Goal: Task Accomplishment & Management: Use online tool/utility

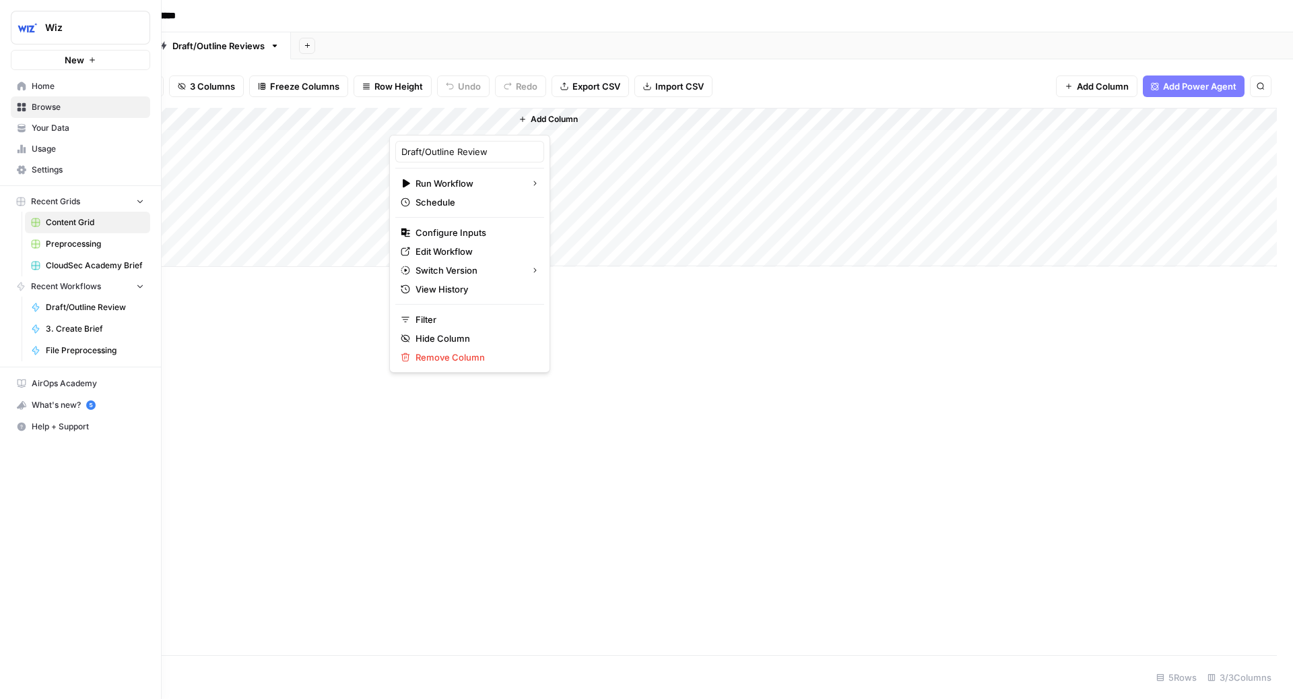
click at [69, 323] on span "3. Create Brief" at bounding box center [95, 329] width 98 height 12
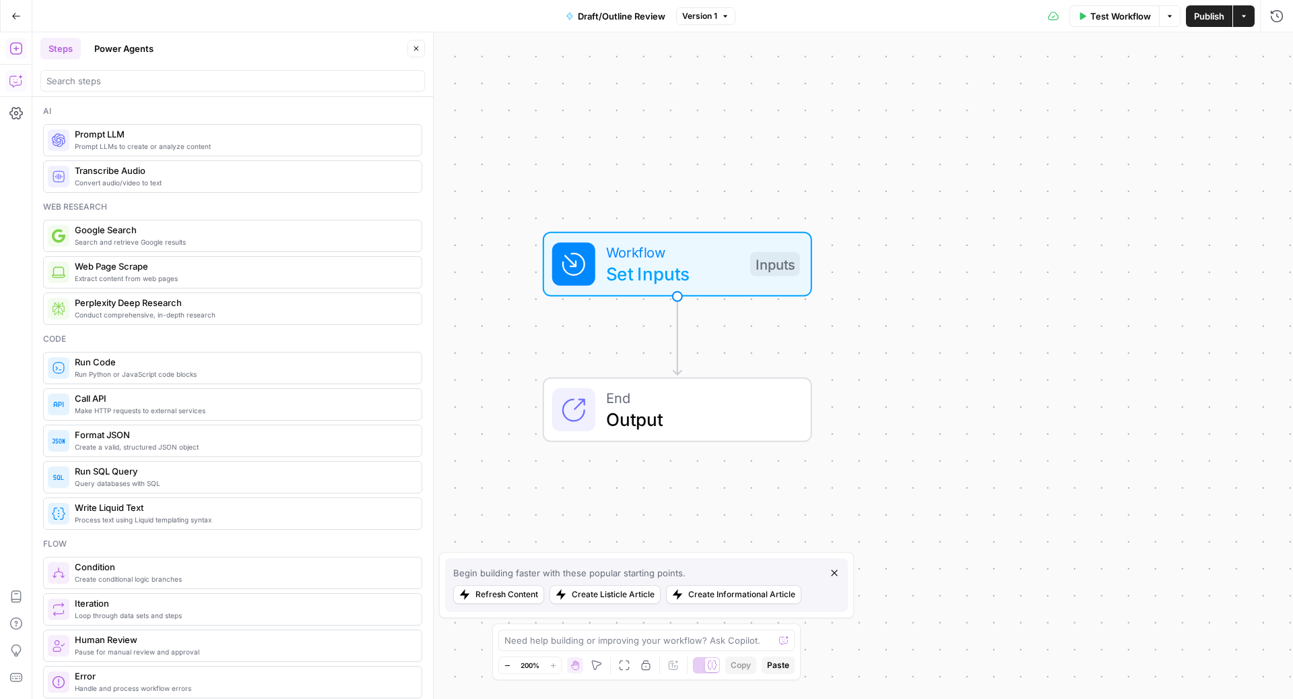
click at [7, 86] on button "Copilot" at bounding box center [16, 81] width 22 height 22
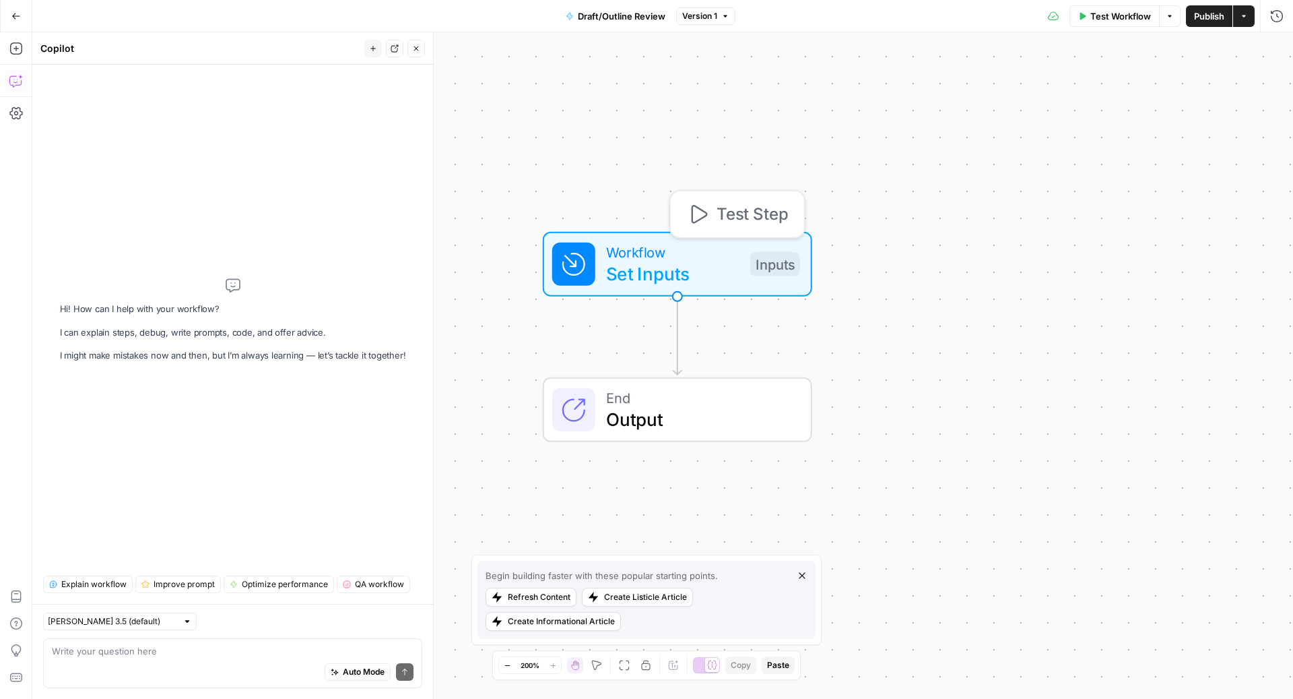
click at [668, 245] on span "Workflow" at bounding box center [672, 252] width 133 height 22
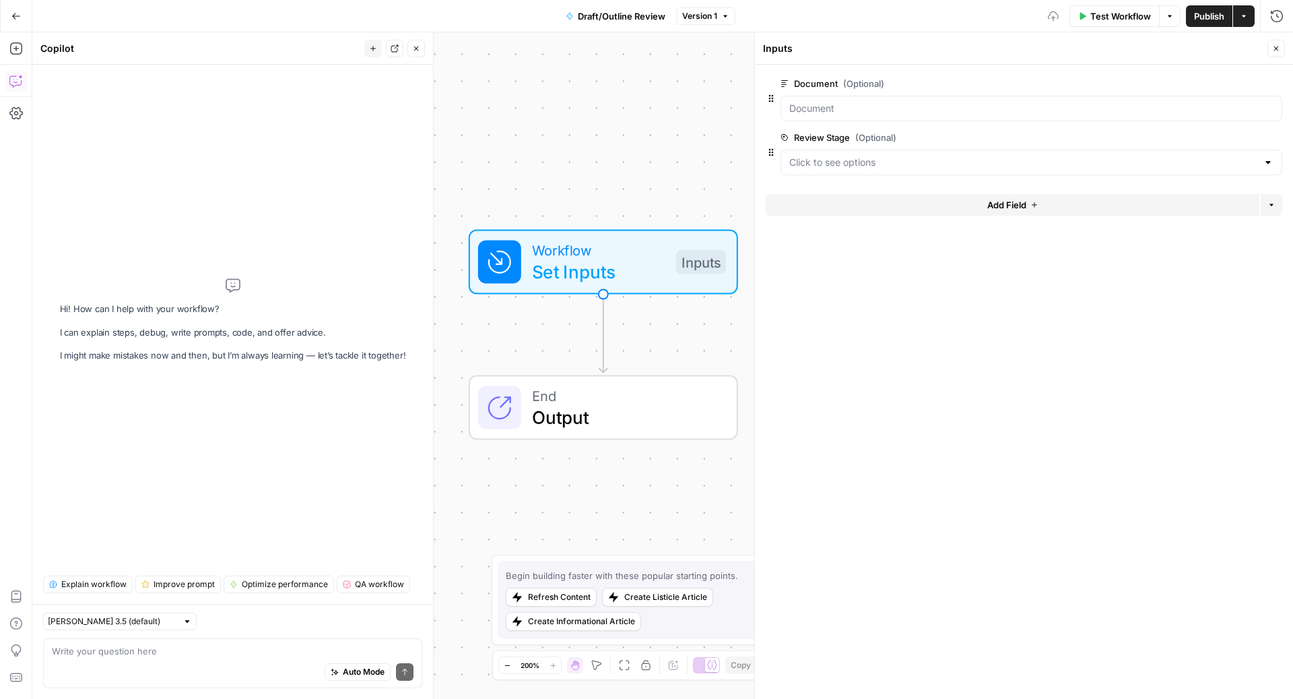
click at [902, 202] on button "Add Field" at bounding box center [1013, 205] width 494 height 22
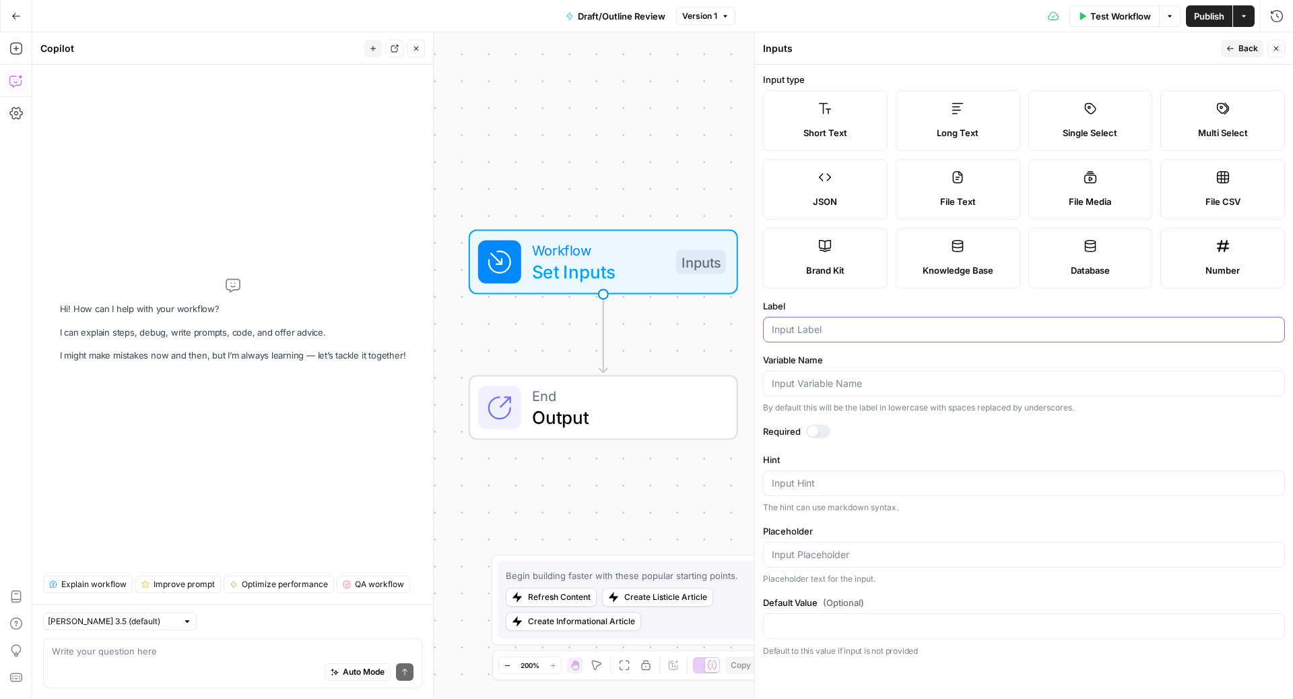
click at [873, 333] on input "Label" at bounding box center [1024, 329] width 505 height 13
type input "Product"
click at [1235, 40] on button "Back" at bounding box center [1242, 49] width 42 height 18
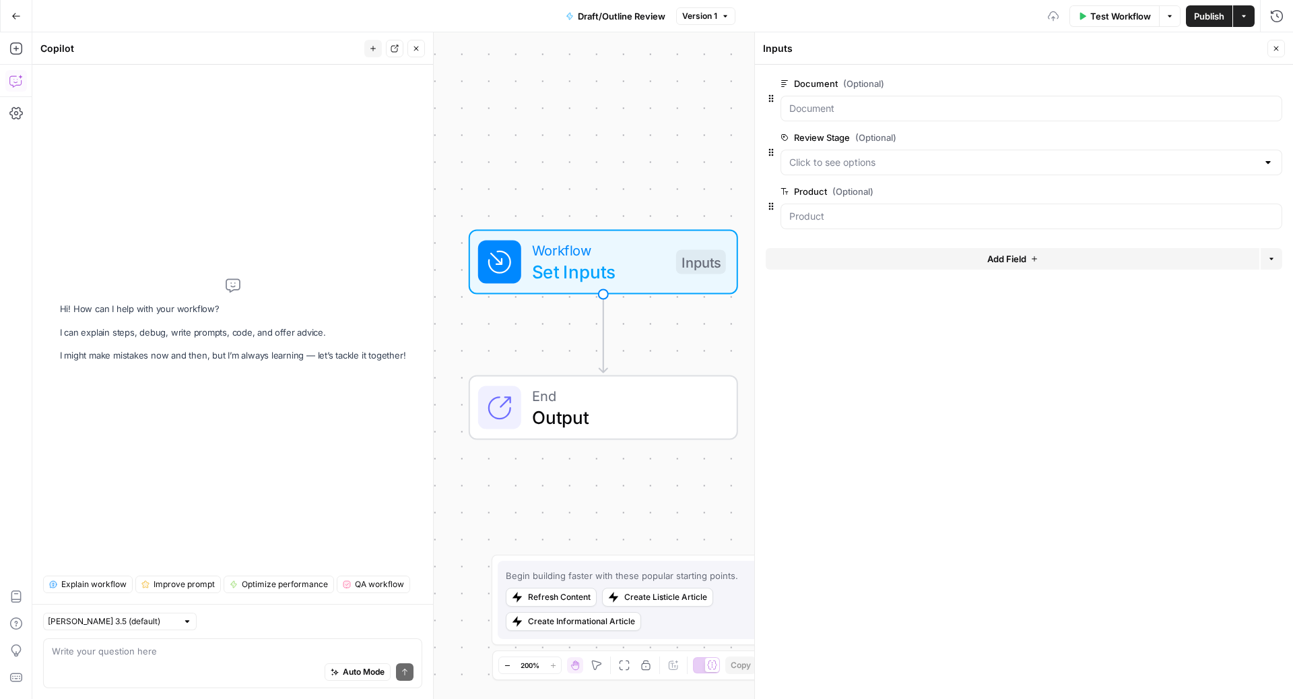
click at [841, 258] on button "Add Field" at bounding box center [1013, 259] width 494 height 22
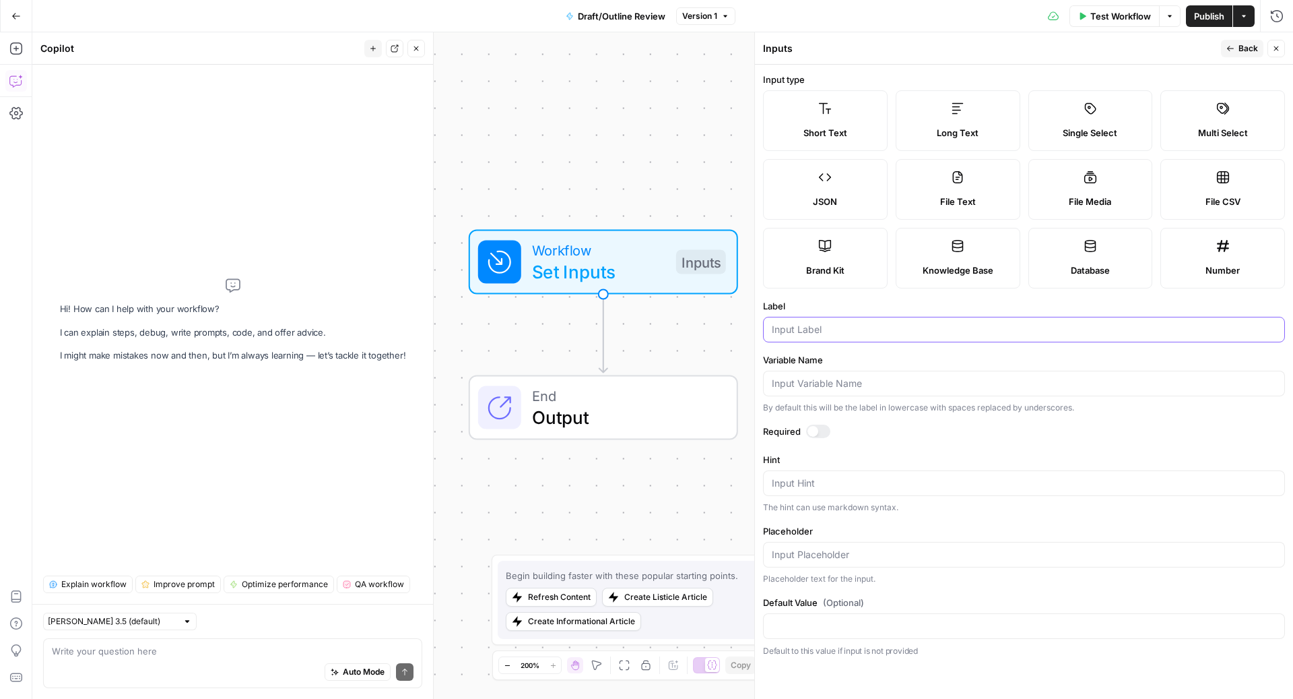
click at [843, 331] on input "Label" at bounding box center [1024, 329] width 505 height 13
type input "Content Type"
click at [1241, 48] on span "Back" at bounding box center [1249, 48] width 20 height 12
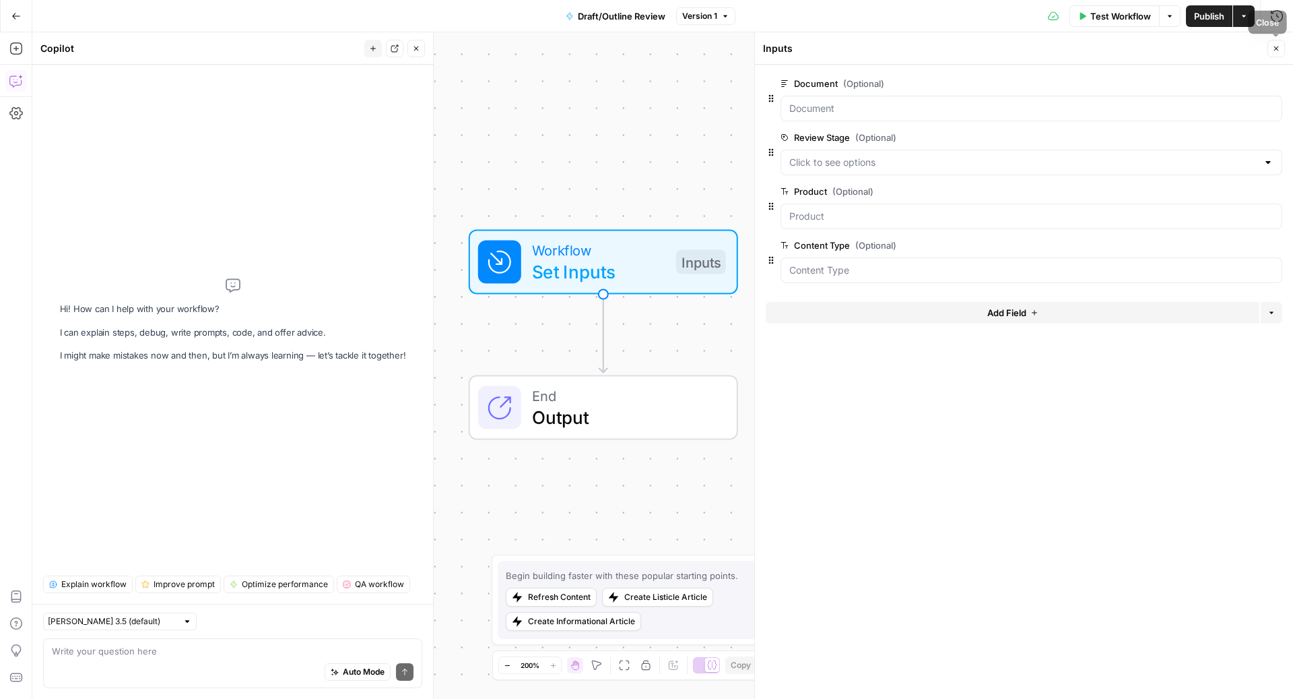
click at [1279, 54] on button "Close" at bounding box center [1277, 49] width 18 height 18
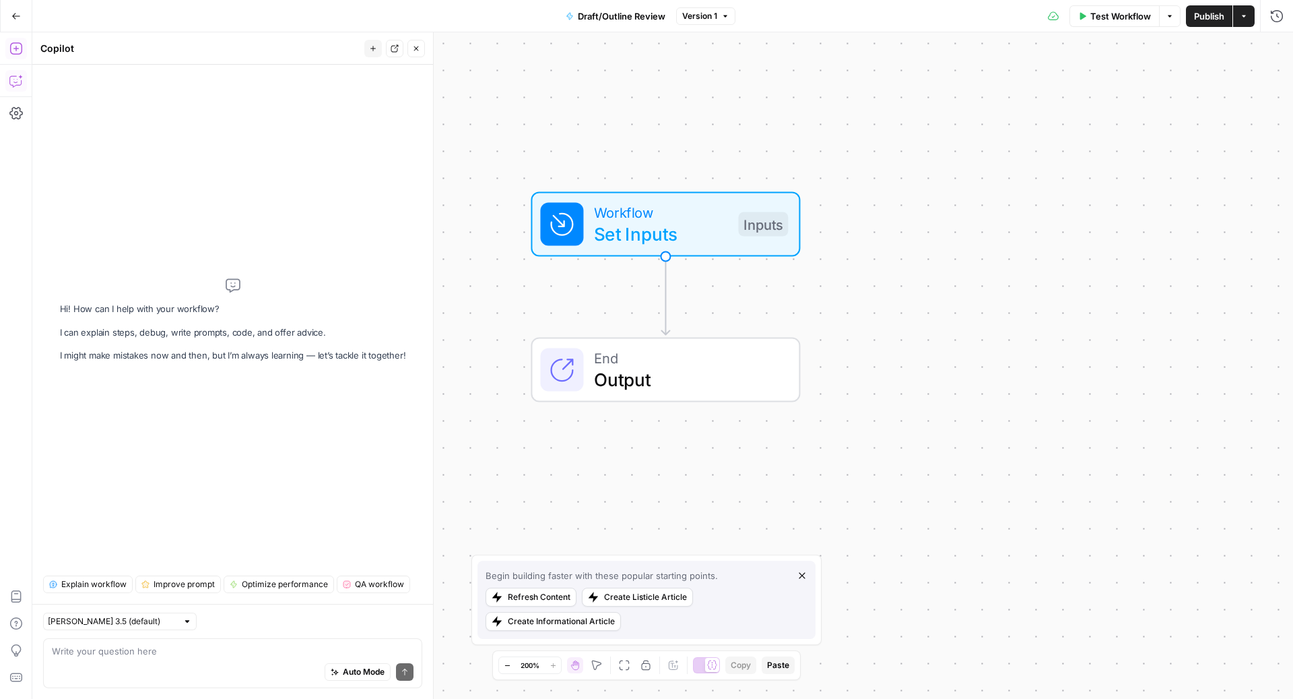
click at [14, 40] on button "Add Steps" at bounding box center [16, 49] width 22 height 22
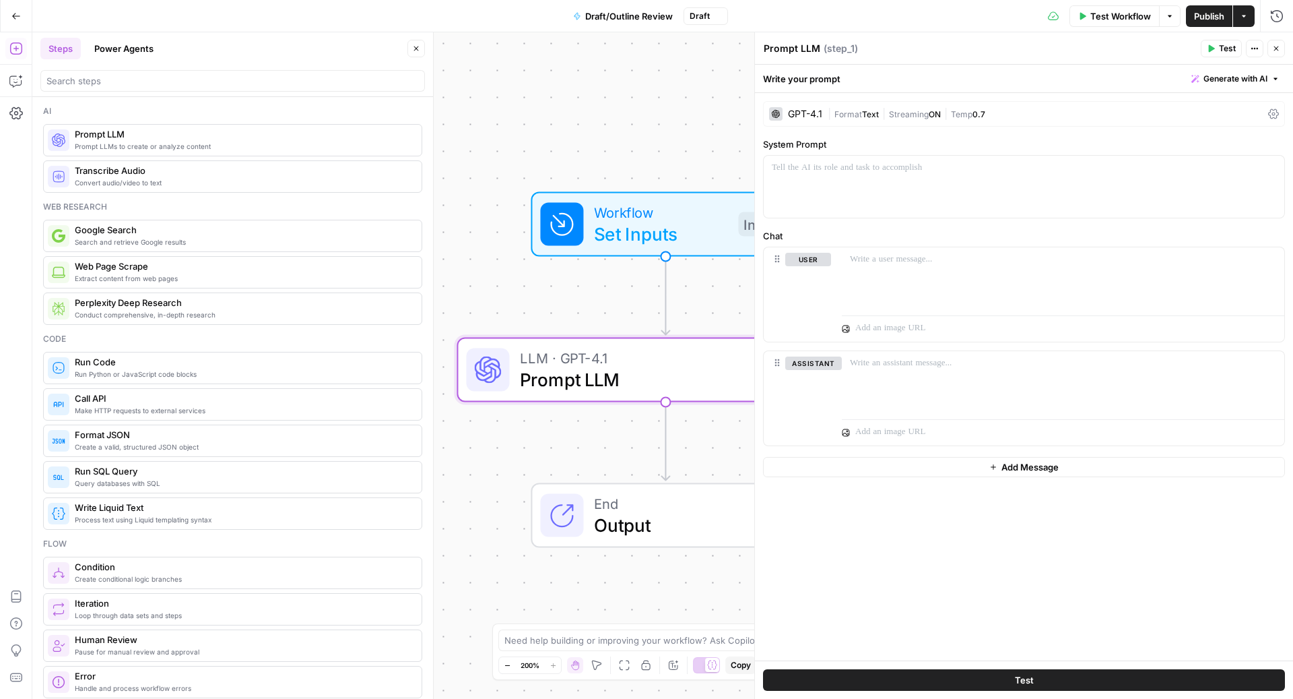
click at [418, 44] on button "Close" at bounding box center [417, 49] width 18 height 18
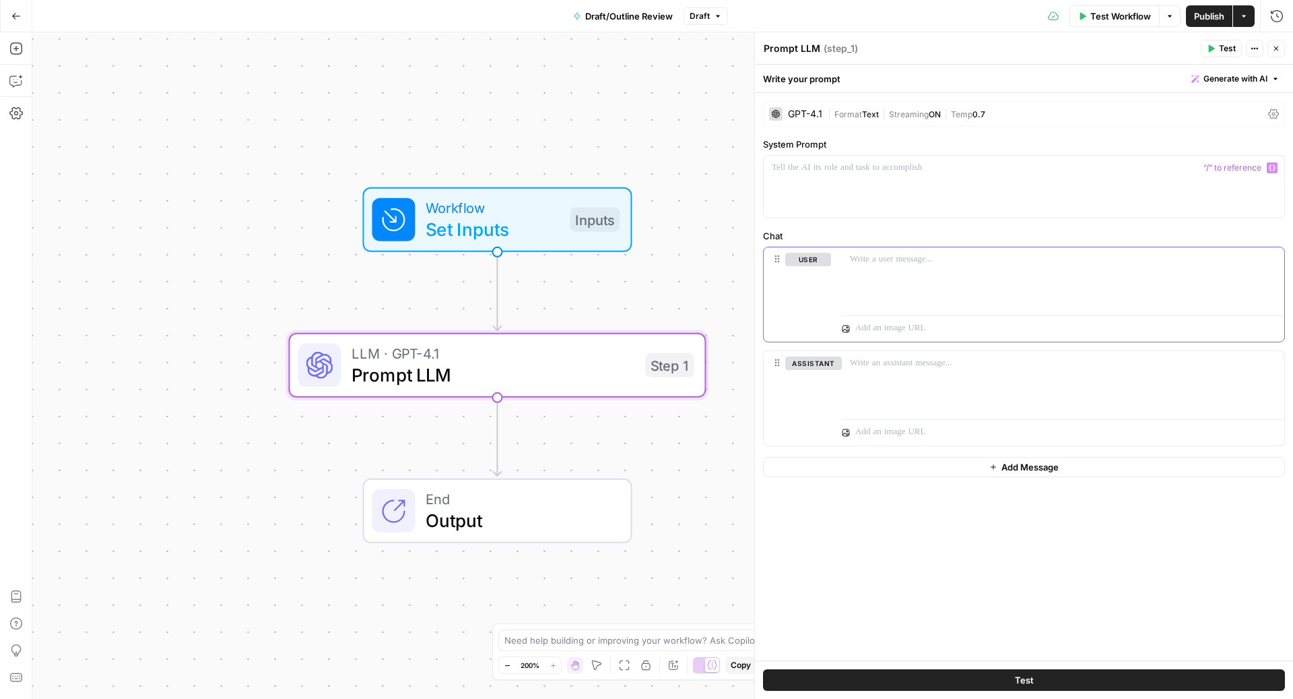
click at [891, 269] on div at bounding box center [1063, 278] width 443 height 62
click at [819, 386] on button "Delete" at bounding box center [813, 382] width 57 height 15
click at [921, 271] on div at bounding box center [1063, 278] width 443 height 62
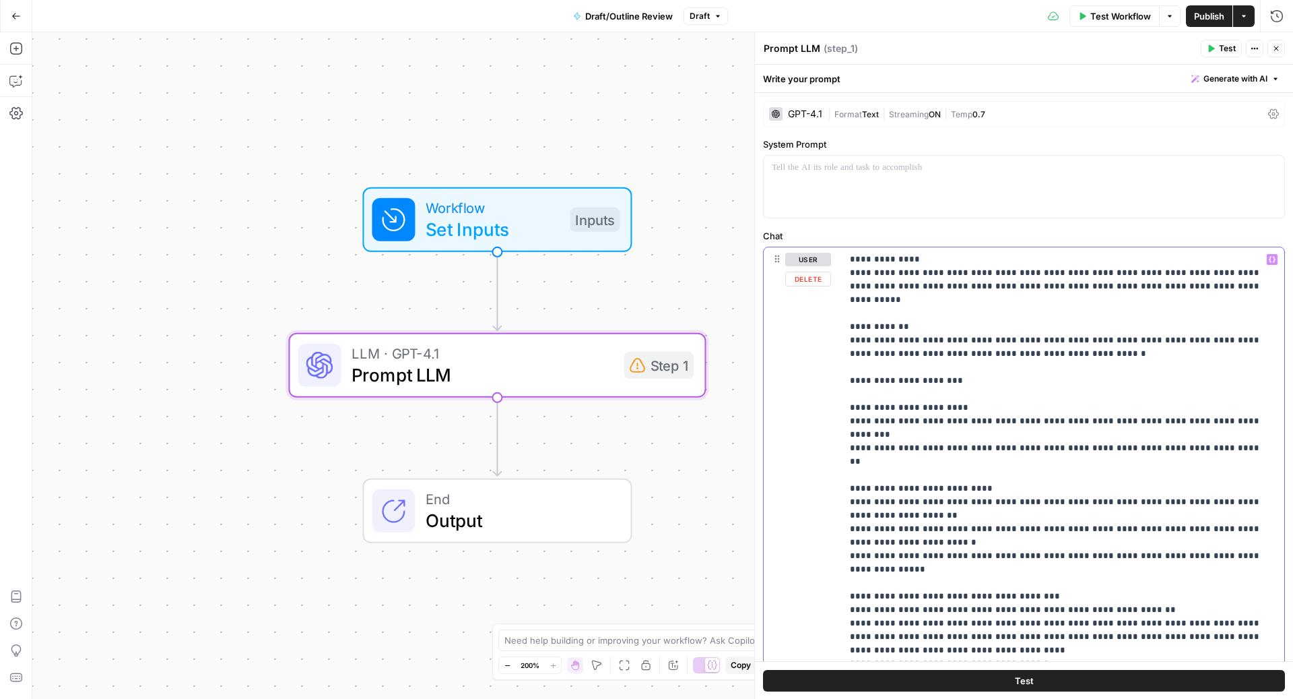
drag, startPoint x: 1217, startPoint y: 288, endPoint x: 827, endPoint y: 249, distance: 392.6
click at [827, 249] on div "**********" at bounding box center [1024, 537] width 521 height 581
copy p "**********"
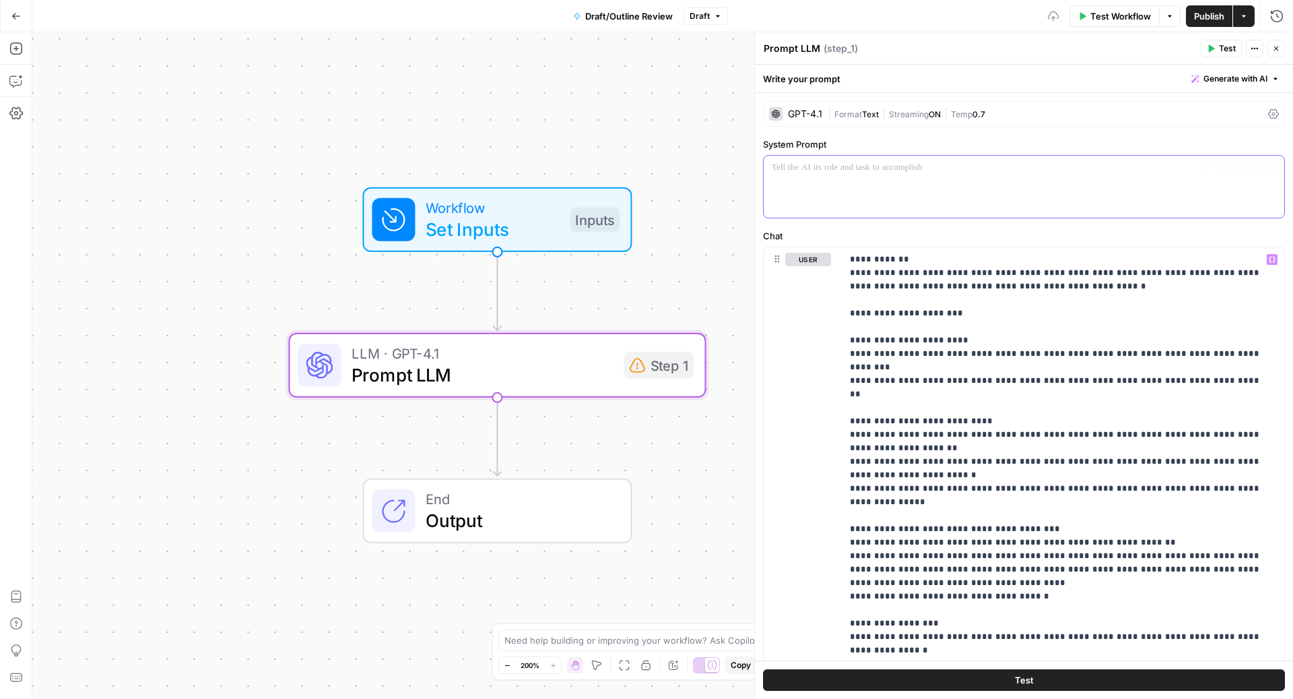
click at [882, 179] on div at bounding box center [1024, 187] width 521 height 62
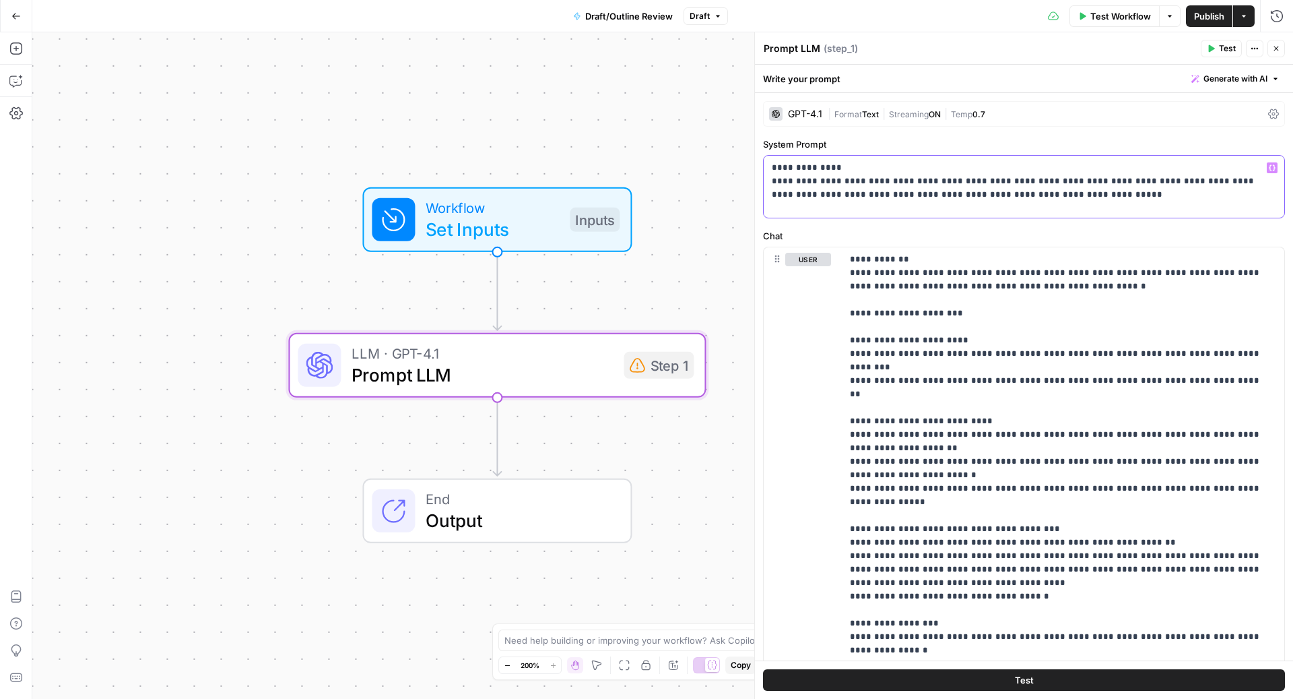
drag, startPoint x: 773, startPoint y: 181, endPoint x: 773, endPoint y: 156, distance: 25.6
click at [773, 156] on div "**********" at bounding box center [1024, 187] width 521 height 62
drag, startPoint x: 847, startPoint y: 274, endPoint x: 847, endPoint y: 238, distance: 36.4
click at [847, 238] on div "**********" at bounding box center [1024, 502] width 522 height 547
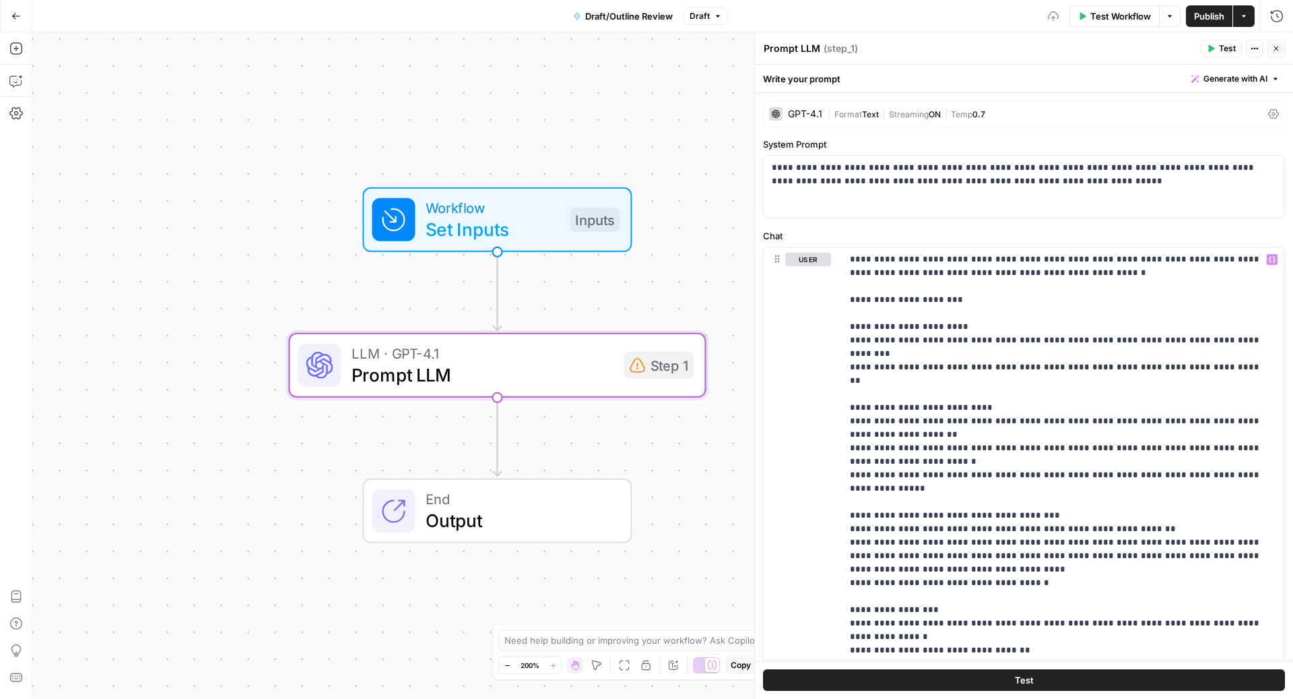
click at [928, 222] on div "**********" at bounding box center [1024, 447] width 538 height 709
click at [1198, 12] on span "Publish" at bounding box center [1209, 15] width 30 height 13
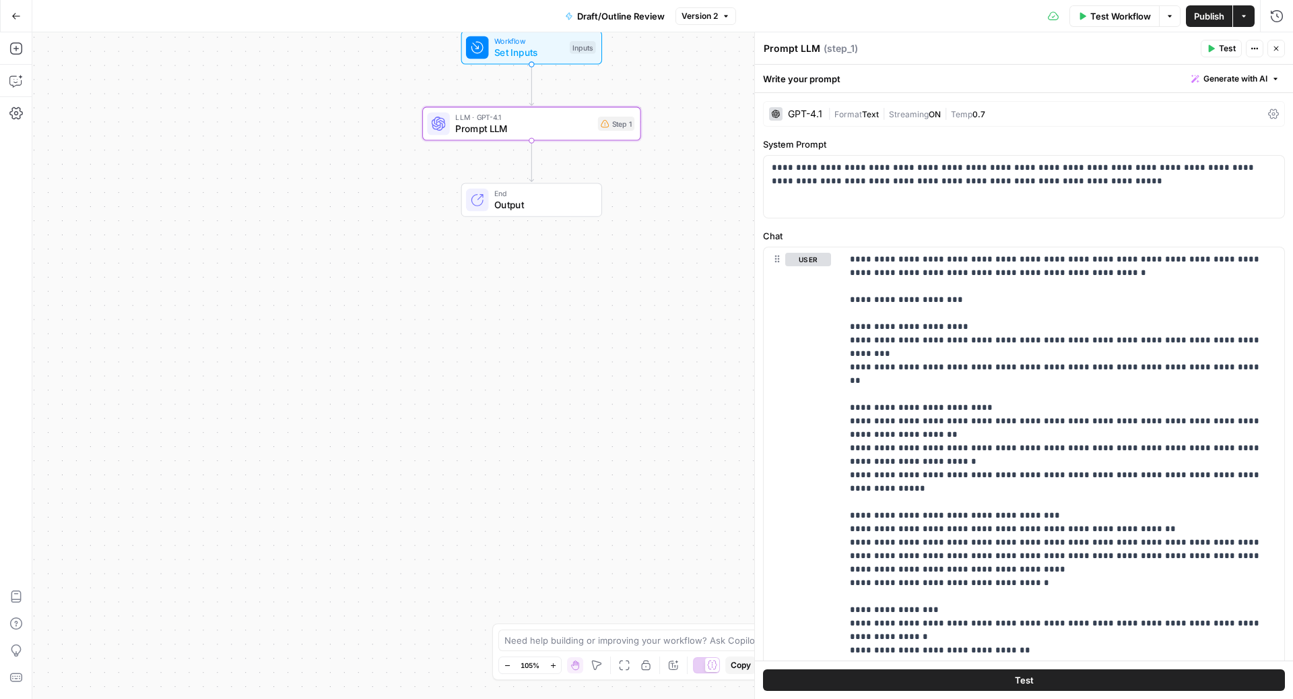
click at [387, 175] on div "Workflow Set Inputs Inputs LLM · GPT-4.1 Prompt LLM Step 1 End Output" at bounding box center [662, 365] width 1261 height 666
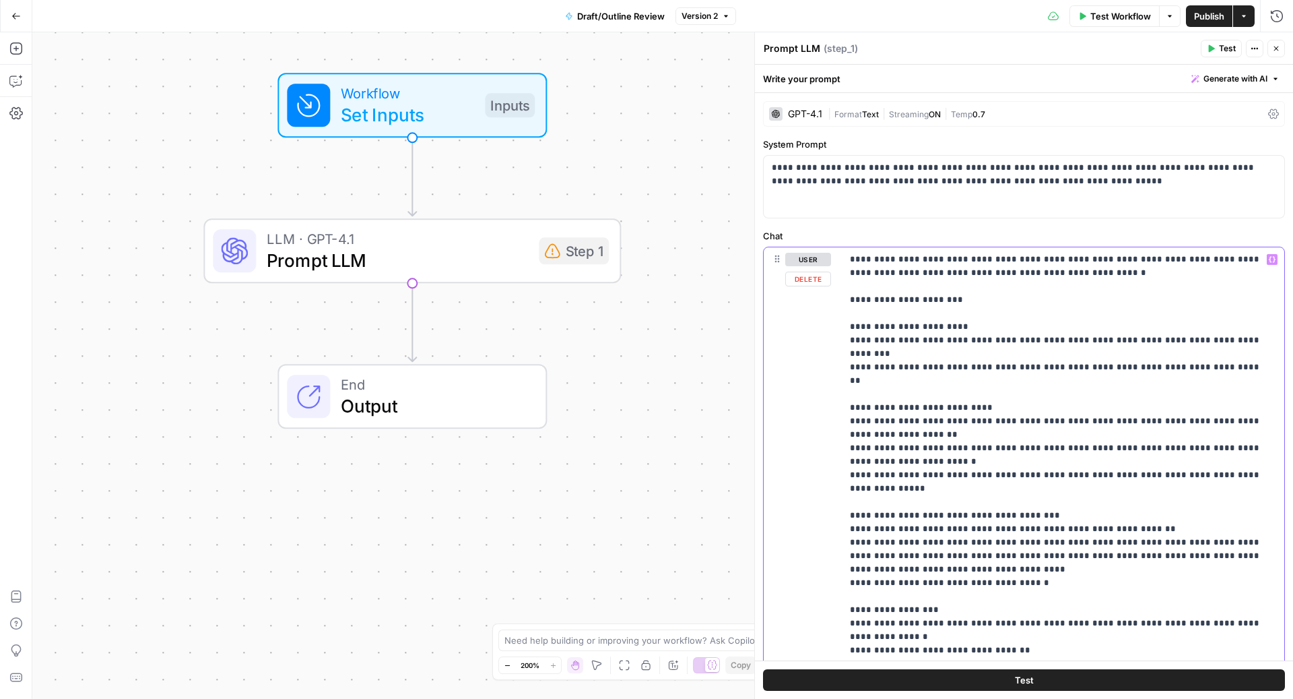
click at [1020, 281] on p "**********" at bounding box center [1057, 489] width 414 height 472
click at [20, 74] on icon "button" at bounding box center [15, 80] width 13 height 13
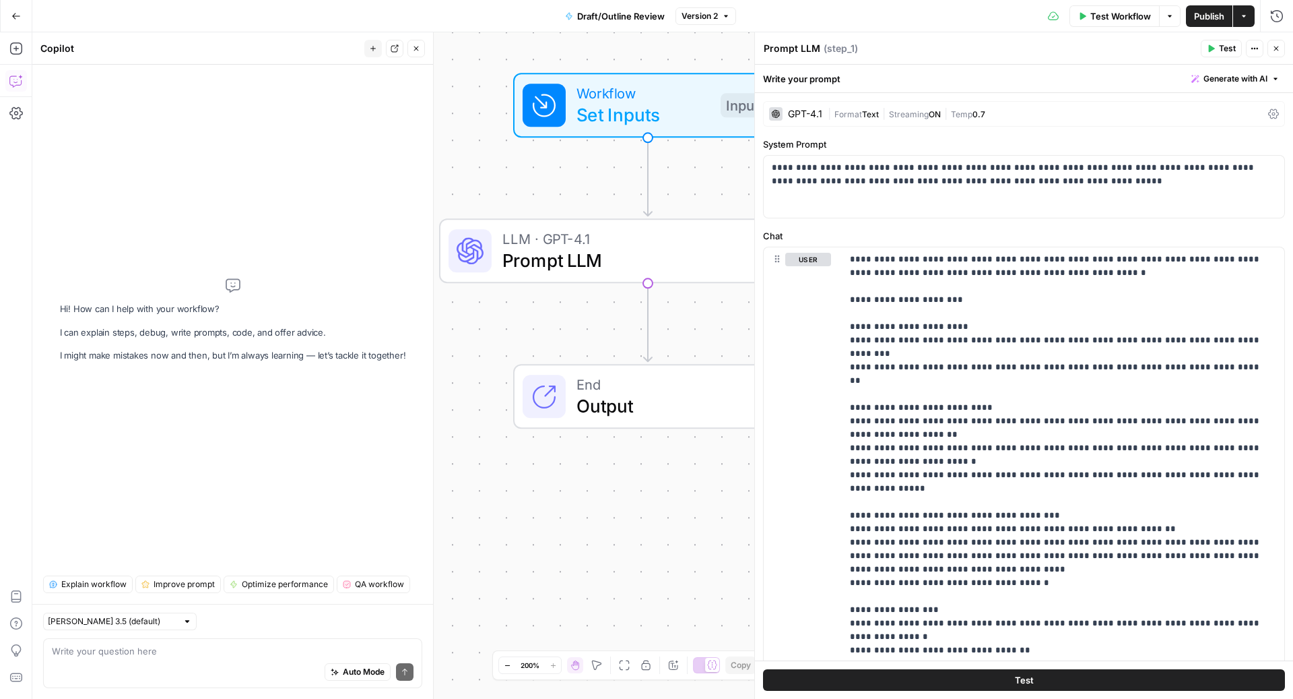
click at [140, 657] on div "Auto Mode Send" at bounding box center [233, 672] width 362 height 30
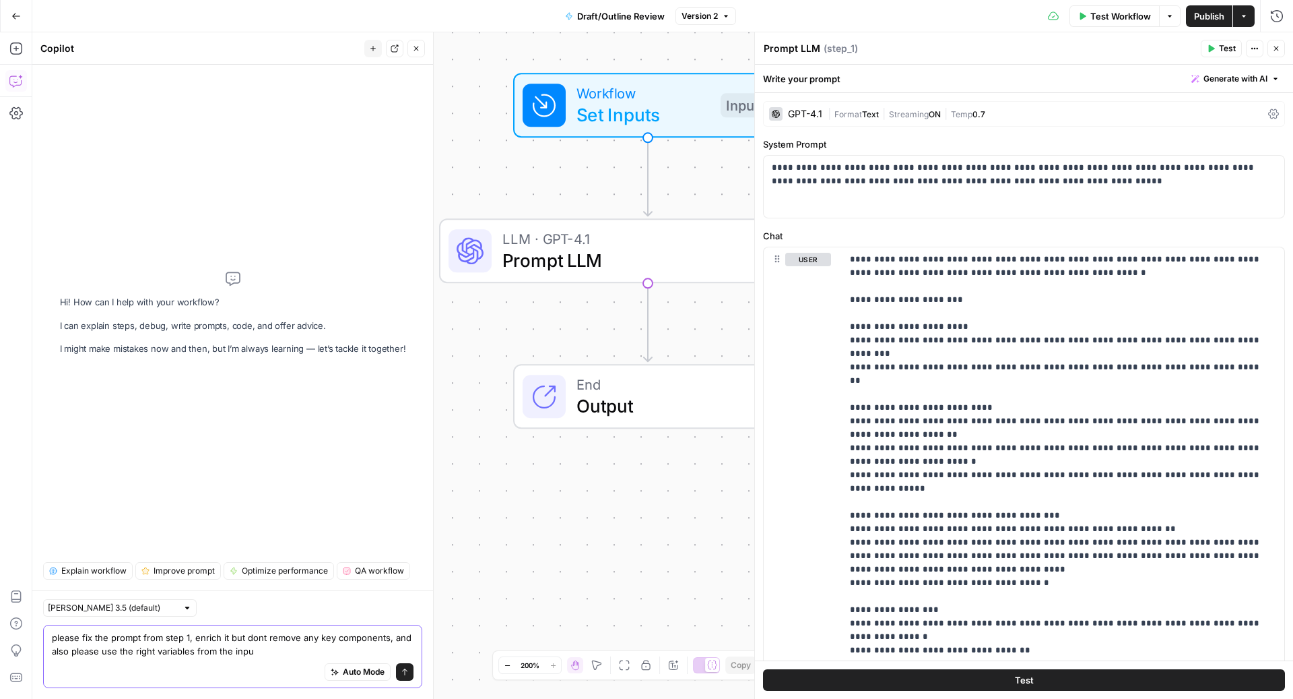
type textarea "please fix the prompt from step 1, enrich it but dont remove any key components…"
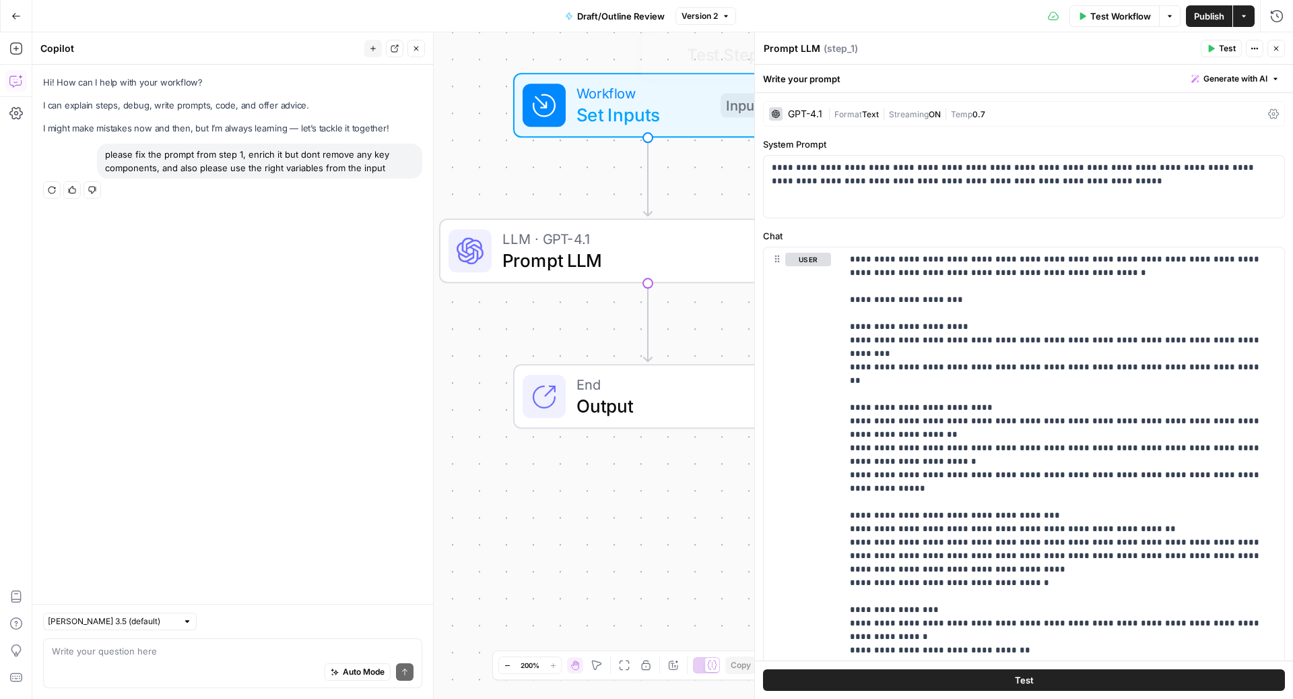
click at [302, 220] on div "Hi! How can I help with your workflow? I can explain steps, debug, write prompt…" at bounding box center [232, 334] width 401 height 539
drag, startPoint x: 400, startPoint y: 166, endPoint x: 99, endPoint y: 160, distance: 301.2
click at [99, 160] on div "please fix the prompt from step 1, enrich it but dont remove any key components…" at bounding box center [259, 160] width 325 height 35
copy div "please fix the prompt from step 1, enrich it but dont remove any key components…"
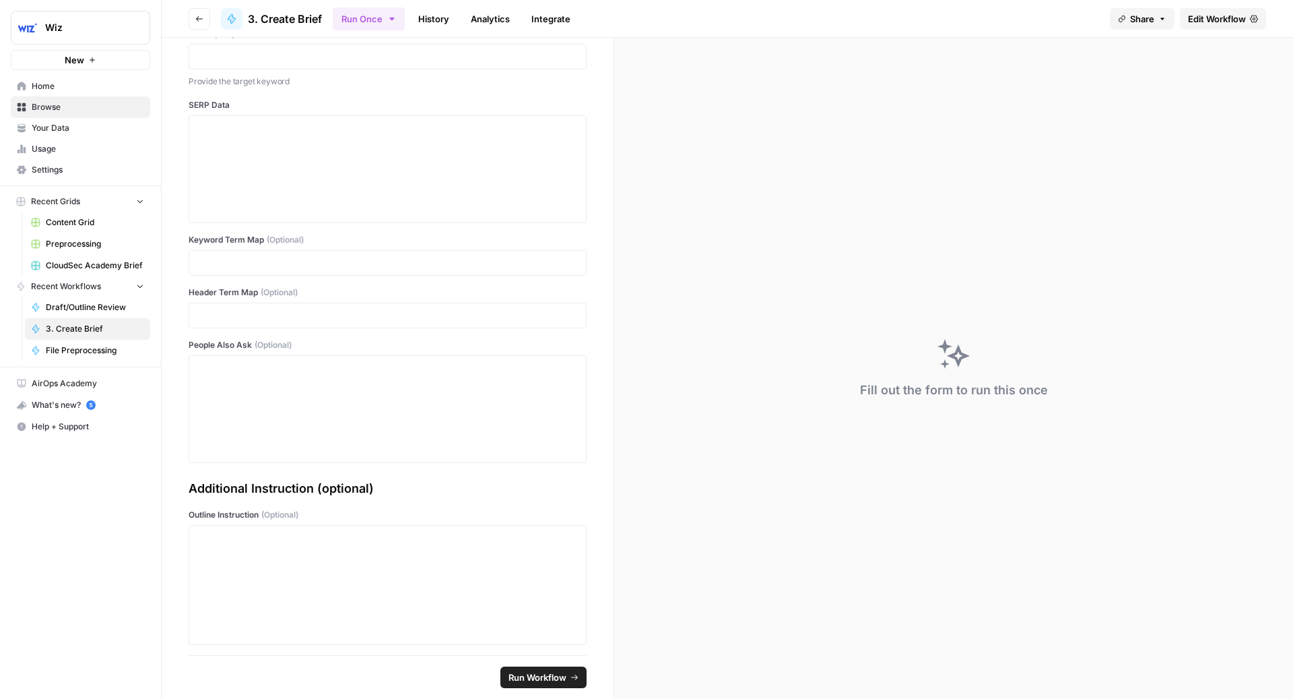
scroll to position [223, 0]
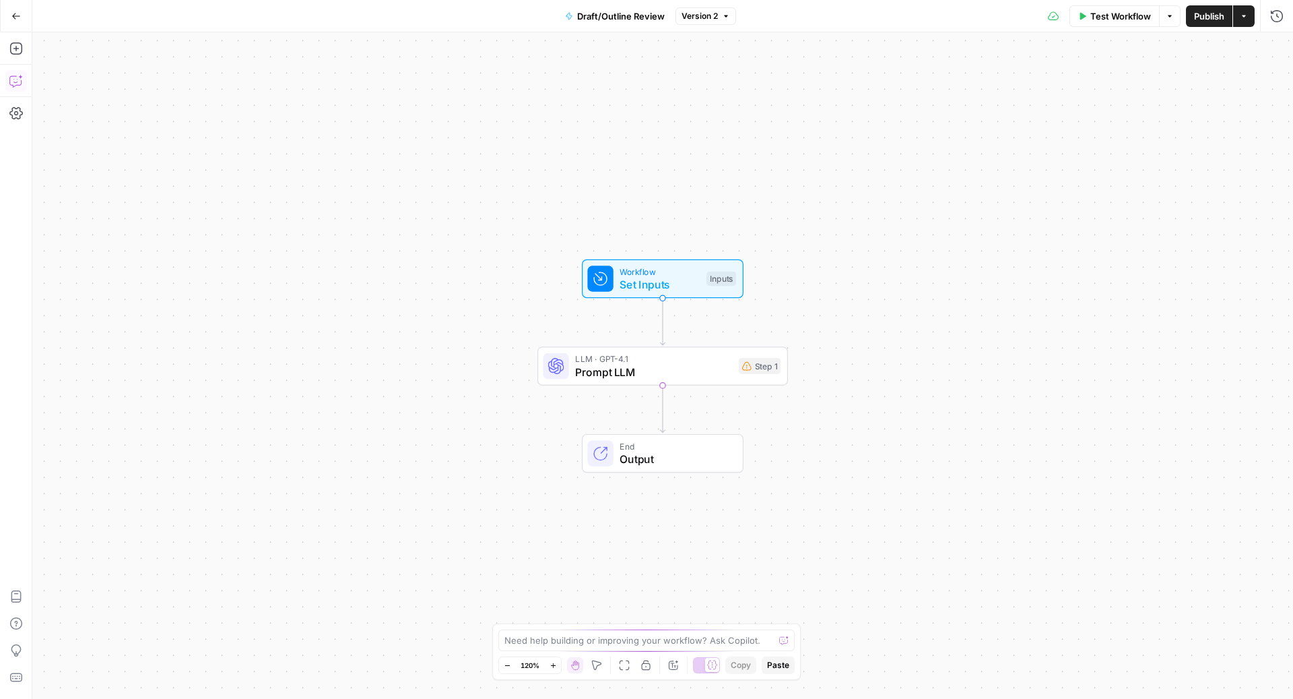
click at [9, 77] on icon "button" at bounding box center [14, 81] width 11 height 11
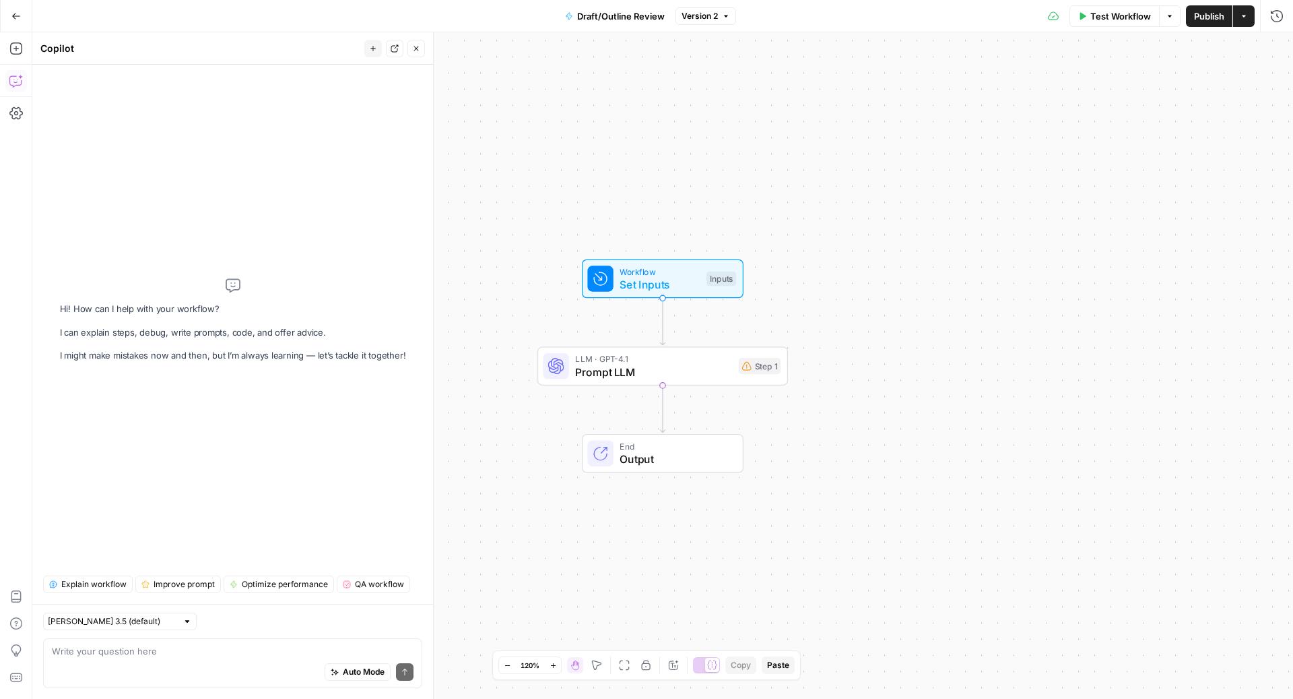
click at [182, 670] on div "Auto Mode Send" at bounding box center [233, 672] width 362 height 30
paste textarea "please fix the prompt from step 1, enrich it but dont remove any key components…"
type textarea "please fix the prompt from step 1, enrich it but dont remove any key components…"
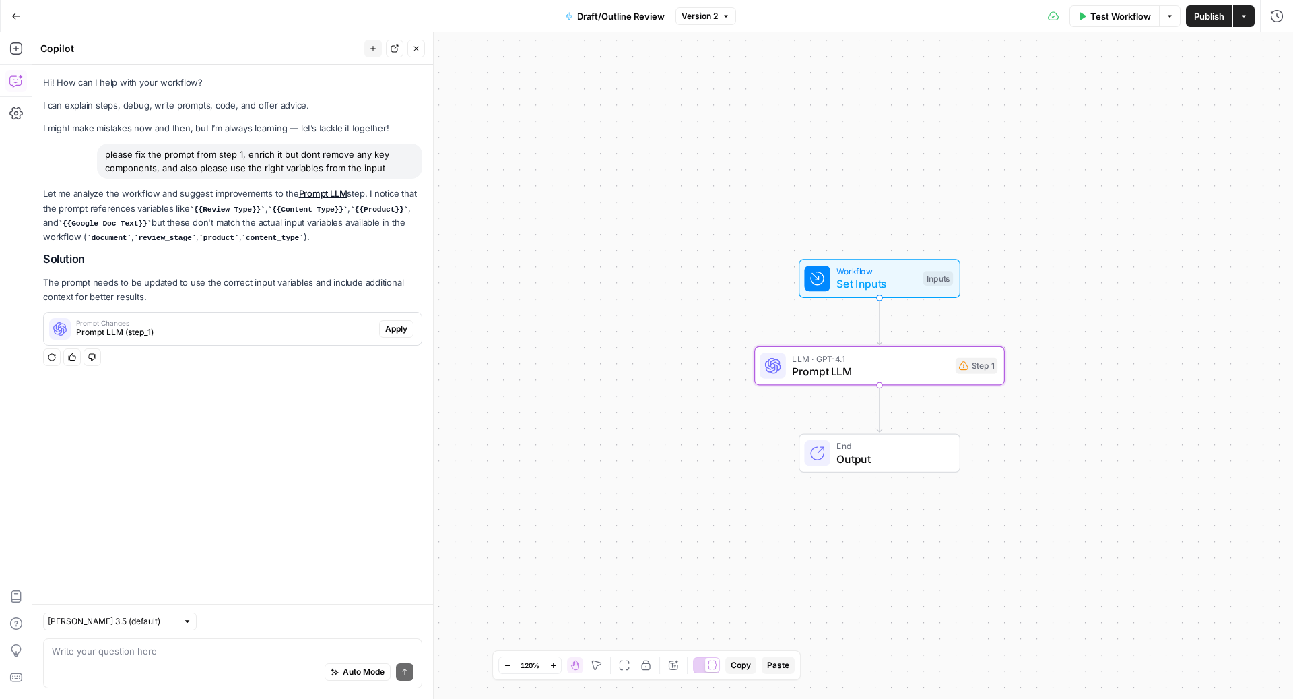
click at [385, 321] on button "Apply" at bounding box center [396, 329] width 34 height 18
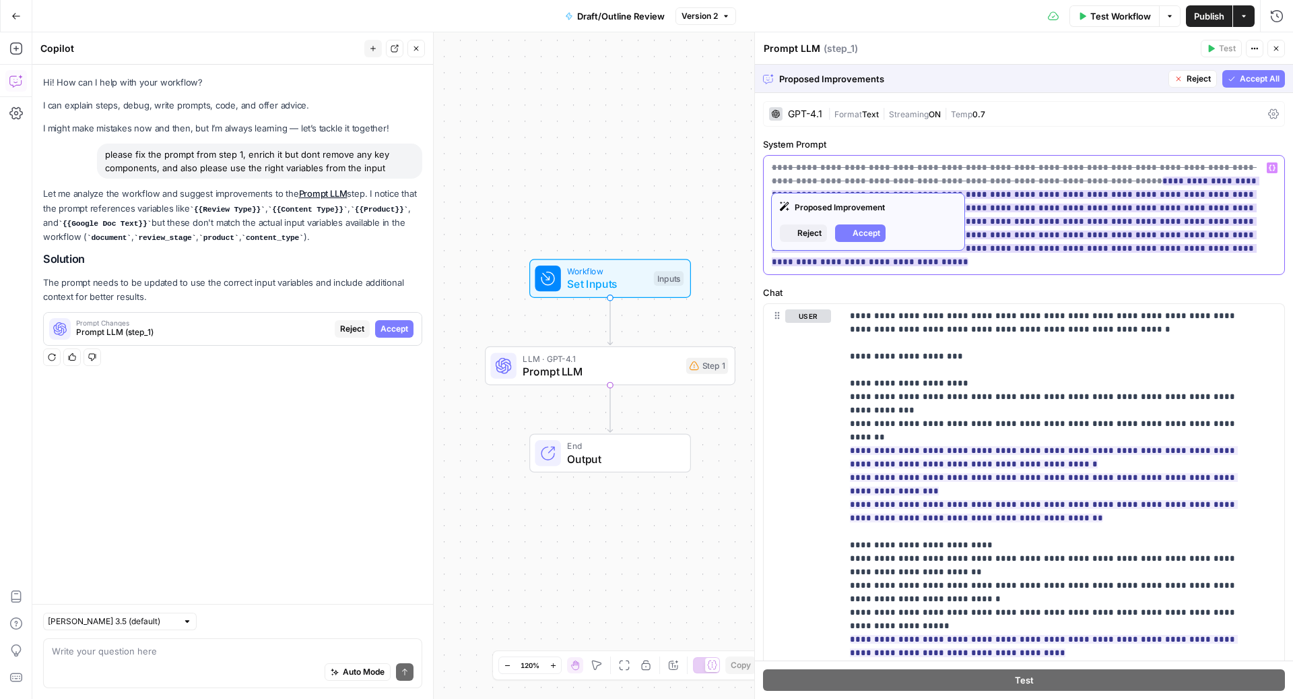
click at [1099, 224] on ins "**********" at bounding box center [1016, 221] width 488 height 90
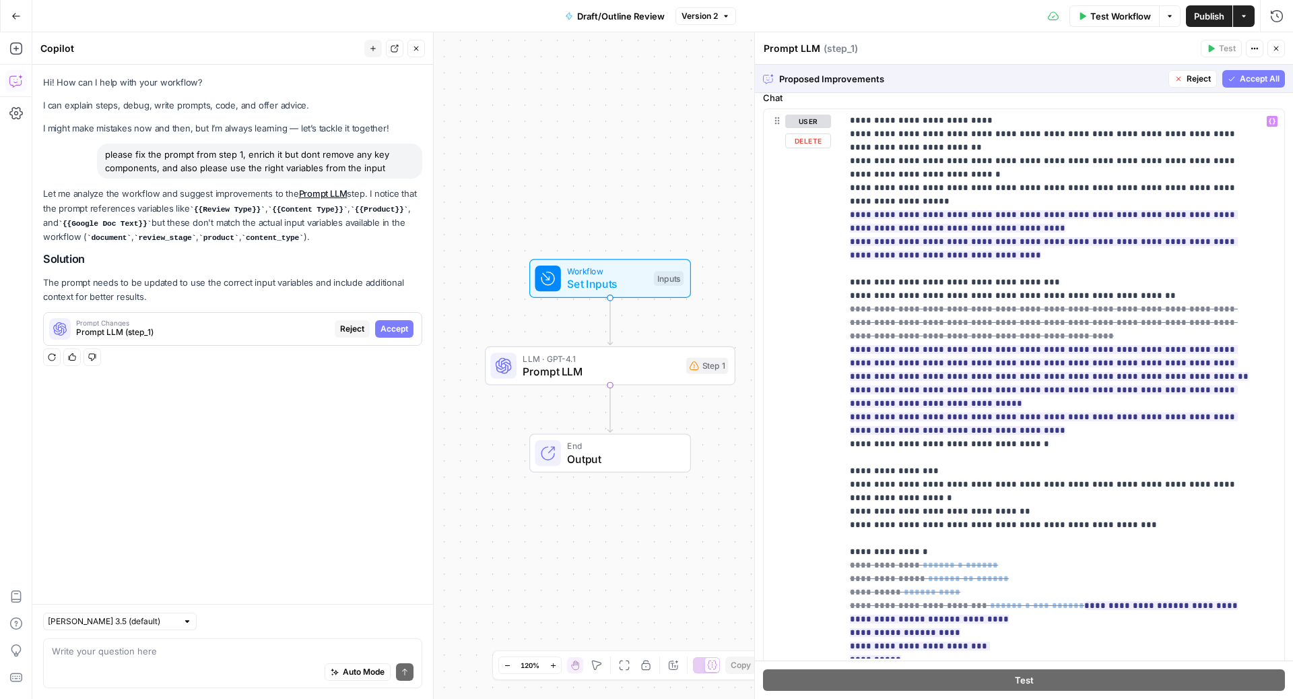
scroll to position [249, 0]
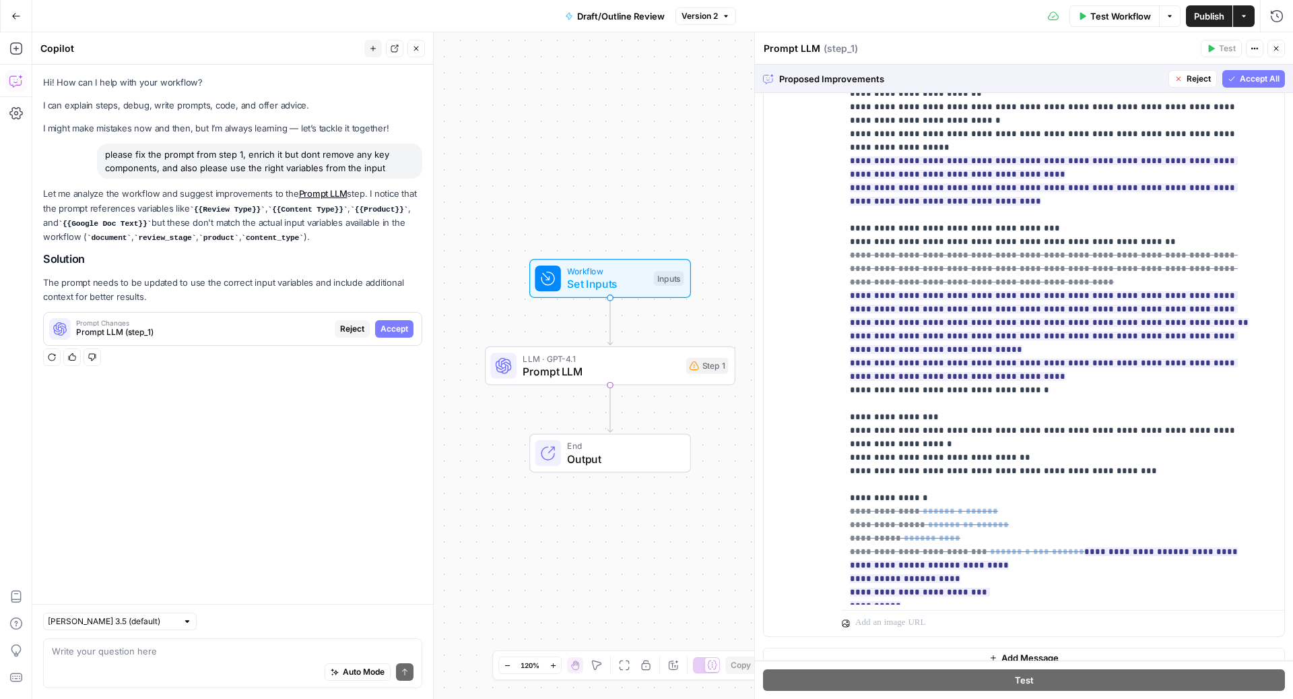
click at [1240, 75] on span "Accept All" at bounding box center [1260, 79] width 40 height 12
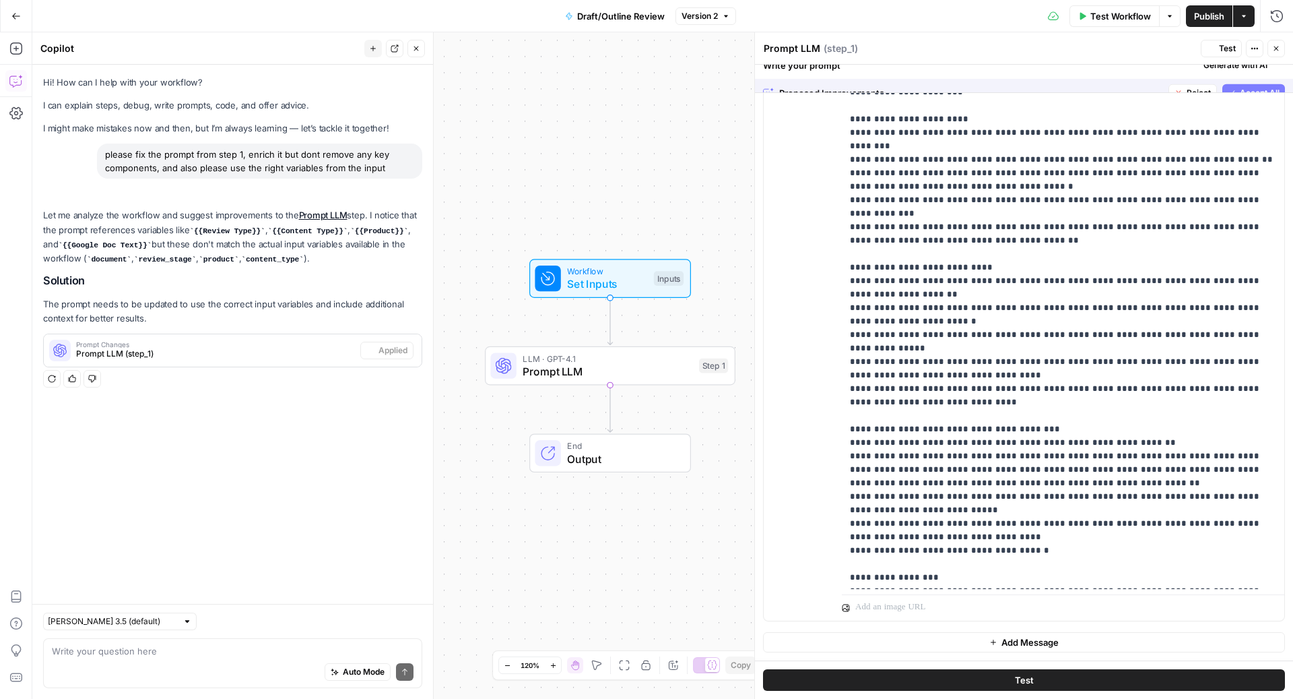
scroll to position [0, 0]
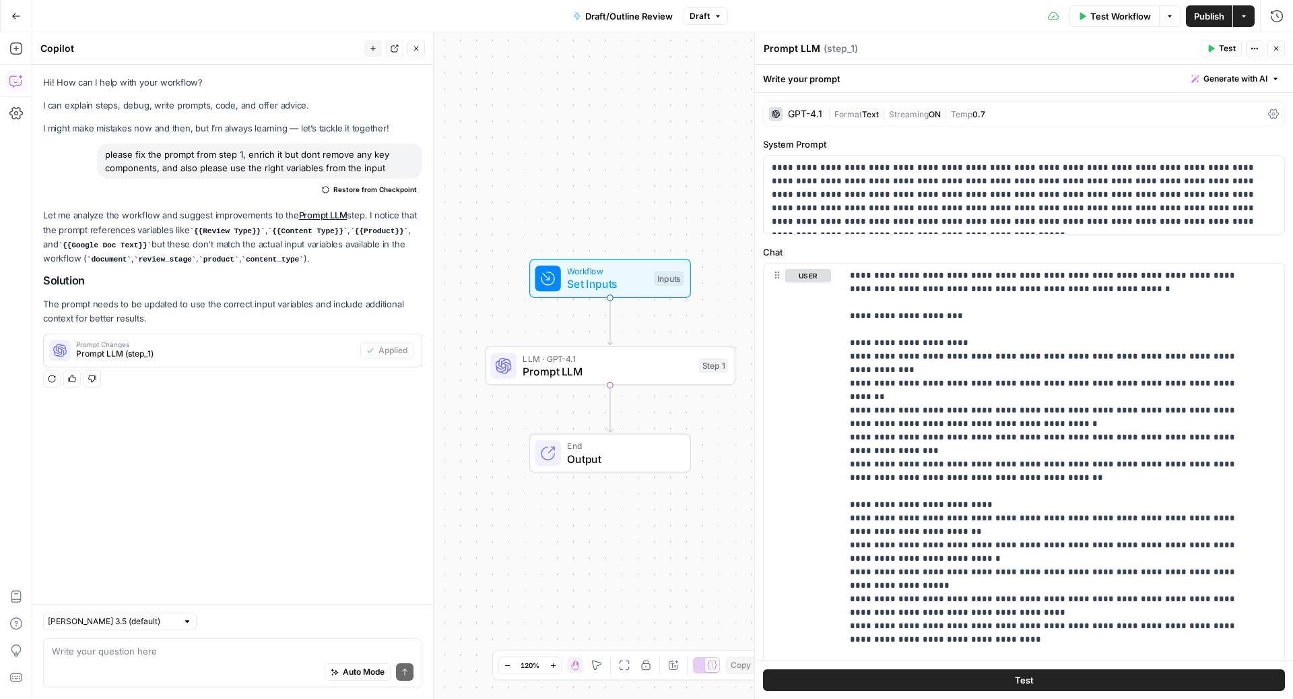
click at [1093, 108] on div "| Format Text | Streaming ON | Temp 0.7" at bounding box center [1045, 114] width 435 height 13
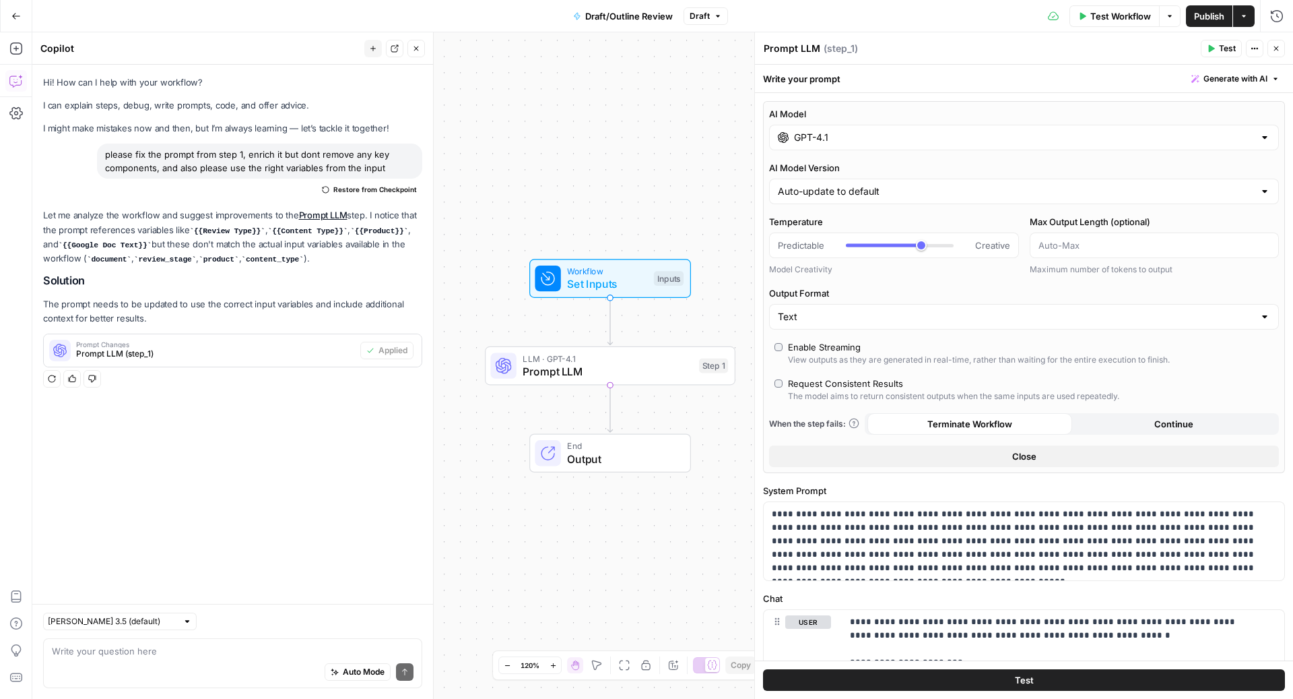
click at [973, 137] on input "GPT-4.1" at bounding box center [1024, 137] width 460 height 13
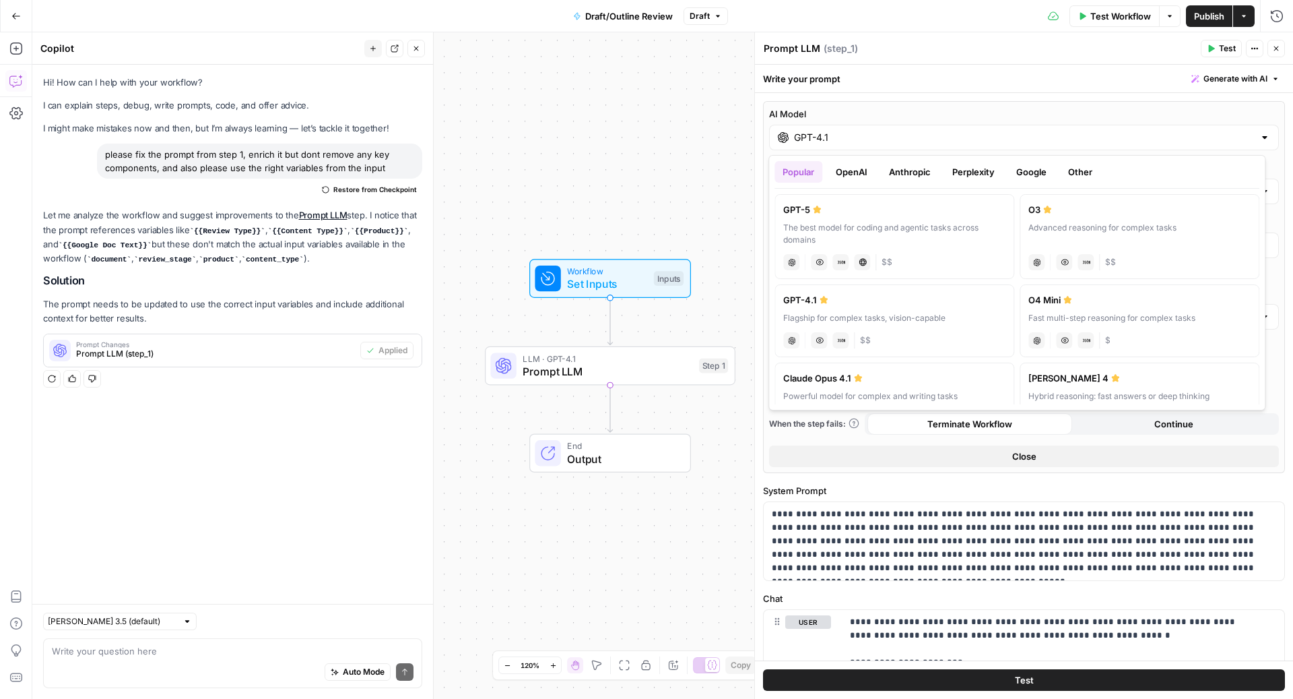
click at [882, 214] on div "GPT-5" at bounding box center [894, 209] width 222 height 13
type input "GPT-5"
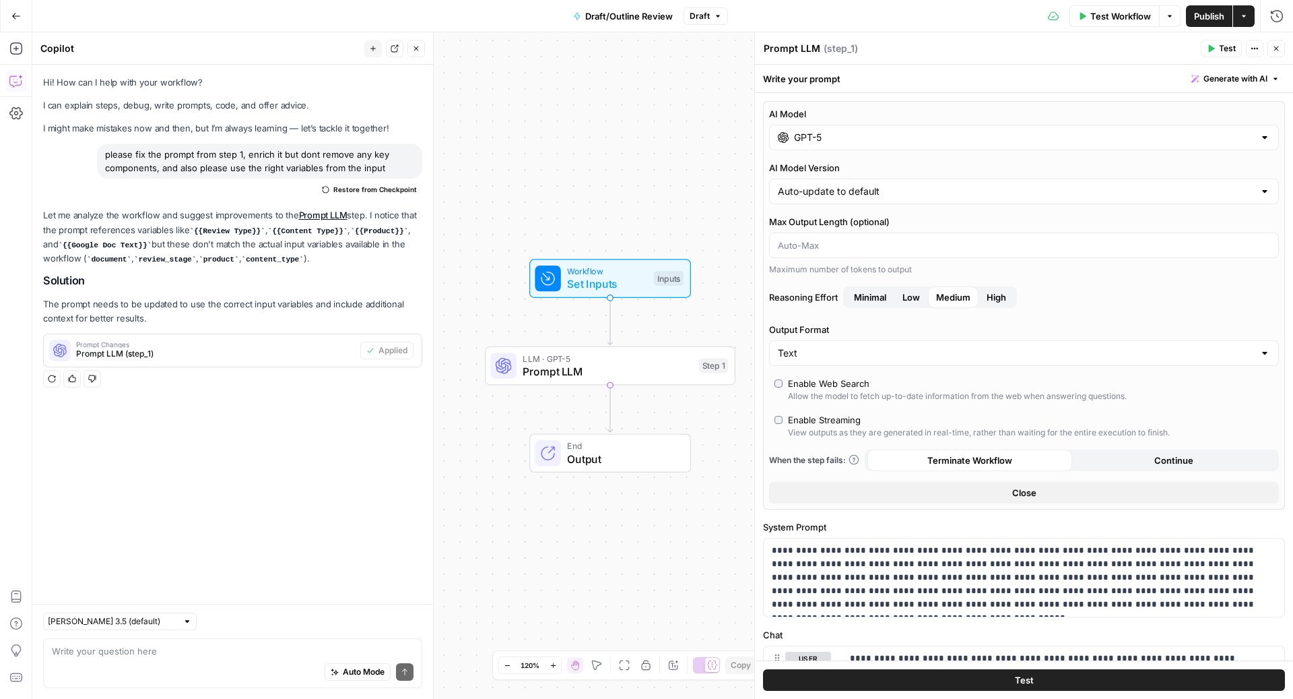
click at [1012, 496] on span "Close" at bounding box center [1024, 492] width 24 height 13
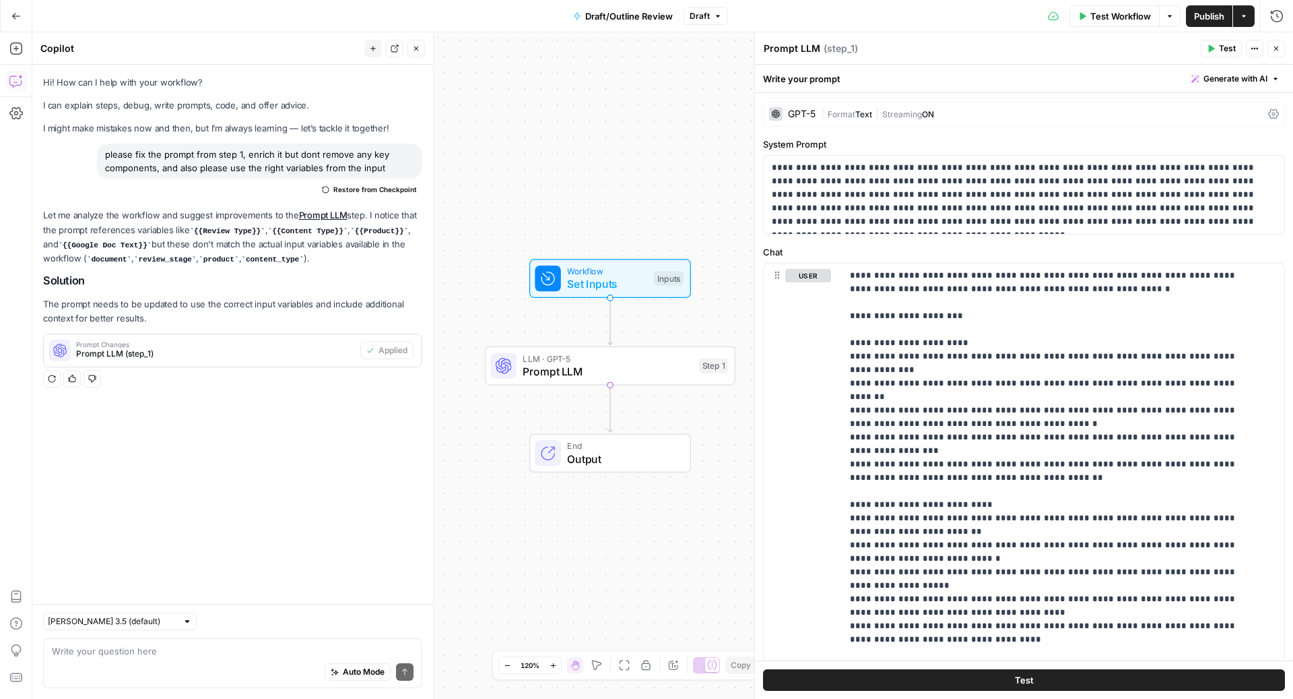
click at [1006, 684] on button "Test" at bounding box center [1024, 680] width 522 height 22
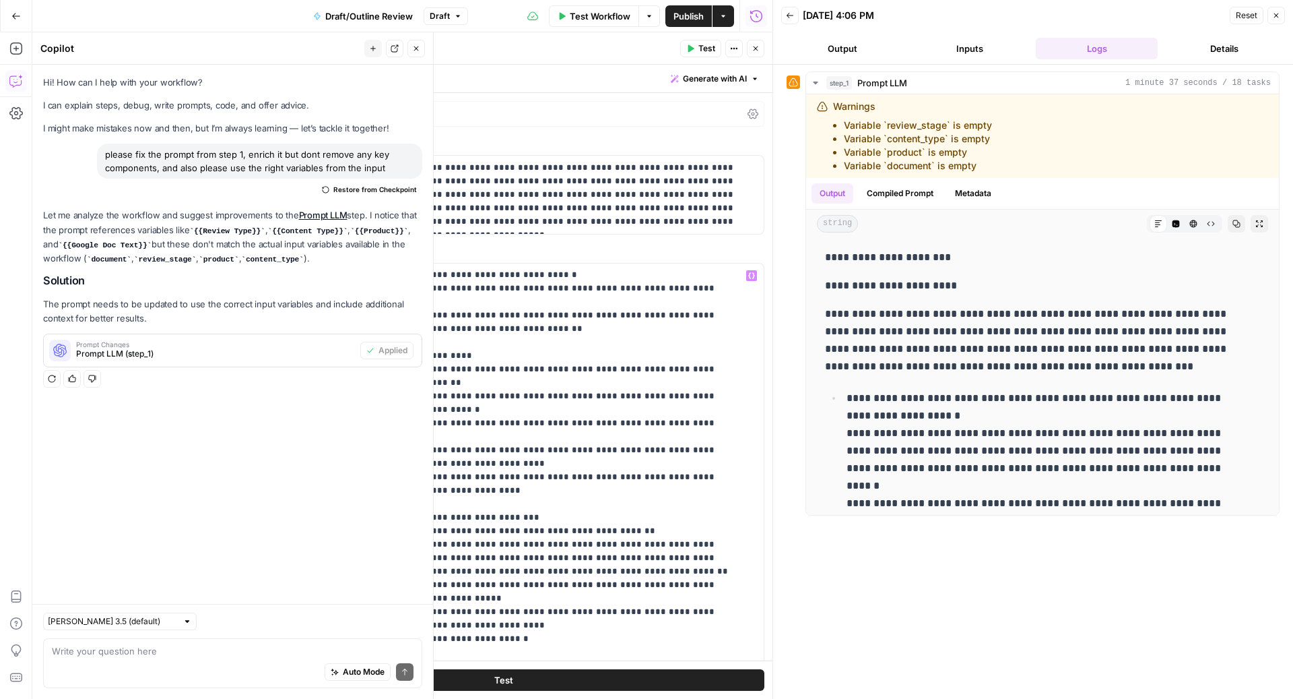
scroll to position [222, 0]
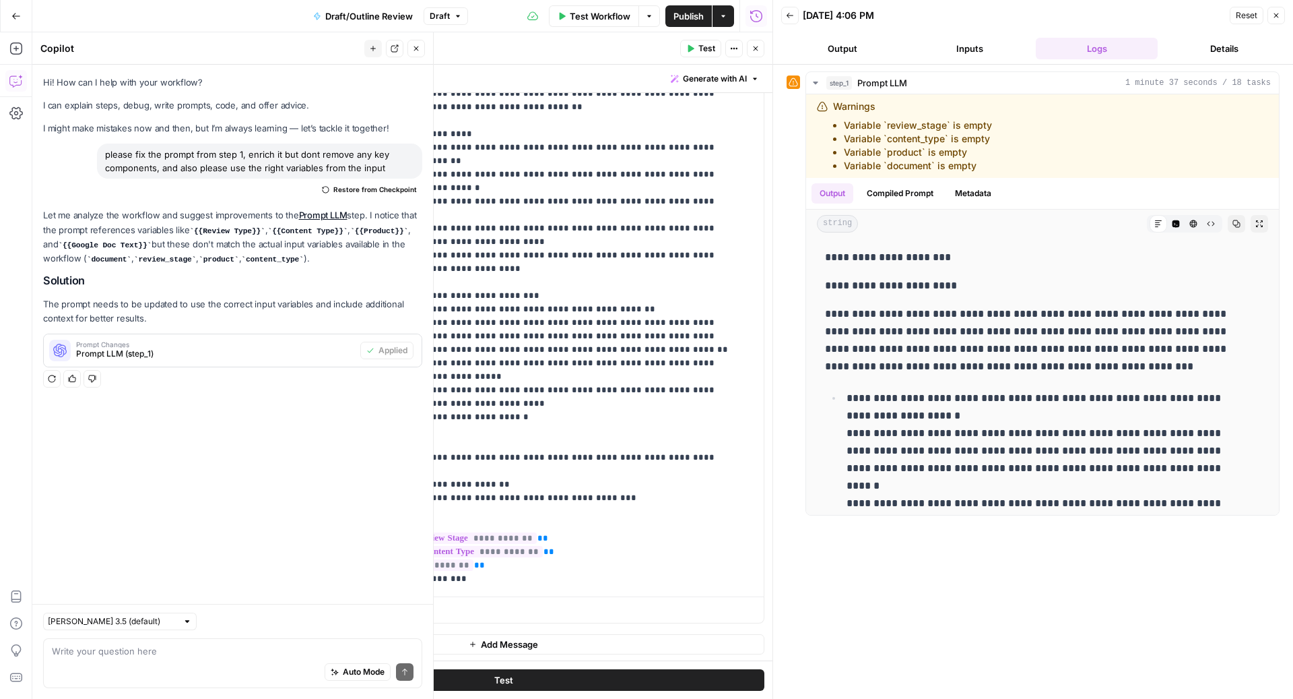
click at [760, 46] on icon "button" at bounding box center [756, 48] width 8 height 8
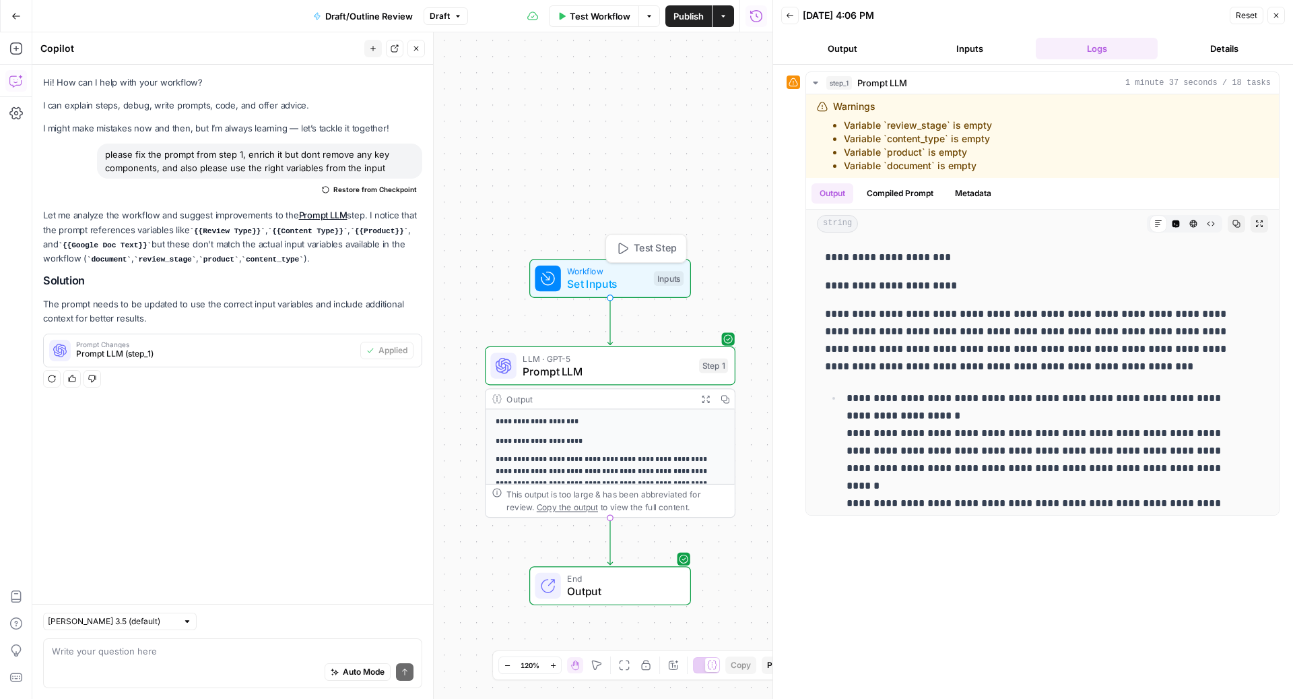
click at [665, 274] on div "Inputs" at bounding box center [669, 278] width 30 height 15
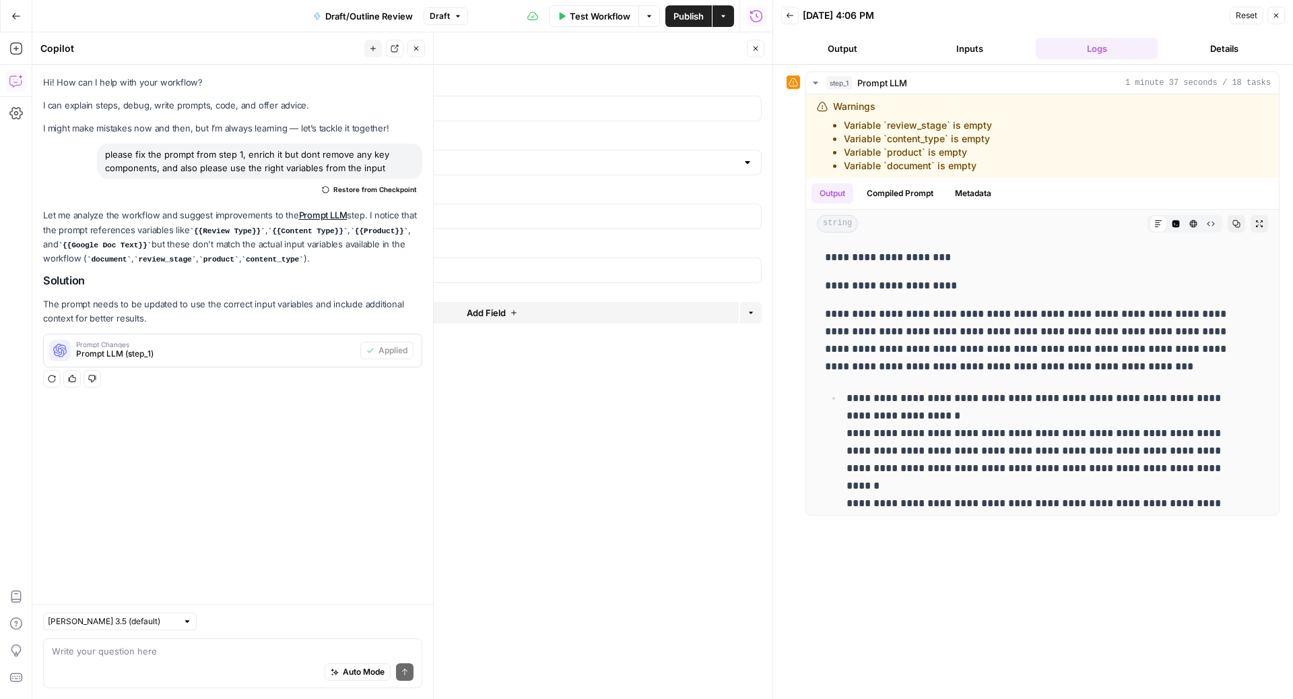
click at [730, 88] on button "edit field" at bounding box center [717, 83] width 52 height 16
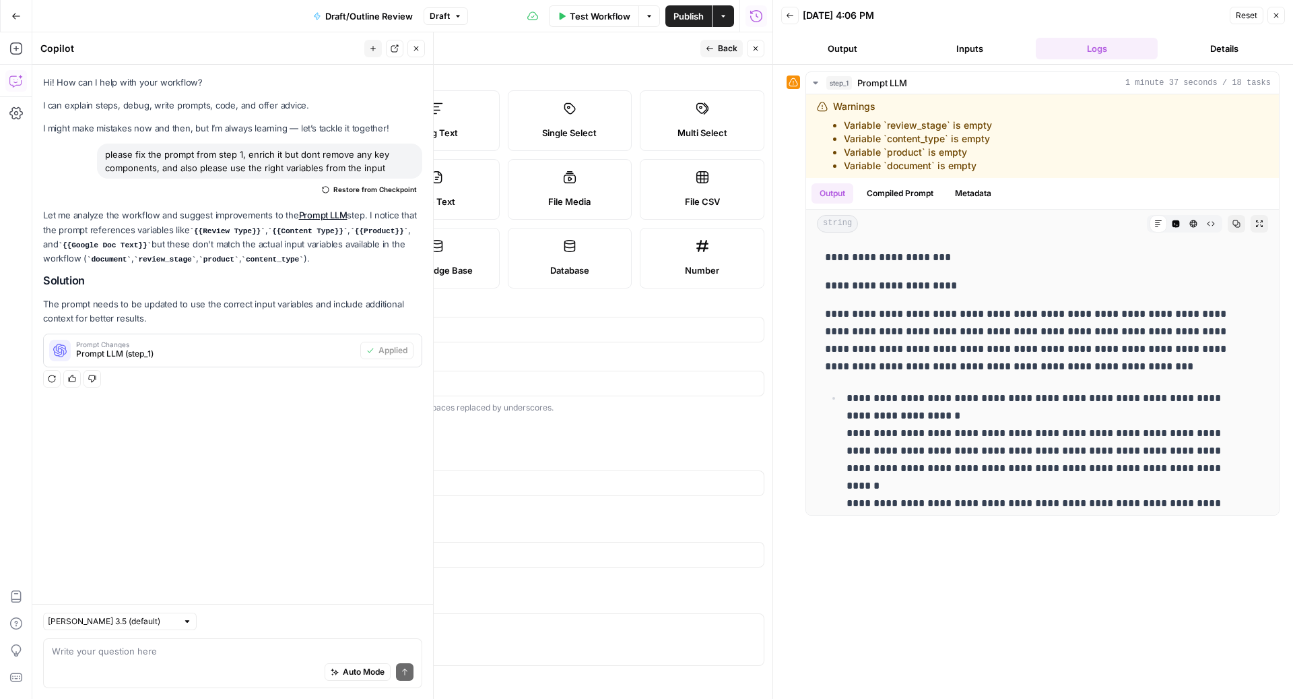
click at [299, 425] on div at bounding box center [298, 430] width 24 height 13
click at [710, 43] on button "Back" at bounding box center [722, 49] width 42 height 18
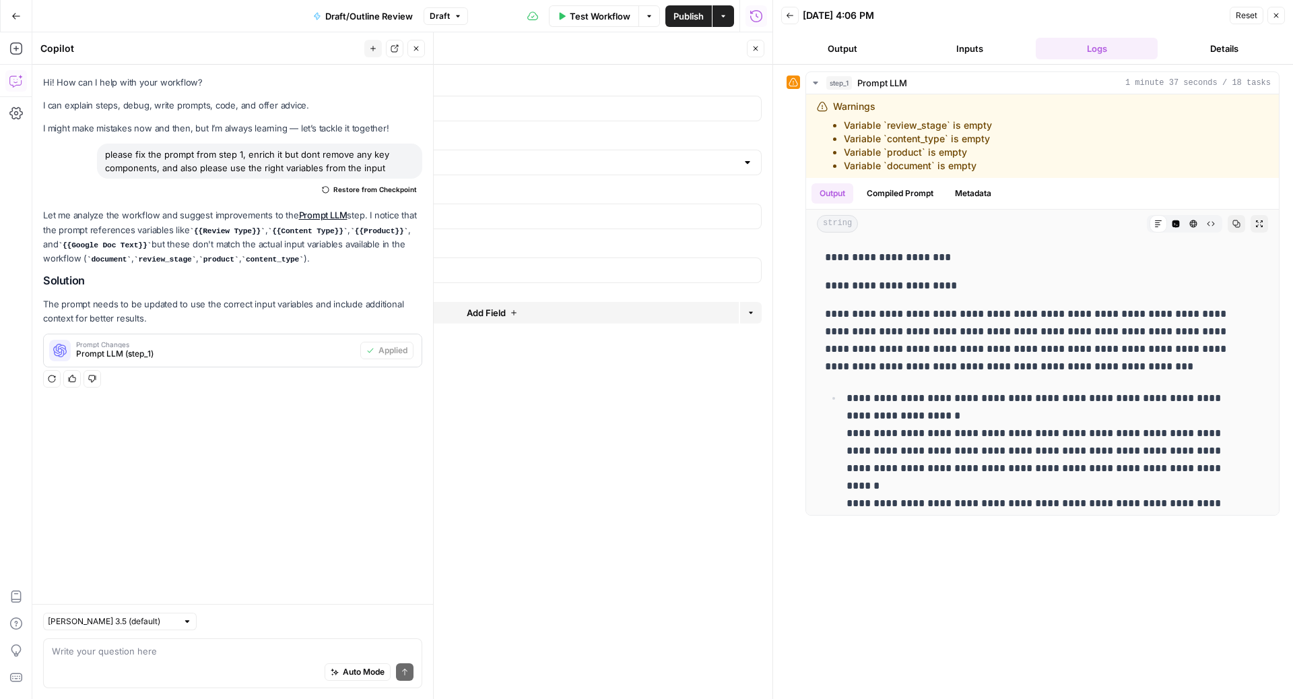
click at [709, 141] on span "edit field" at bounding box center [711, 137] width 30 height 11
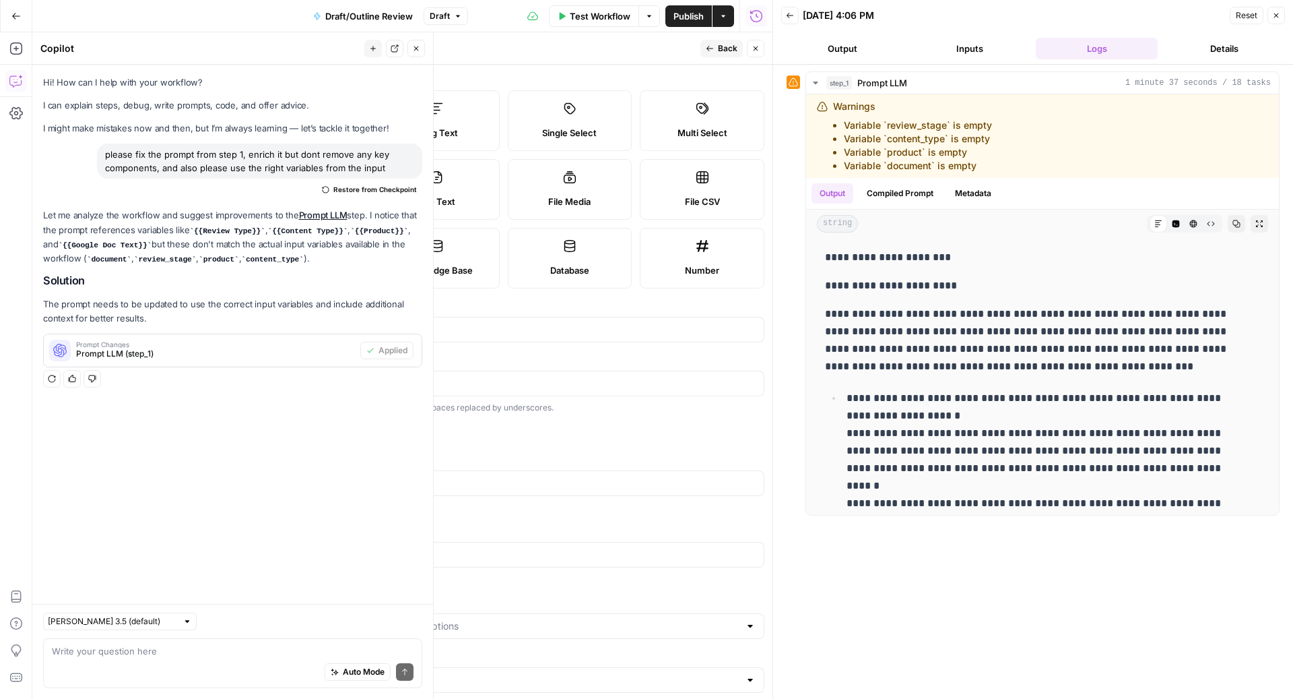
scroll to position [16, 0]
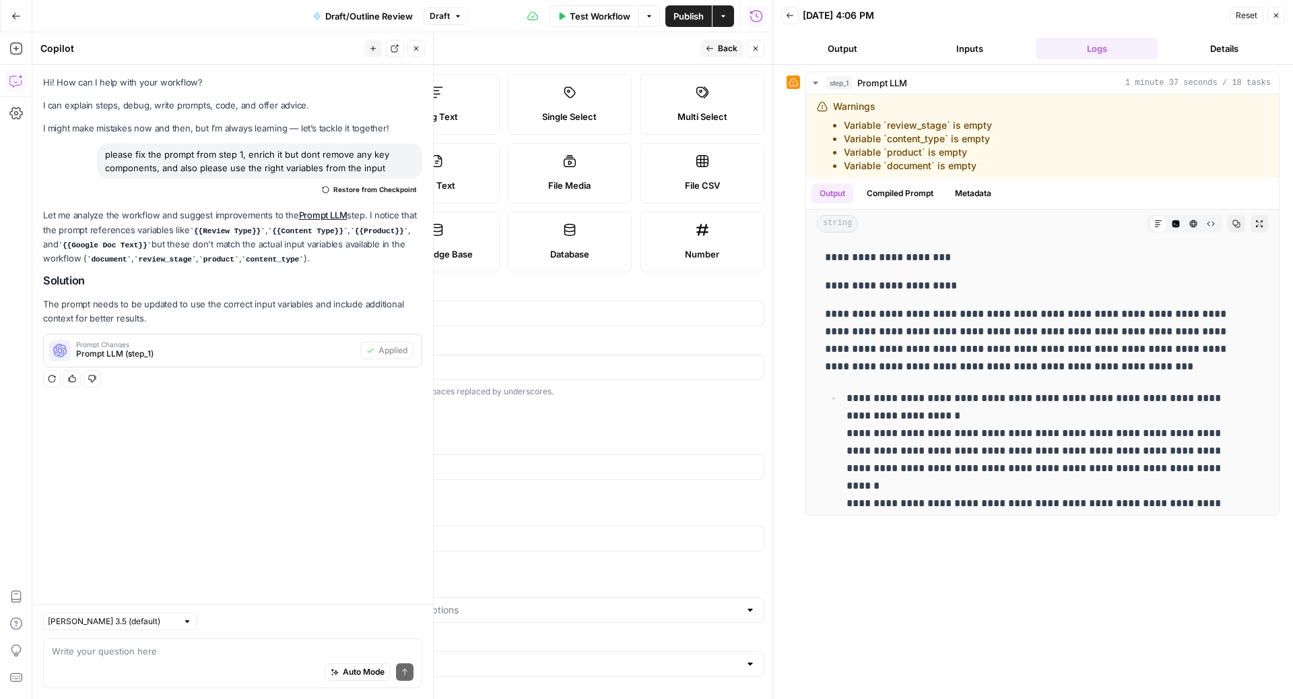
click at [295, 408] on div at bounding box center [298, 414] width 24 height 13
click at [711, 48] on icon "button" at bounding box center [710, 48] width 7 height 5
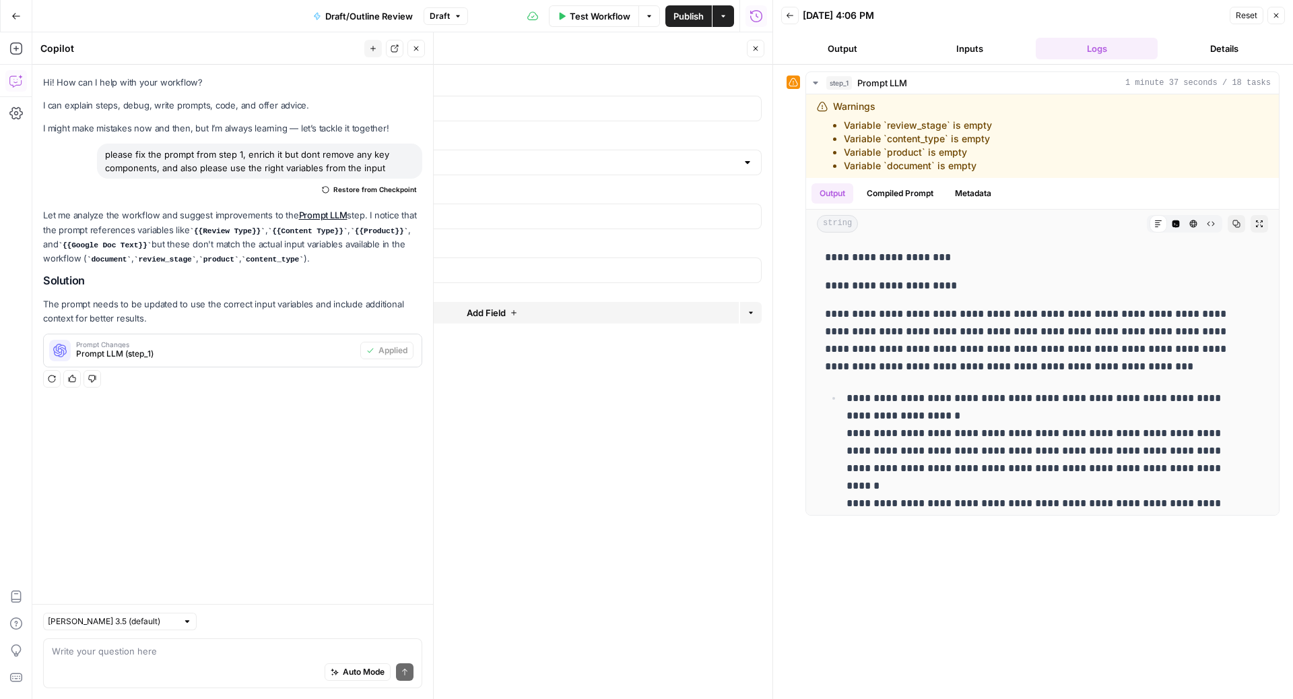
click at [704, 189] on span "edit field" at bounding box center [711, 191] width 30 height 11
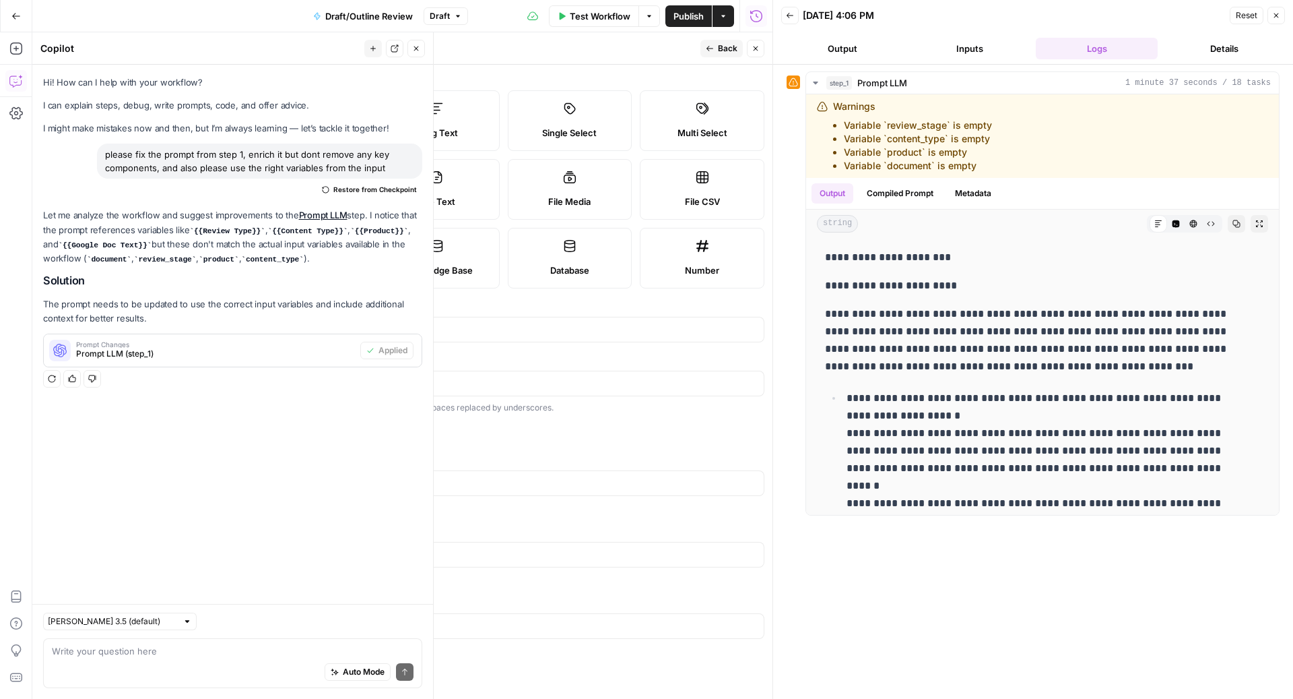
click at [300, 432] on div at bounding box center [298, 430] width 24 height 13
click at [718, 41] on div "Actions" at bounding box center [724, 44] width 32 height 13
click at [716, 46] on button "Back" at bounding box center [722, 49] width 42 height 18
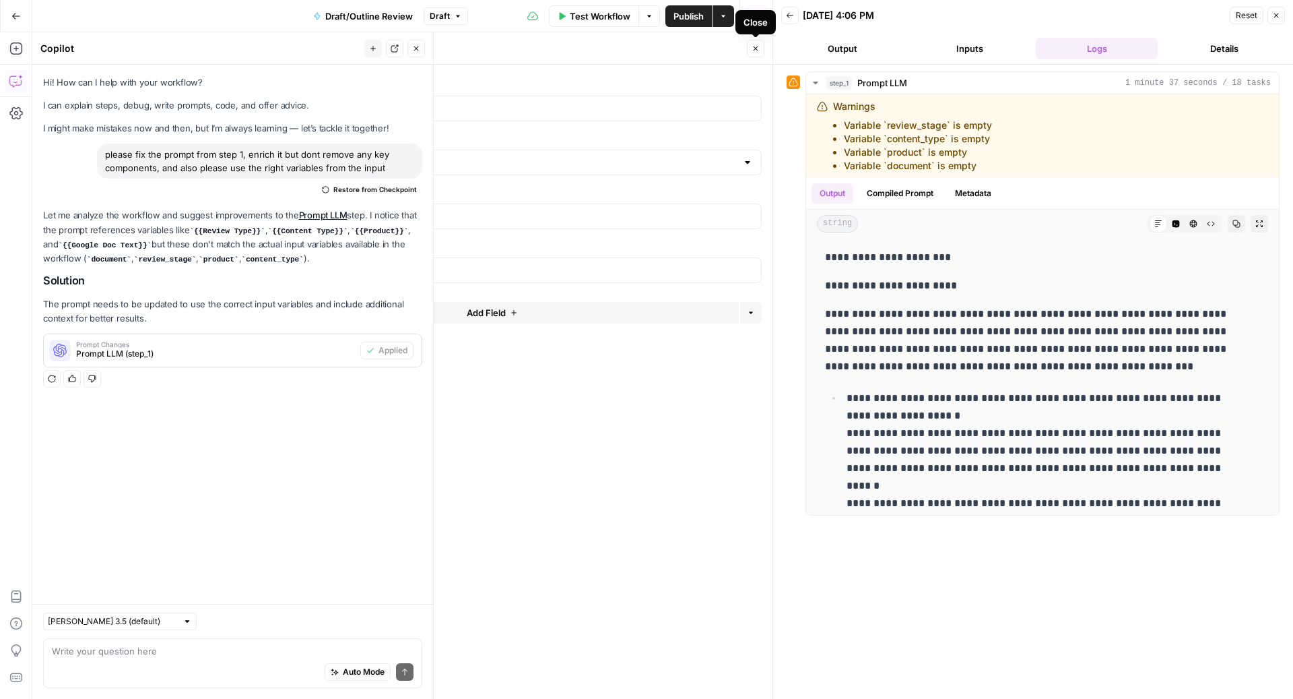
click at [756, 48] on icon "button" at bounding box center [756, 48] width 5 height 5
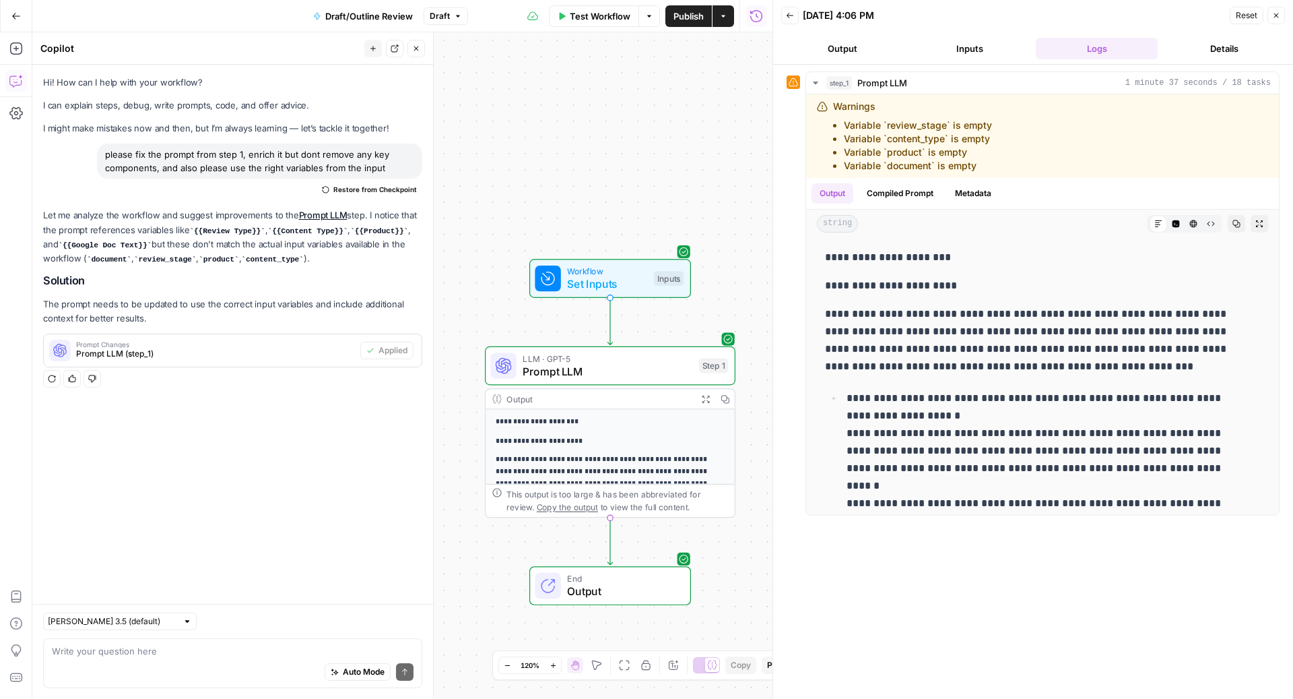
click at [1277, 10] on button "Close" at bounding box center [1277, 16] width 18 height 18
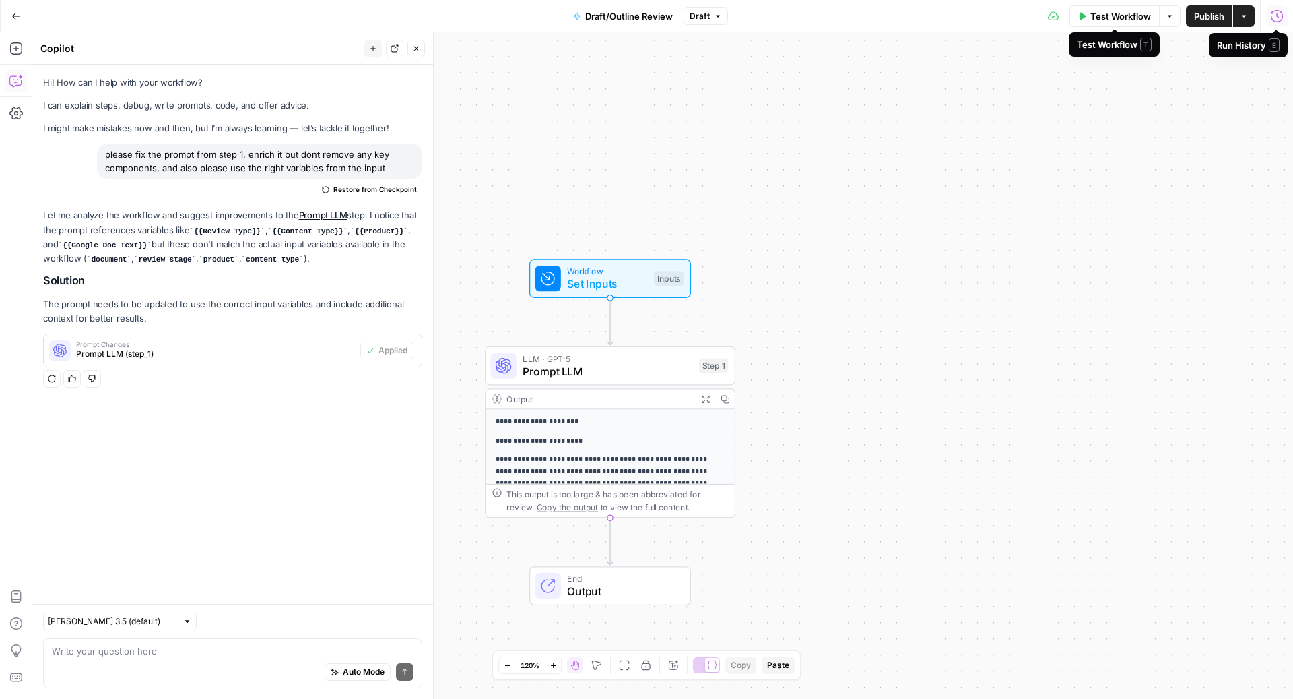
click at [1097, 13] on span "Test Workflow" at bounding box center [1121, 15] width 61 height 13
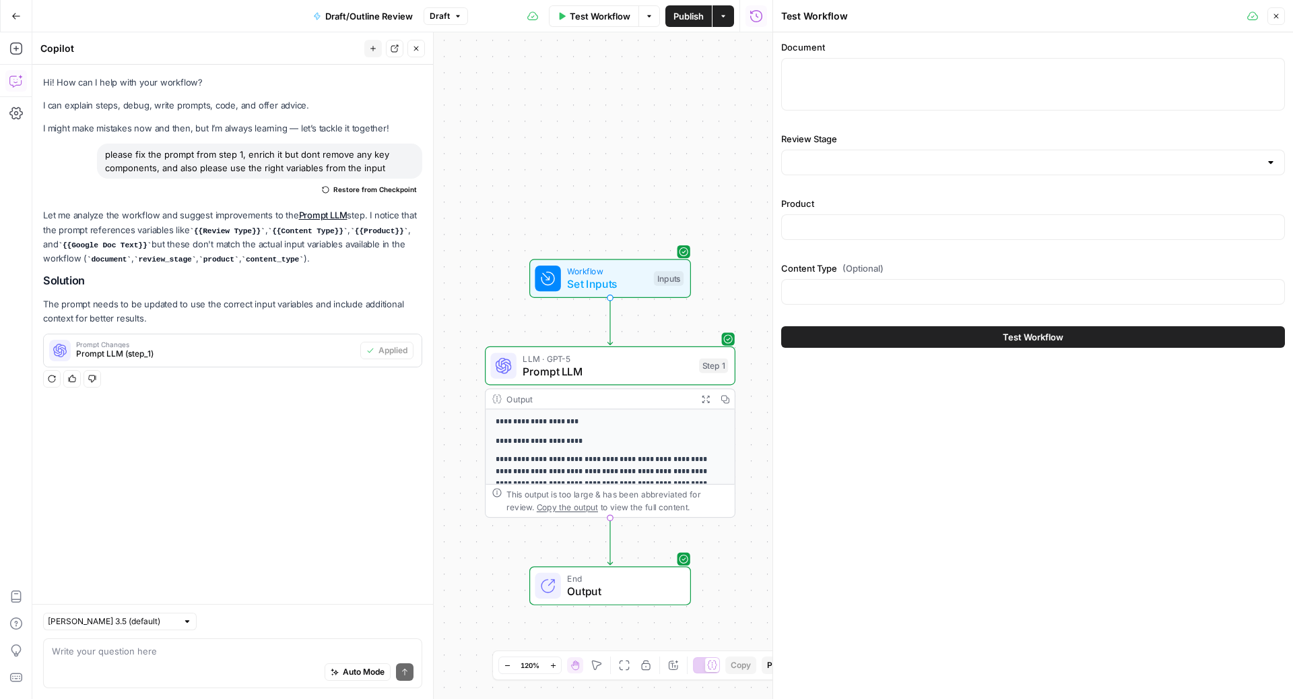
click at [847, 98] on div at bounding box center [1033, 84] width 504 height 53
paste textarea "IOD Article Brief Every topic created by IOD is unique, and the below article b…"
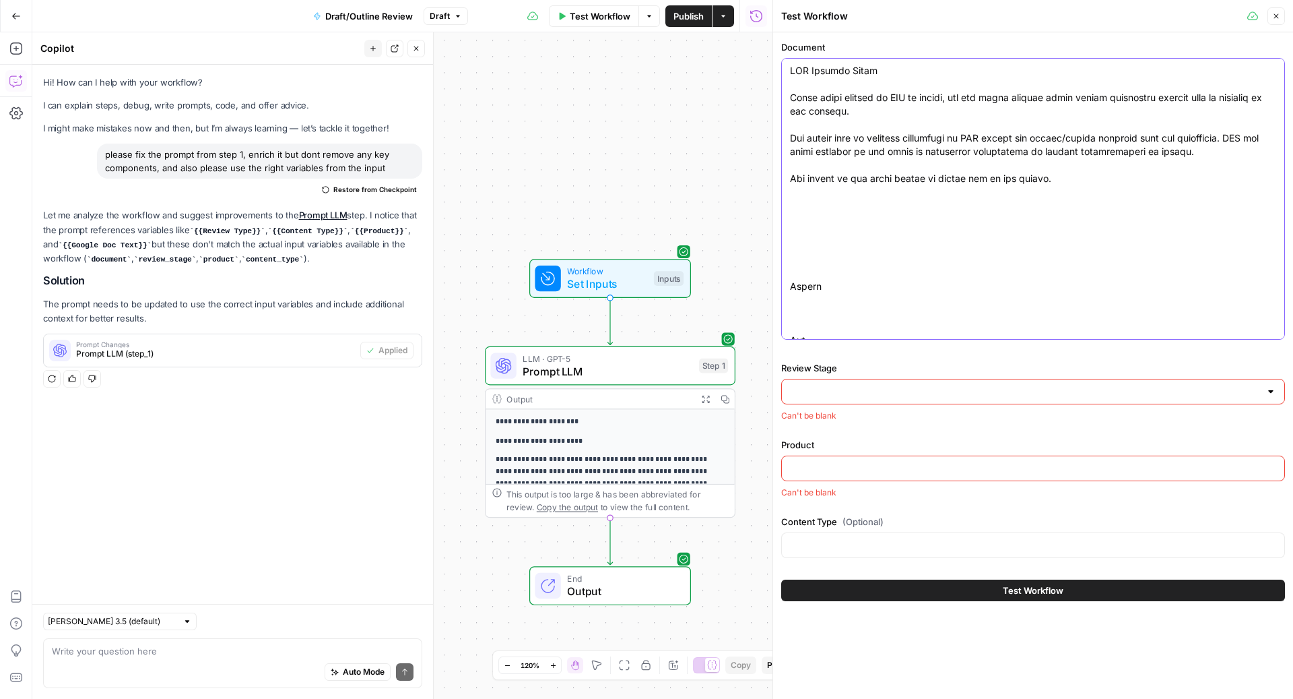
scroll to position [12218, 0]
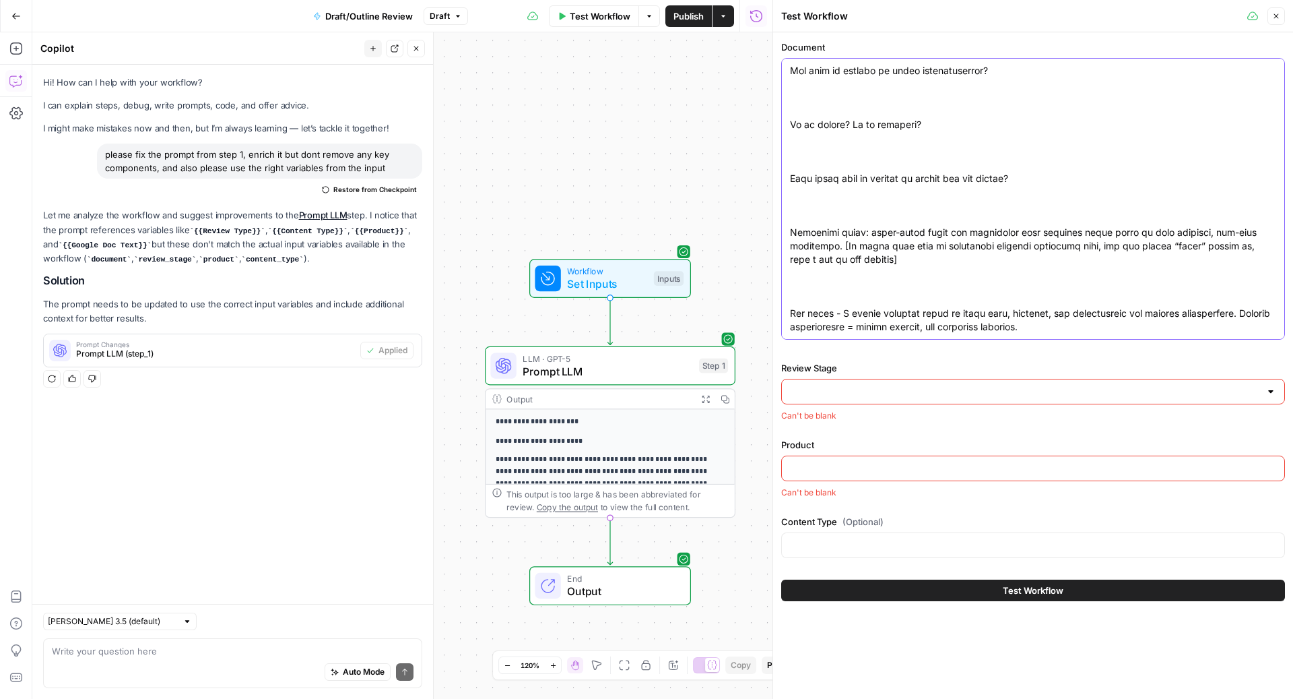
type textarea "IOD Article Brief Every topic created by IOD is unique, and the below article b…"
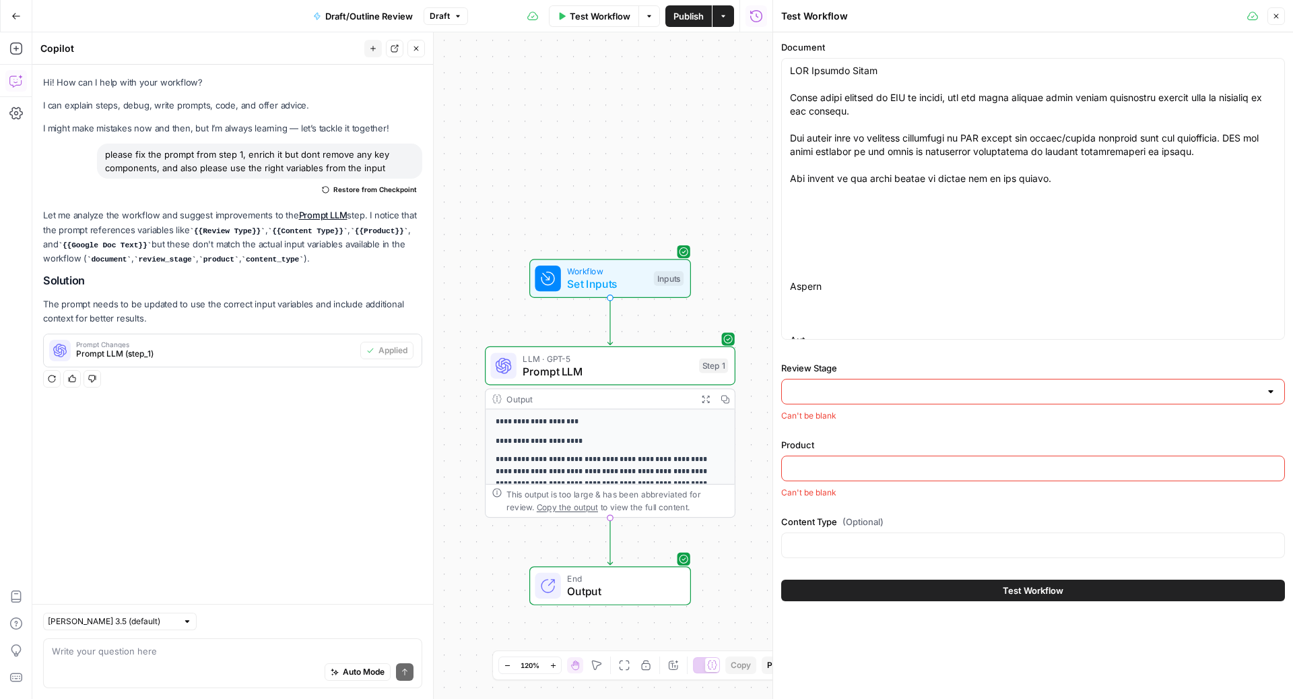
click at [853, 382] on div at bounding box center [1033, 392] width 504 height 26
click at [834, 418] on span "Draft" at bounding box center [1031, 424] width 476 height 13
type input "Draft"
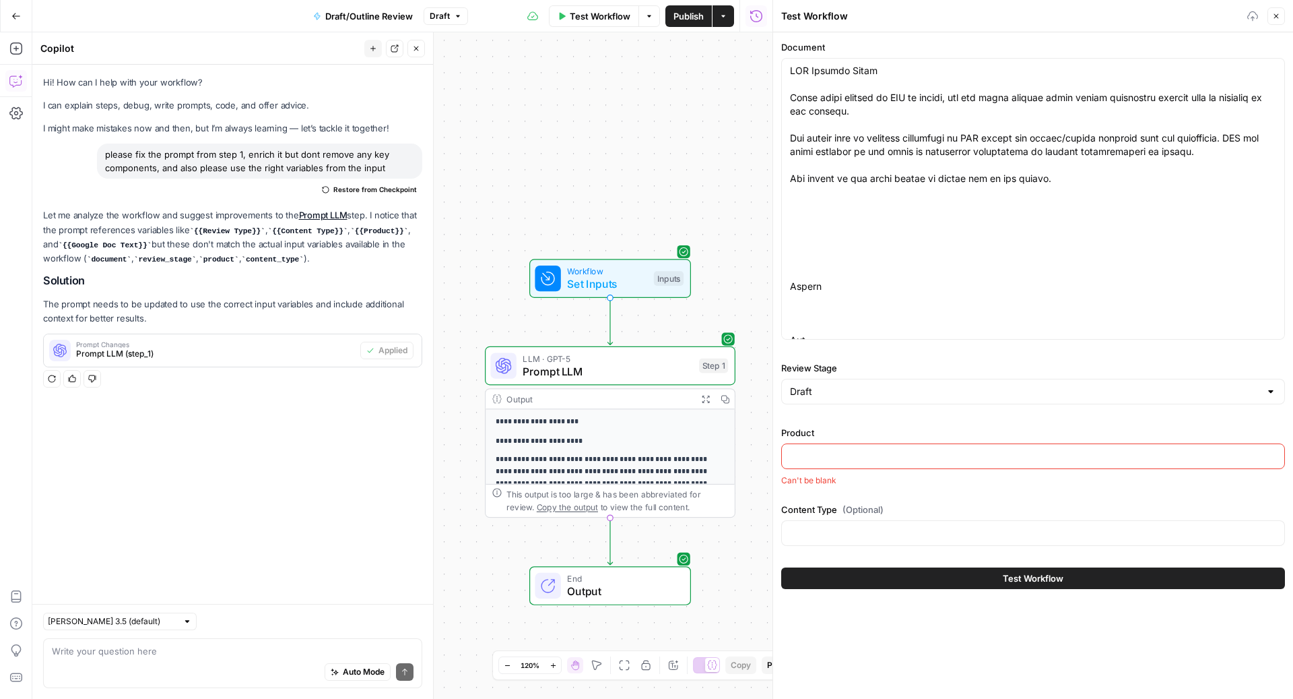
click at [831, 457] on input "Product" at bounding box center [1033, 455] width 486 height 13
click at [643, 276] on span "Set Inputs" at bounding box center [607, 284] width 80 height 16
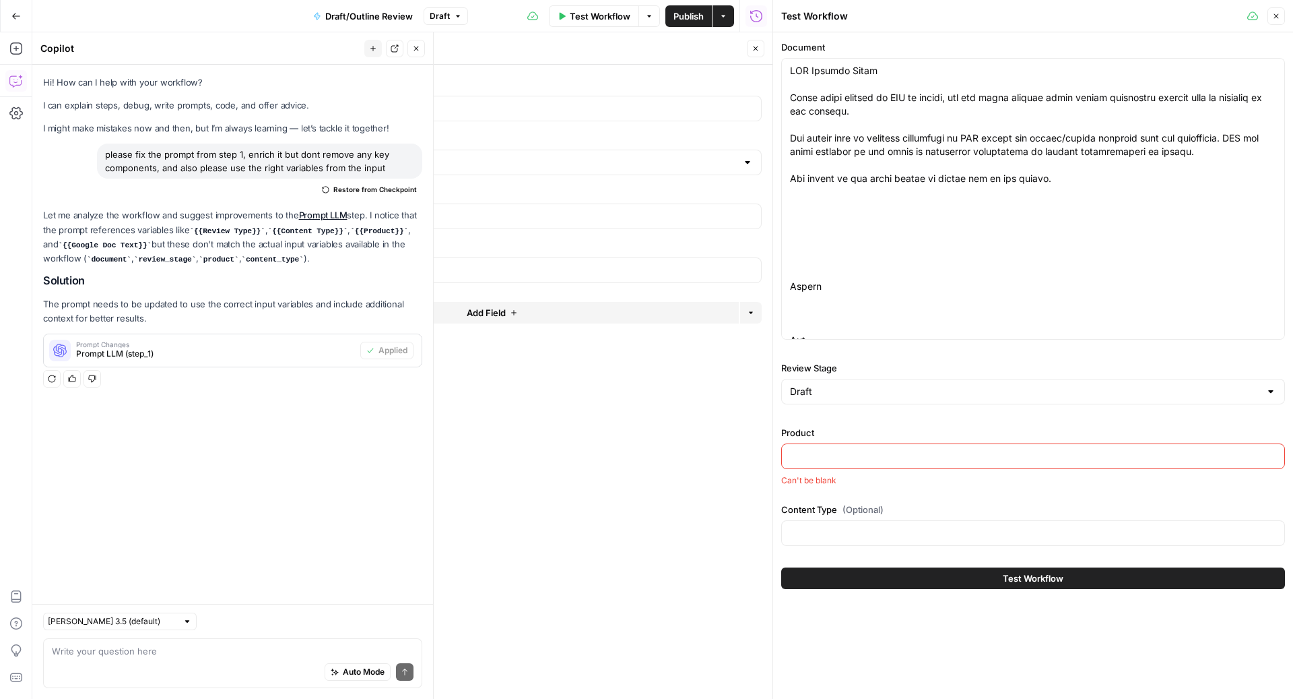
click at [751, 195] on button "Delete group" at bounding box center [754, 191] width 16 height 16
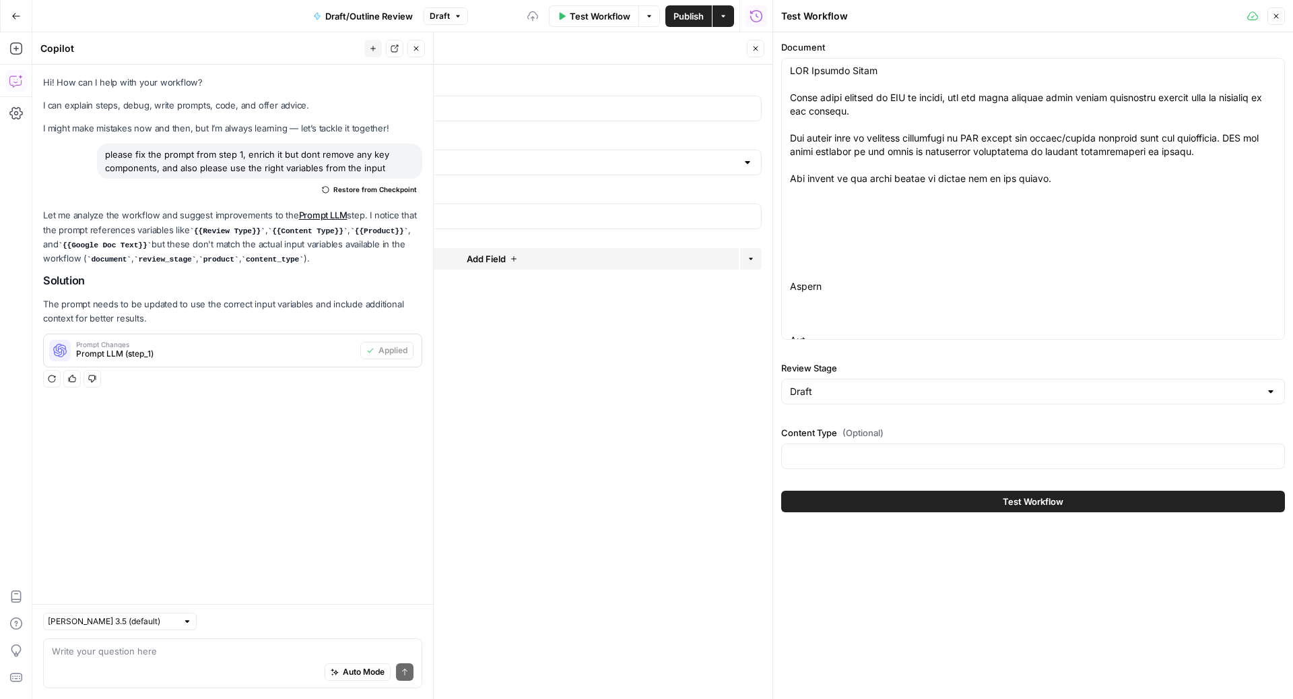
click at [758, 49] on icon "button" at bounding box center [756, 48] width 8 height 8
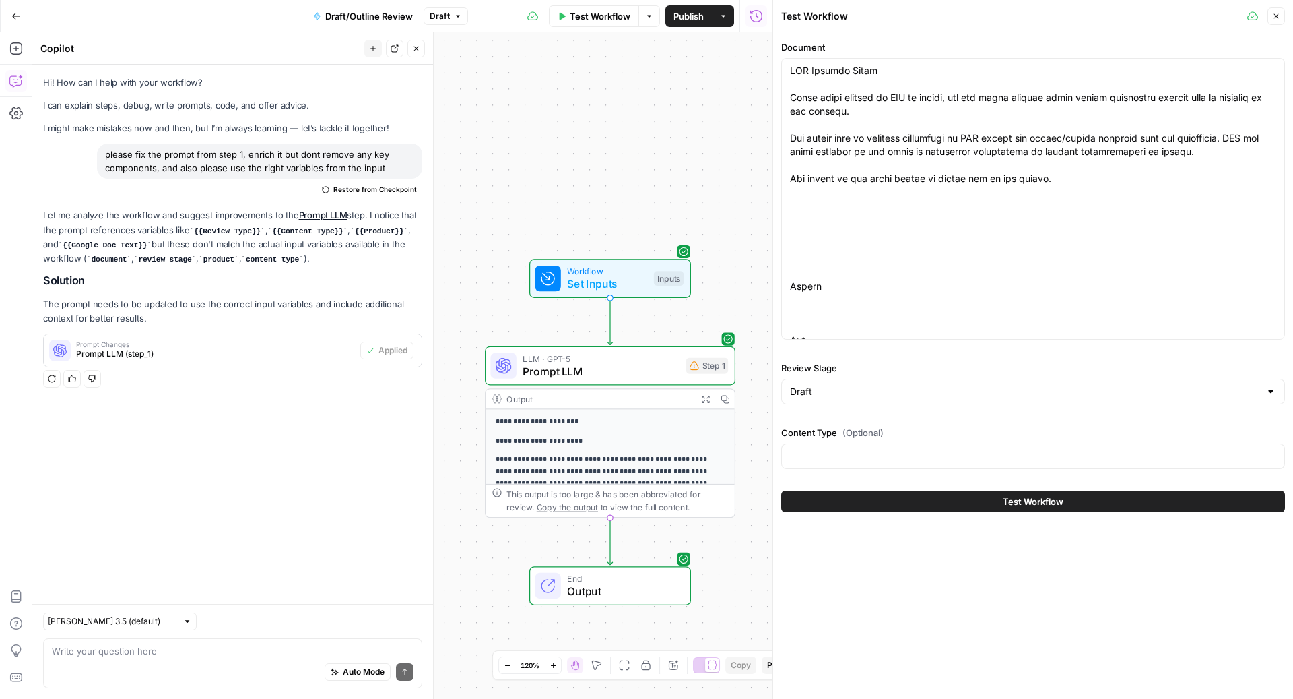
click at [581, 281] on span "Set Inputs" at bounding box center [607, 284] width 80 height 16
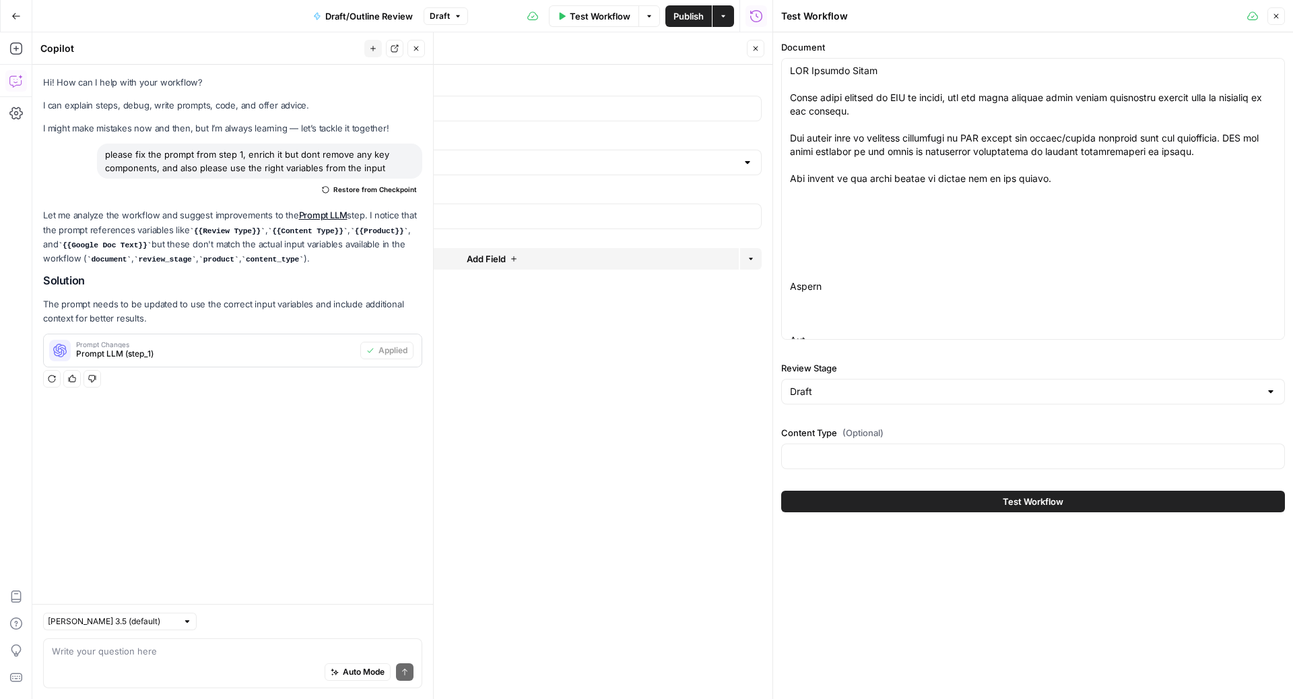
click at [503, 257] on span "Add Field" at bounding box center [486, 258] width 39 height 13
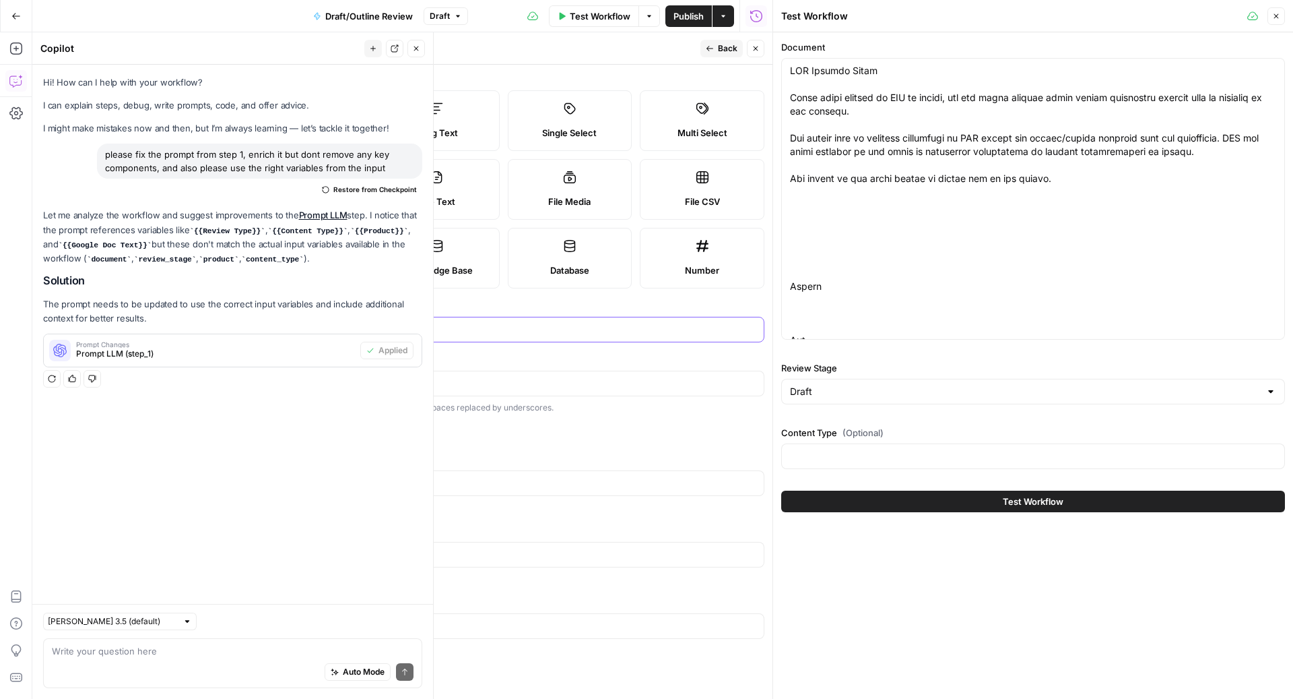
click at [348, 327] on input "Label" at bounding box center [503, 329] width 505 height 13
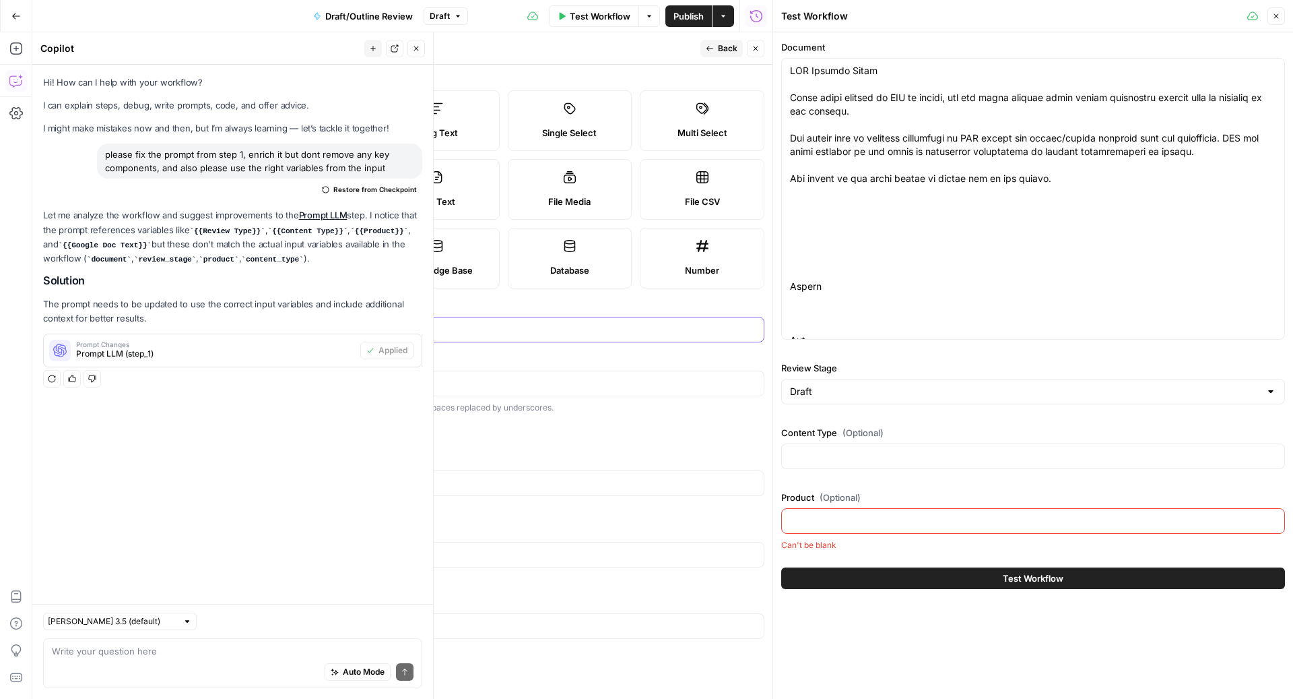
type input "Product"
click at [710, 54] on button "Back" at bounding box center [722, 49] width 42 height 18
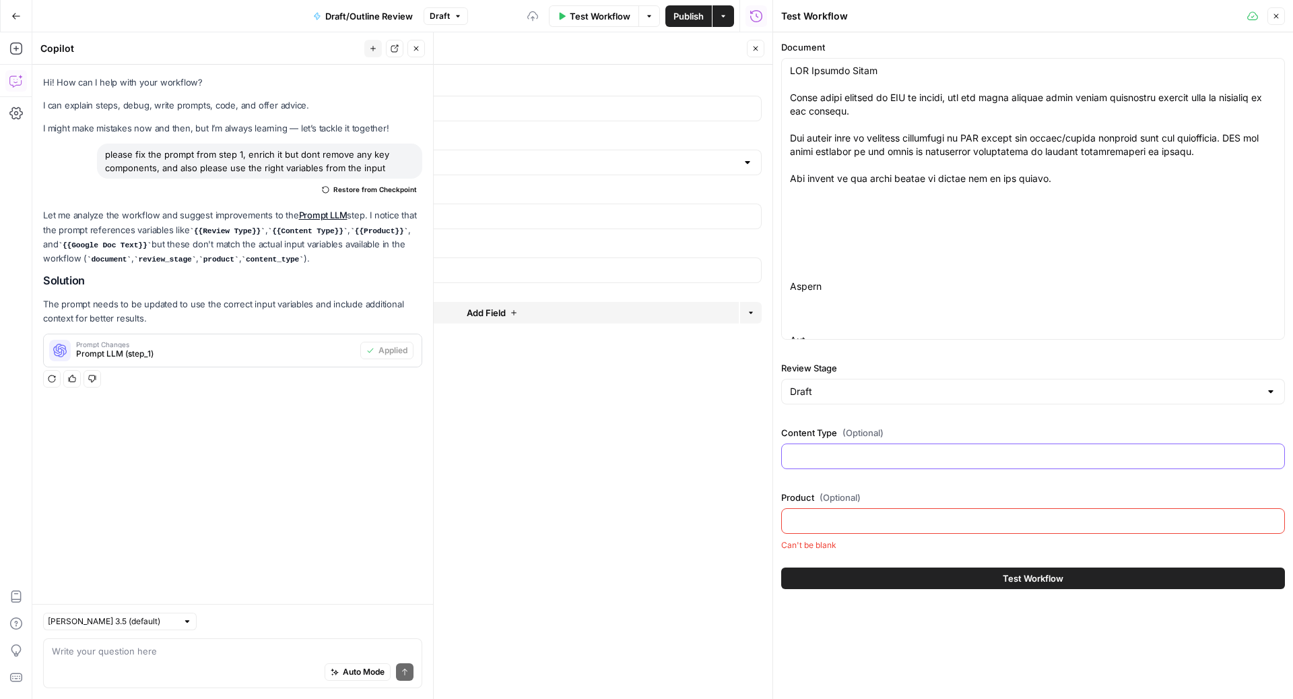
click at [875, 453] on input "Content Type (Optional)" at bounding box center [1033, 455] width 486 height 13
click at [929, 519] on input "Product (Optional)" at bounding box center [1033, 520] width 486 height 13
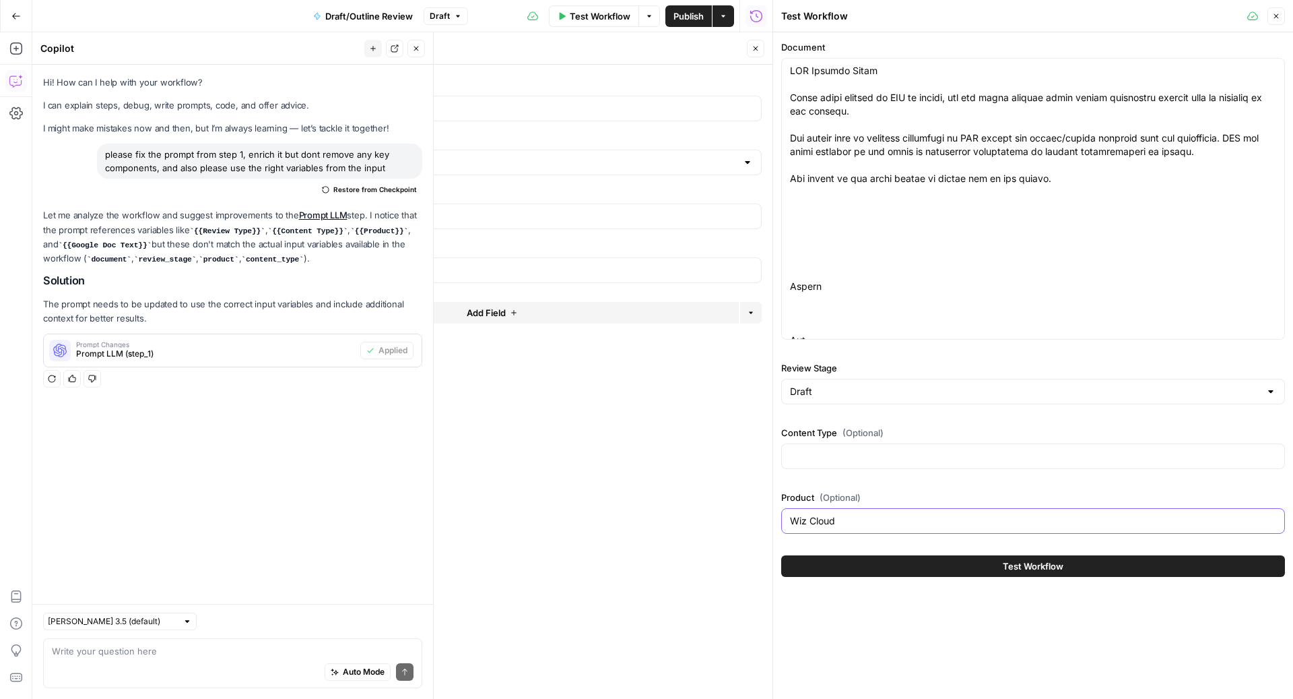
type input "Wiz Cloud"
click at [990, 447] on div at bounding box center [1033, 456] width 504 height 26
type input "What is"
click at [1027, 562] on span "Test Workflow" at bounding box center [1033, 565] width 61 height 13
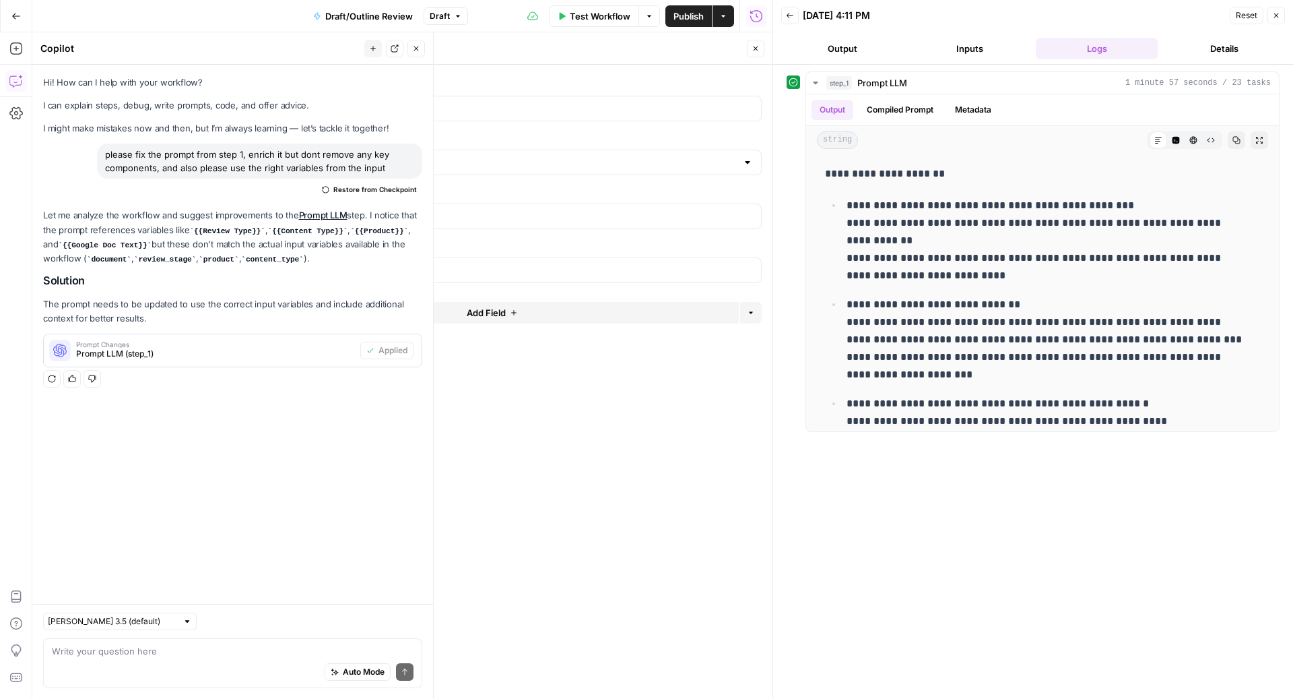
click at [756, 55] on button "Close" at bounding box center [756, 49] width 18 height 18
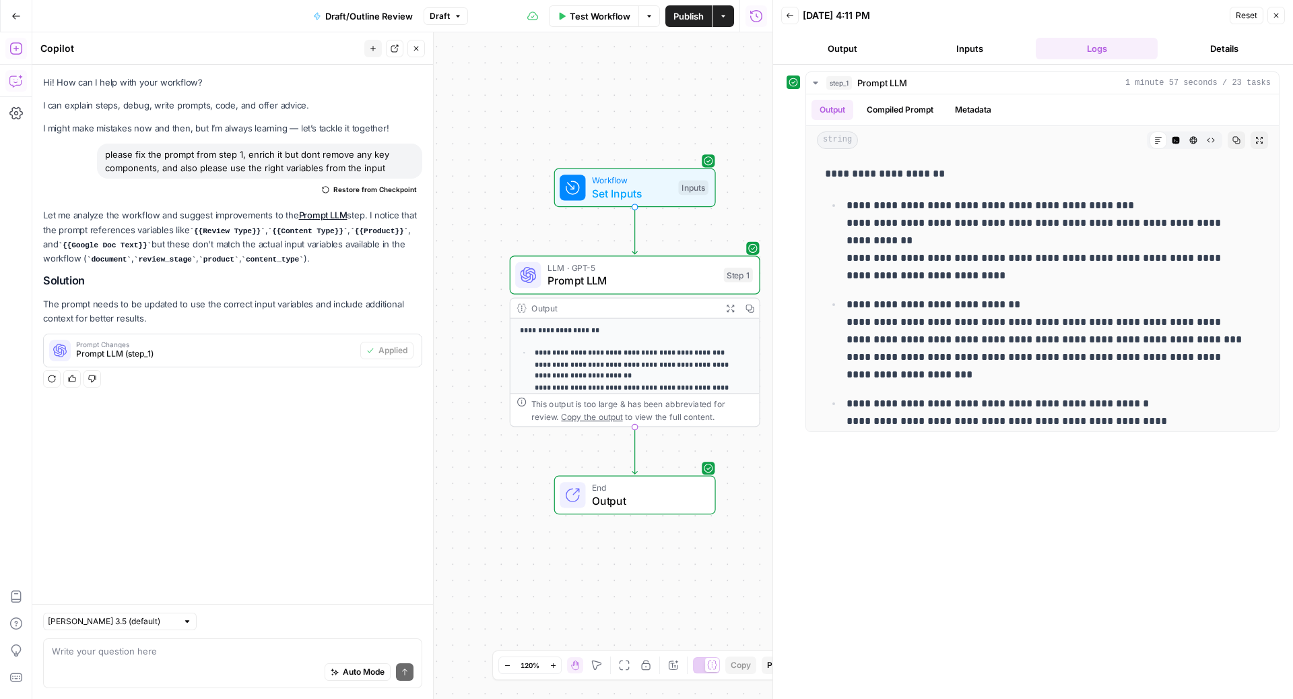
click at [16, 42] on icon "button" at bounding box center [15, 48] width 13 height 13
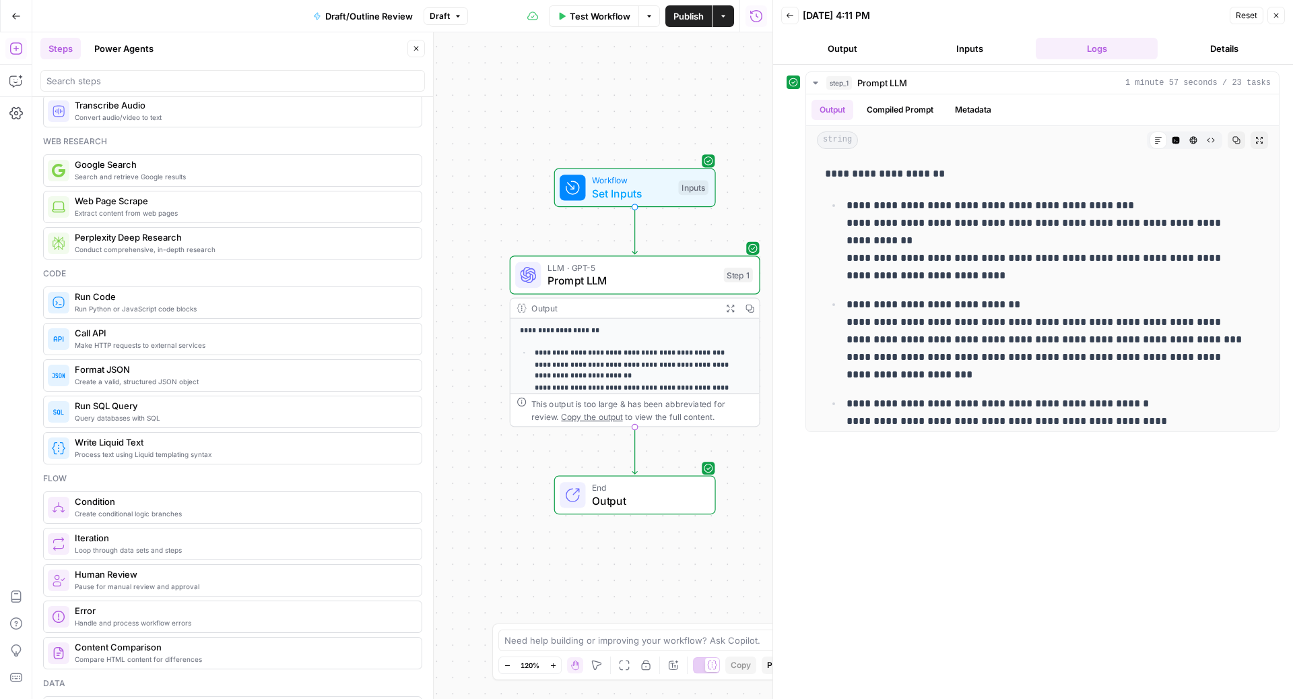
scroll to position [68, 0]
click at [12, 84] on icon "button" at bounding box center [15, 80] width 13 height 13
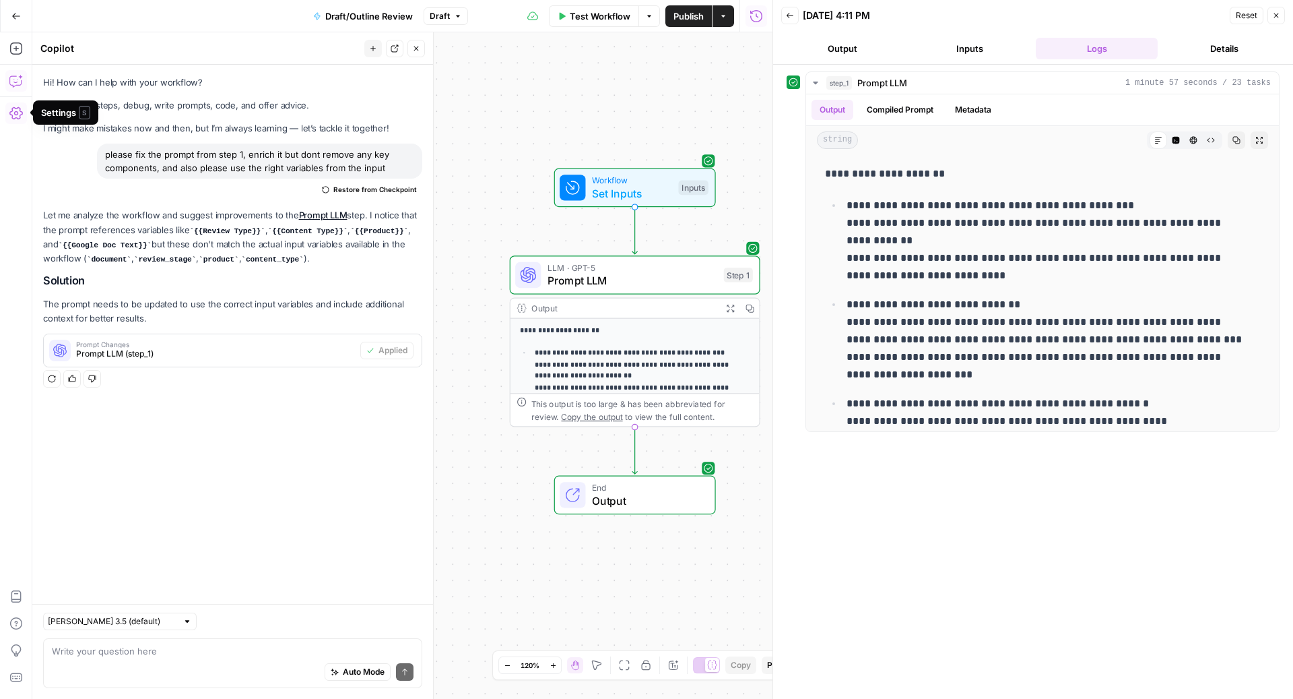
click at [241, 659] on div "Auto Mode Send" at bounding box center [233, 672] width 362 height 30
type textarea "please"
click at [23, 46] on button "Add Steps" at bounding box center [16, 49] width 22 height 22
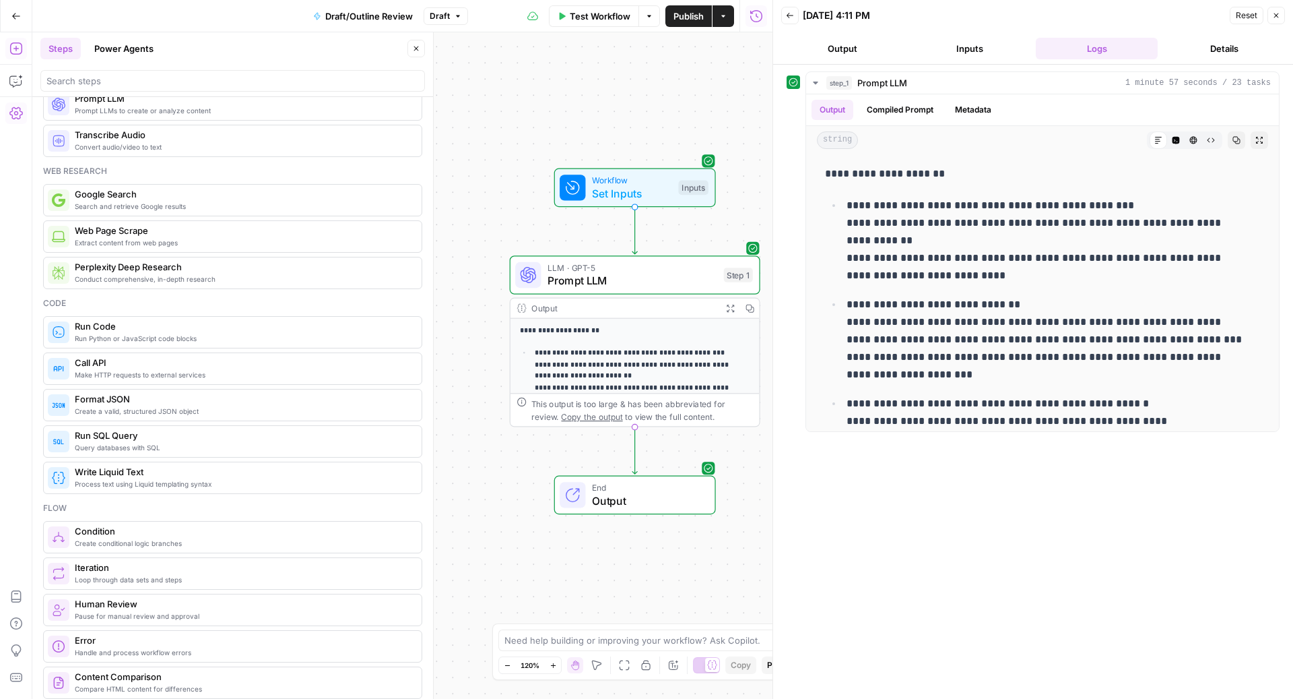
scroll to position [48, 0]
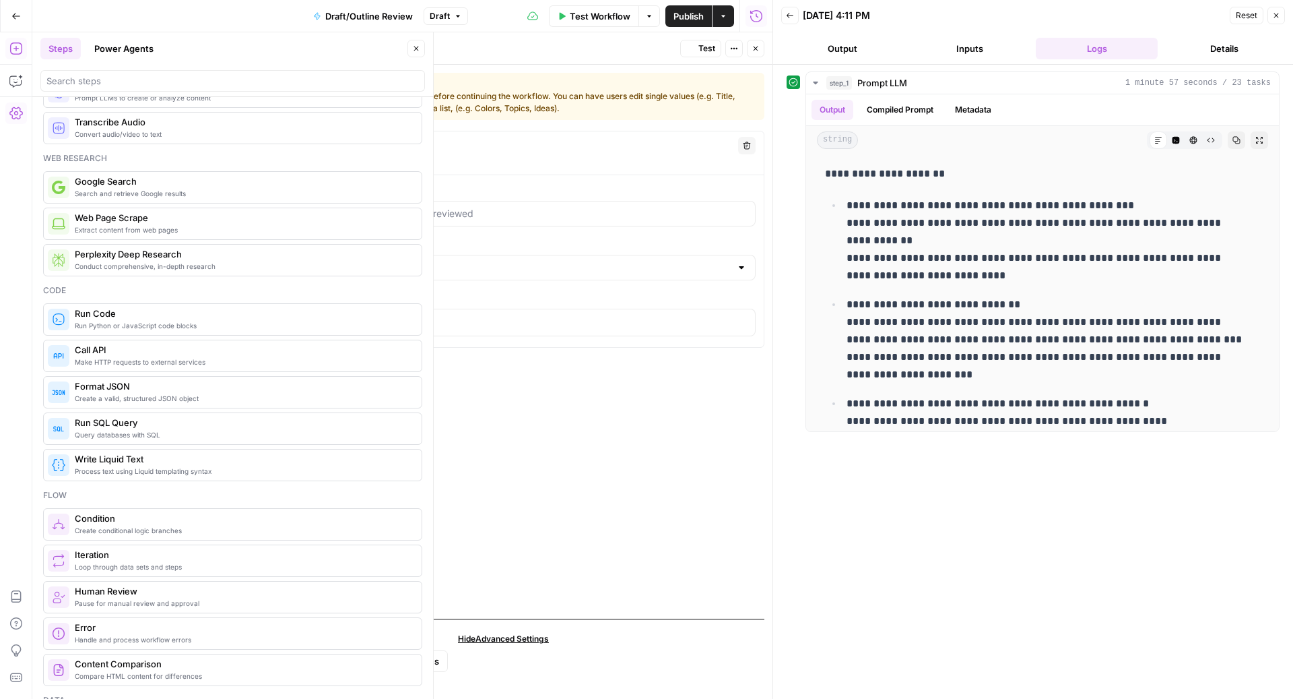
click at [756, 37] on header "Human Review Human Review ( step_2 ) Test Actions Close" at bounding box center [503, 48] width 538 height 32
click at [755, 45] on icon "button" at bounding box center [756, 48] width 8 height 8
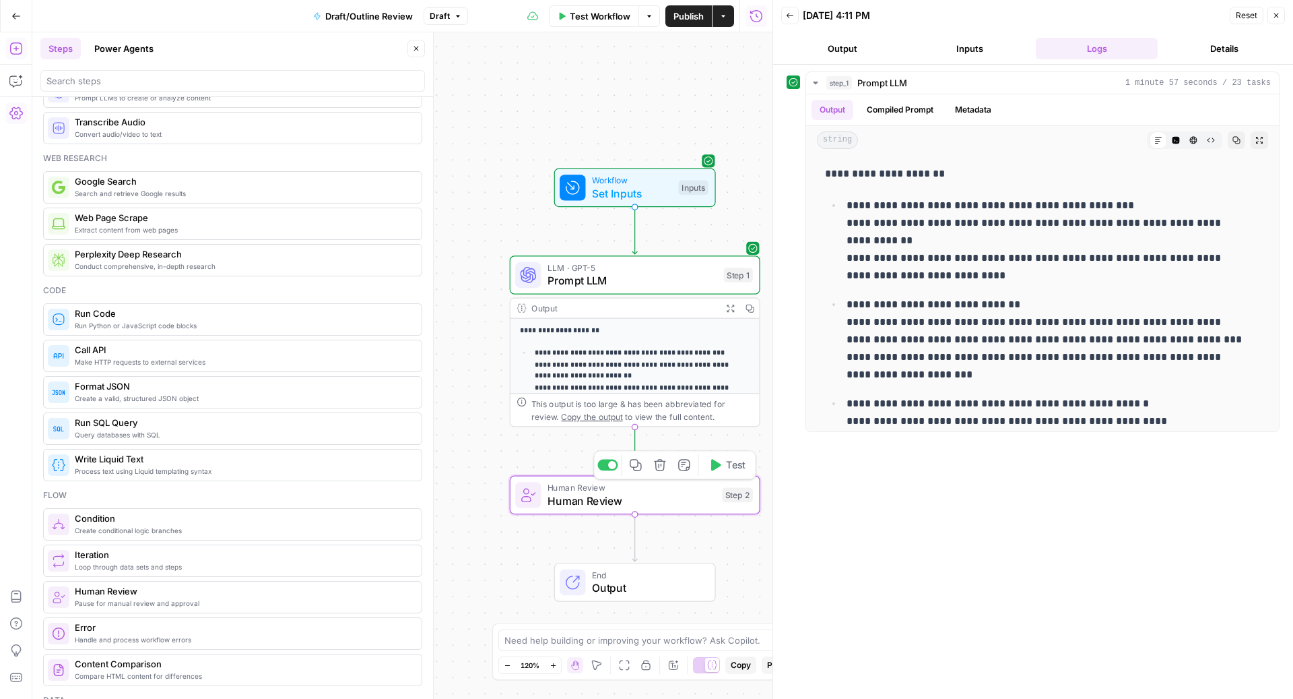
click at [666, 463] on icon "button" at bounding box center [659, 464] width 13 height 13
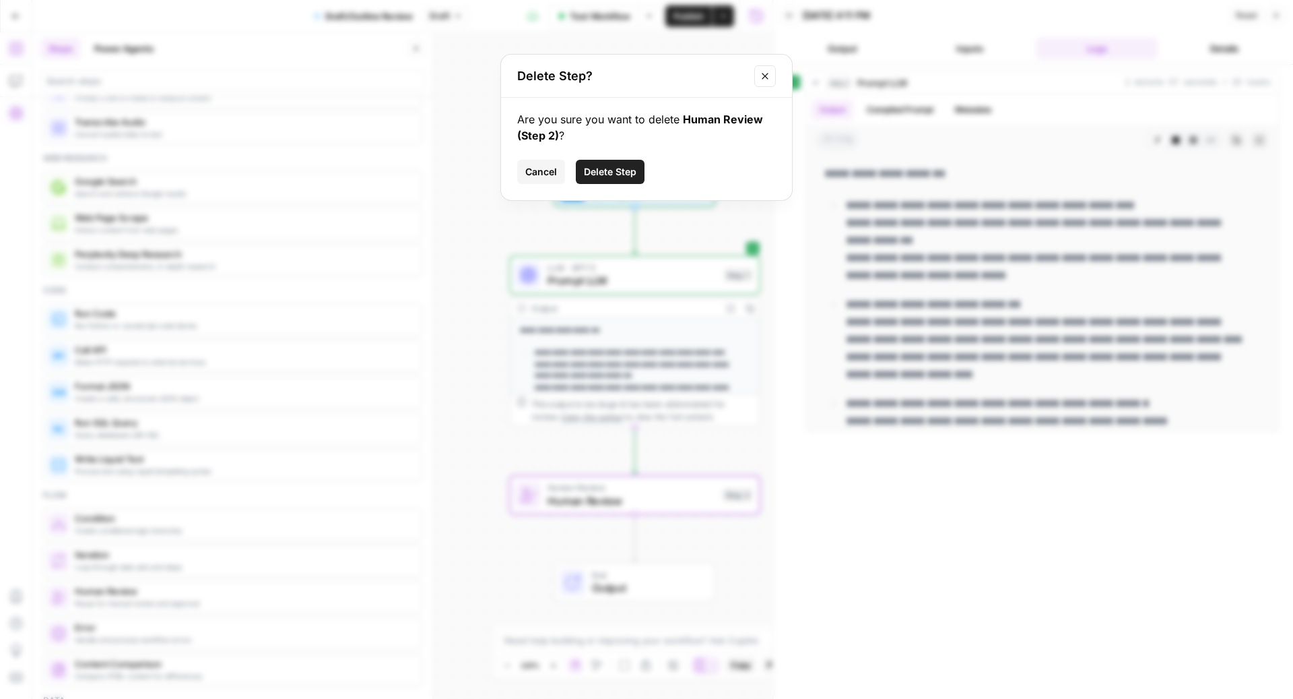
click at [630, 162] on button "Delete Step" at bounding box center [610, 172] width 69 height 24
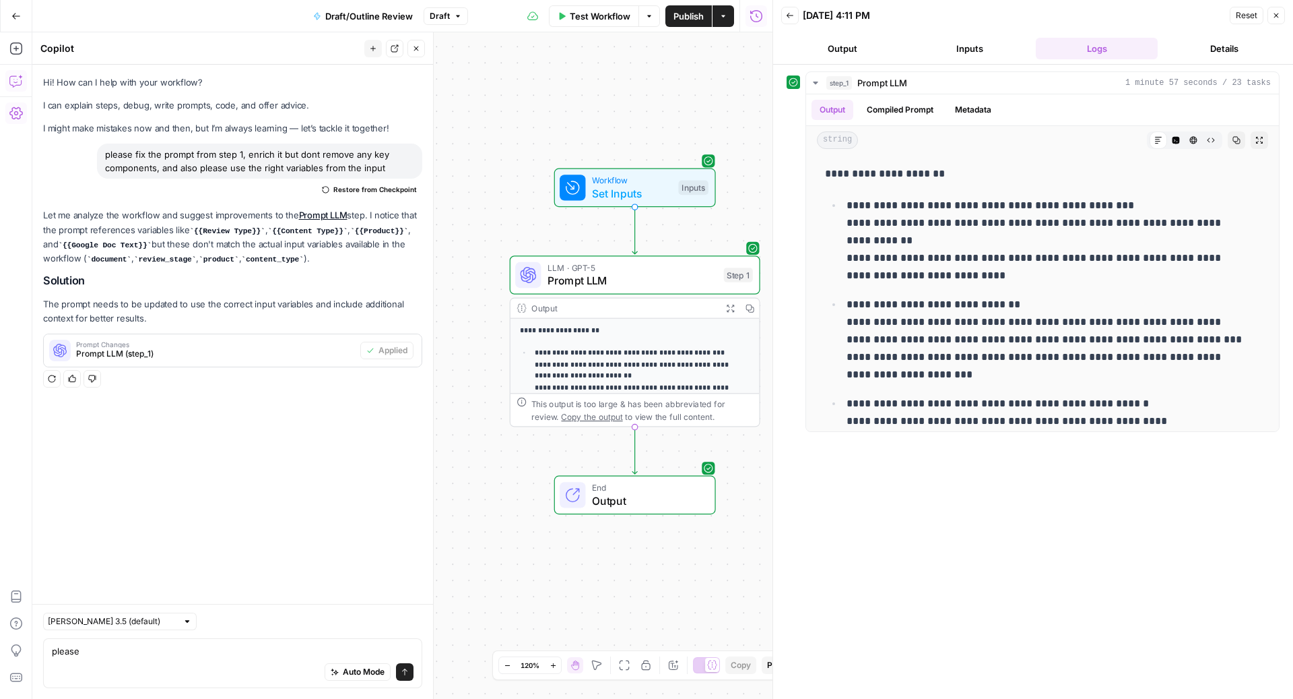
click at [185, 639] on div "please please Auto Mode Send" at bounding box center [232, 663] width 379 height 50
click at [168, 650] on textarea "please" at bounding box center [233, 650] width 362 height 13
type textarea "please add a human review for user to revierw step 1 output"
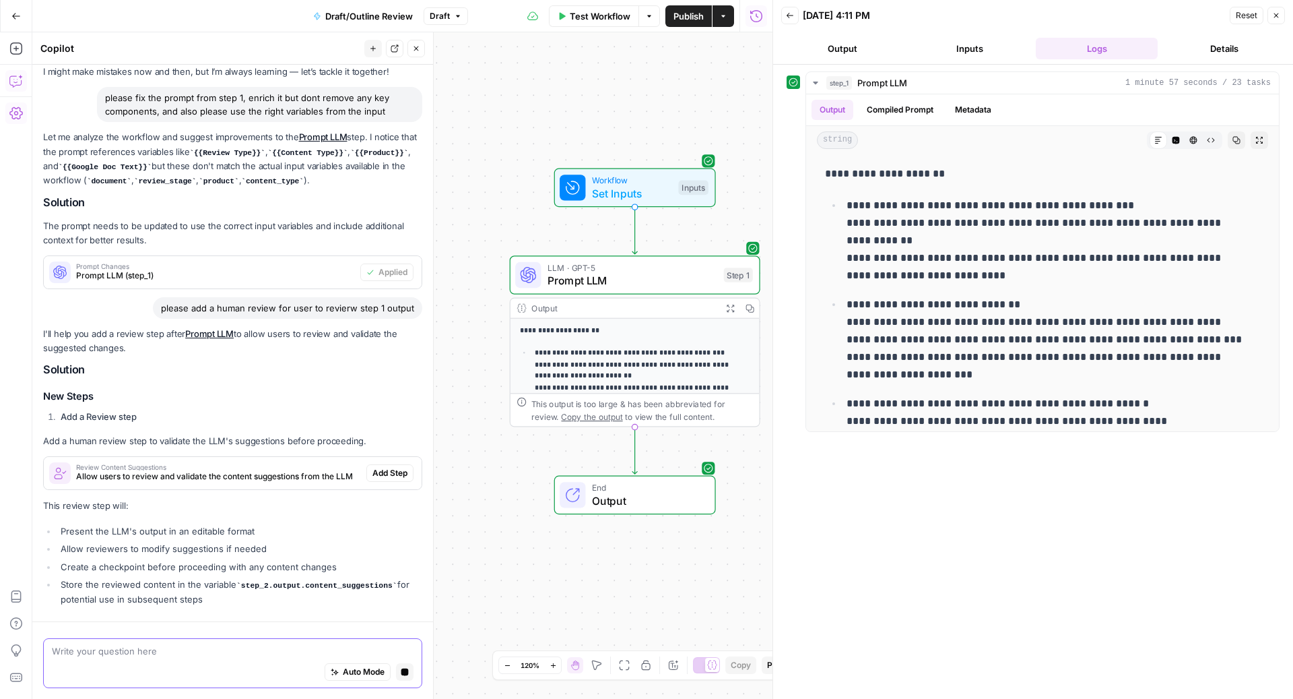
scroll to position [132, 0]
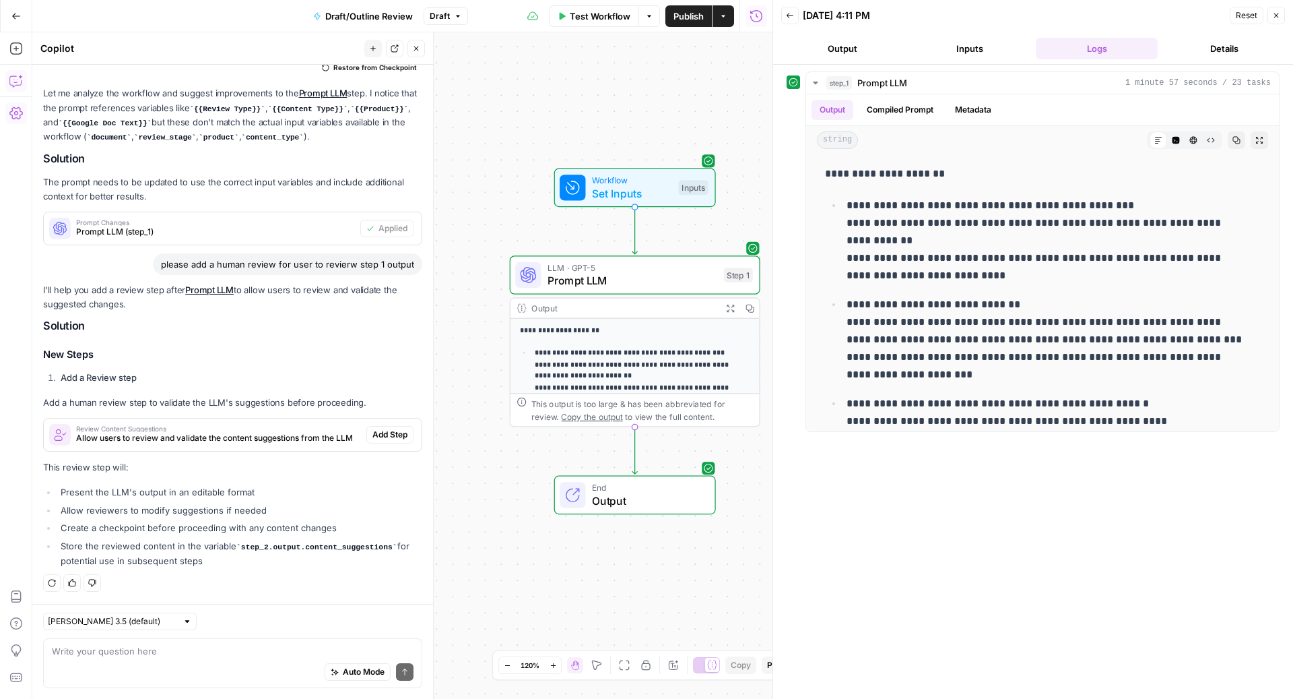
click at [401, 436] on div "Review Content Suggestions Allow users to review and validate the content sugge…" at bounding box center [233, 435] width 378 height 22
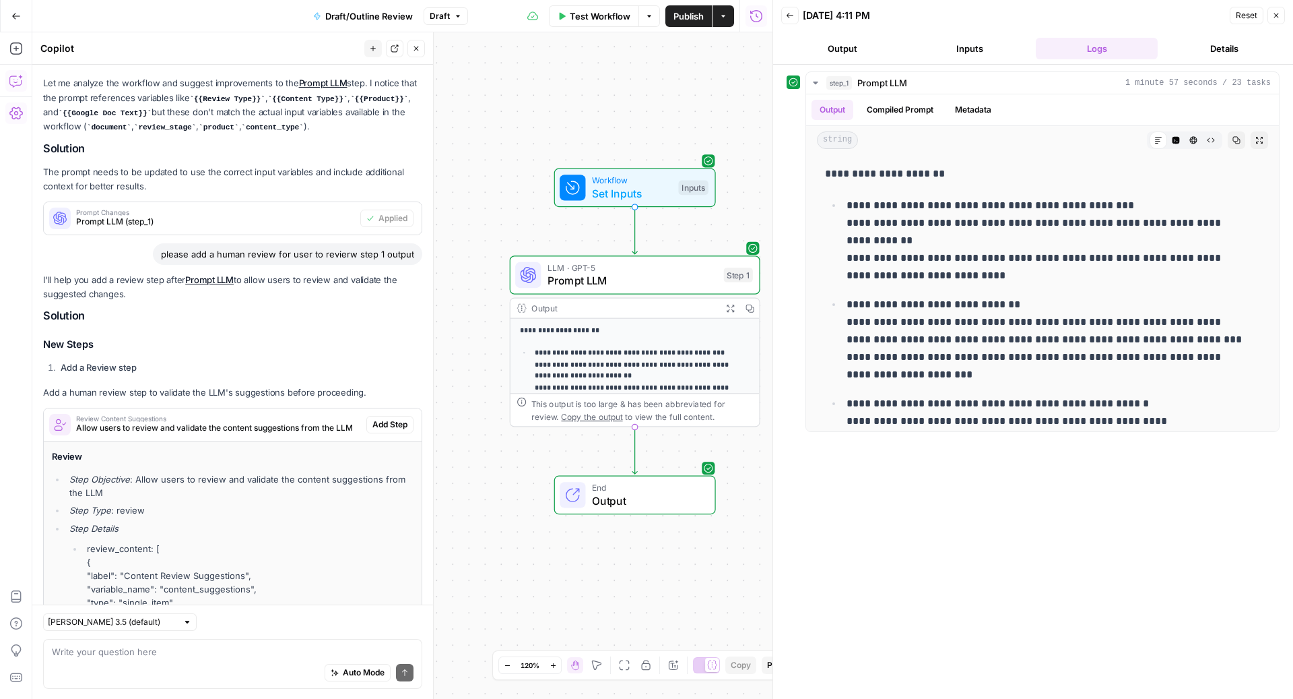
scroll to position [410, 0]
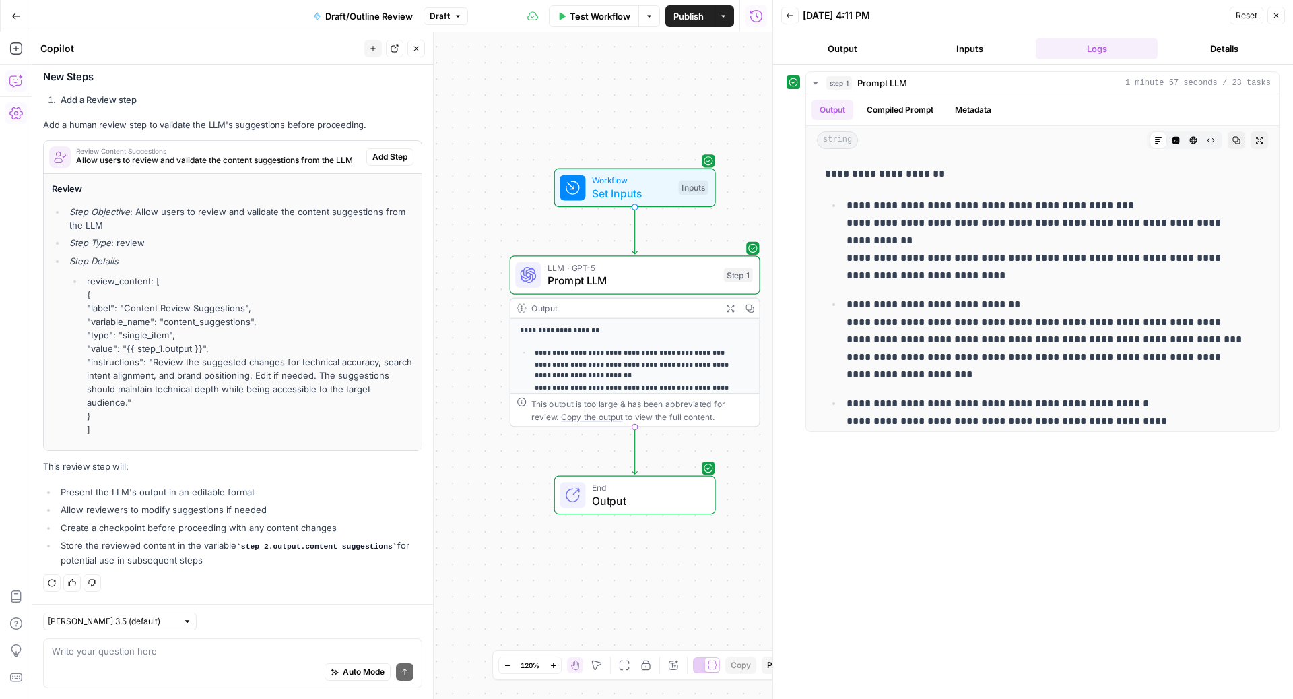
click at [368, 436] on li "review_content: [ { "label": "Content Review Suggestions", "variable_name": "co…" at bounding box center [249, 355] width 330 height 162
click at [381, 157] on span "Add Step" at bounding box center [389, 157] width 35 height 12
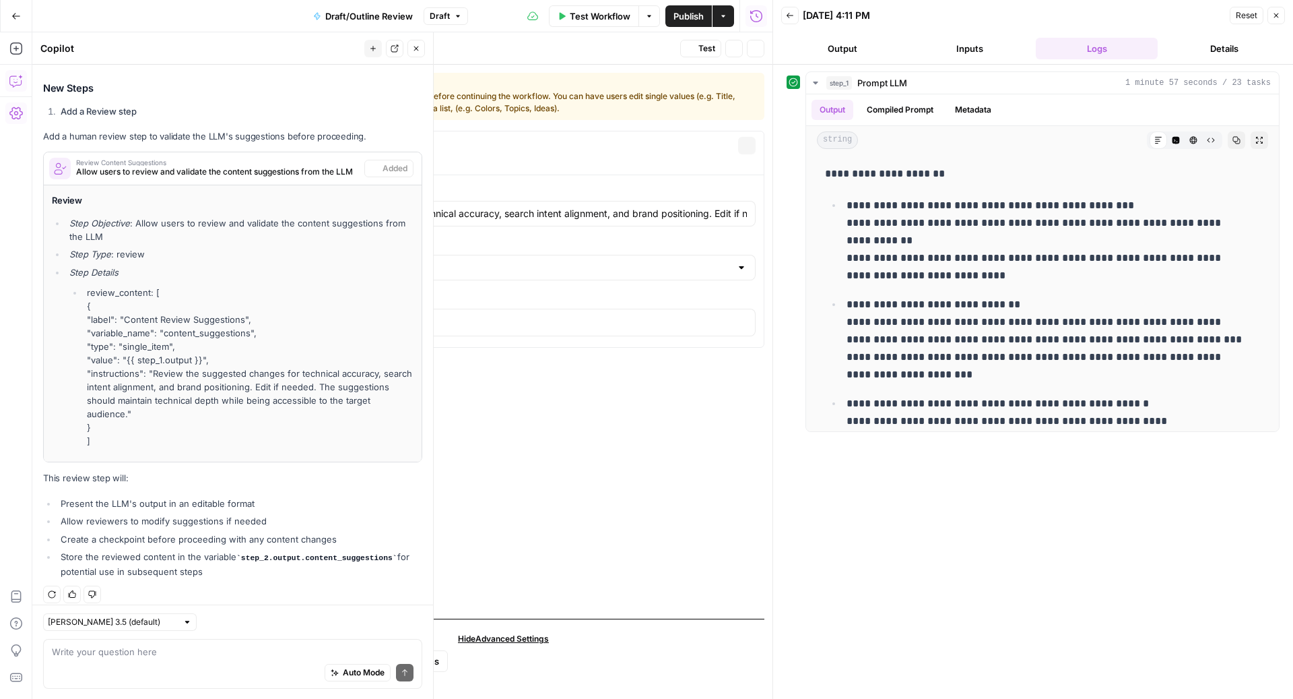
scroll to position [431, 0]
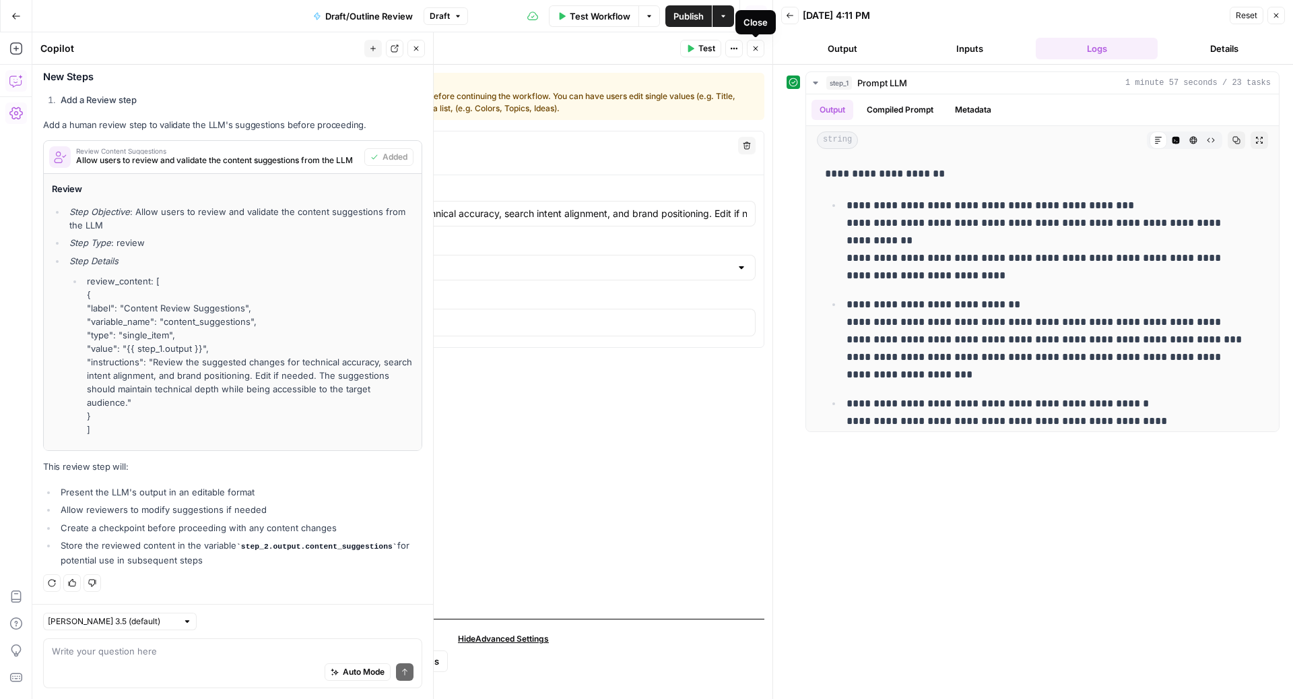
click at [753, 53] on button "Close" at bounding box center [756, 49] width 18 height 18
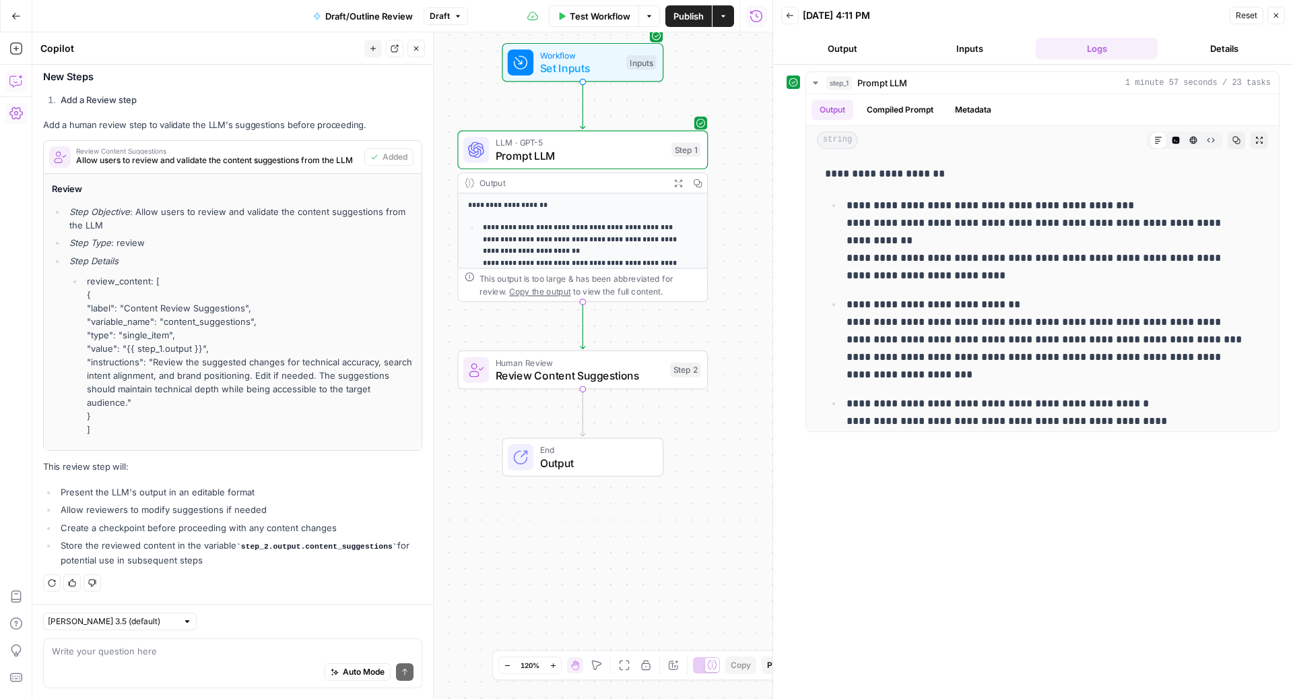
click at [419, 51] on icon "button" at bounding box center [416, 48] width 8 height 8
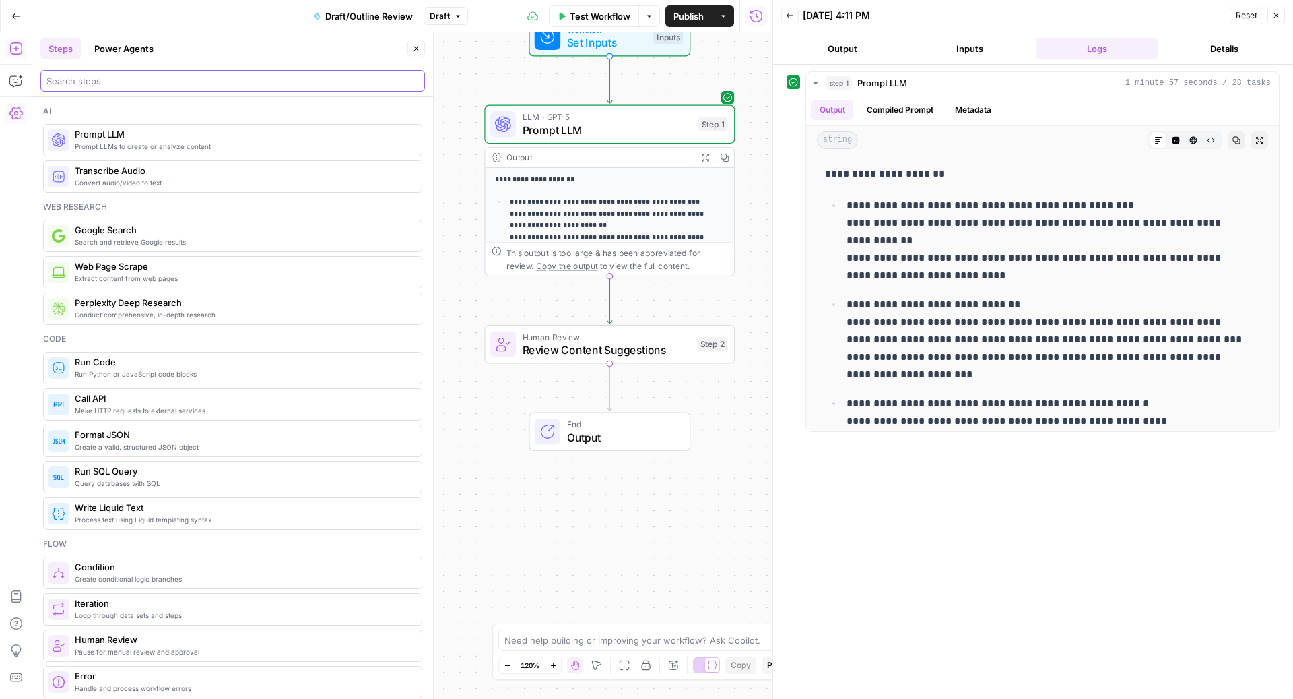
click at [131, 78] on input "search" at bounding box center [232, 80] width 372 height 13
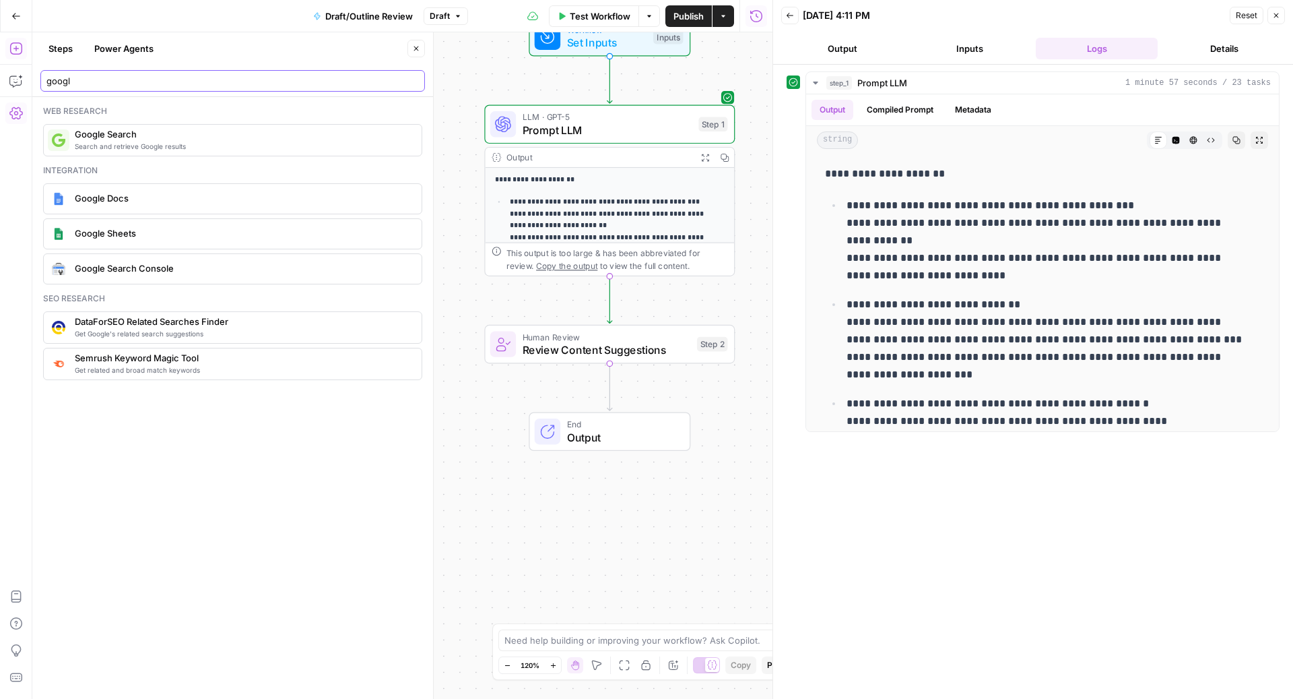
type input "googl"
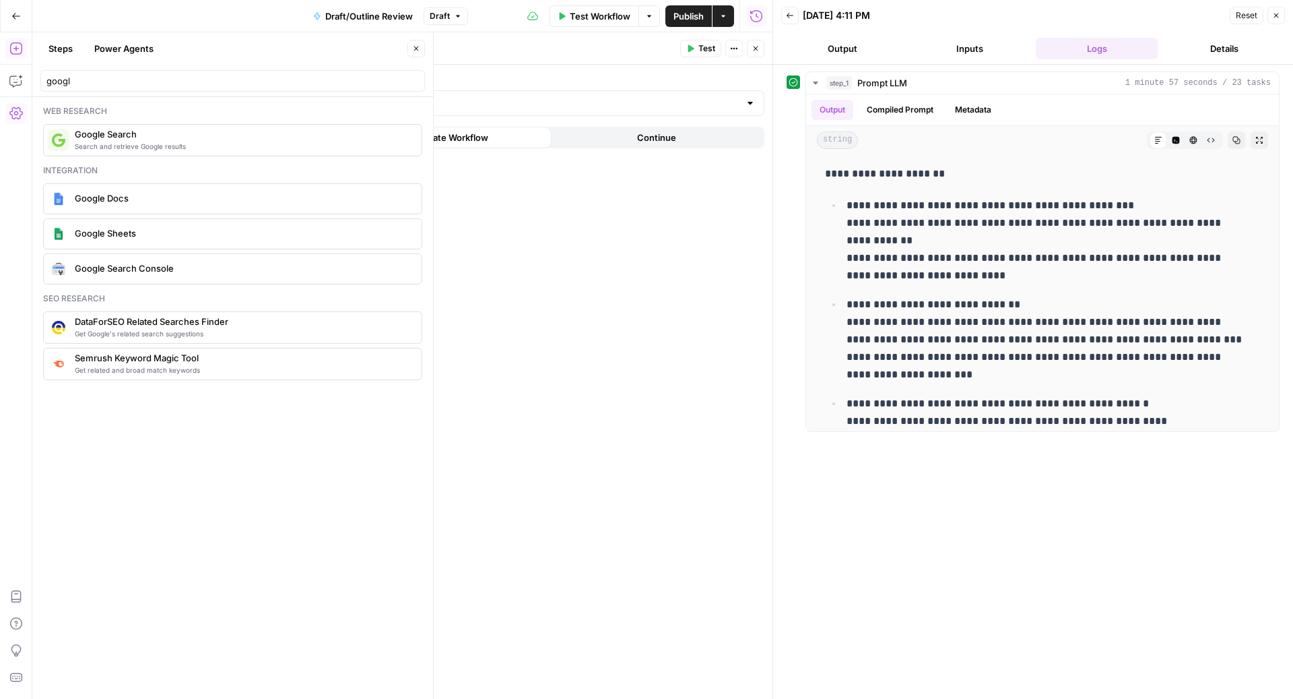
click at [758, 46] on icon "button" at bounding box center [756, 48] width 8 height 8
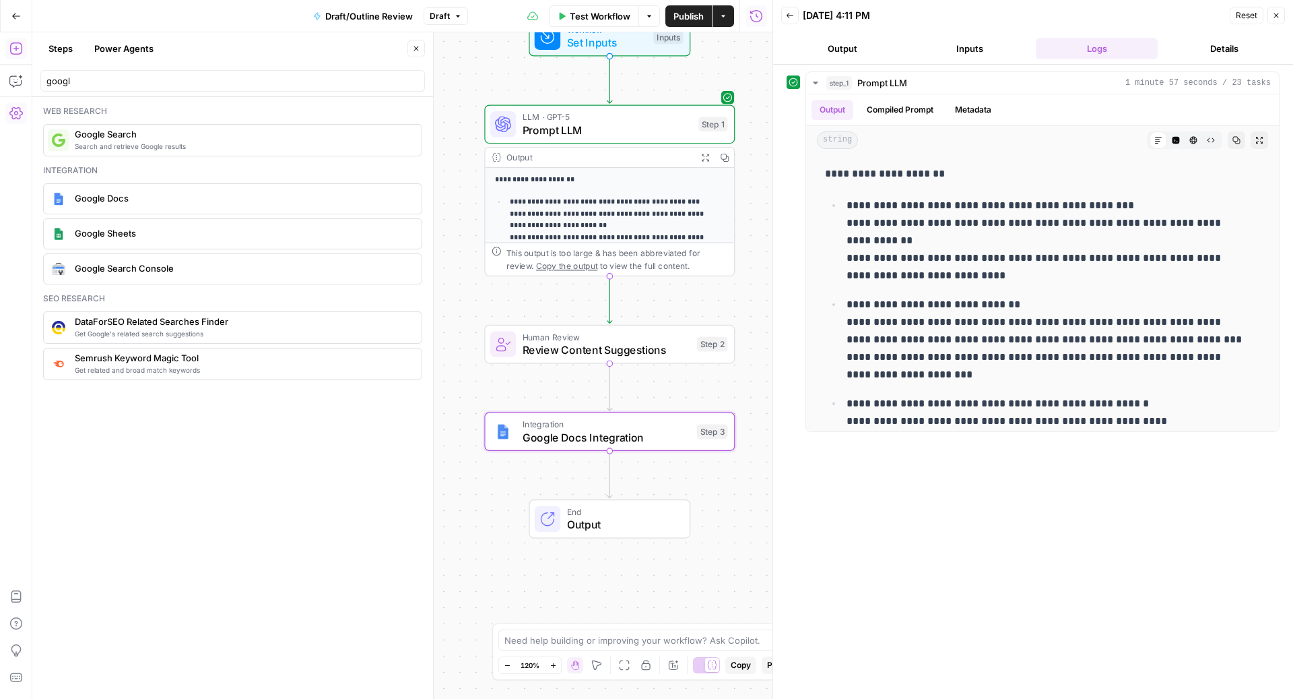
click at [25, 44] on button "Add Steps" at bounding box center [16, 49] width 22 height 22
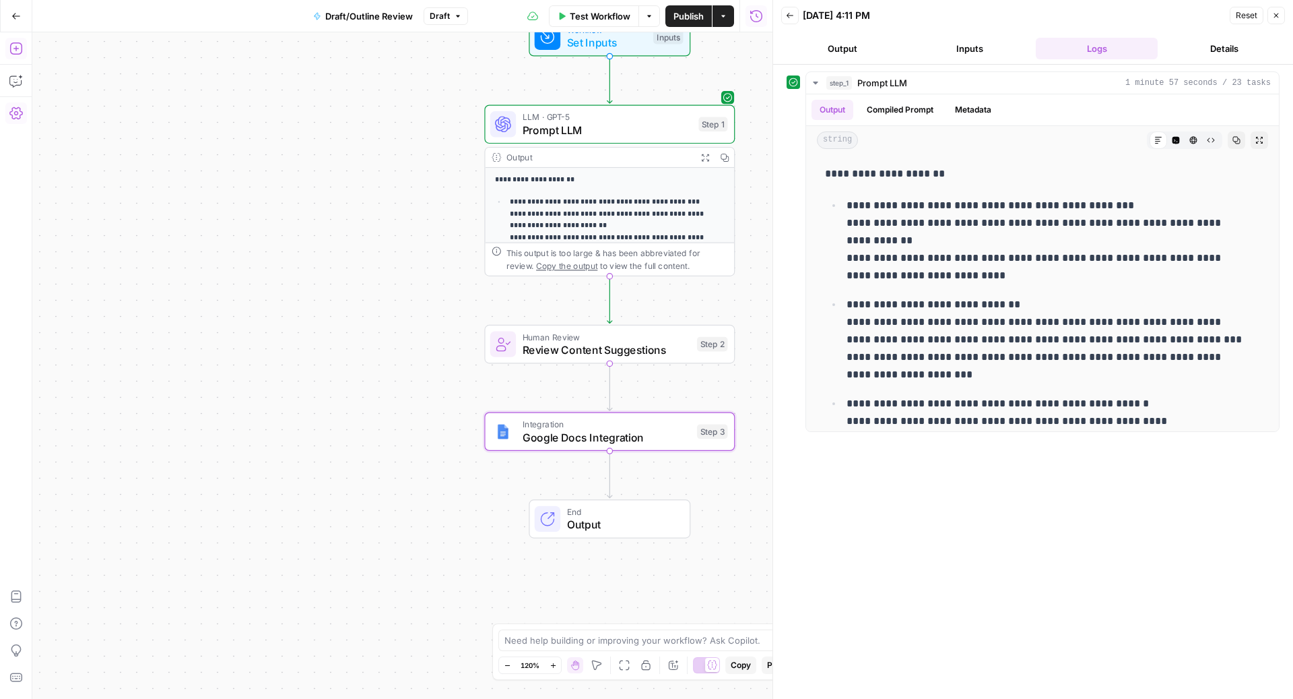
click at [25, 44] on button "Add Steps" at bounding box center [16, 49] width 22 height 22
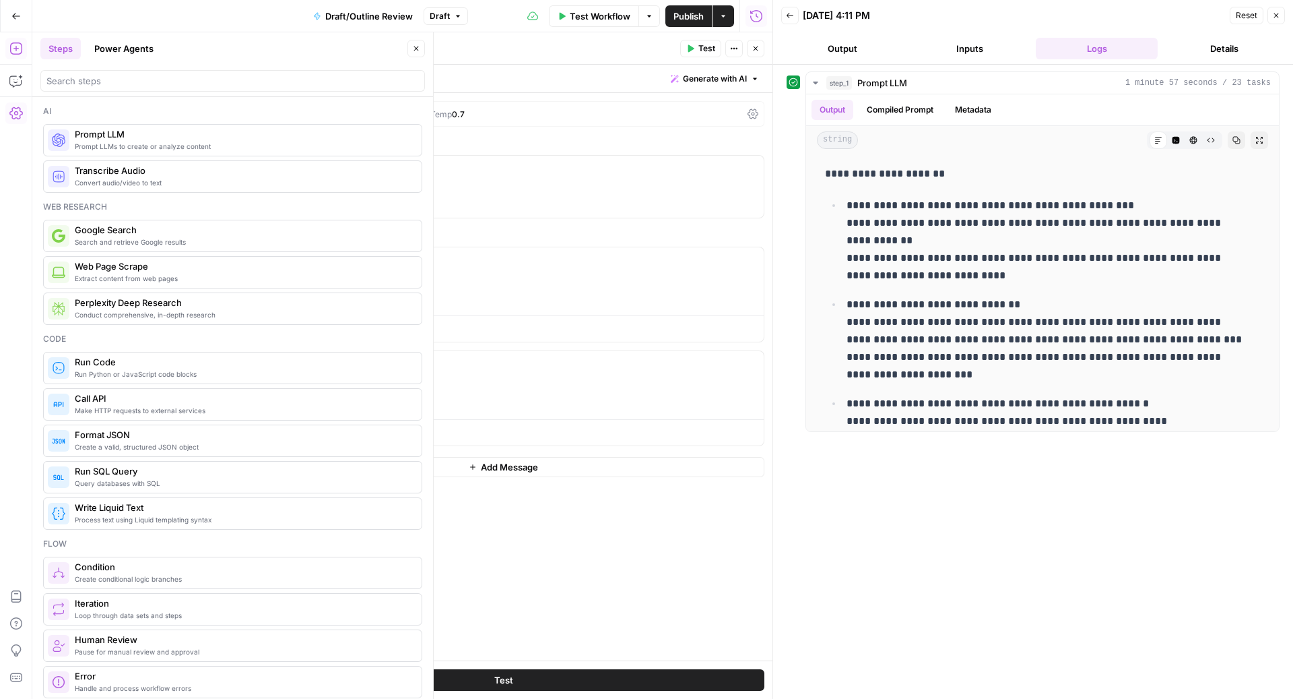
click at [413, 45] on icon "button" at bounding box center [416, 48] width 8 height 8
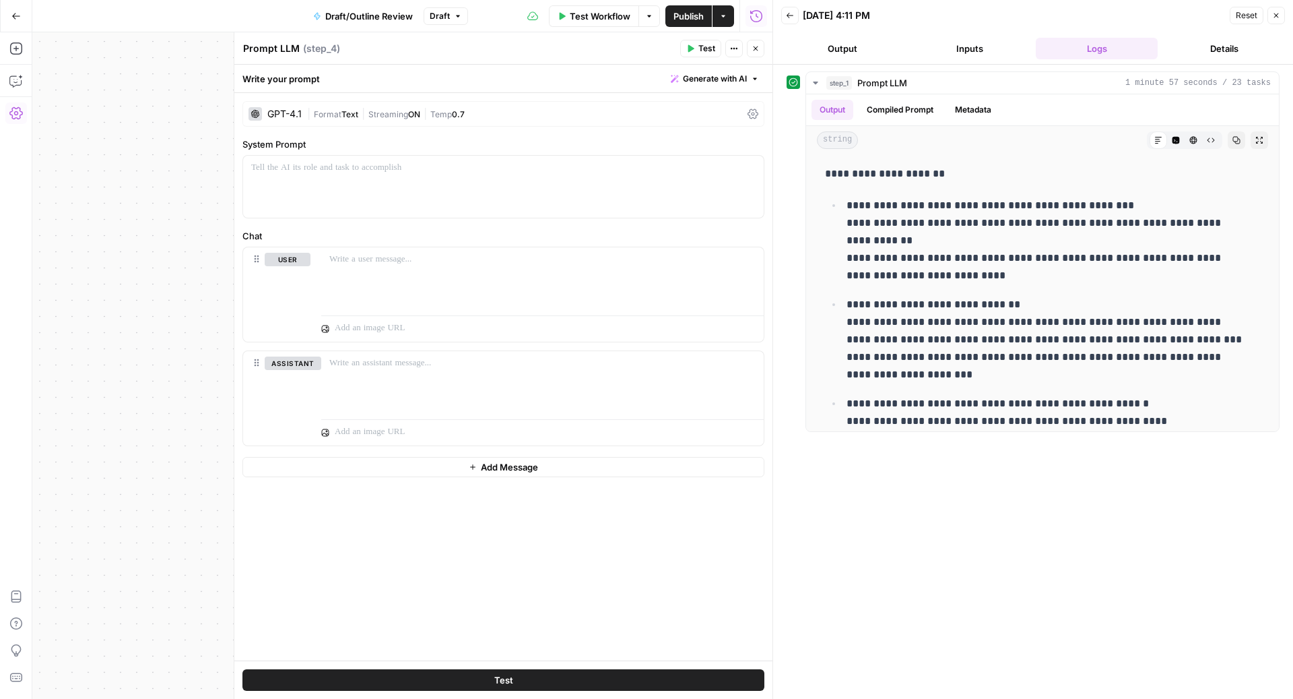
click at [758, 49] on icon "button" at bounding box center [756, 48] width 8 height 8
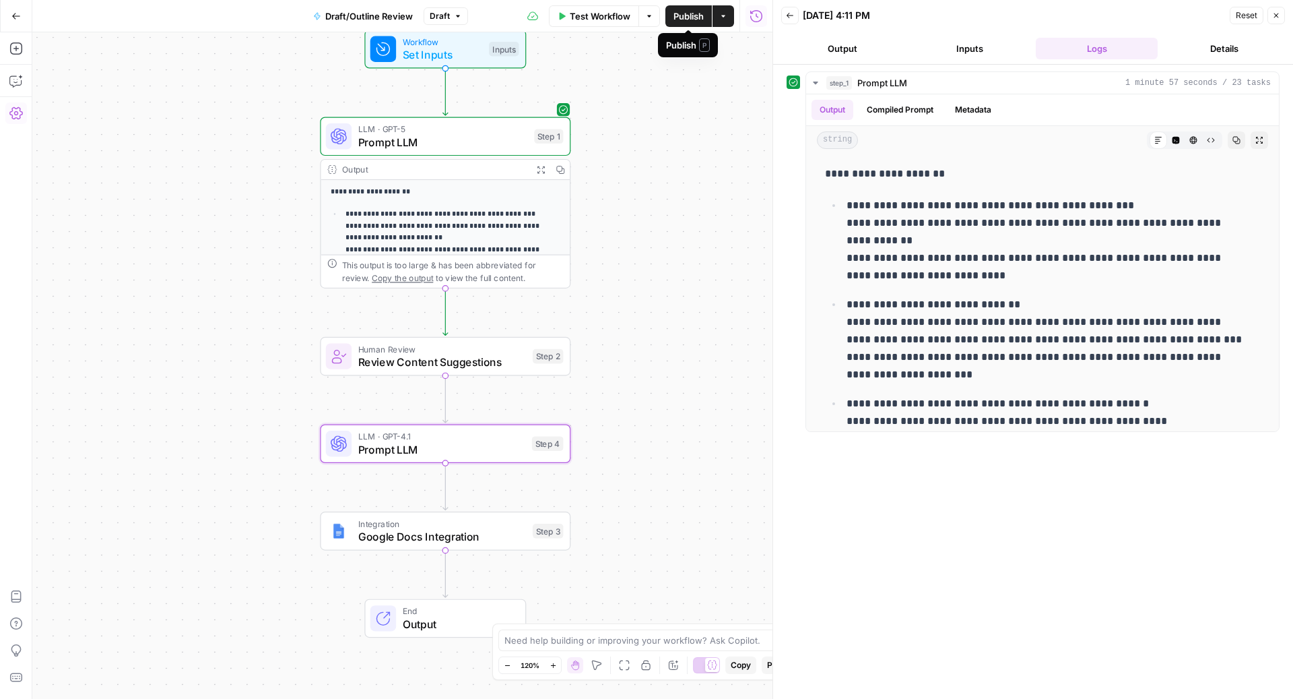
click at [678, 22] on span "Publish" at bounding box center [689, 15] width 30 height 13
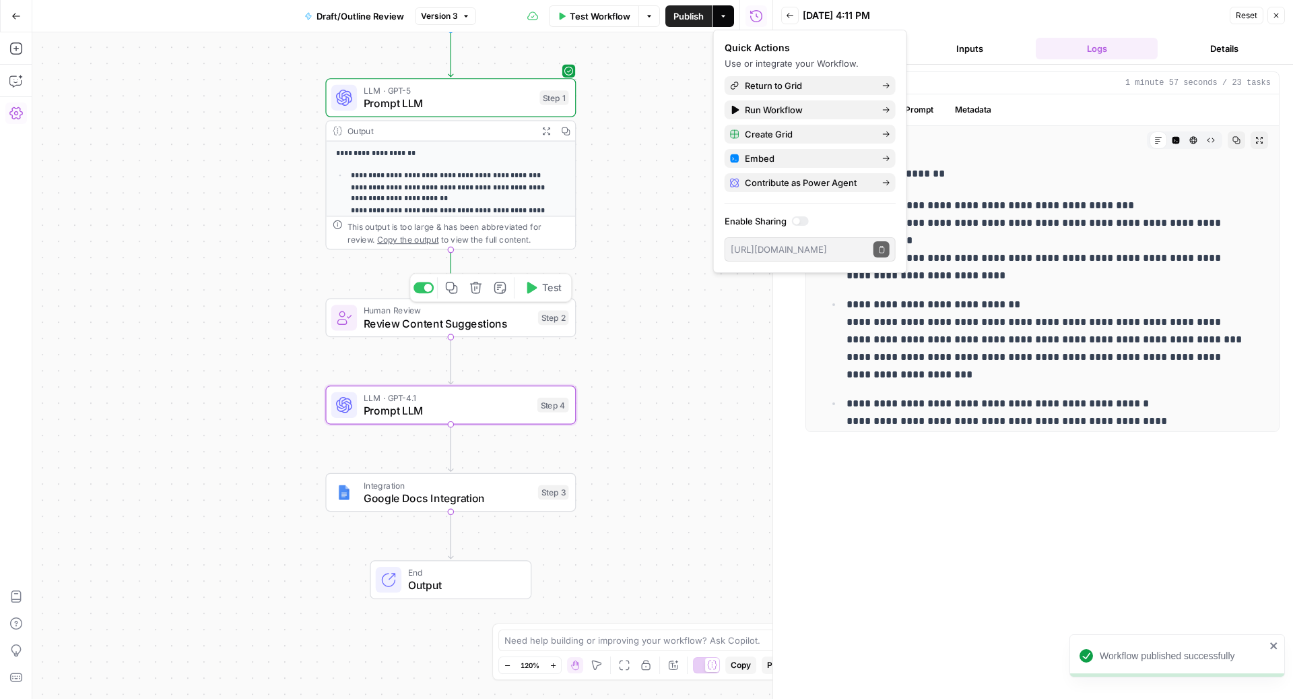
click at [544, 288] on span "Test" at bounding box center [552, 287] width 20 height 15
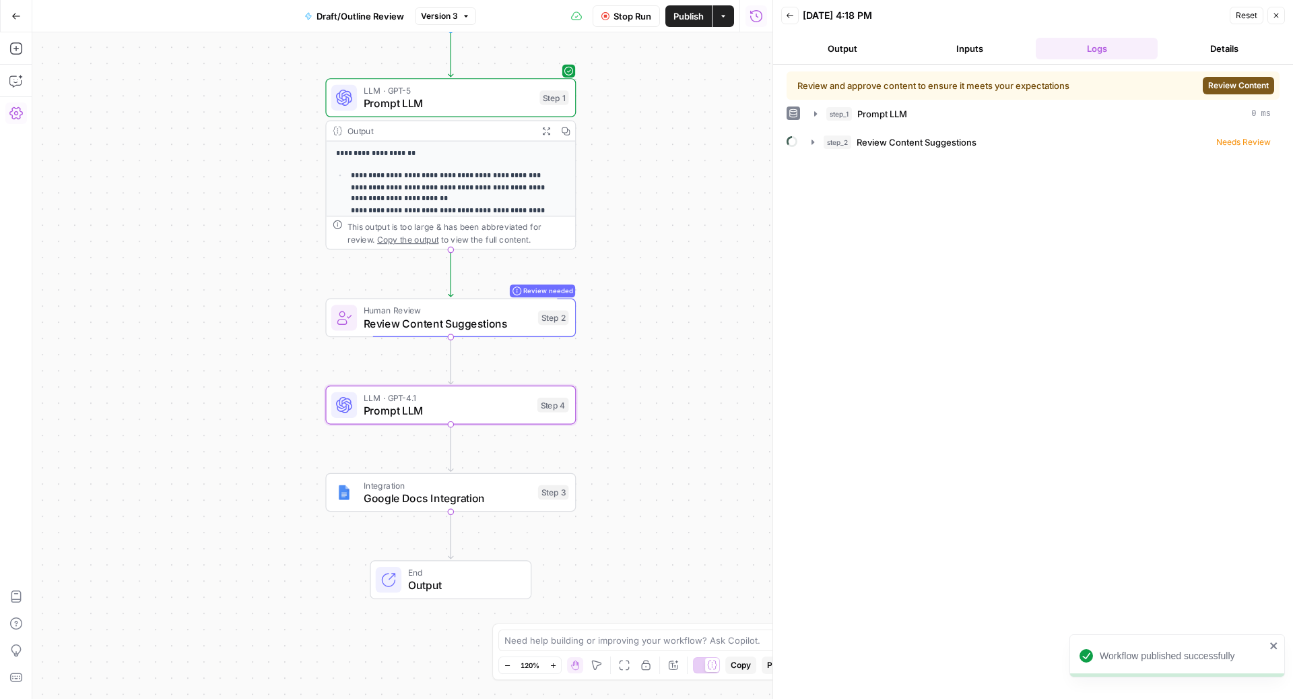
click at [1248, 86] on span "Review Content" at bounding box center [1238, 85] width 61 height 12
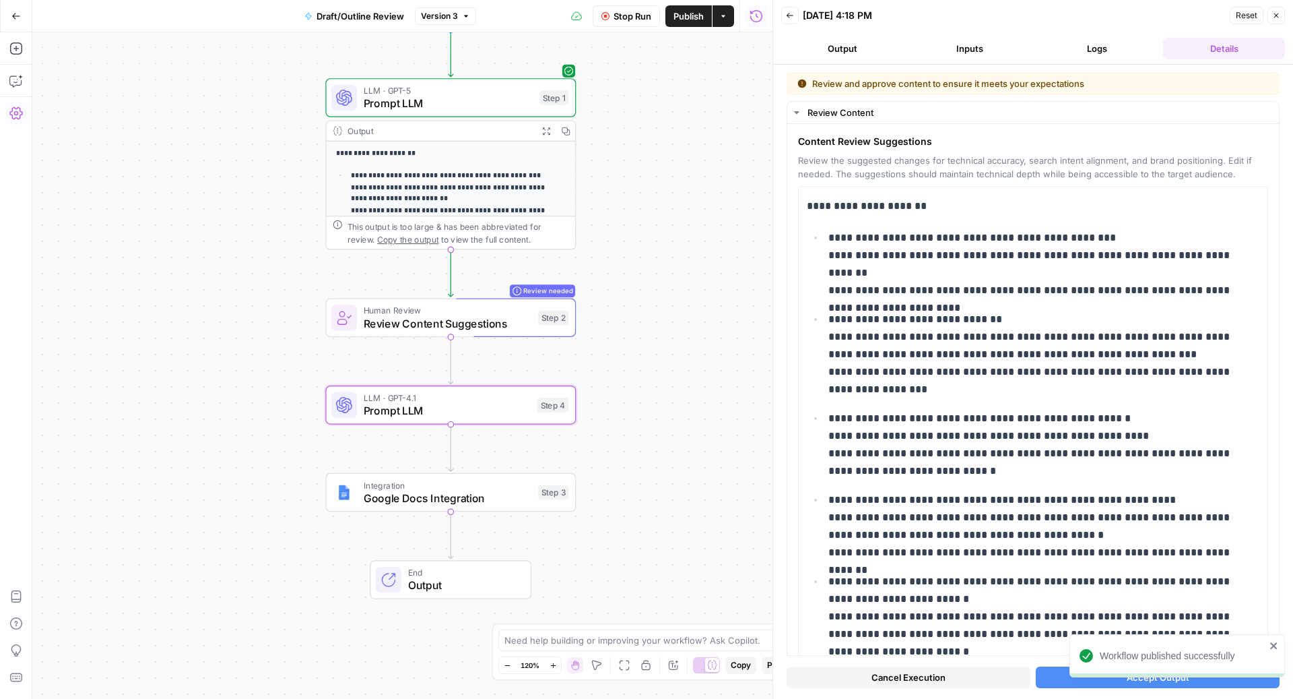
click at [1062, 678] on button "Accept Output" at bounding box center [1158, 677] width 244 height 22
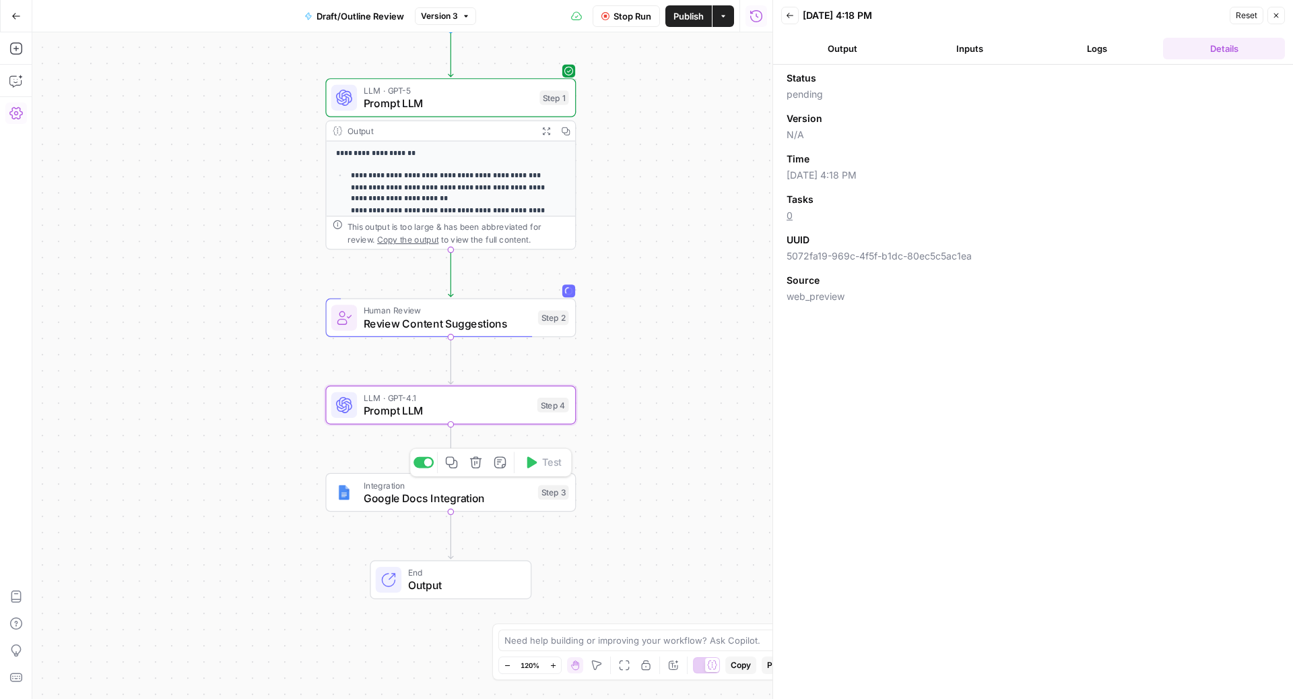
click at [380, 494] on span "Google Docs Integration" at bounding box center [448, 498] width 168 height 16
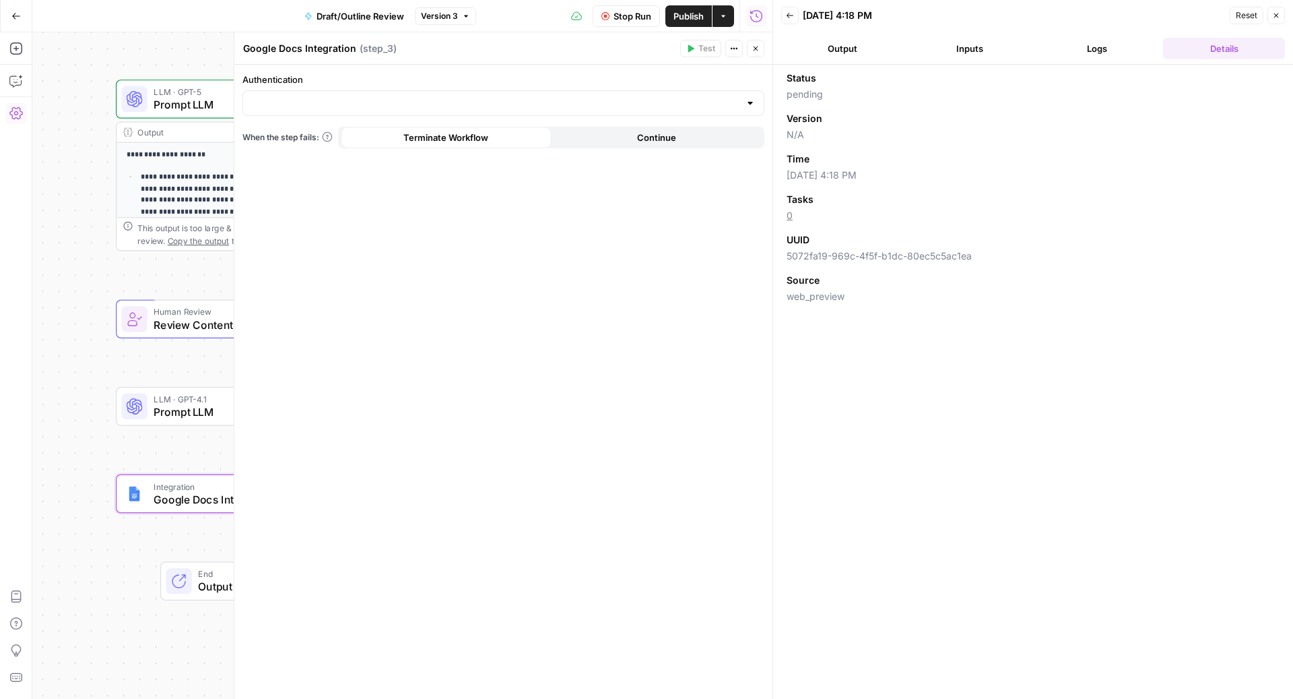
click at [377, 90] on div at bounding box center [503, 103] width 522 height 26
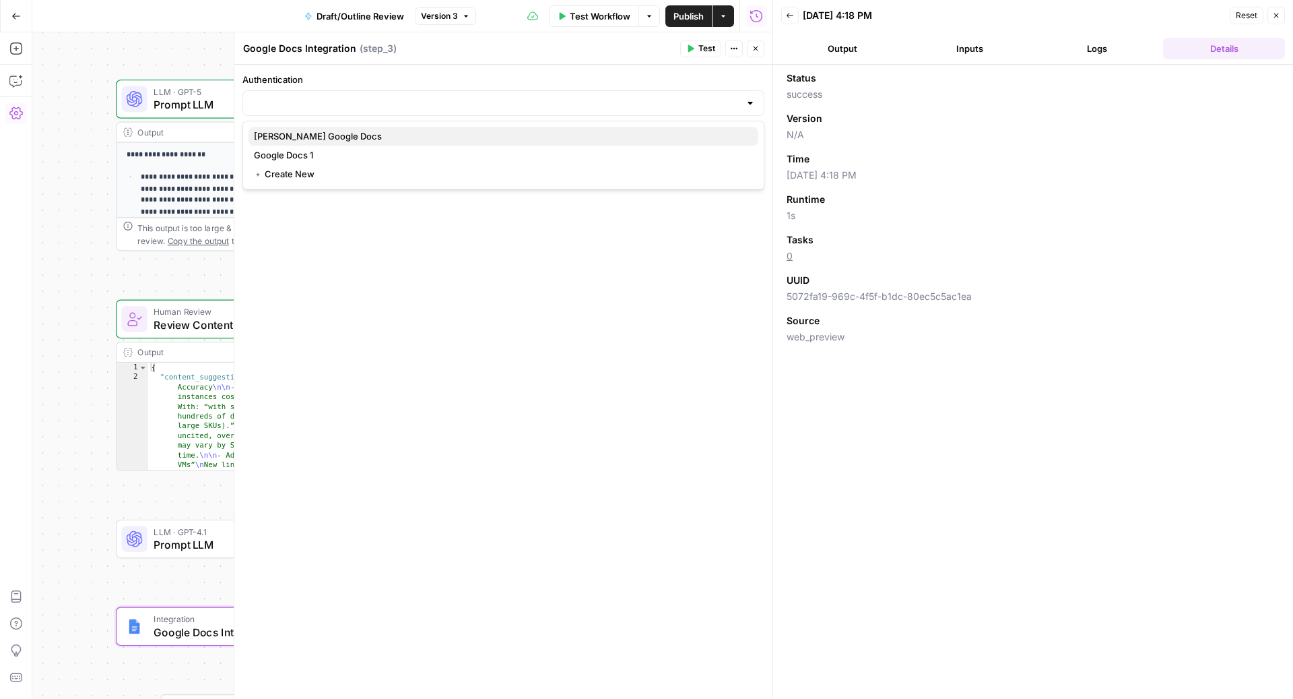
click at [342, 141] on span "Melanie Google Docs" at bounding box center [501, 135] width 494 height 13
type input "Melanie Google Docs"
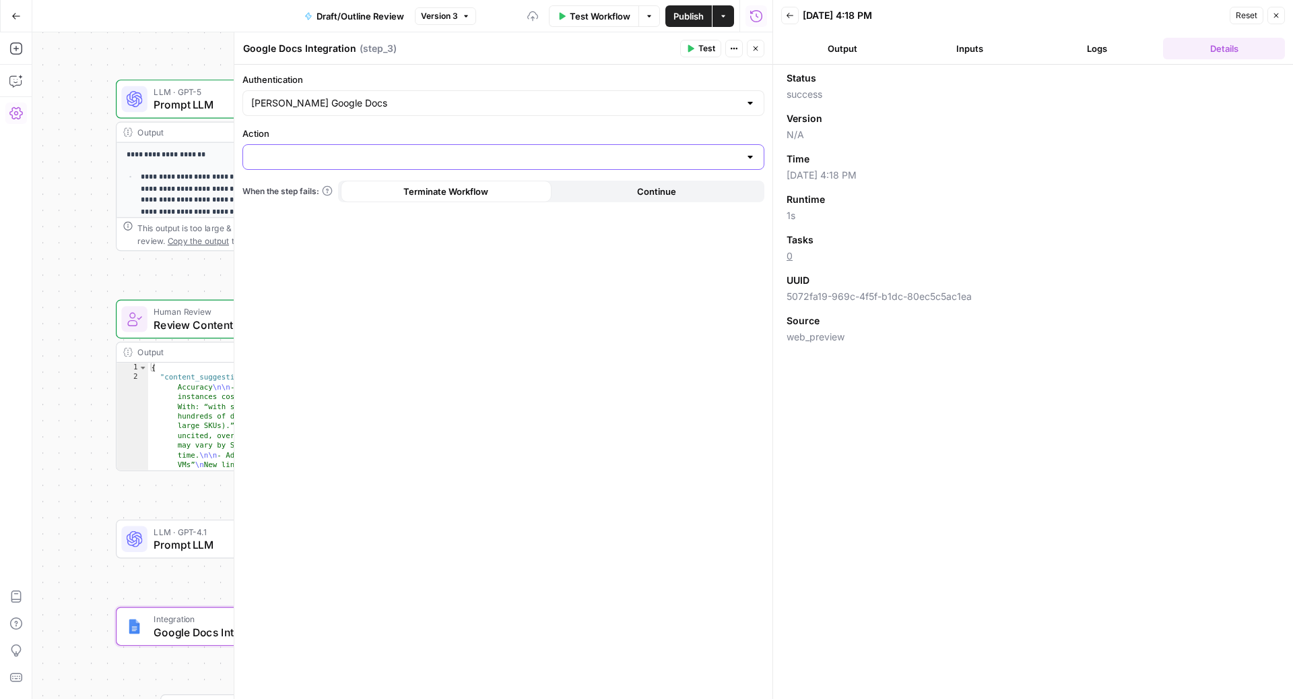
click at [346, 154] on input "Action" at bounding box center [495, 156] width 488 height 13
click at [335, 191] on span "Create Document" at bounding box center [501, 189] width 494 height 13
type input "Create Document"
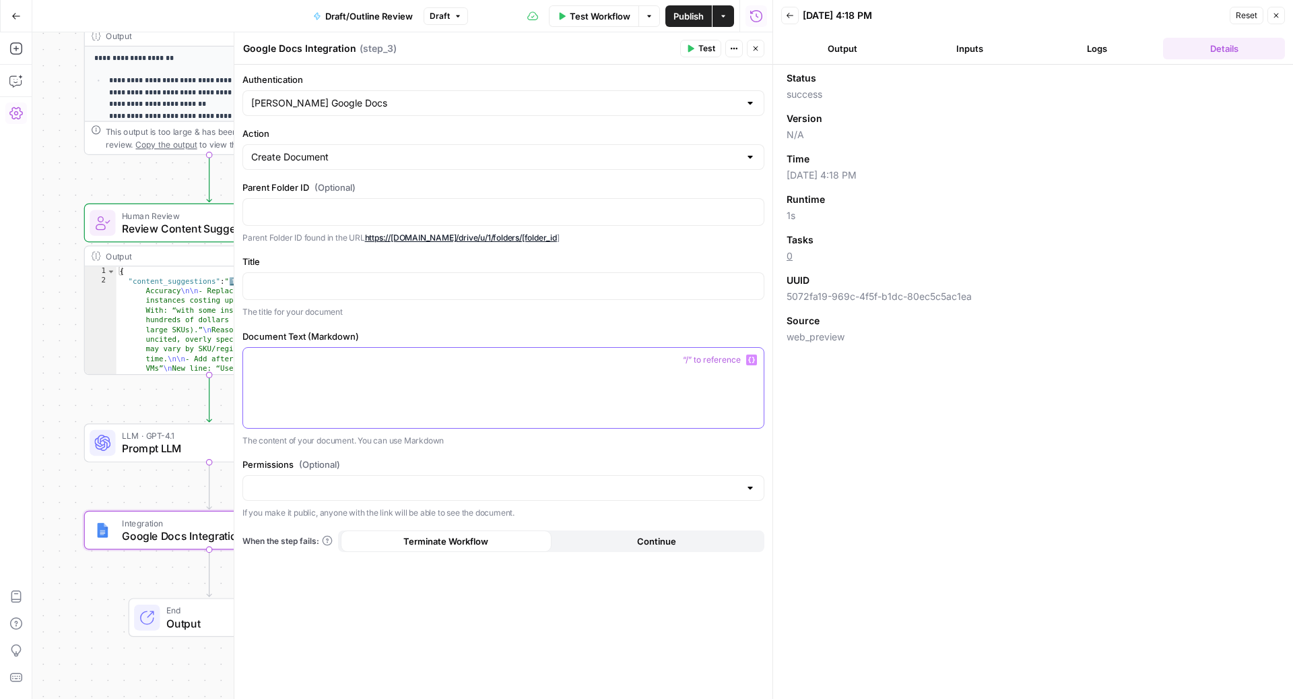
click at [362, 374] on div at bounding box center [503, 388] width 521 height 80
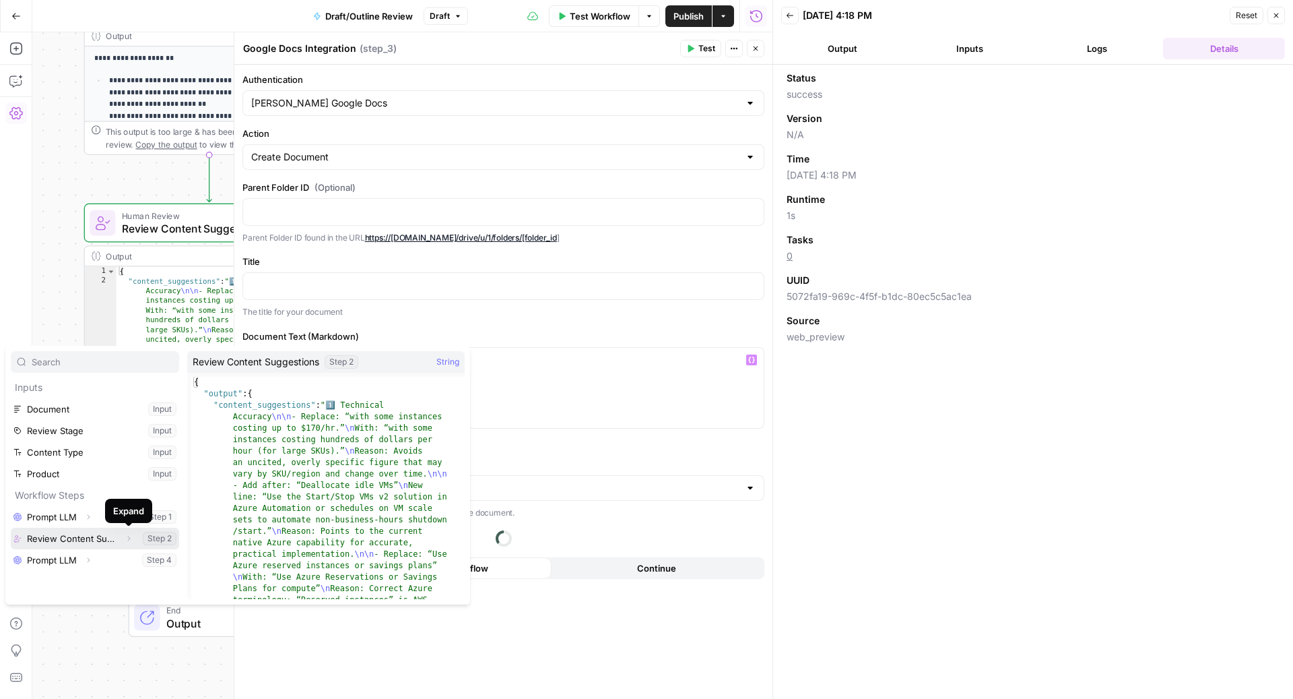
click at [130, 538] on icon "button" at bounding box center [129, 538] width 8 height 8
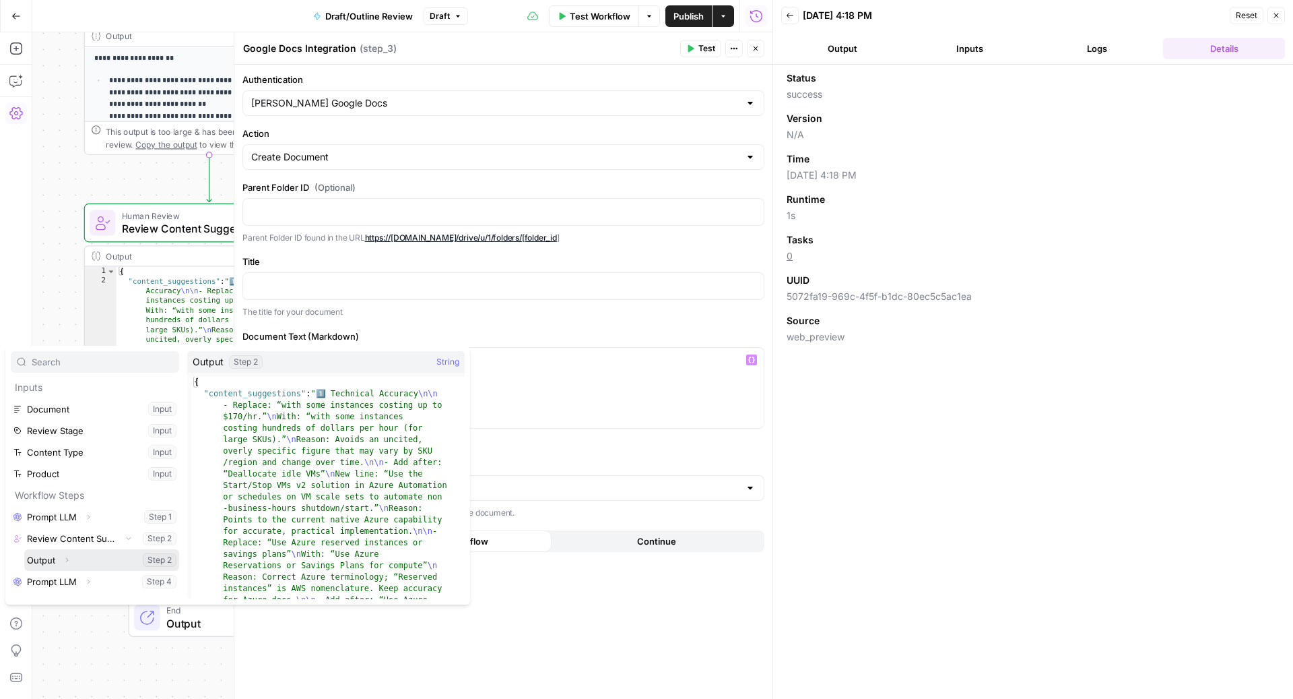
click at [70, 556] on icon "button" at bounding box center [67, 560] width 8 height 8
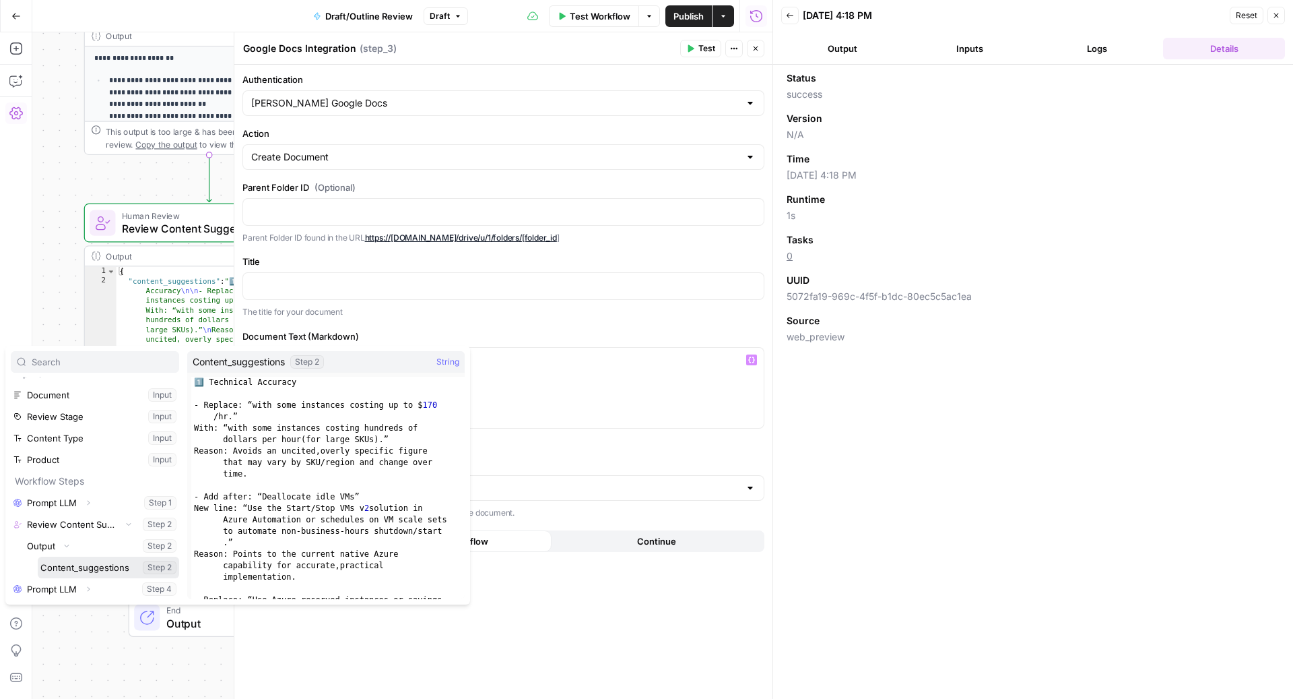
click at [94, 562] on button "Select variable Content_suggestions" at bounding box center [108, 567] width 141 height 22
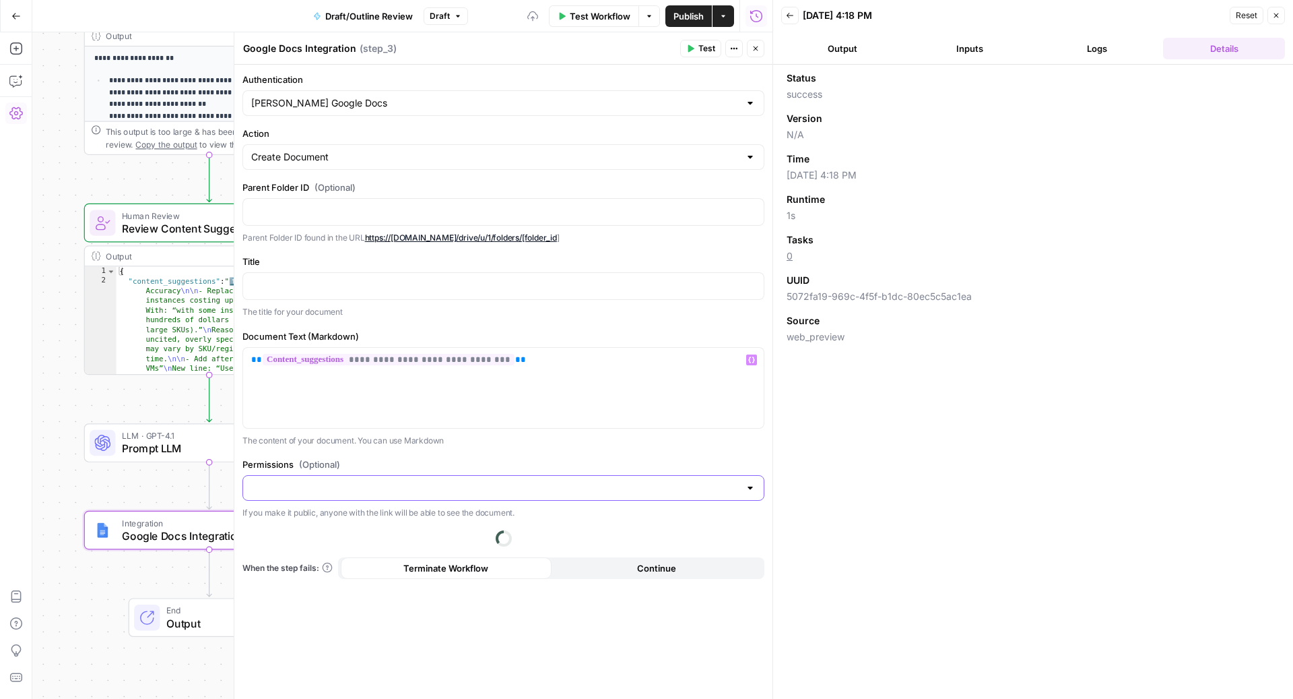
click at [378, 481] on input "Permissions (Optional)" at bounding box center [495, 487] width 488 height 13
click at [354, 510] on button "Private" at bounding box center [504, 518] width 510 height 19
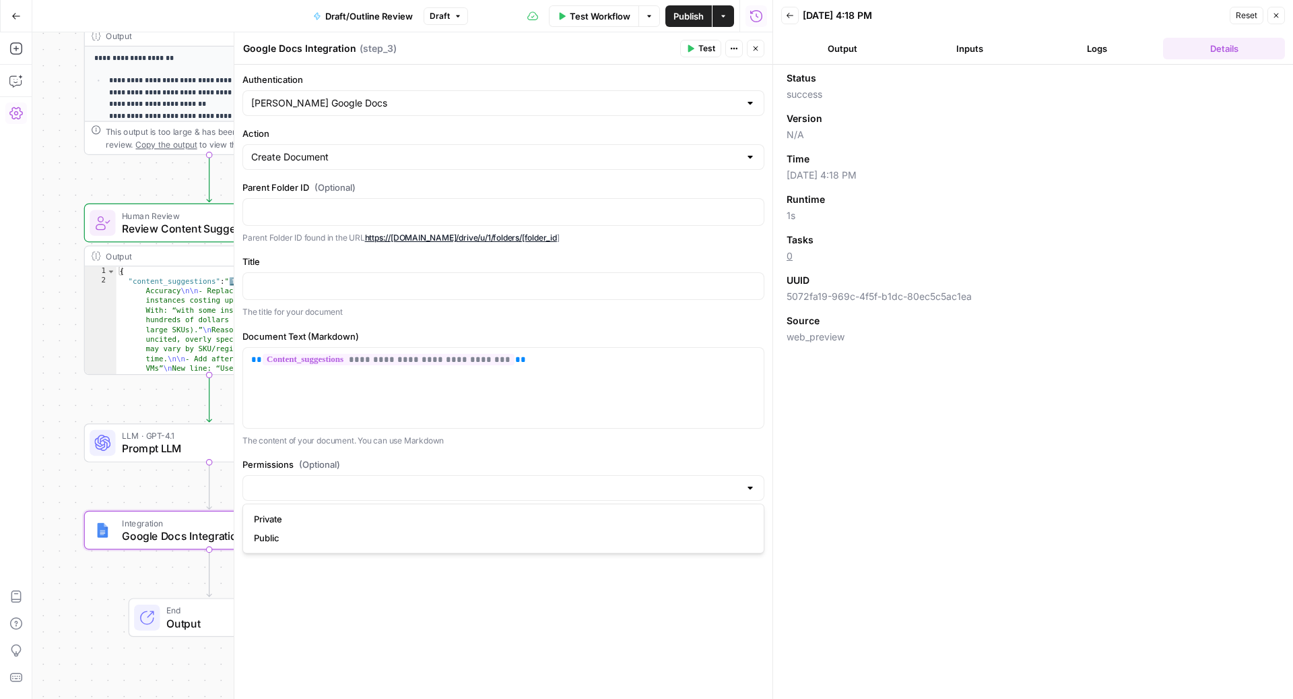
type input "Private"
click at [488, 282] on p at bounding box center [503, 284] width 505 height 13
click at [758, 46] on icon "button" at bounding box center [756, 48] width 5 height 5
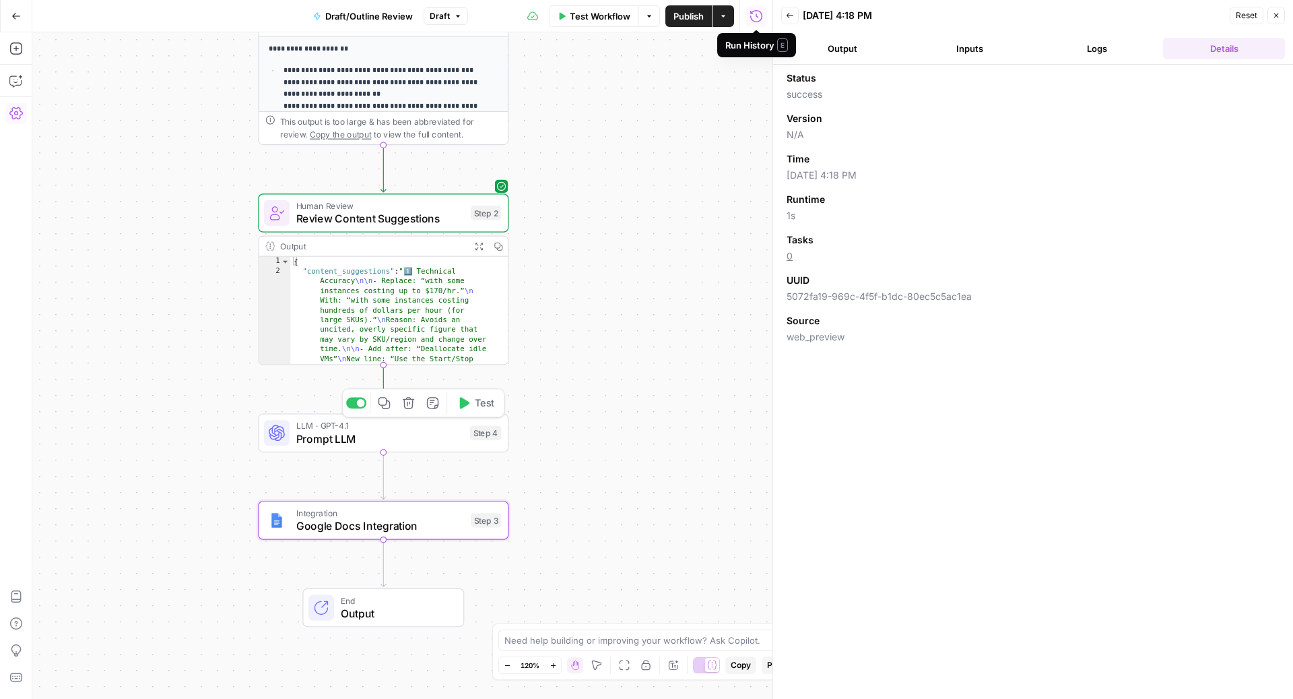
click at [418, 432] on span "Prompt LLM" at bounding box center [379, 438] width 167 height 16
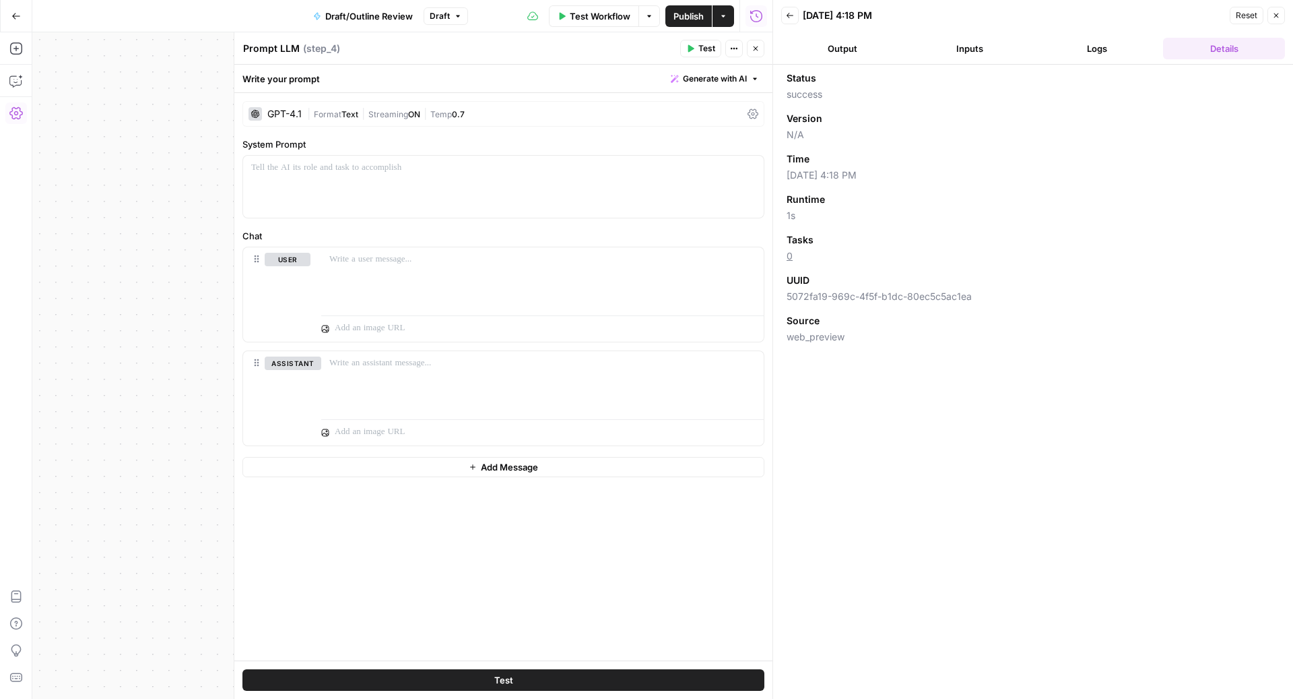
click at [750, 46] on button "Close" at bounding box center [756, 49] width 18 height 18
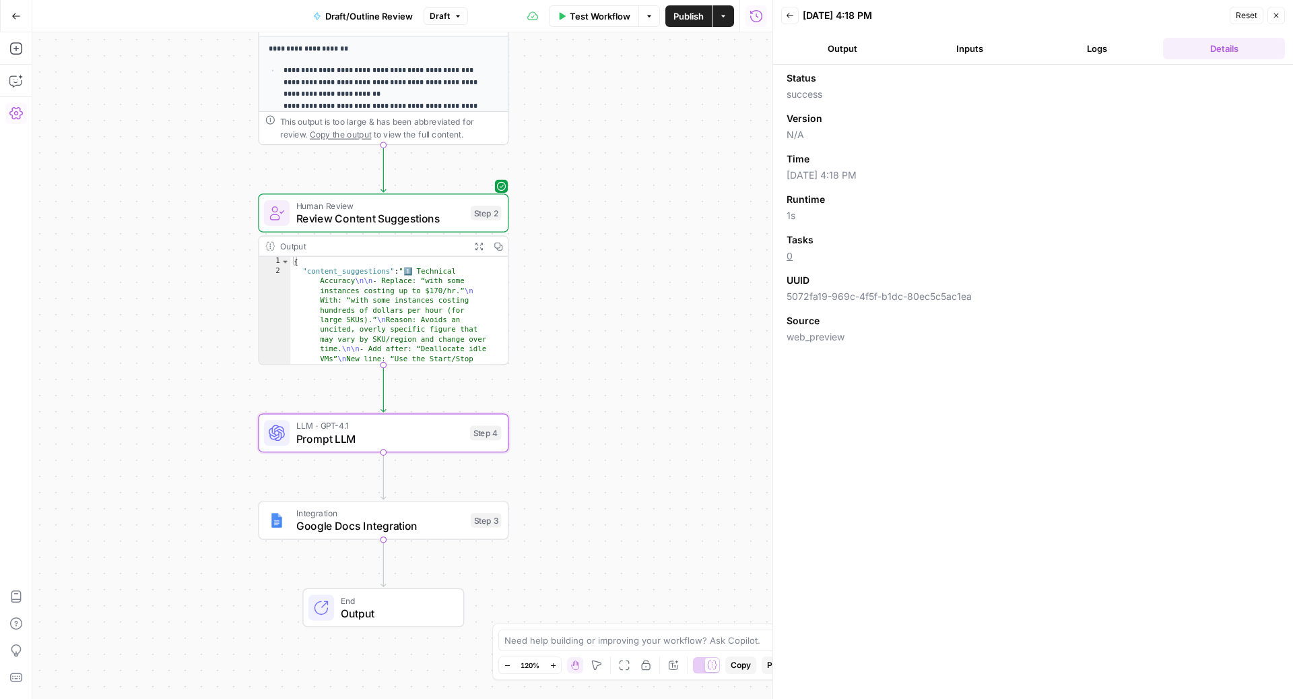
click at [298, 527] on span "Google Docs Integration" at bounding box center [380, 525] width 168 height 16
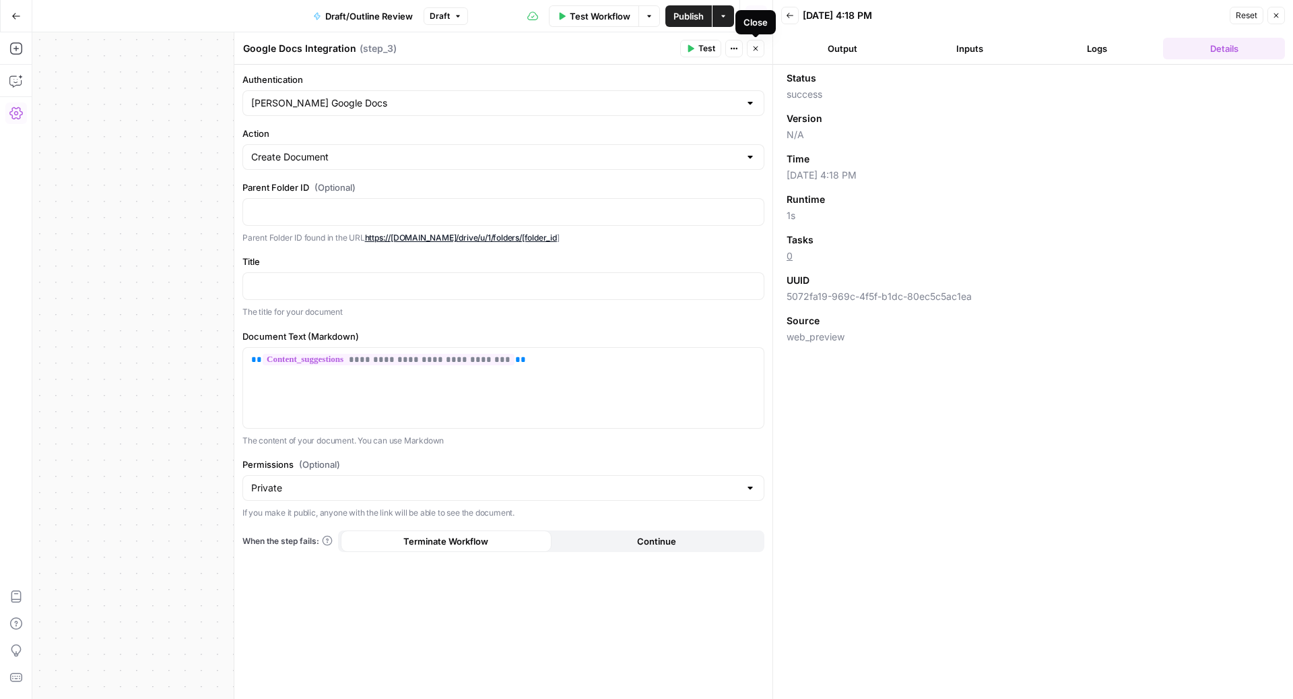
click at [757, 51] on icon "button" at bounding box center [756, 48] width 5 height 5
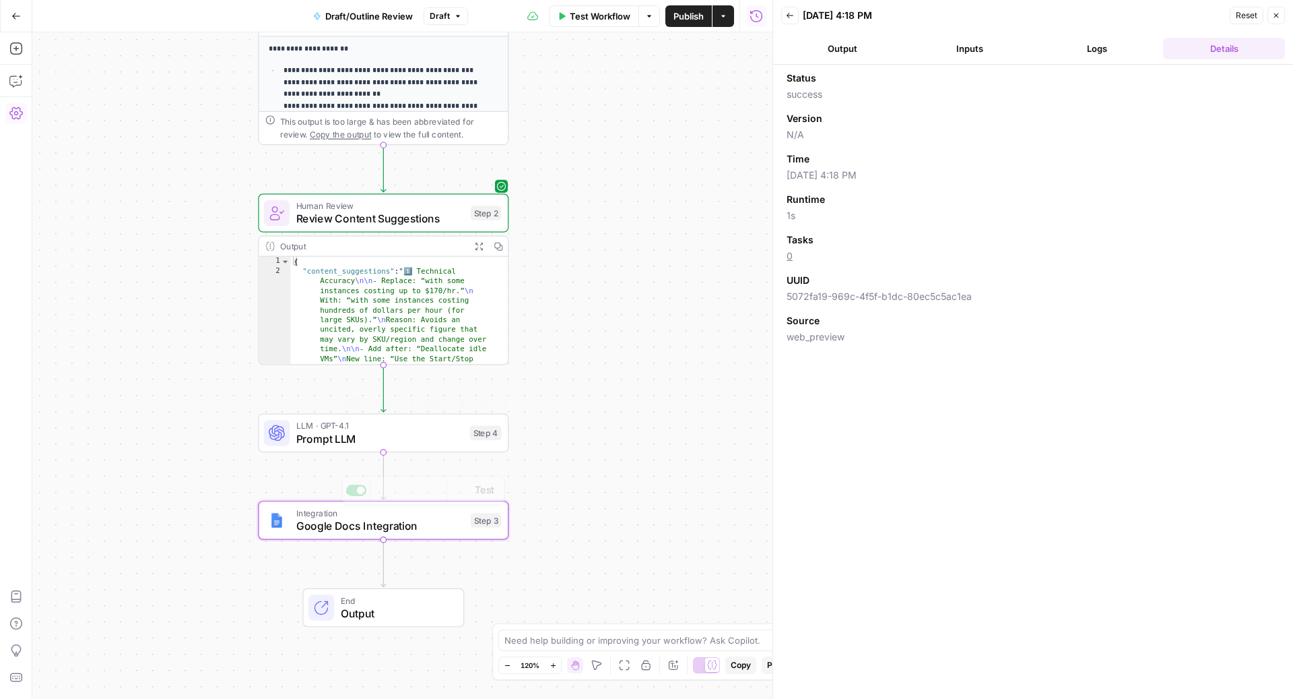
click at [308, 443] on span "Prompt LLM" at bounding box center [379, 438] width 167 height 16
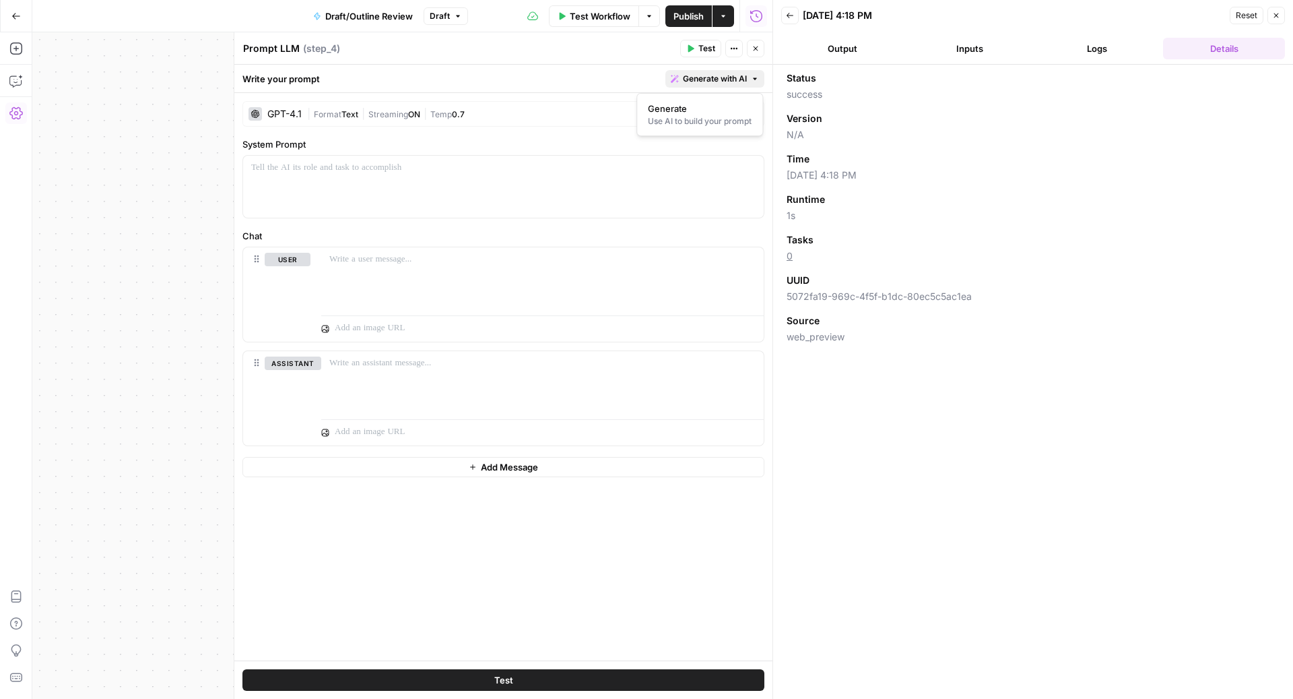
click at [734, 79] on span "Generate with AI" at bounding box center [715, 79] width 64 height 12
click at [691, 108] on span "Generate" at bounding box center [697, 108] width 98 height 13
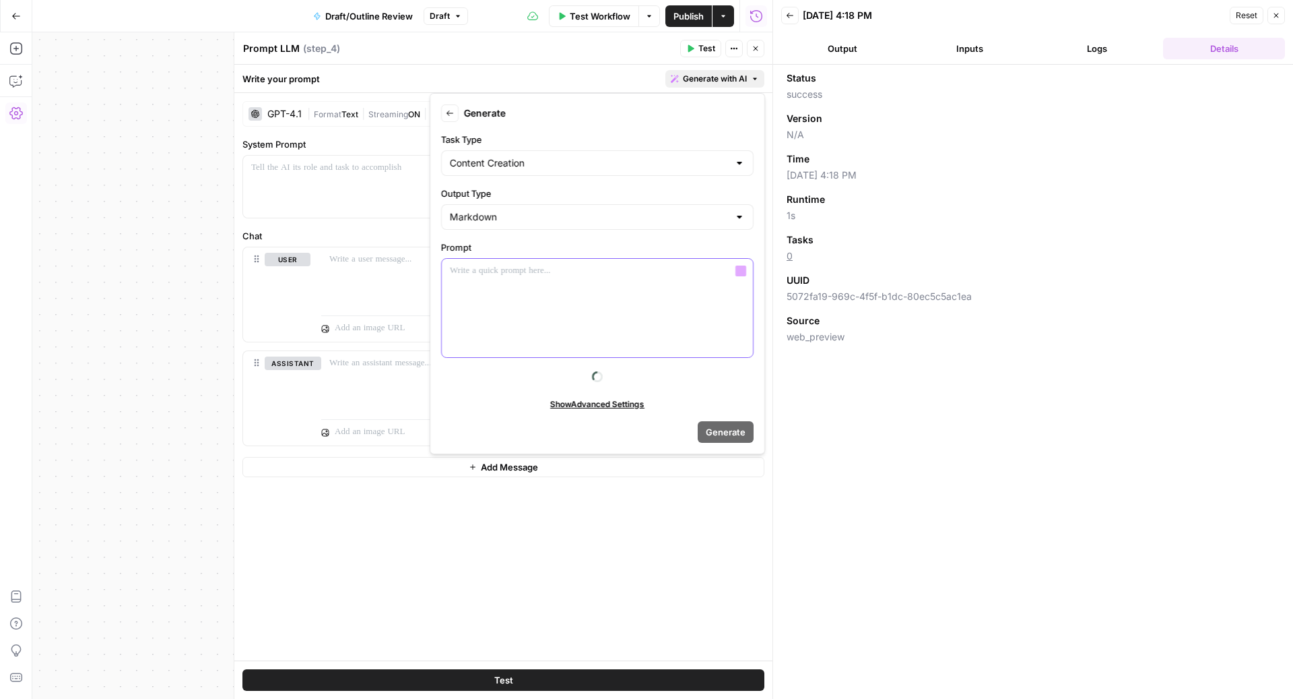
click at [538, 300] on div at bounding box center [597, 308] width 311 height 98
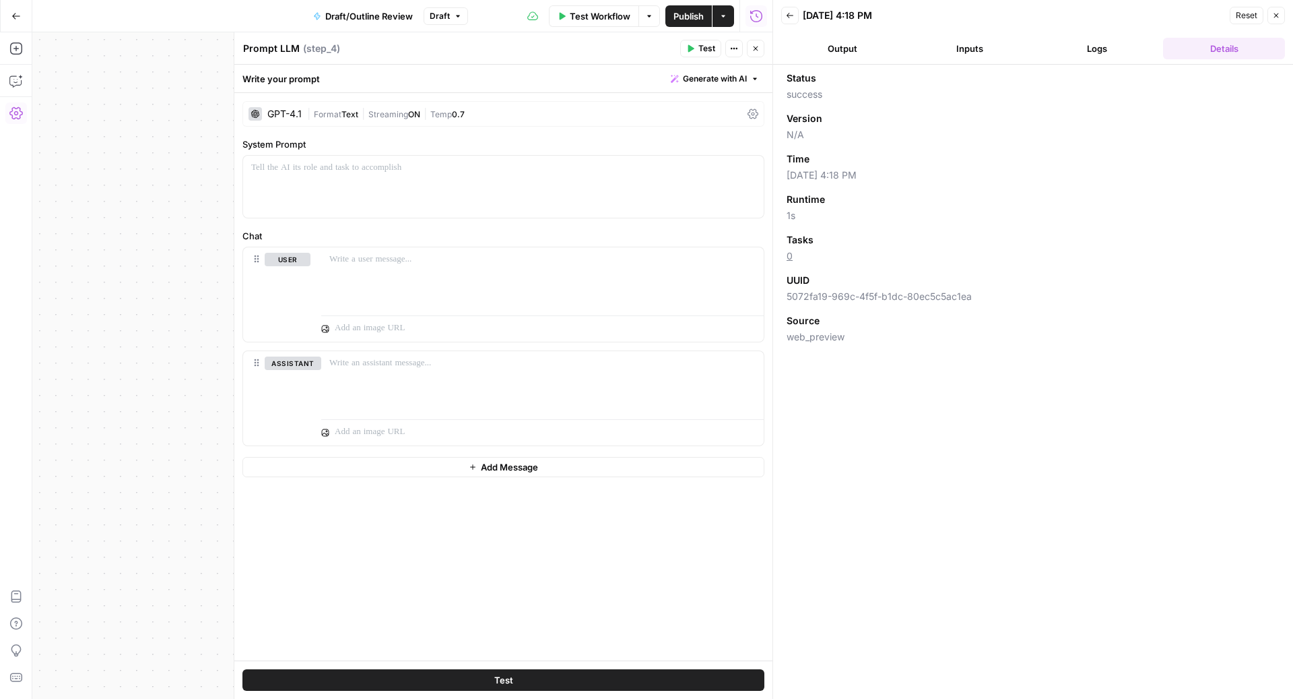
click at [1062, 51] on button "Logs" at bounding box center [1097, 49] width 122 height 22
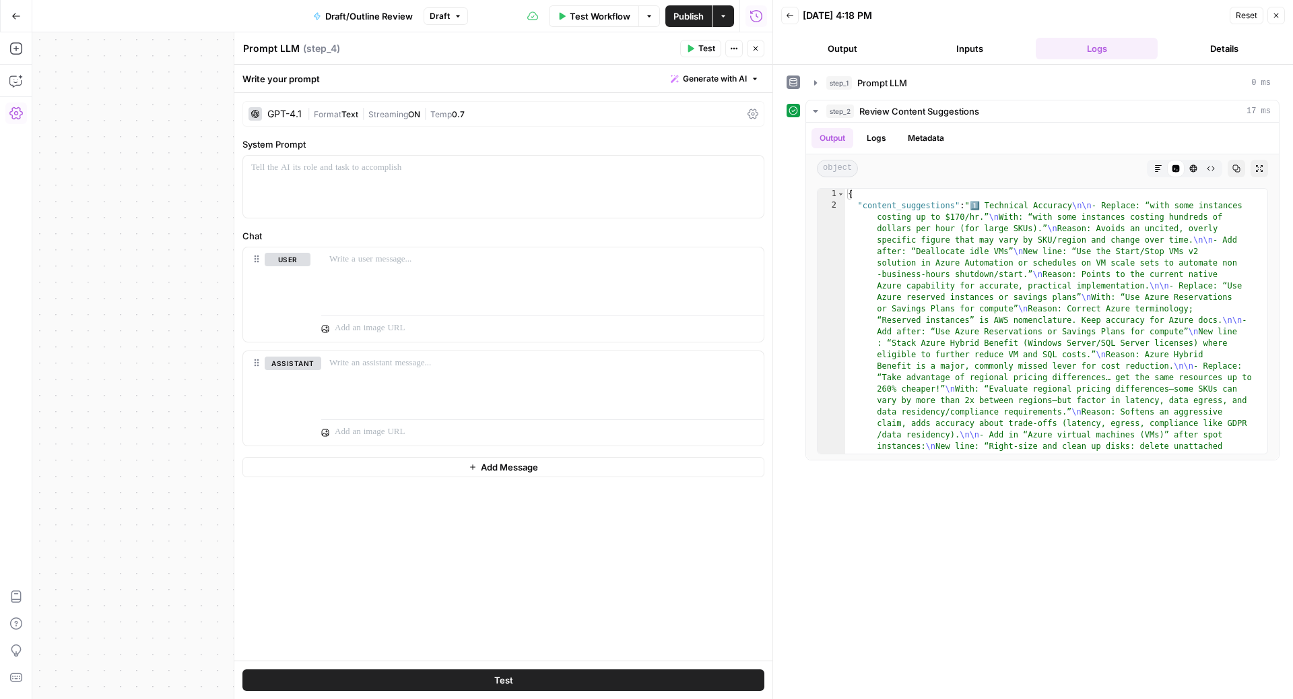
click at [705, 82] on span "Generate with AI" at bounding box center [715, 79] width 64 height 12
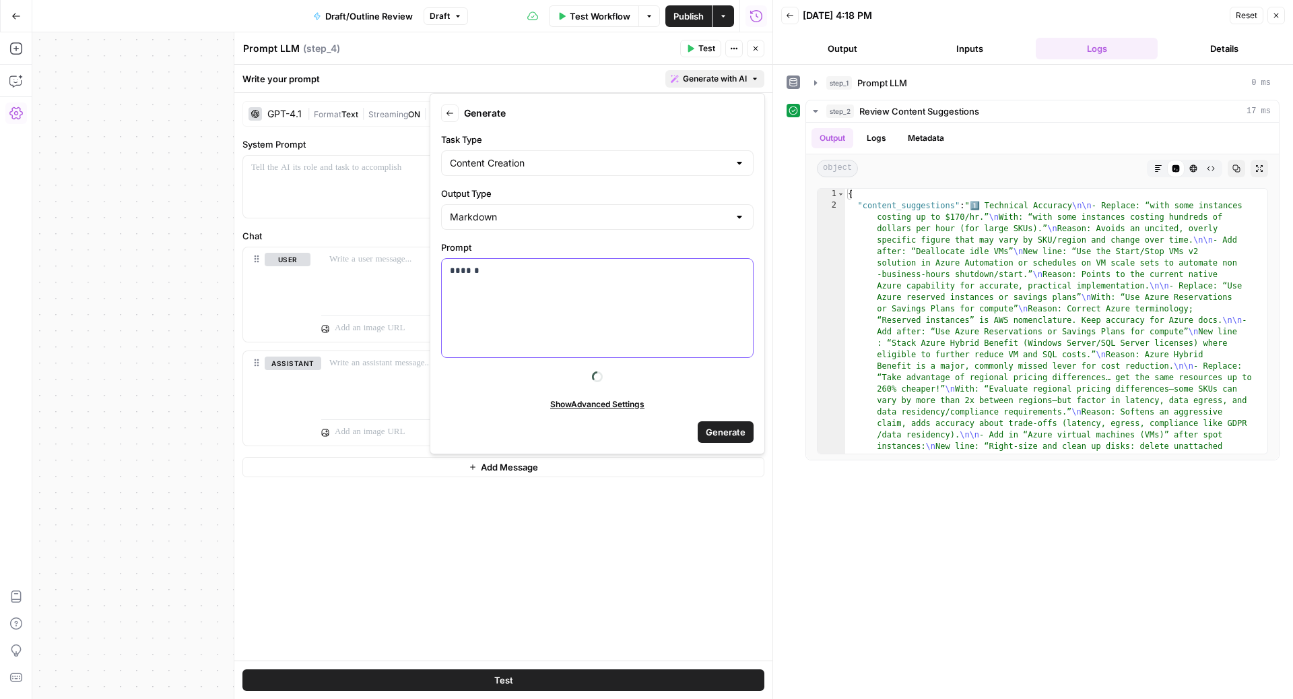
click at [550, 311] on div "******" at bounding box center [597, 308] width 311 height 98
click at [985, 32] on header "Back 08/18/25 at 4:18 PM Reset Close Output Inputs Logs Details" at bounding box center [1033, 32] width 520 height 65
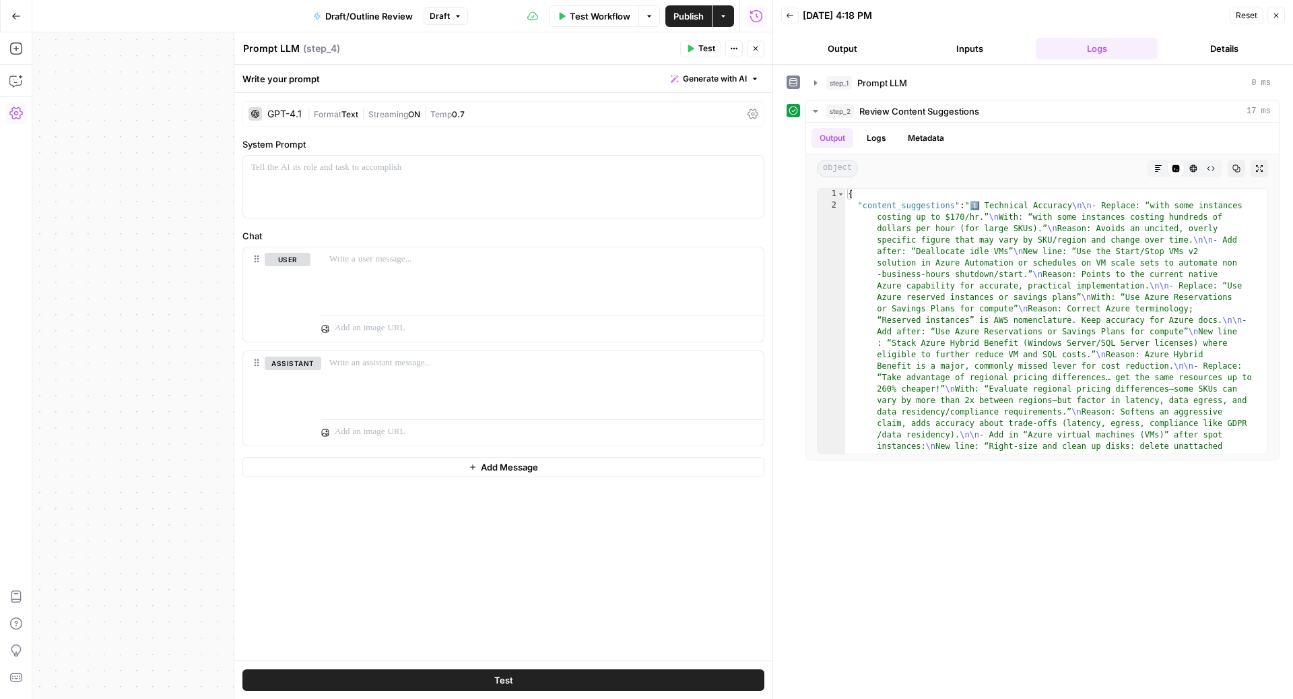
click at [973, 54] on button "Inputs" at bounding box center [970, 49] width 122 height 22
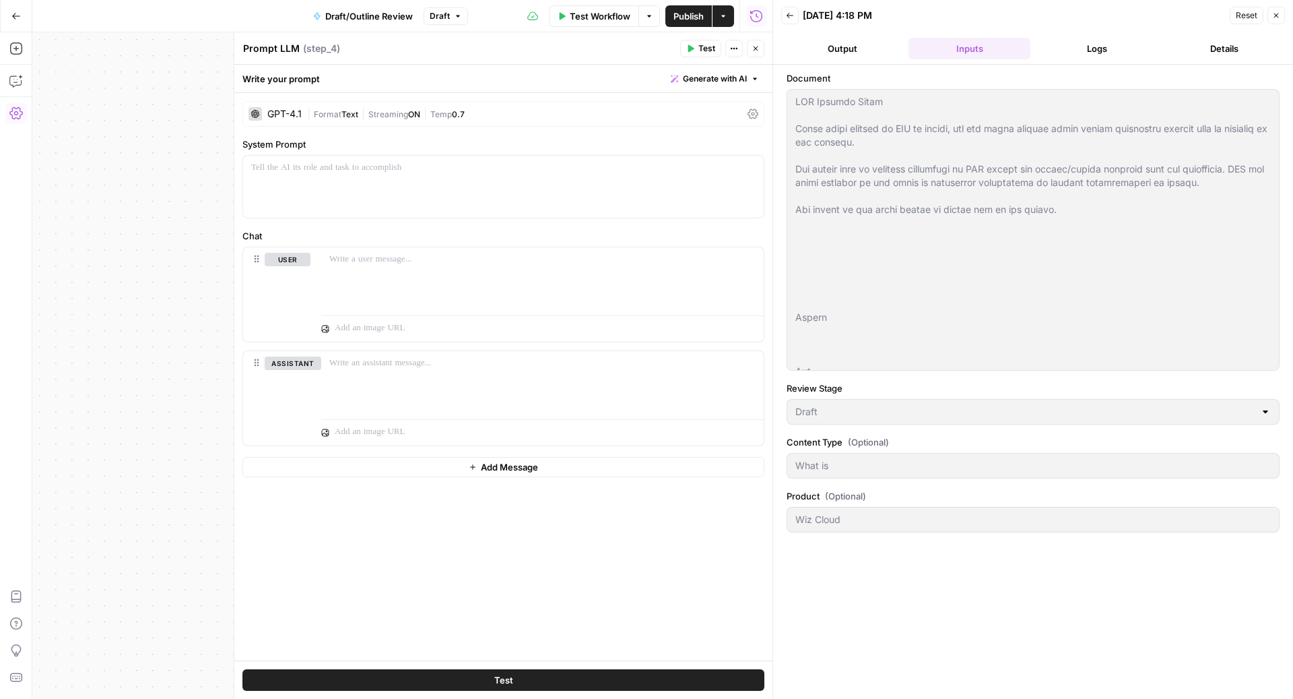
click at [1076, 51] on button "Logs" at bounding box center [1097, 49] width 122 height 22
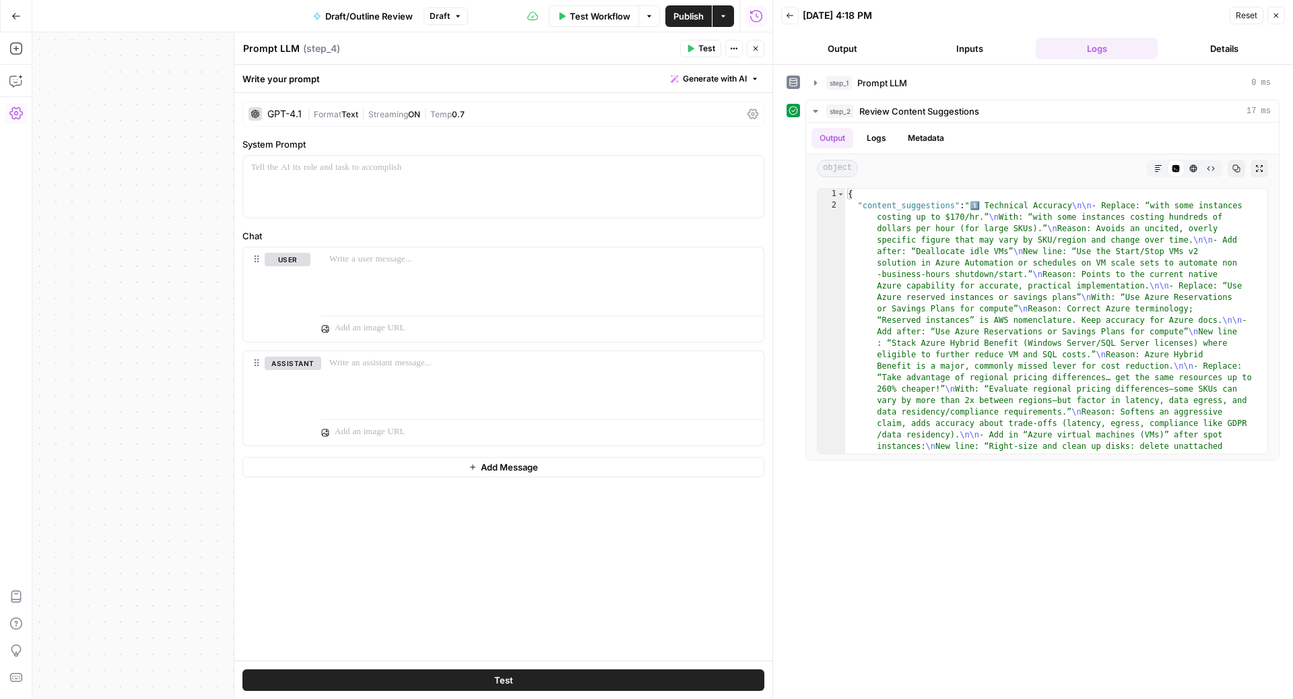
click at [721, 76] on span "Generate with AI" at bounding box center [715, 79] width 64 height 12
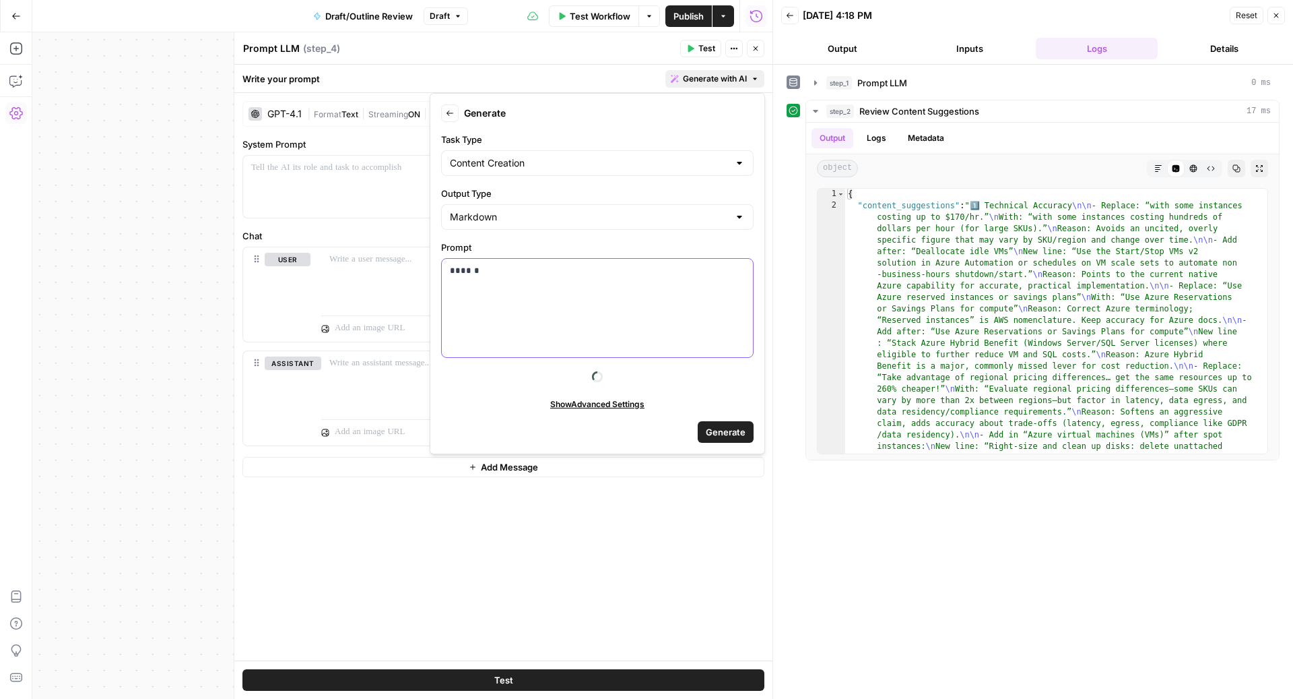
click at [548, 272] on p "******" at bounding box center [598, 270] width 296 height 13
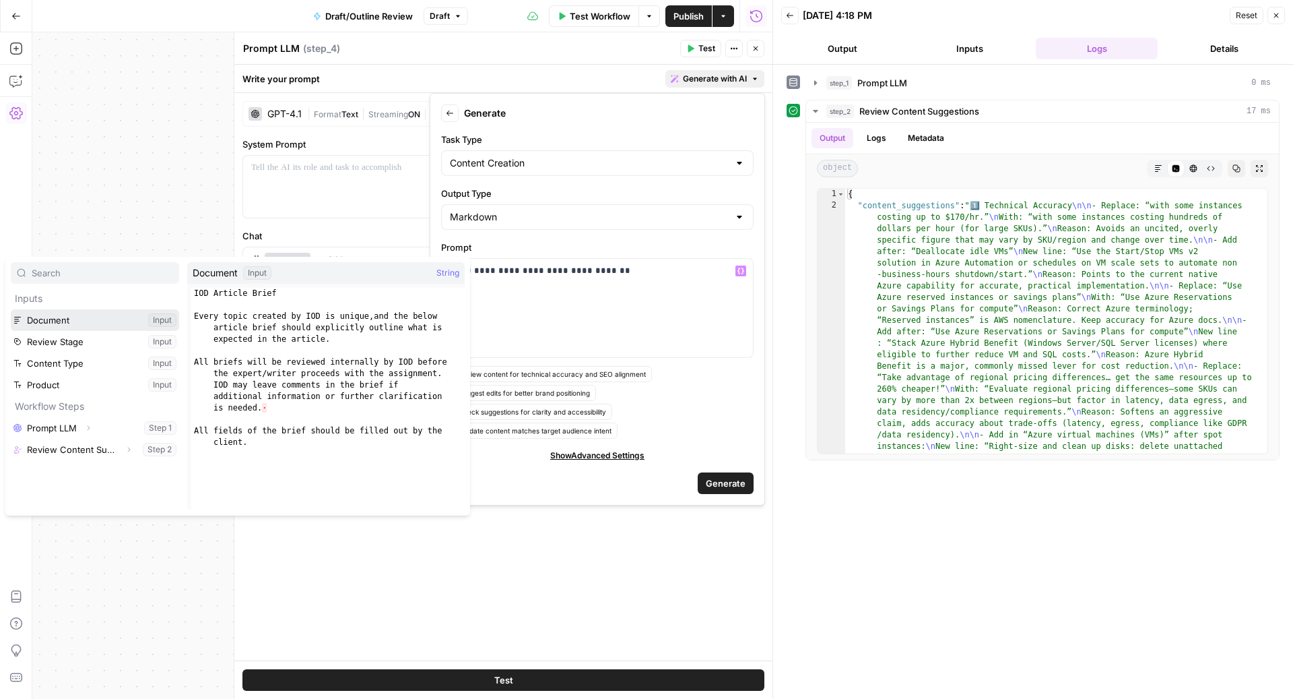
click at [100, 321] on button "Select variable Document" at bounding box center [95, 320] width 168 height 22
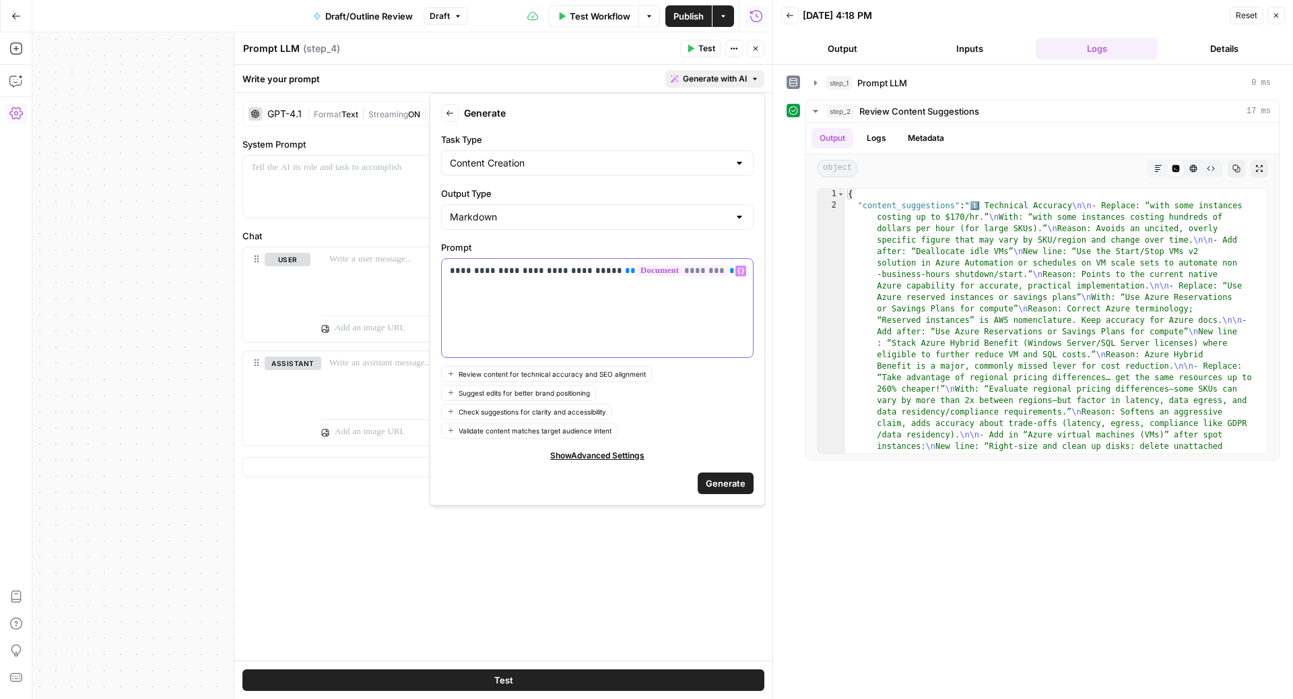
click at [603, 272] on p "**********" at bounding box center [598, 270] width 296 height 13
click at [744, 483] on span "Generate" at bounding box center [726, 482] width 40 height 13
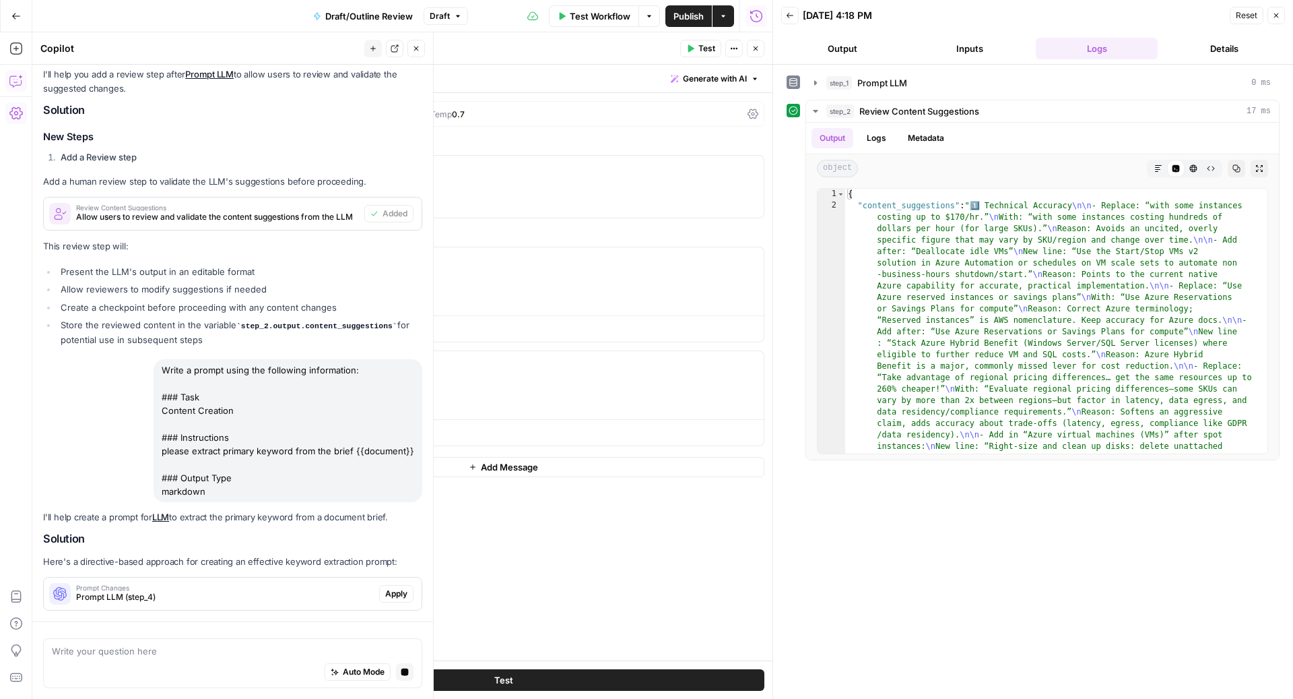
scroll to position [413, 0]
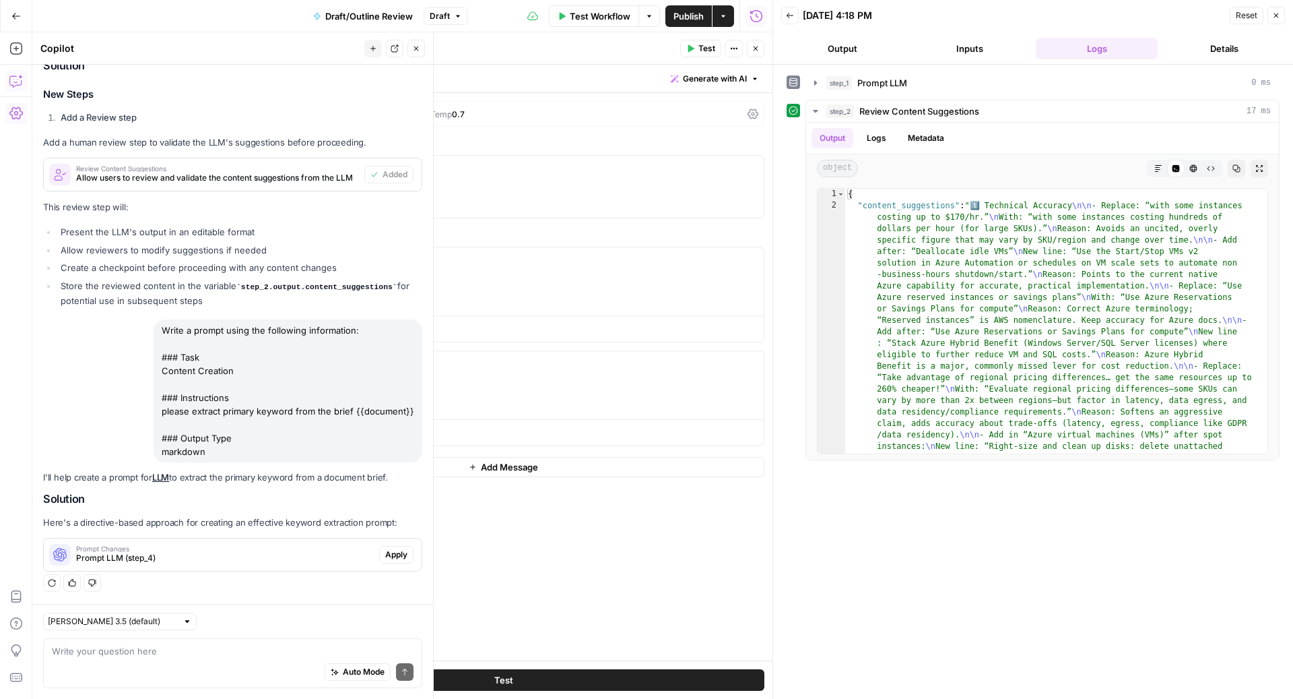
click at [385, 557] on span "Apply" at bounding box center [396, 554] width 22 height 12
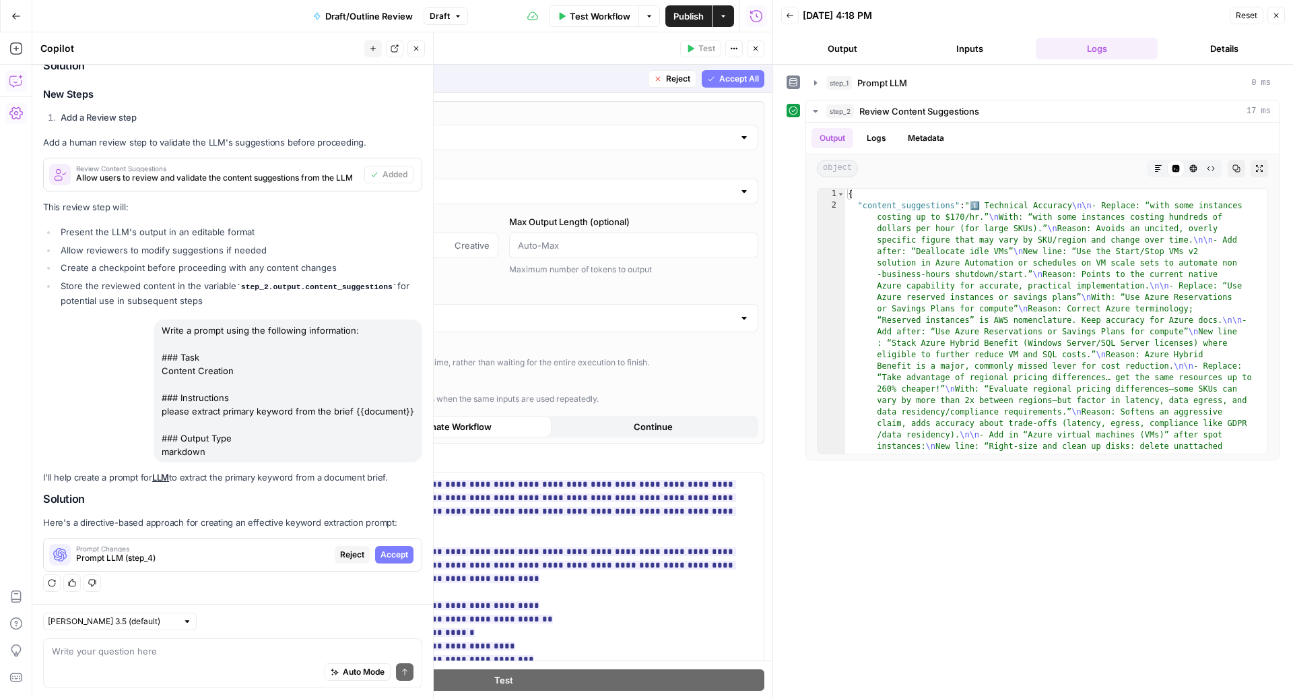
scroll to position [409, 0]
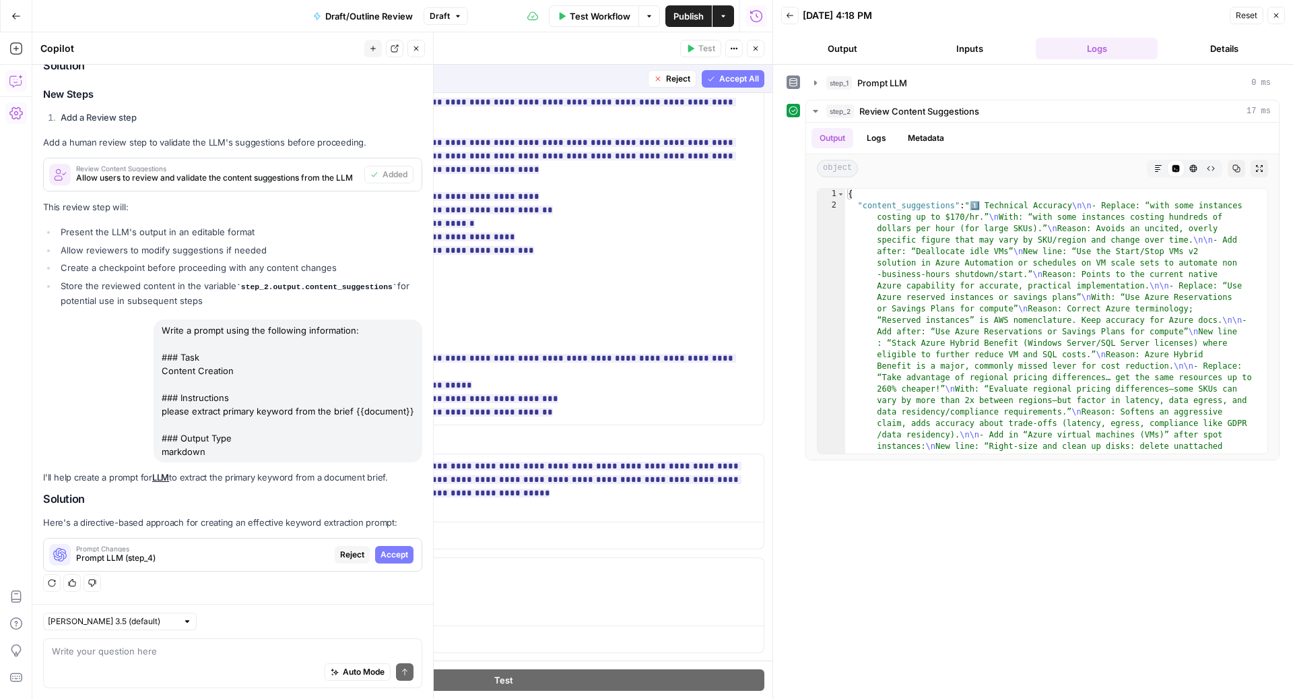
click at [719, 79] on span "Accept All" at bounding box center [739, 79] width 40 height 12
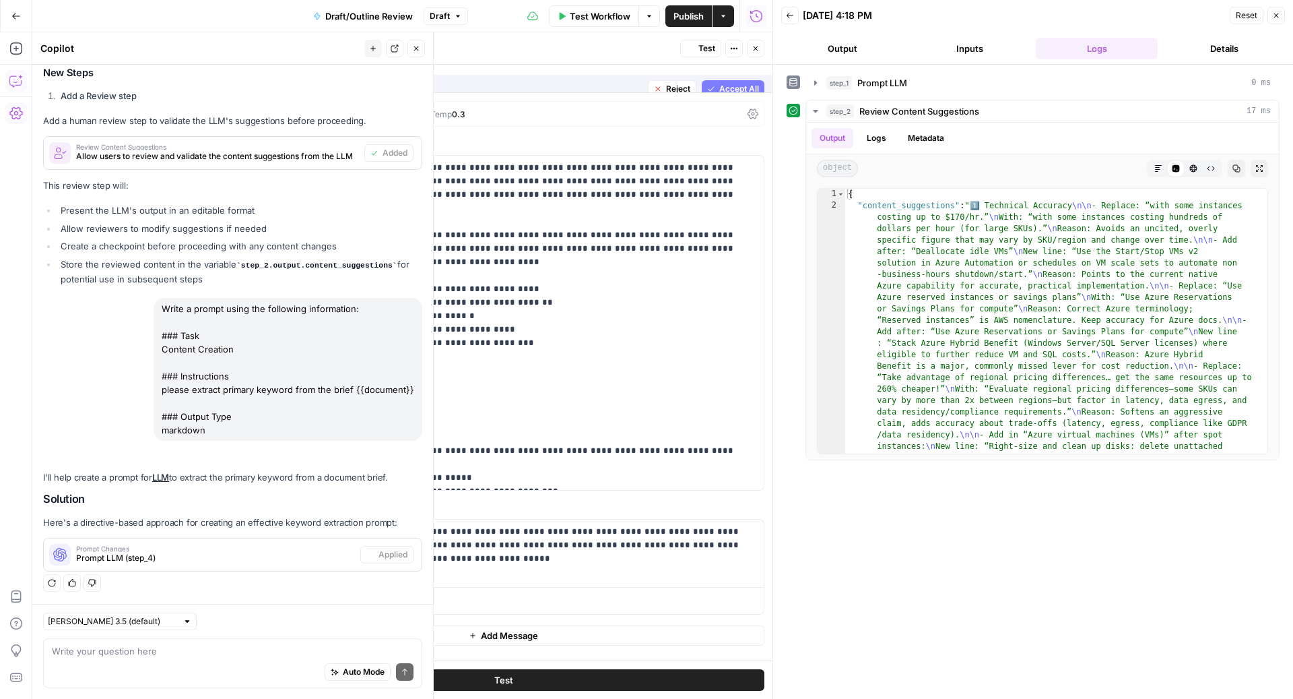
scroll to position [0, 0]
click at [755, 45] on icon "button" at bounding box center [756, 48] width 8 height 8
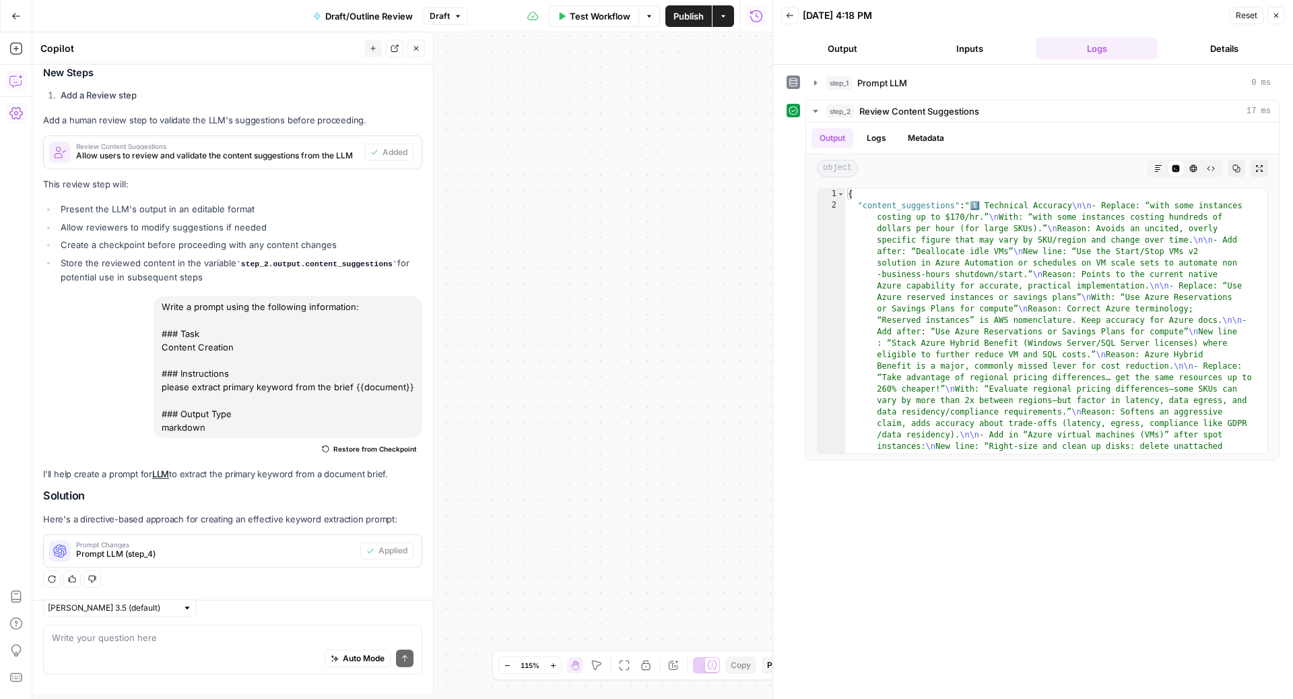
scroll to position [434, 0]
click at [412, 53] on button "Close" at bounding box center [417, 49] width 18 height 18
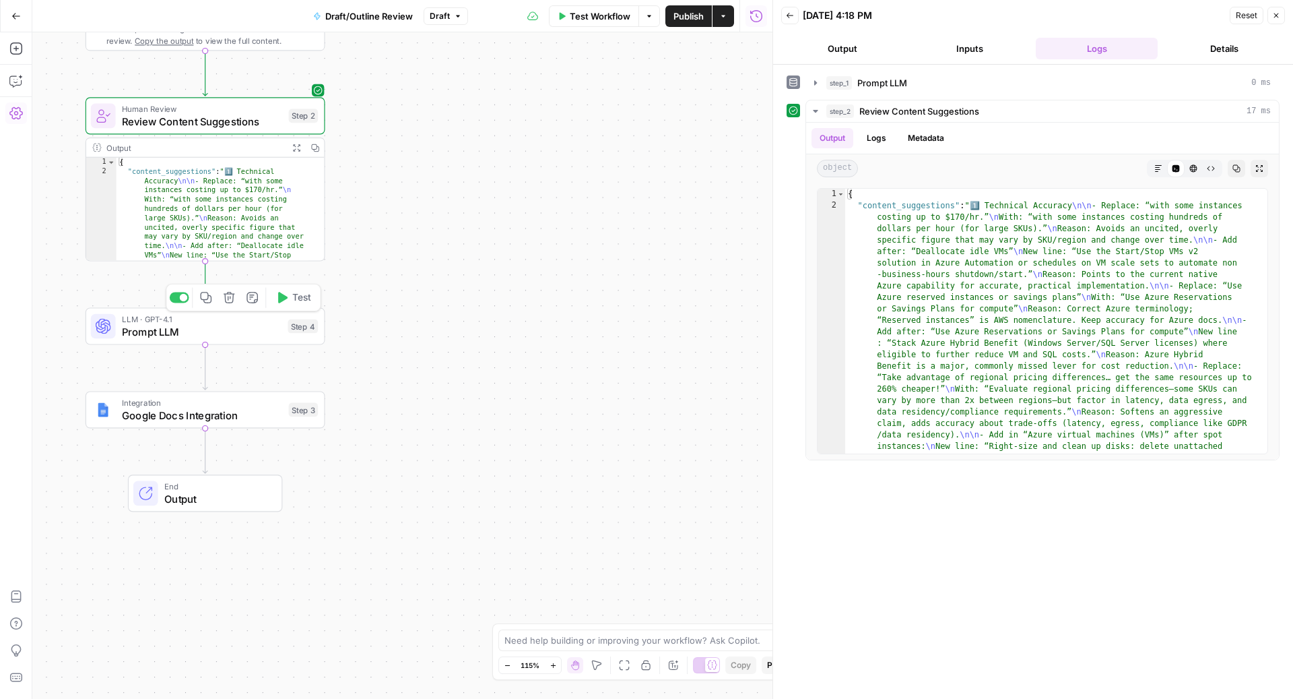
click at [287, 300] on icon "button" at bounding box center [282, 297] width 12 height 12
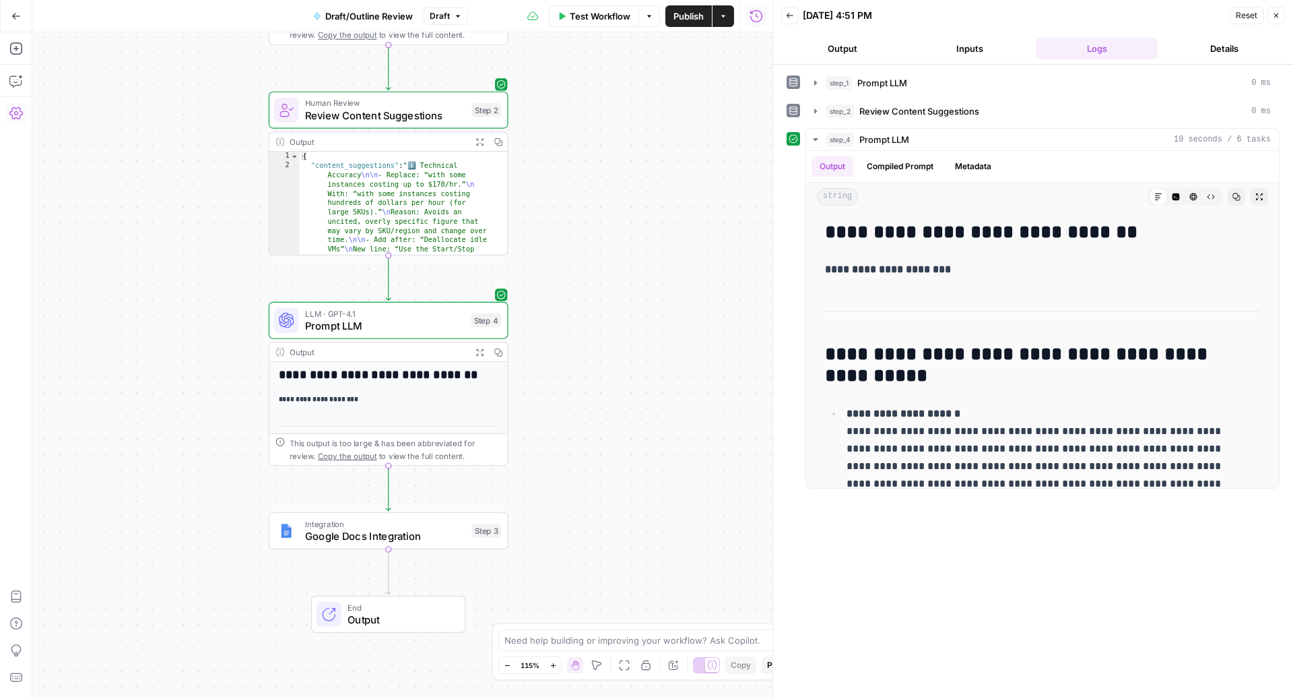
click at [378, 318] on span "Prompt LLM" at bounding box center [385, 325] width 160 height 15
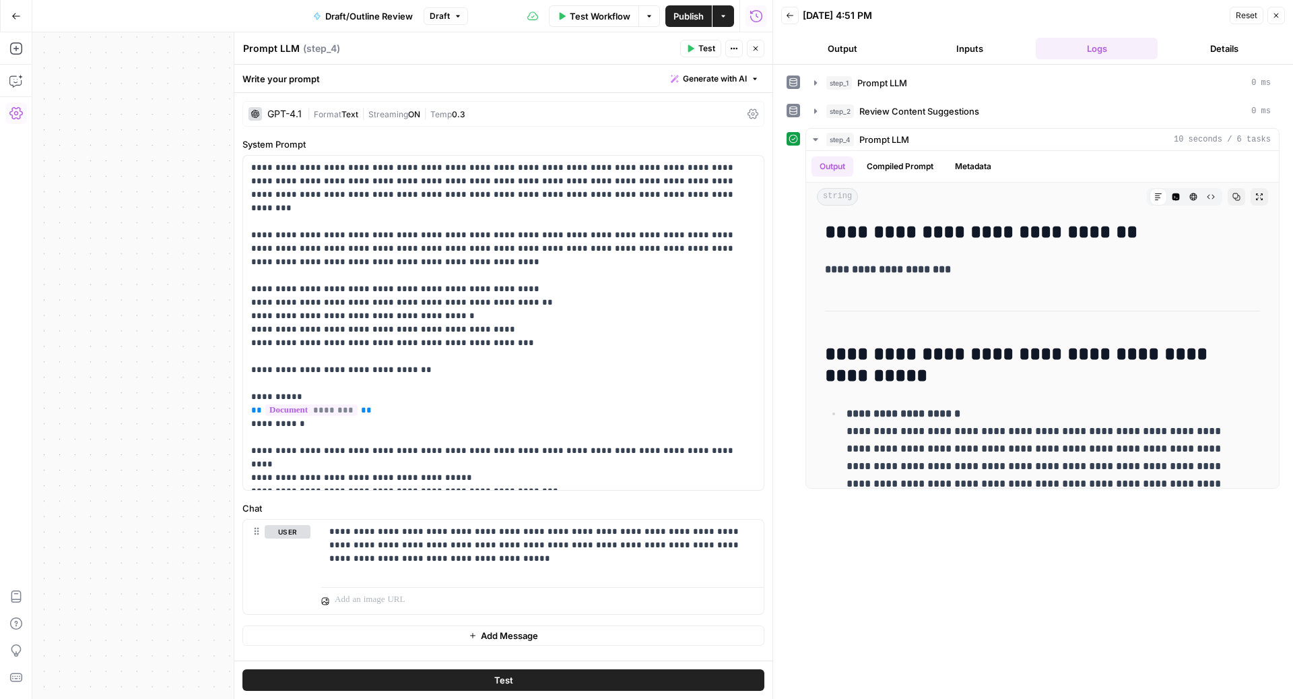
click at [714, 77] on span "Generate with AI" at bounding box center [715, 79] width 64 height 12
click at [684, 147] on div "Improve your existing prompt" at bounding box center [697, 152] width 112 height 12
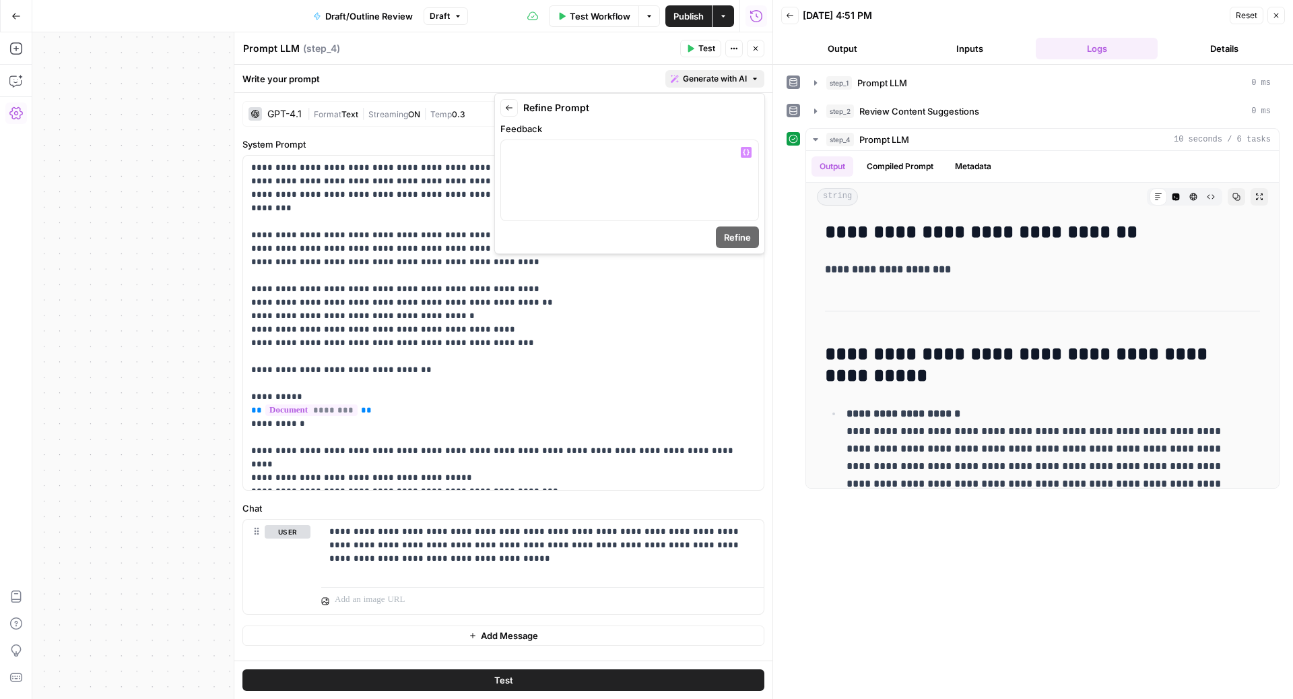
click at [616, 221] on form "Back Refine Prompt Feedback “/” to reference Variables Menu Refine" at bounding box center [629, 173] width 259 height 149
click at [596, 166] on div at bounding box center [629, 180] width 257 height 80
click at [558, 153] on p "**********" at bounding box center [630, 151] width 242 height 13
click at [737, 238] on span "Refine" at bounding box center [737, 236] width 27 height 13
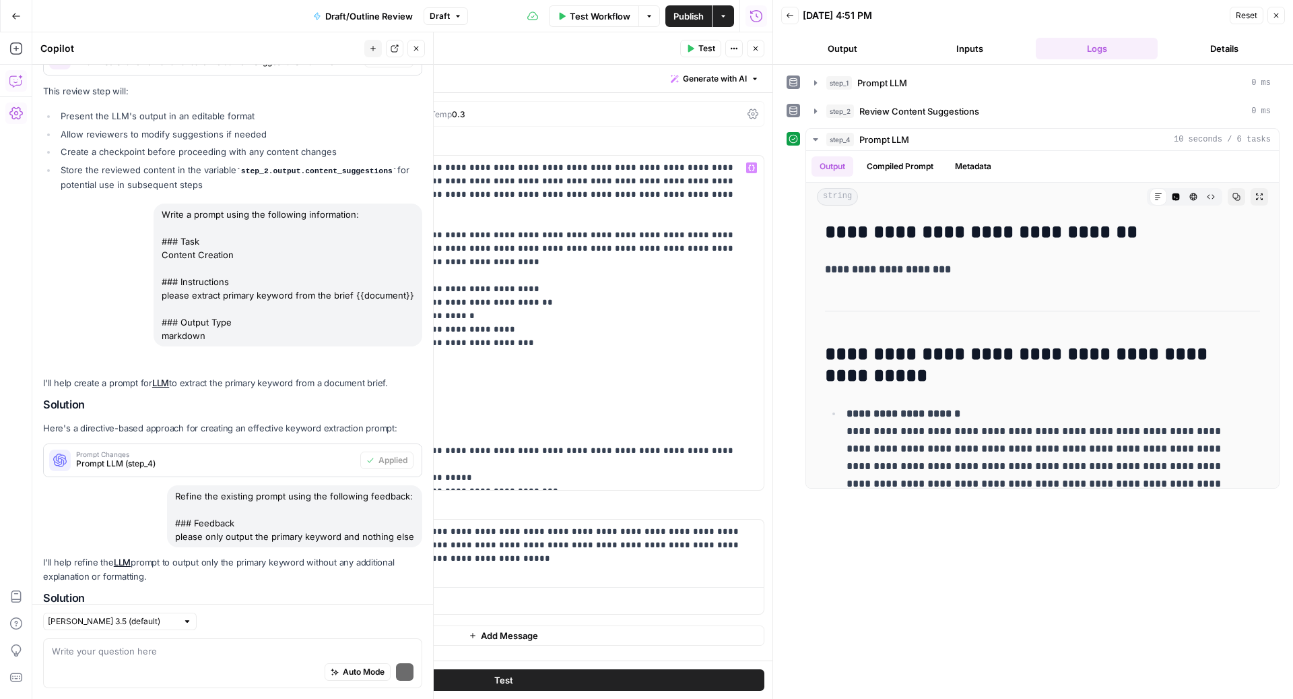
scroll to position [628, 0]
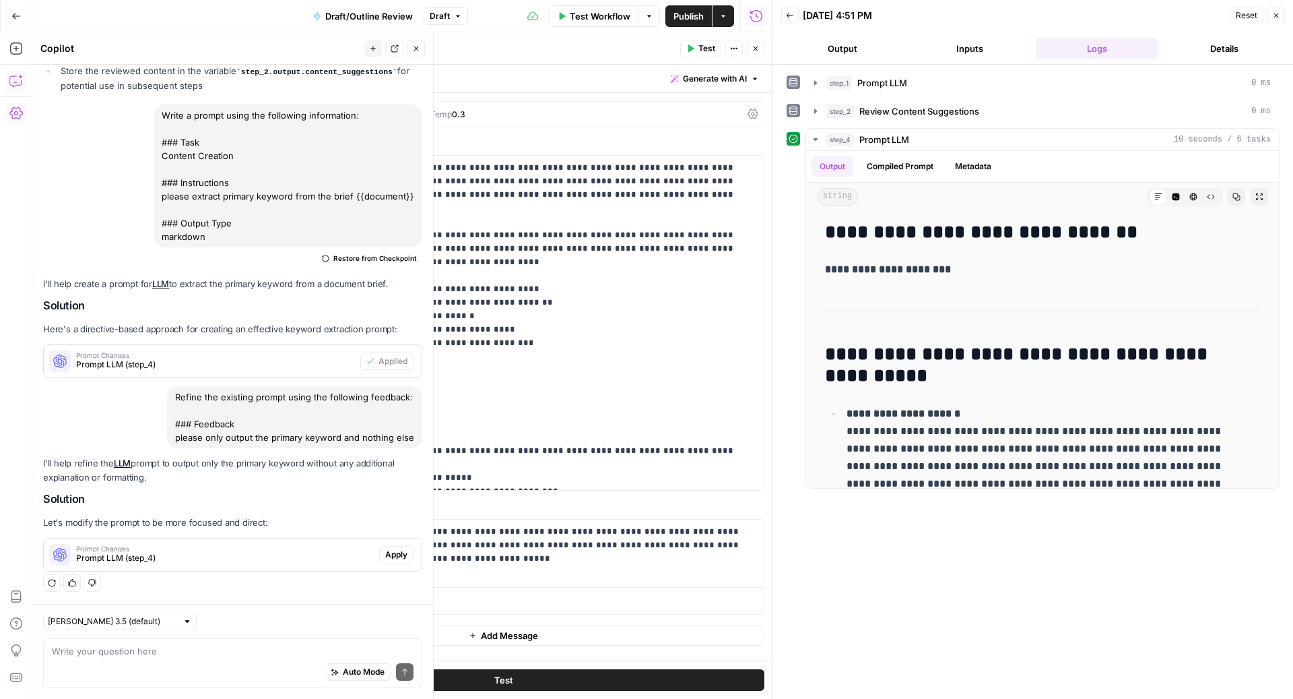
click at [385, 552] on span "Apply" at bounding box center [396, 554] width 22 height 12
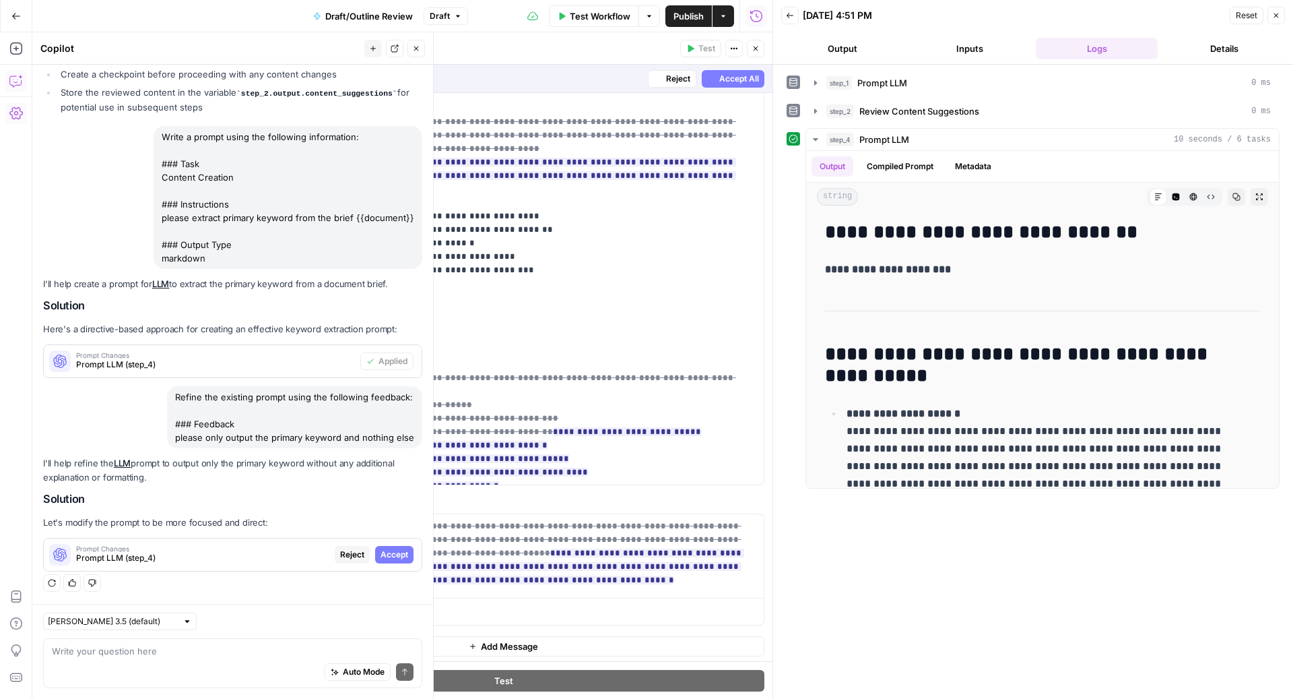
scroll to position [563, 0]
click at [731, 77] on span "Accept All" at bounding box center [739, 79] width 40 height 12
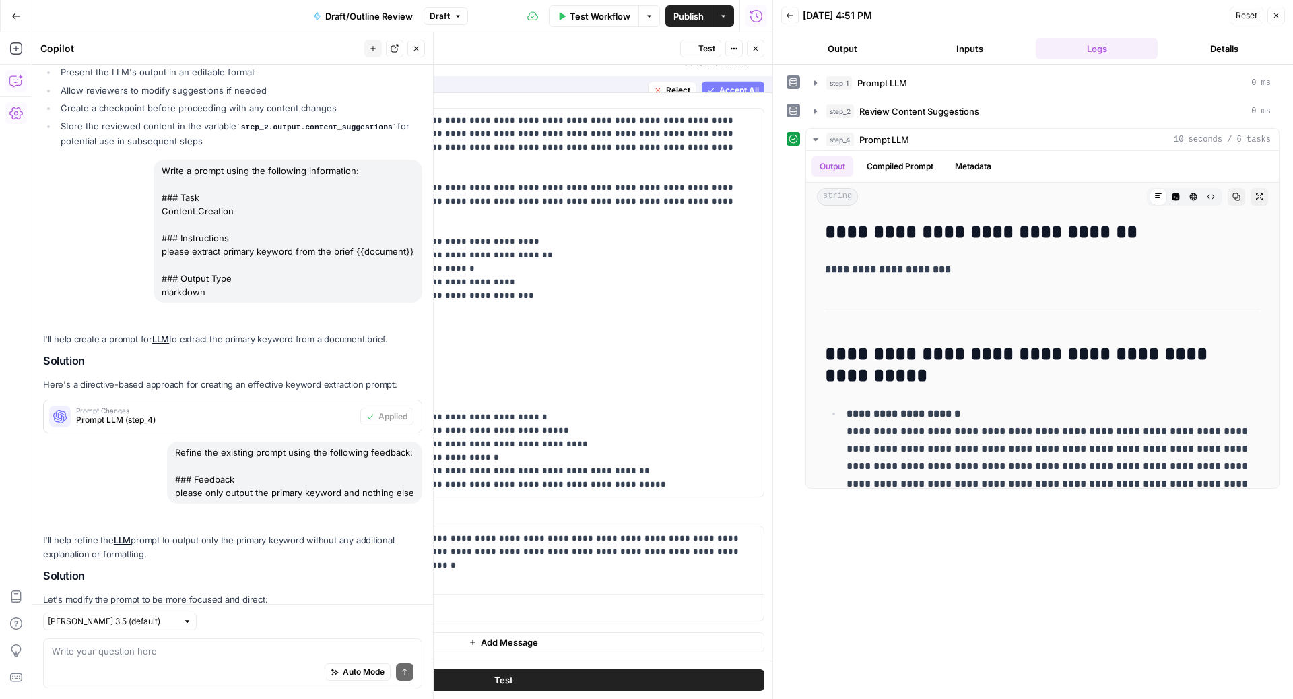
scroll to position [0, 0]
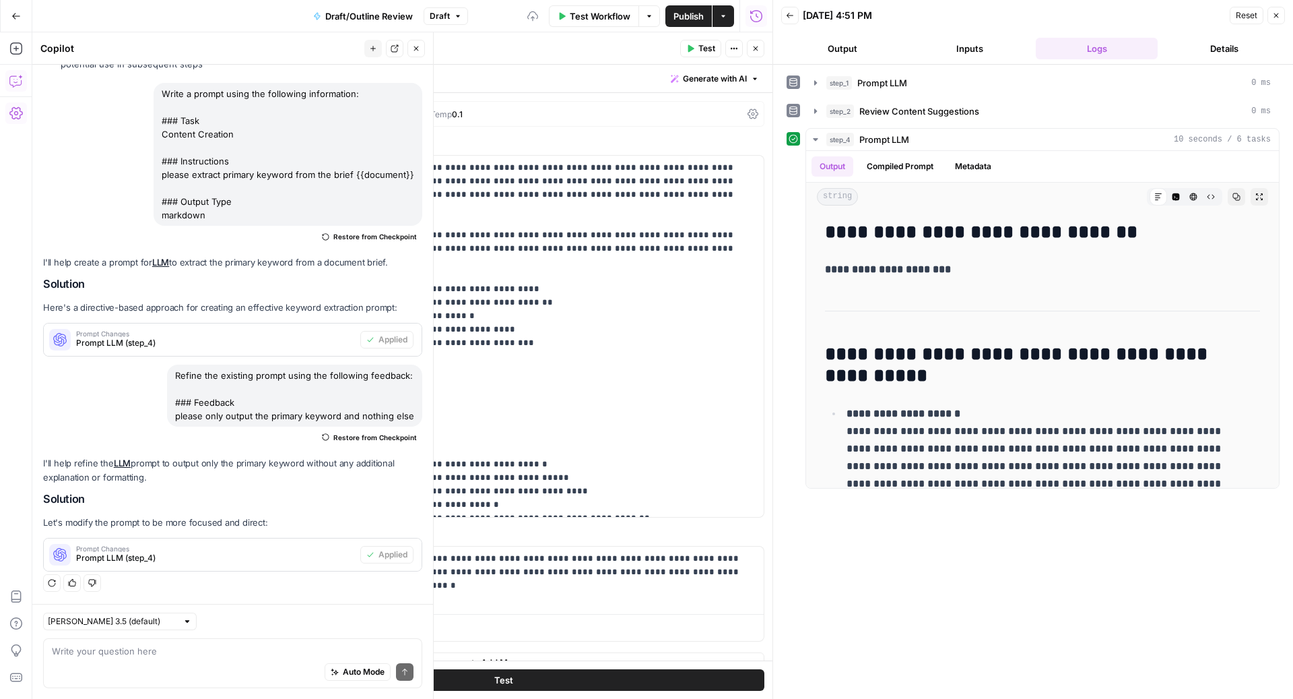
click at [700, 47] on span "Test" at bounding box center [707, 48] width 17 height 12
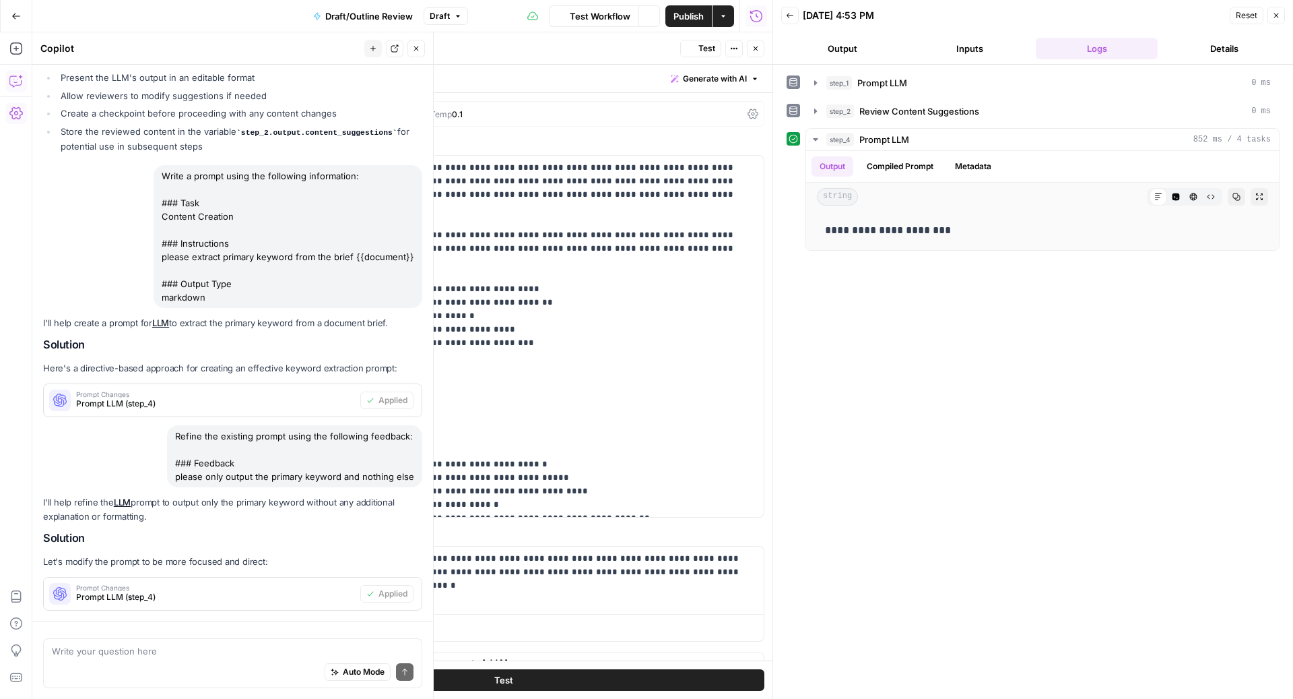
click at [421, 47] on button "Close" at bounding box center [417, 49] width 18 height 18
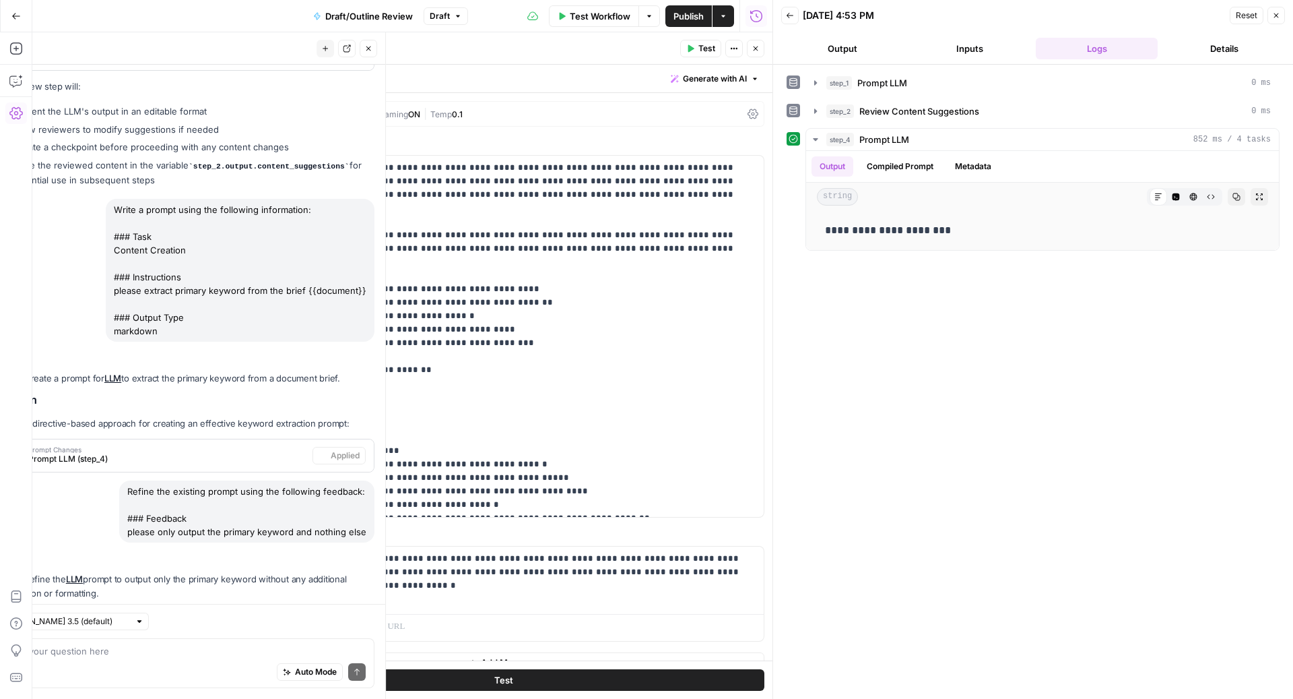
scroll to position [649, 0]
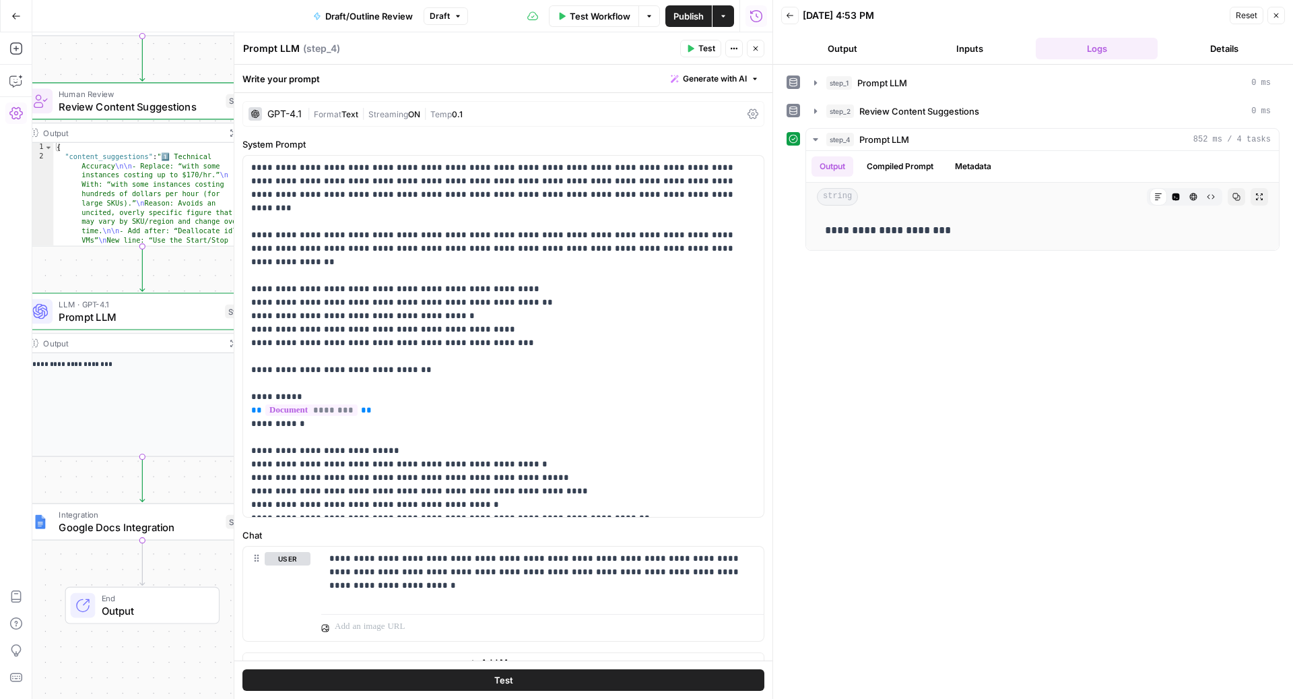
click at [754, 46] on icon "button" at bounding box center [756, 48] width 8 height 8
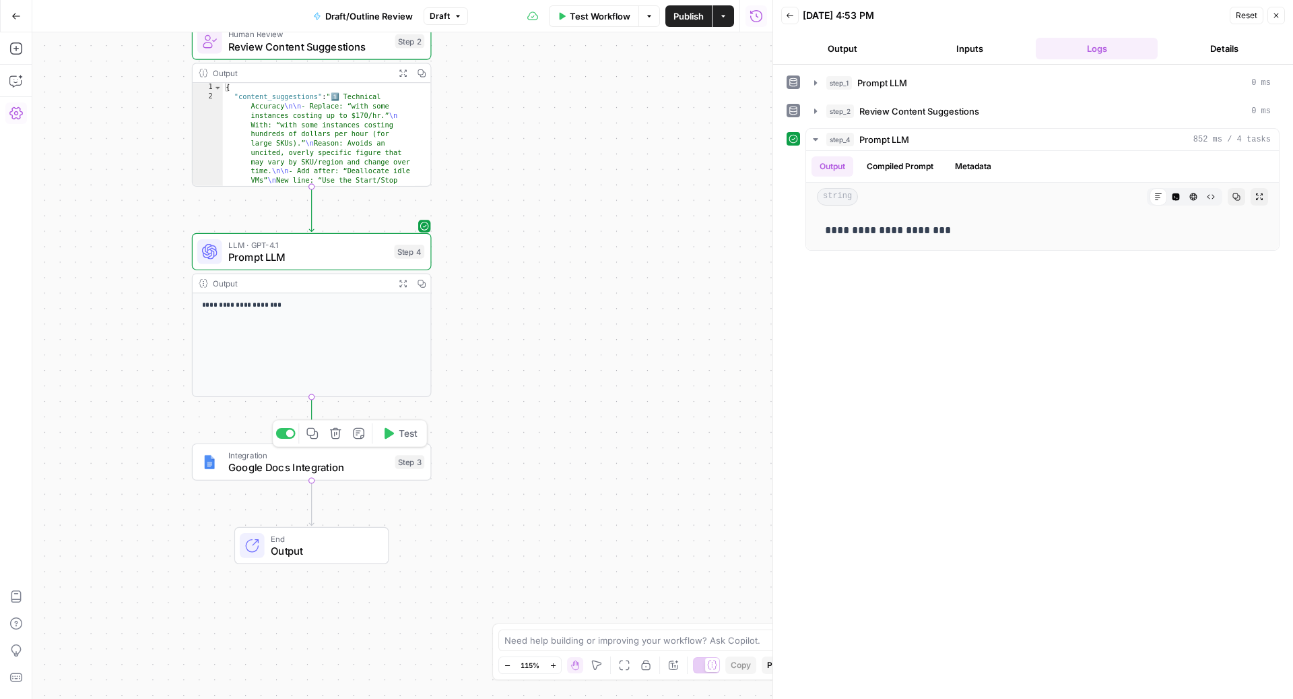
click at [277, 472] on span "Google Docs Integration" at bounding box center [308, 466] width 161 height 15
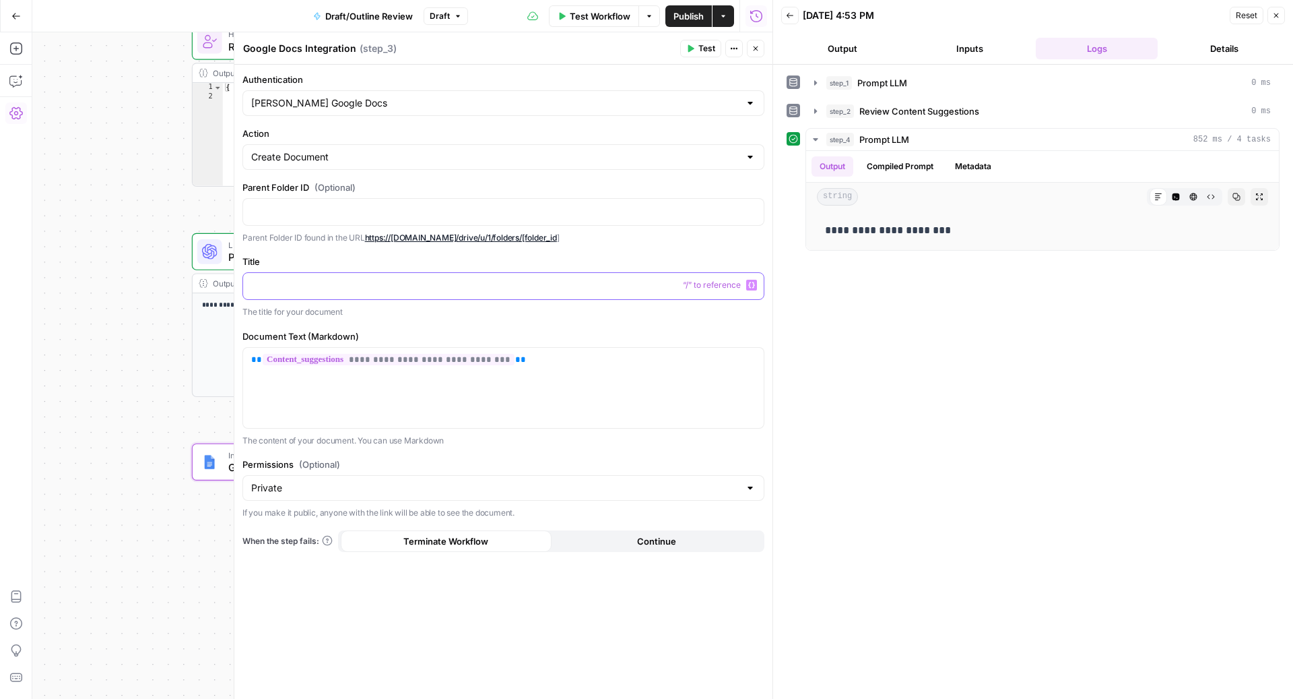
click at [287, 285] on p at bounding box center [503, 284] width 505 height 13
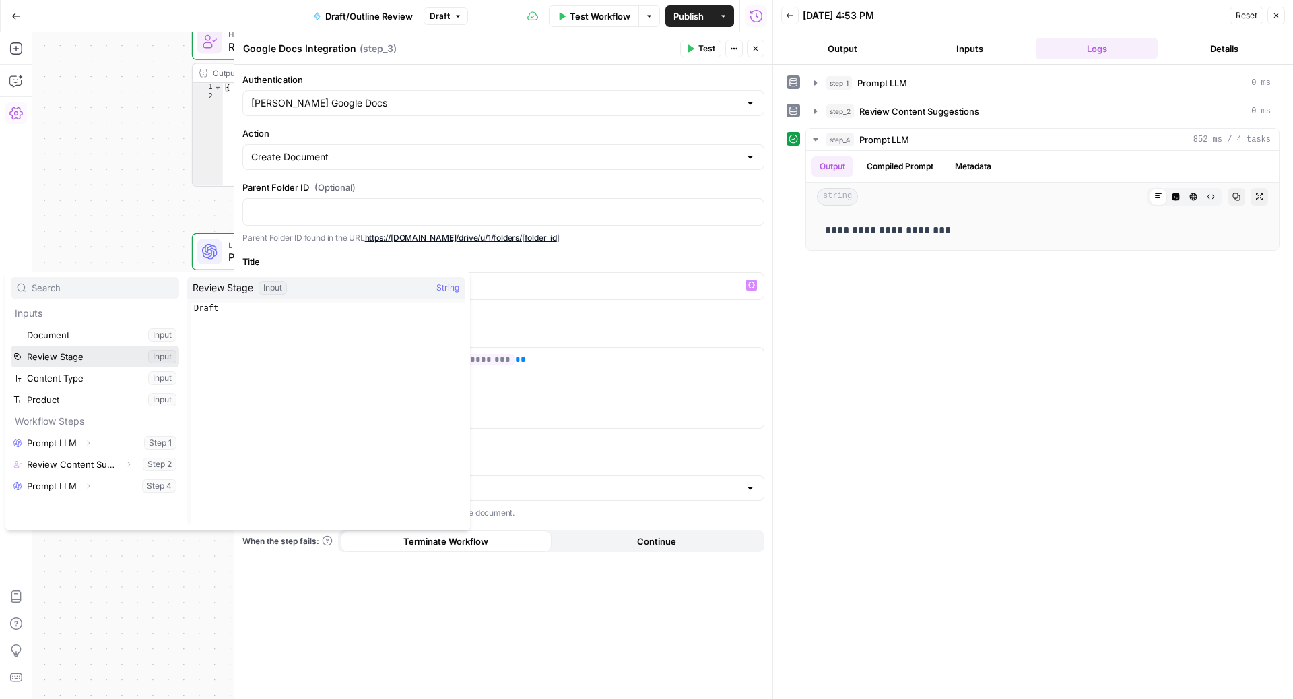
click at [102, 352] on button "Select variable Review Stage" at bounding box center [95, 357] width 168 height 22
click at [90, 485] on icon "button" at bounding box center [88, 486] width 8 height 8
click at [70, 503] on button "Select variable Output" at bounding box center [101, 507] width 155 height 22
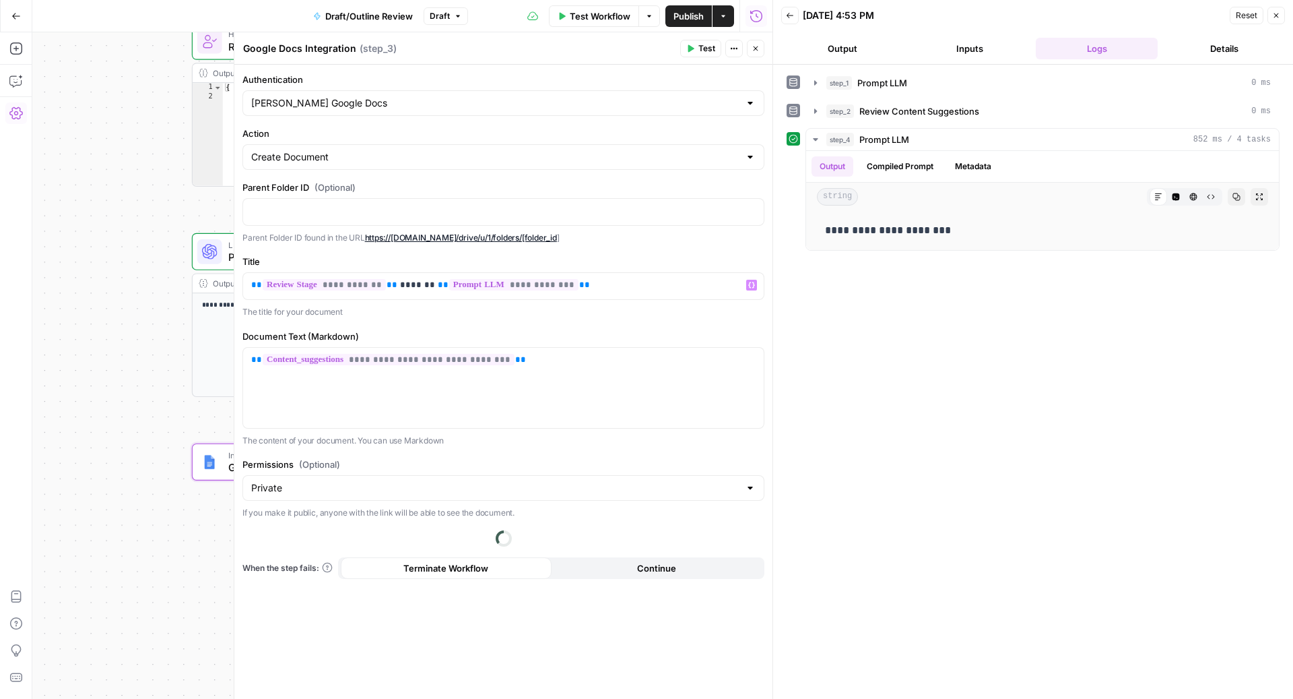
click at [753, 55] on button "Close" at bounding box center [756, 49] width 18 height 18
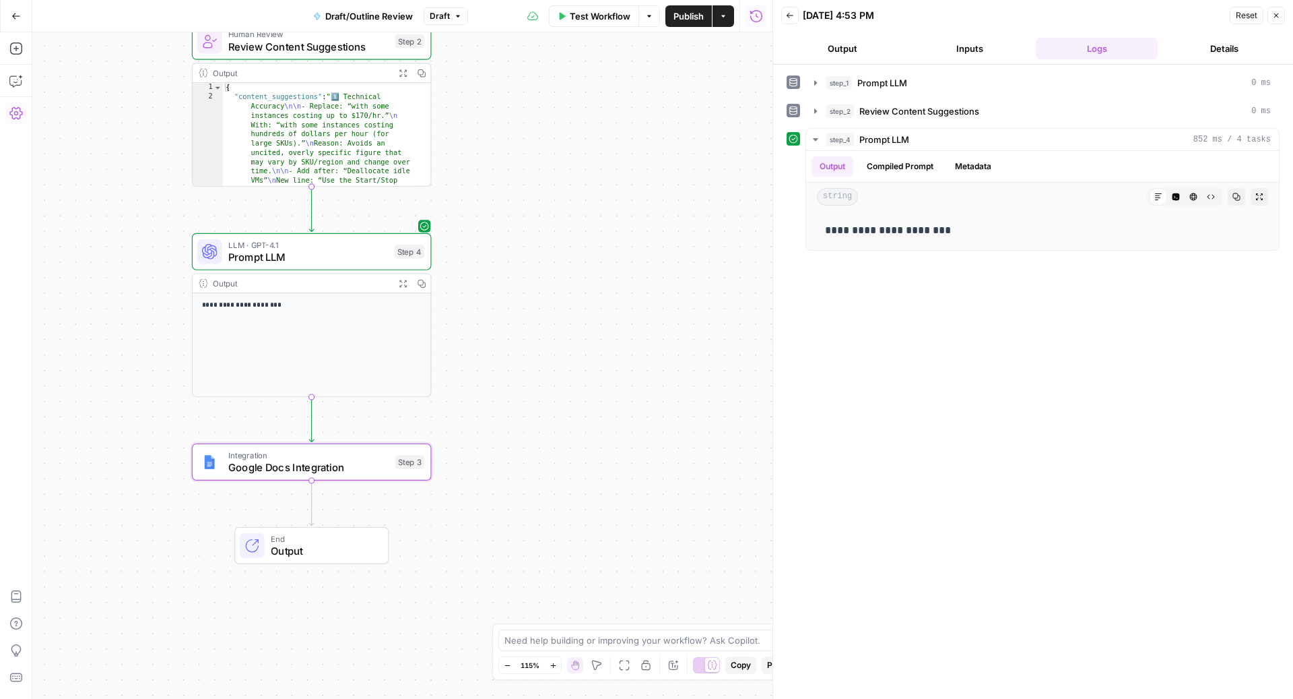
click at [684, 18] on span "Publish" at bounding box center [689, 15] width 30 height 13
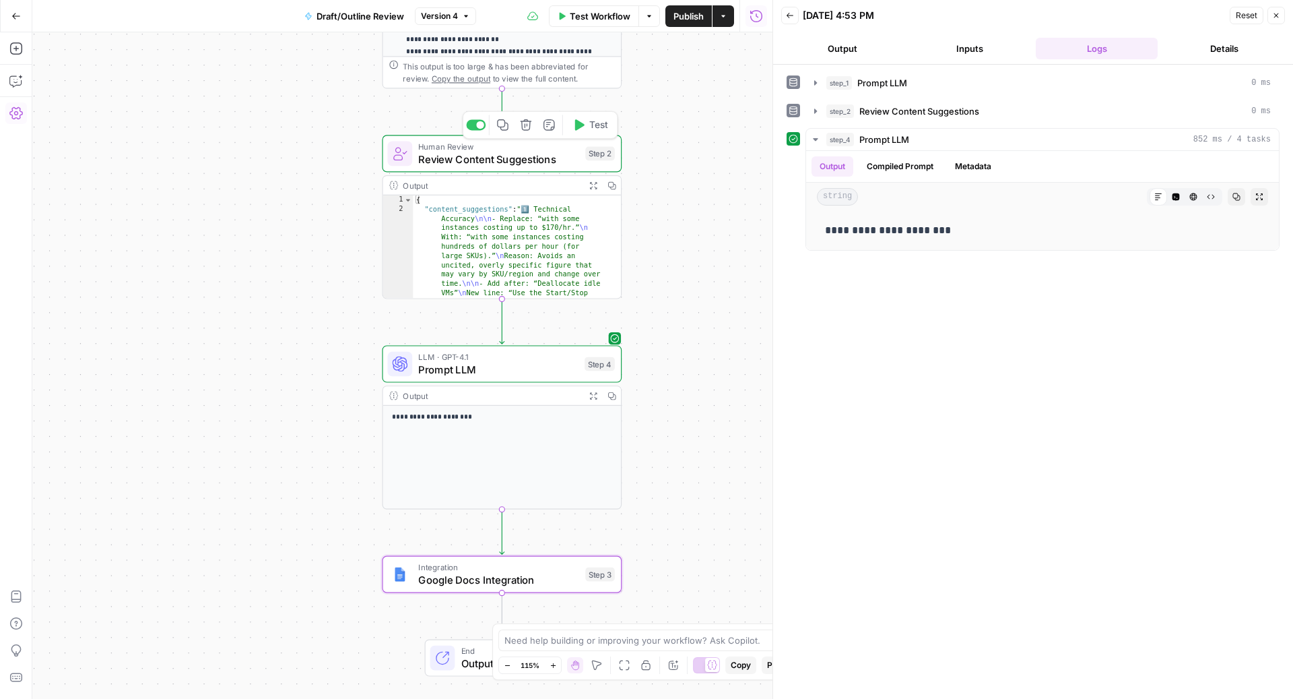
click at [519, 148] on span "Human Review" at bounding box center [498, 146] width 161 height 12
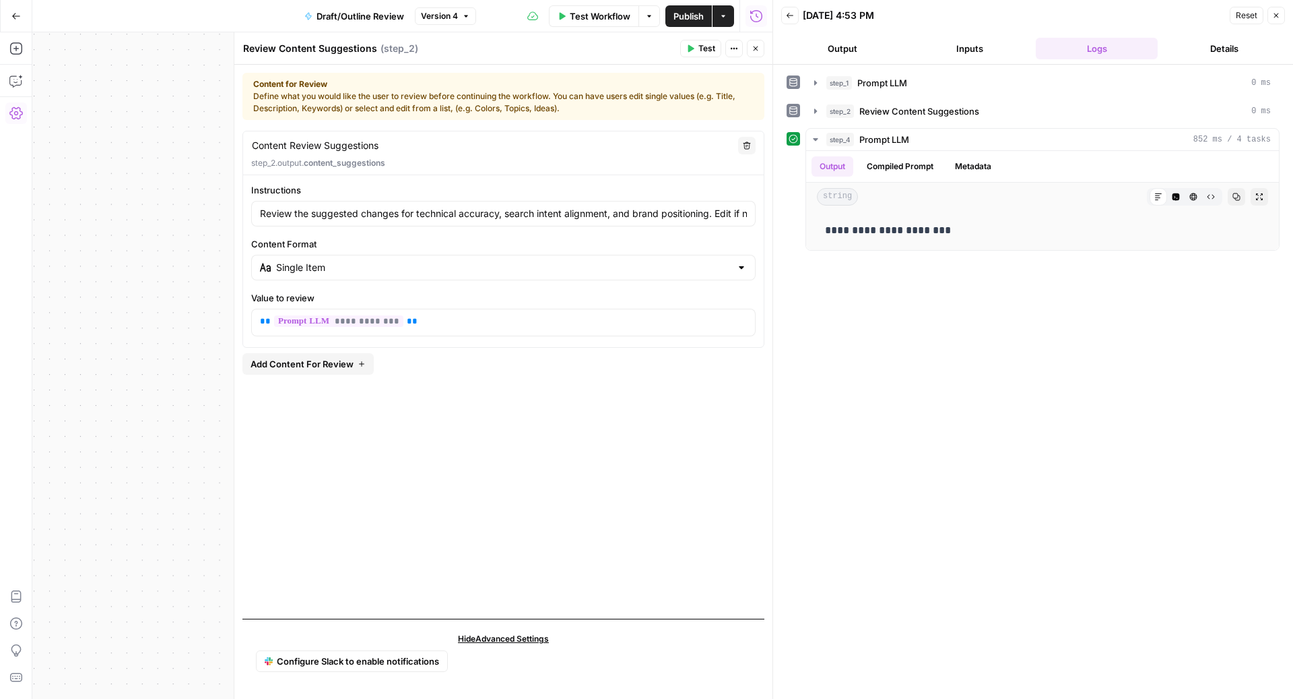
click at [1283, 18] on button "Close" at bounding box center [1277, 16] width 18 height 18
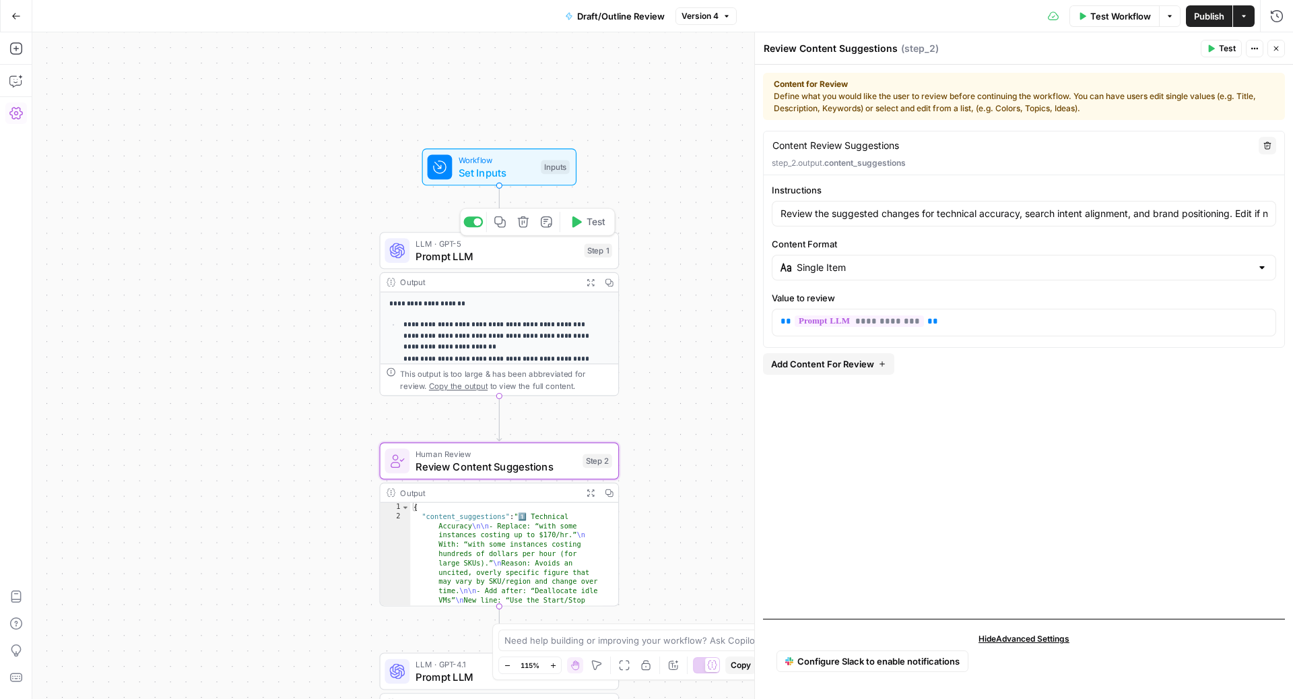
click at [528, 260] on span "Prompt LLM" at bounding box center [497, 255] width 162 height 15
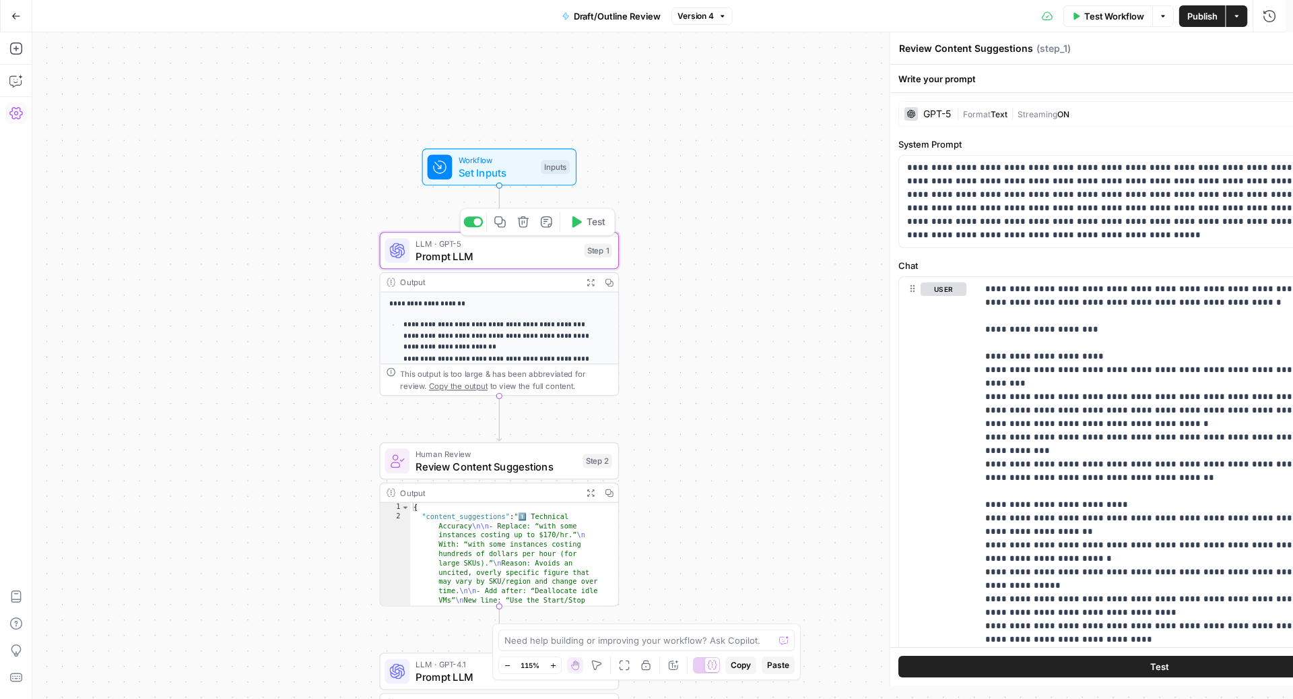
type textarea "Prompt LLM"
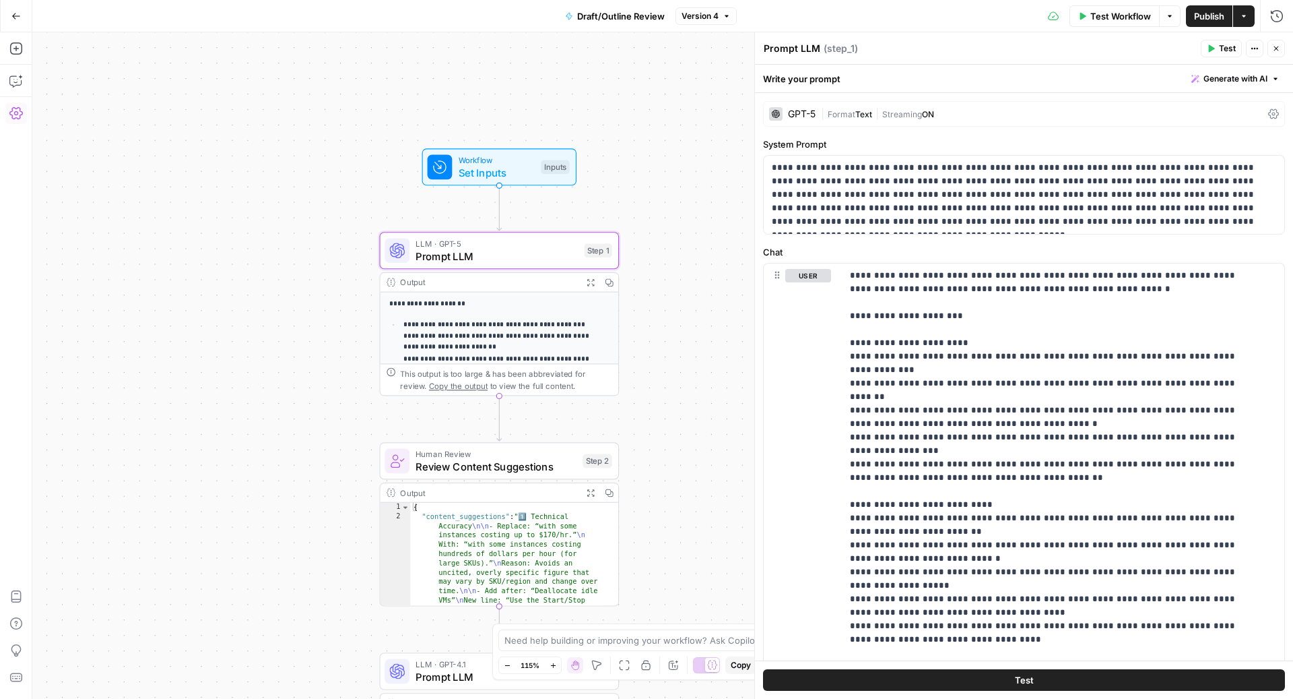
click at [1211, 79] on span "Generate with AI" at bounding box center [1236, 79] width 64 height 12
click at [1181, 146] on div "Improve your existing prompt" at bounding box center [1204, 152] width 112 height 12
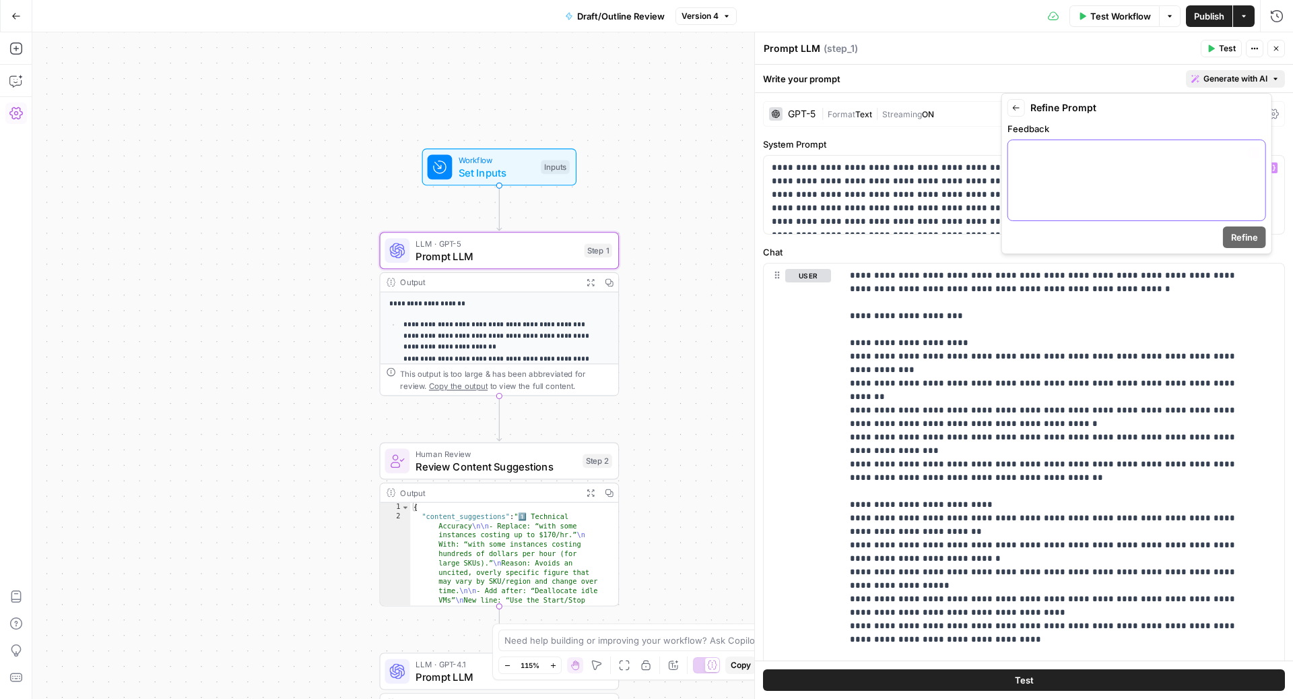
click at [1077, 195] on div at bounding box center [1136, 180] width 257 height 80
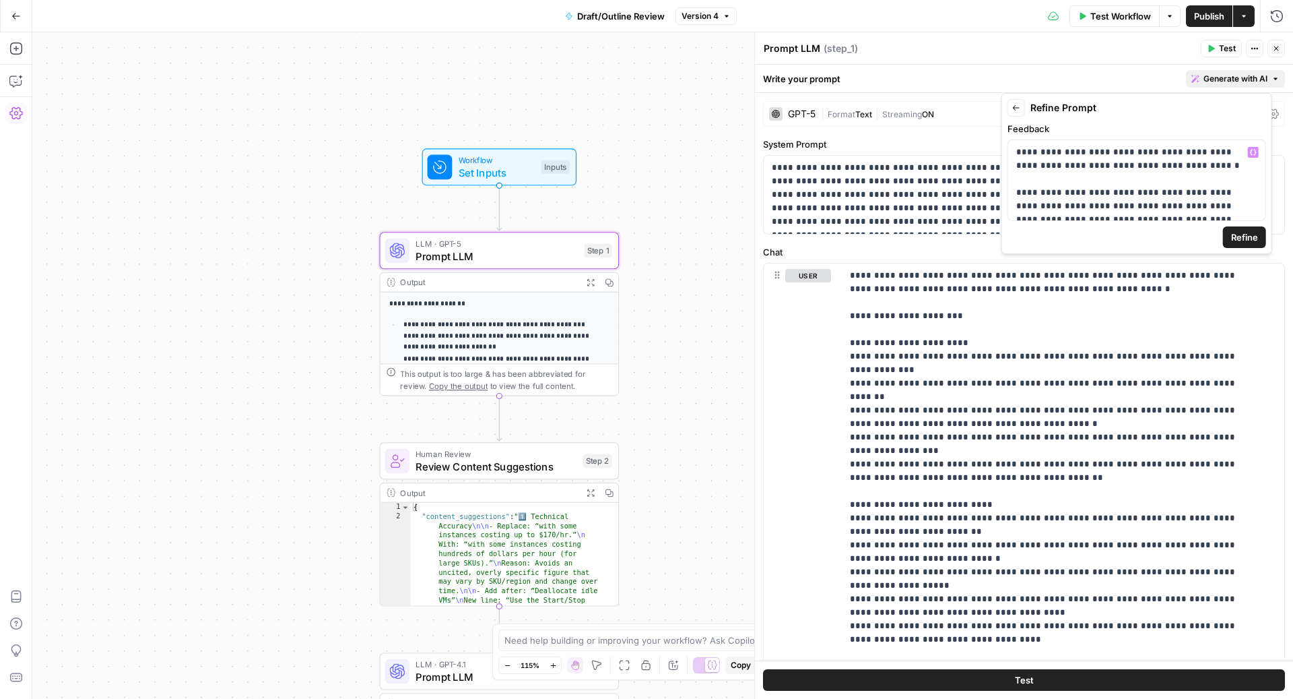
click at [1258, 233] on span "Refine" at bounding box center [1244, 236] width 27 height 13
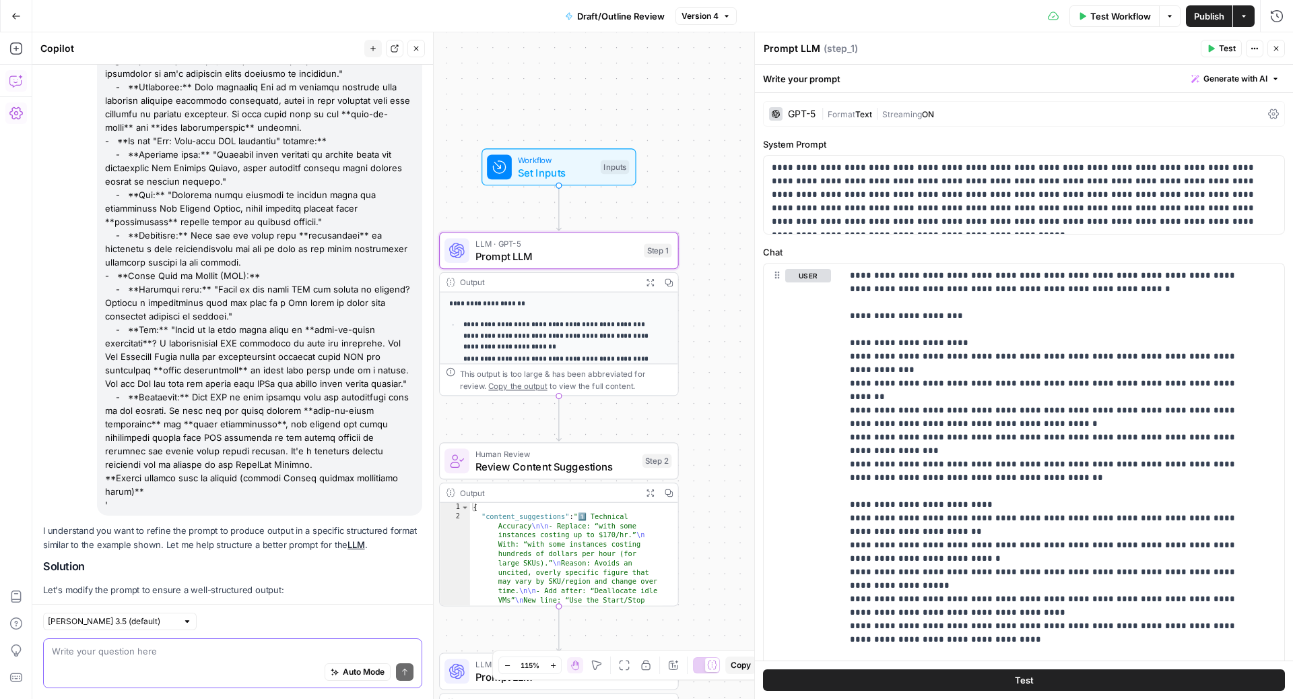
scroll to position [2998, 0]
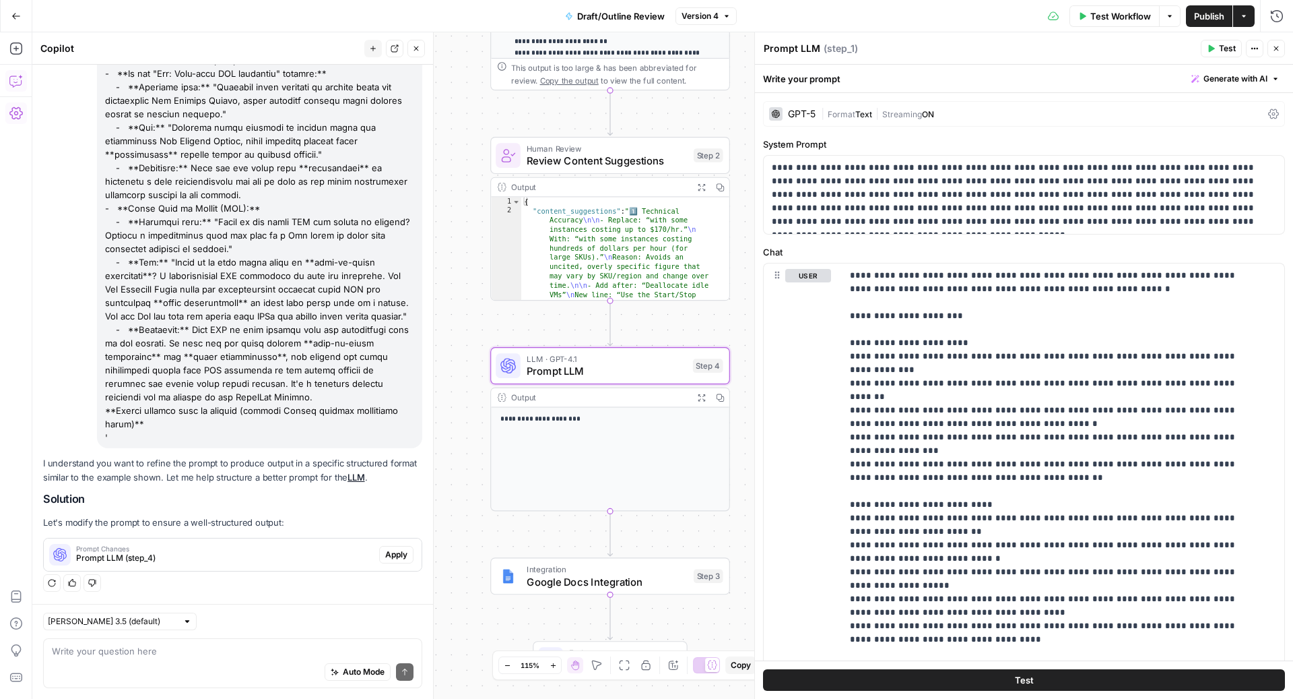
click at [389, 558] on span "Apply" at bounding box center [396, 554] width 22 height 12
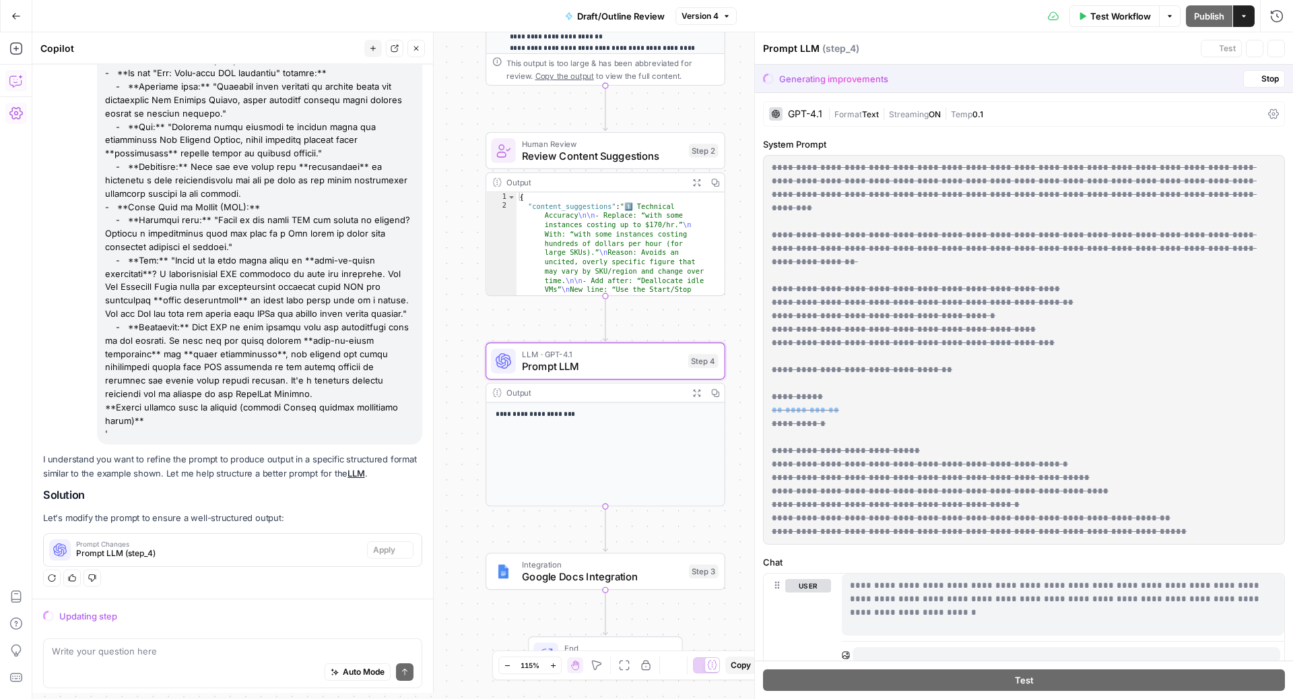
scroll to position [2911, 0]
click at [1250, 75] on icon "button" at bounding box center [1254, 79] width 8 height 8
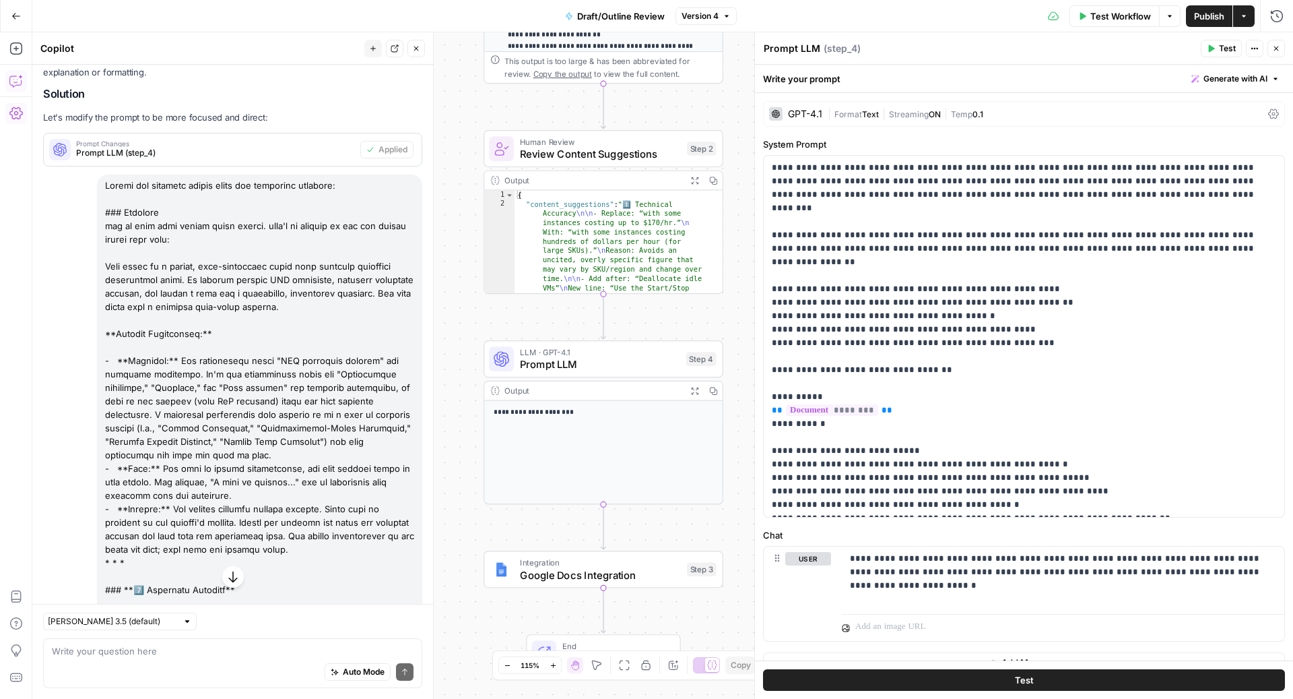
scroll to position [781, 0]
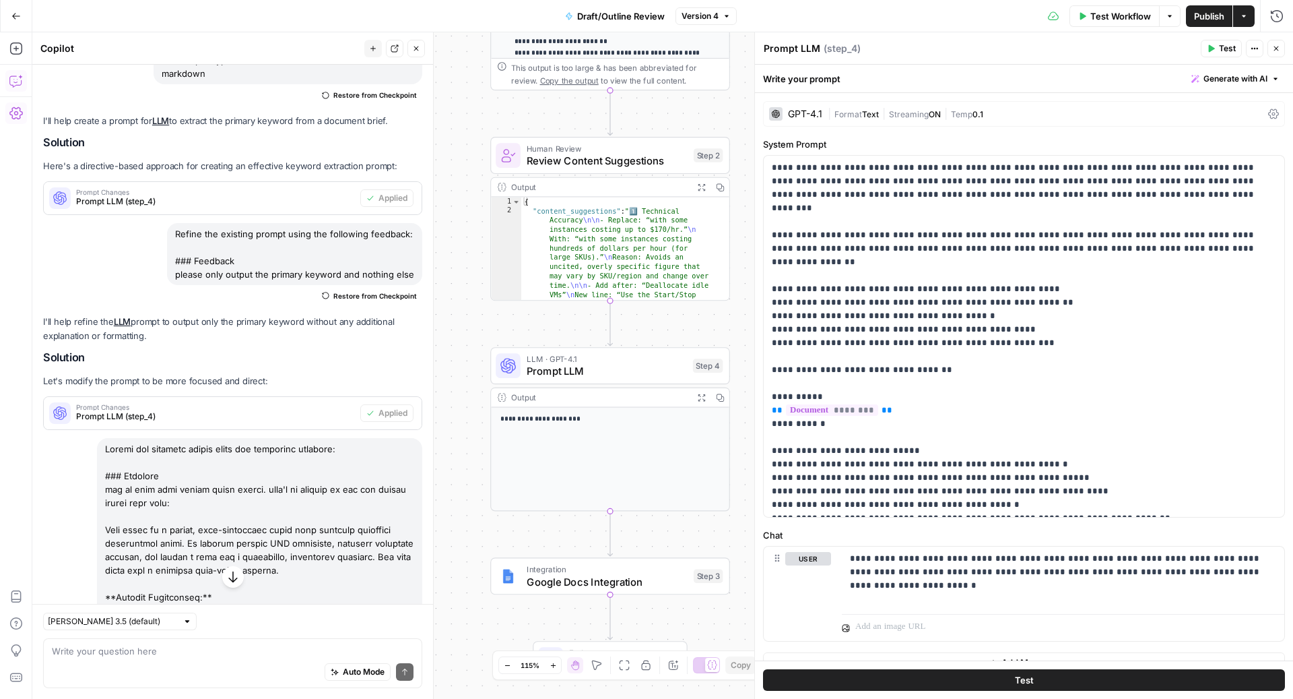
drag, startPoint x: 180, startPoint y: 486, endPoint x: 102, endPoint y: 457, distance: 82.9
copy div "Refine the existing prompt using the following feedback: ### Feedback can we ma…"
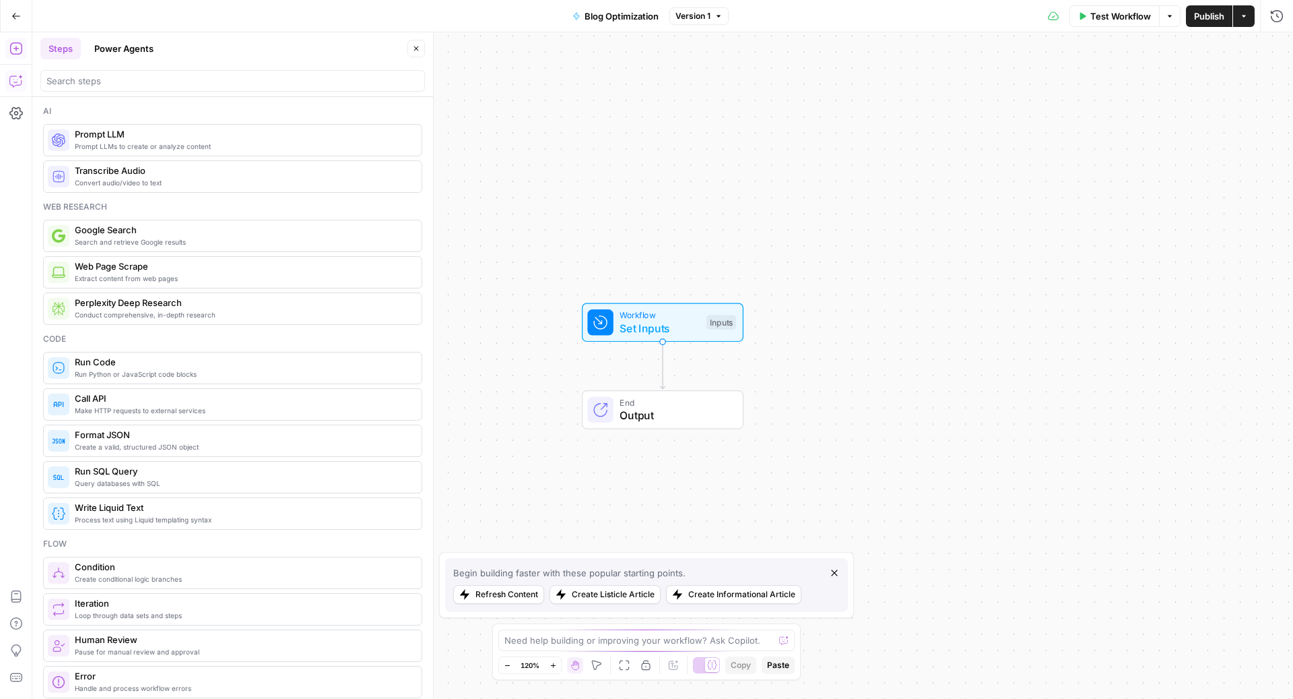
click at [13, 73] on button "Copilot" at bounding box center [16, 81] width 22 height 22
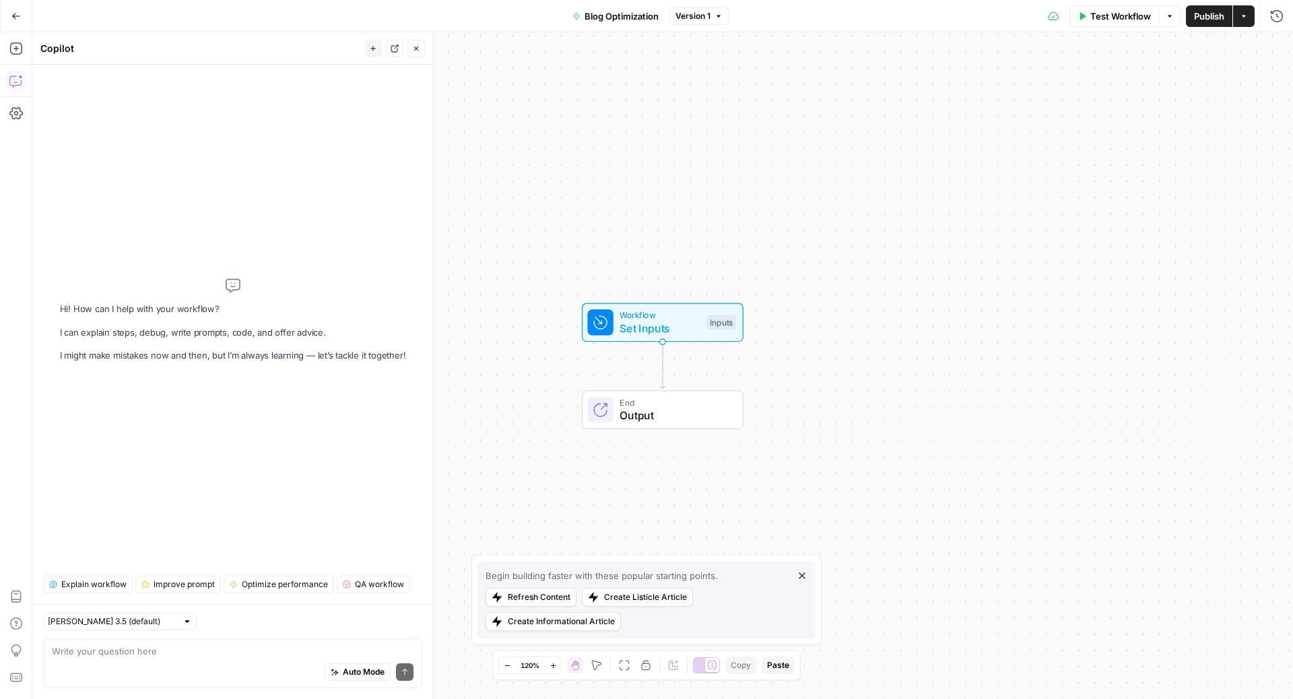
click at [216, 661] on div "Auto Mode Send" at bounding box center [233, 672] width 362 height 30
paste textarea "please create a workflow where given the blog URL input, it selects keyword and…"
type textarea "please create a workflow where given the blog URL input, it selects keyword and…"
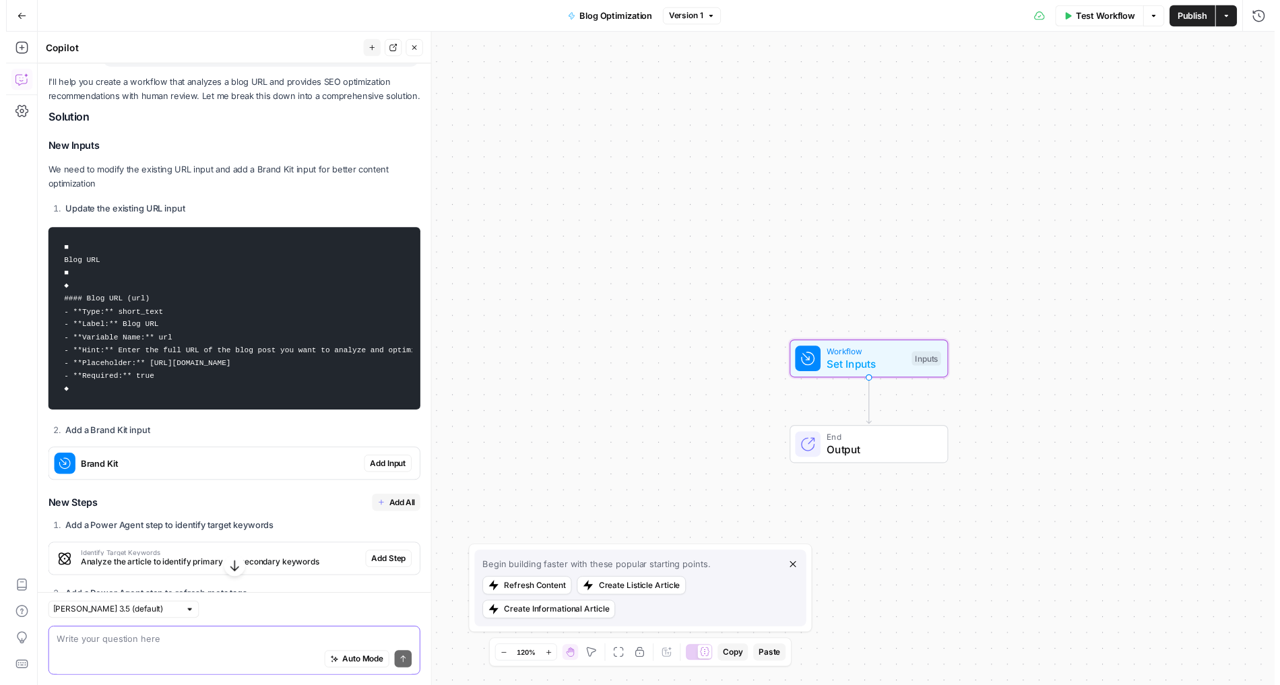
scroll to position [194, 0]
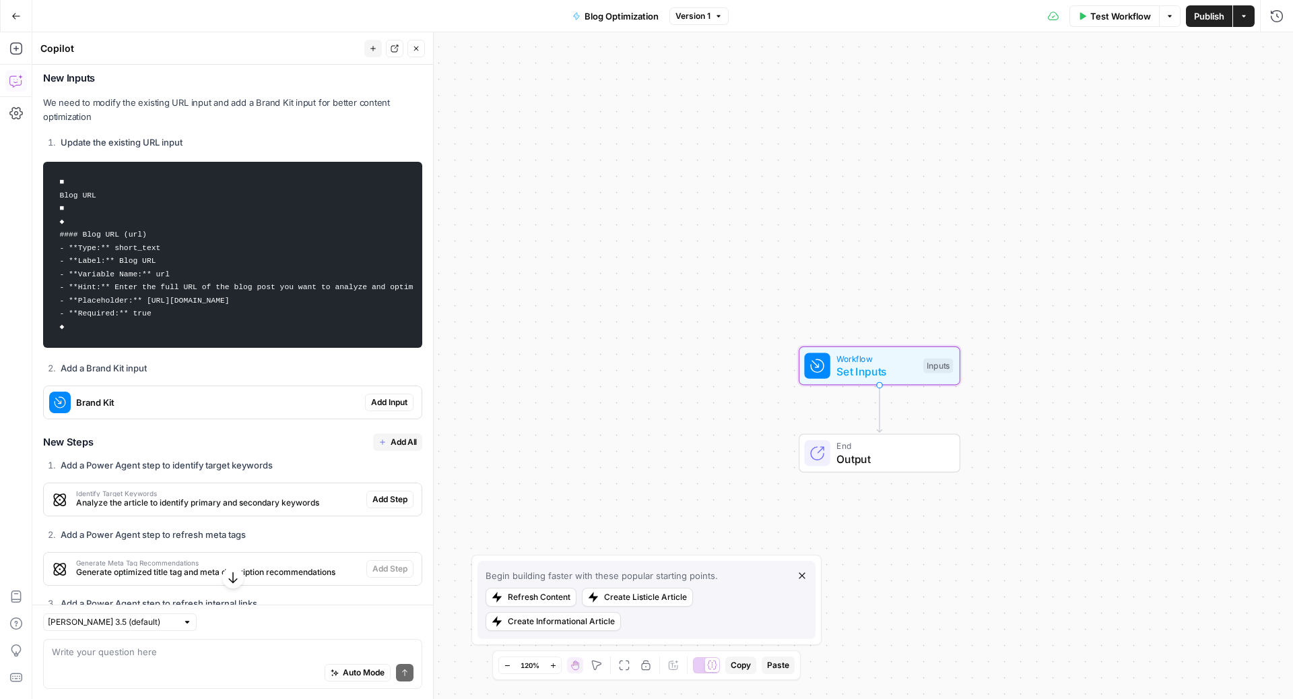
click at [379, 411] on button "Add Input" at bounding box center [389, 402] width 48 height 18
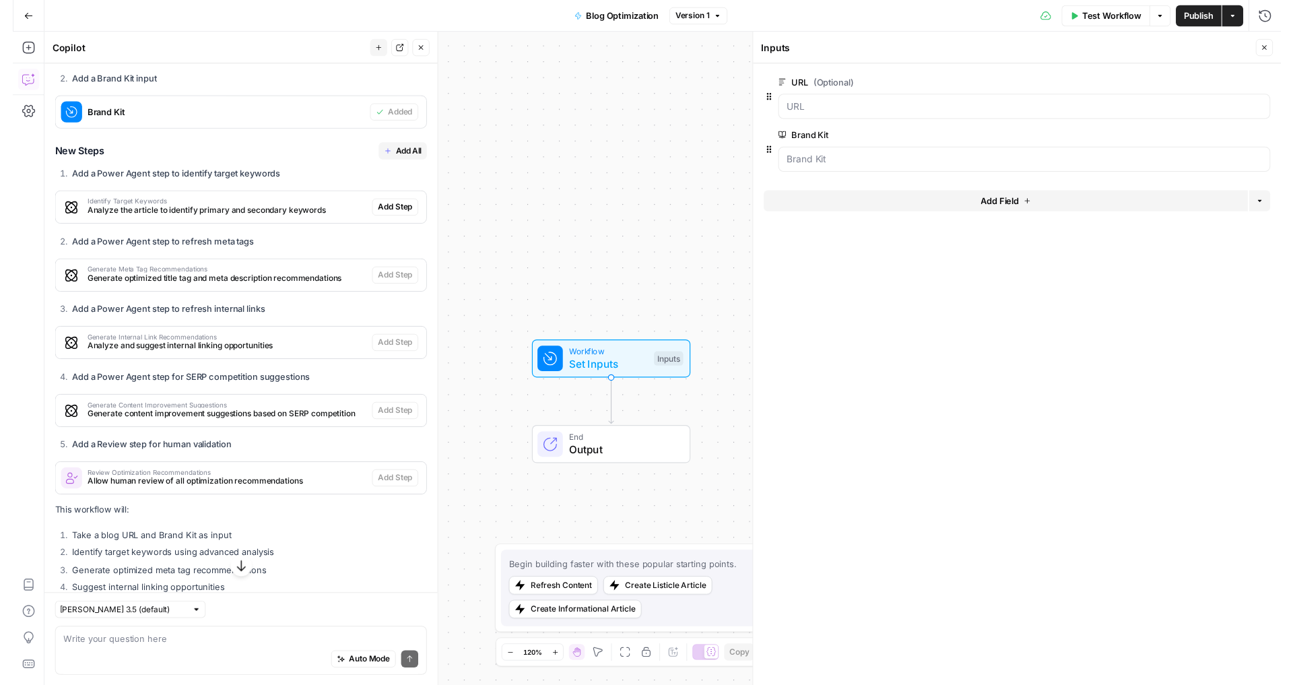
scroll to position [521, 0]
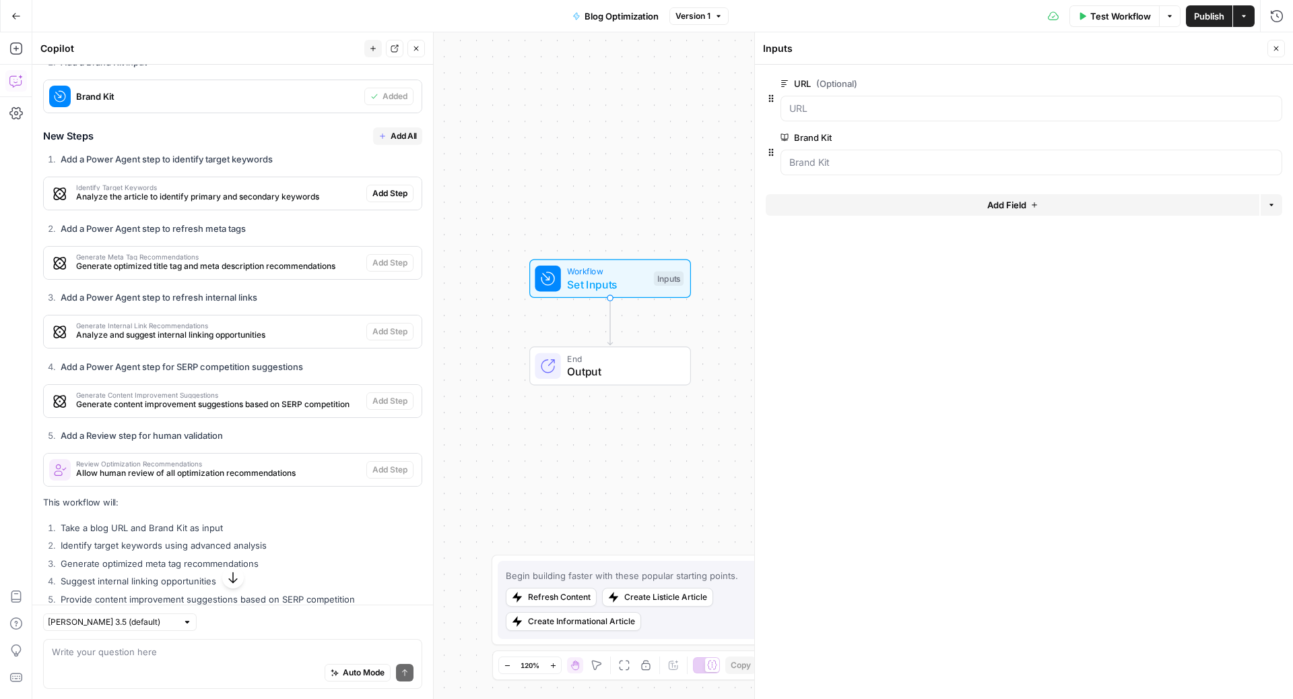
click at [393, 142] on span "Add All" at bounding box center [404, 136] width 26 height 12
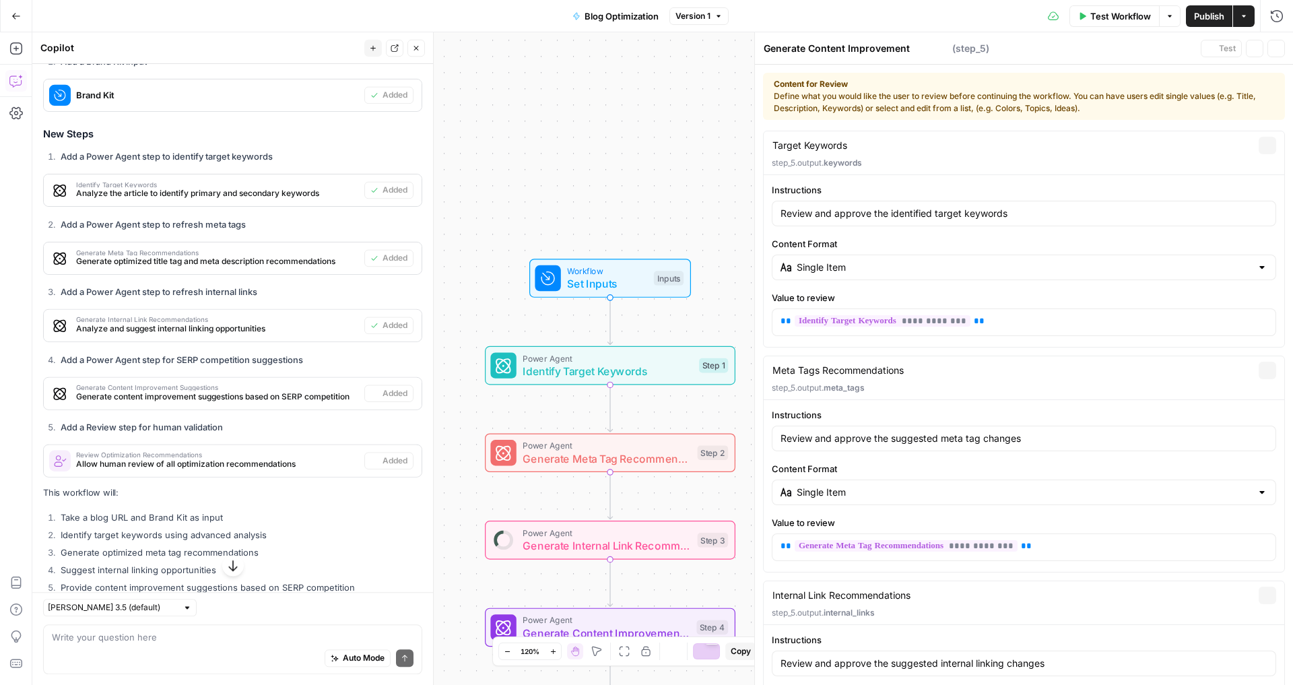
type textarea "Review Optimization Recommendations"
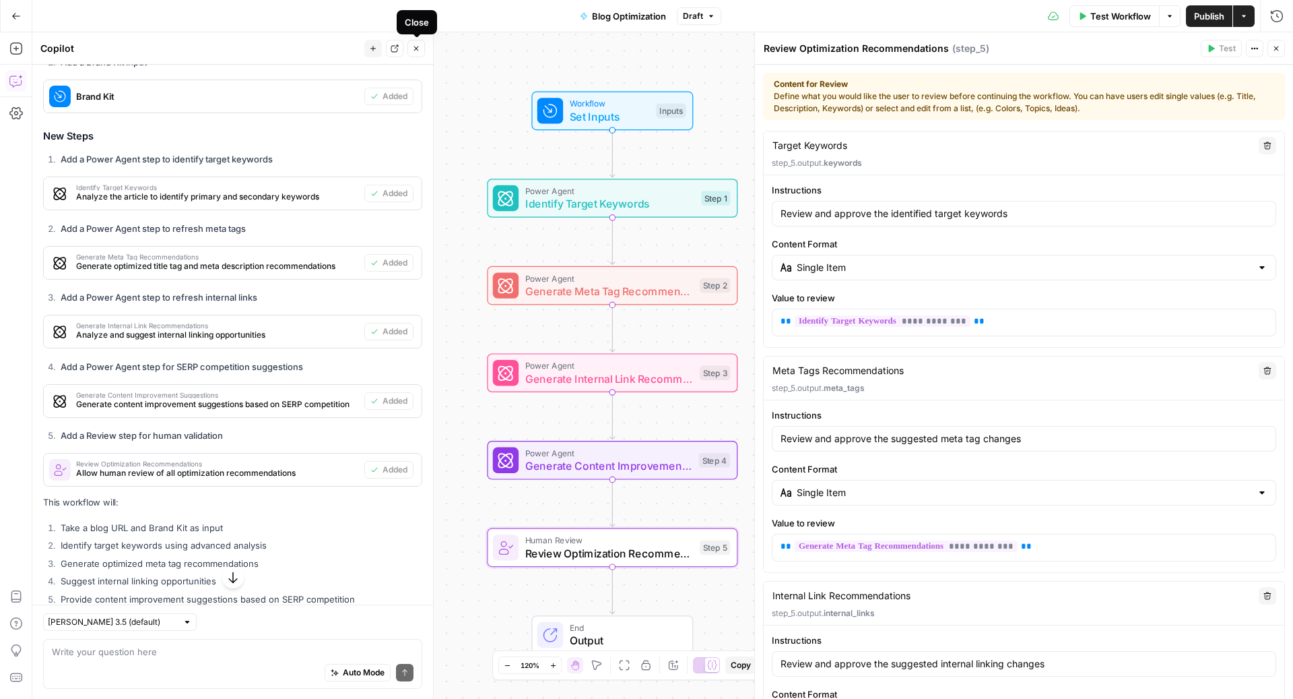
click at [420, 52] on icon "button" at bounding box center [416, 48] width 8 height 8
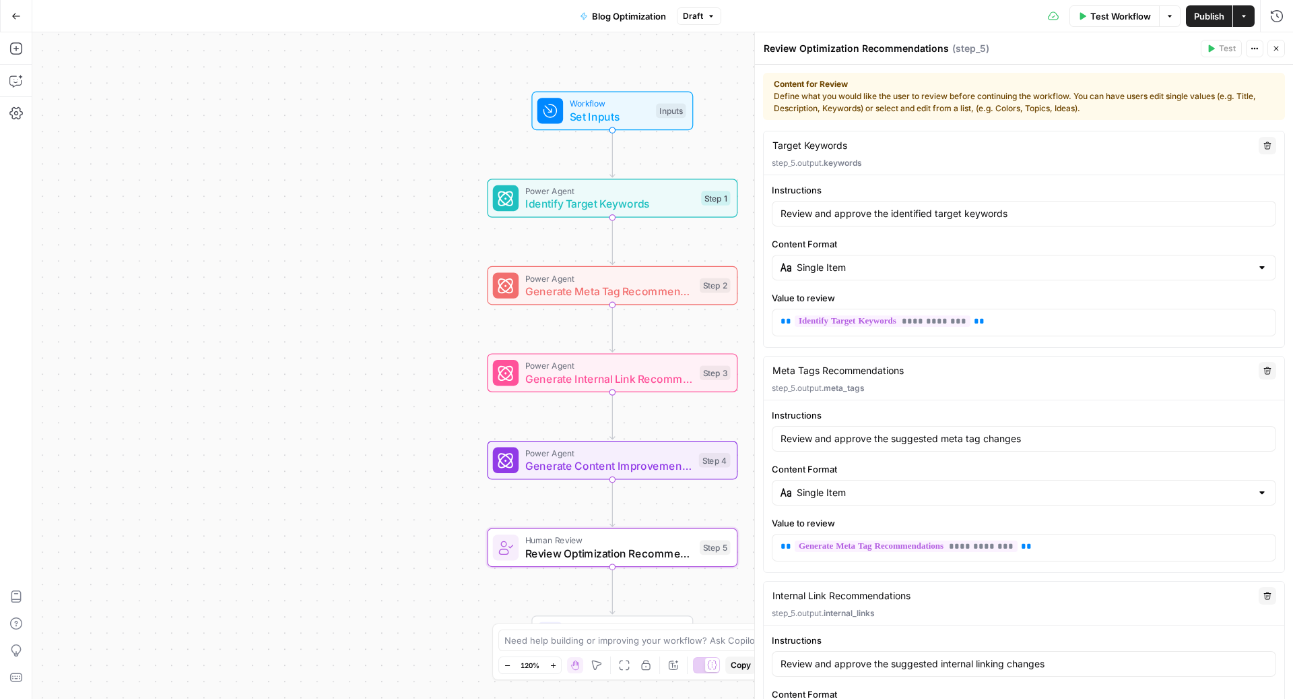
click at [1103, 21] on span "Test Workflow" at bounding box center [1121, 15] width 61 height 13
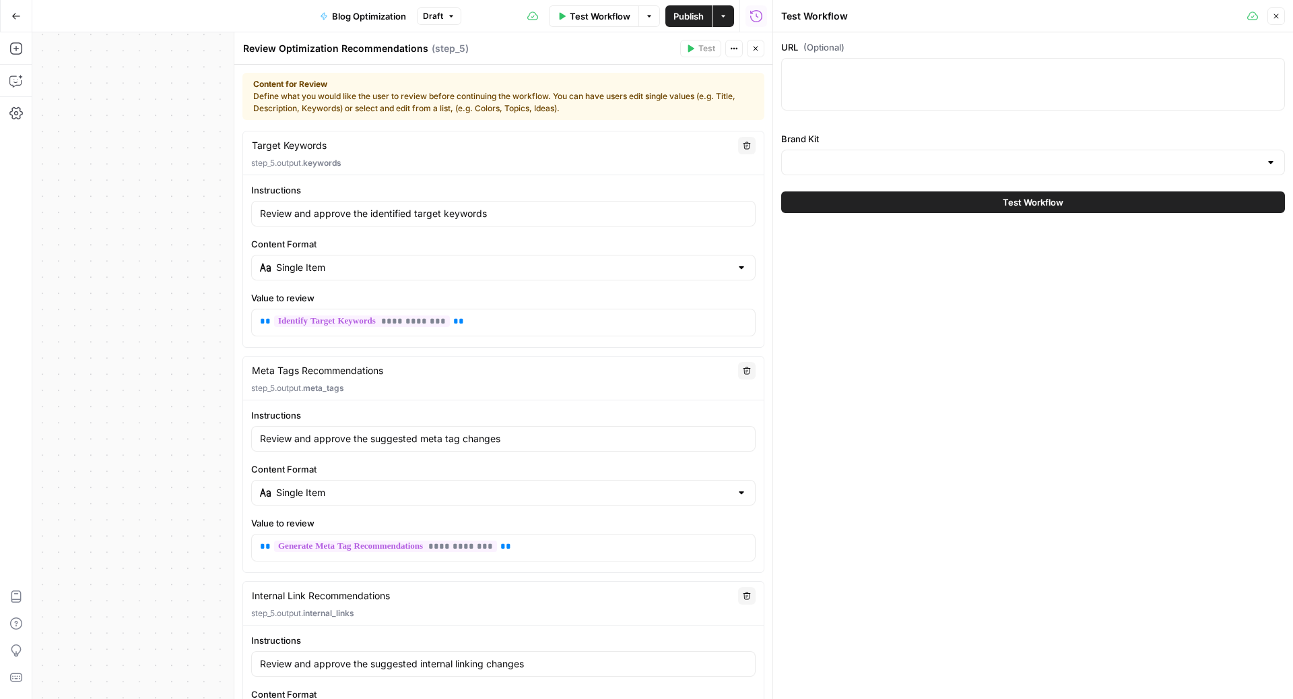
click at [940, 86] on div at bounding box center [1033, 84] width 504 height 53
paste textarea "https://www.notion.com/templates/blog-post?srsltid=AfmBOoqOAjG6tbg77_zg1pr4rk6a…"
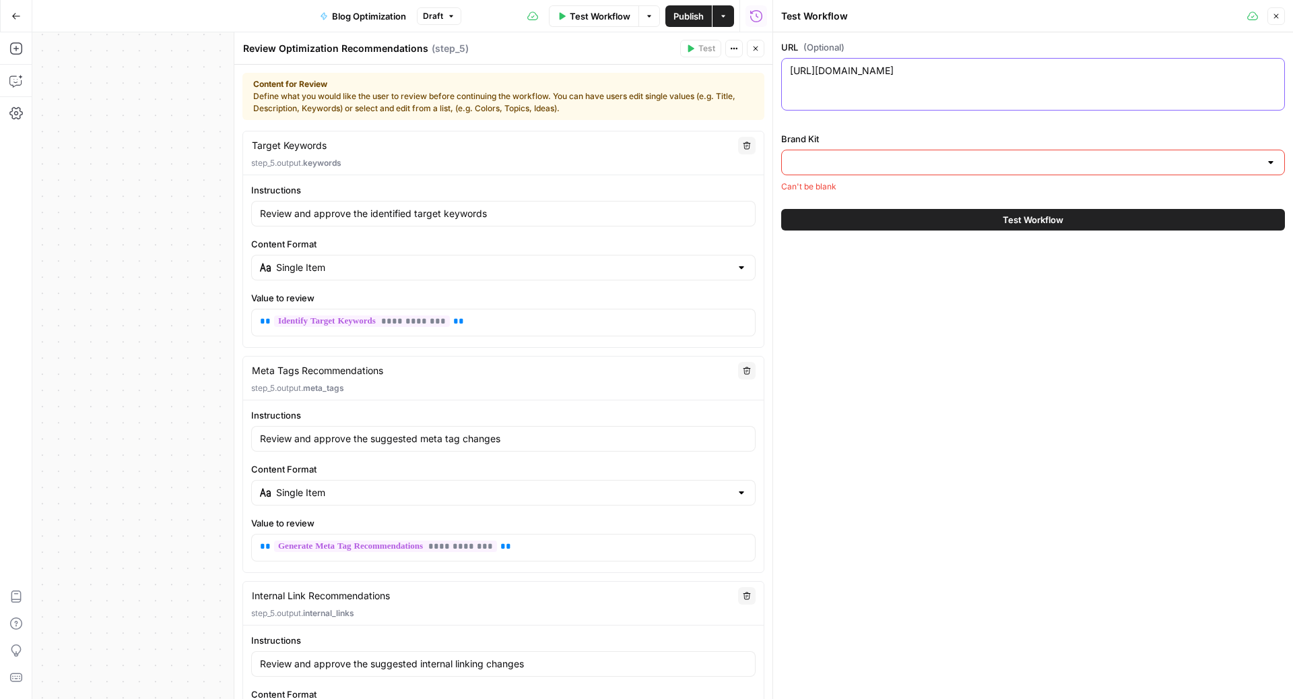
type textarea "https://www.notion.com/templates/blog-post?srsltid=AfmBOoqOAjG6tbg77_zg1pr4rk6a…"
click at [880, 164] on input "Brand Kit" at bounding box center [1025, 162] width 470 height 13
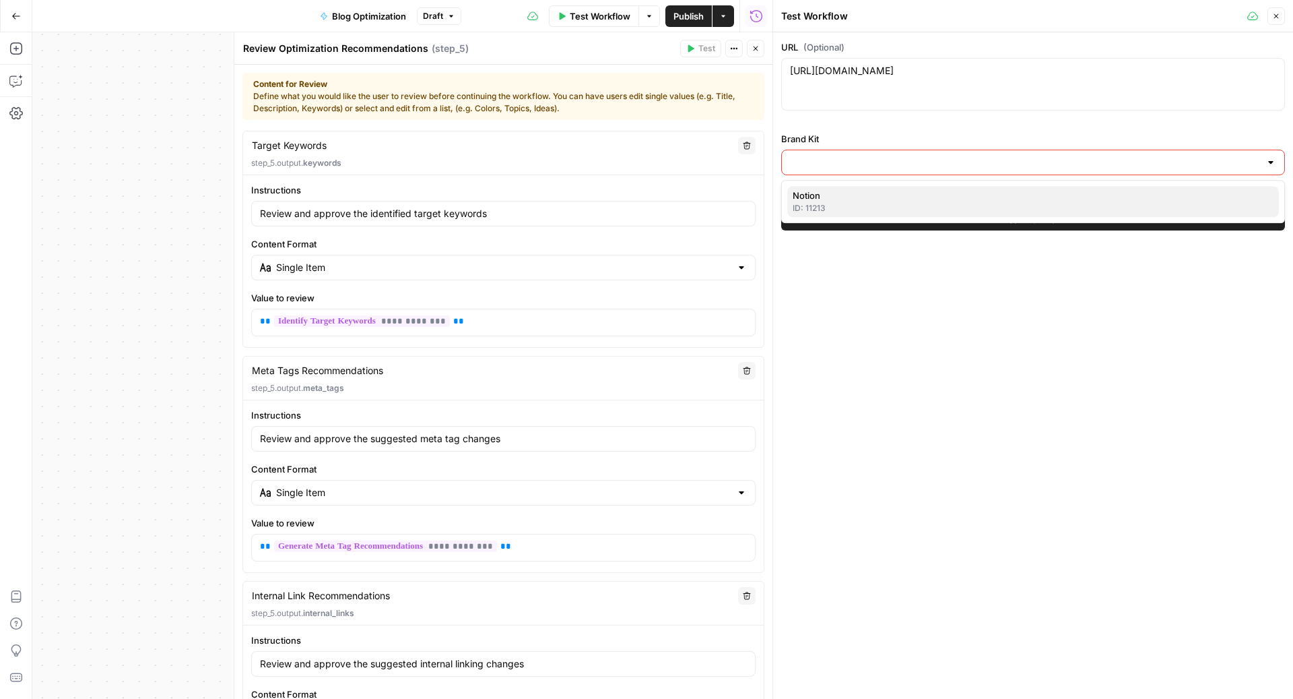
click at [872, 202] on div "ID: 11213" at bounding box center [1033, 208] width 481 height 12
type input "Notion"
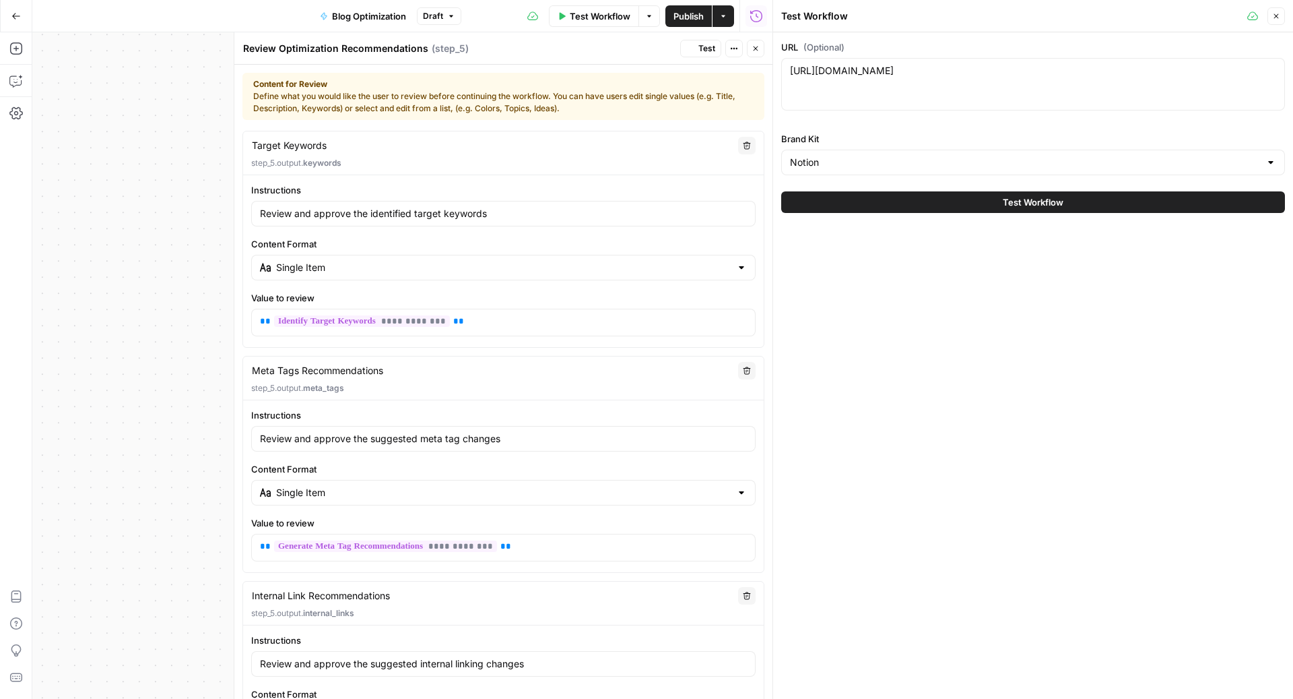
click at [888, 205] on button "Test Workflow" at bounding box center [1033, 202] width 504 height 22
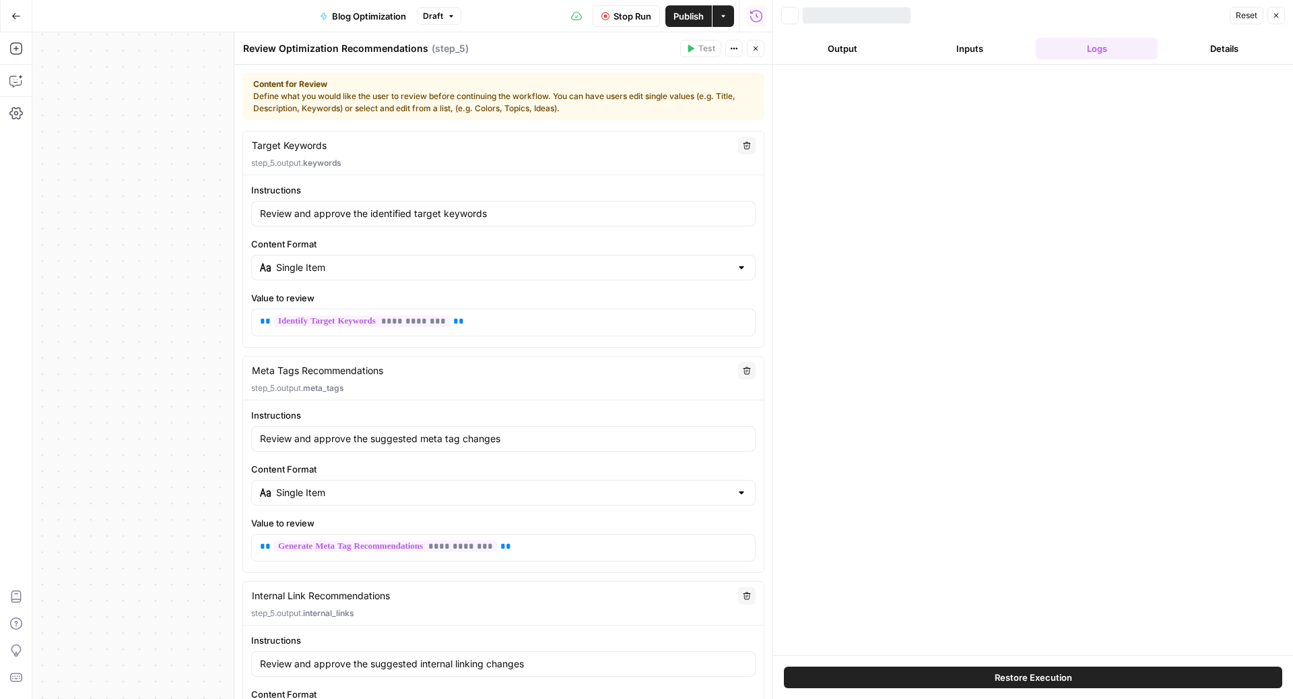
click at [756, 51] on icon "button" at bounding box center [756, 48] width 8 height 8
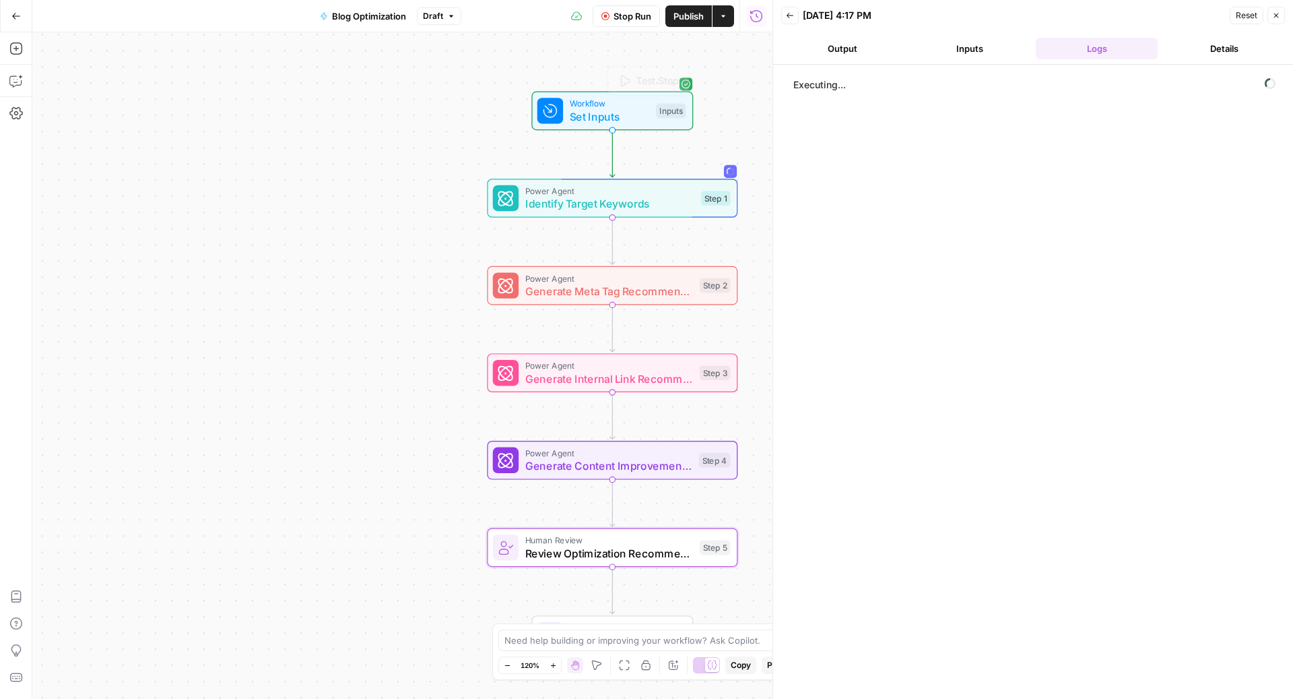
click at [578, 109] on span "Set Inputs" at bounding box center [610, 116] width 80 height 16
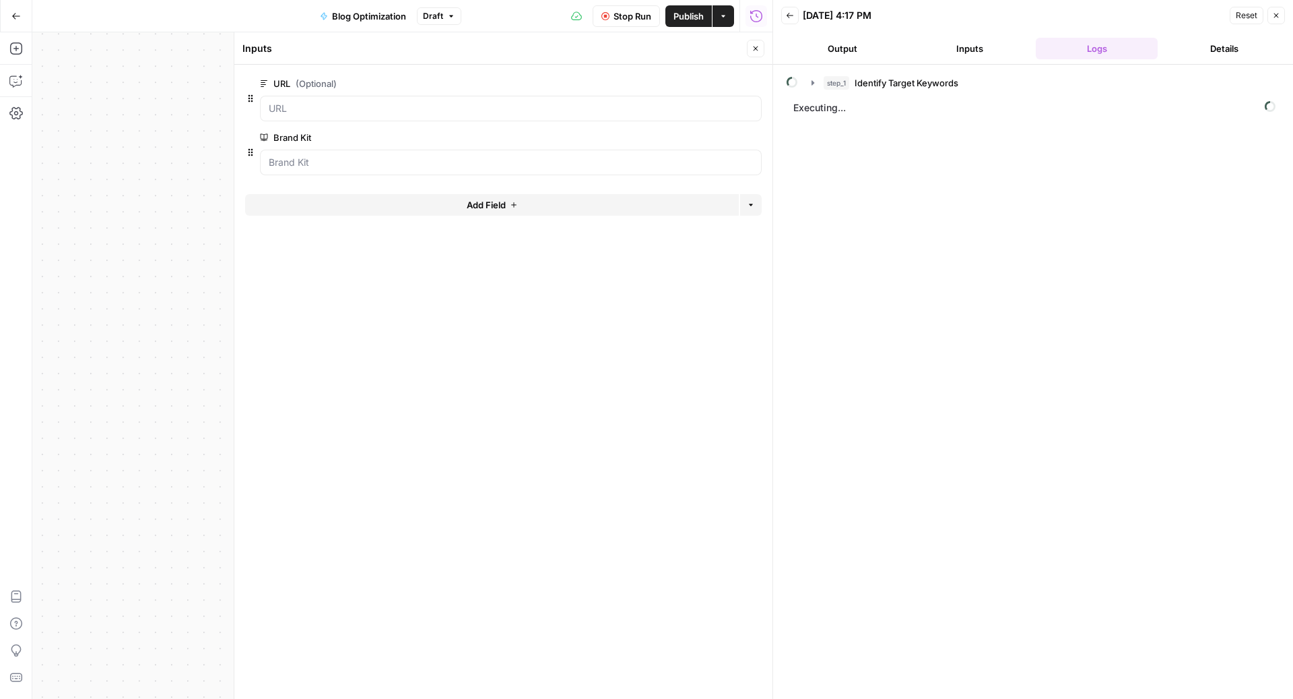
click at [711, 78] on span "edit field" at bounding box center [711, 83] width 30 height 11
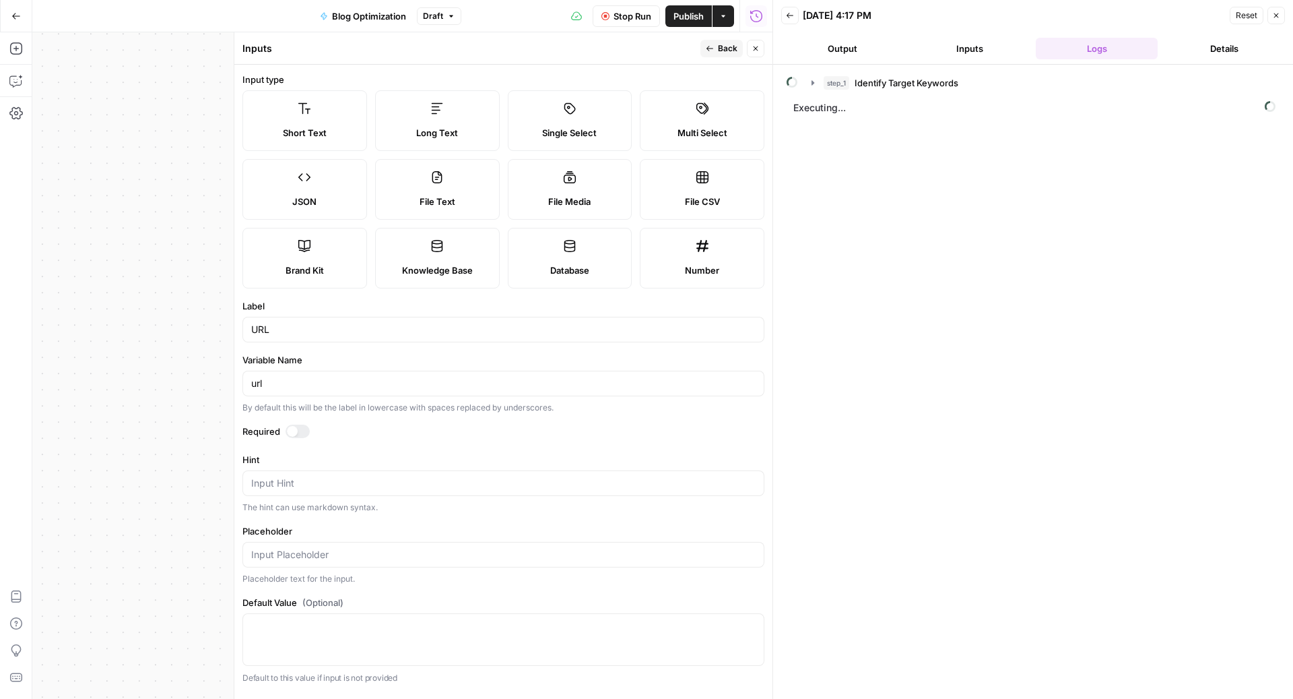
click at [329, 118] on label "Short Text" at bounding box center [304, 120] width 125 height 61
click at [731, 51] on span "Back" at bounding box center [728, 48] width 20 height 12
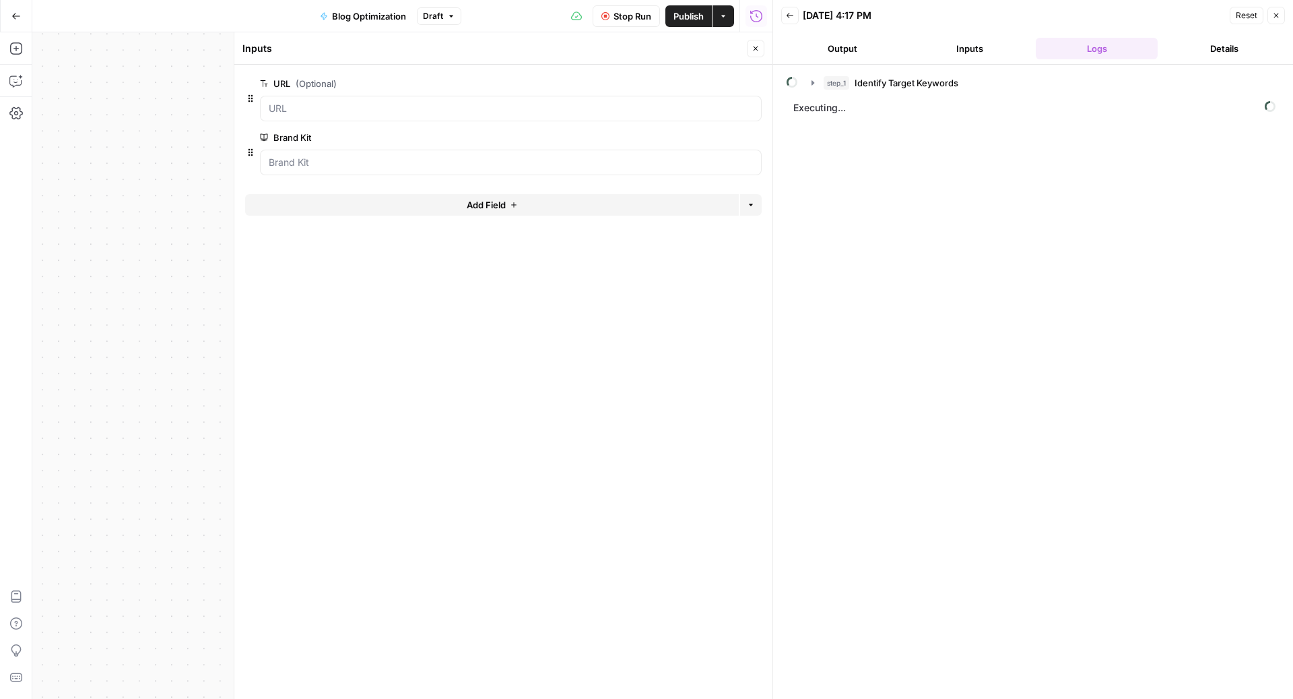
click at [763, 51] on button "Close" at bounding box center [756, 49] width 18 height 18
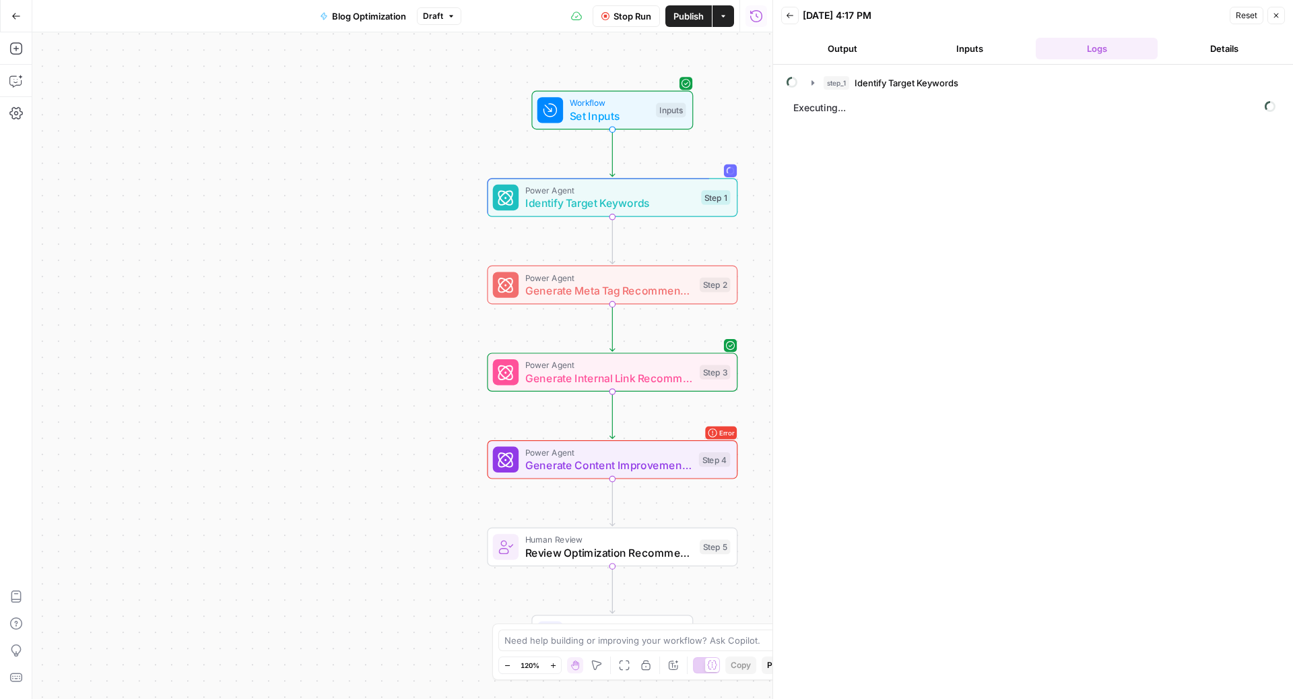
click at [680, 20] on span "Publish" at bounding box center [689, 15] width 30 height 13
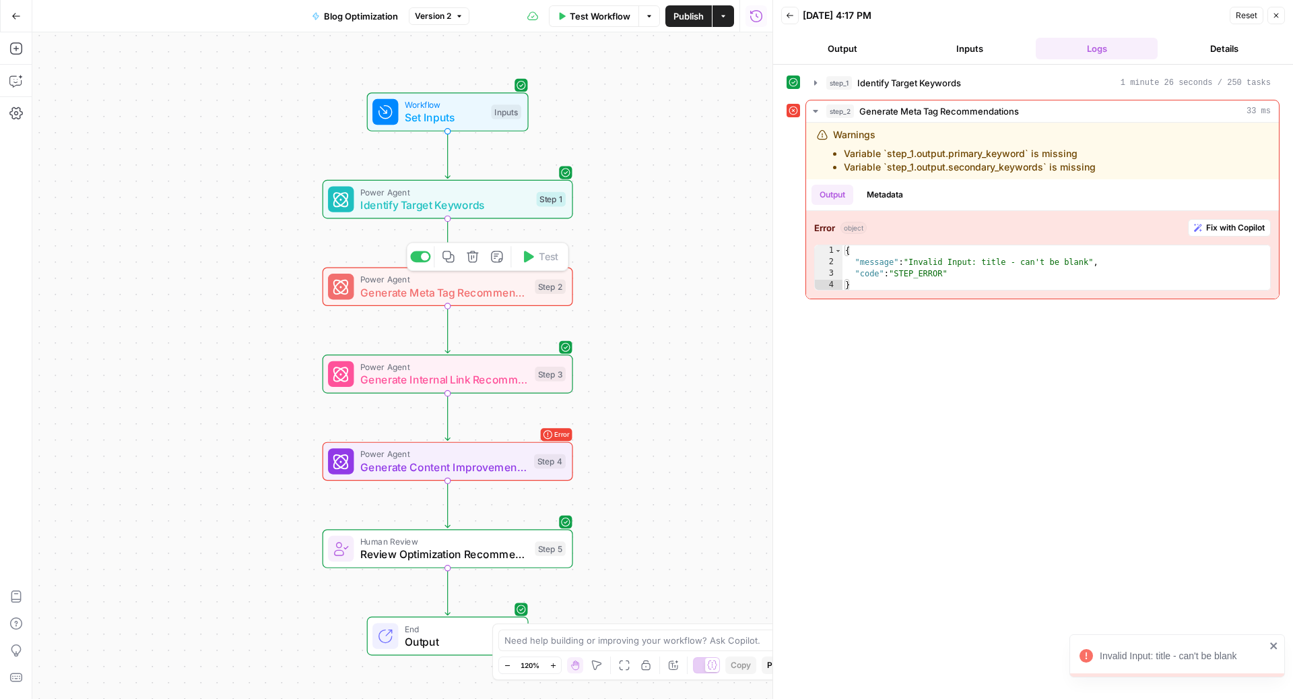
click at [478, 289] on span "Generate Meta Tag Recommendations" at bounding box center [444, 292] width 168 height 16
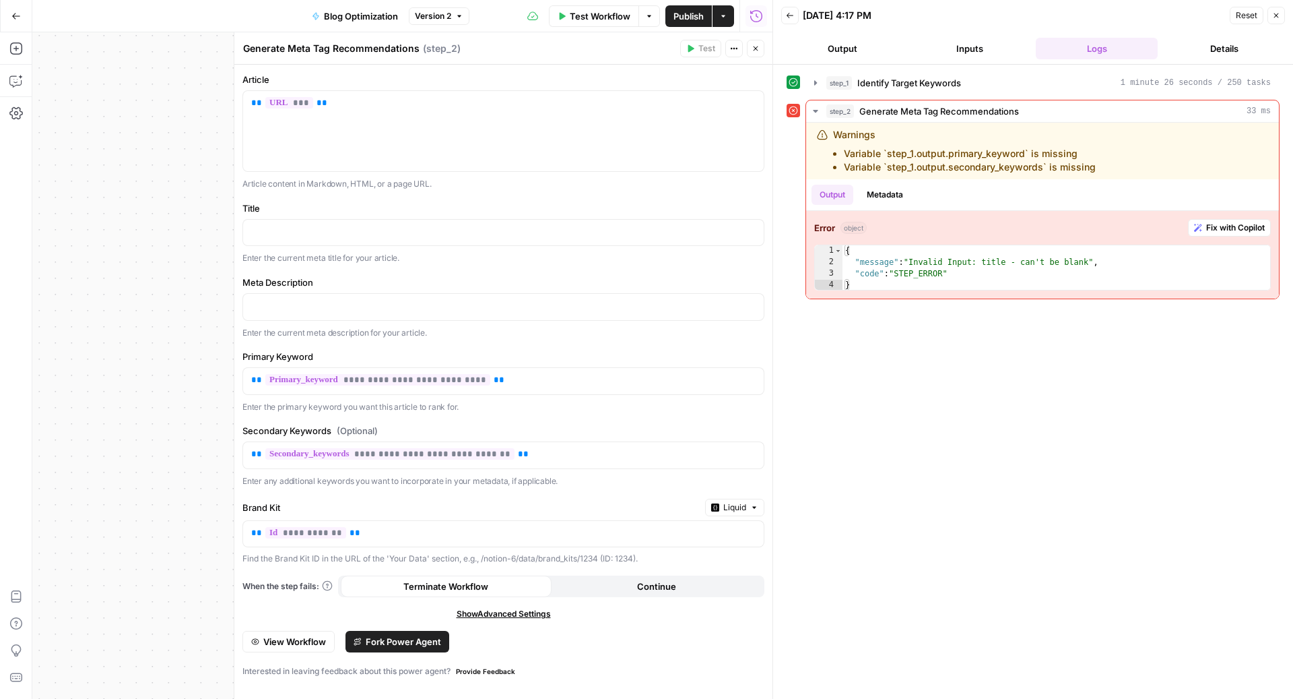
click at [983, 55] on button "Inputs" at bounding box center [970, 49] width 122 height 22
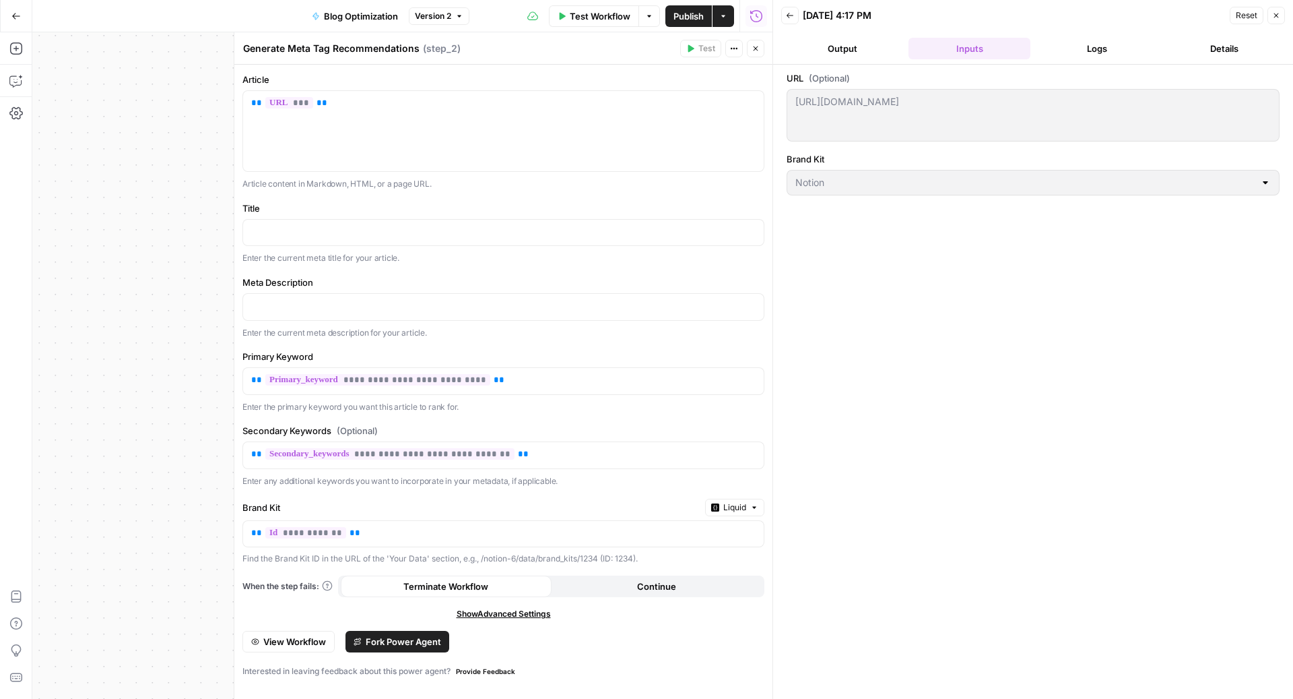
click at [1094, 52] on button "Logs" at bounding box center [1097, 49] width 122 height 22
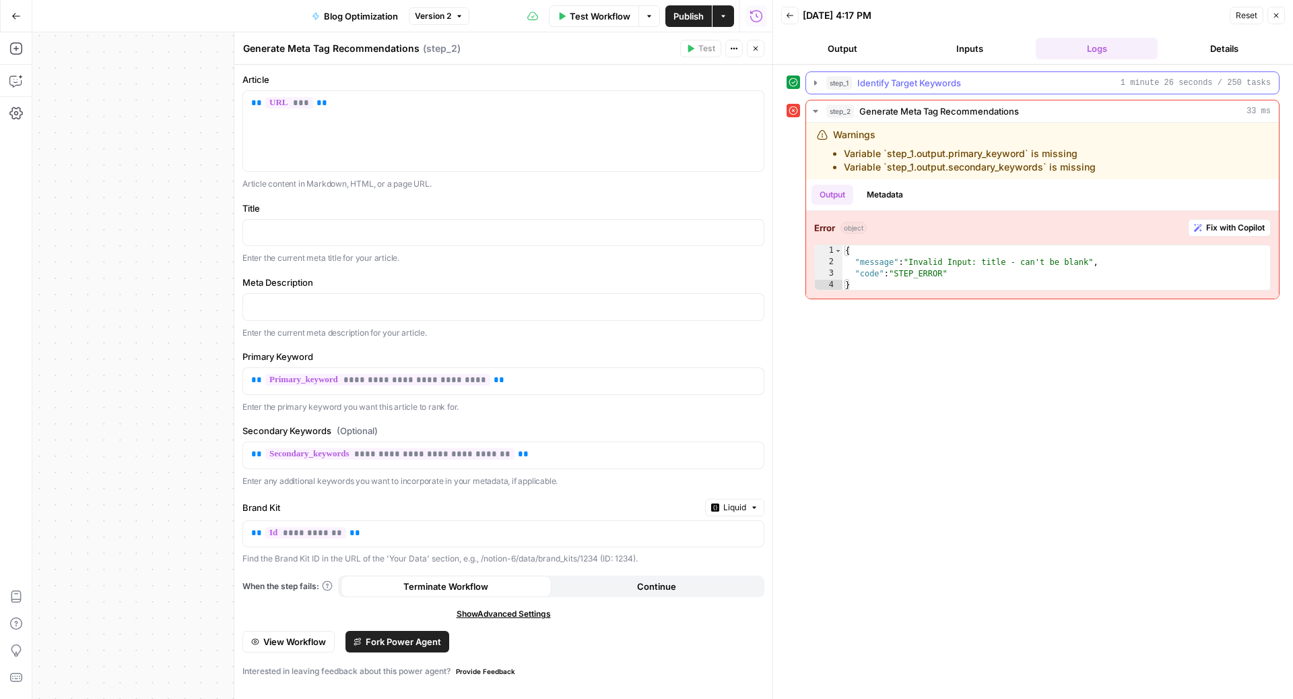
click at [1036, 86] on div "step_1 Identify Target Keywords 1 minute 26 seconds / 250 tasks" at bounding box center [1049, 82] width 445 height 13
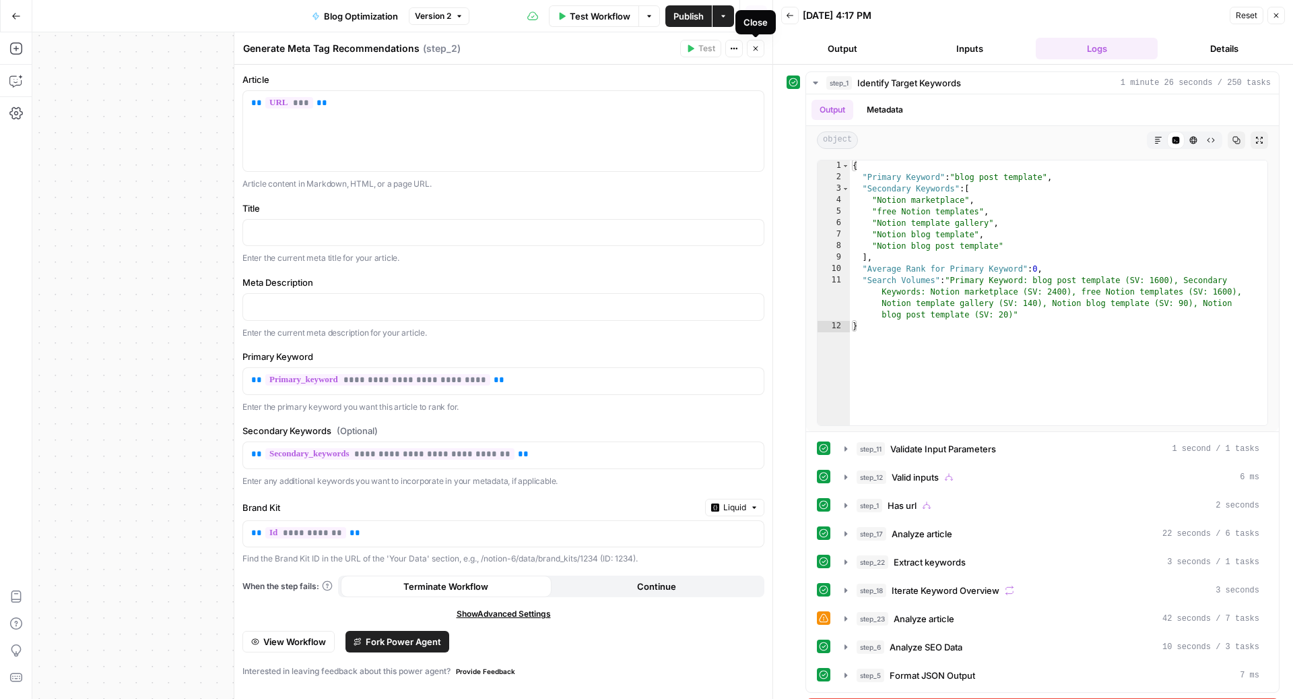
click at [755, 53] on button "Close" at bounding box center [756, 49] width 18 height 18
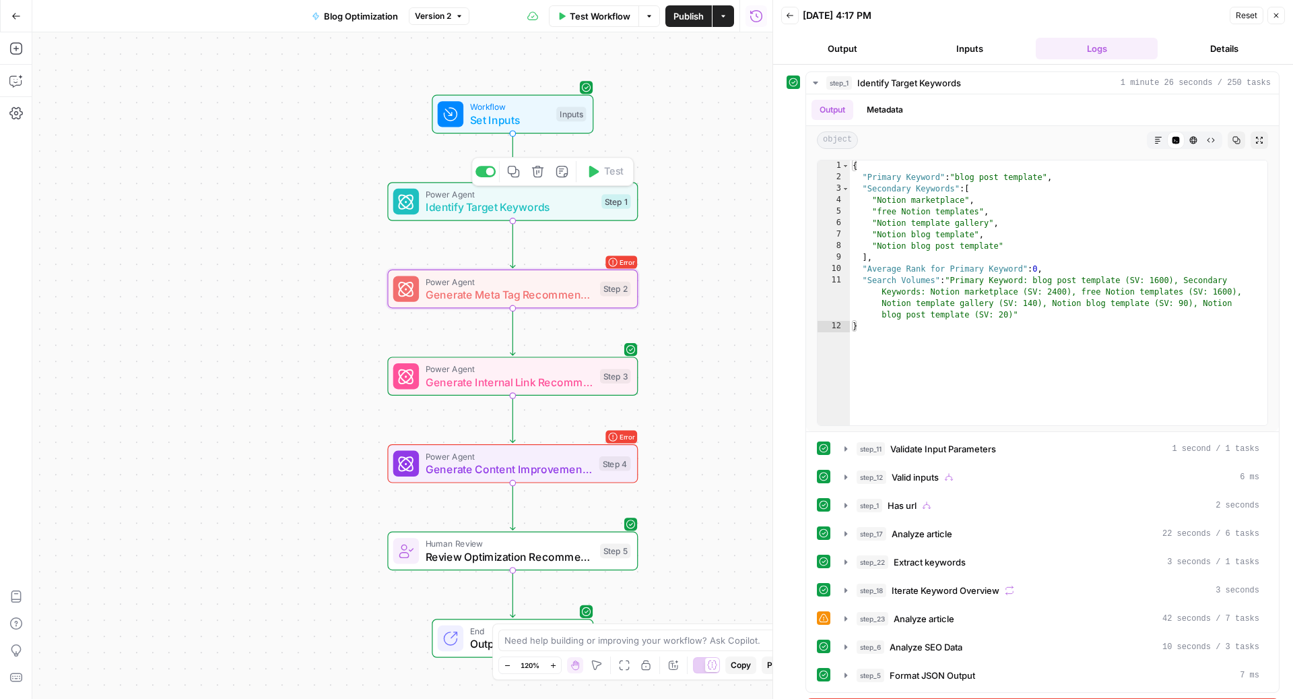
click at [555, 205] on span "Identify Target Keywords" at bounding box center [511, 207] width 170 height 16
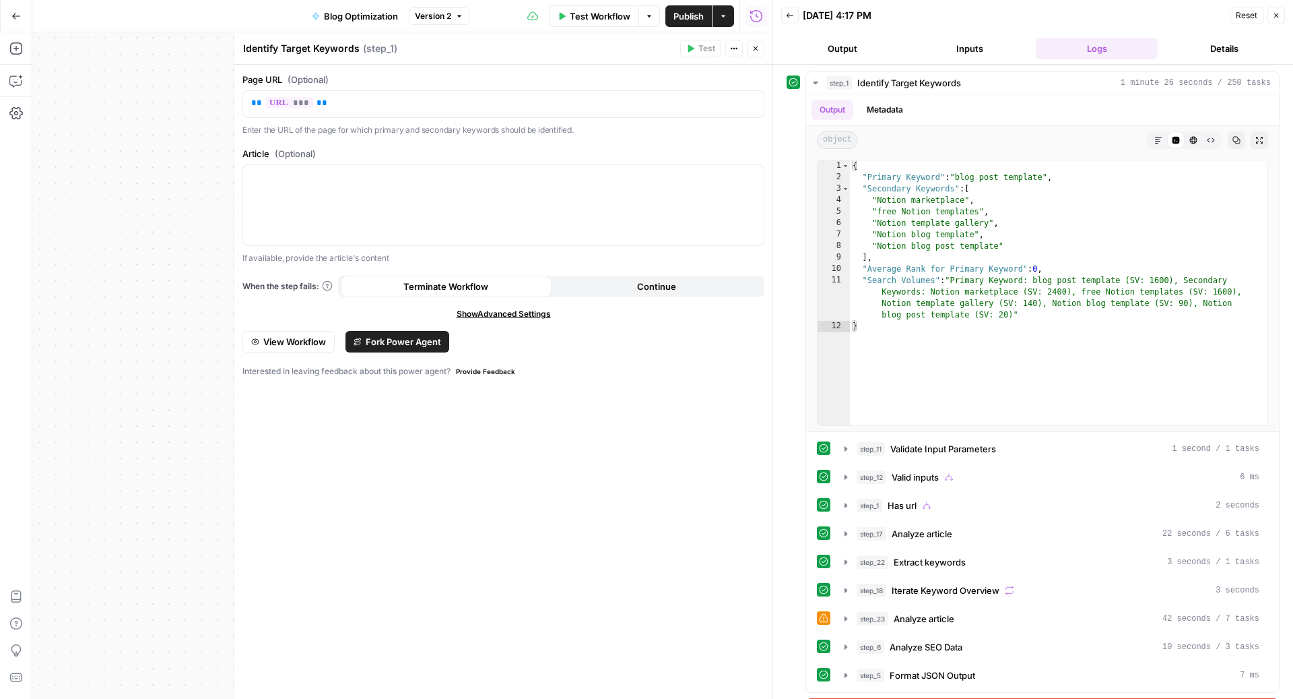
click at [406, 340] on span "Fork Power Agent" at bounding box center [403, 341] width 75 height 13
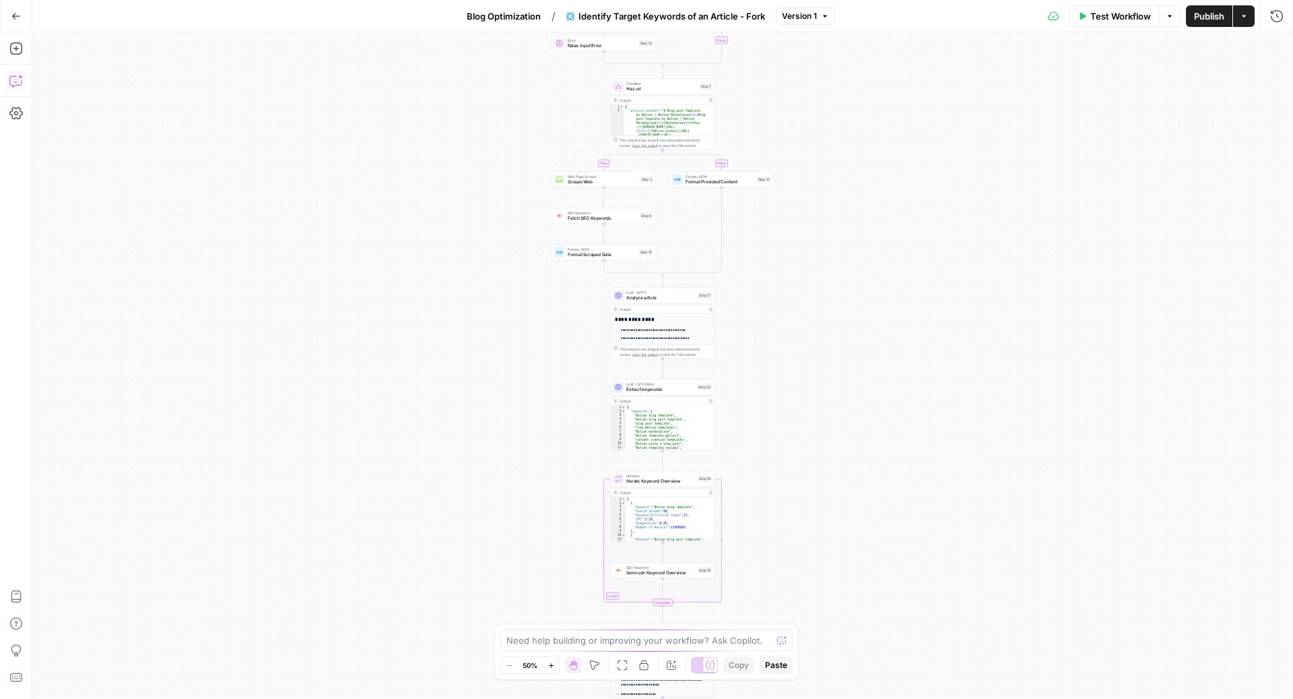
click at [19, 82] on icon "button" at bounding box center [15, 80] width 13 height 13
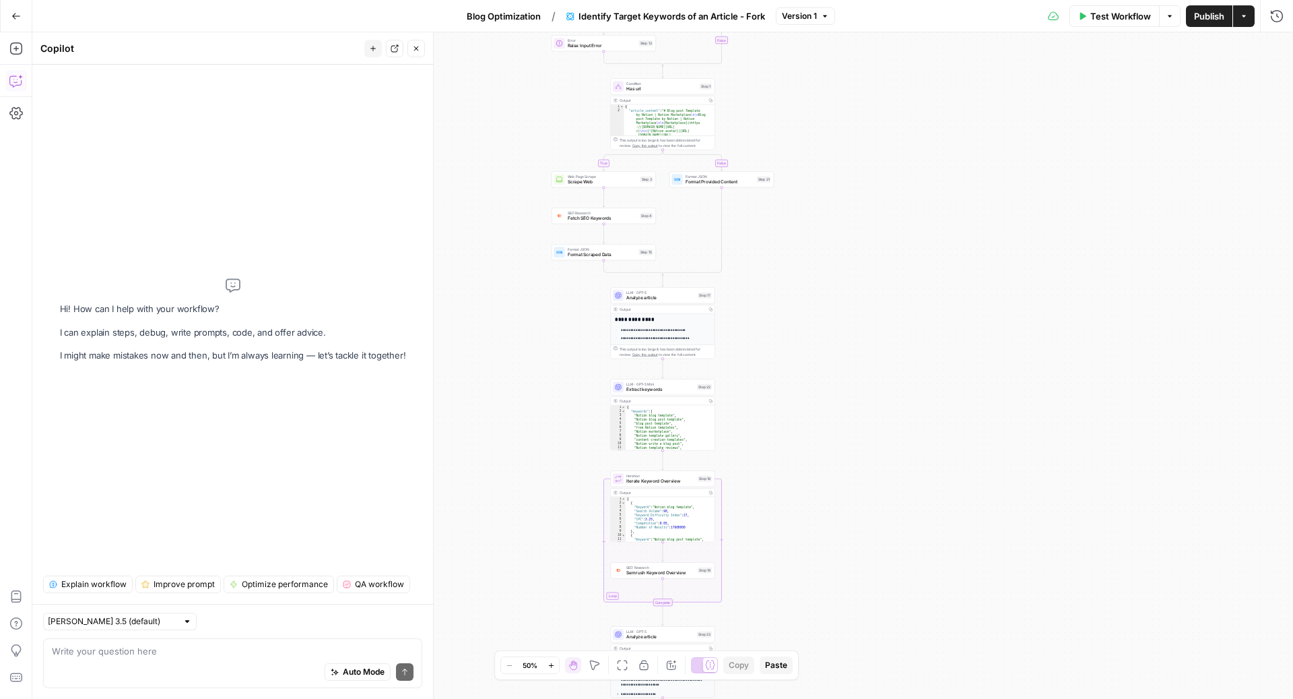
click at [207, 670] on div "Auto Mode Send" at bounding box center [233, 672] width 362 height 30
type textarea "can we make sure this workflow also extracts article title and existing meta de…"
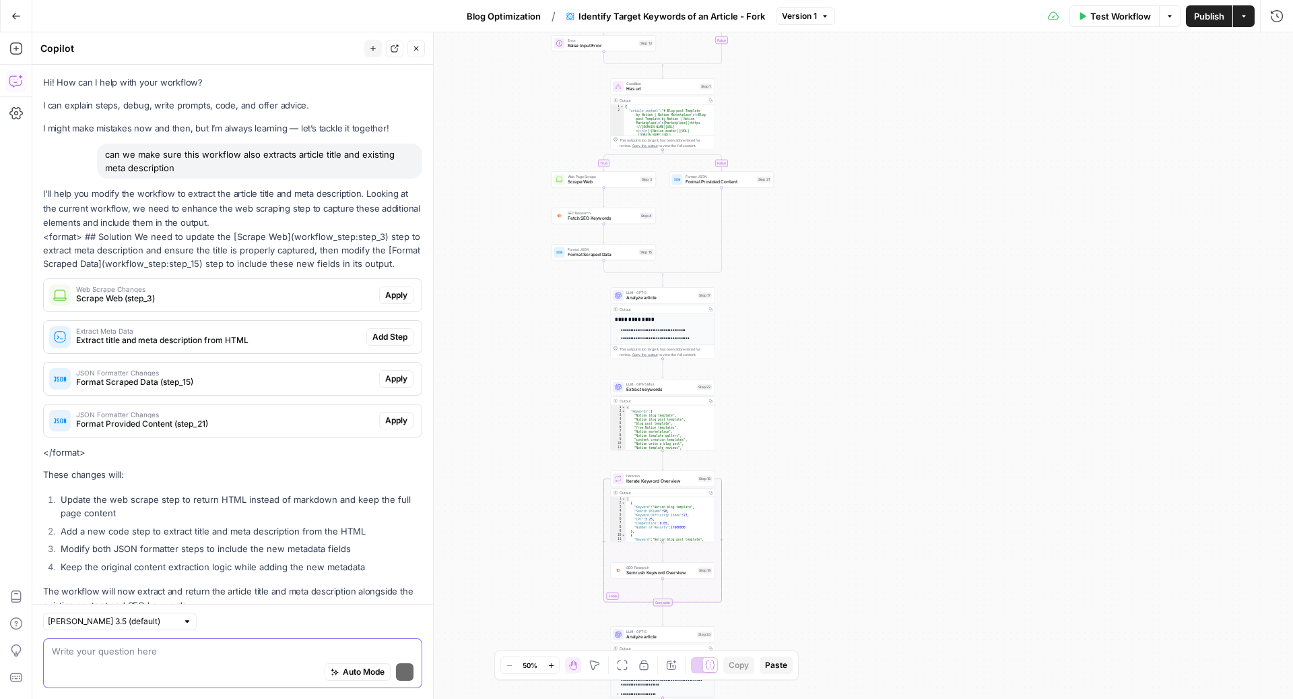
scroll to position [51, 0]
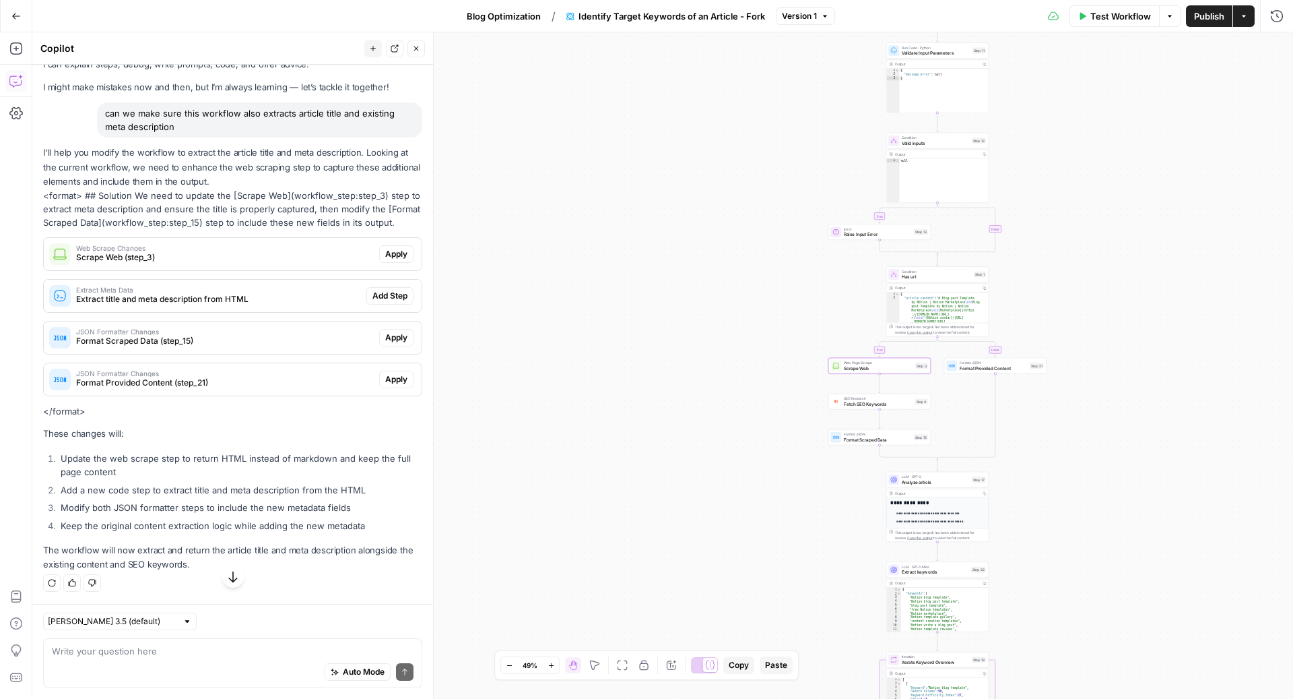
click at [385, 260] on span "Apply" at bounding box center [396, 254] width 22 height 12
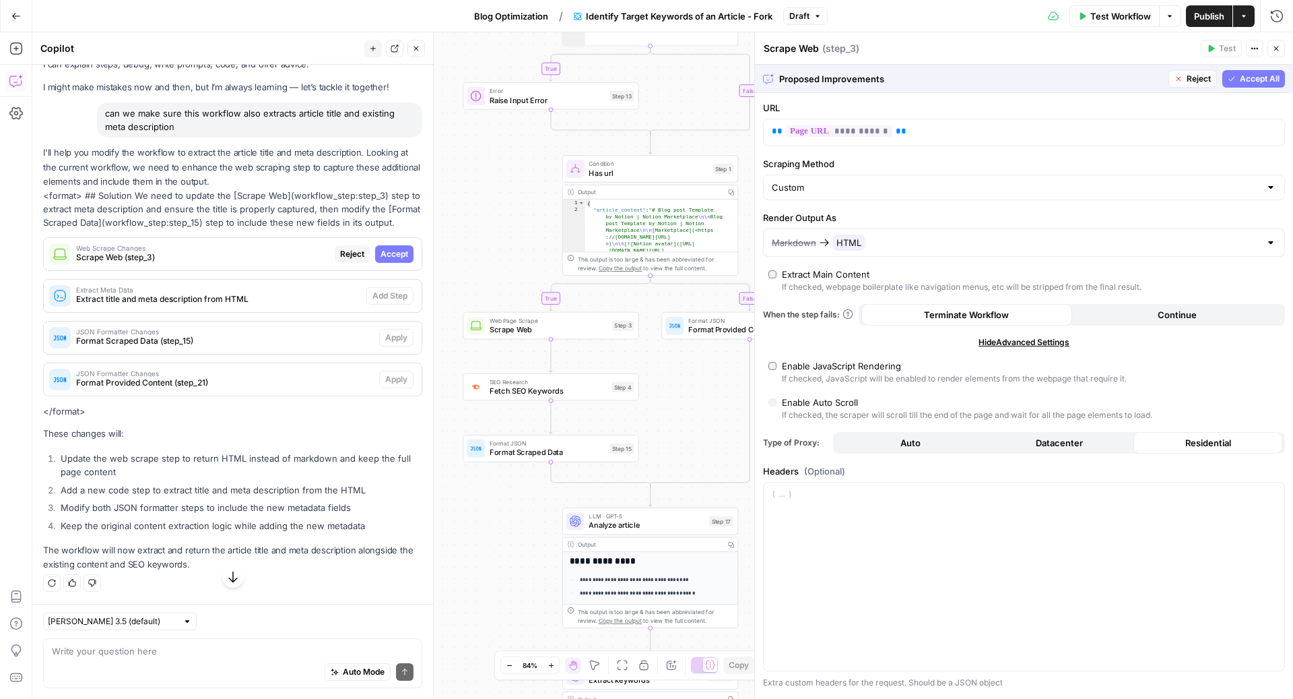
click at [1278, 46] on icon "button" at bounding box center [1276, 48] width 8 height 8
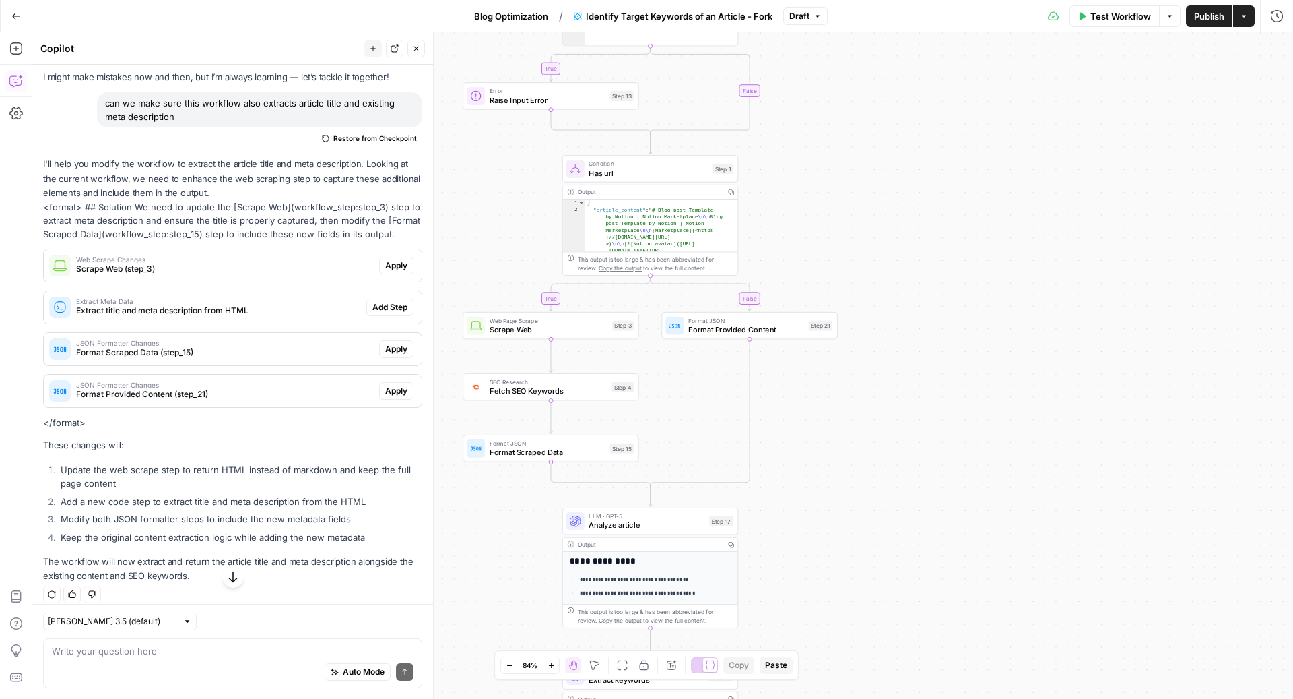
click at [523, 452] on span "Format Scraped Data" at bounding box center [548, 452] width 116 height 11
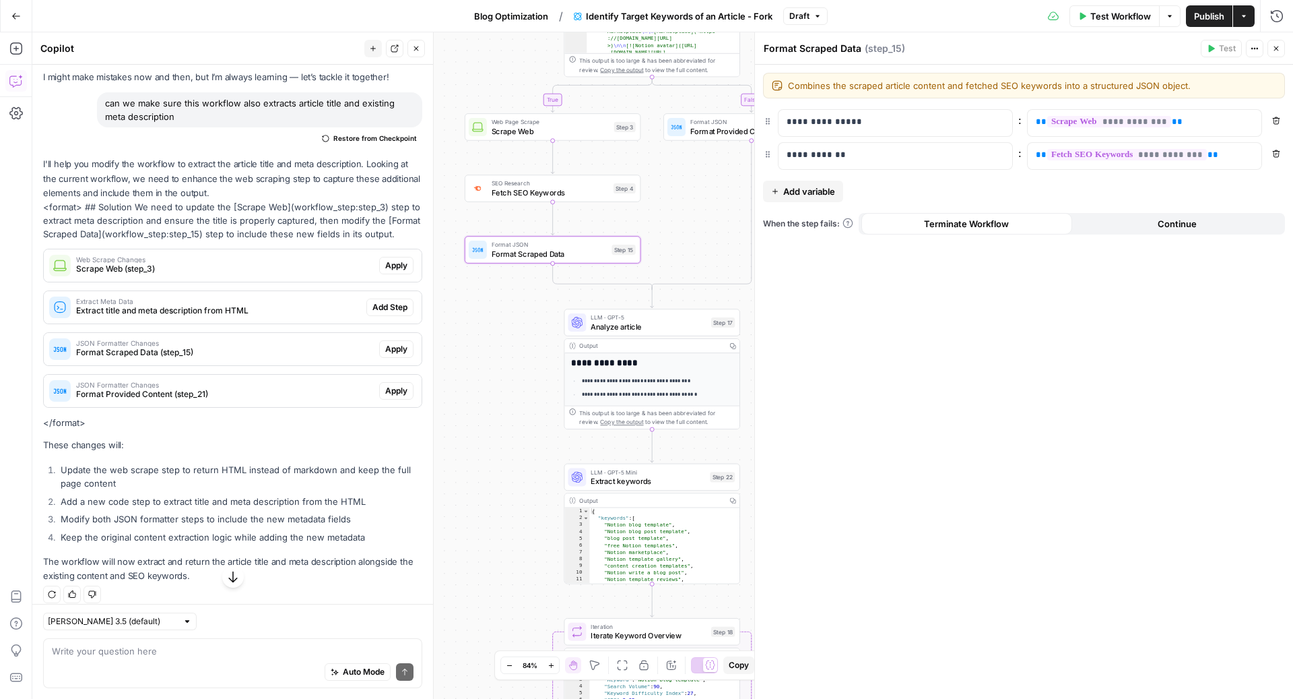
click at [1278, 53] on button "Close" at bounding box center [1277, 49] width 18 height 18
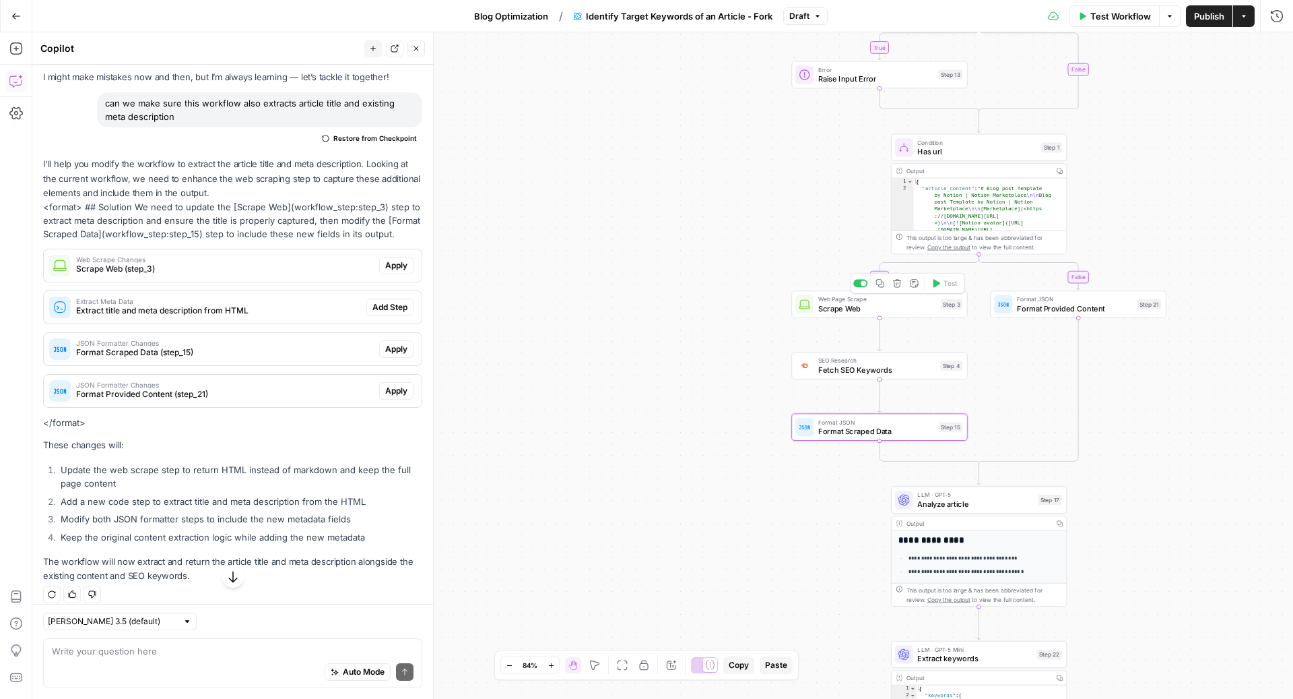
click at [878, 287] on icon "button" at bounding box center [880, 283] width 9 height 9
click at [880, 329] on icon "Edge from step_3 to step_4" at bounding box center [879, 333] width 3 height 33
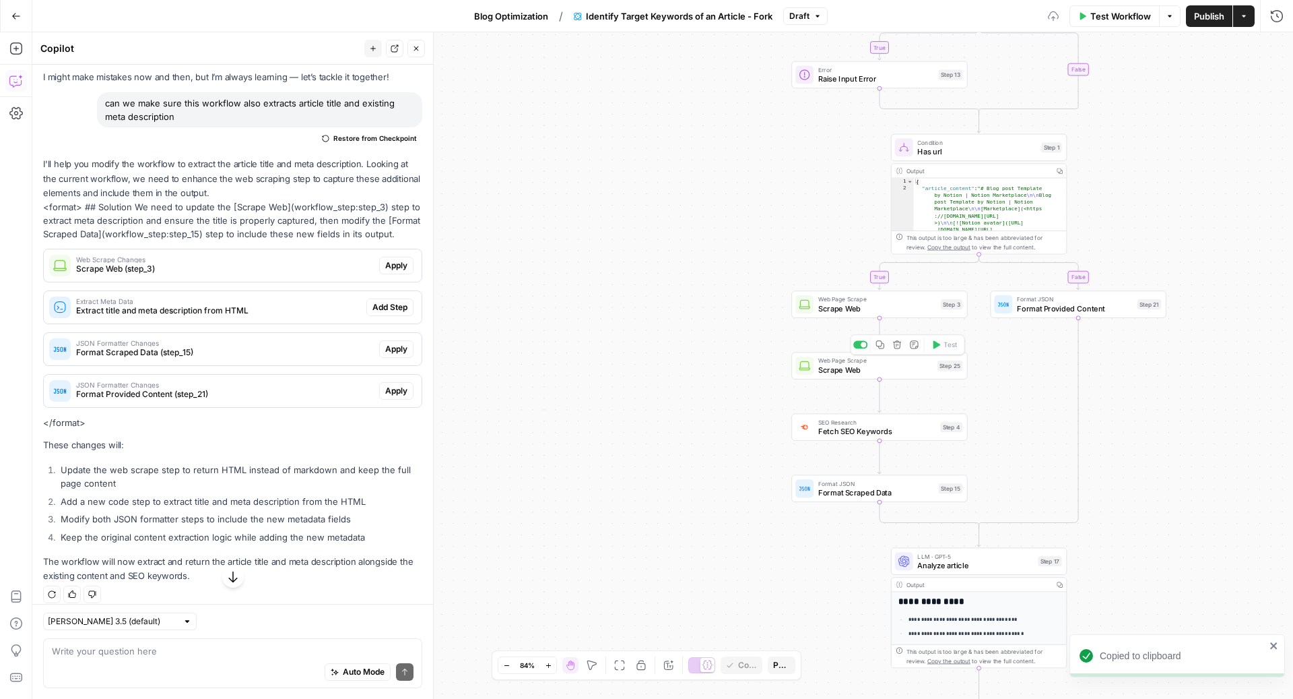
click at [845, 362] on span "Web Page Scrape" at bounding box center [875, 360] width 115 height 9
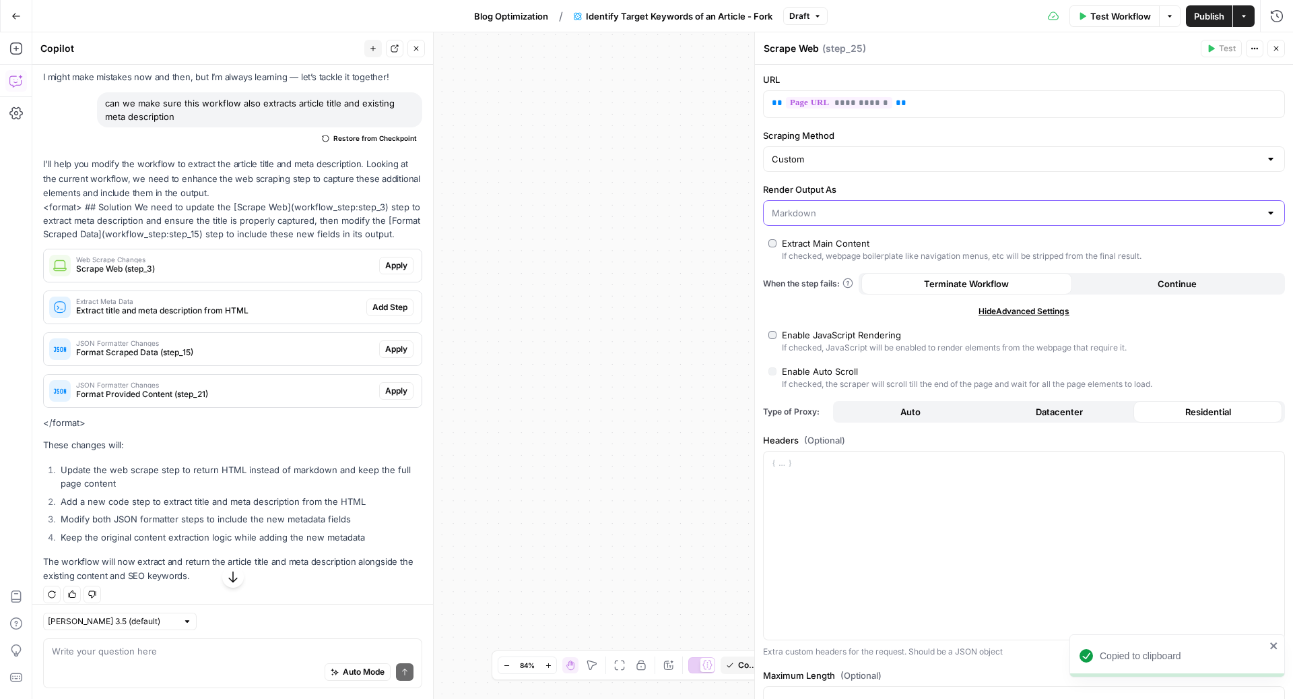
click at [911, 209] on input "Render Output As" at bounding box center [1016, 212] width 488 height 13
click at [843, 263] on span "HTML" at bounding box center [1015, 263] width 480 height 13
type input "HTML"
click at [1277, 55] on button "Close" at bounding box center [1277, 49] width 18 height 18
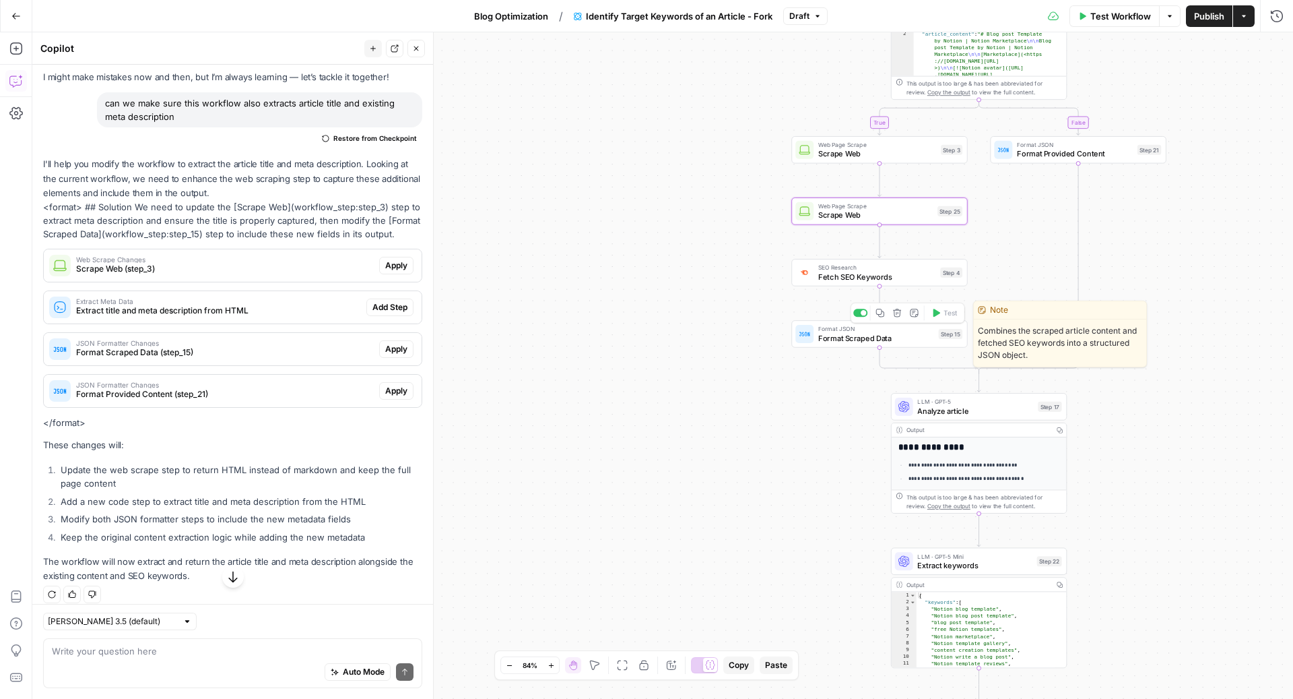
click at [903, 337] on span "Format Scraped Data" at bounding box center [876, 337] width 116 height 11
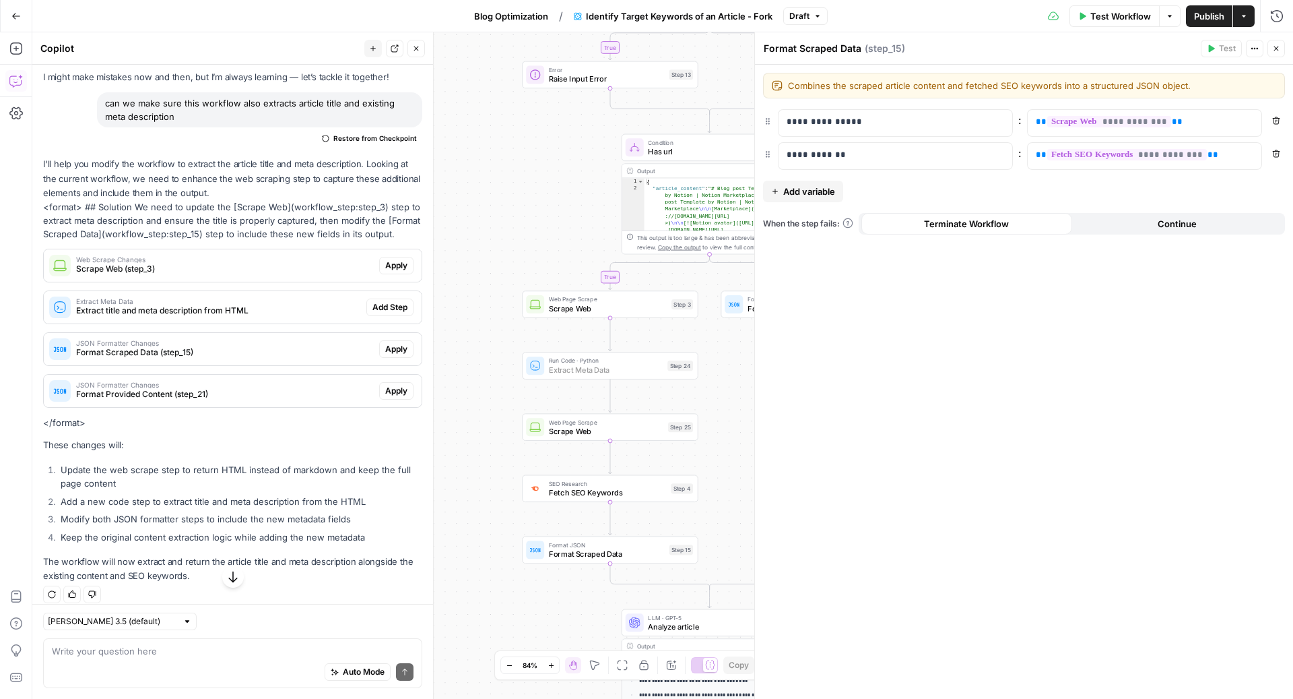
click at [374, 313] on span "Add Step" at bounding box center [389, 307] width 35 height 12
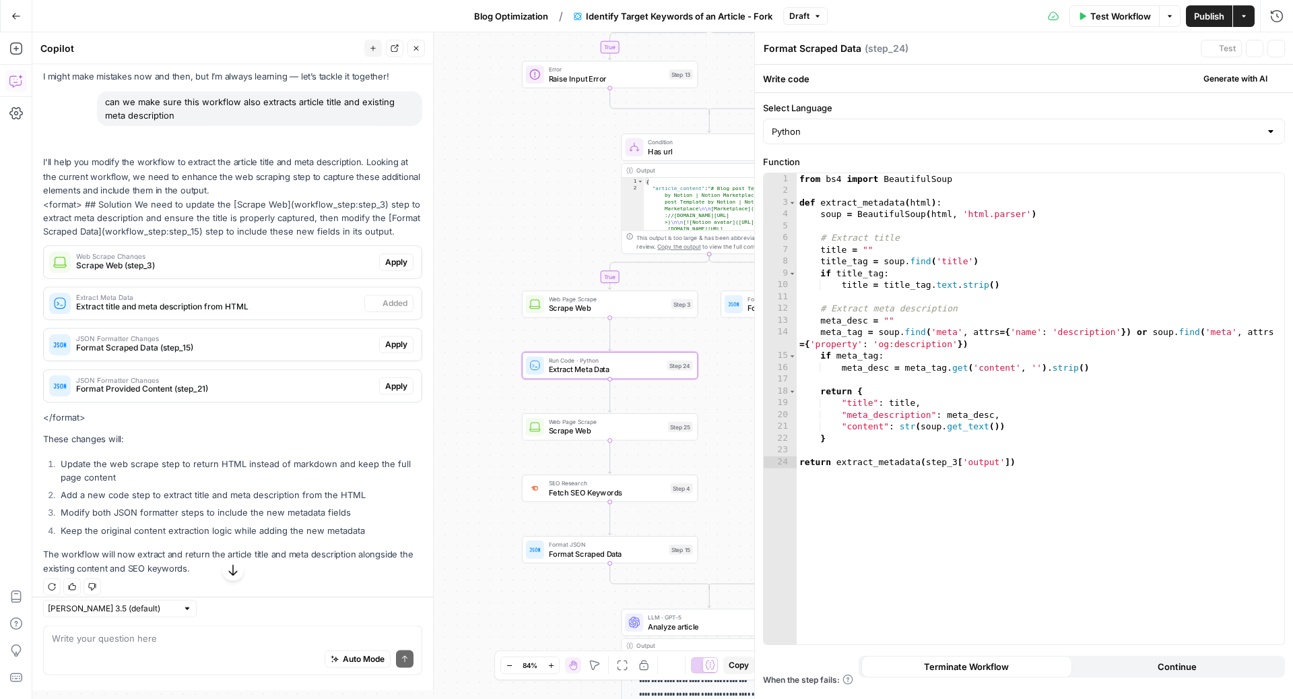
type textarea "Extract Meta Data"
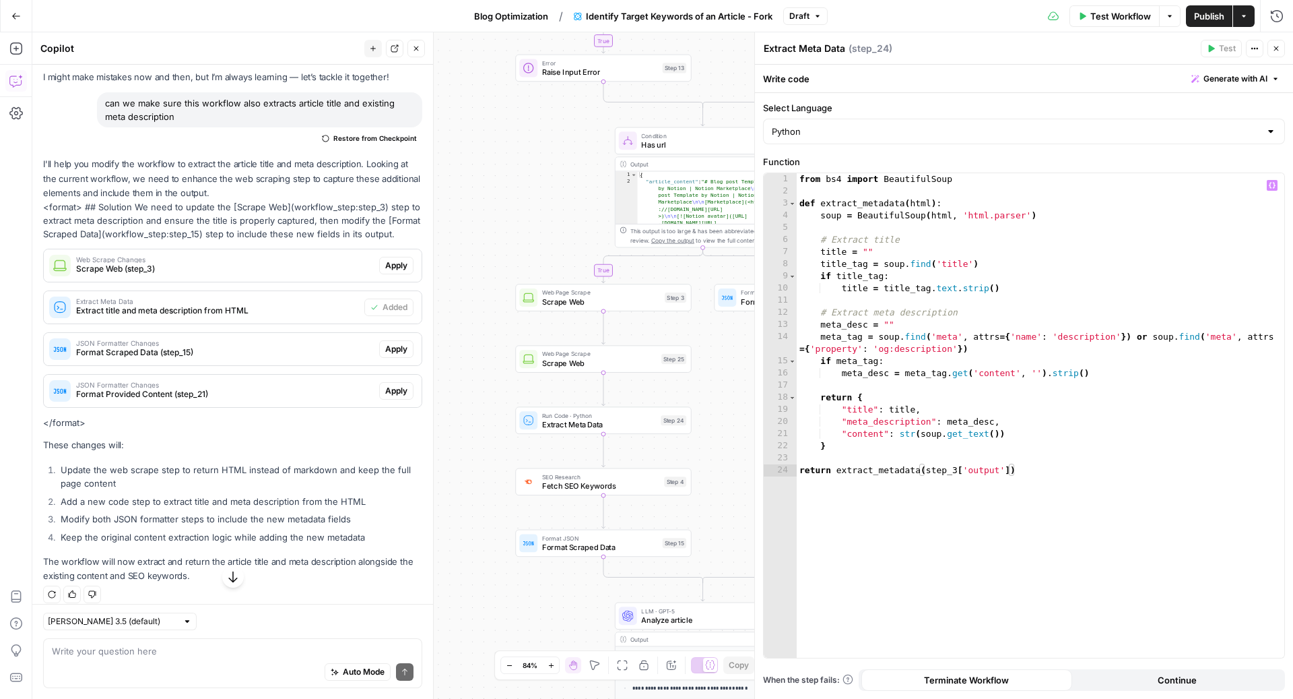
click at [956, 475] on div "from bs4 import BeautifulSoup def extract_metadata ( html ) : soup = BeautifulS…" at bounding box center [1041, 428] width 488 height 510
type textarea "**********"
click at [1278, 49] on icon "button" at bounding box center [1276, 48] width 8 height 8
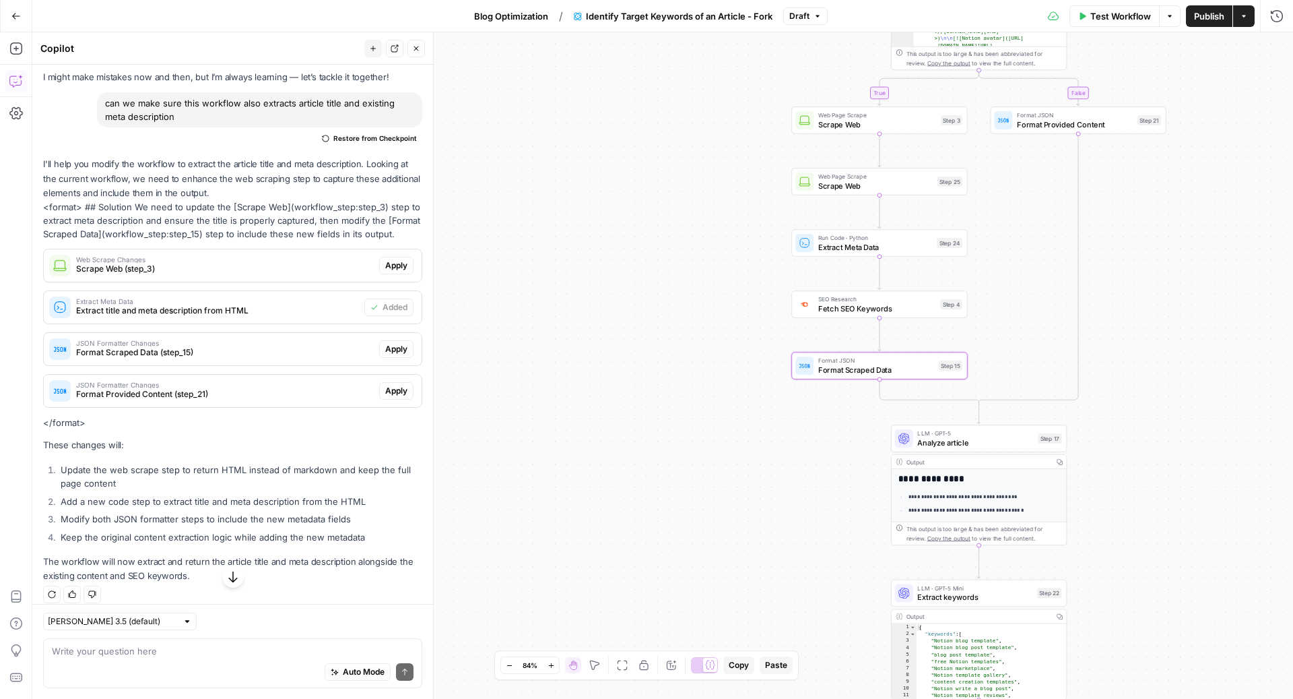
click at [386, 355] on span "Apply" at bounding box center [396, 349] width 22 height 12
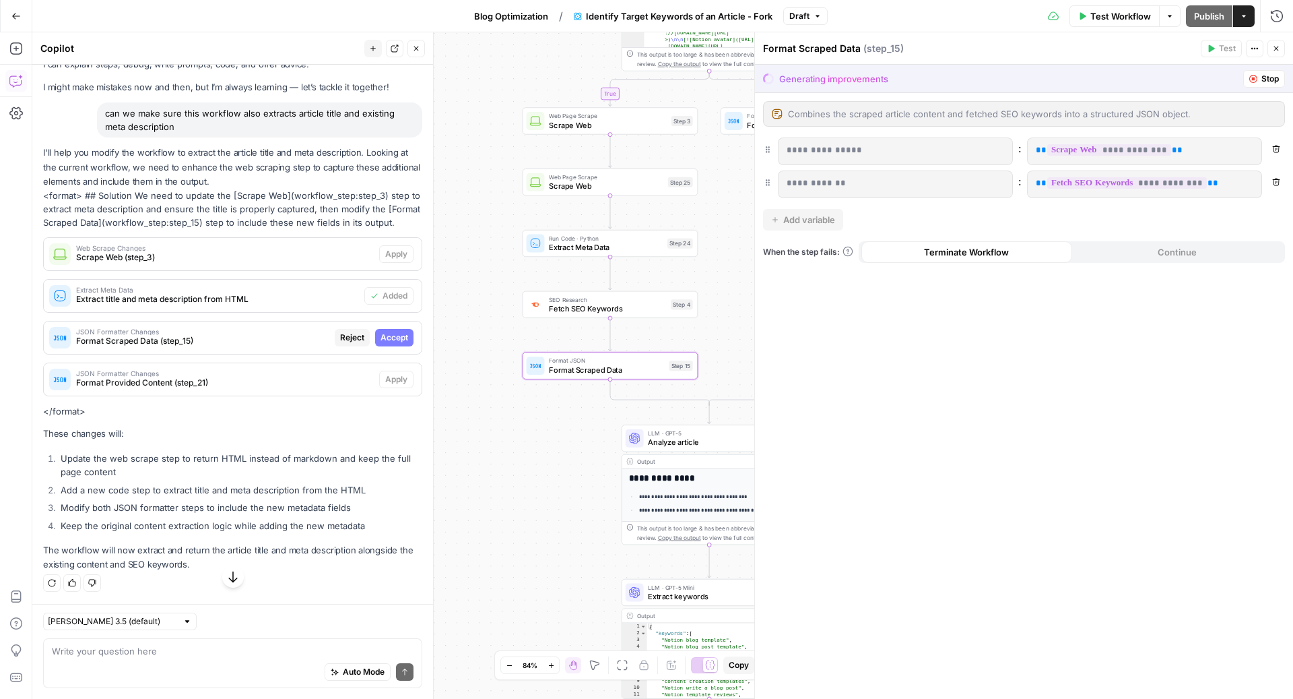
click at [386, 338] on span "Accept" at bounding box center [395, 337] width 28 height 12
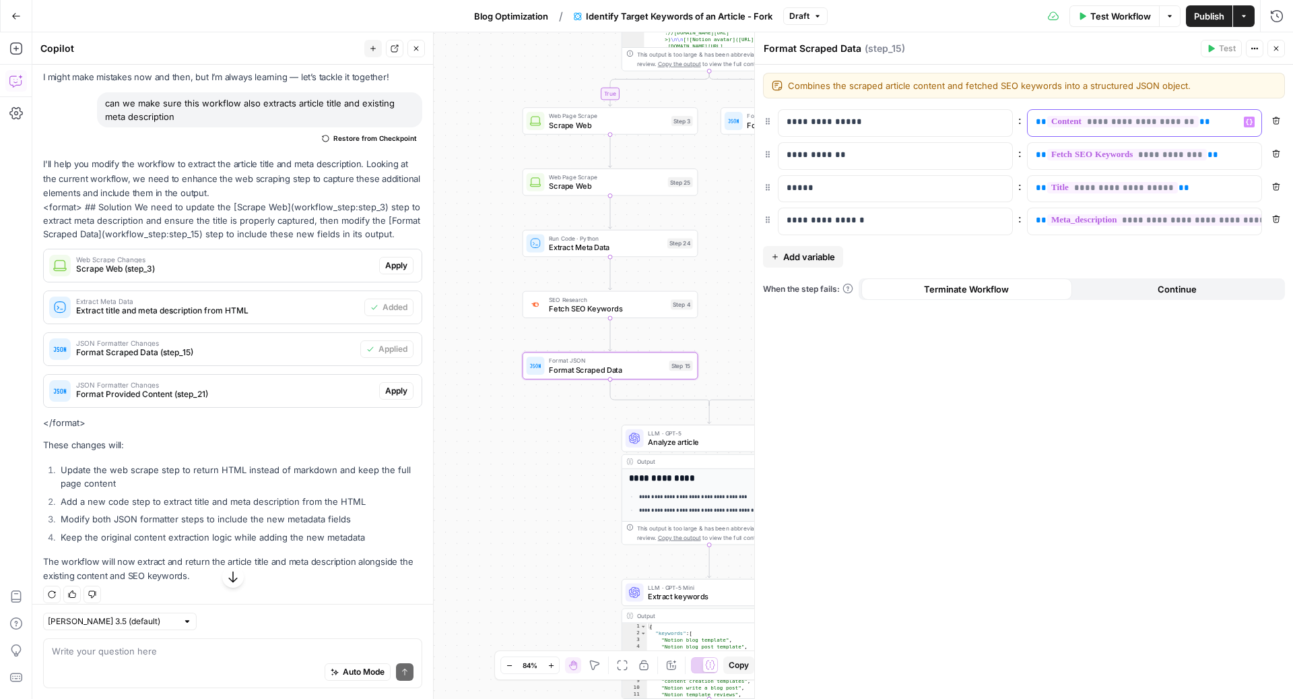
click at [1201, 127] on p "**********" at bounding box center [1134, 121] width 196 height 13
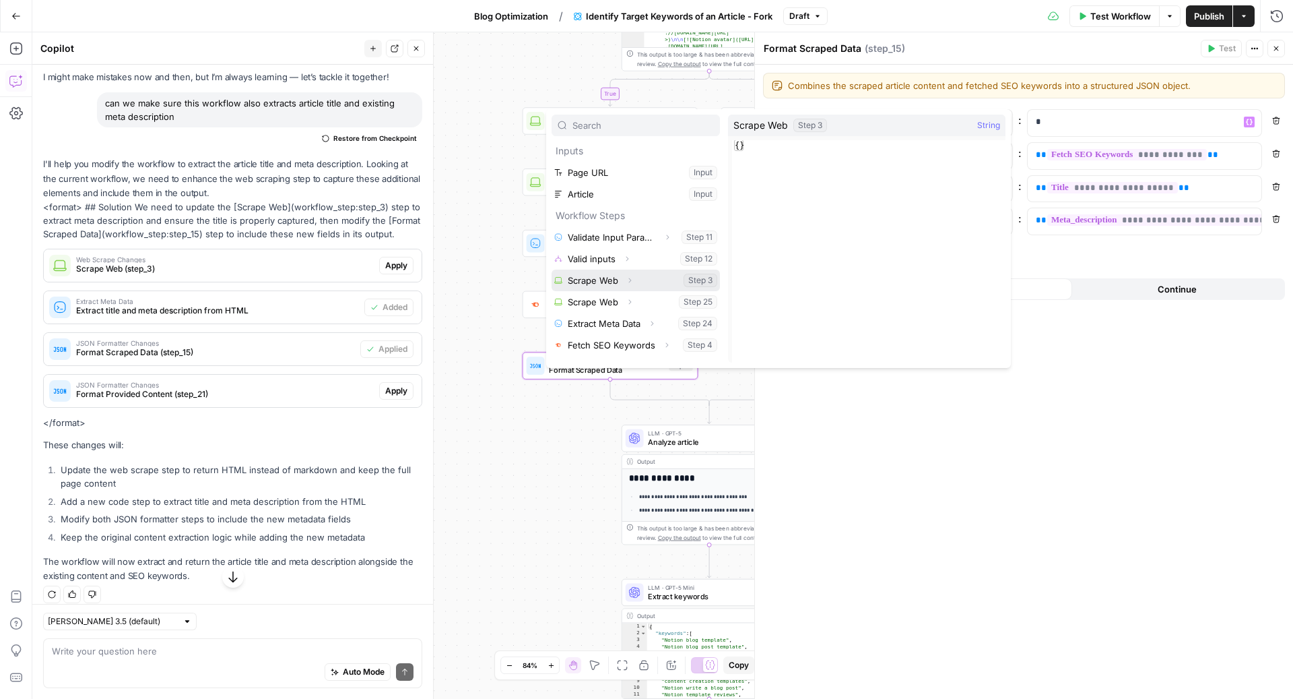
click at [629, 281] on icon "button" at bounding box center [630, 280] width 8 height 8
click at [620, 308] on button "Select variable Output" at bounding box center [642, 302] width 155 height 22
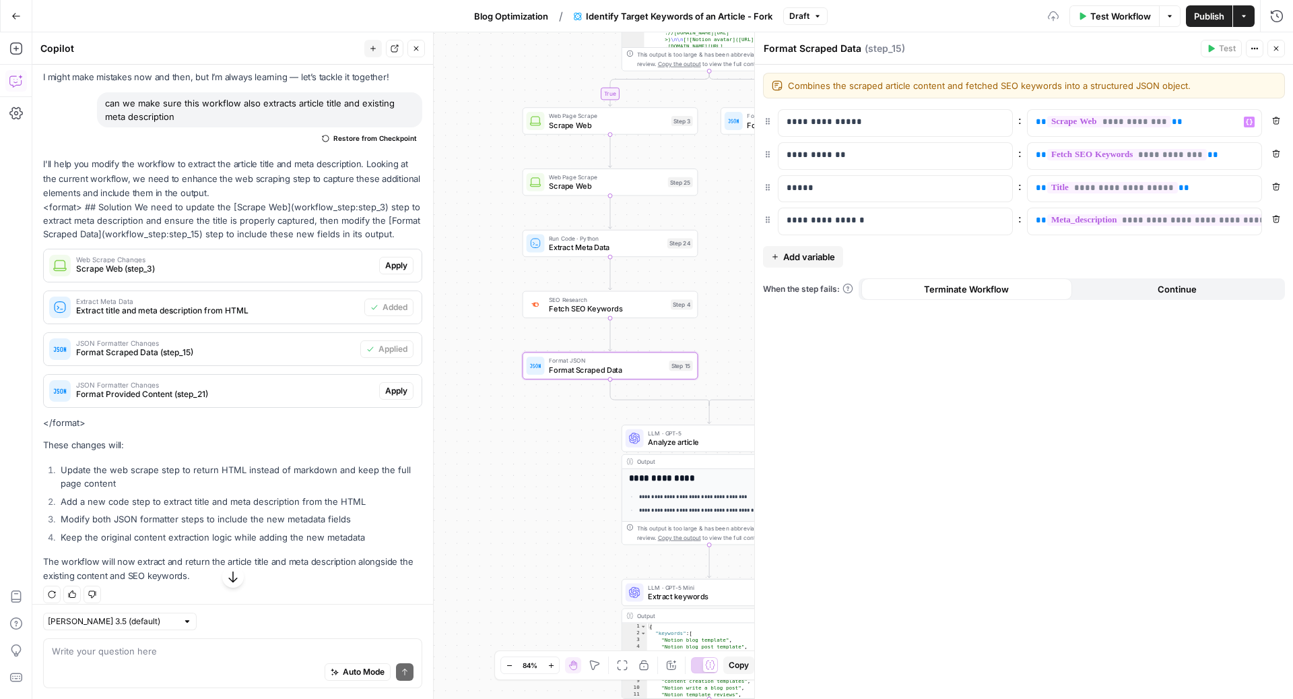
click at [1275, 46] on icon "button" at bounding box center [1276, 48] width 8 height 8
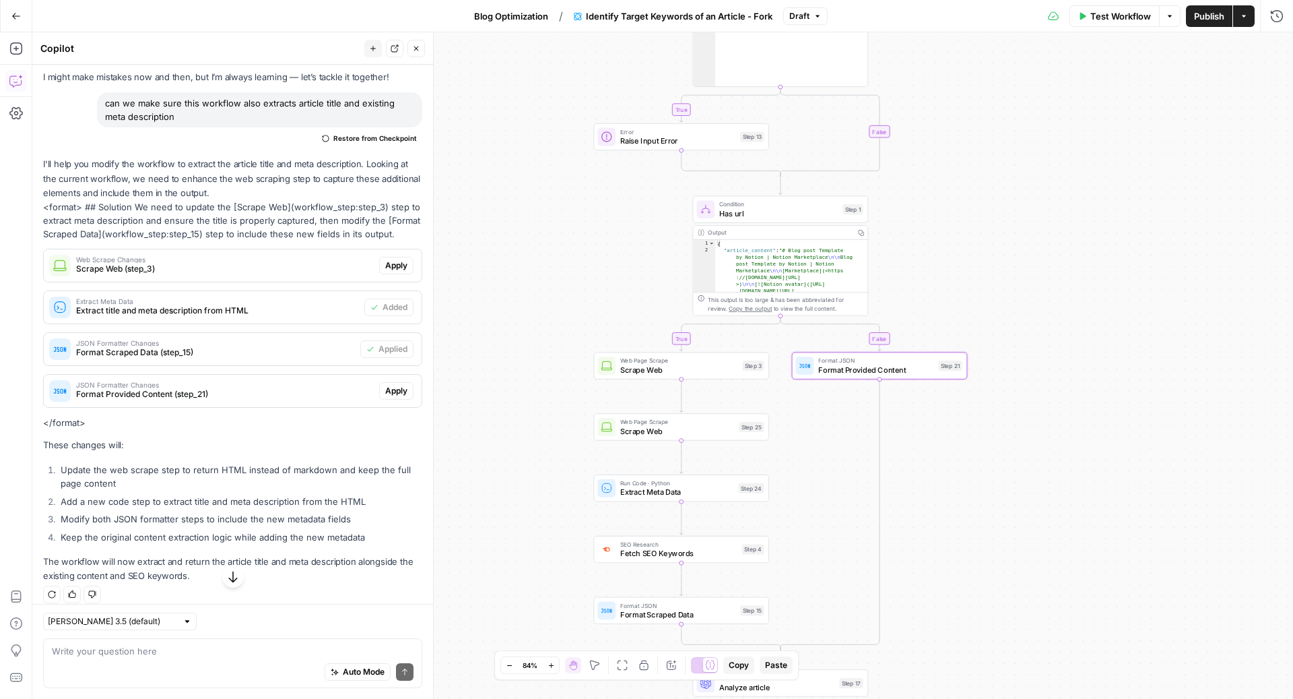
click at [385, 397] on span "Apply" at bounding box center [396, 391] width 22 height 12
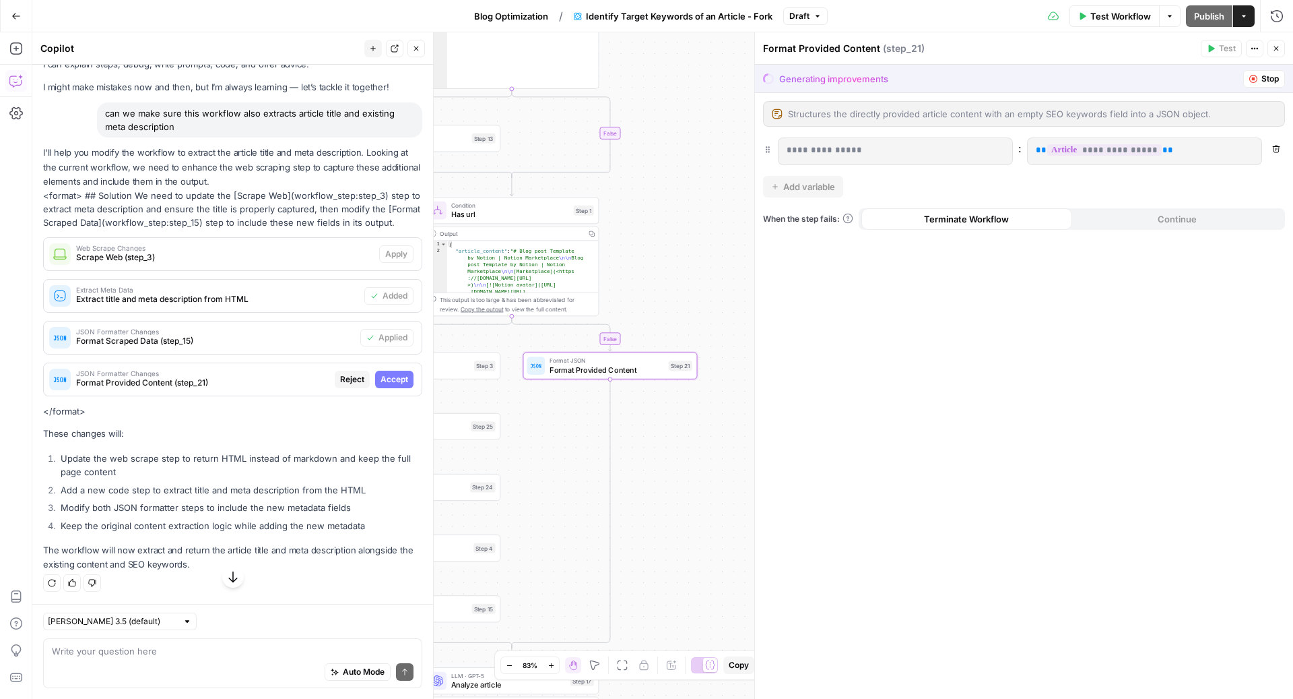
click at [381, 382] on span "Accept" at bounding box center [395, 379] width 28 height 12
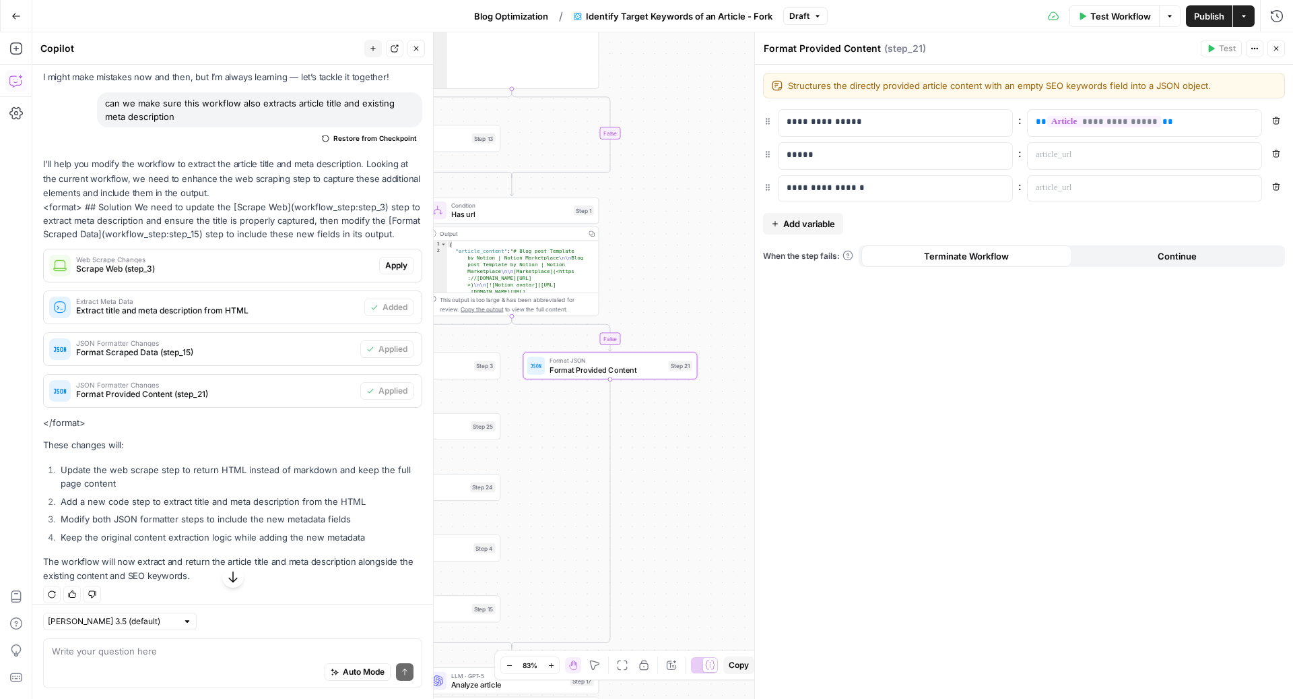
click at [1272, 52] on icon "button" at bounding box center [1276, 48] width 8 height 8
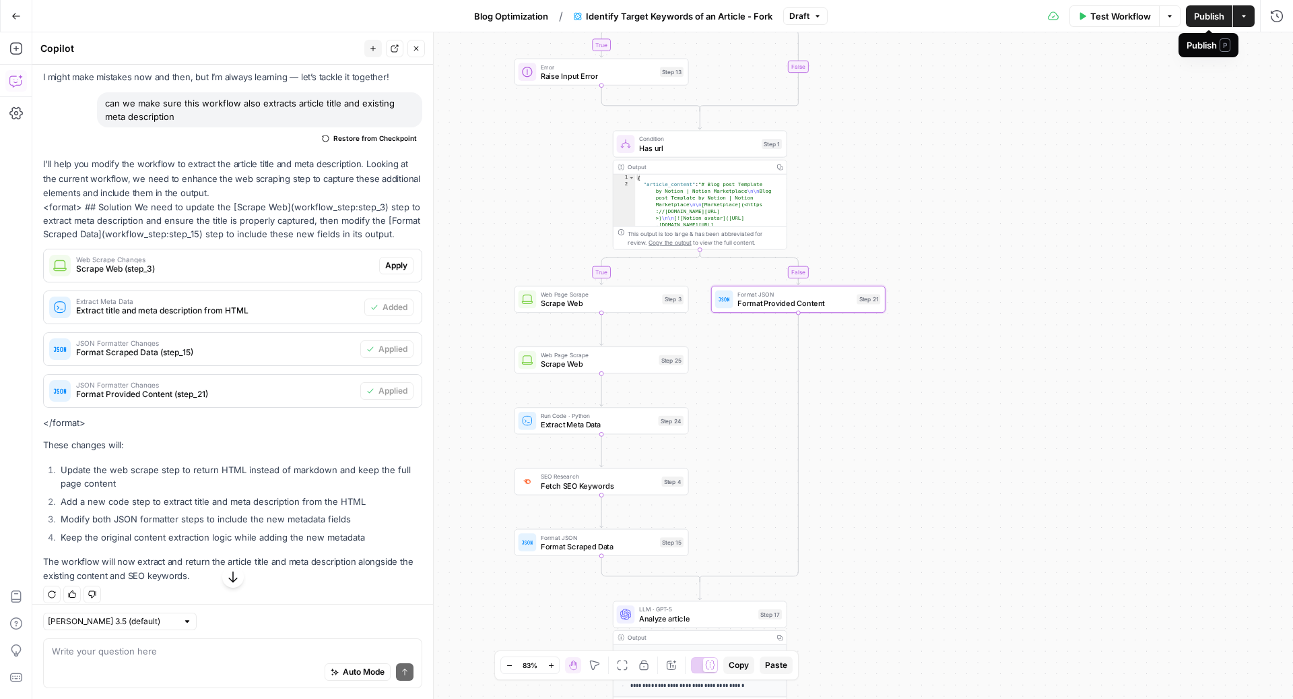
click at [1207, 15] on span "Publish" at bounding box center [1209, 15] width 30 height 13
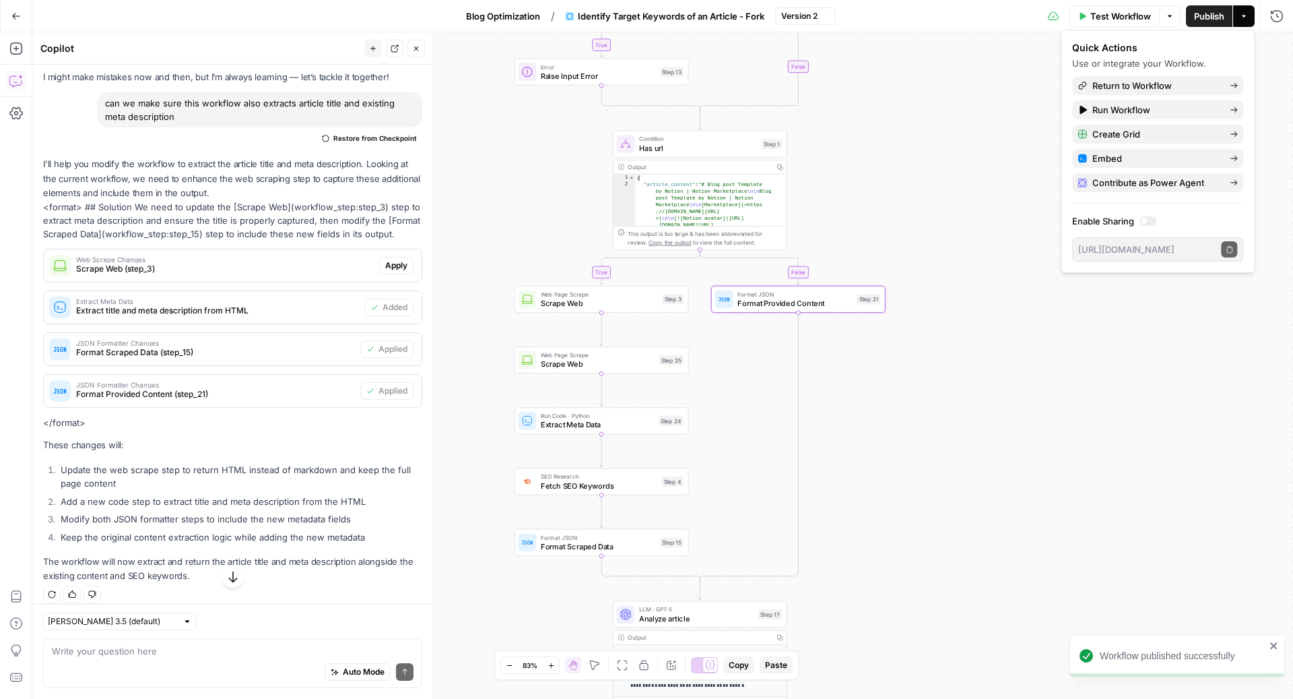
click at [796, 16] on span "Version 2" at bounding box center [799, 16] width 36 height 12
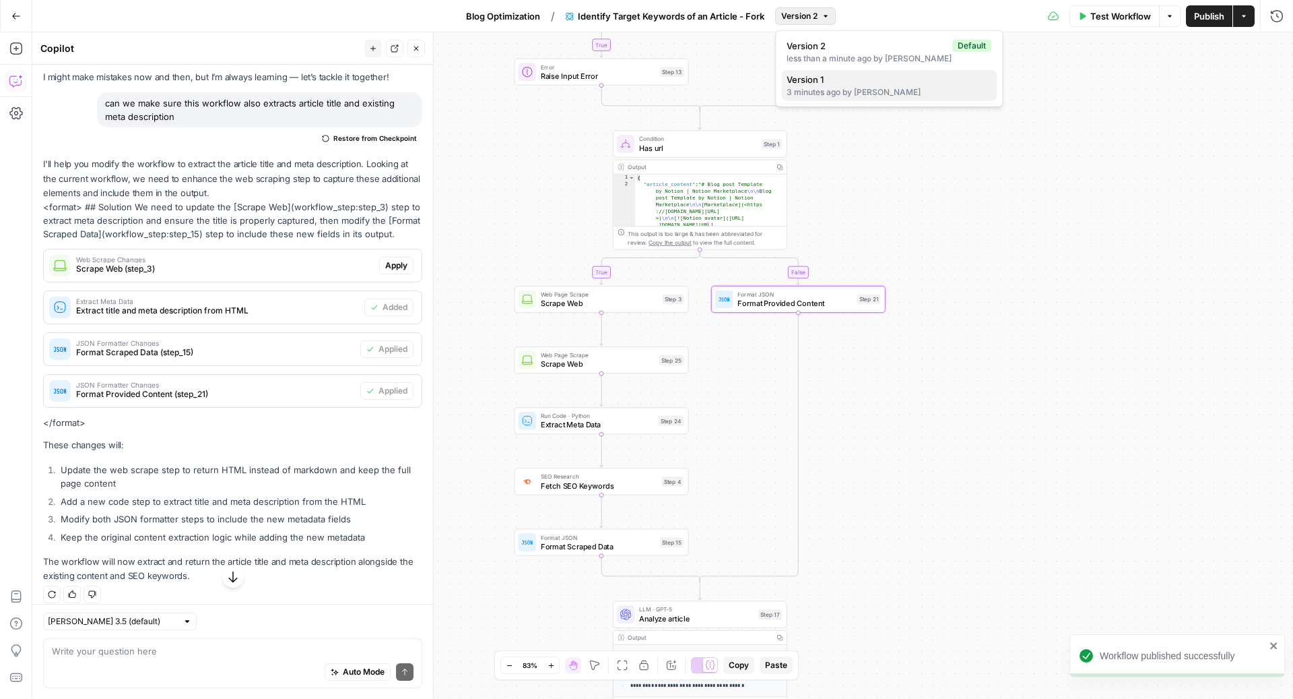
click at [814, 86] on div "3 minutes ago by Zoe Febrero" at bounding box center [889, 92] width 205 height 12
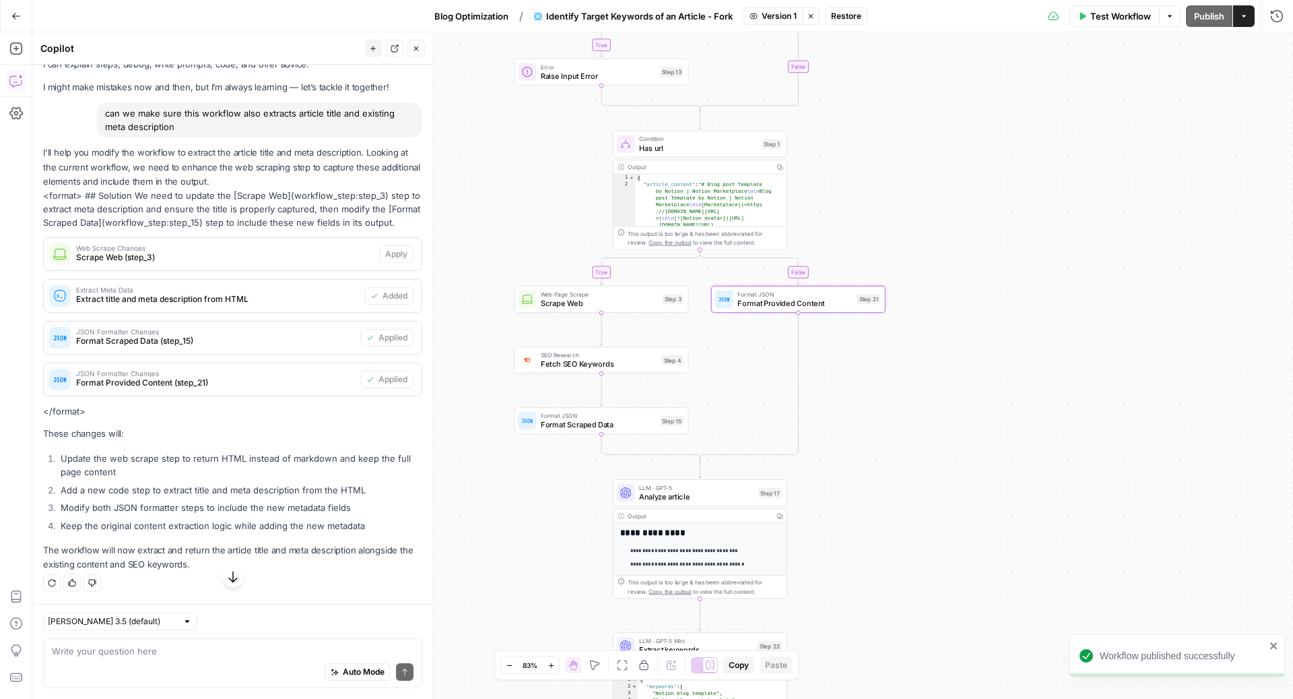
click at [570, 424] on span "Format Scraped Data" at bounding box center [598, 424] width 115 height 11
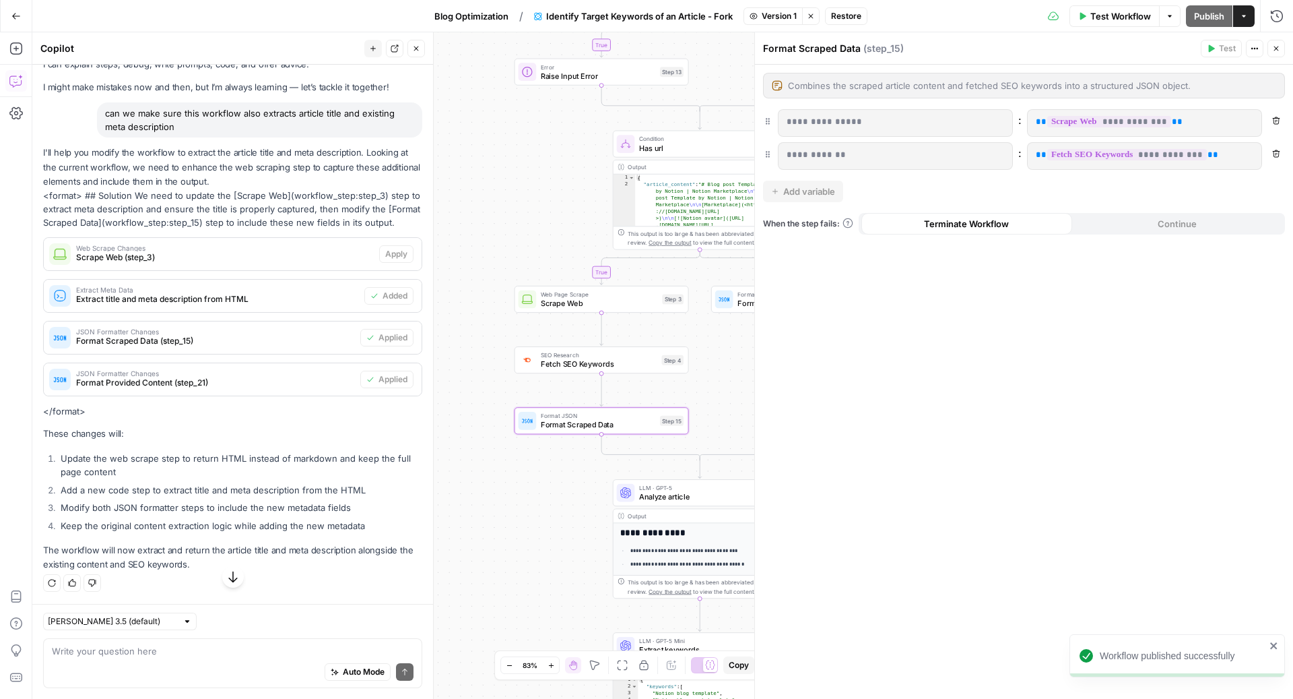
click at [1278, 49] on icon "button" at bounding box center [1276, 48] width 5 height 5
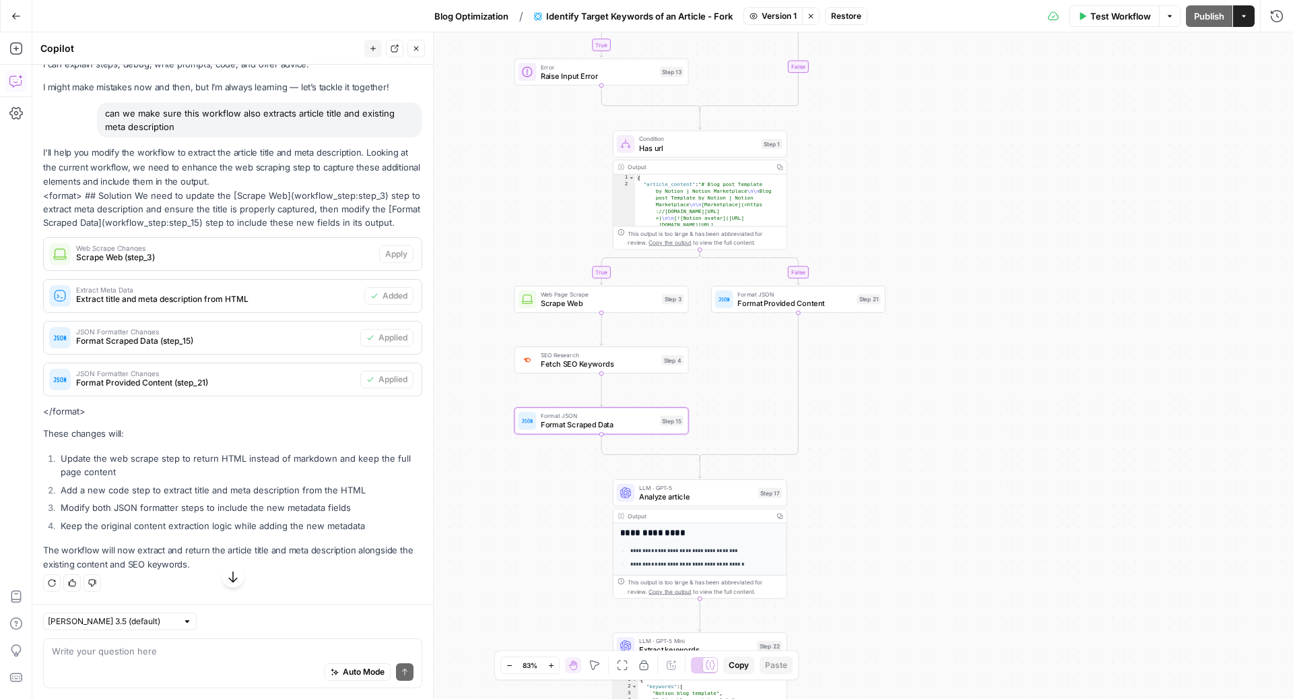
click at [815, 17] on icon "button" at bounding box center [811, 16] width 8 height 8
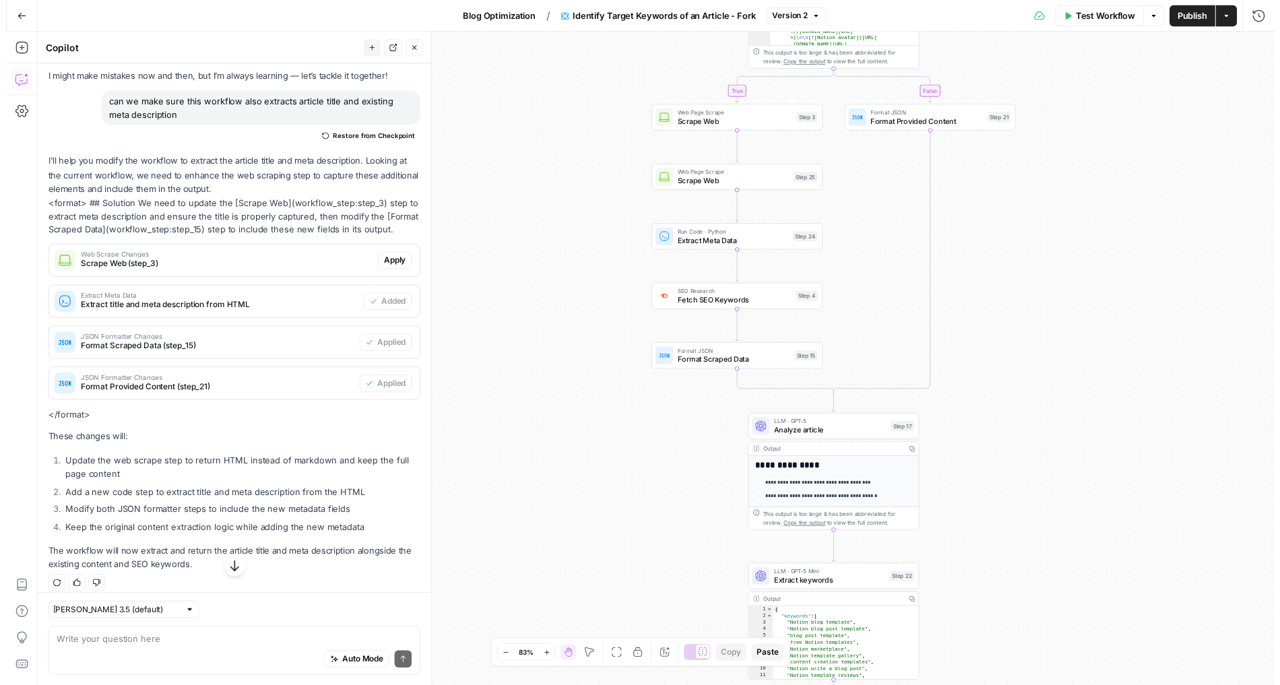
scroll to position [73, 0]
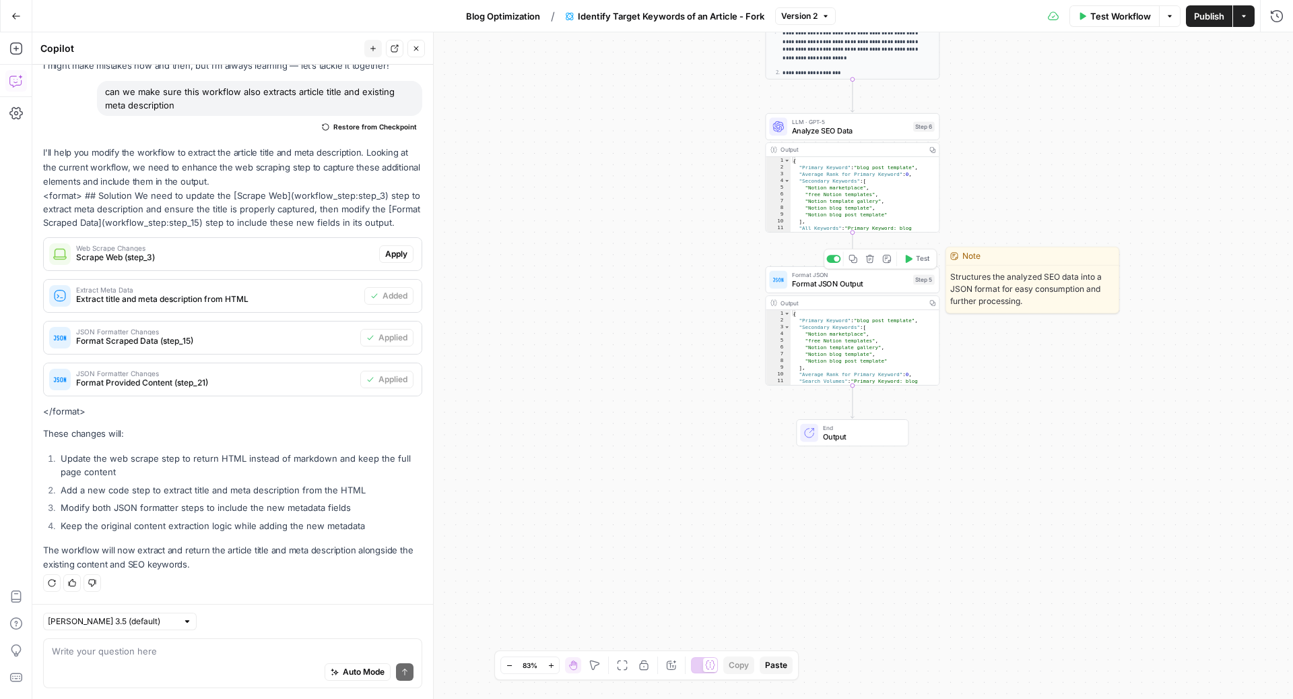
click at [790, 287] on div "Format JSON Format JSON Output Step 5 Copy step Delete step Edit Note Test" at bounding box center [851, 279] width 165 height 19
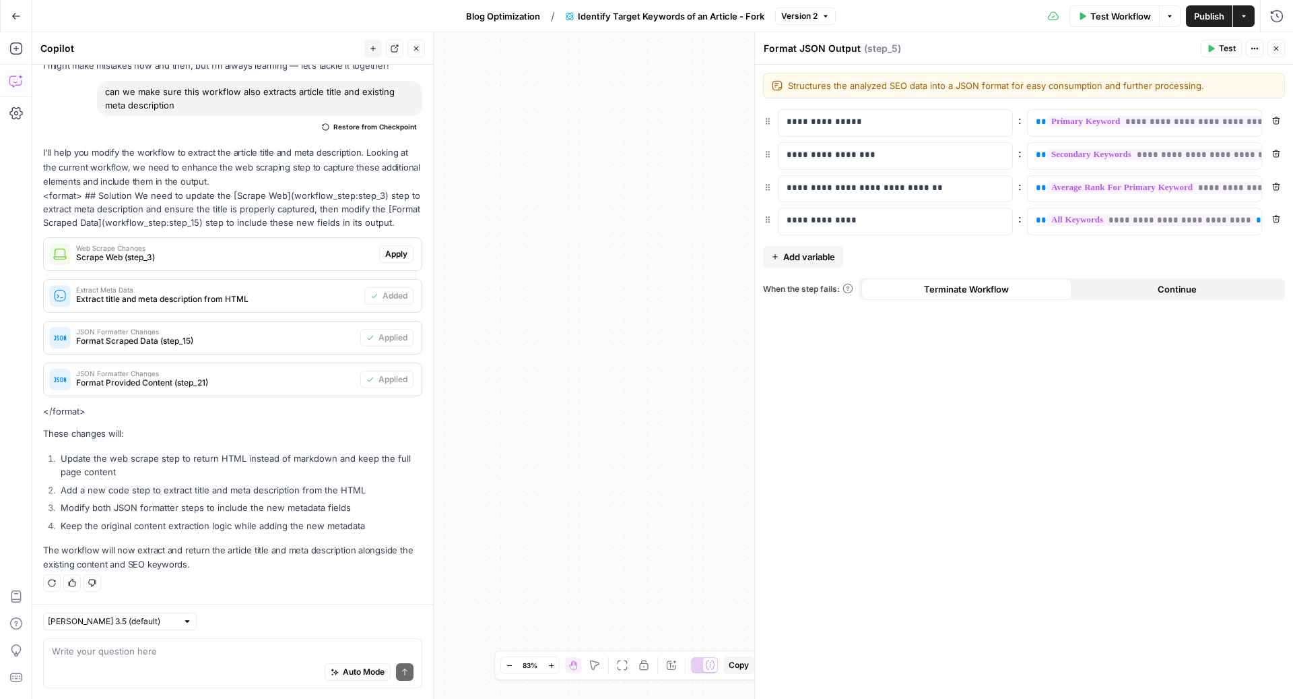
click at [236, 696] on div "Claude Sonnet 3.5 (default) Write your question here Auto Mode Send" at bounding box center [232, 651] width 401 height 95
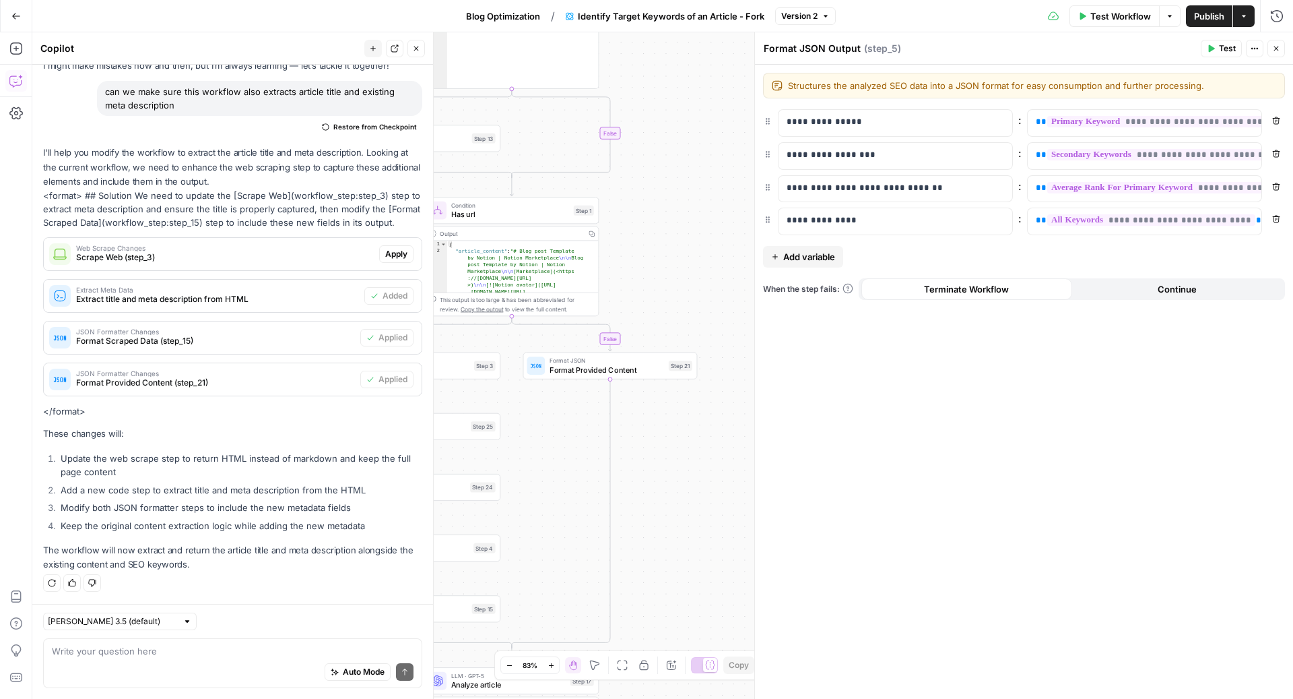
click at [166, 663] on div "Auto Mode Send" at bounding box center [233, 672] width 362 height 30
click at [1275, 44] on icon "button" at bounding box center [1276, 48] width 8 height 8
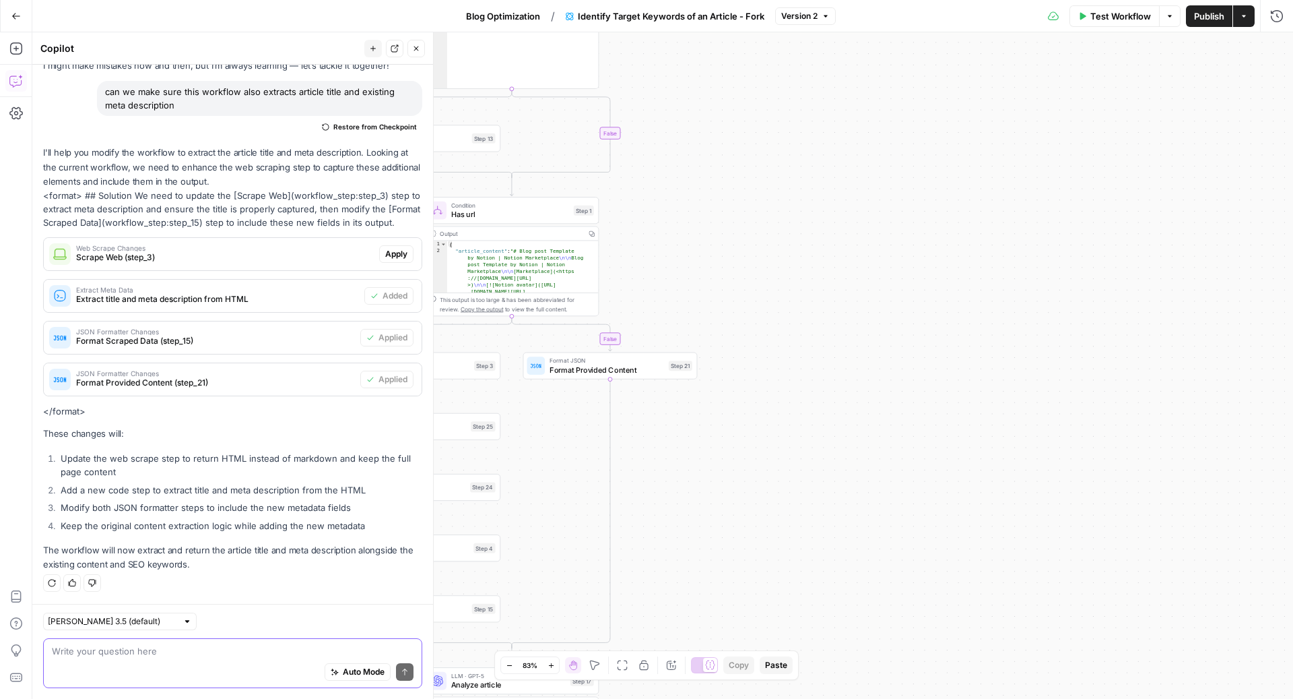
click at [278, 655] on textarea at bounding box center [233, 650] width 362 height 13
type textarea "it shouldd also be included in the last json step"
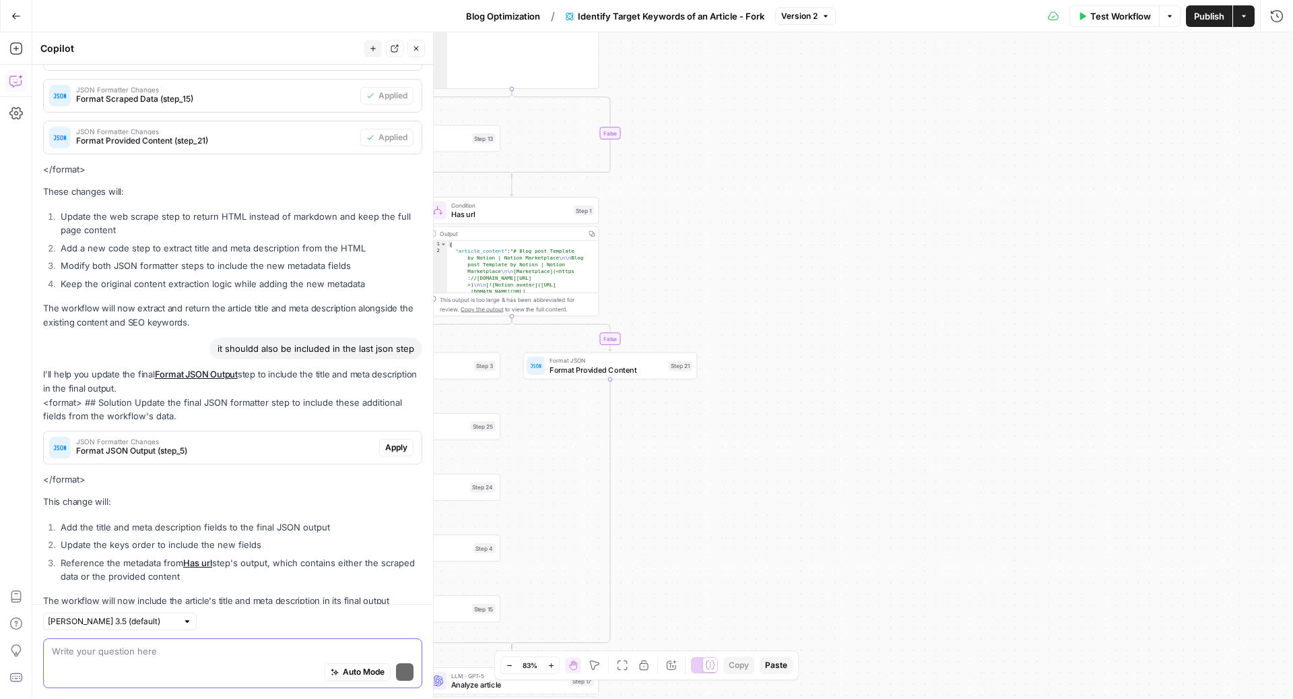
scroll to position [365, 0]
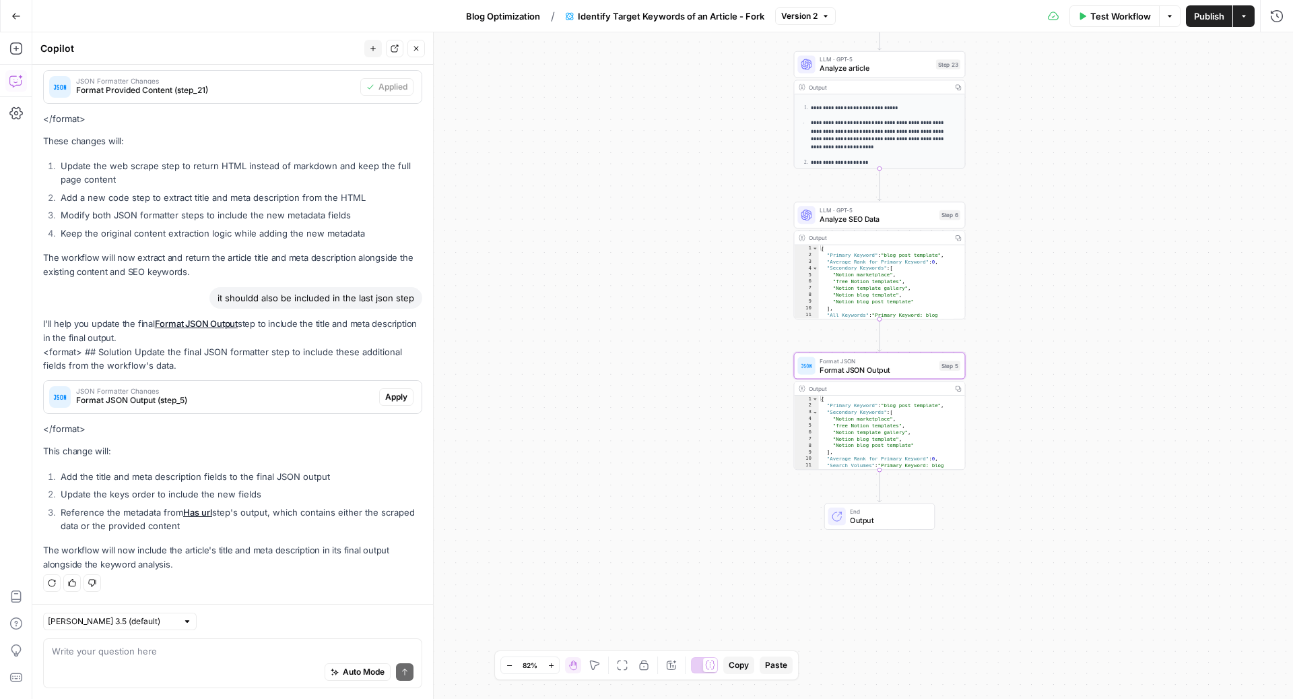
click at [392, 398] on span "Apply" at bounding box center [396, 397] width 22 height 12
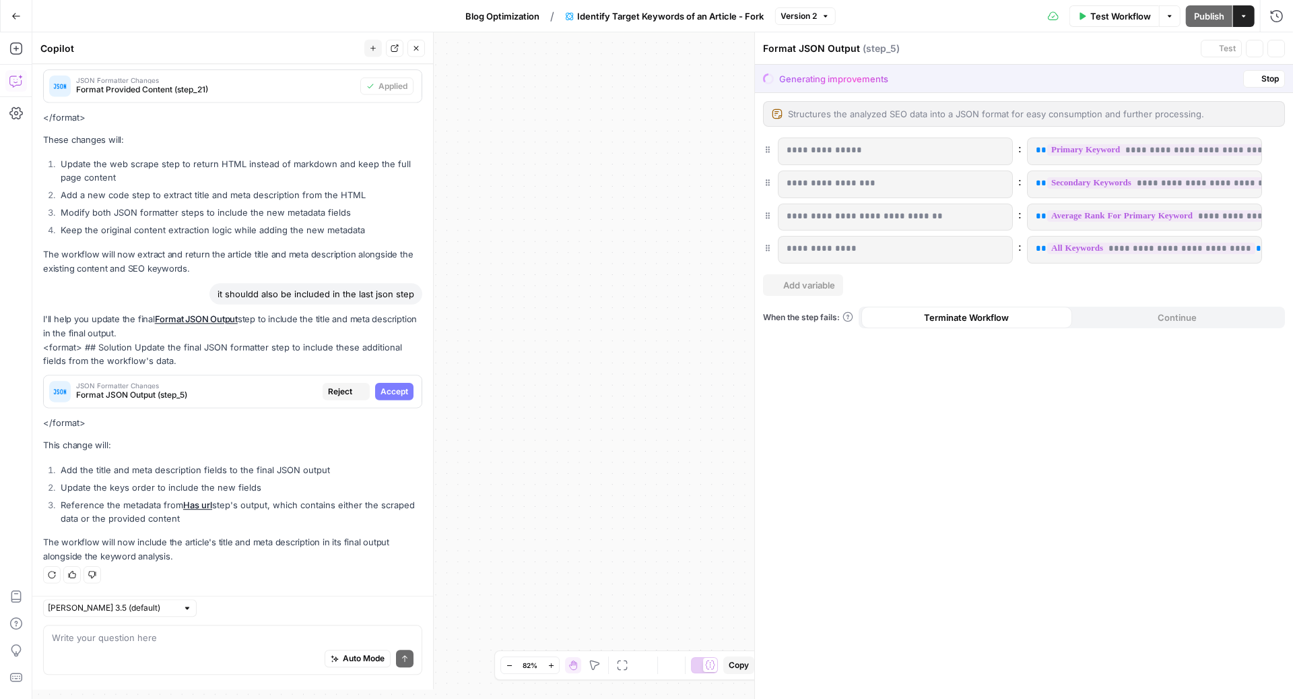
scroll to position [344, 0]
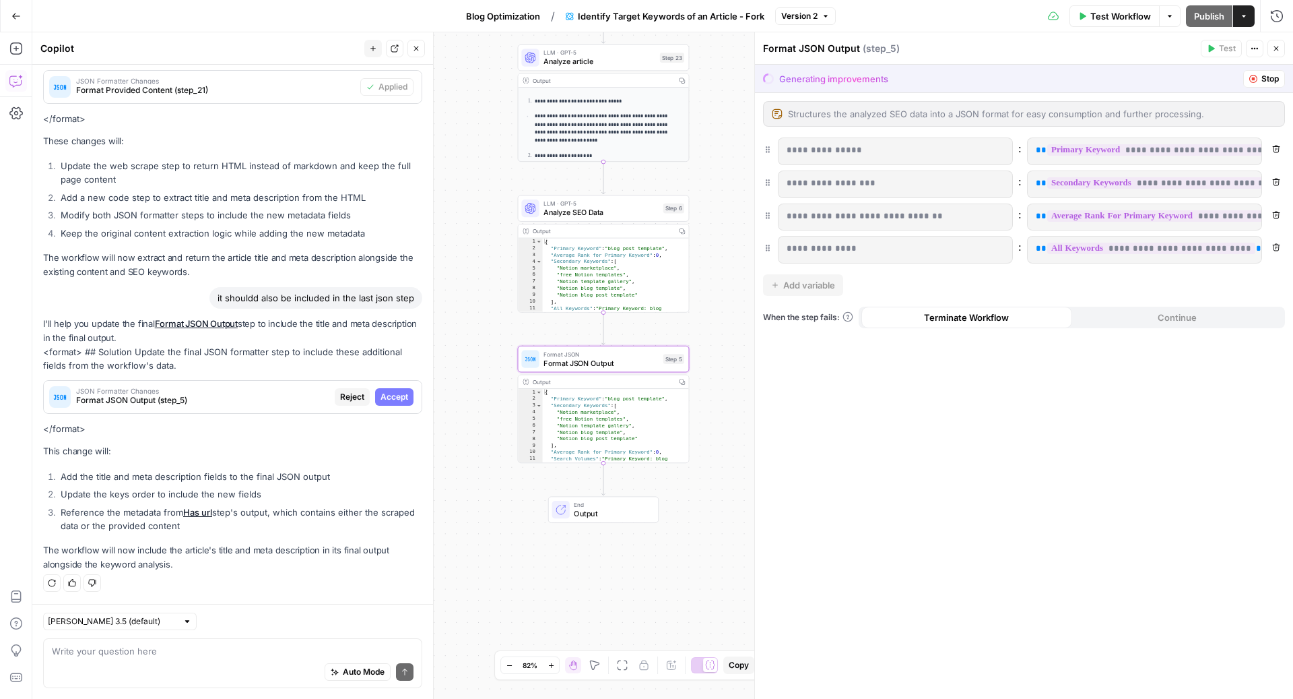
click at [392, 399] on span "Accept" at bounding box center [395, 397] width 28 height 12
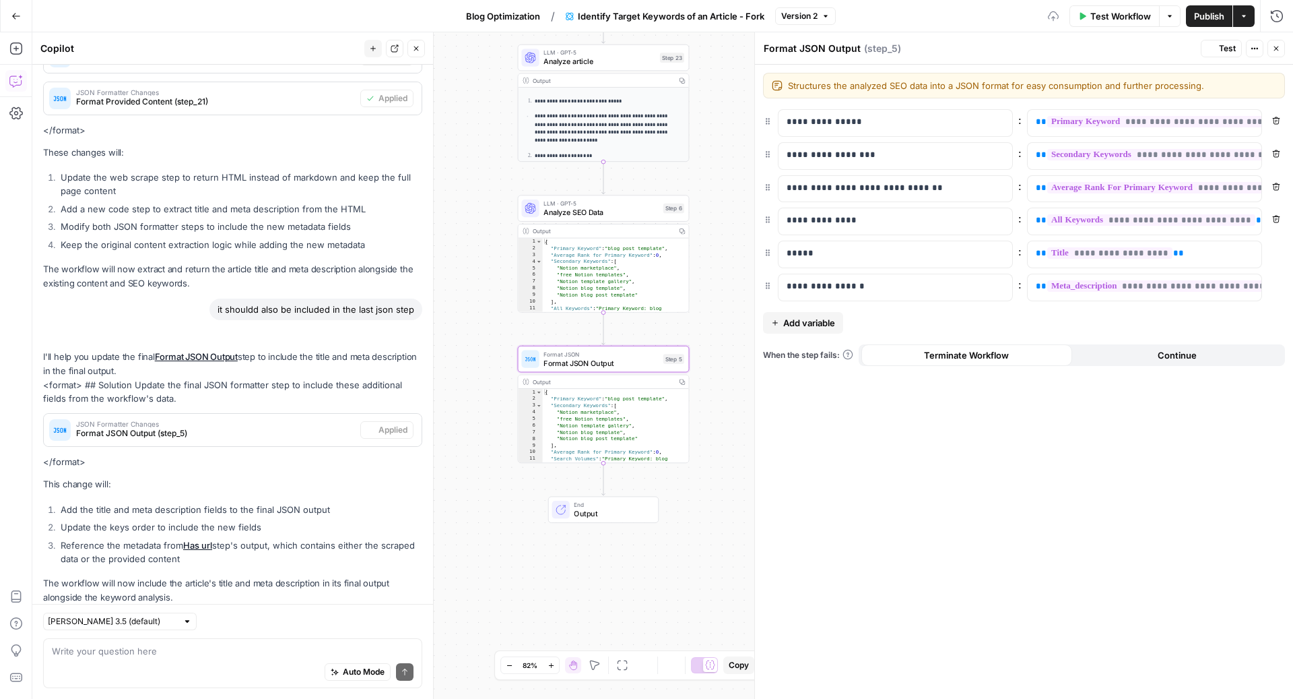
scroll to position [387, 0]
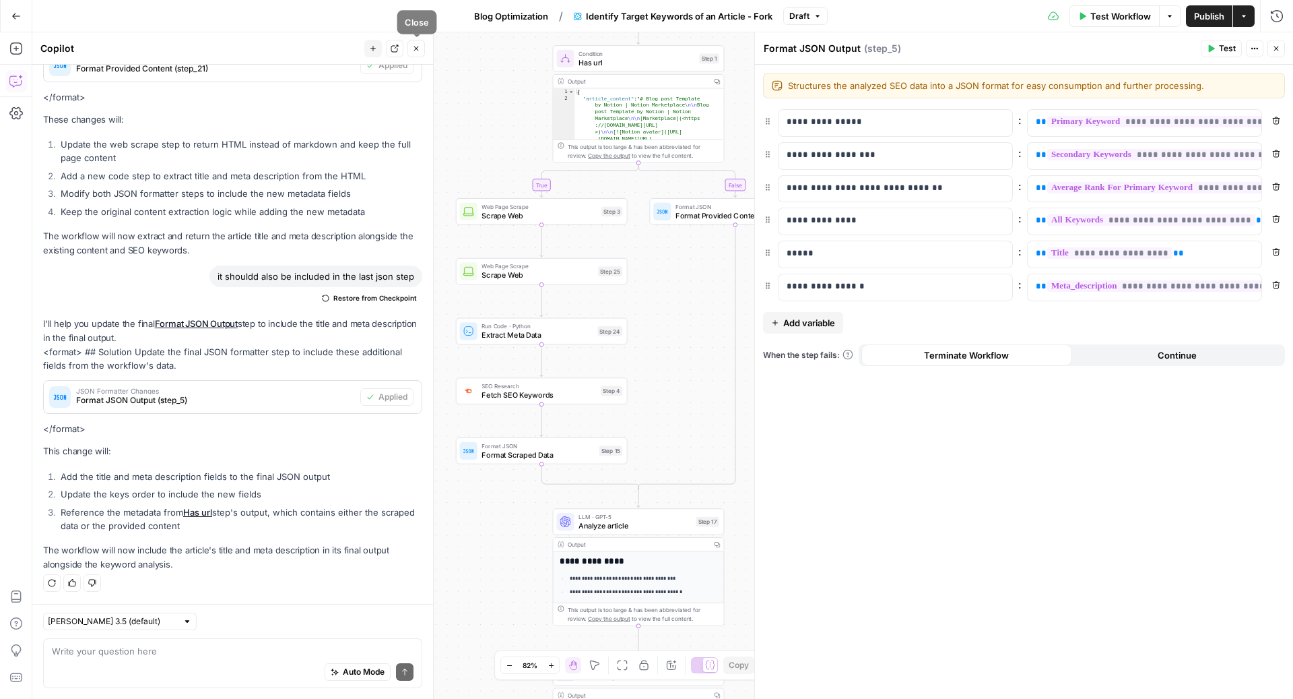
click at [420, 45] on button "Close" at bounding box center [417, 49] width 18 height 18
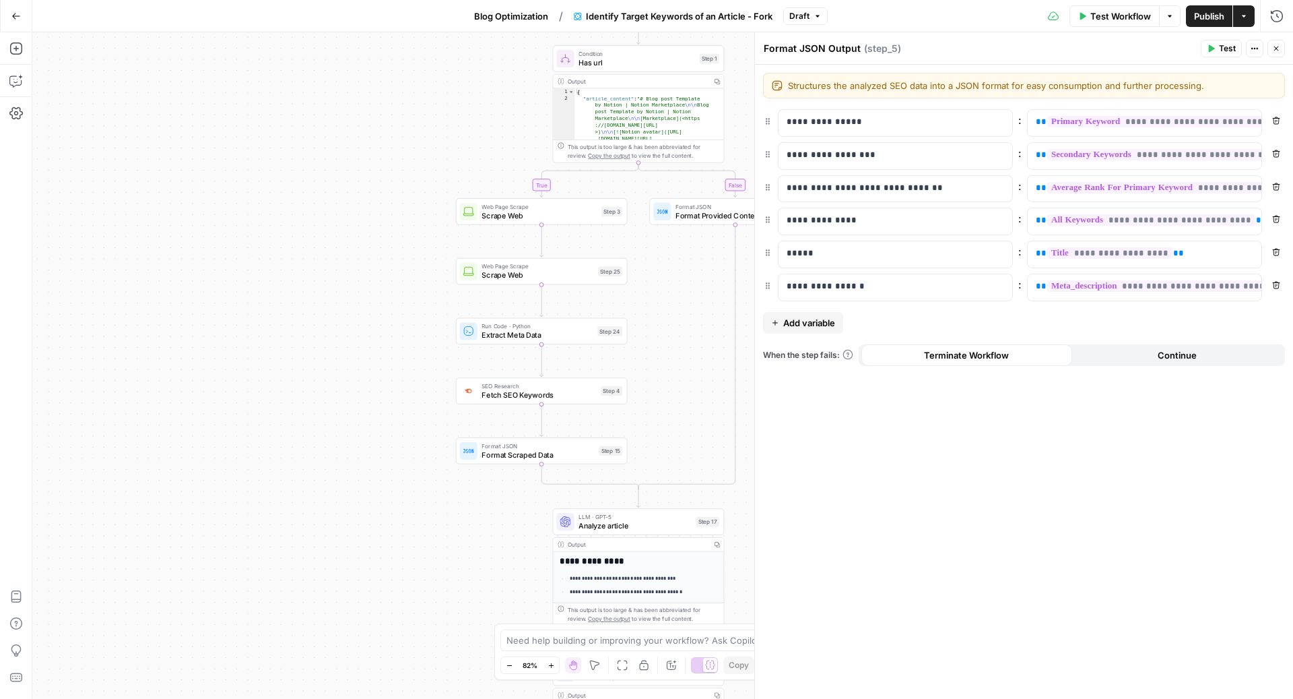
click at [1274, 50] on icon "button" at bounding box center [1276, 48] width 8 height 8
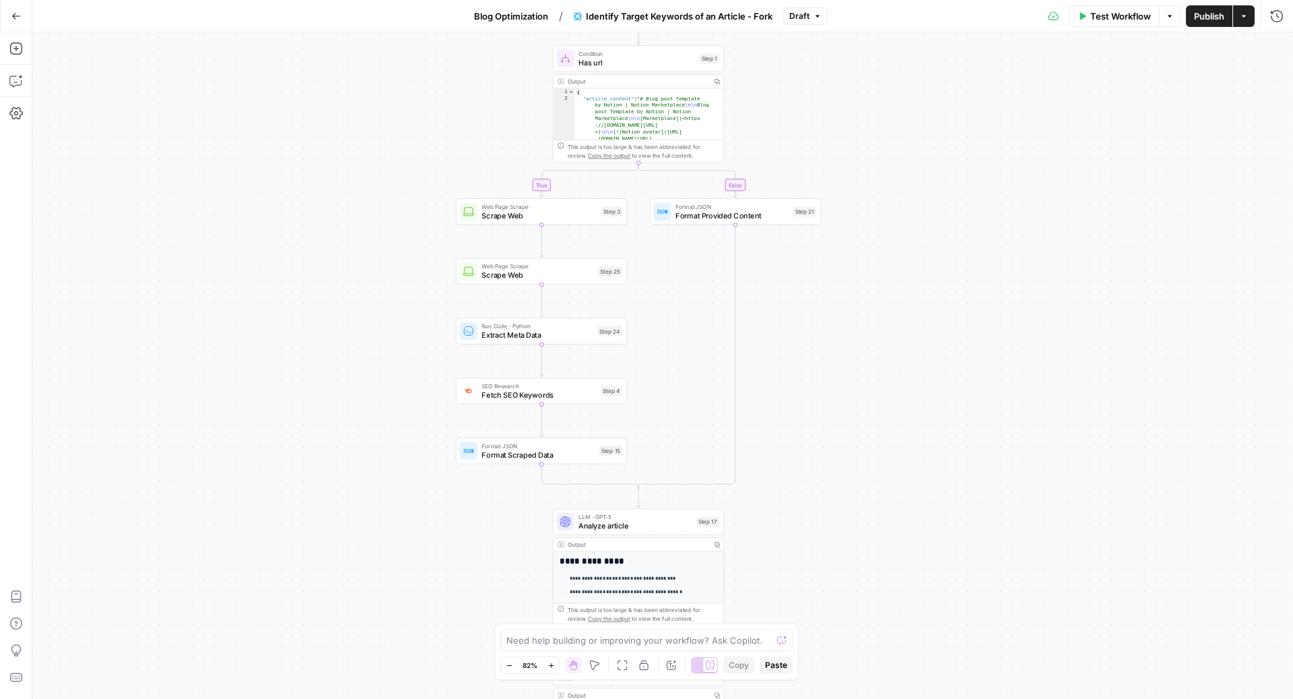
click at [1192, 19] on button "Publish" at bounding box center [1209, 16] width 46 height 22
click at [1091, 18] on span "Test Workflow" at bounding box center [1121, 15] width 61 height 13
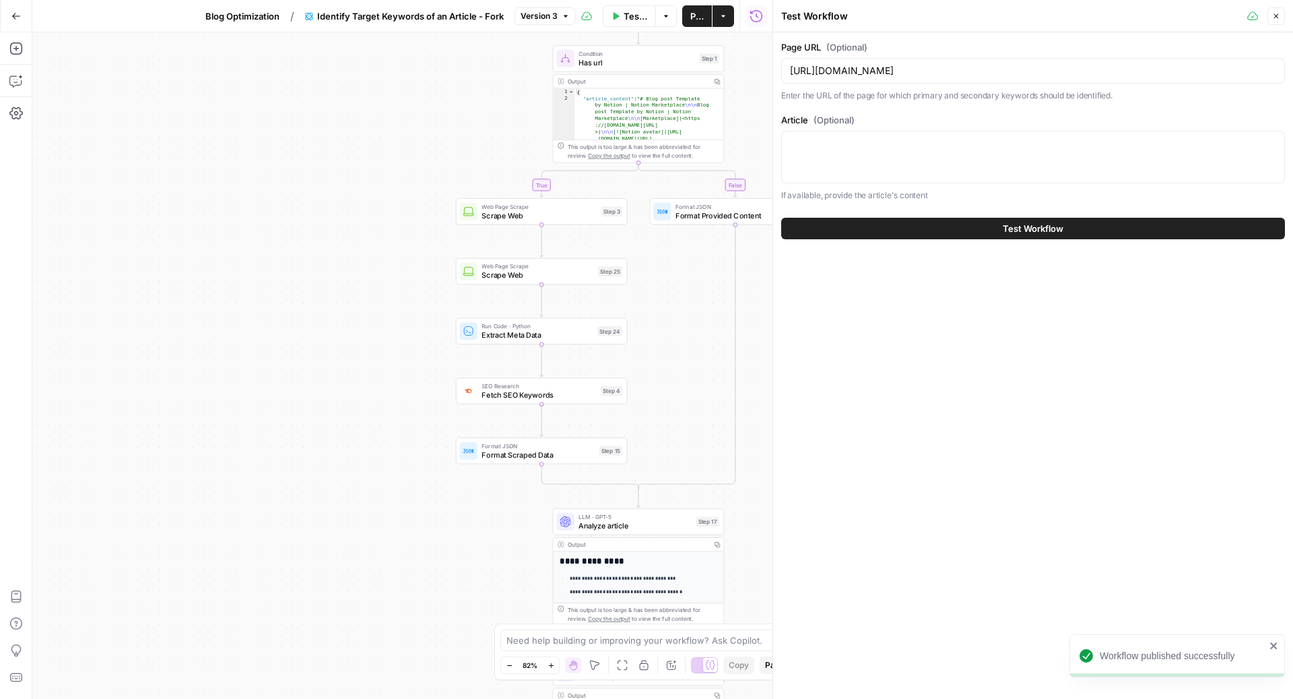
click at [1008, 231] on span "Test Workflow" at bounding box center [1033, 228] width 61 height 13
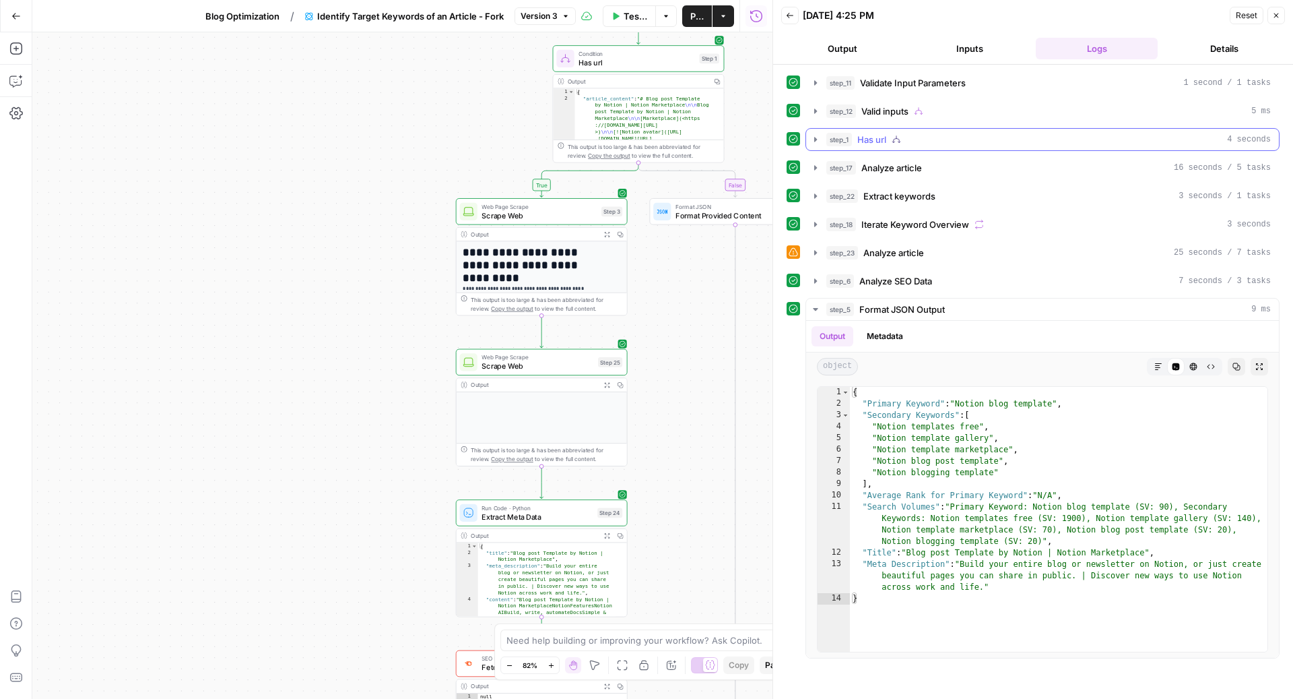
click at [969, 142] on div "step_1 Has url 4 seconds" at bounding box center [1049, 139] width 445 height 13
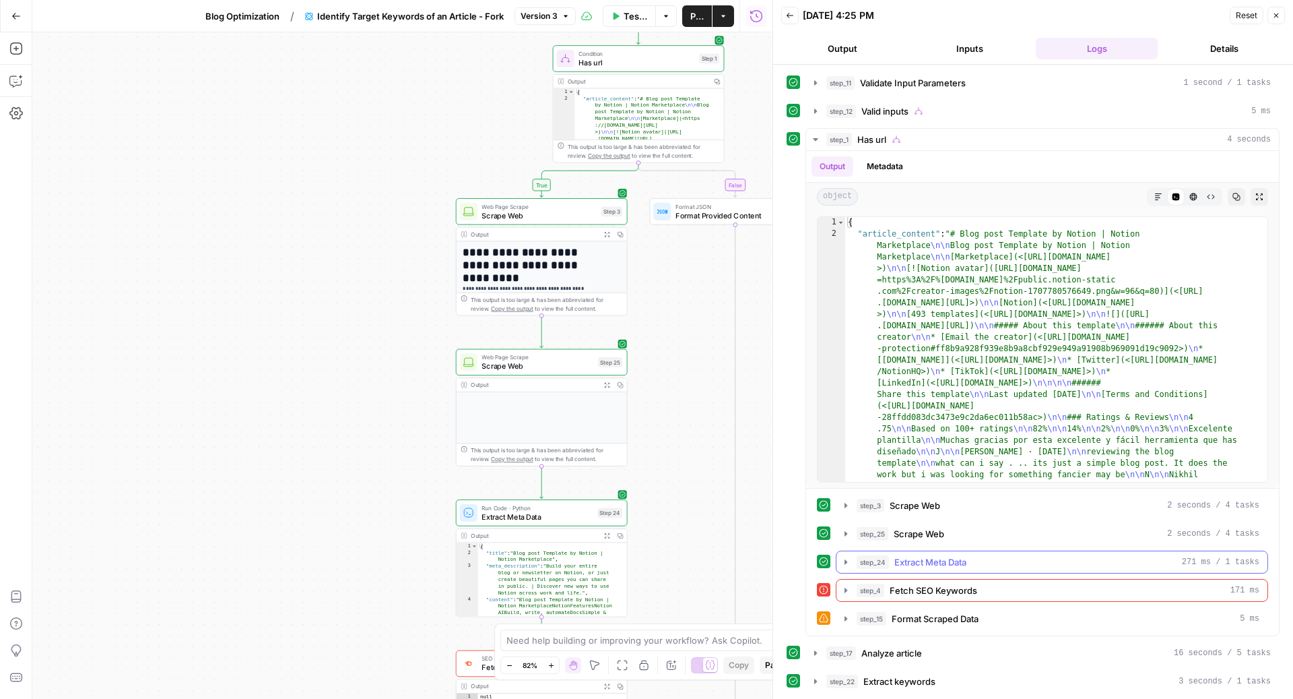
click at [957, 563] on span "Extract Meta Data" at bounding box center [931, 561] width 72 height 13
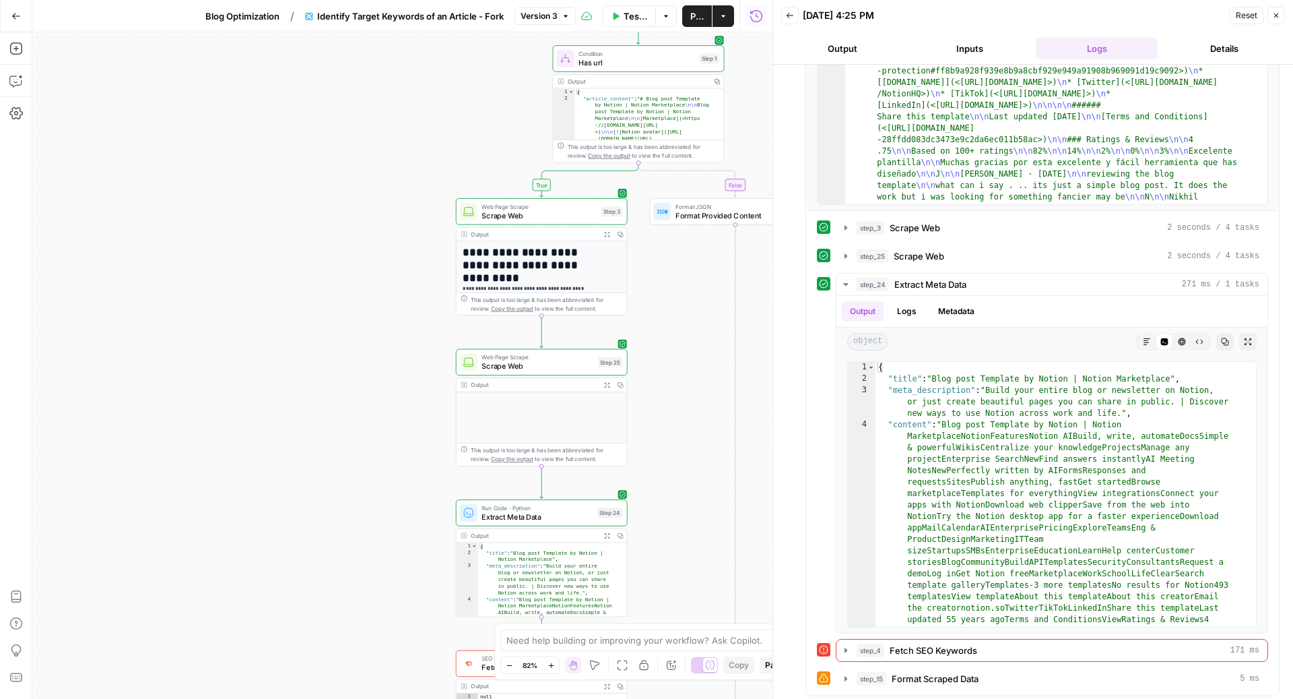
click at [217, 17] on span "Blog Optimization" at bounding box center [242, 15] width 74 height 13
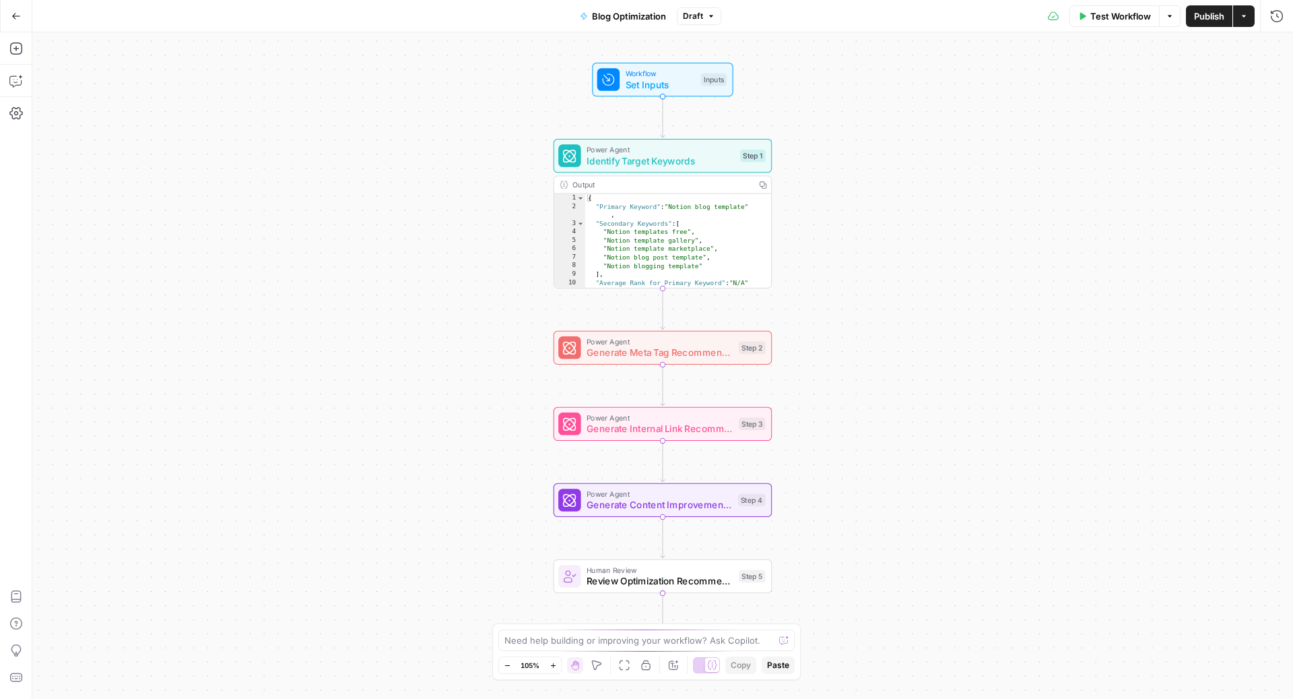
click at [1104, 20] on span "Test Workflow" at bounding box center [1121, 15] width 61 height 13
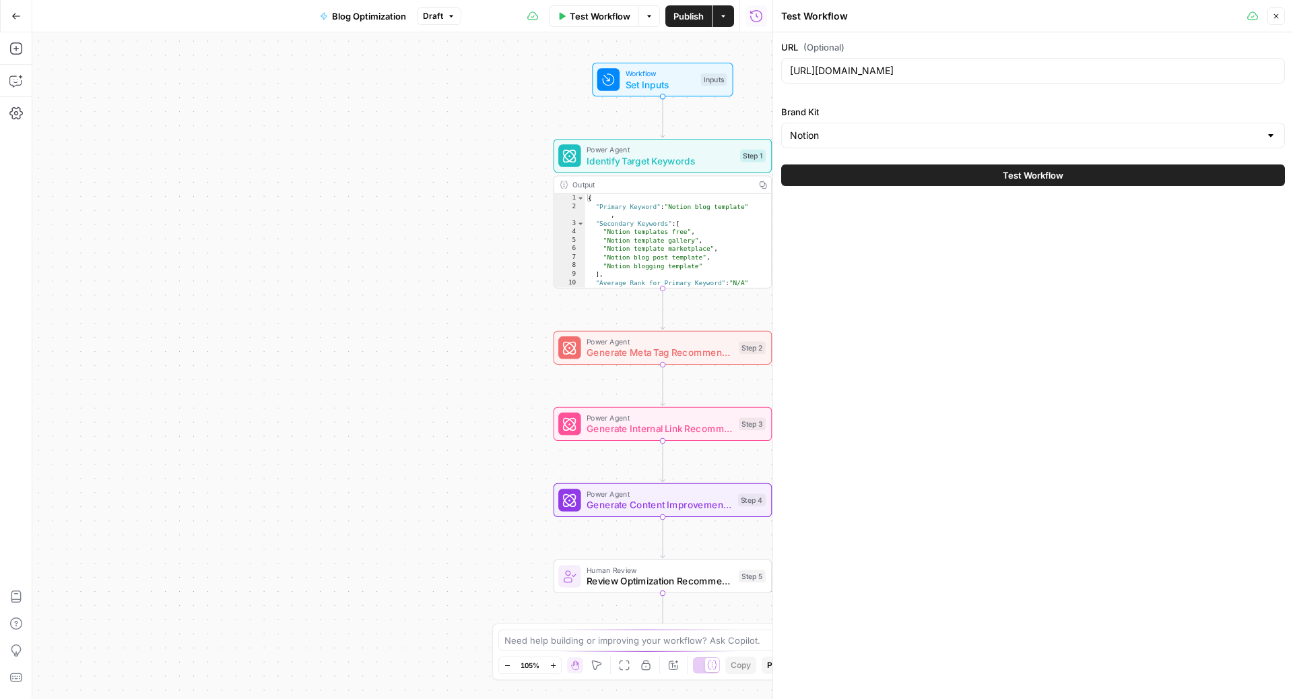
click at [1057, 176] on span "Test Workflow" at bounding box center [1033, 174] width 61 height 13
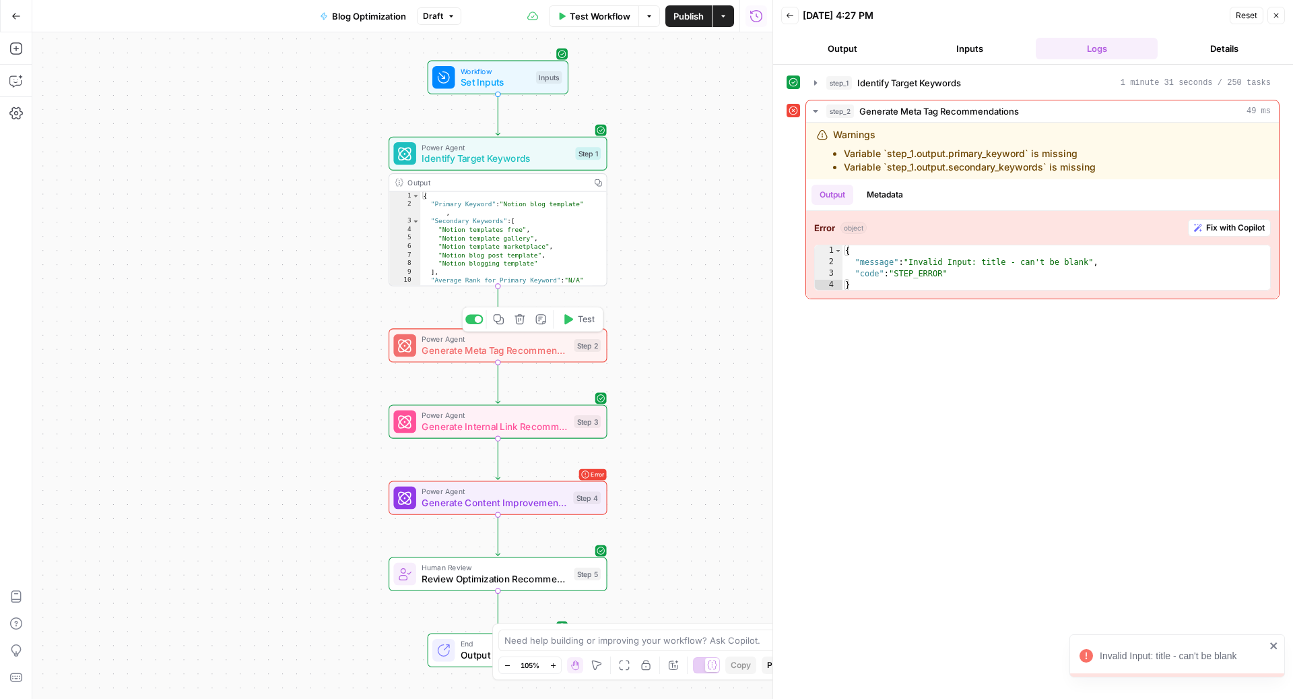
click at [455, 357] on div "Power Agent Generate Meta Tag Recommendations Step 2 Copy step Delete step Add …" at bounding box center [498, 345] width 218 height 34
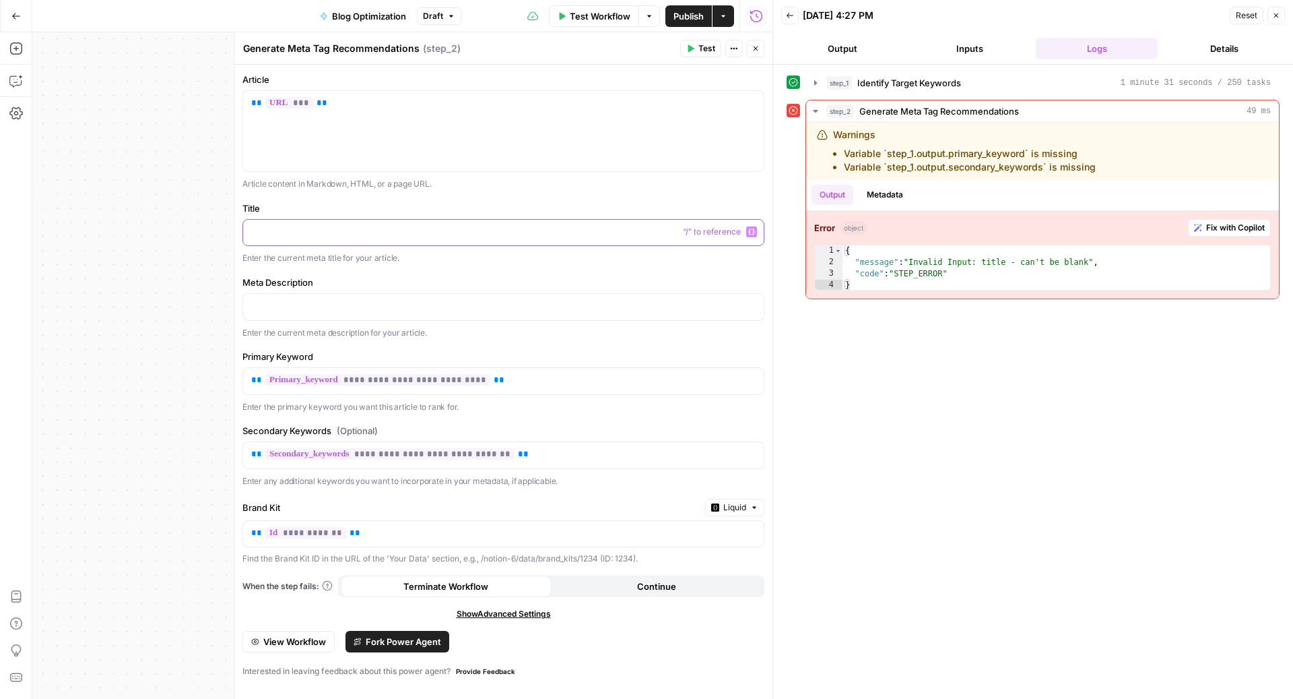
click at [373, 222] on div at bounding box center [503, 233] width 521 height 26
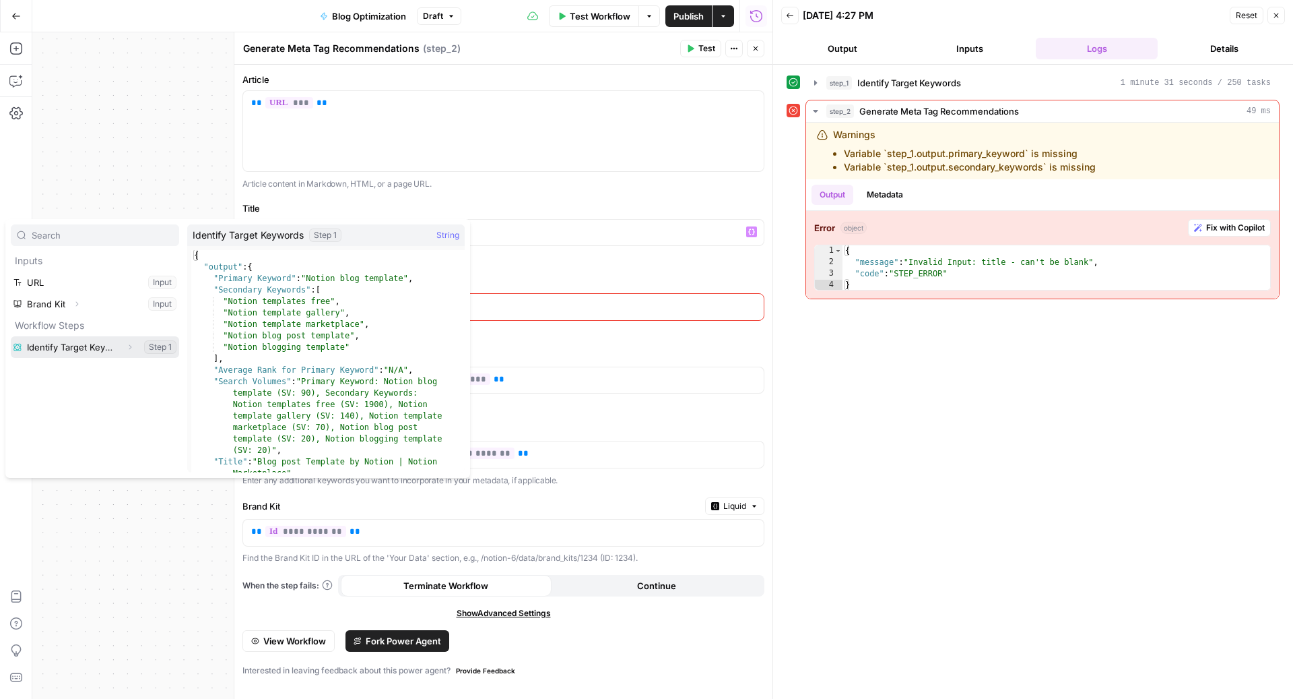
click at [133, 344] on icon "button" at bounding box center [130, 347] width 8 height 8
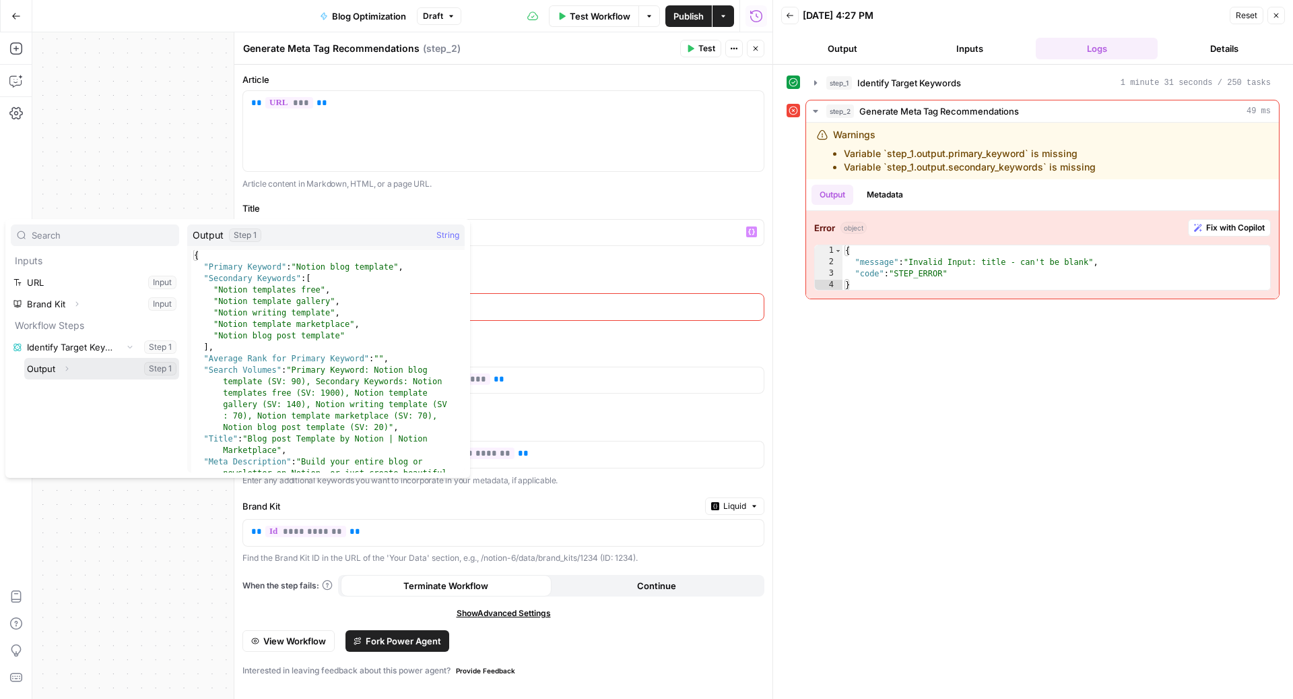
click at [68, 366] on icon "button" at bounding box center [67, 368] width 8 height 8
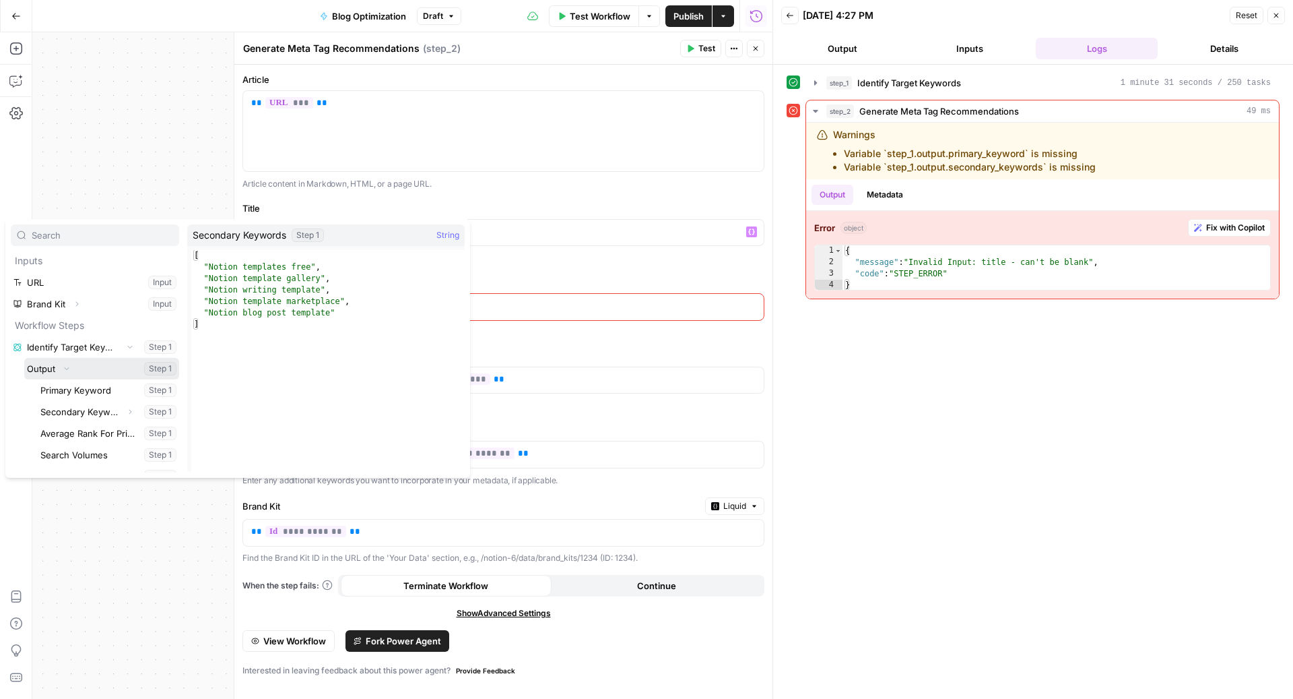
scroll to position [36, 0]
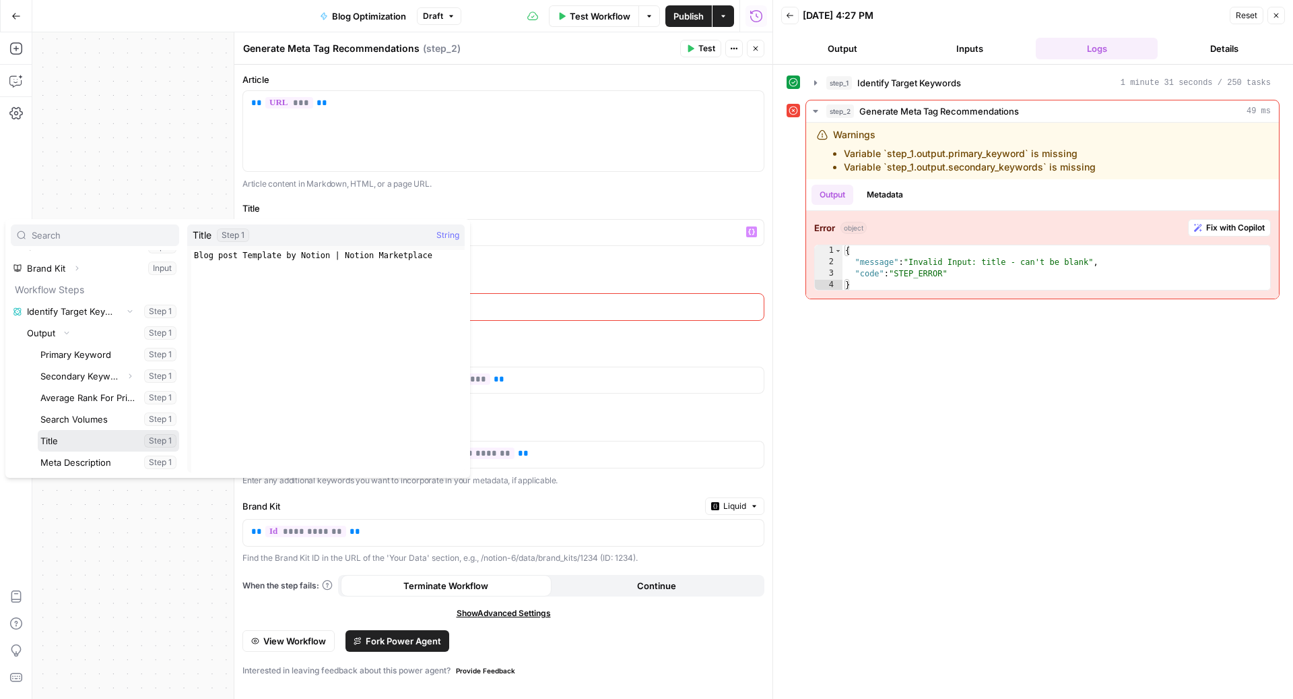
click at [82, 431] on button "Select variable Title" at bounding box center [108, 441] width 141 height 22
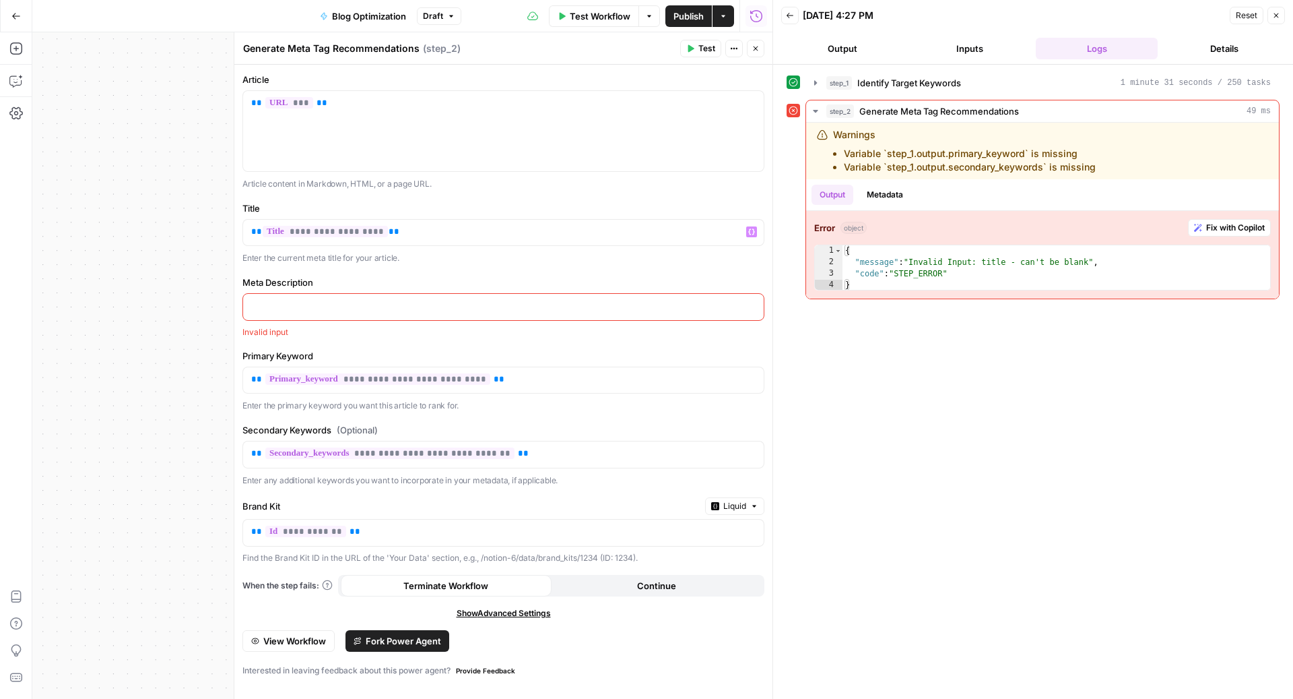
click at [302, 308] on p at bounding box center [503, 305] width 505 height 13
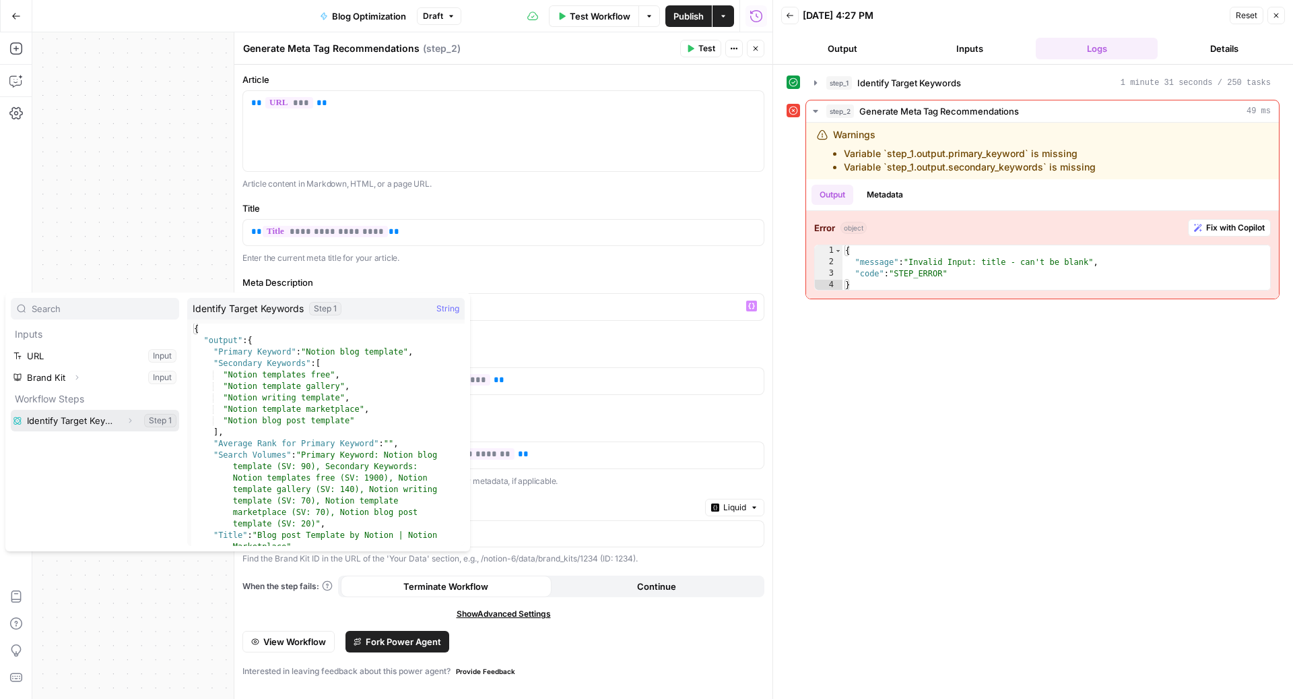
click at [135, 420] on button "Expand" at bounding box center [130, 421] width 18 height 18
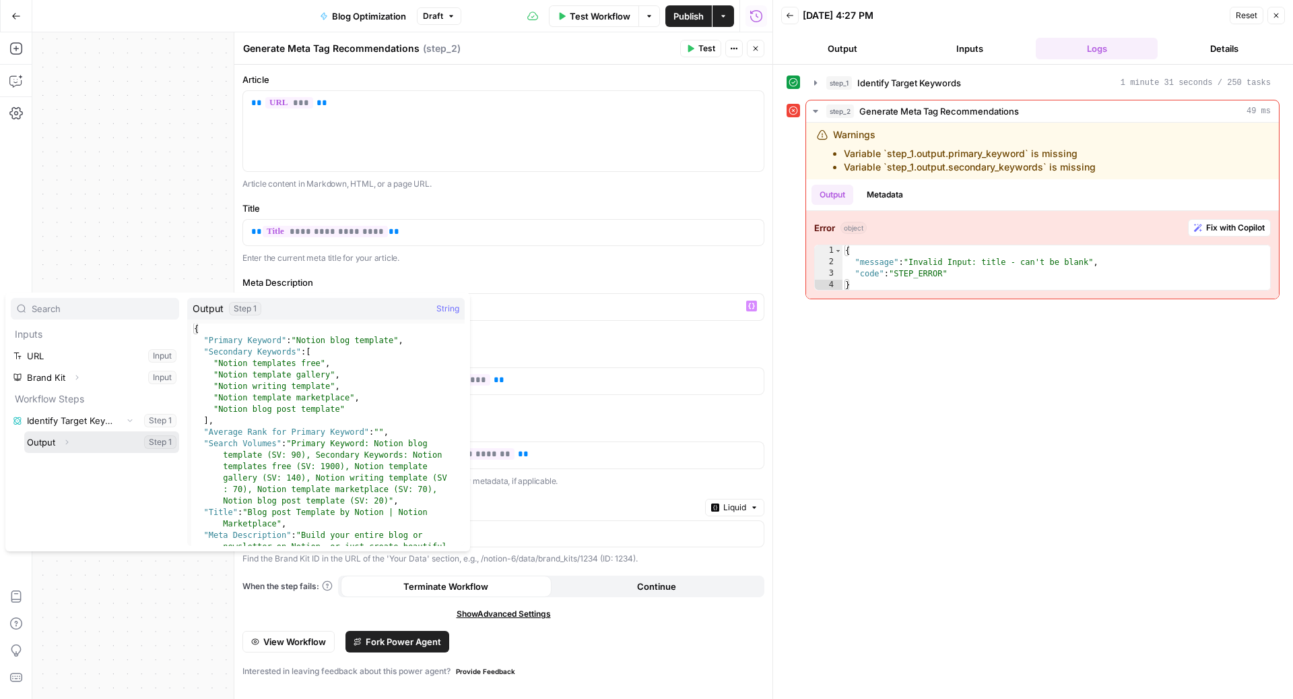
click at [70, 440] on icon "button" at bounding box center [67, 442] width 8 height 8
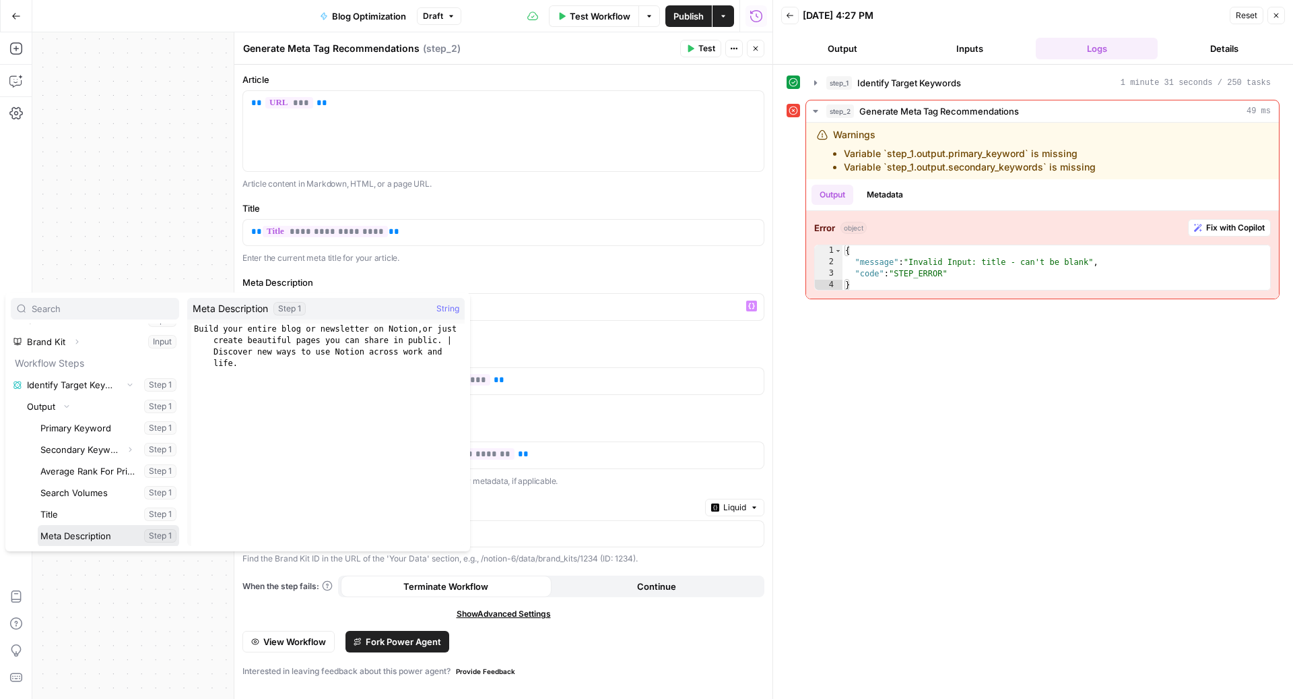
click at [77, 534] on button "Select variable Meta Description" at bounding box center [108, 536] width 141 height 22
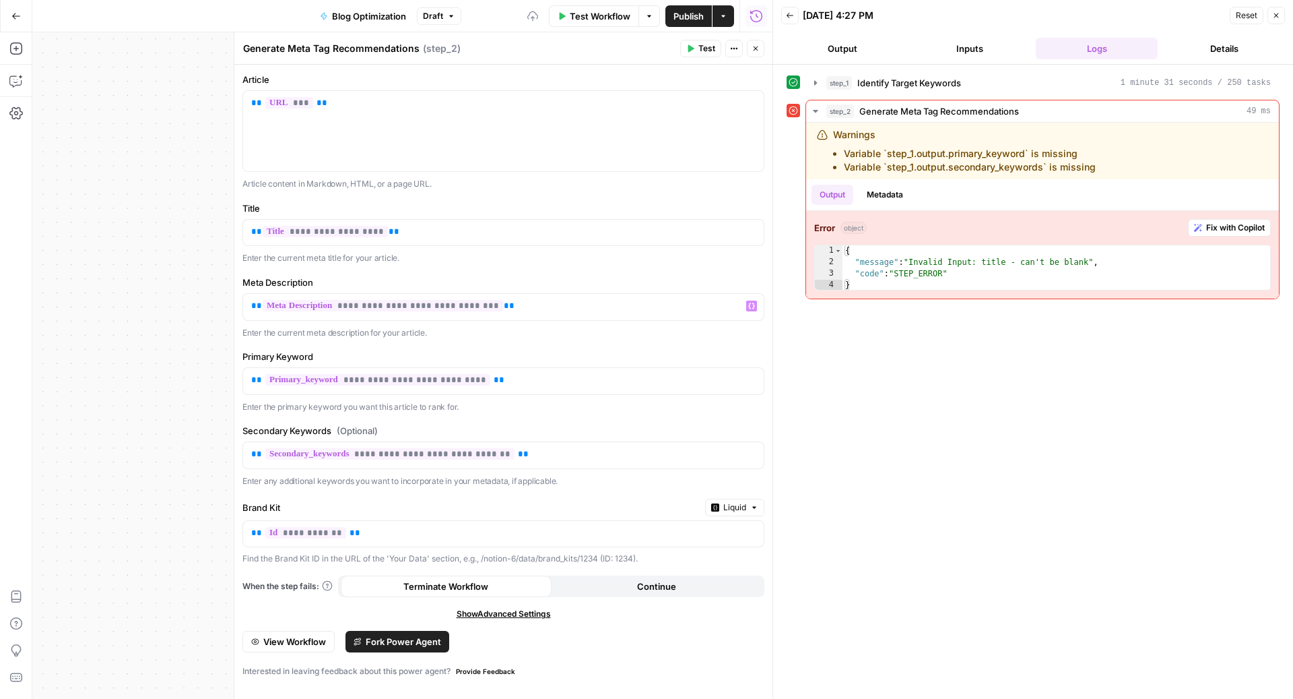
click at [763, 46] on button "Close" at bounding box center [756, 49] width 18 height 18
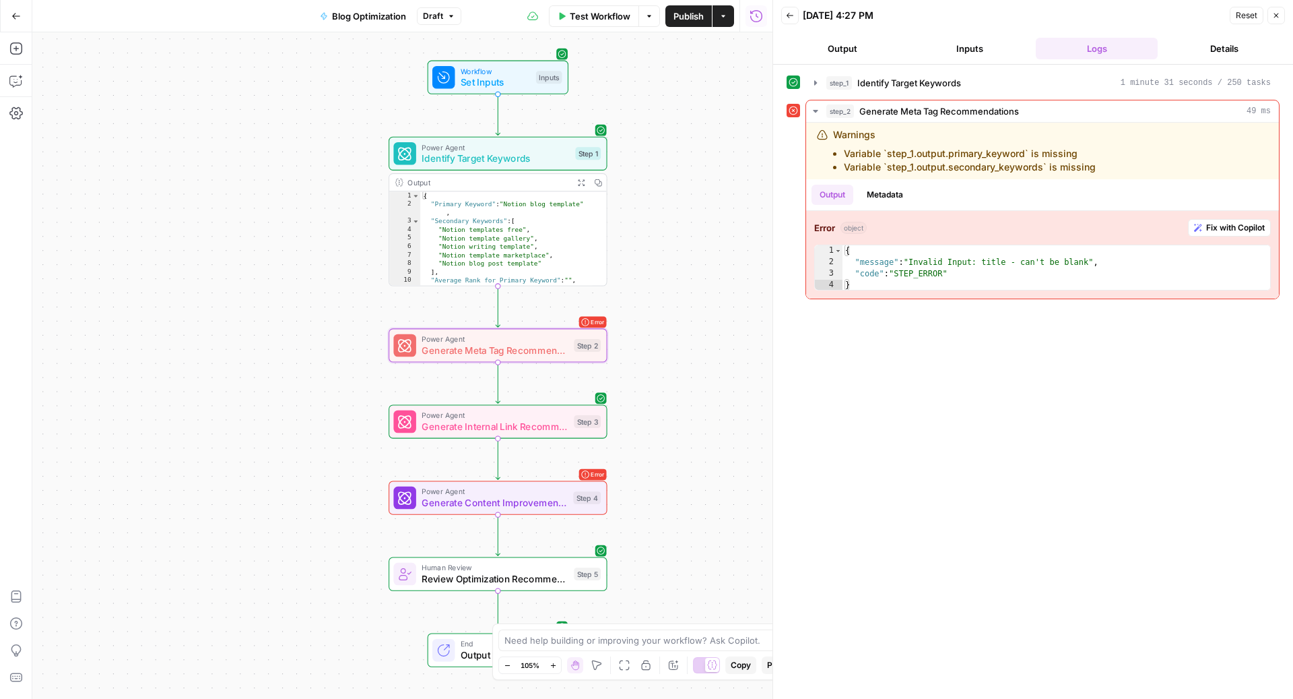
click at [688, 9] on span "Publish" at bounding box center [689, 15] width 30 height 13
click at [566, 24] on button "Test Workflow" at bounding box center [582, 16] width 90 height 22
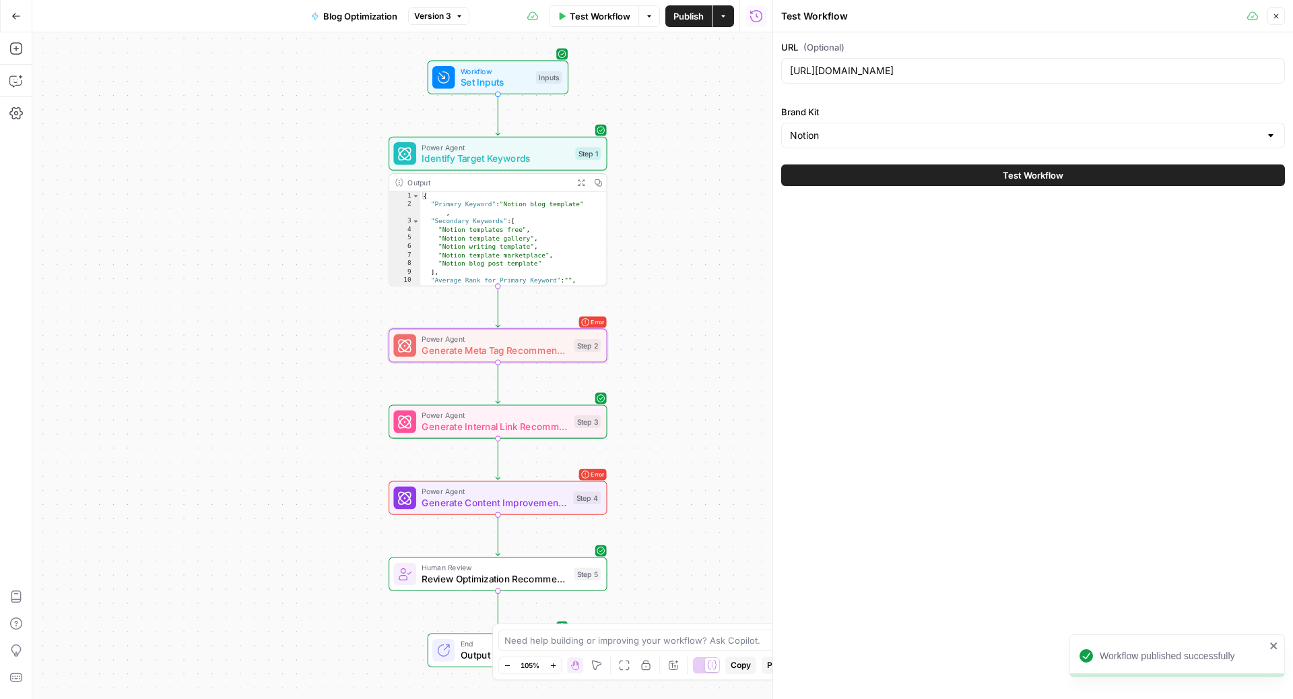
click at [899, 178] on button "Test Workflow" at bounding box center [1033, 175] width 504 height 22
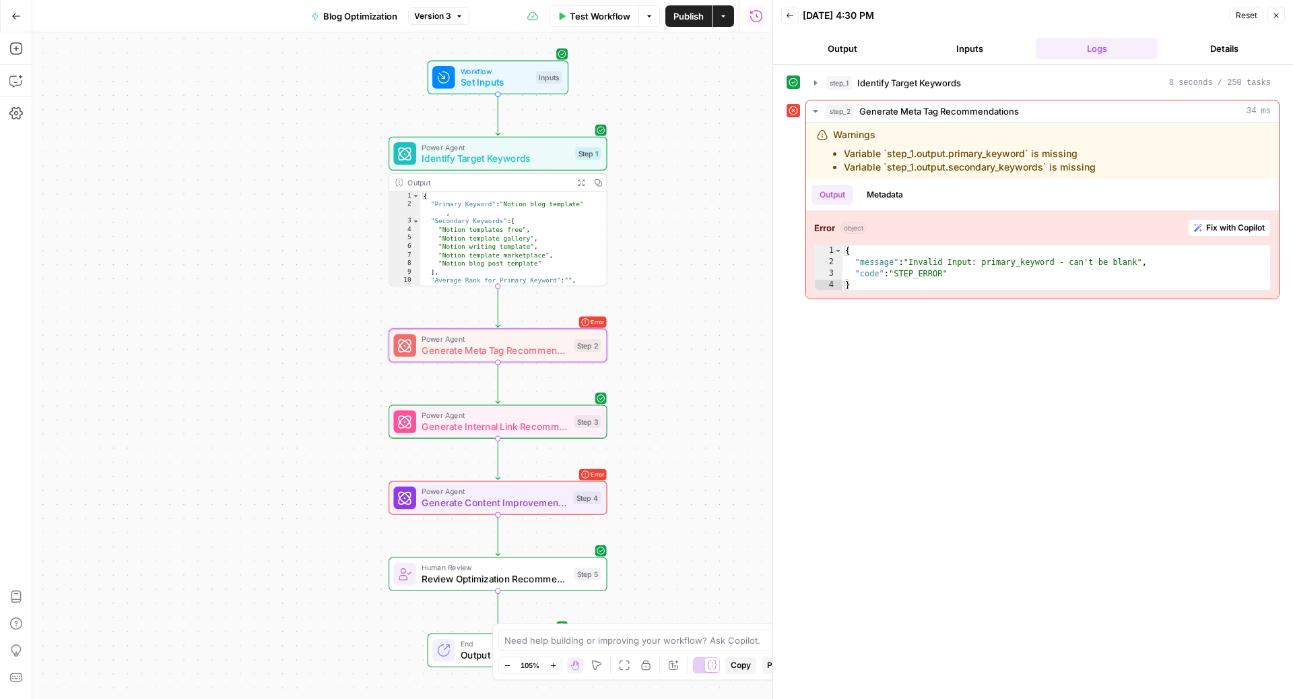
click at [482, 346] on span "Generate Meta Tag Recommendations" at bounding box center [495, 350] width 147 height 14
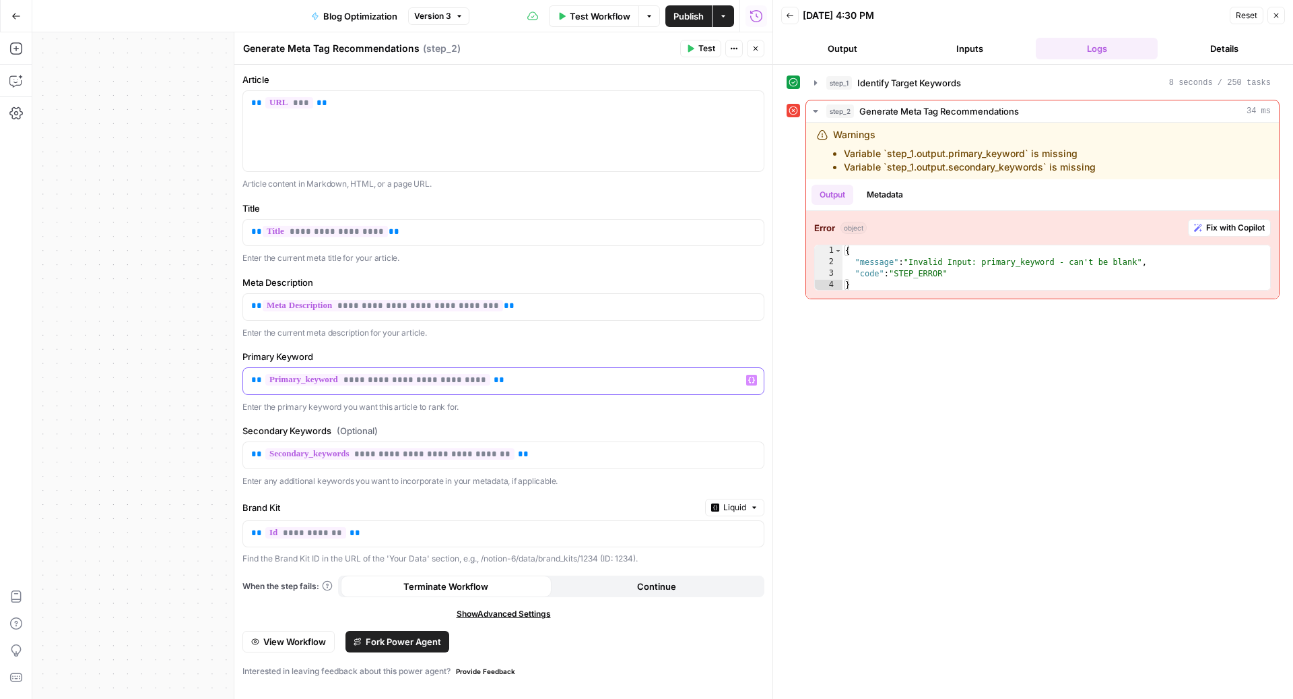
click at [429, 377] on span "**********" at bounding box center [377, 379] width 225 height 11
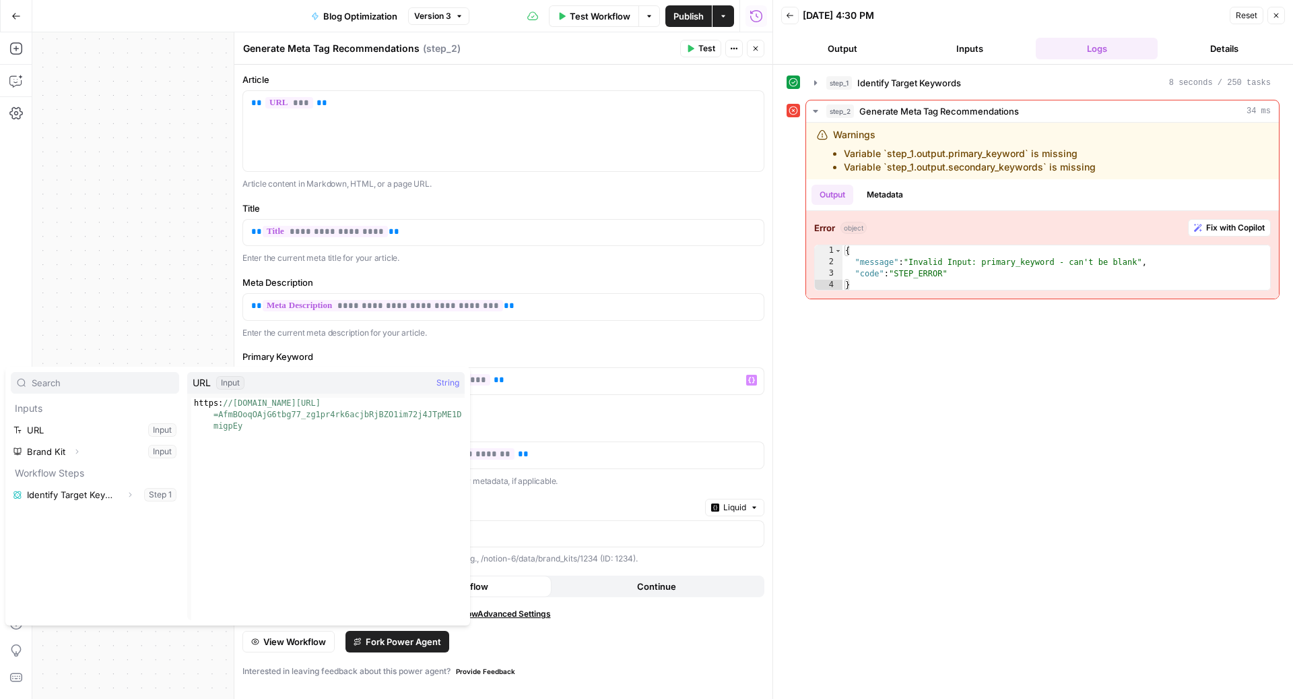
click at [514, 341] on div "**********" at bounding box center [503, 382] width 538 height 634
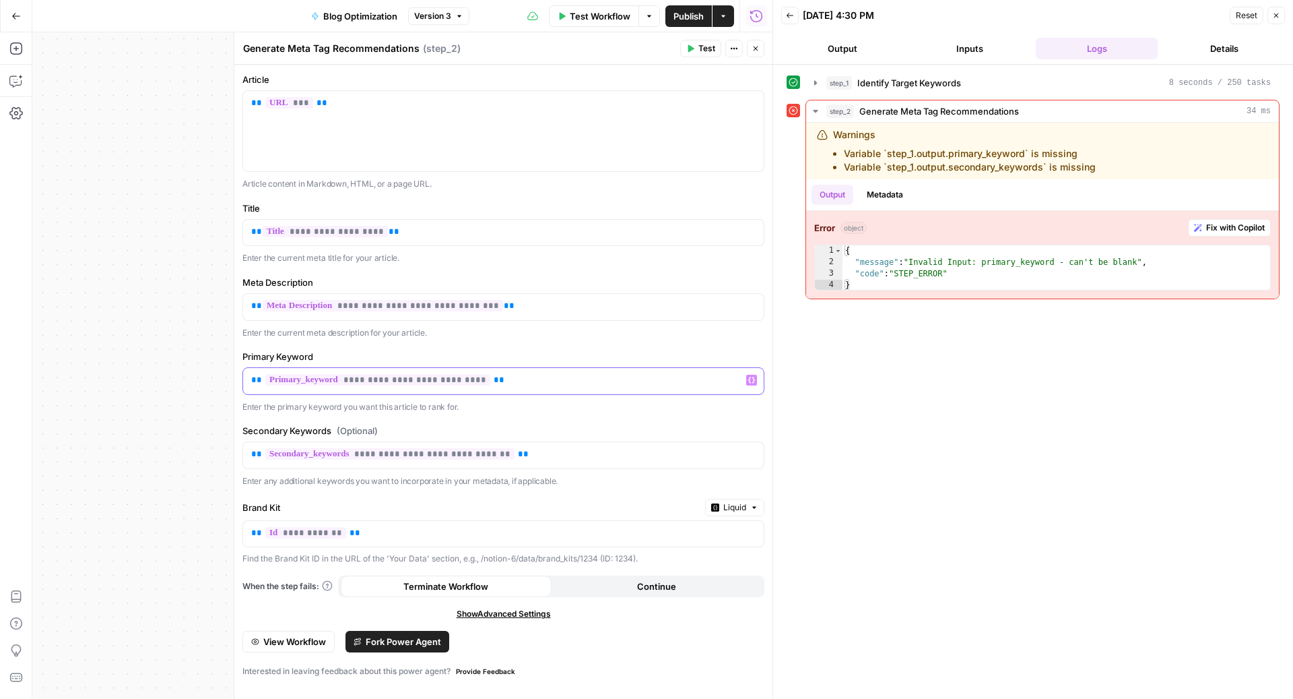
click at [504, 375] on p "**********" at bounding box center [503, 379] width 505 height 13
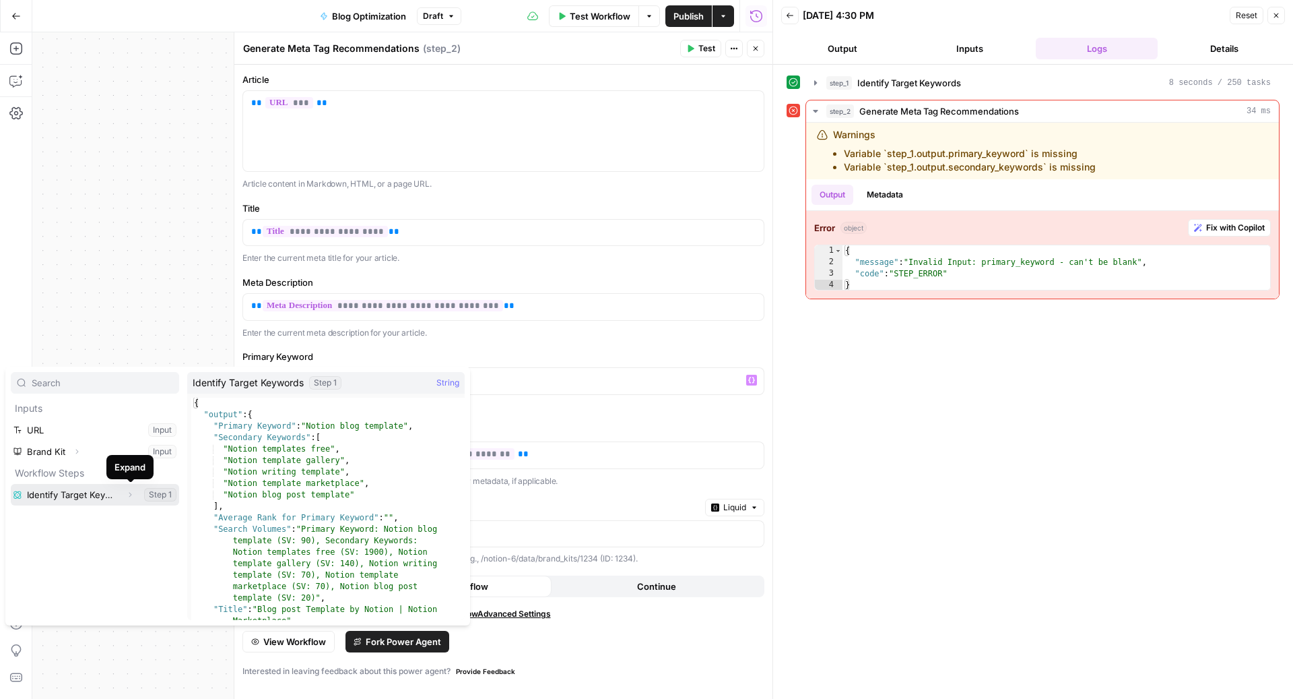
click at [132, 497] on icon "button" at bounding box center [130, 494] width 8 height 8
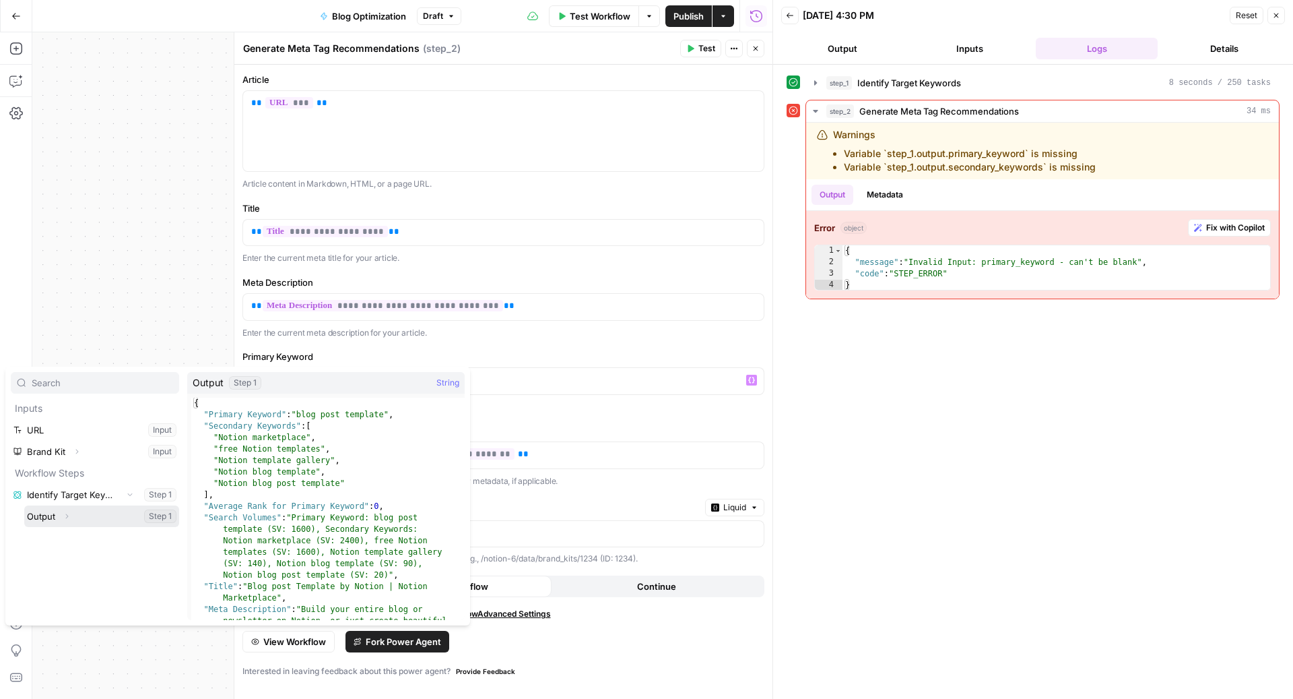
click at [69, 513] on icon "button" at bounding box center [67, 516] width 8 height 8
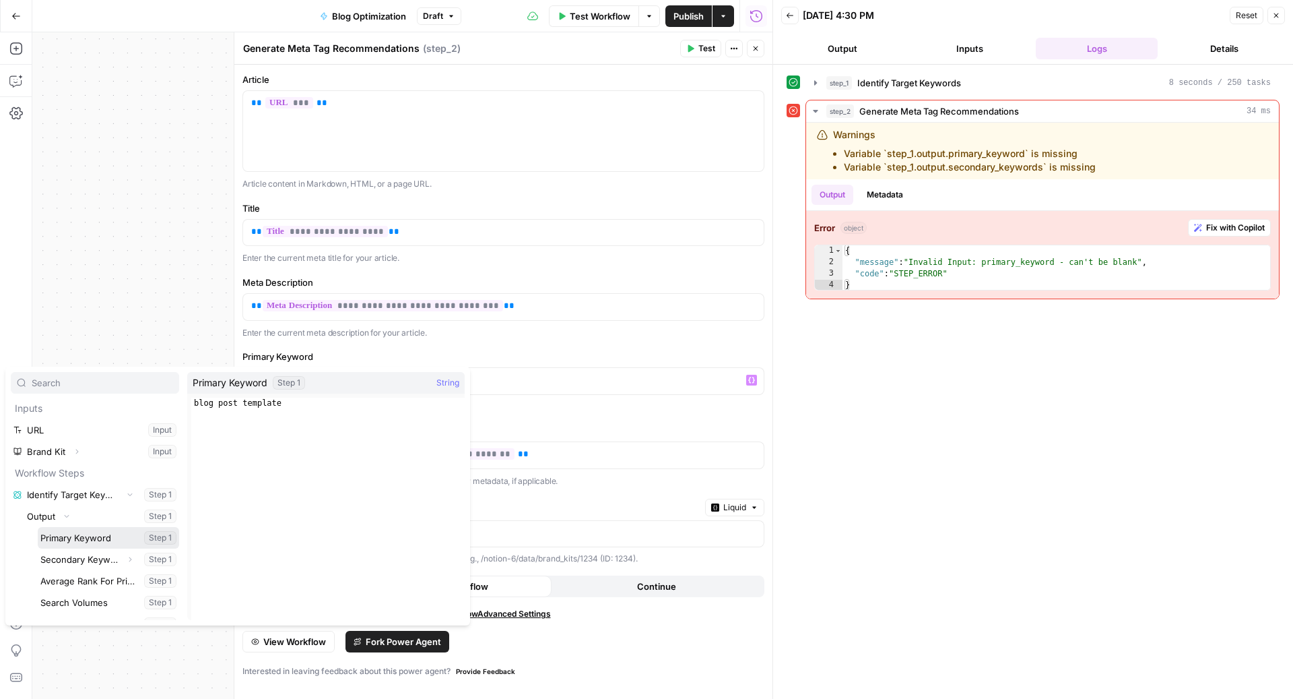
click at [73, 532] on button "Select variable Primary Keyword" at bounding box center [108, 538] width 141 height 22
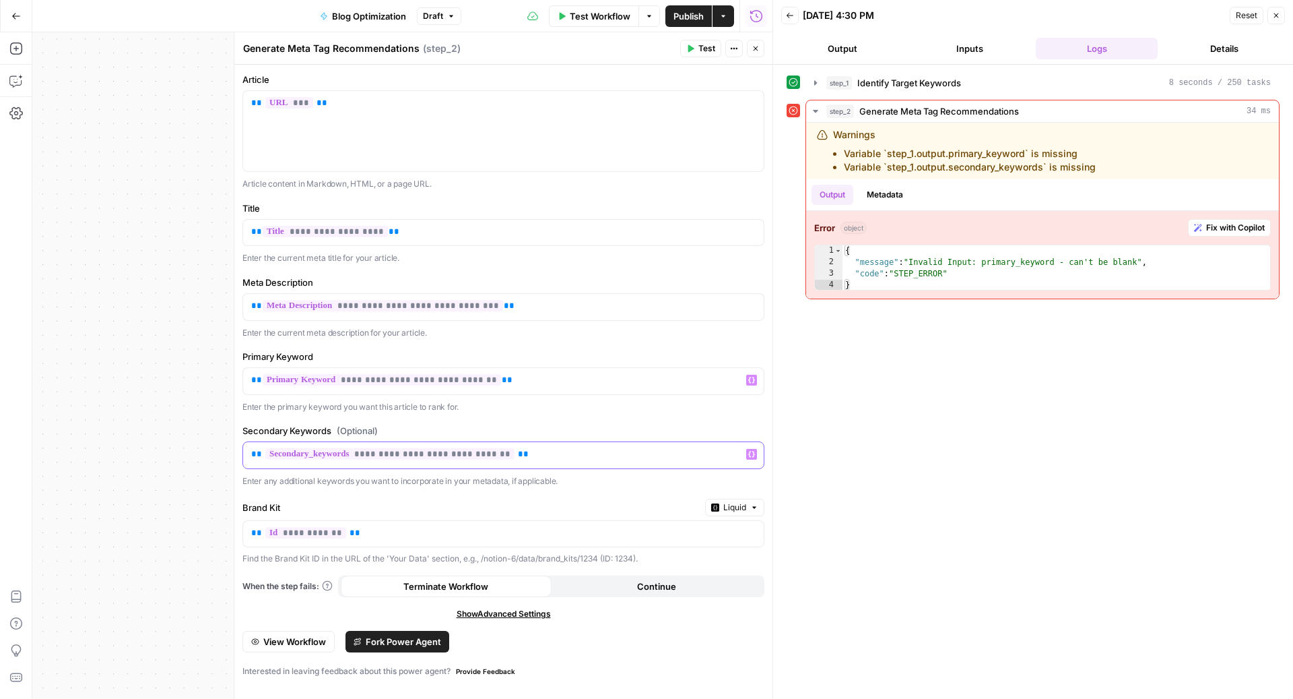
click at [544, 453] on p "**********" at bounding box center [503, 453] width 505 height 13
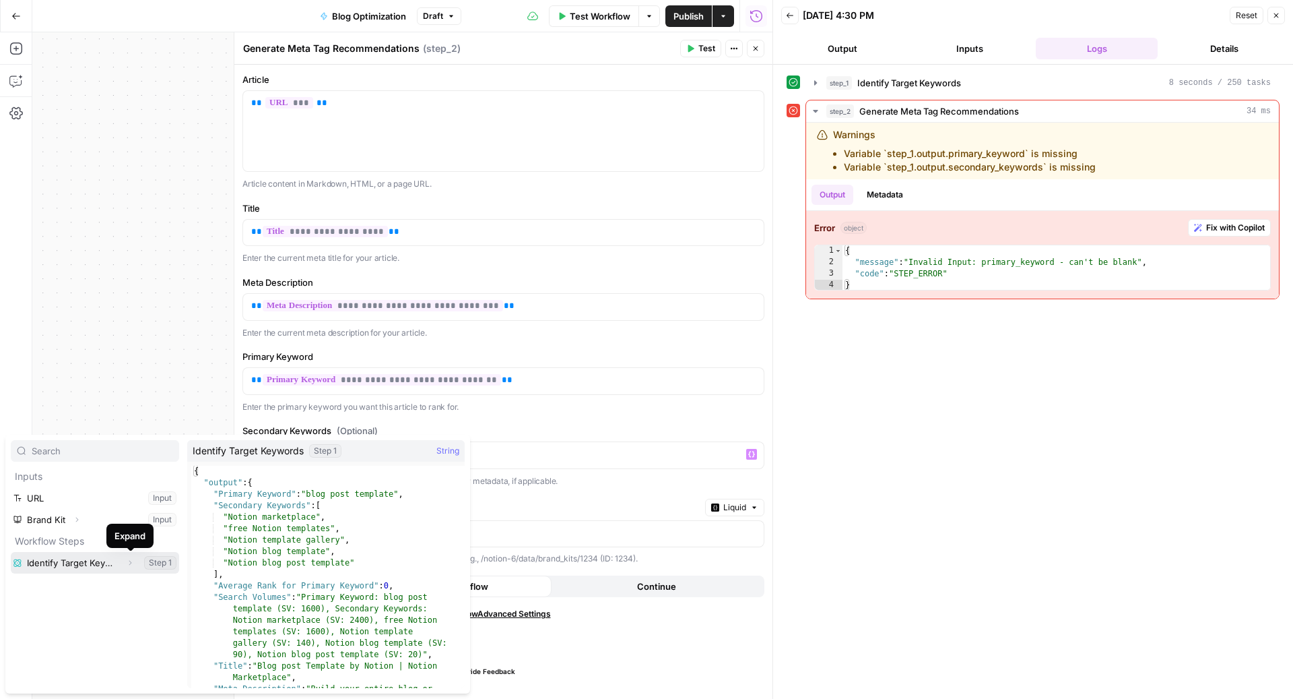
click at [129, 561] on icon "button" at bounding box center [130, 562] width 8 height 8
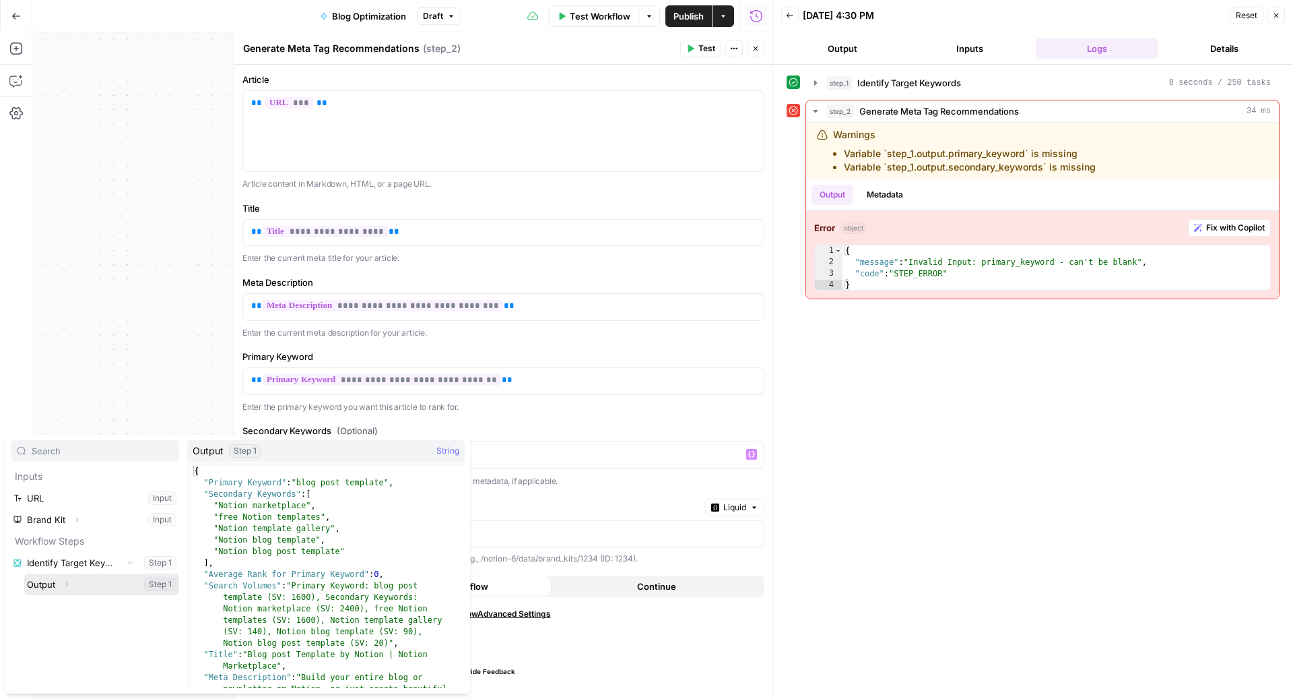
click at [67, 582] on icon "button" at bounding box center [67, 584] width 8 height 8
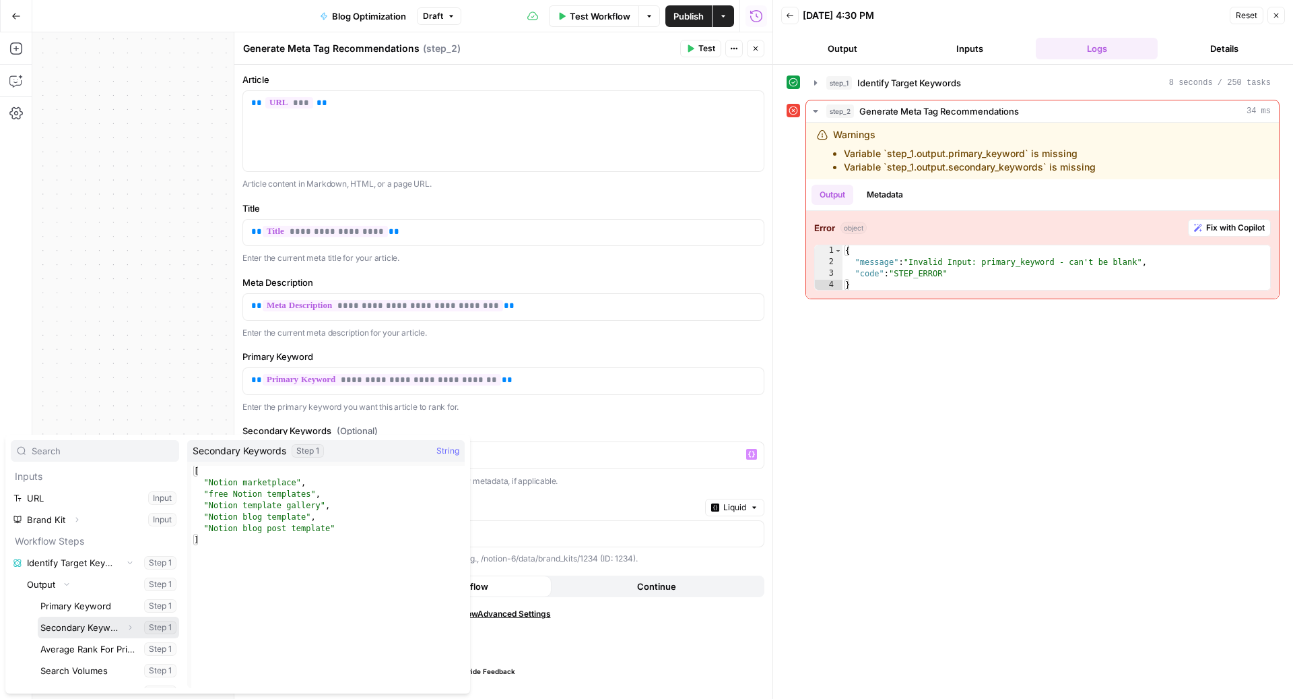
click at [103, 622] on button "Select variable Secondary Keywords" at bounding box center [108, 627] width 141 height 22
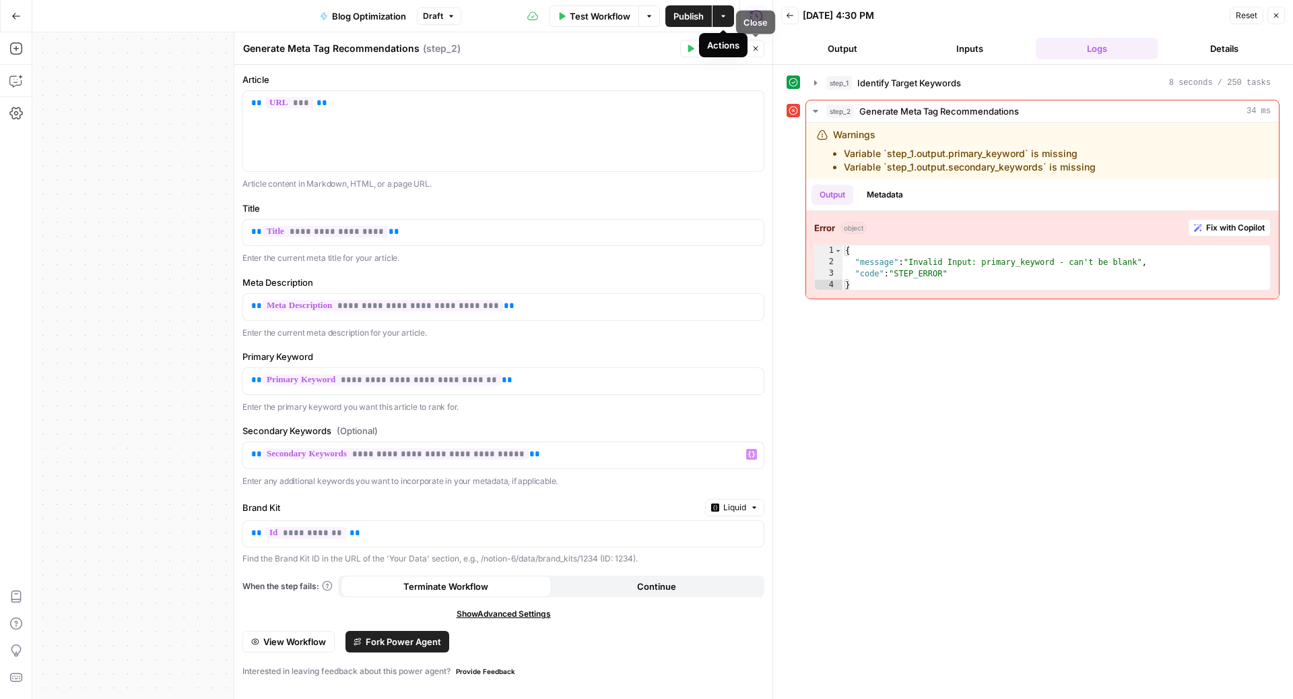
click at [762, 49] on button "Close" at bounding box center [756, 49] width 18 height 18
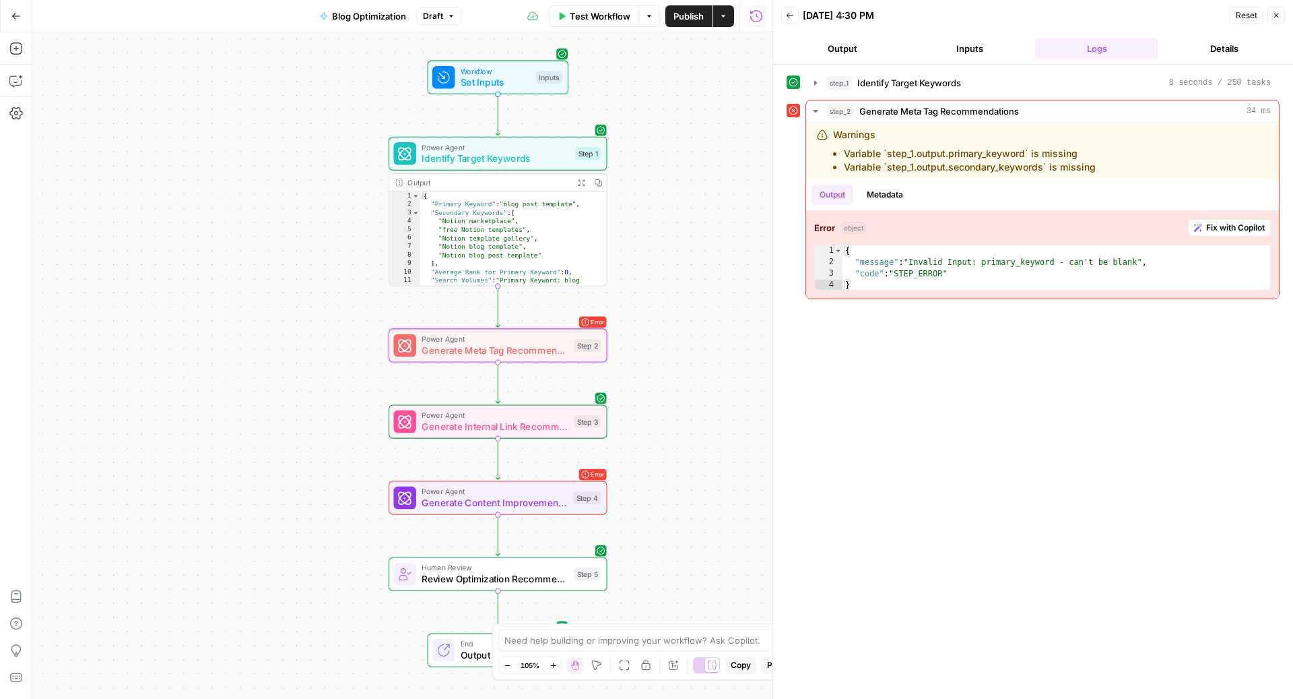
click at [686, 20] on span "Publish" at bounding box center [689, 15] width 30 height 13
click at [574, 324] on button "Test" at bounding box center [578, 319] width 44 height 18
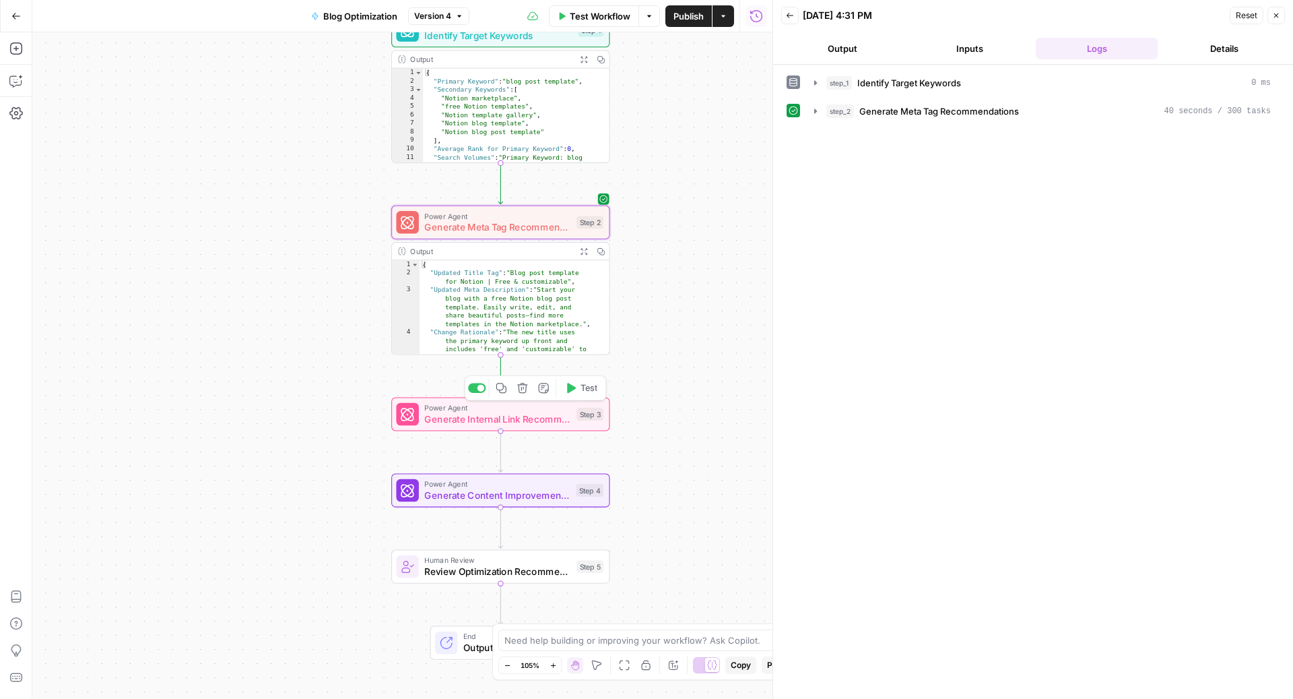
click at [587, 381] on span "Test" at bounding box center [589, 387] width 17 height 13
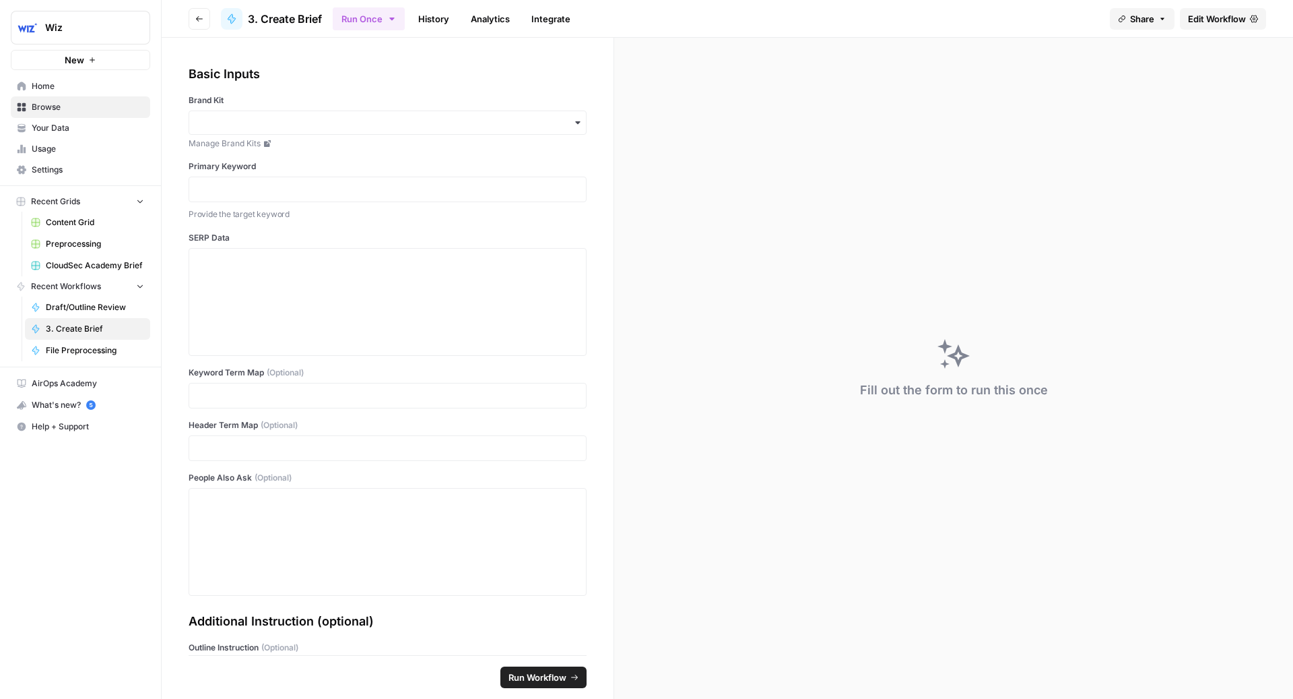
scroll to position [223, 0]
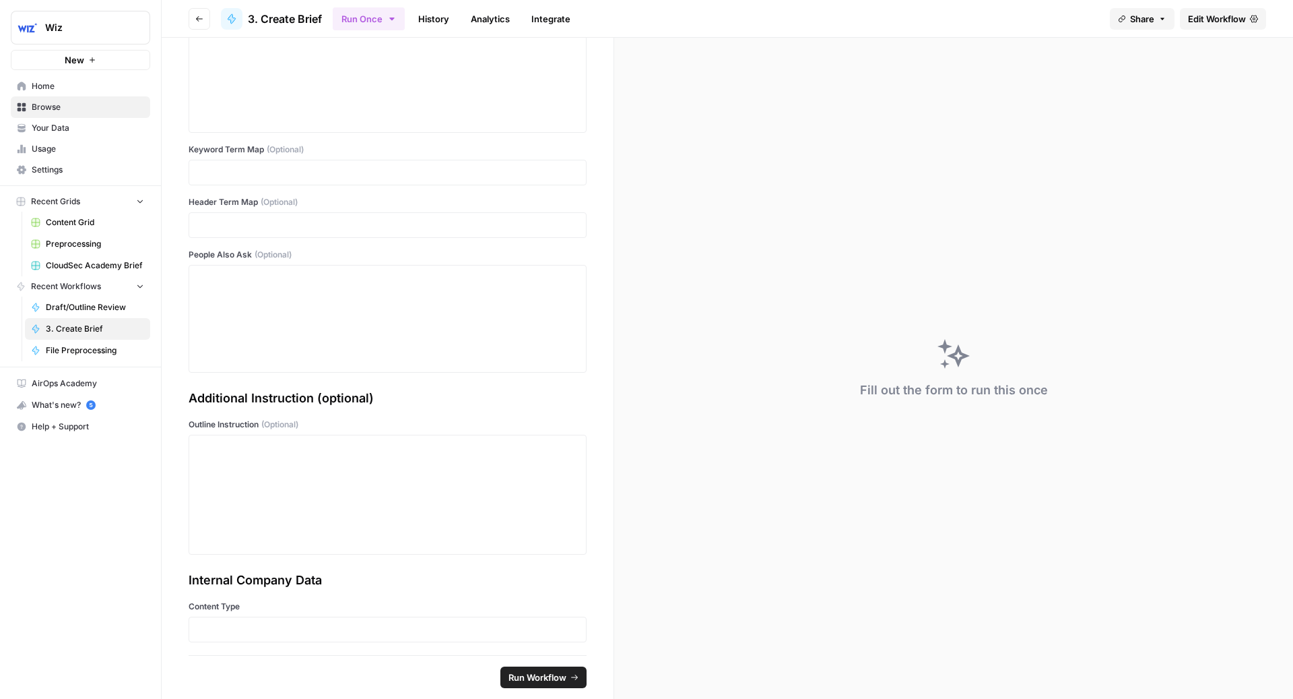
click at [430, 26] on link "History" at bounding box center [433, 19] width 47 height 22
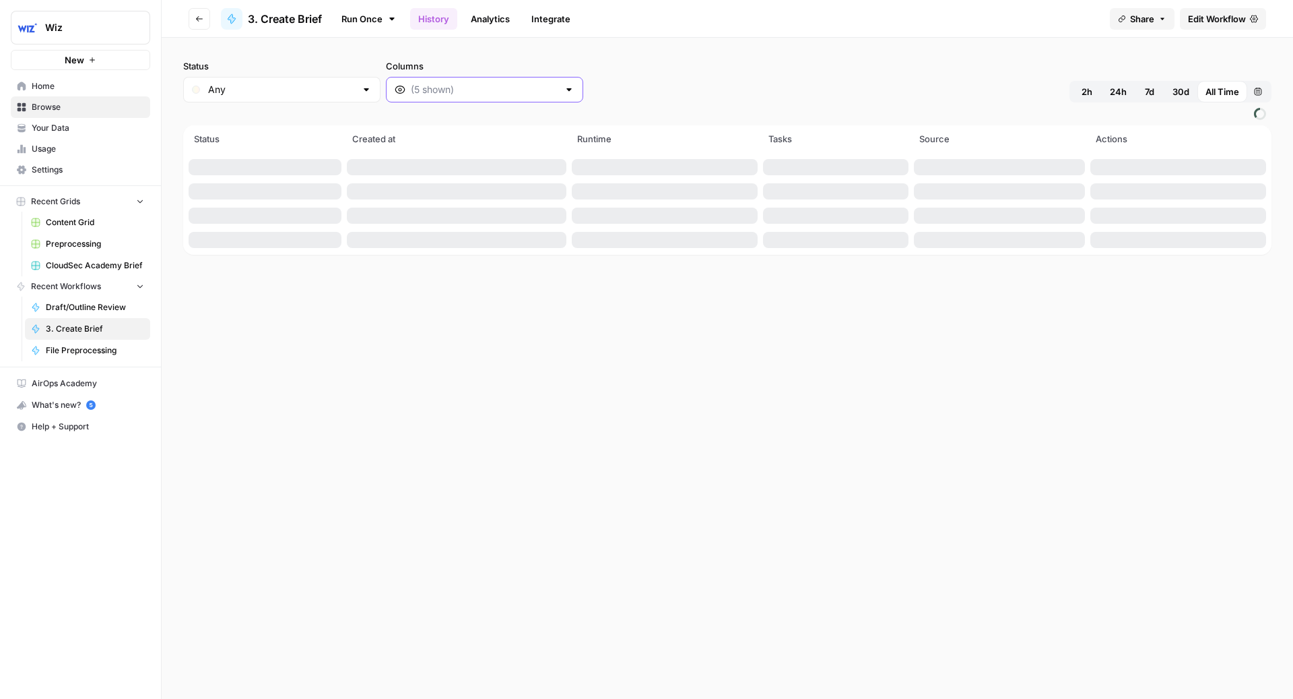
click at [421, 84] on input "Columns" at bounding box center [485, 89] width 148 height 13
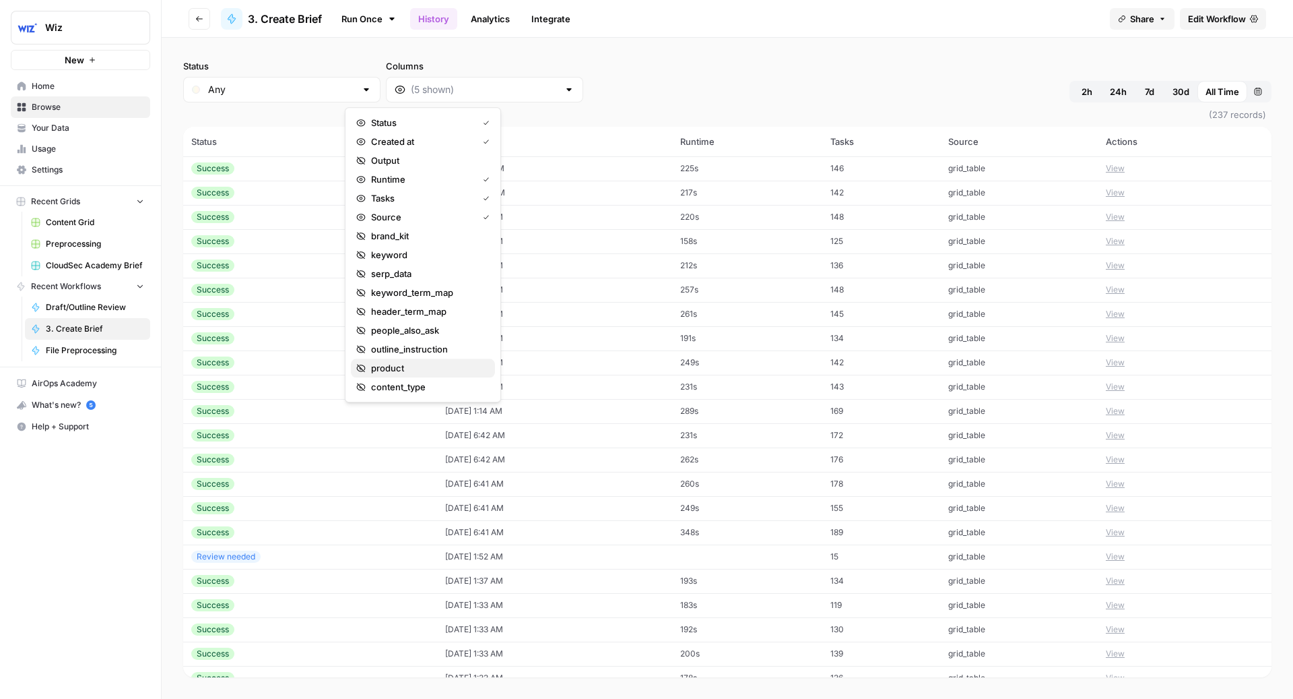
click at [425, 370] on span "product" at bounding box center [427, 367] width 113 height 13
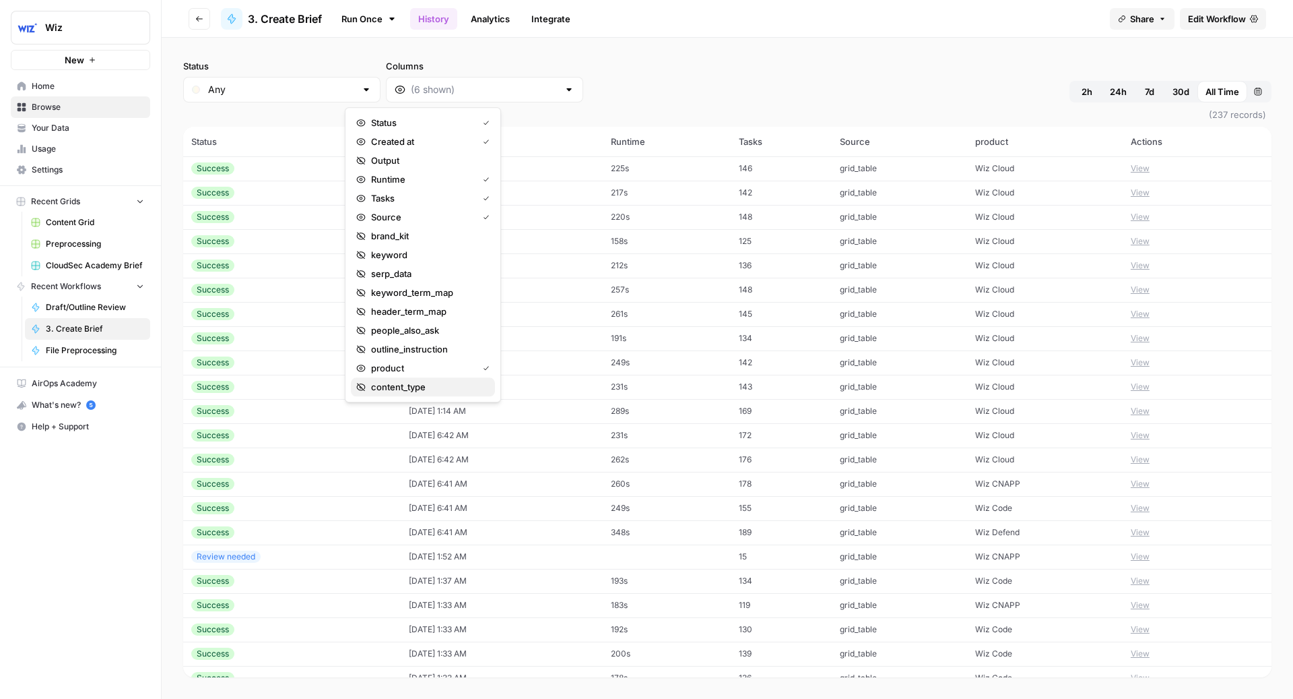
click at [417, 387] on span "content_type" at bounding box center [427, 386] width 113 height 13
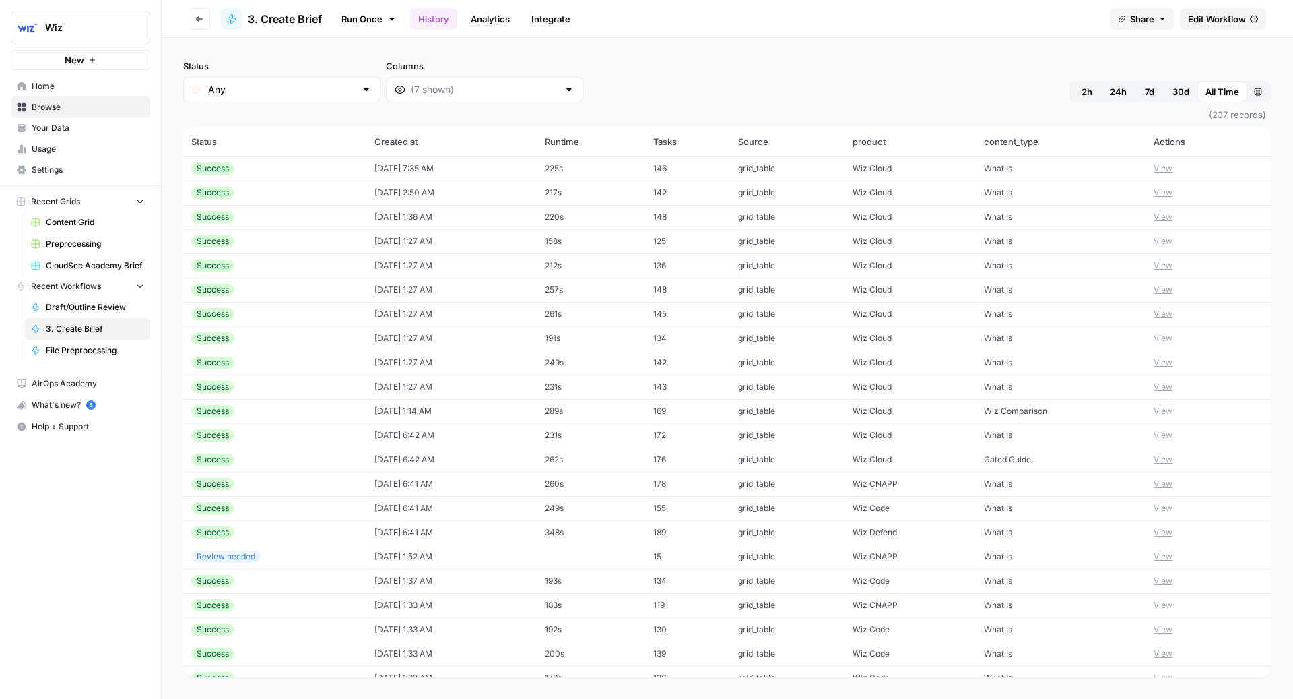
click at [744, 65] on div "Status Any Columns 2h 24h 7d 30d All Time Custom range" at bounding box center [727, 80] width 1089 height 43
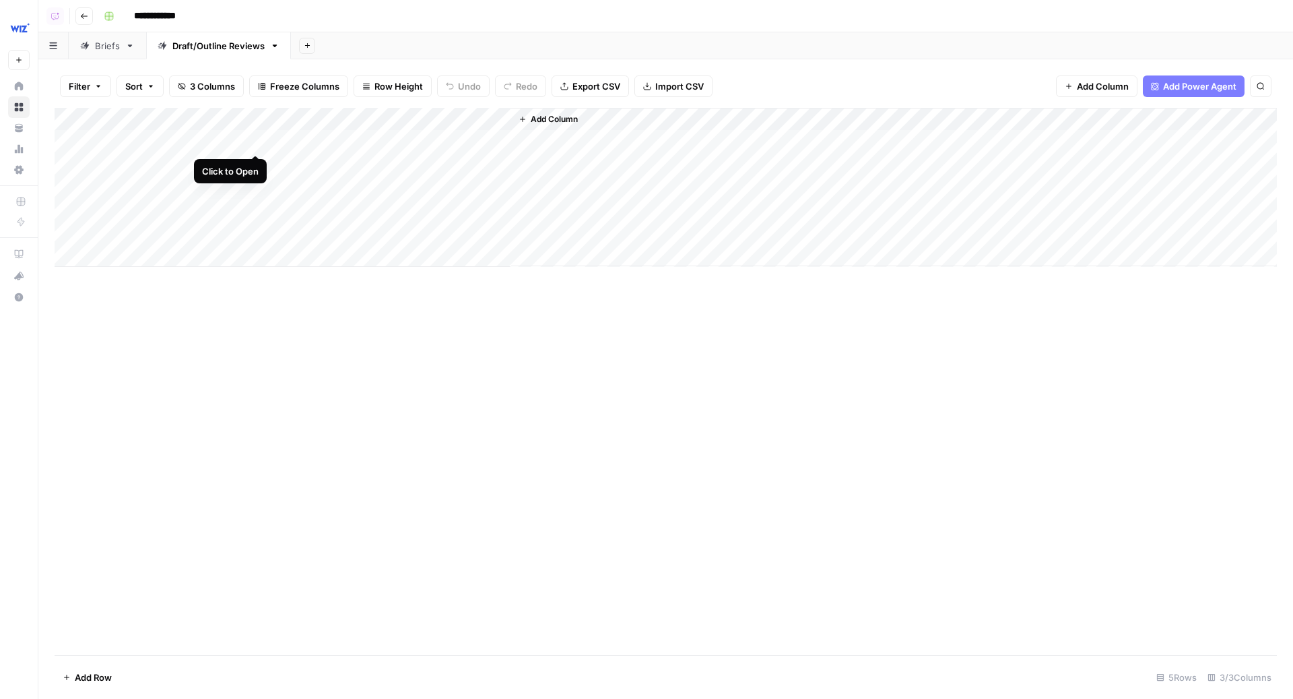
click at [255, 139] on div "Add Column" at bounding box center [666, 187] width 1223 height 159
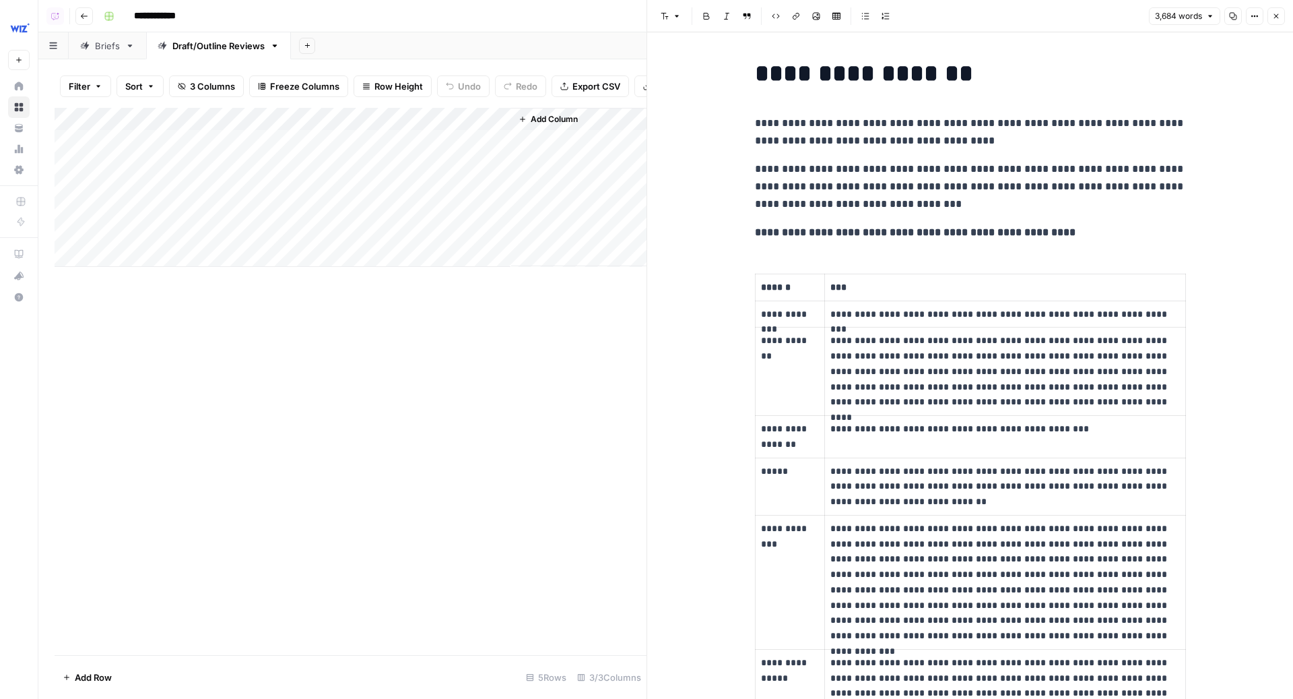
click at [831, 280] on p "***" at bounding box center [1006, 287] width 350 height 15
click at [872, 201] on p "**********" at bounding box center [970, 186] width 431 height 53
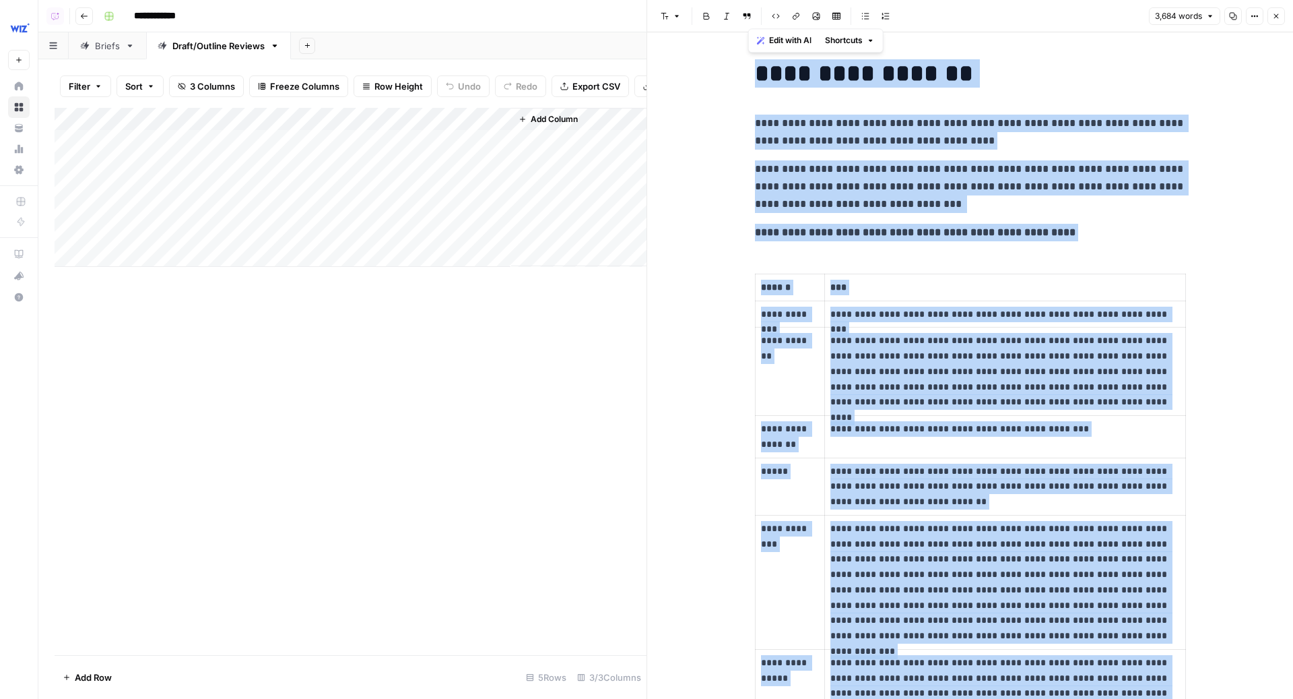
copy div "**********"
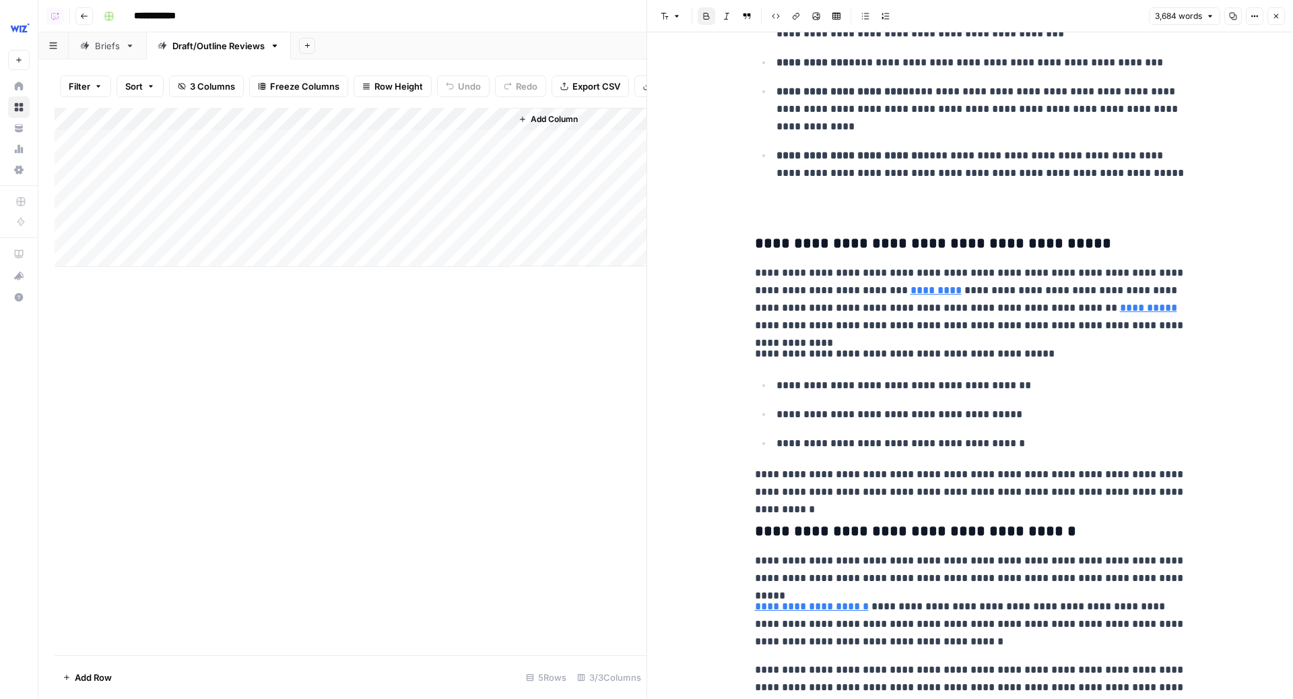
scroll to position [6458, 0]
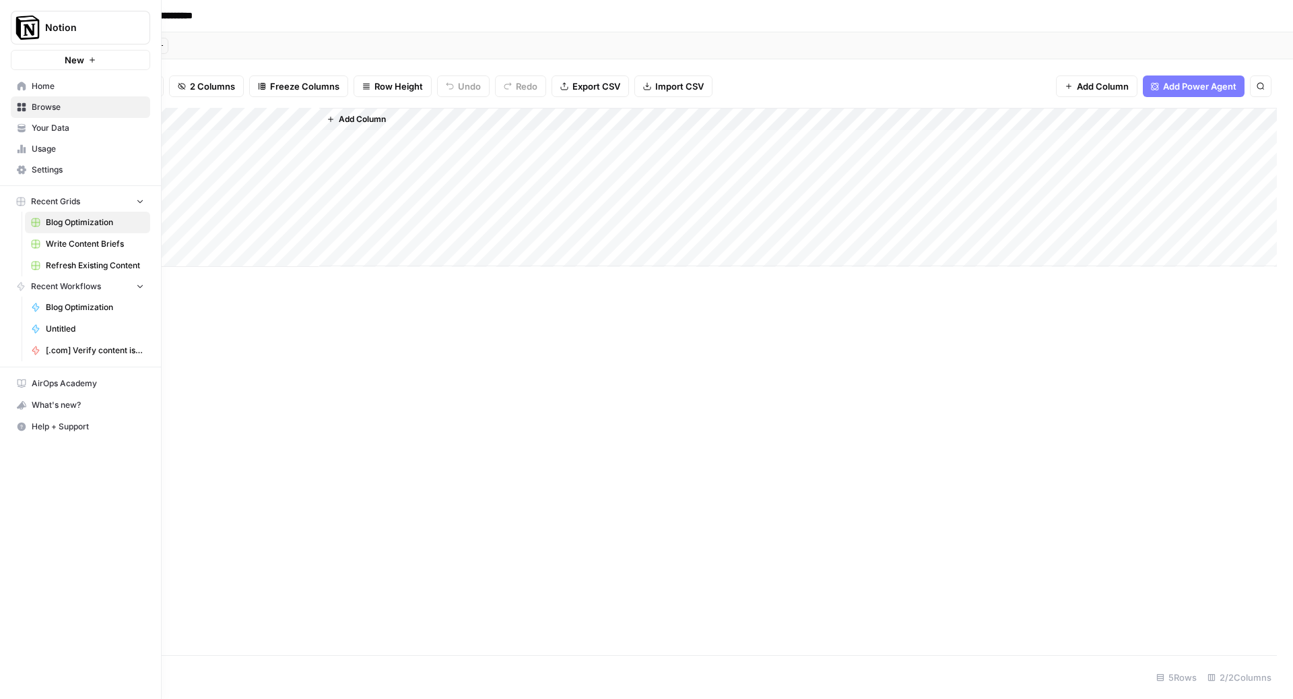
click at [80, 268] on span "Refresh Existing Content" at bounding box center [95, 265] width 98 height 12
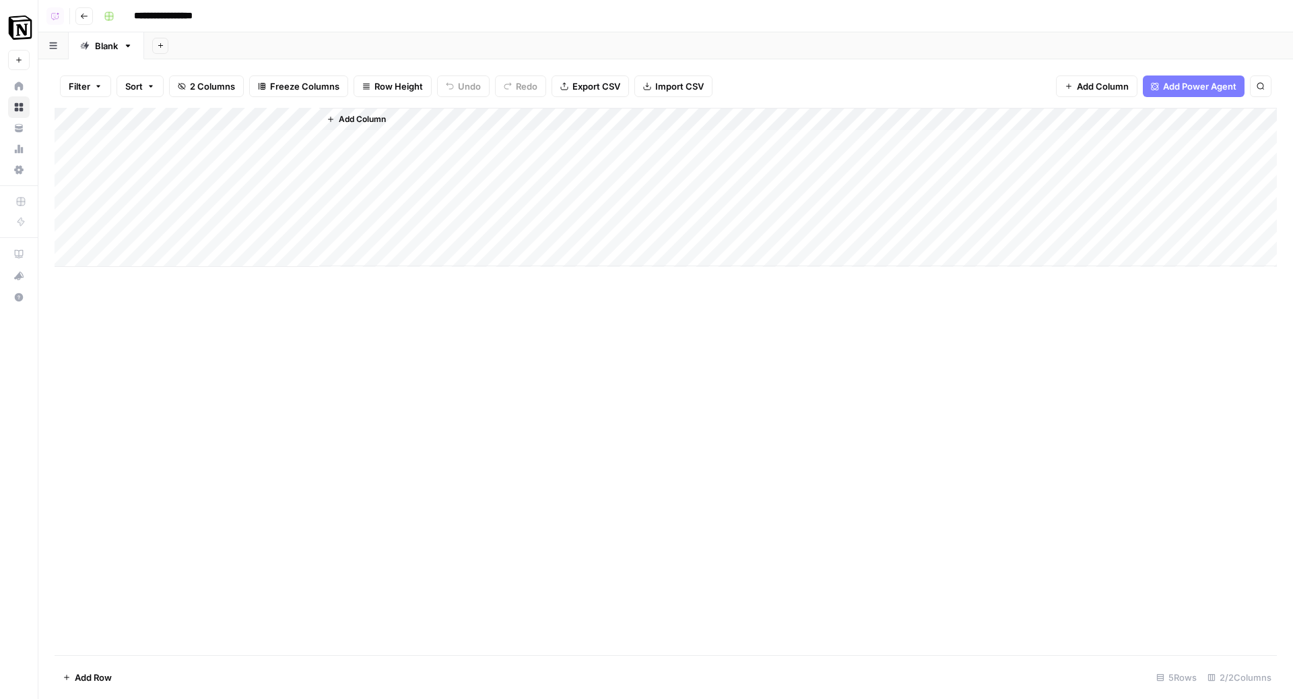
click at [154, 143] on div "Add Column" at bounding box center [666, 187] width 1223 height 159
drag, startPoint x: 200, startPoint y: 120, endPoint x: 307, endPoint y: 120, distance: 107.1
click at [307, 120] on div "Add Column" at bounding box center [666, 187] width 1223 height 159
drag, startPoint x: 308, startPoint y: 120, endPoint x: 486, endPoint y: 120, distance: 177.8
click at [486, 120] on div "Add Column" at bounding box center [666, 187] width 1223 height 159
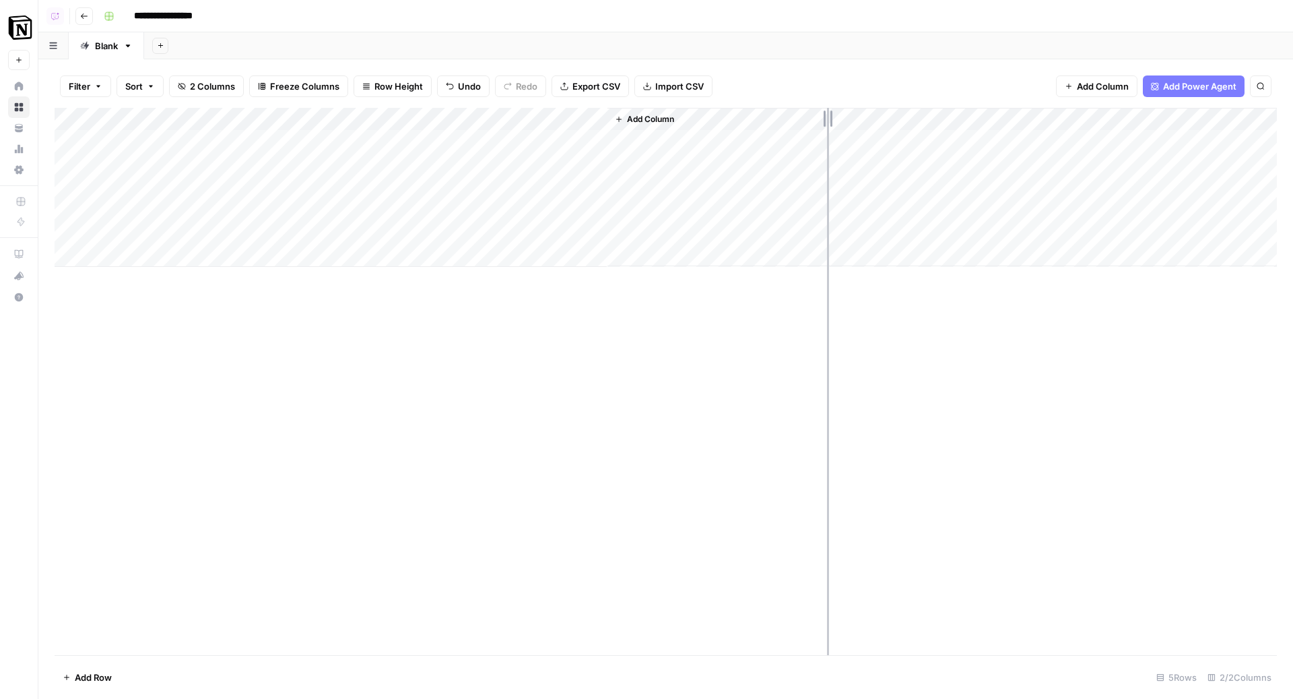
drag, startPoint x: 486, startPoint y: 120, endPoint x: 839, endPoint y: 111, distance: 353.1
click at [838, 112] on div "Add Column" at bounding box center [666, 187] width 1223 height 159
drag, startPoint x: 839, startPoint y: 111, endPoint x: 349, endPoint y: 110, distance: 489.7
click at [349, 109] on div "Add Column" at bounding box center [666, 187] width 1223 height 159
click at [464, 336] on div "Add Column" at bounding box center [666, 381] width 1223 height 547
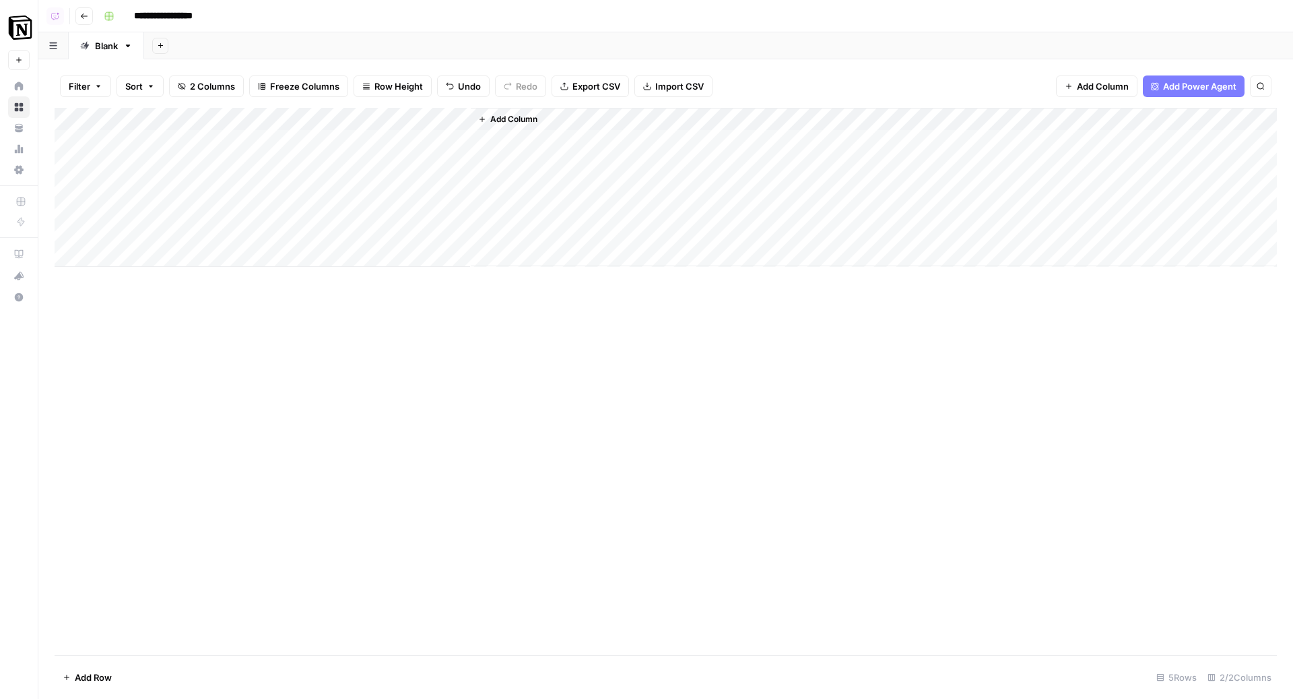
click at [236, 164] on div "Add Column" at bounding box center [666, 187] width 1223 height 159
click at [226, 123] on div "Add Column" at bounding box center [666, 187] width 1223 height 159
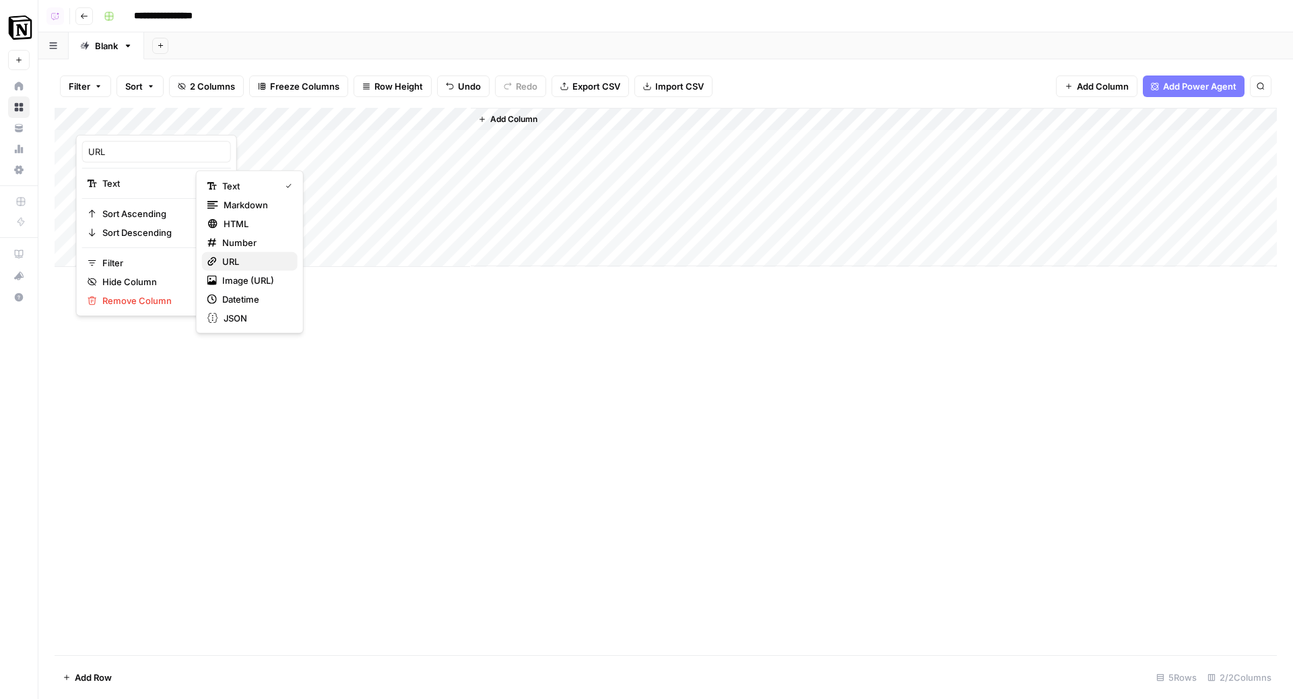
click at [251, 252] on button "URL" at bounding box center [250, 261] width 96 height 19
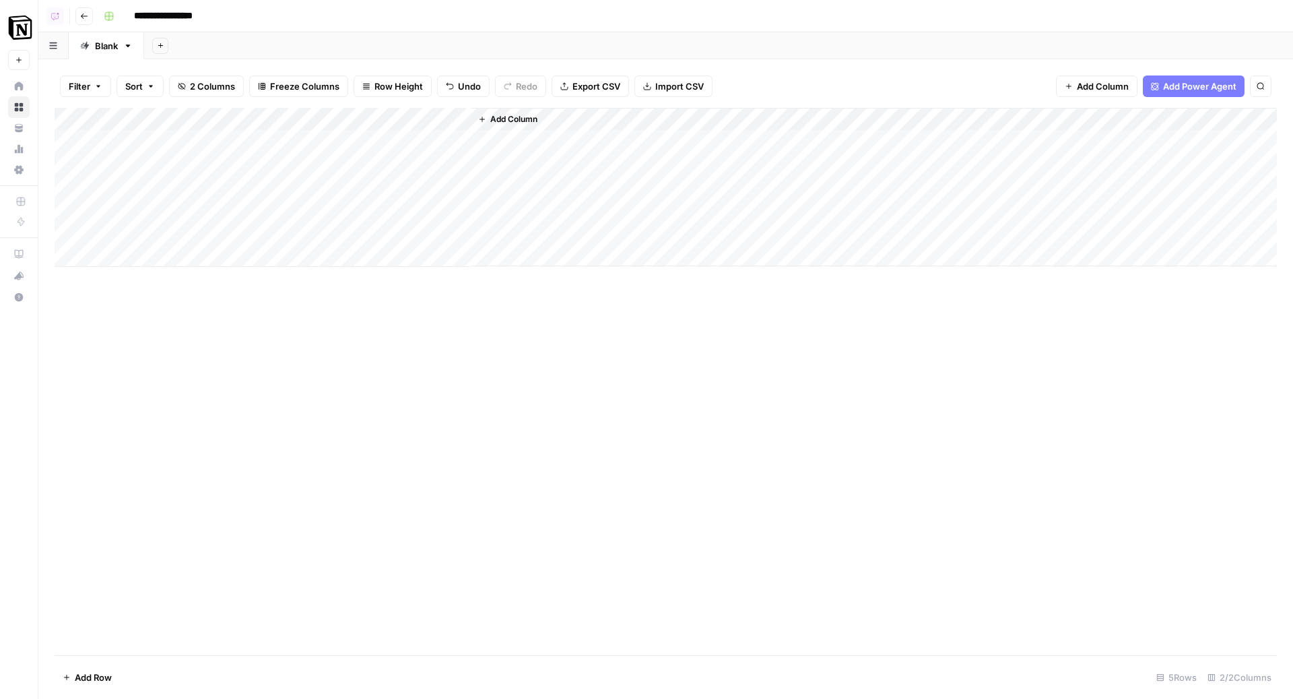
click at [298, 135] on div "Add Column" at bounding box center [666, 187] width 1223 height 159
click at [249, 163] on div "Add Column" at bounding box center [666, 199] width 1223 height 182
click at [323, 328] on div "Add Column" at bounding box center [666, 381] width 1223 height 547
drag, startPoint x: 341, startPoint y: 163, endPoint x: 333, endPoint y: 234, distance: 71.8
click at [333, 234] on div "Add Column" at bounding box center [666, 199] width 1223 height 182
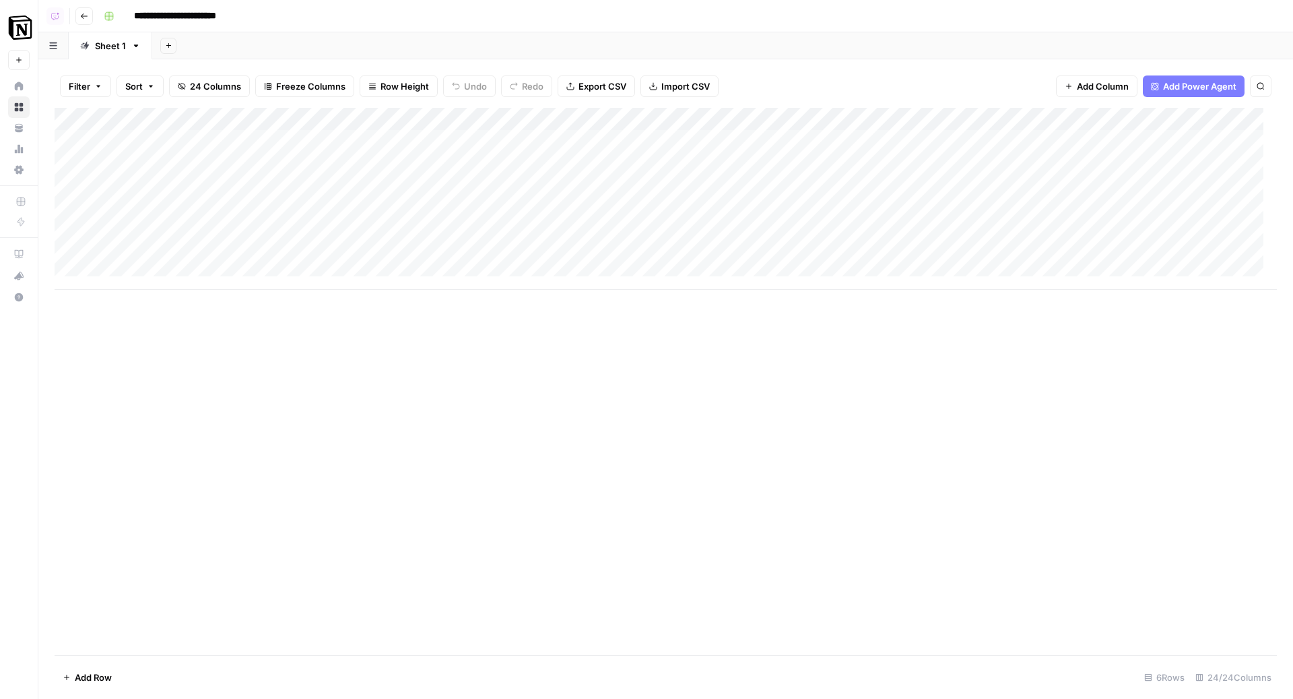
click at [319, 447] on div "Add Column" at bounding box center [666, 381] width 1223 height 547
click at [332, 254] on div "Add Column" at bounding box center [666, 199] width 1223 height 182
drag, startPoint x: 350, startPoint y: 183, endPoint x: 347, endPoint y: 225, distance: 41.8
click at [347, 225] on div "Add Column" at bounding box center [666, 199] width 1223 height 182
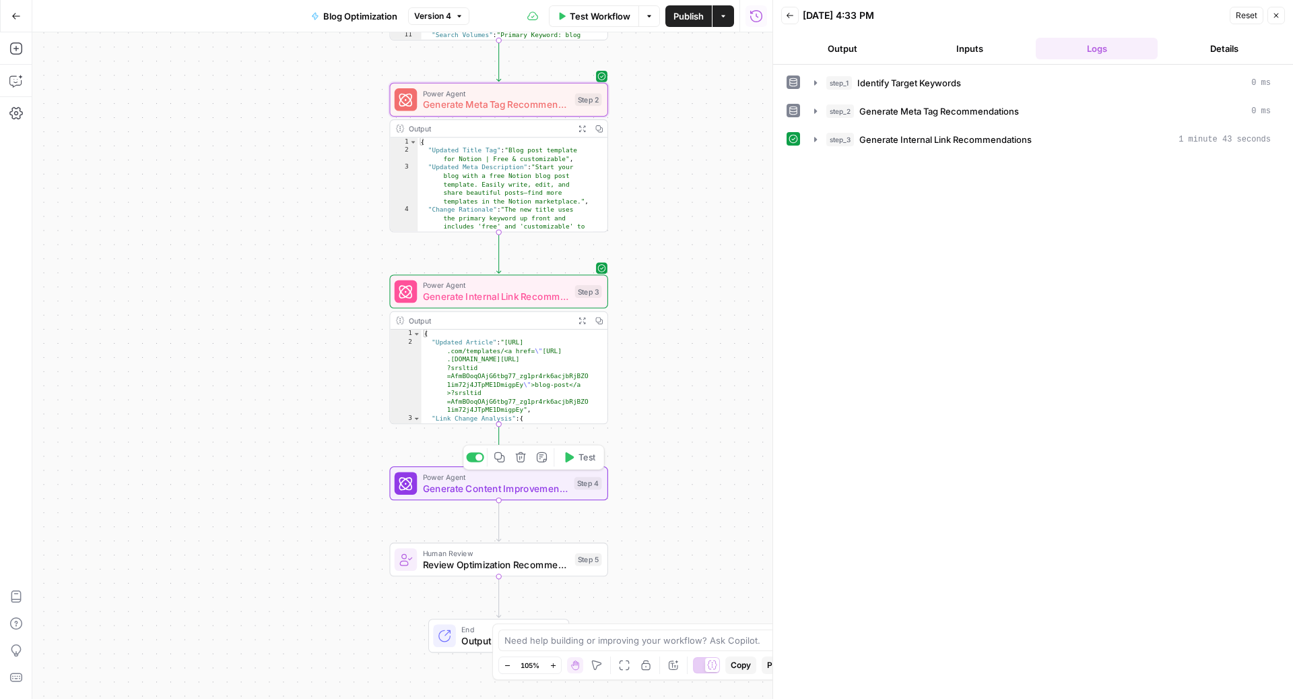
click at [577, 458] on button "Test" at bounding box center [580, 457] width 44 height 18
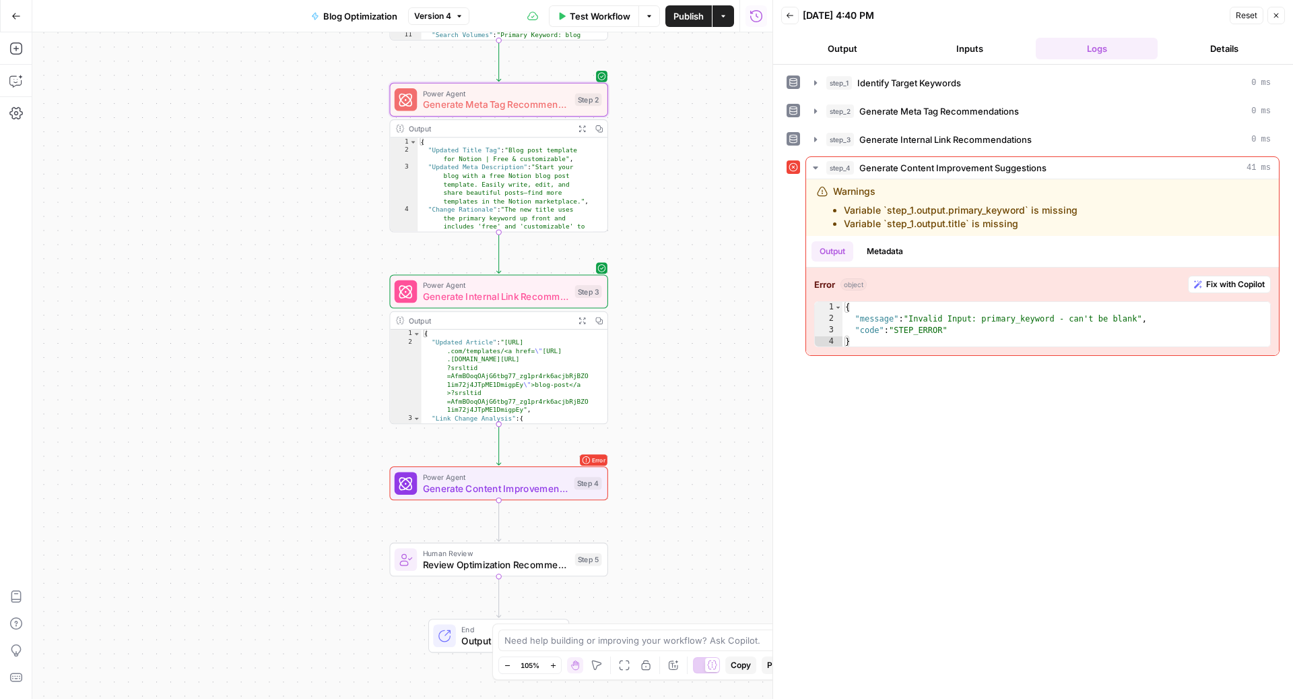
click at [557, 484] on span "Generate Content Improvement Suggestions" at bounding box center [496, 488] width 146 height 14
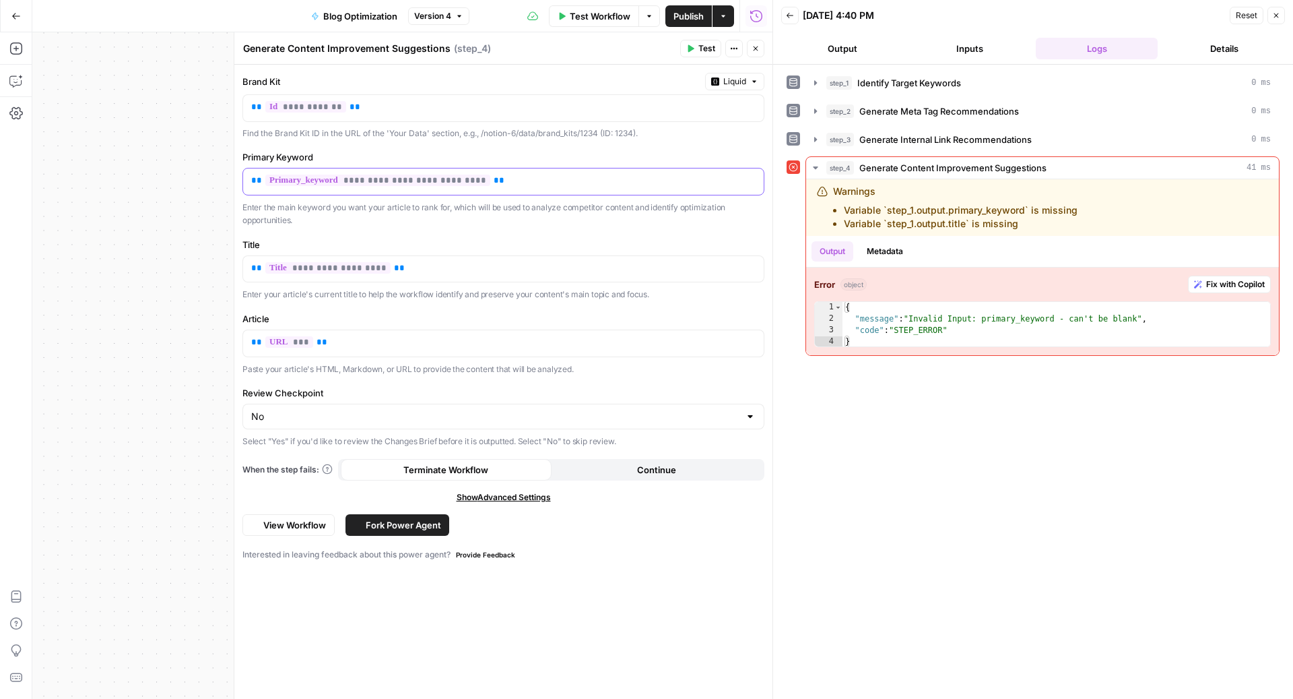
click at [554, 191] on div "**********" at bounding box center [503, 181] width 521 height 26
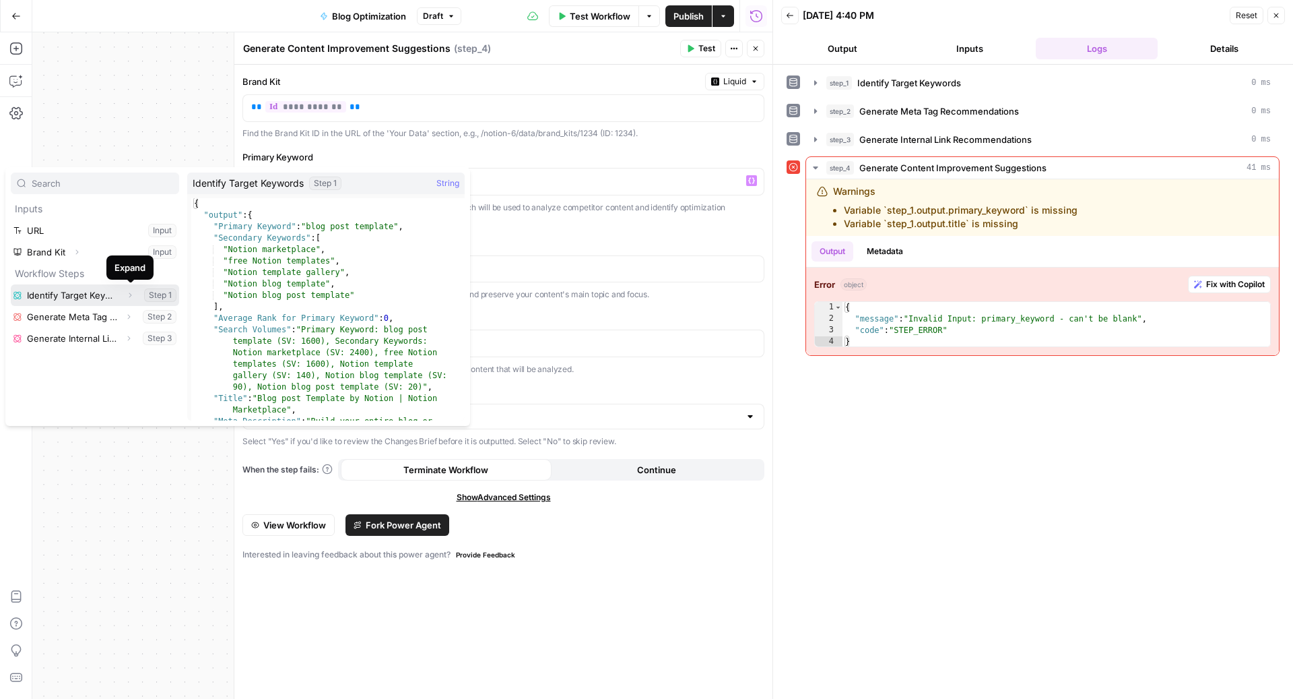
click at [133, 293] on icon "button" at bounding box center [130, 295] width 8 height 8
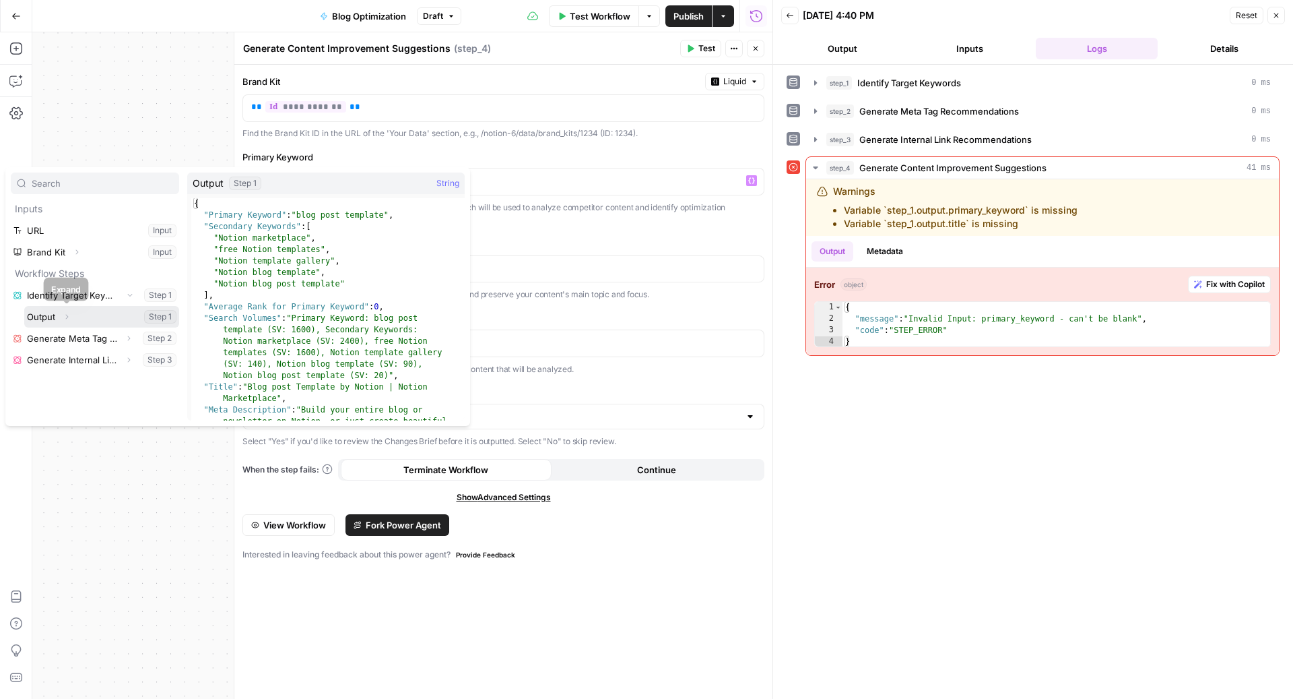
click at [69, 313] on icon "button" at bounding box center [67, 317] width 8 height 8
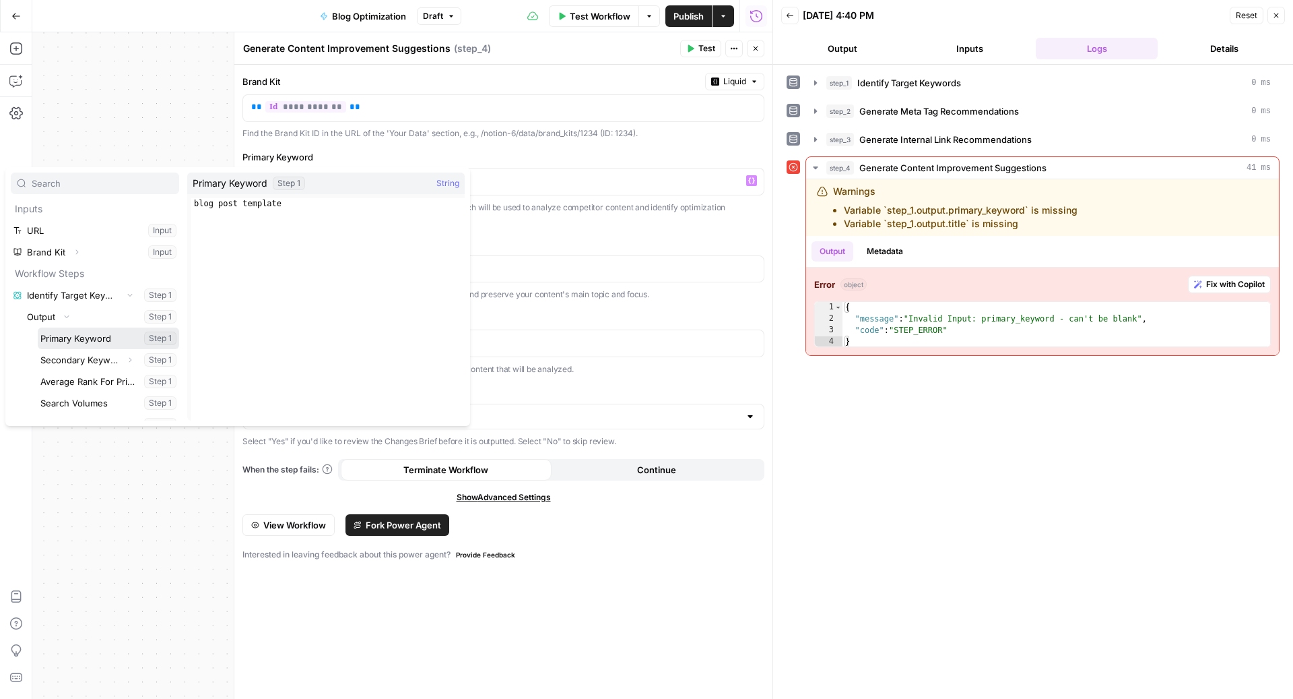
click at [77, 333] on button "Select variable Primary Keyword" at bounding box center [108, 338] width 141 height 22
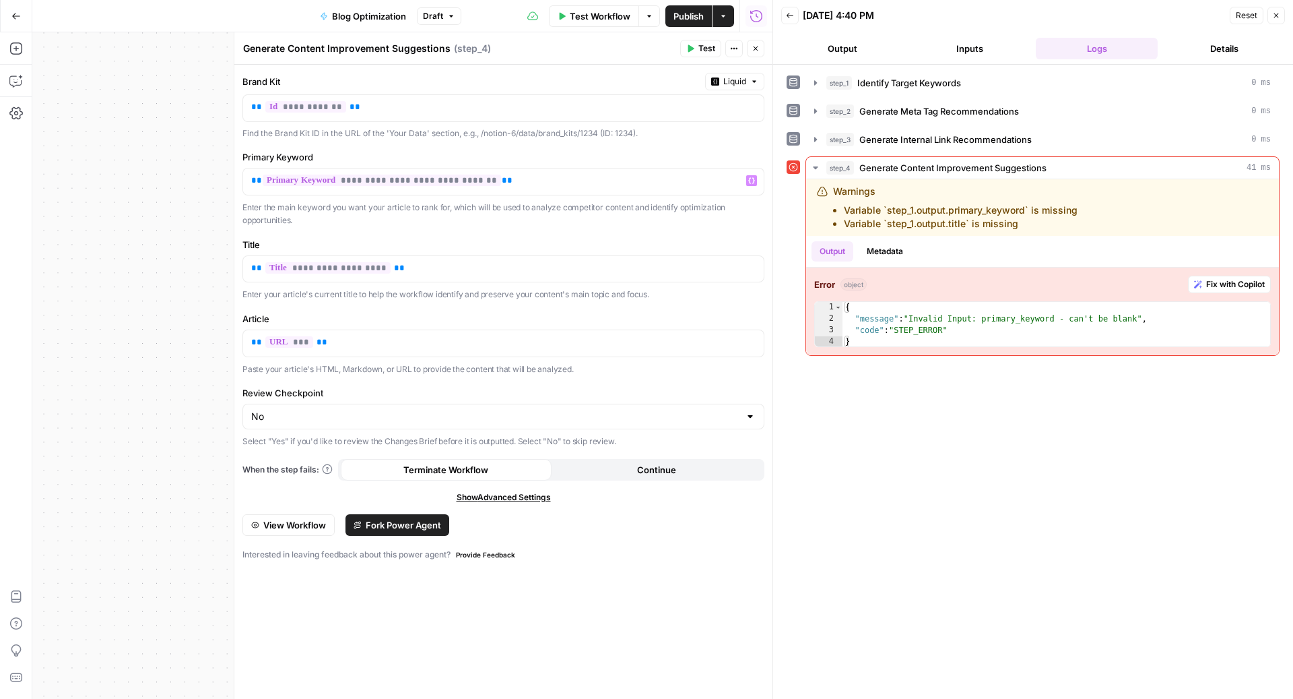
click at [856, 93] on div "step_1 Identify Target Keywords 0 ms step_2 Generate Meta Tag Recommendations 0…" at bounding box center [1033, 213] width 493 height 284
click at [865, 88] on span "Identify Target Keywords" at bounding box center [909, 82] width 104 height 13
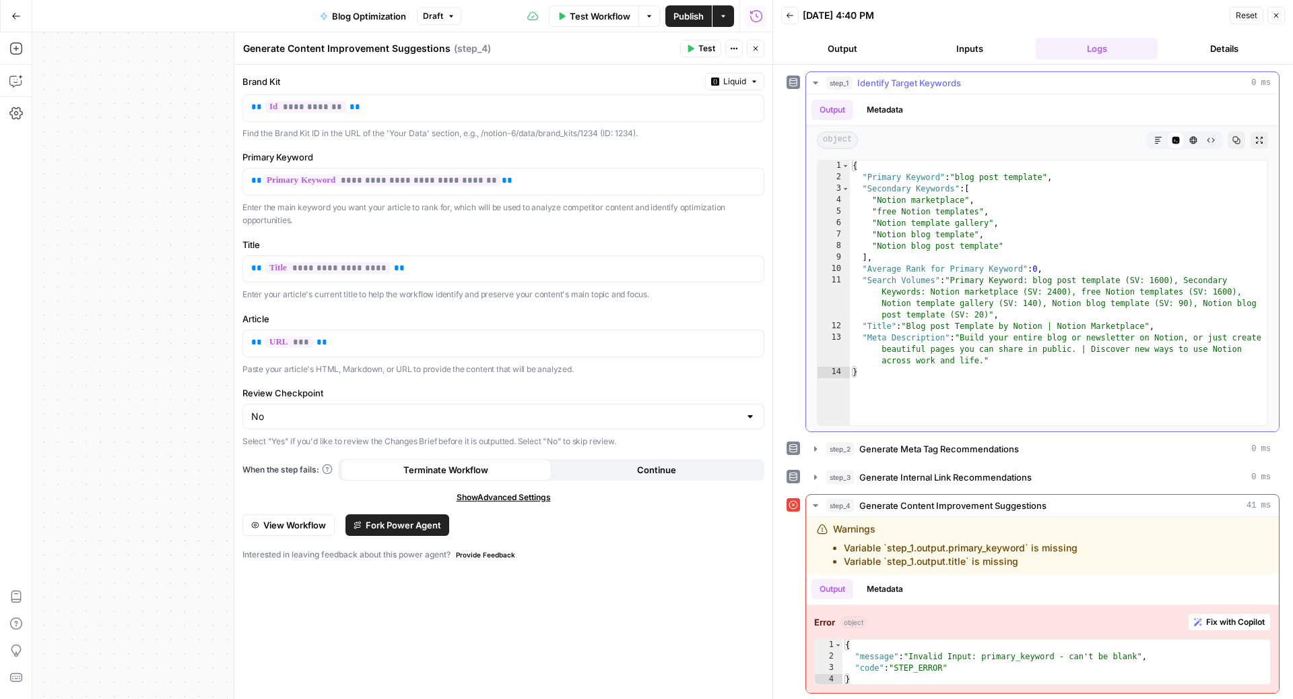
click at [865, 87] on span "Identify Target Keywords" at bounding box center [909, 82] width 104 height 13
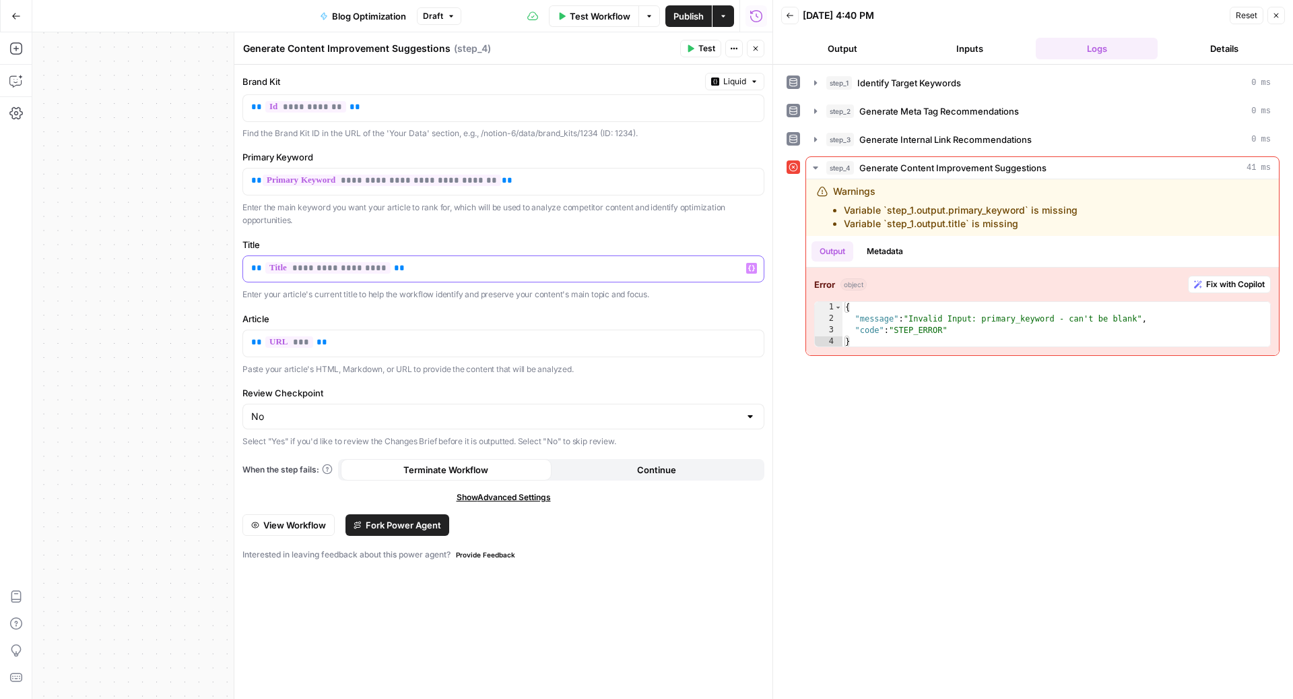
click at [438, 269] on p "**********" at bounding box center [503, 267] width 505 height 13
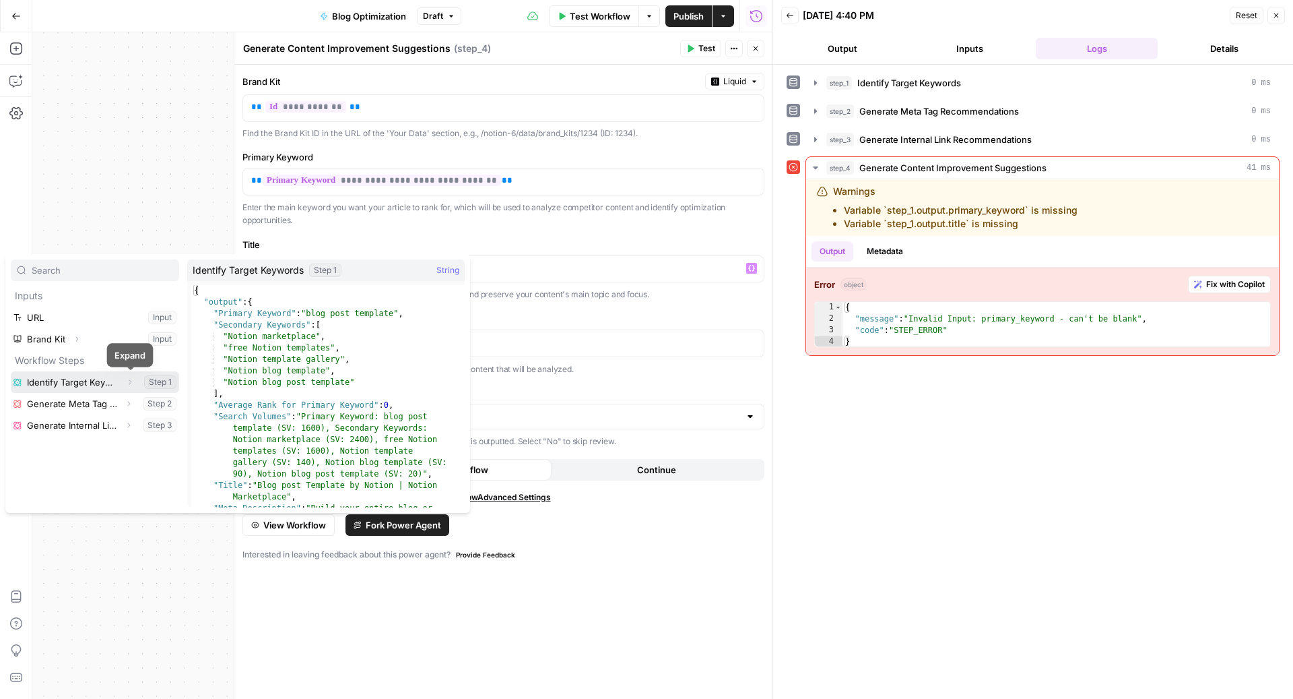
click at [134, 379] on button "Expand" at bounding box center [130, 382] width 18 height 18
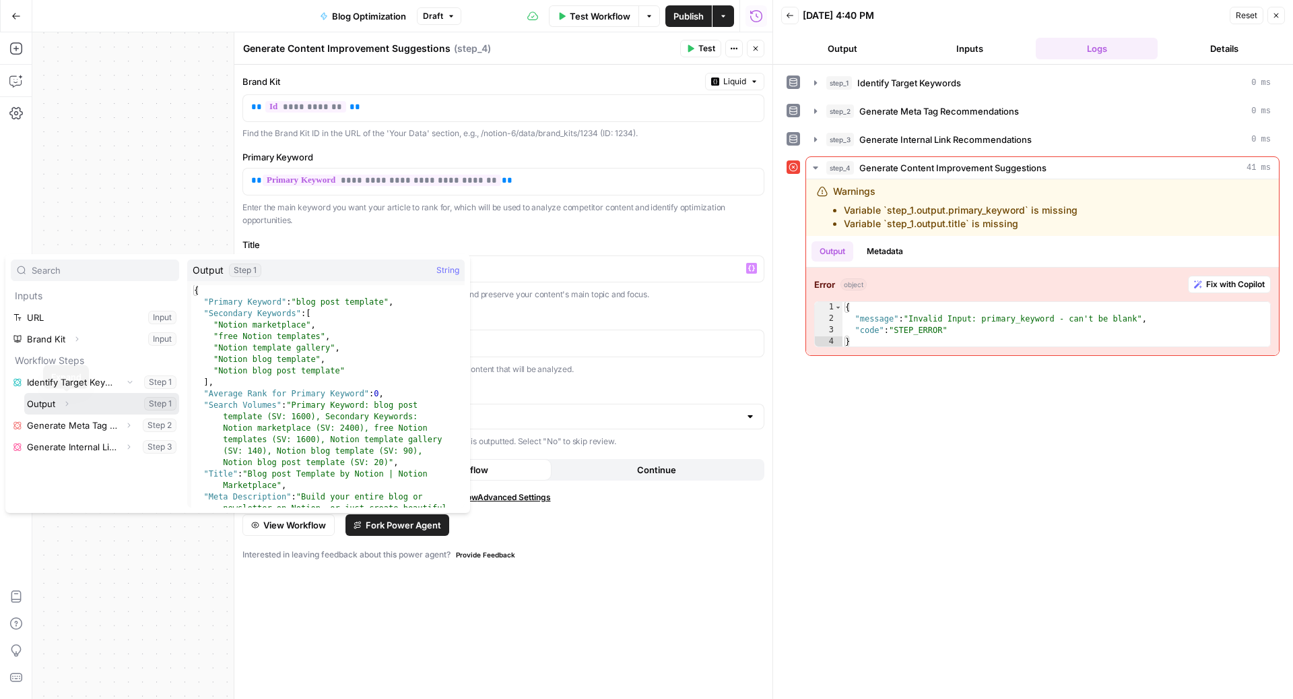
click at [69, 401] on icon "button" at bounding box center [67, 403] width 8 height 8
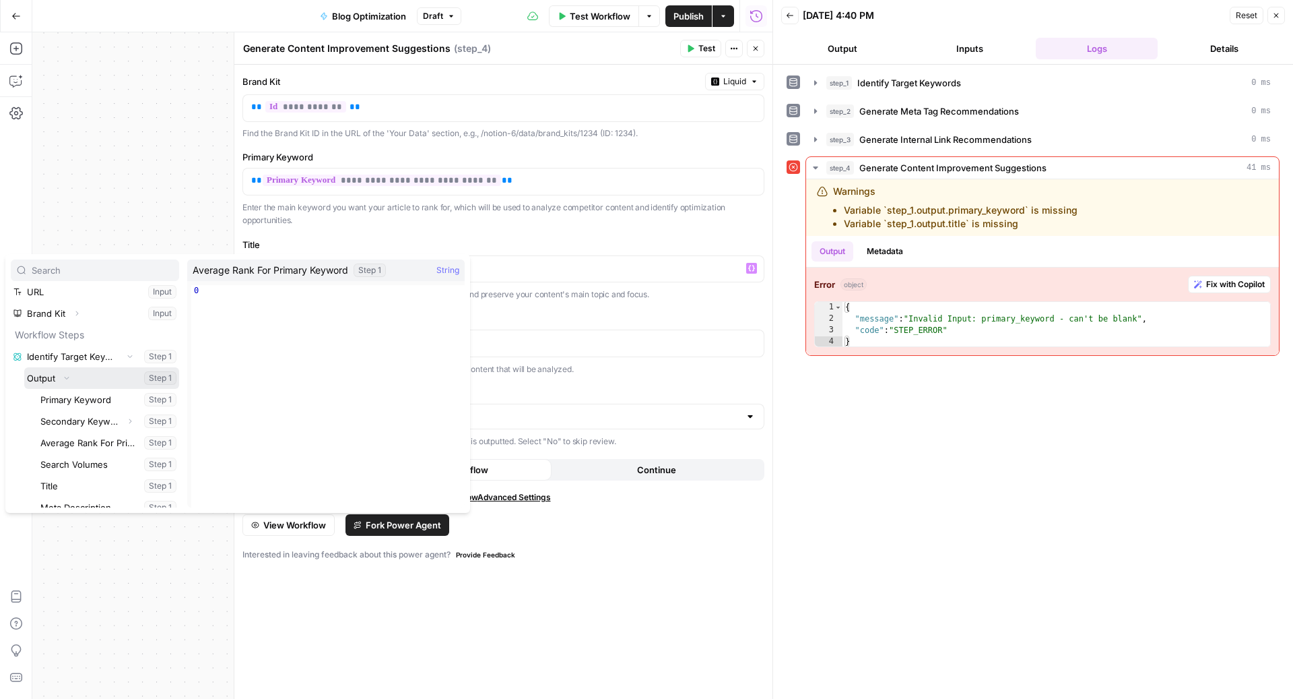
scroll to position [31, 0]
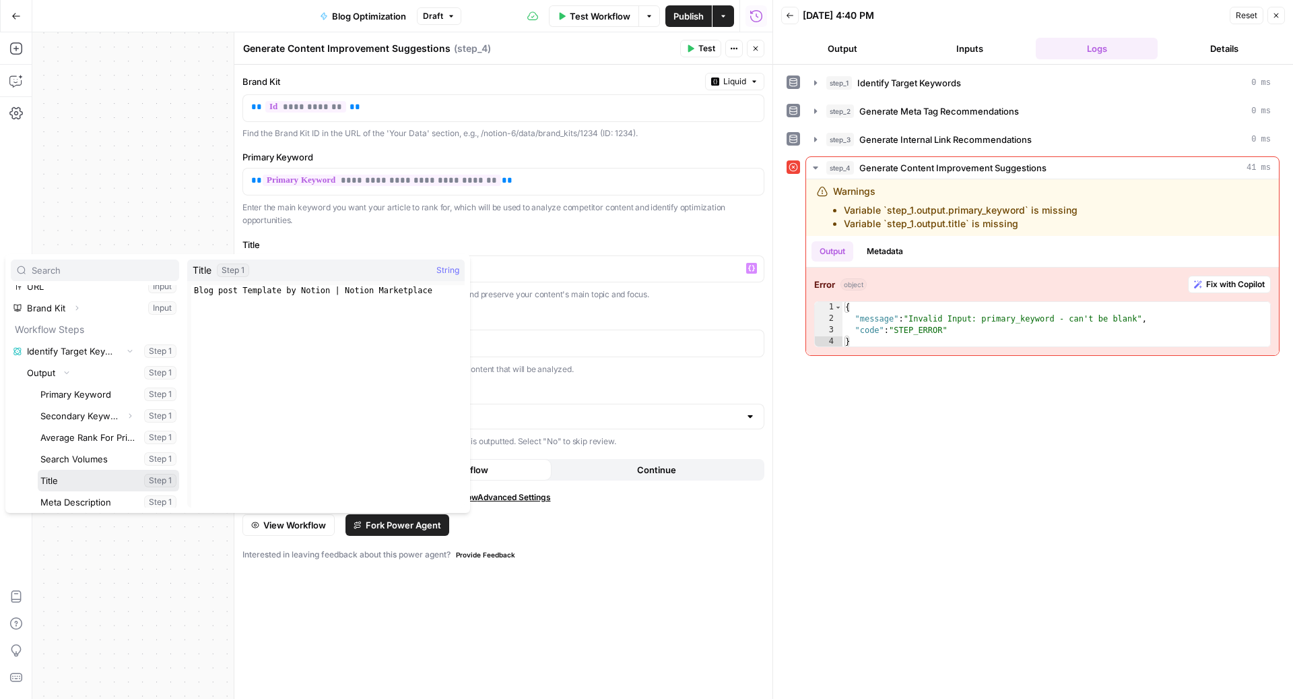
click at [63, 480] on button "Select variable Title" at bounding box center [108, 480] width 141 height 22
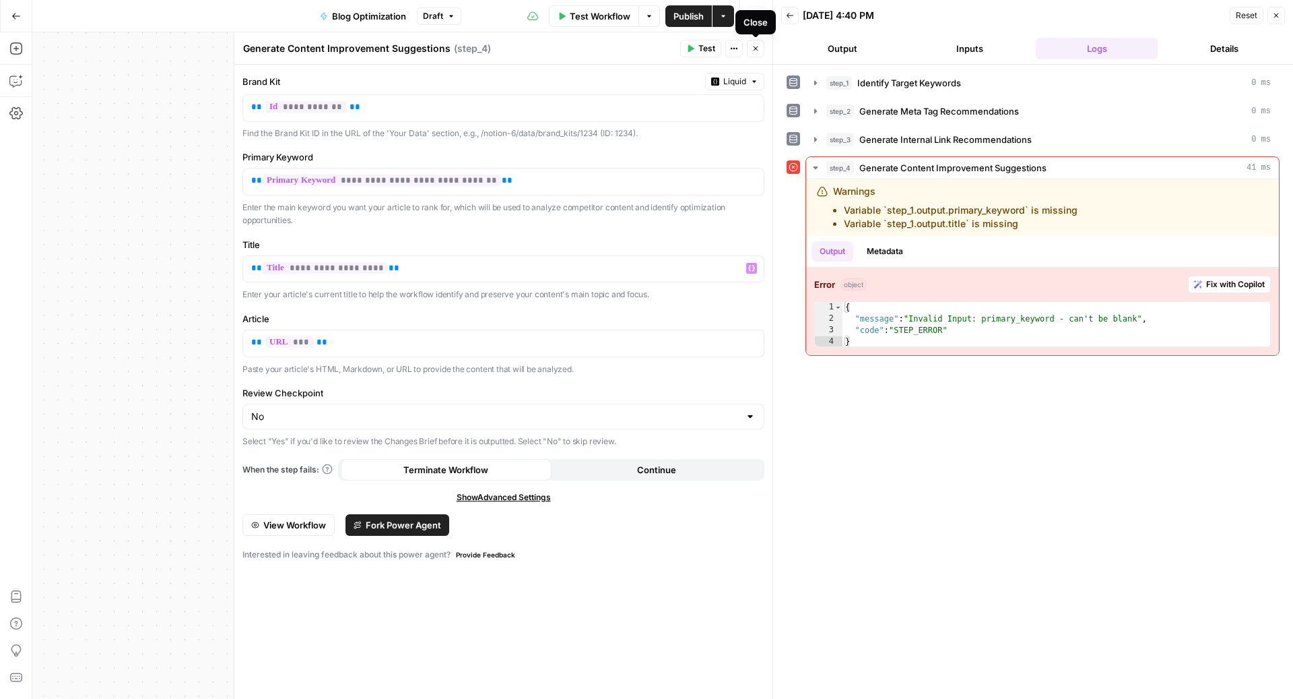
click at [758, 42] on button "Close" at bounding box center [756, 49] width 18 height 18
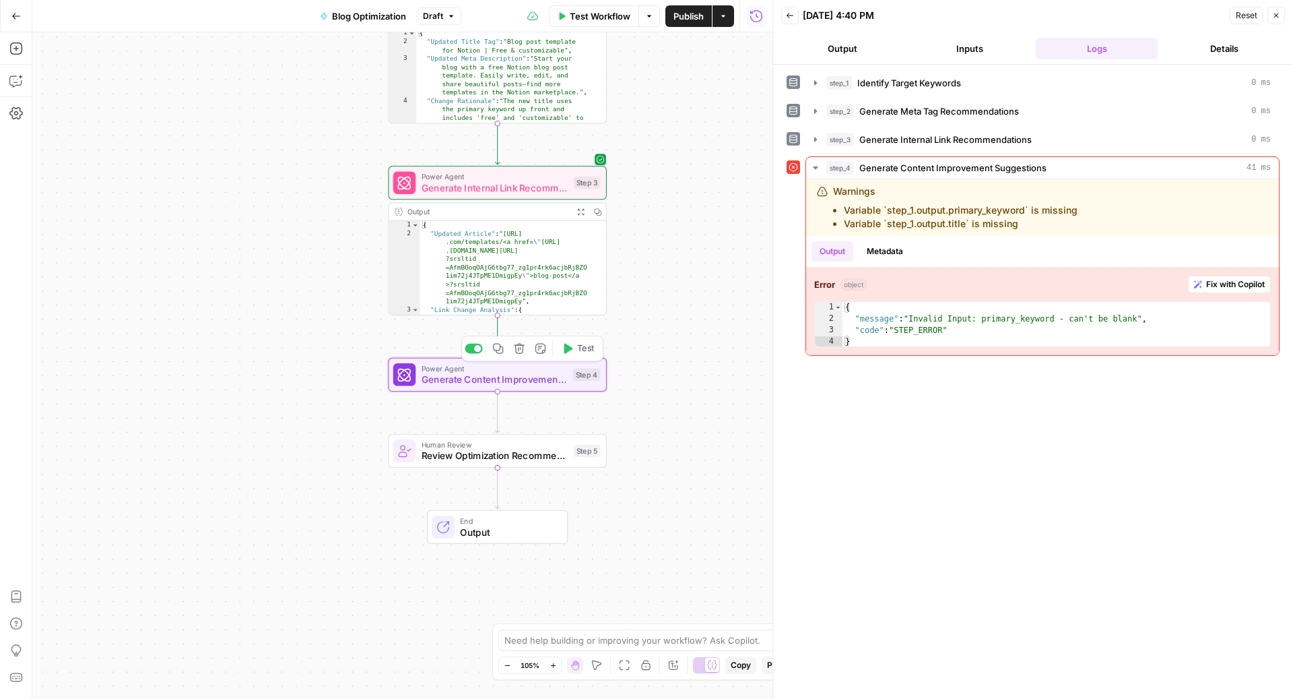
click at [582, 351] on span "Test" at bounding box center [585, 348] width 17 height 13
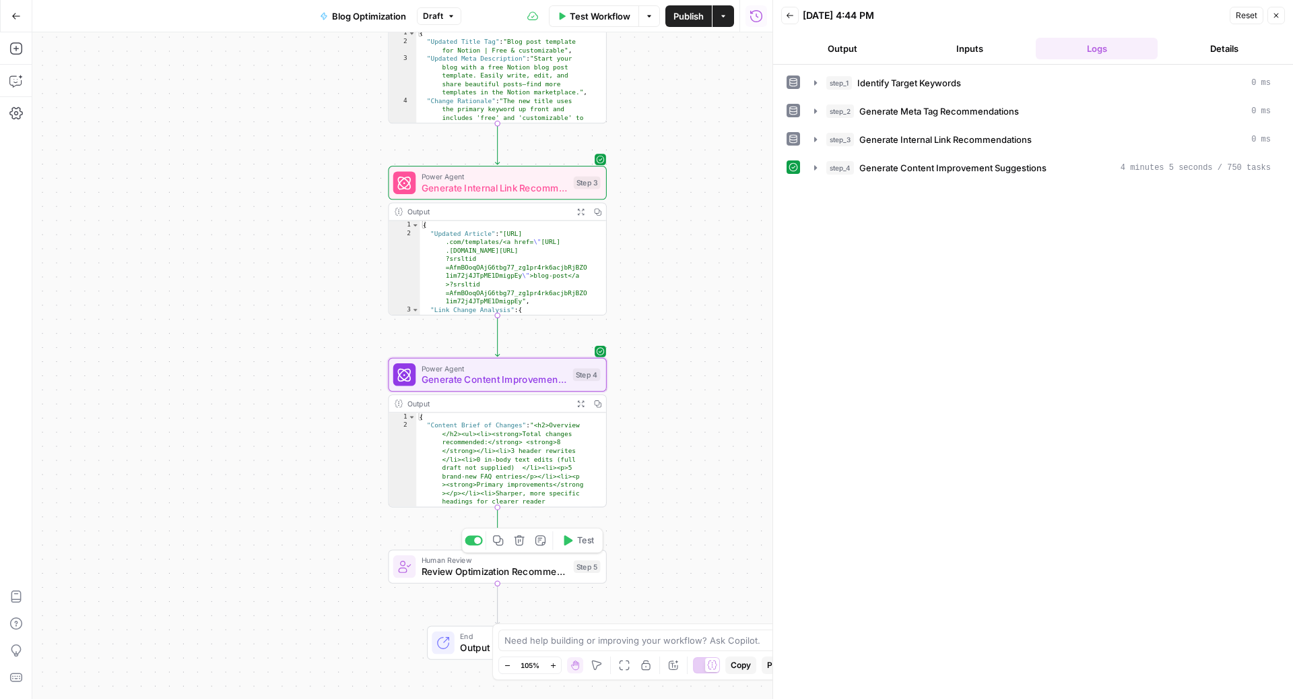
click at [730, 441] on div "Workflow Set Inputs Inputs Power Agent Identify Target Keywords Step 1 Output E…" at bounding box center [402, 365] width 740 height 666
click at [575, 538] on button "Test" at bounding box center [578, 540] width 44 height 18
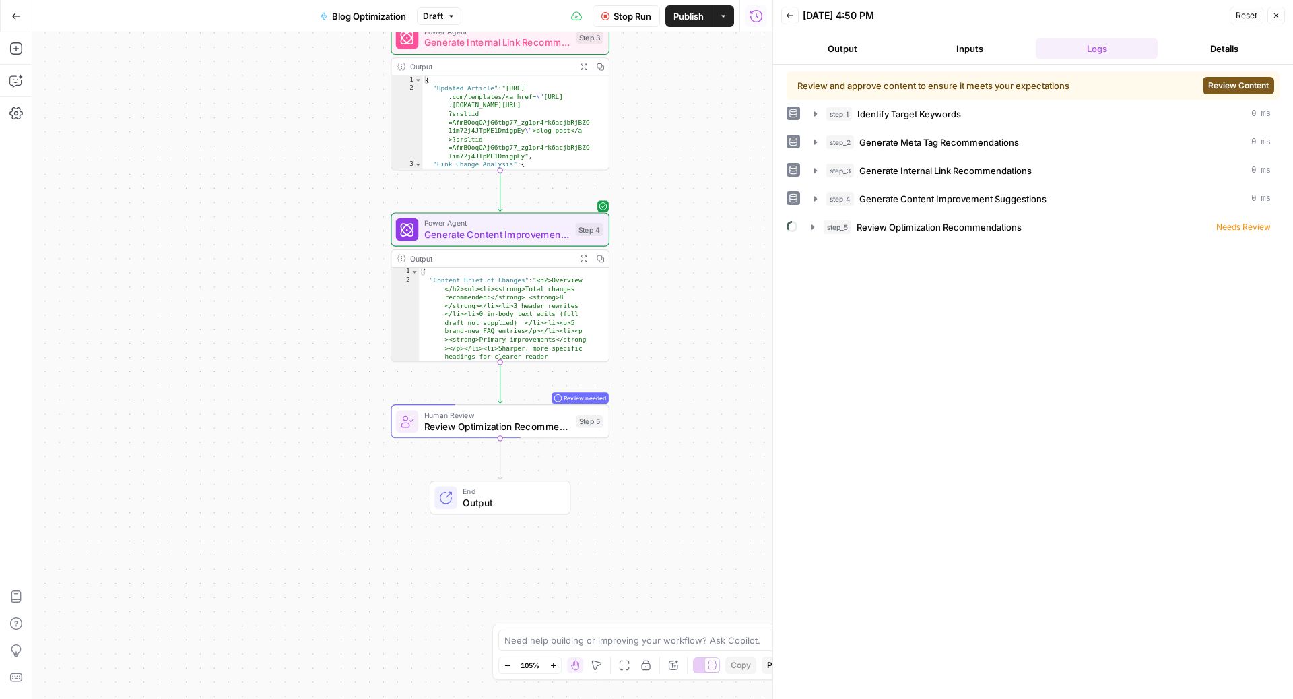
click at [1262, 80] on span "Review Content" at bounding box center [1238, 85] width 61 height 12
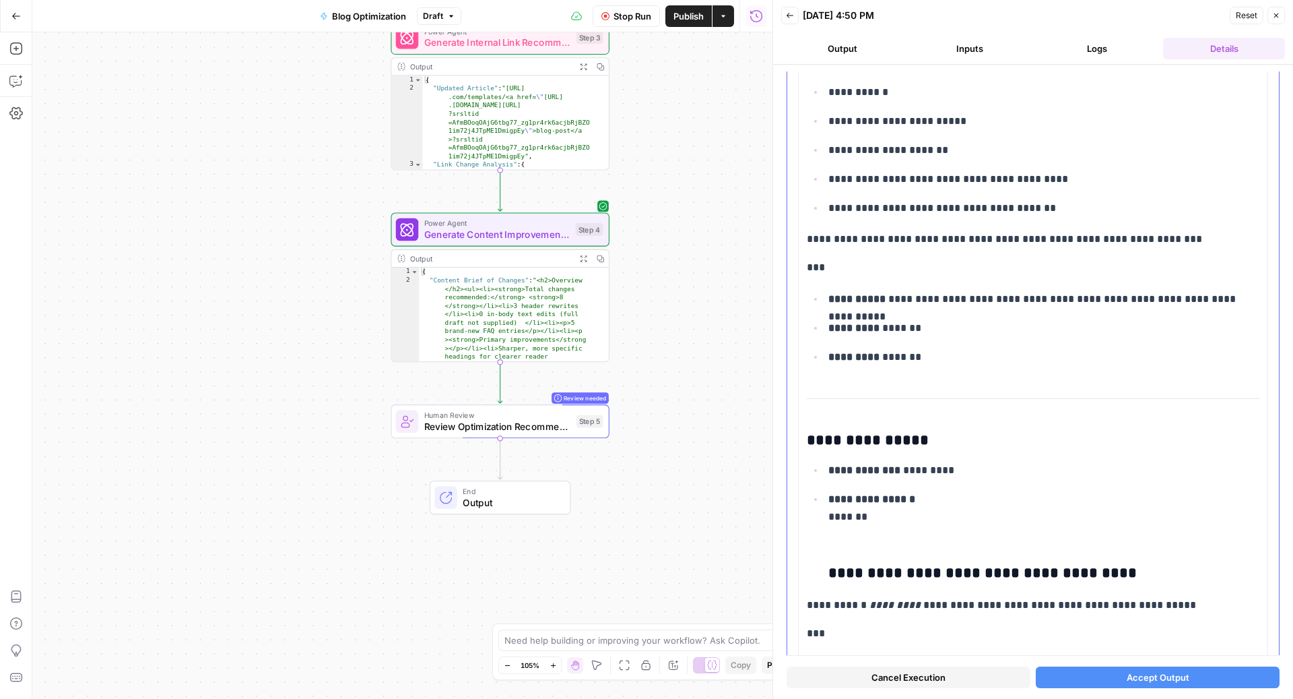
scroll to position [4246, 0]
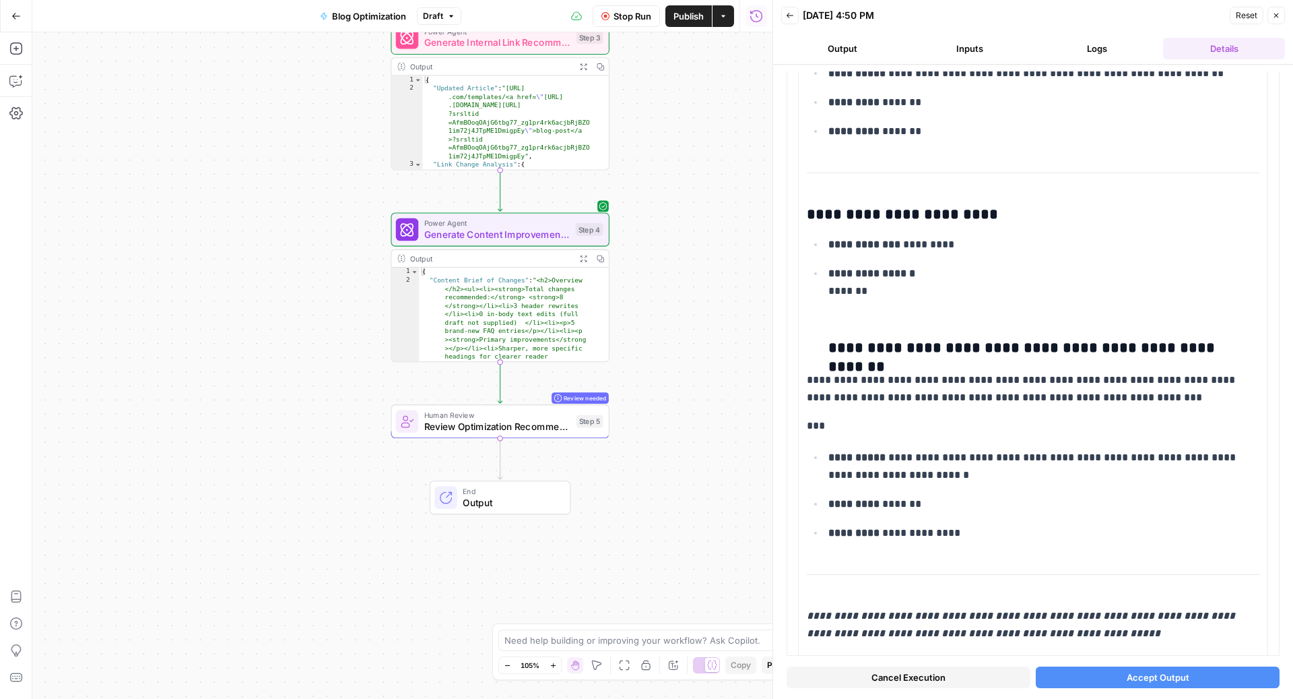
click at [554, 432] on span "Review Optimization Recommendations" at bounding box center [497, 426] width 147 height 14
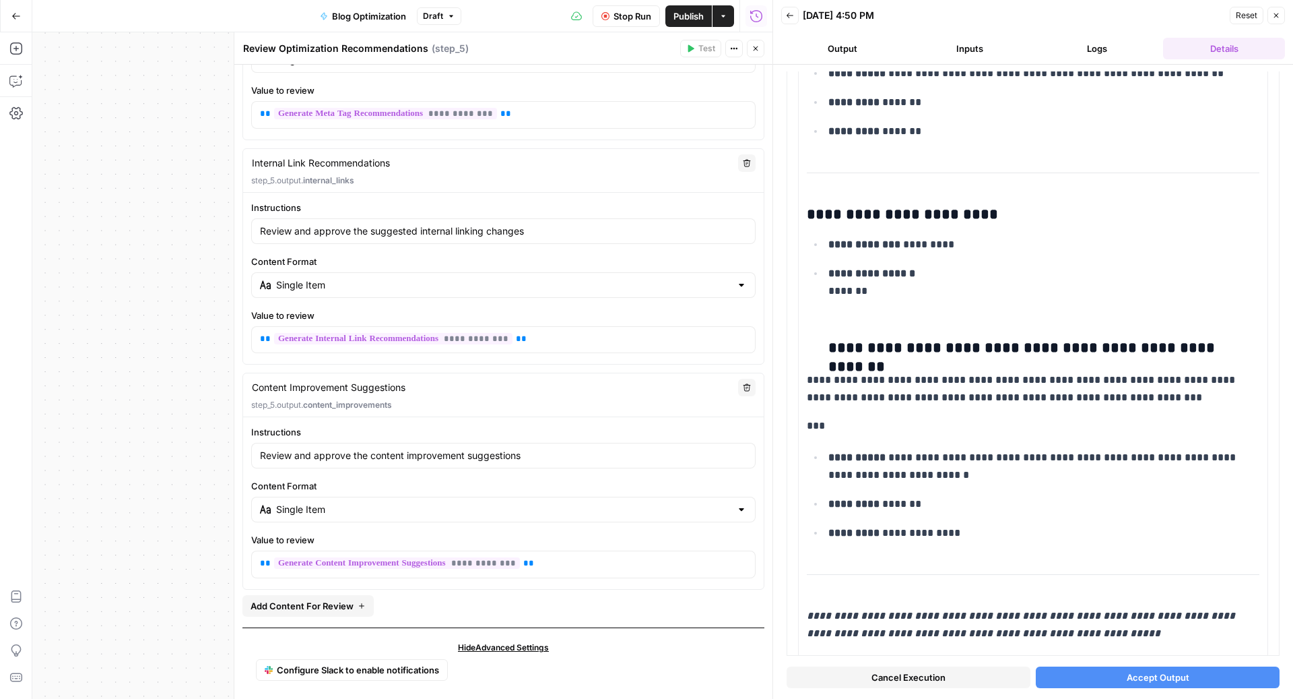
scroll to position [0, 0]
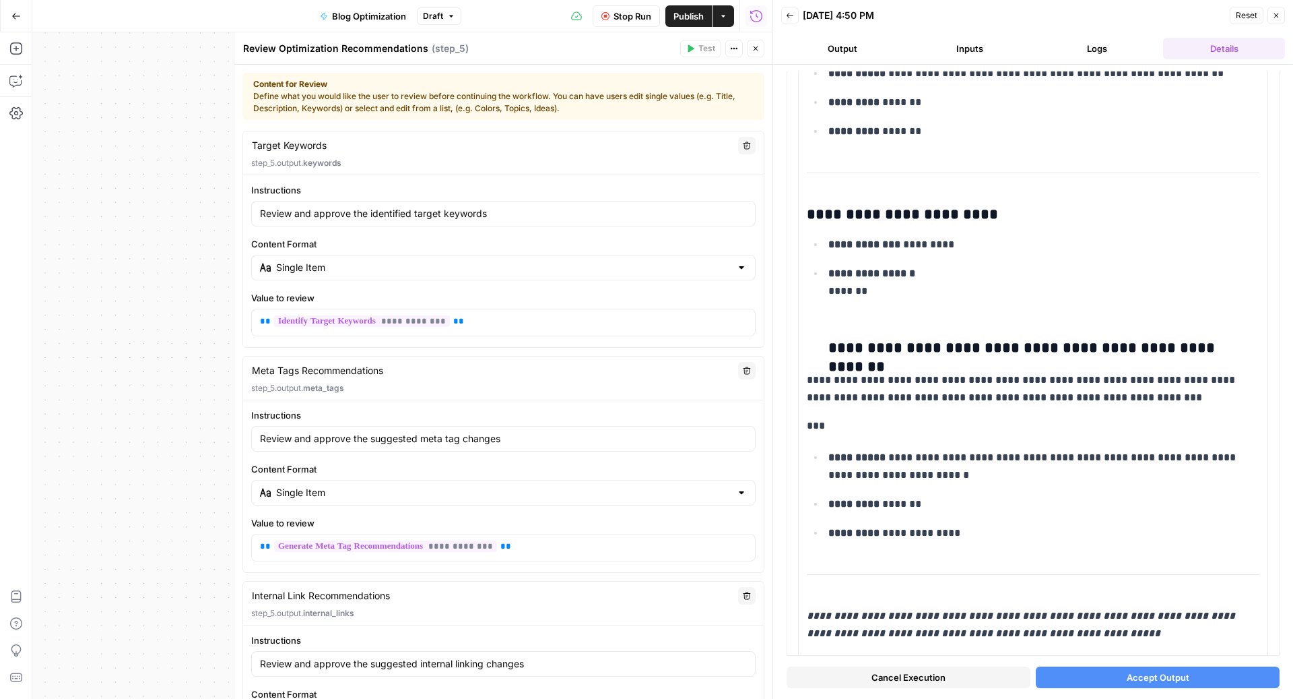
click at [756, 51] on icon "button" at bounding box center [756, 48] width 8 height 8
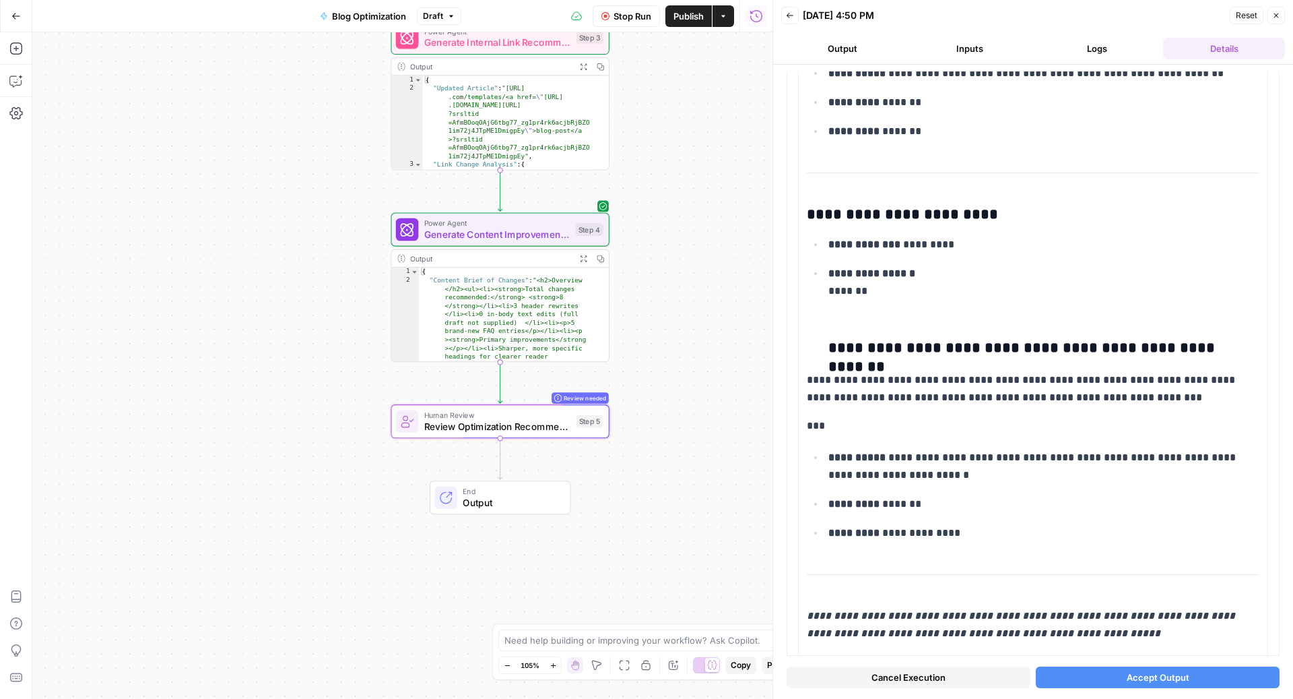
click at [1283, 7] on button "Close" at bounding box center [1277, 16] width 18 height 18
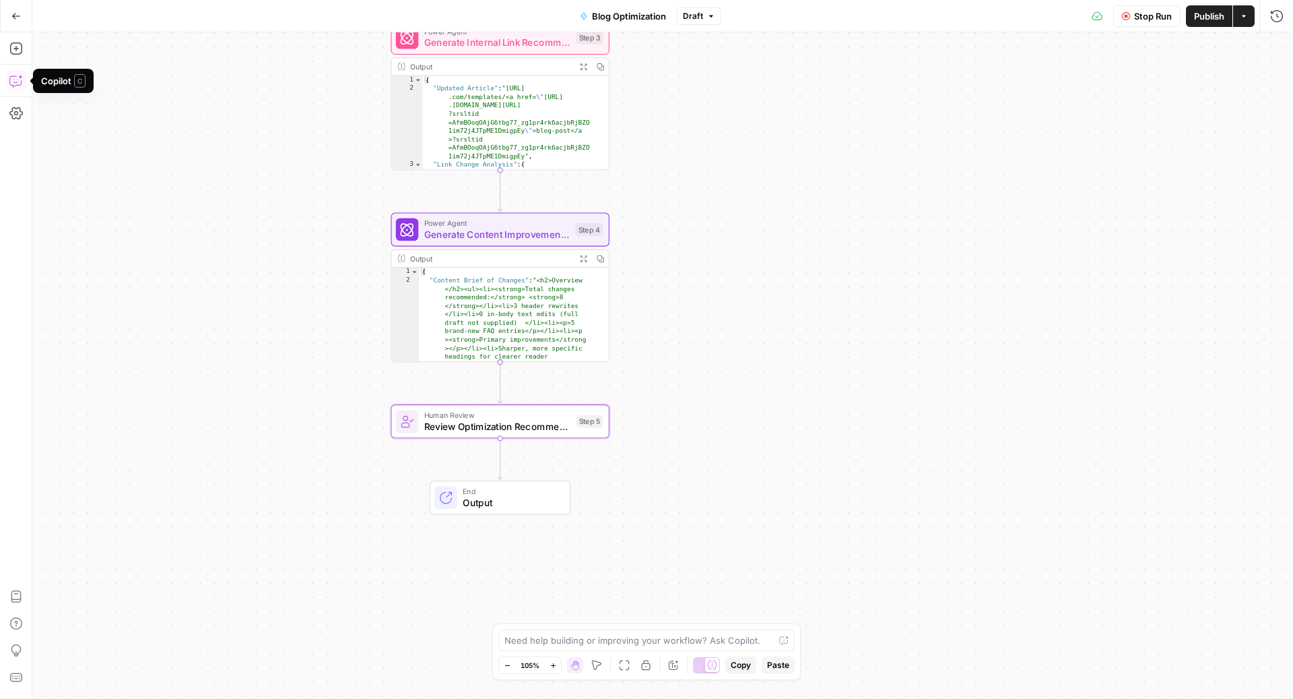
click at [18, 74] on icon "button" at bounding box center [15, 80] width 13 height 13
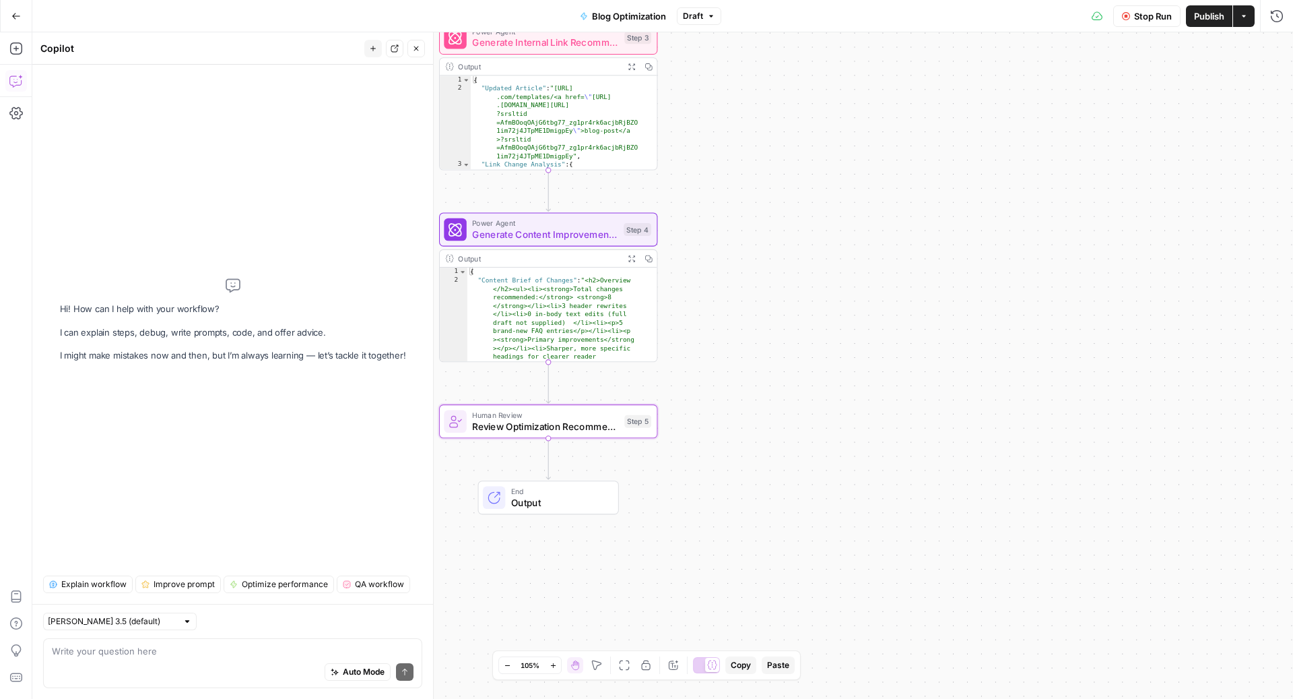
click at [104, 680] on div "Auto Mode Send" at bounding box center [233, 672] width 362 height 30
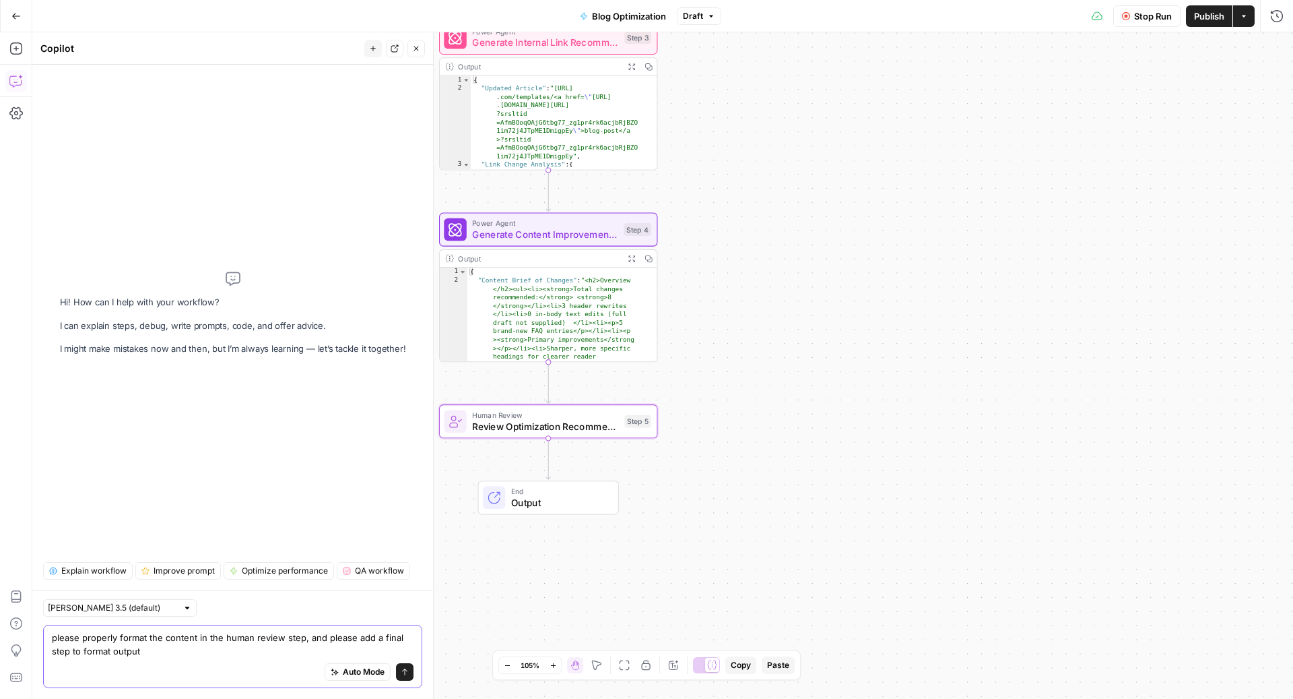
type textarea "please properly format the content in the human review step, and please add a f…"
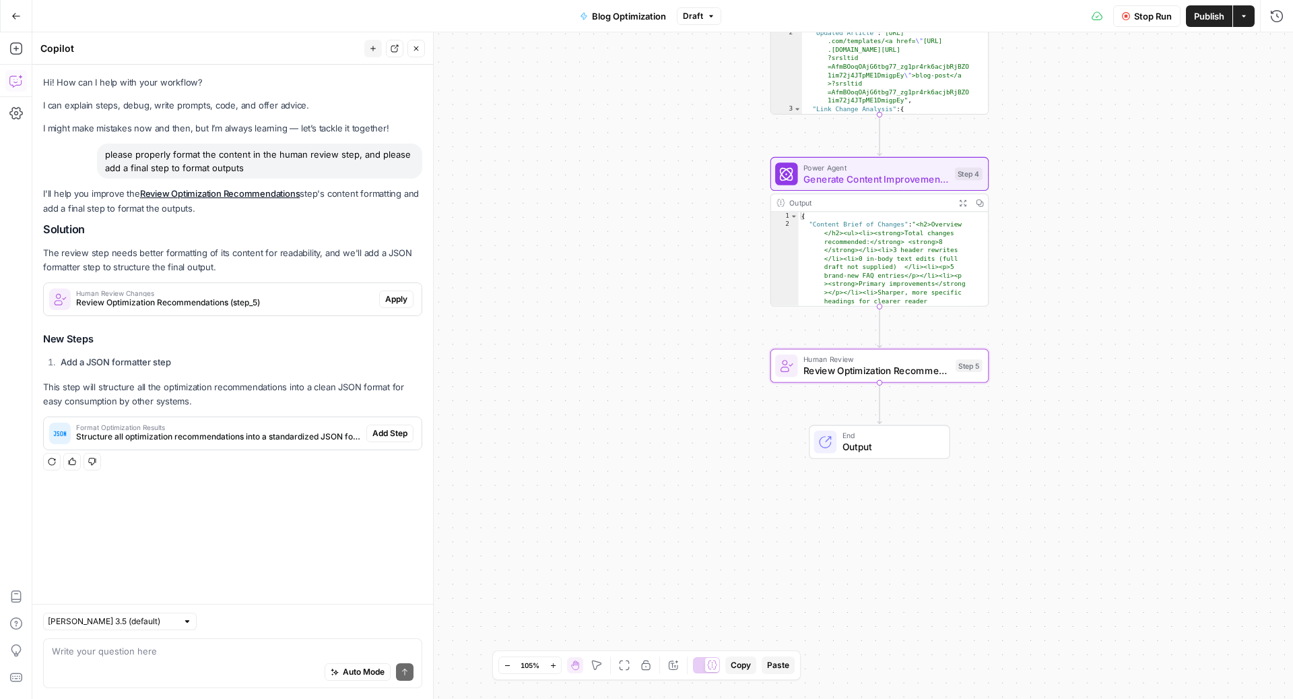
click at [396, 300] on span "Apply" at bounding box center [396, 299] width 22 height 12
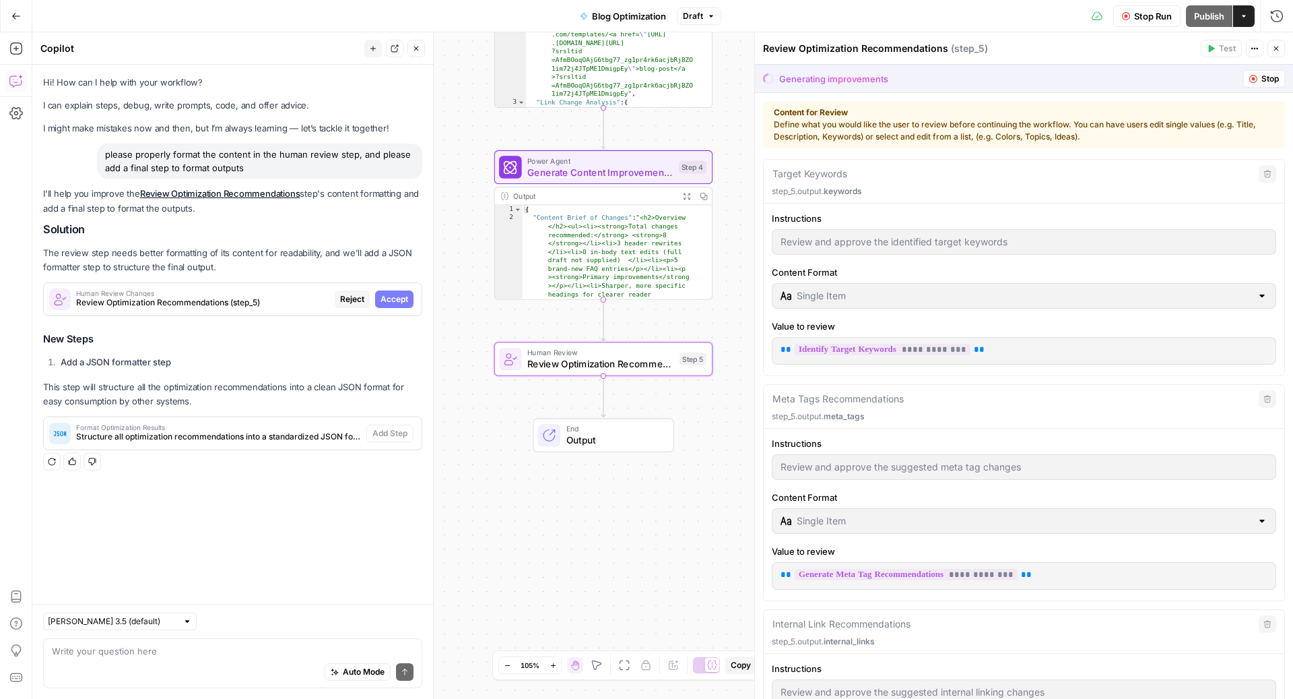
click at [392, 302] on span "Accept" at bounding box center [395, 299] width 28 height 12
type input "Review the identified target keywords and their priorities. Approve or adjust a…"
type input "Compare the current and suggested meta tags. Pay special attention to brand ali…"
type input "Compare (Before & After)"
type input "Review the list of suggested internal linking changes. Ensure each link is rele…"
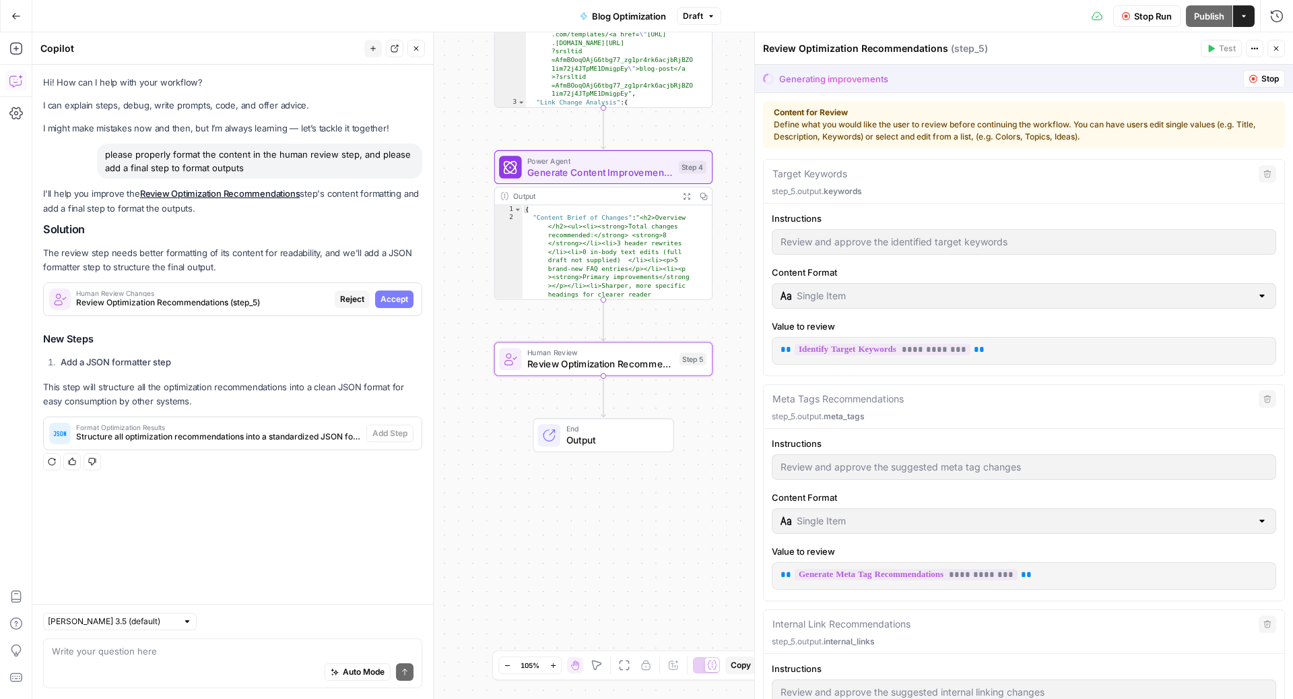
type input "Multi Selection (Checkbox List)"
type input "Review the prioritized content improvement recommendations. Make sure each sugg…"
type input "Multi Selection (Checkbox List)"
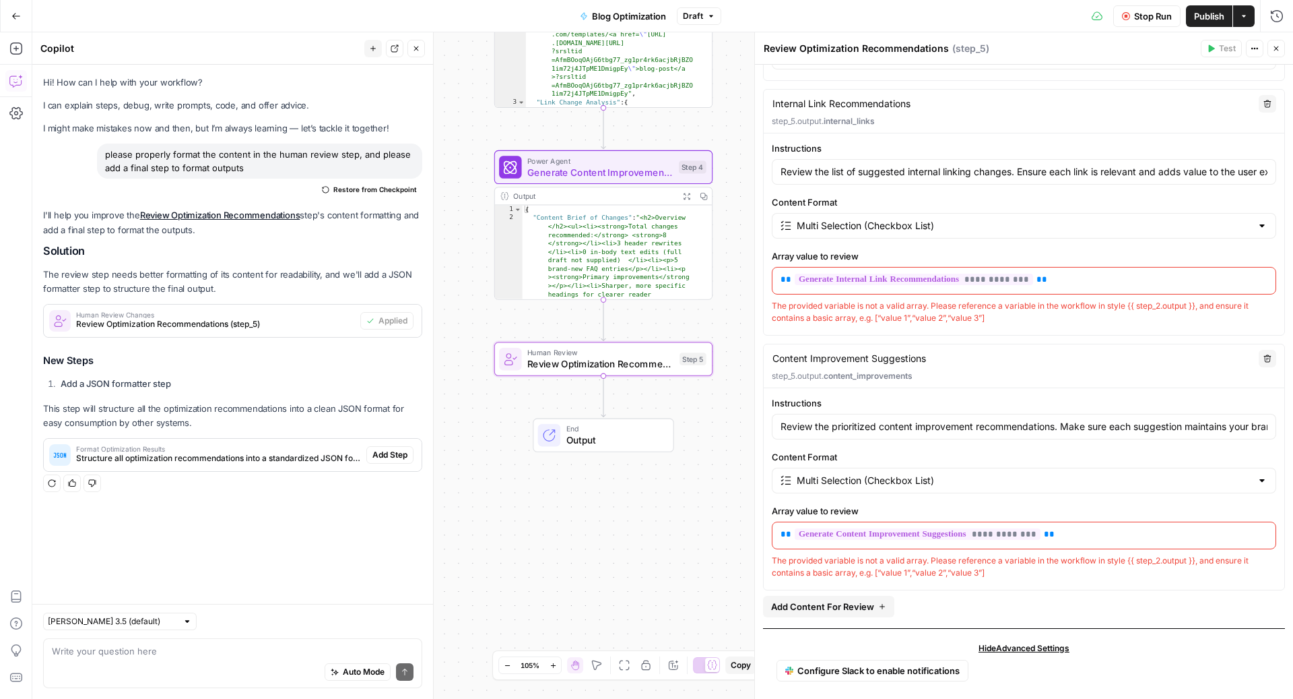
scroll to position [525, 0]
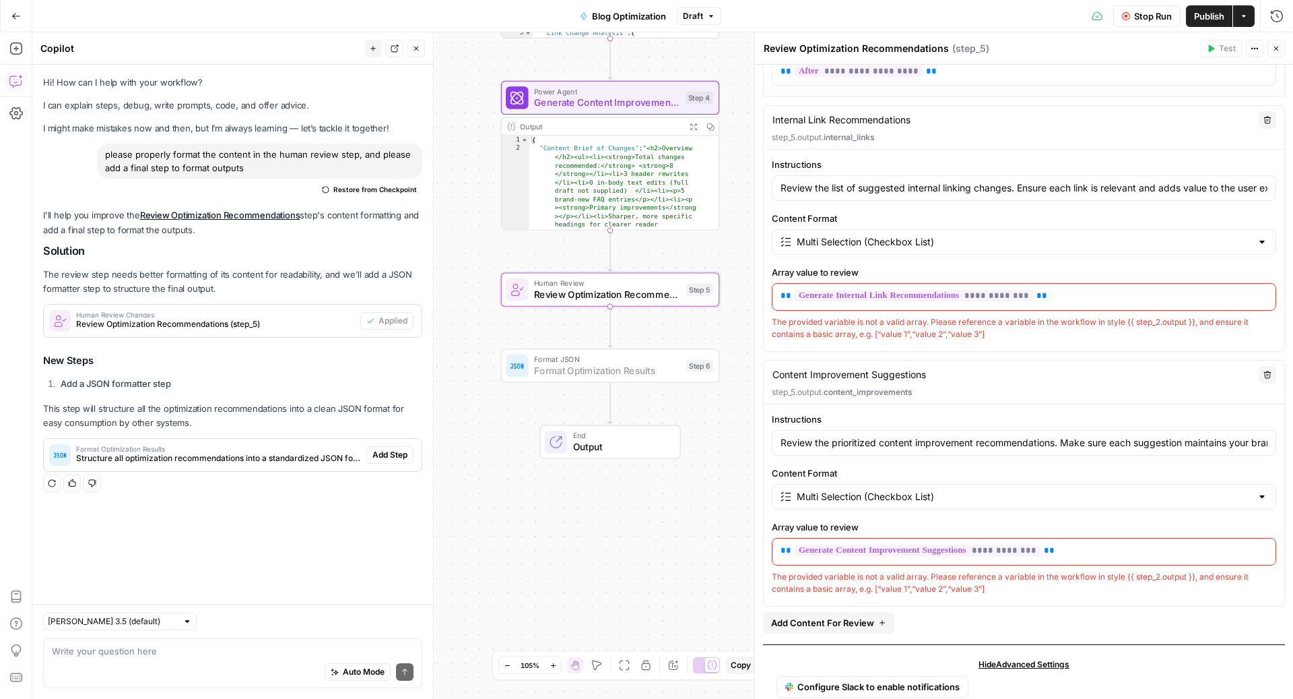
click at [400, 453] on span "Add Step" at bounding box center [389, 455] width 35 height 12
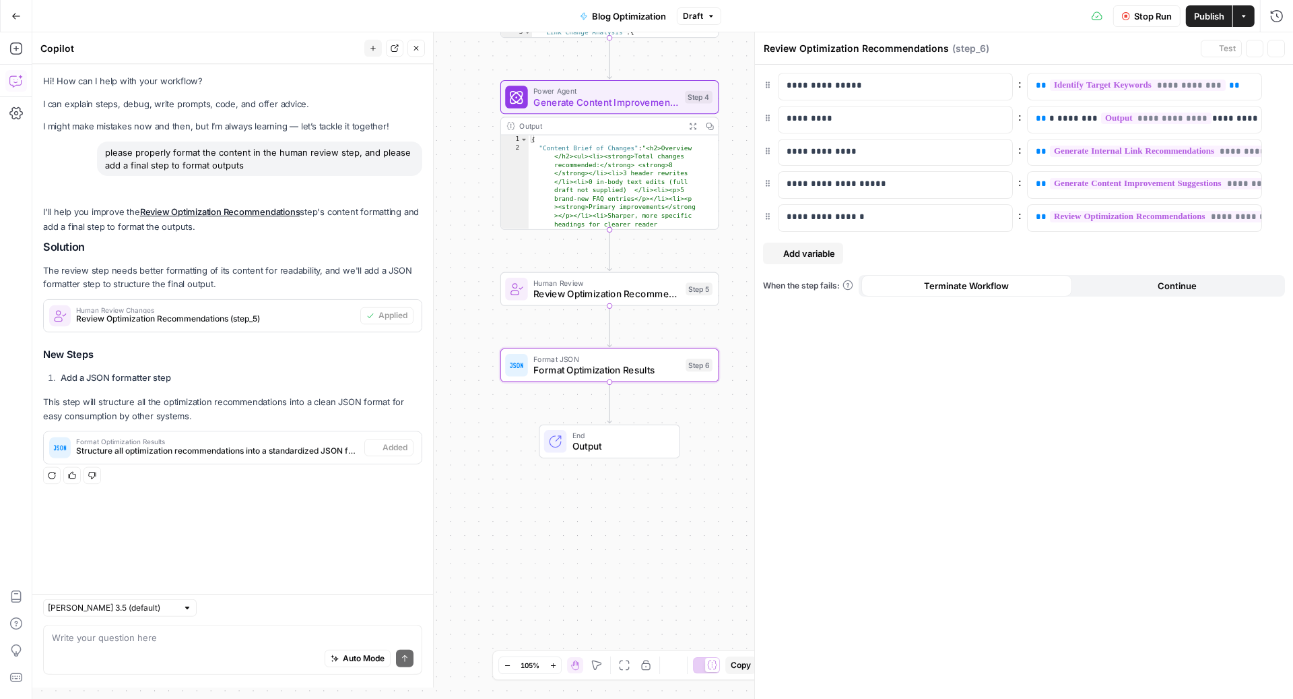
type textarea "Format Optimization Results"
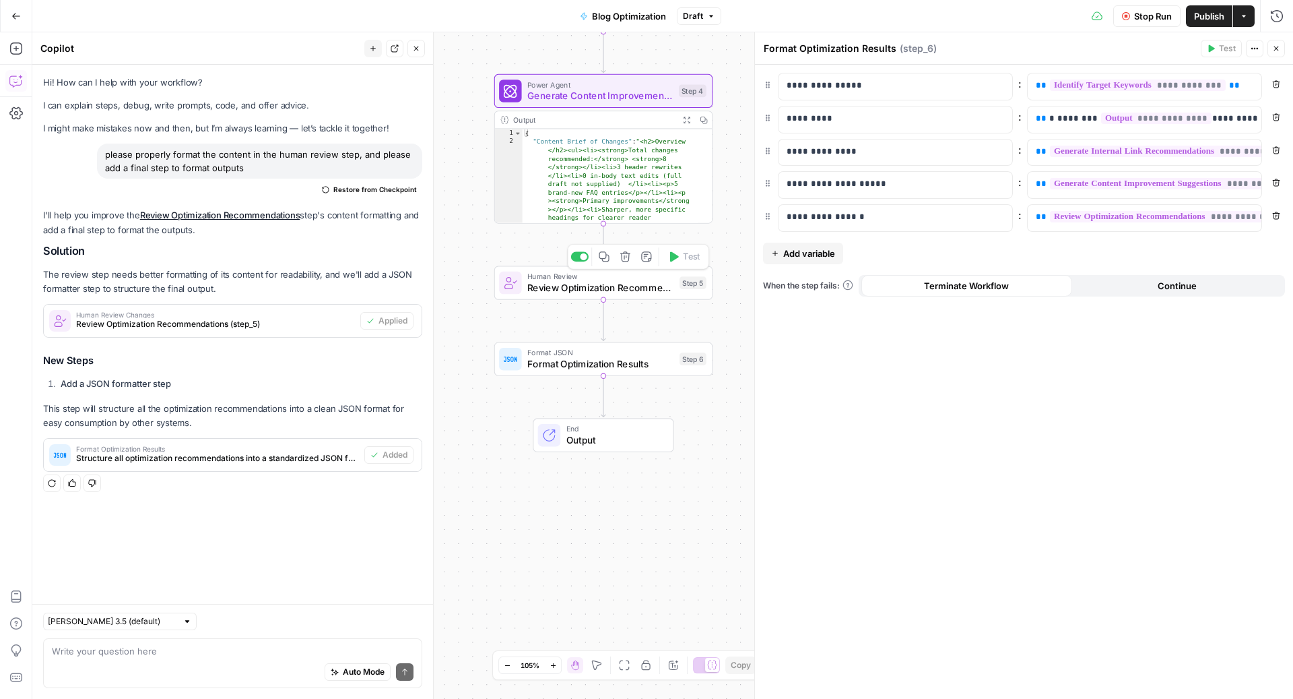
click at [682, 274] on div "Human Review Review Optimization Recommendations Step 5 Copy step Delete step A…" at bounding box center [602, 283] width 207 height 24
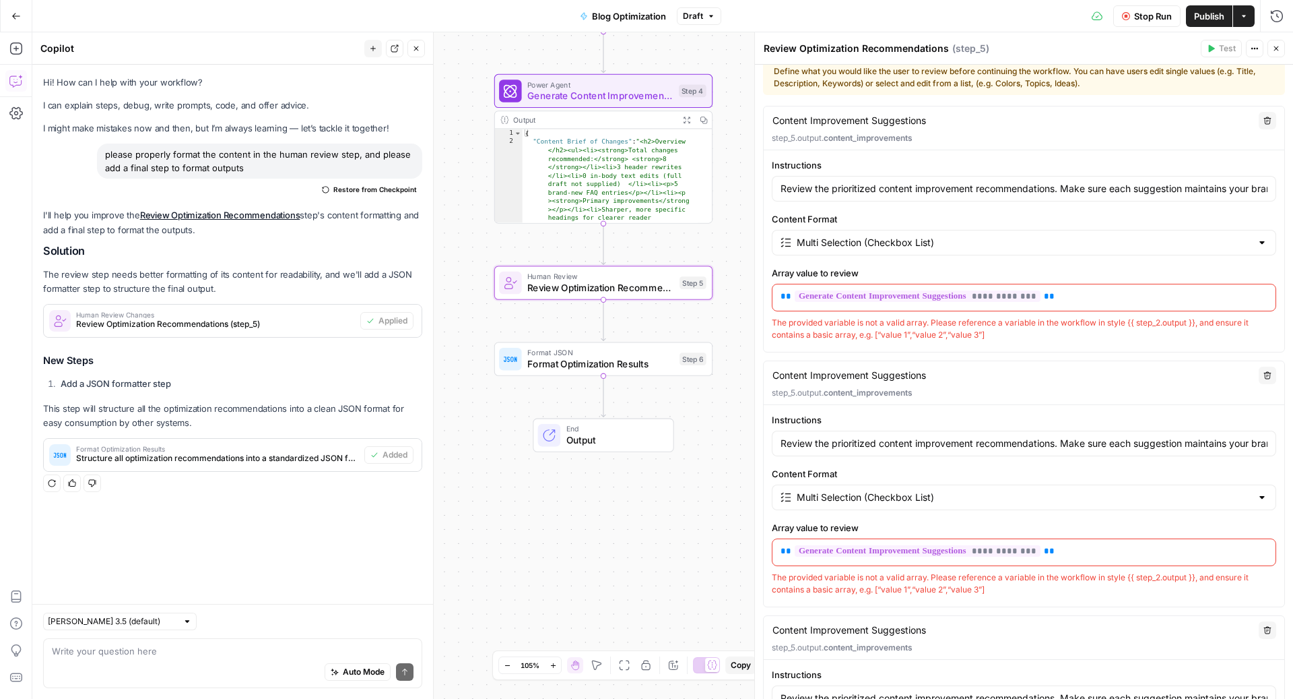
scroll to position [26, 0]
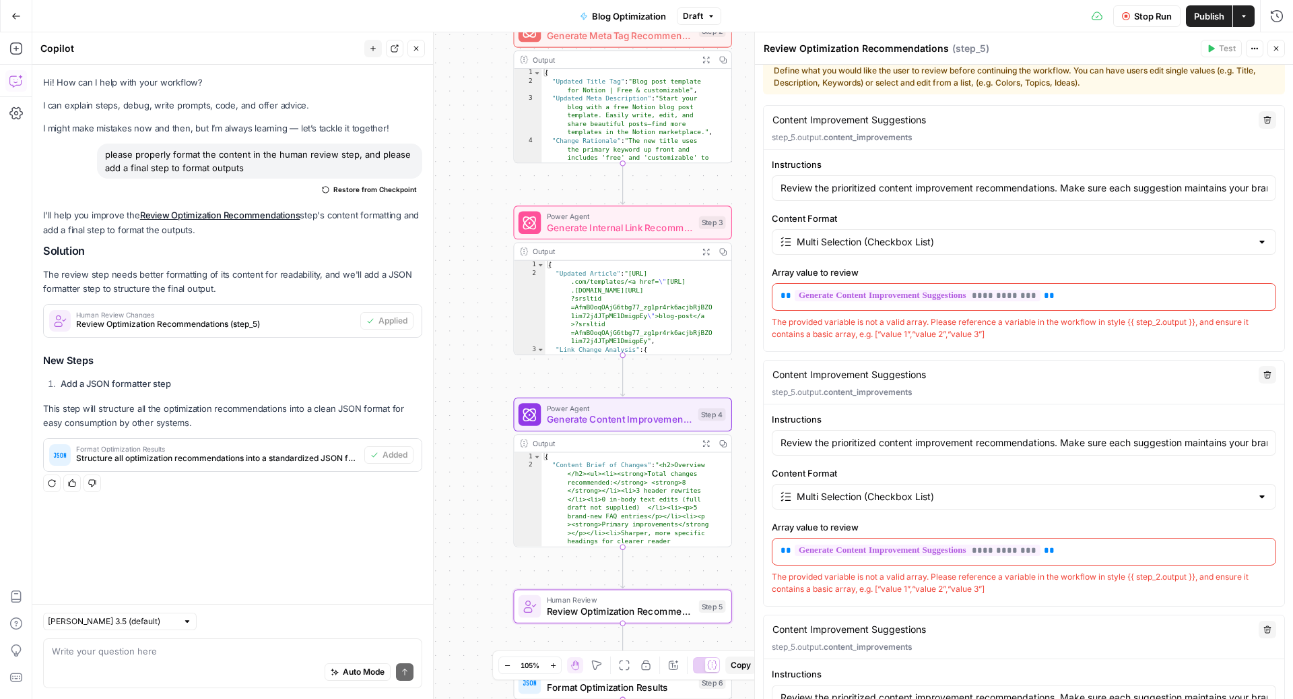
click at [1094, 300] on p "**********" at bounding box center [1018, 295] width 475 height 13
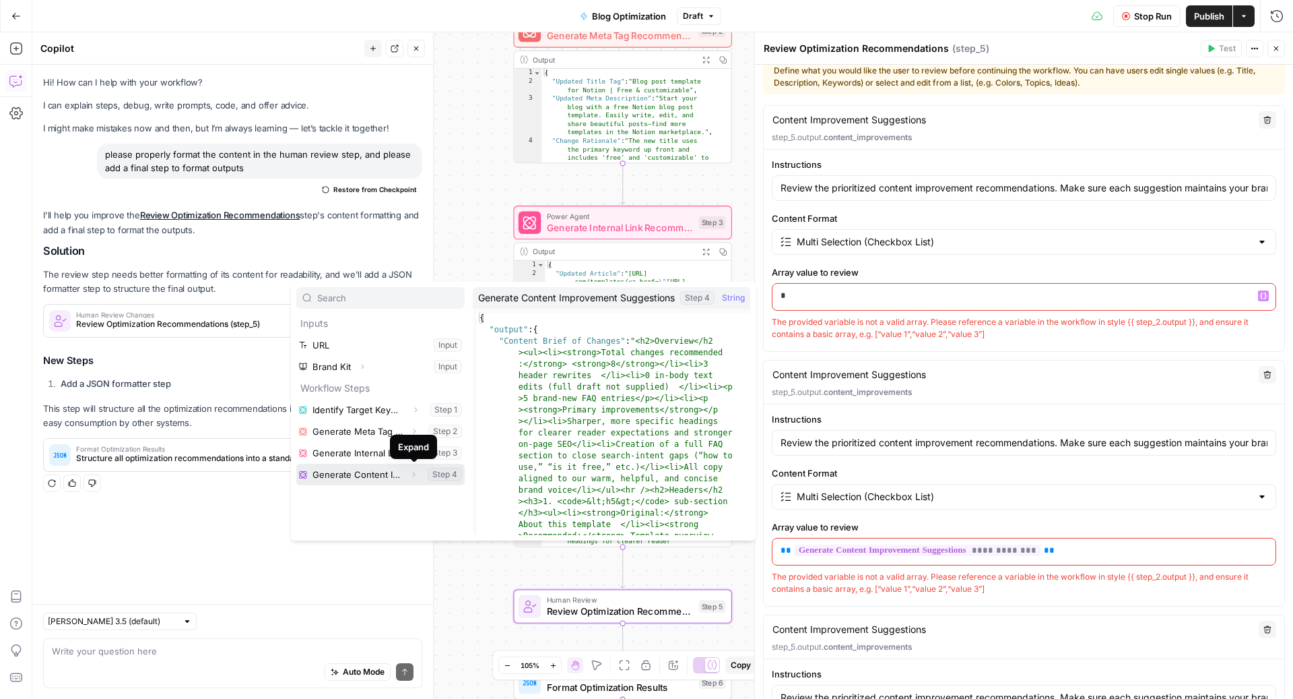
click at [414, 472] on icon "button" at bounding box center [414, 474] width 8 height 8
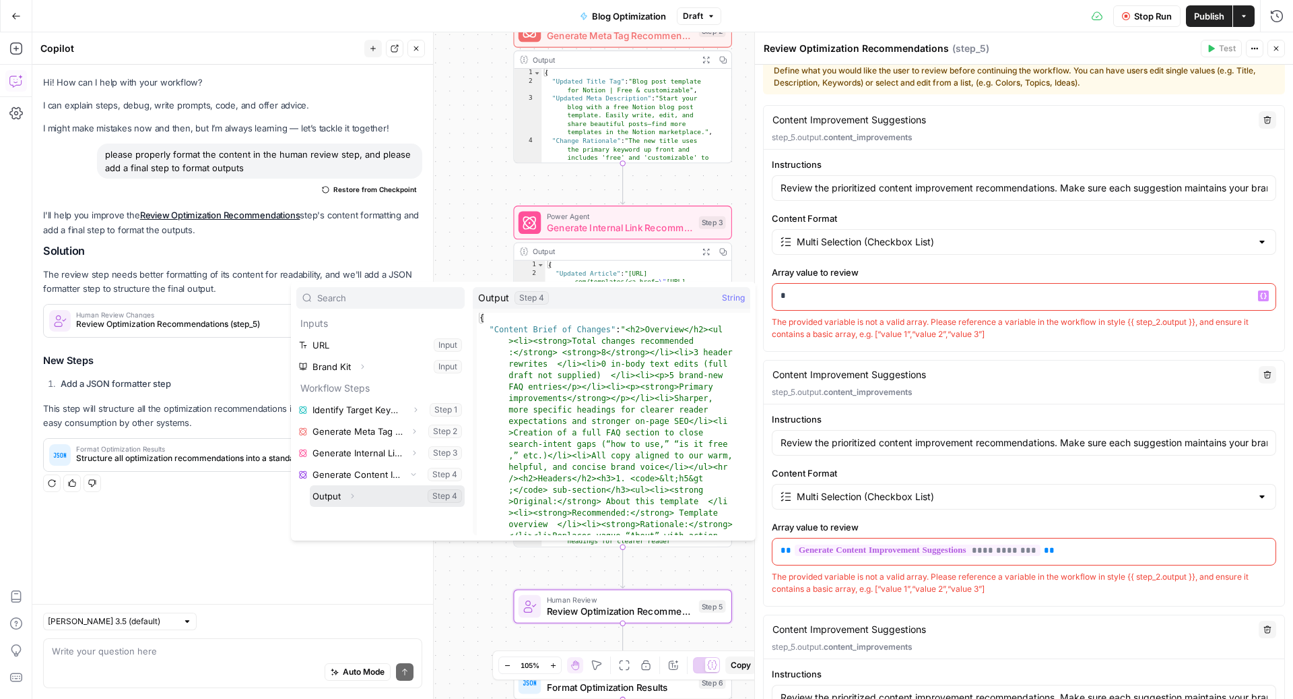
click at [353, 492] on icon "button" at bounding box center [352, 496] width 8 height 8
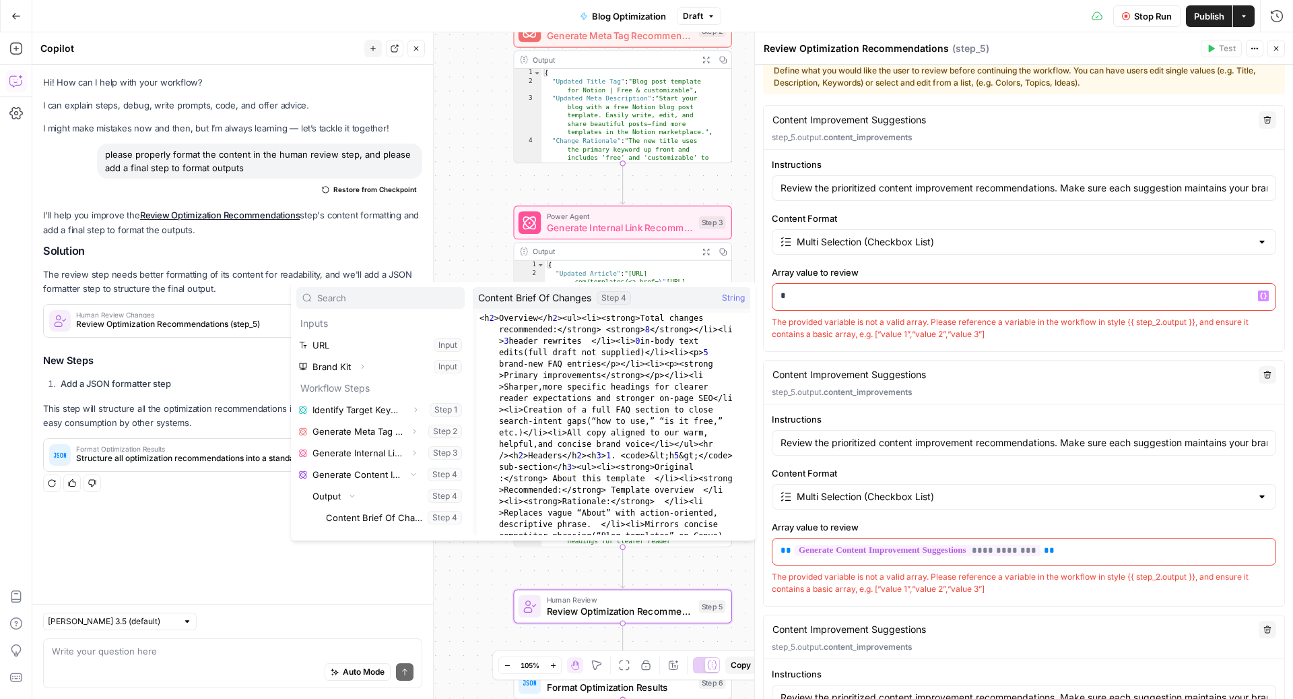
click at [1095, 265] on label "Array value to review" at bounding box center [1024, 271] width 505 height 13
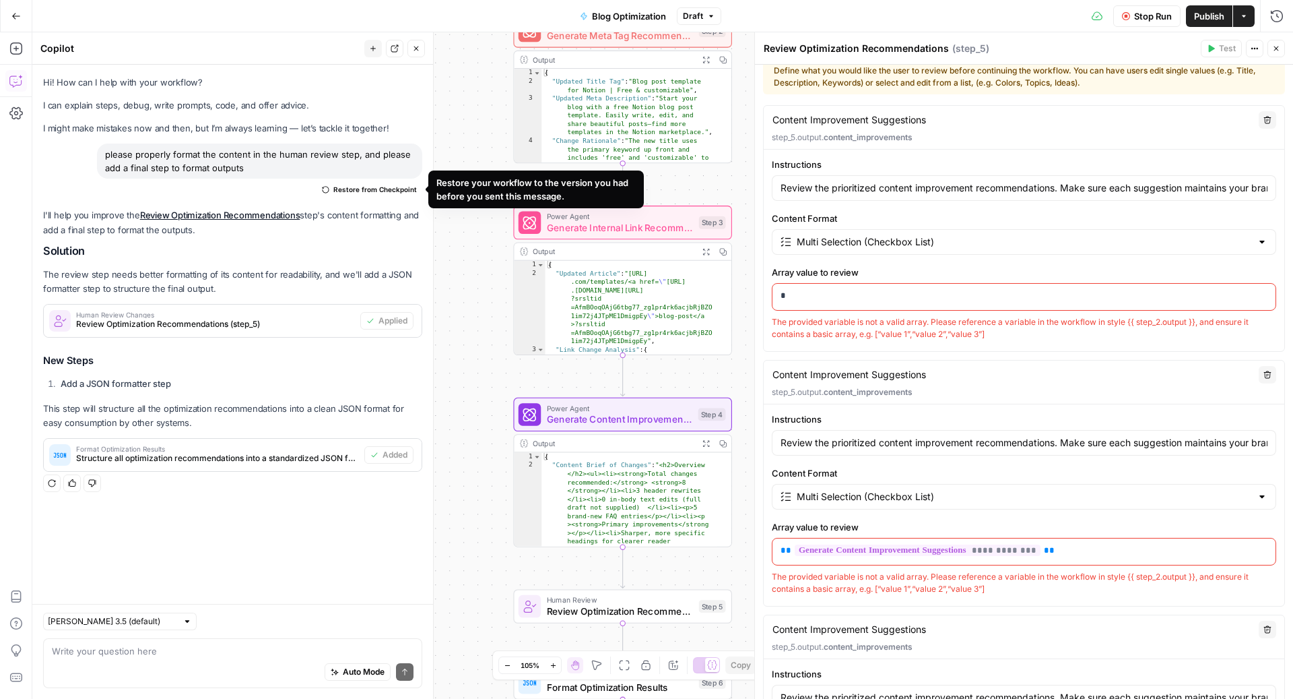
click at [381, 191] on span "Restore from Checkpoint" at bounding box center [375, 189] width 84 height 11
type textarea "Target Keywords"
type input "Review and approve the identified target keywords"
type input "Single Item"
type textarea "Meta Tags Recommendations"
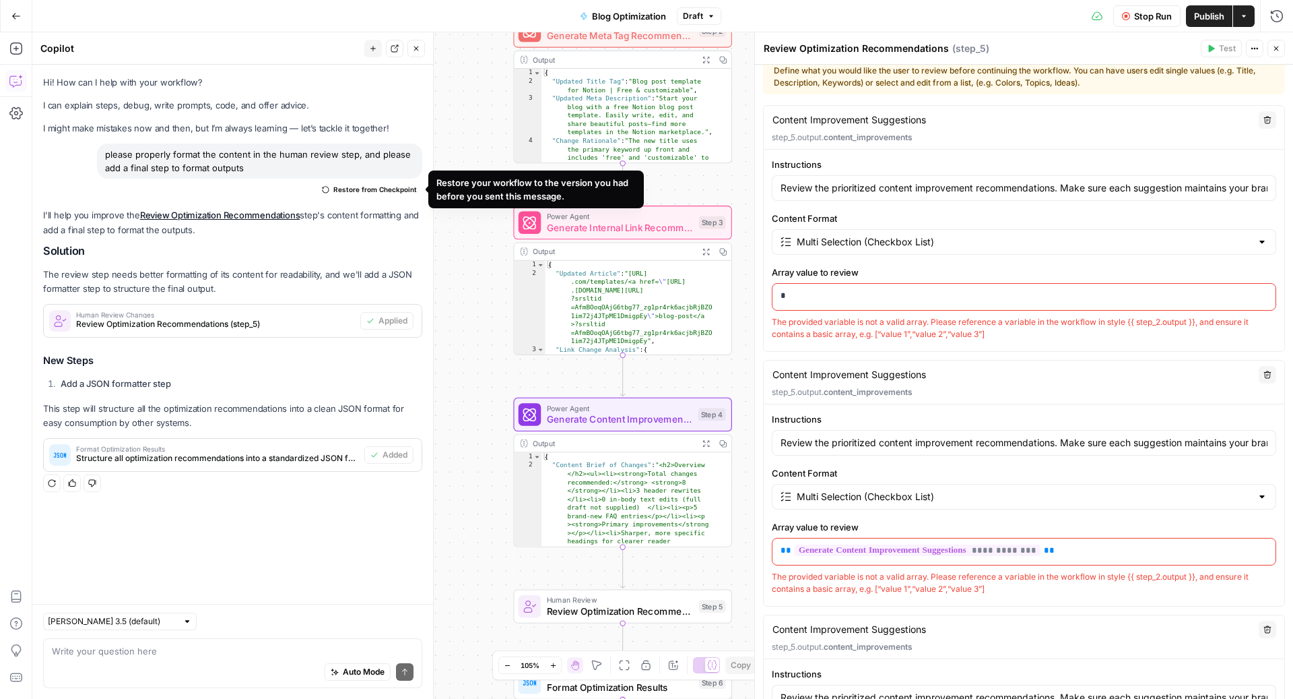
type input "Review and approve the suggested meta tag changes"
type input "Single Item"
type textarea "Internal Link Recommendations"
type input "Review and approve the suggested internal linking changes"
type input "Single Item"
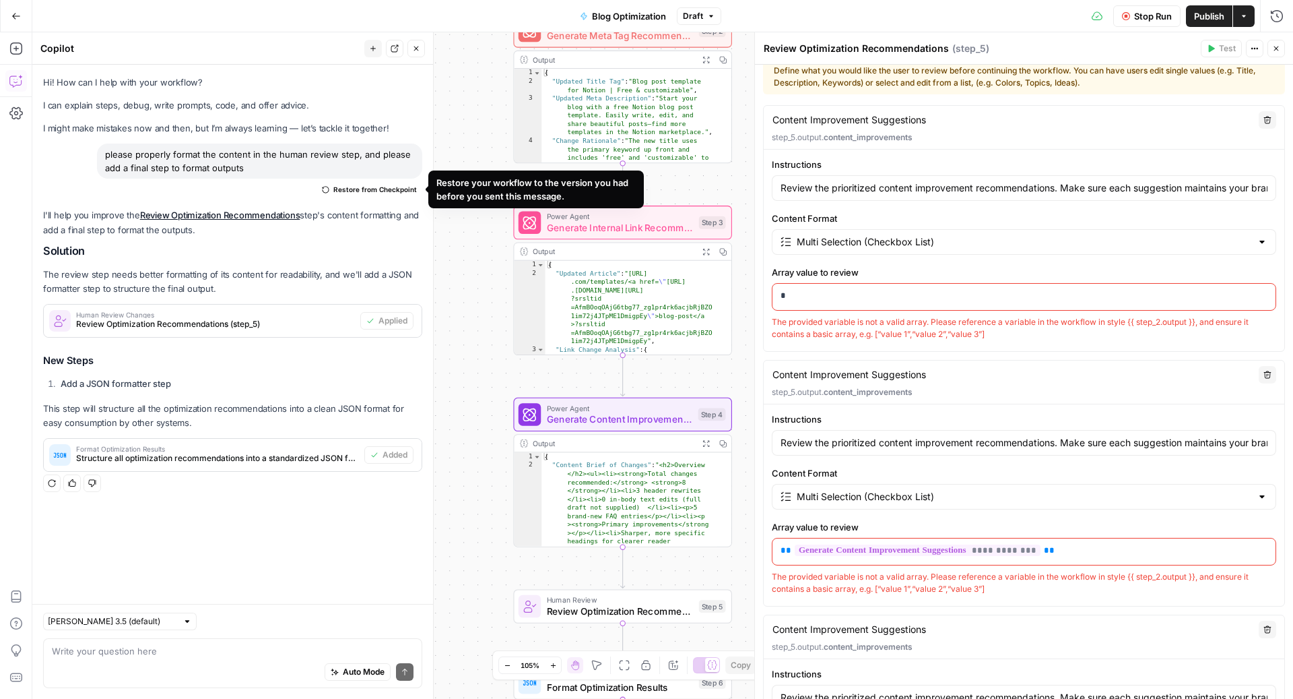
type input "Review and approve the content improvement suggestions"
type input "Single Item"
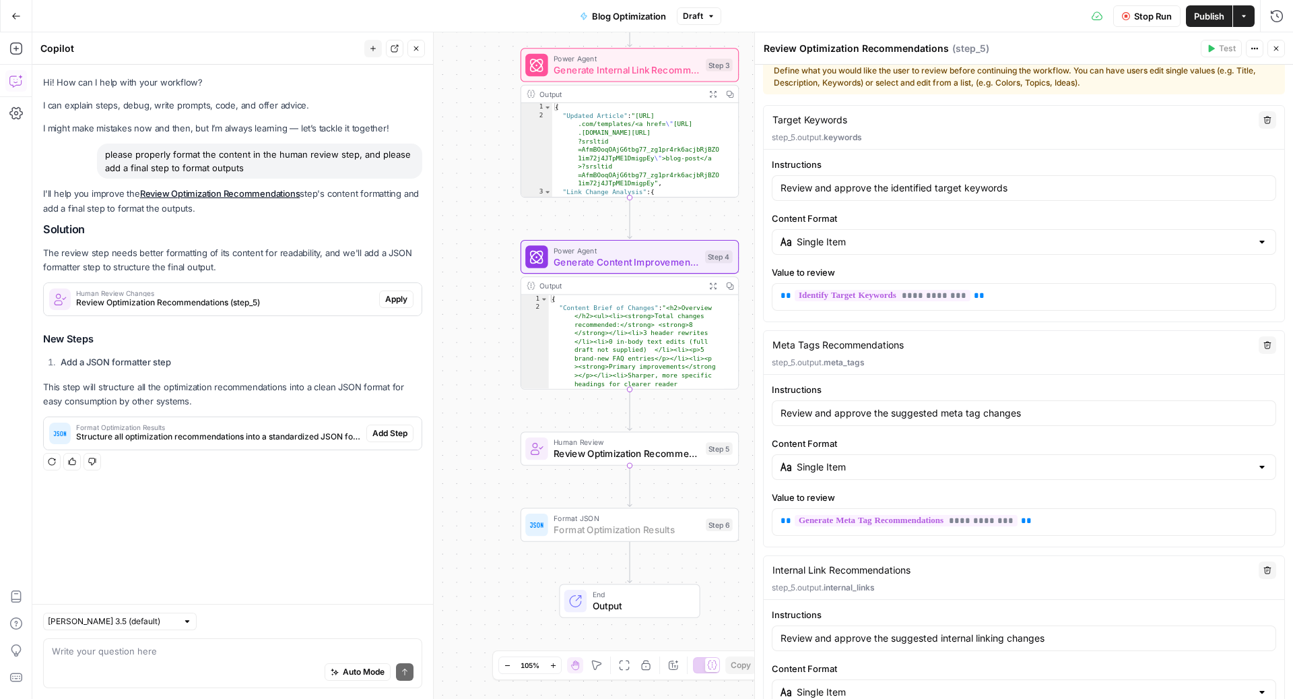
click at [403, 432] on span "Add Step" at bounding box center [389, 433] width 35 height 12
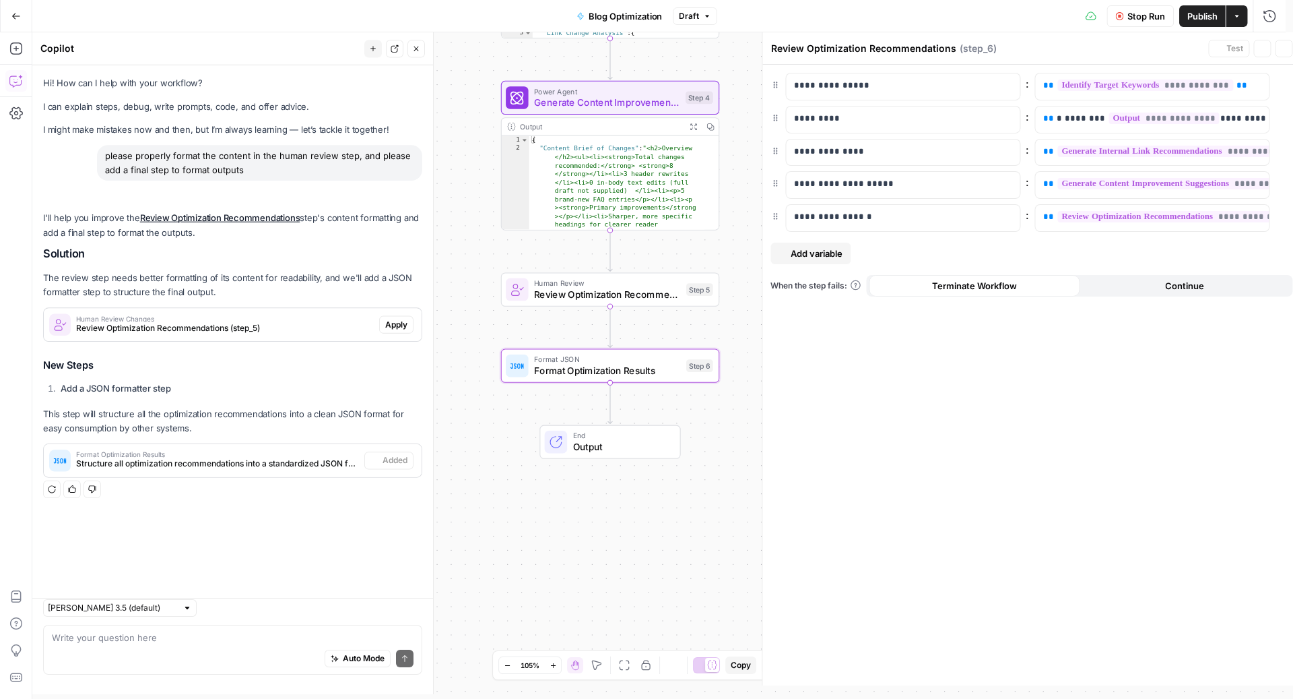
type textarea "Format Optimization Results"
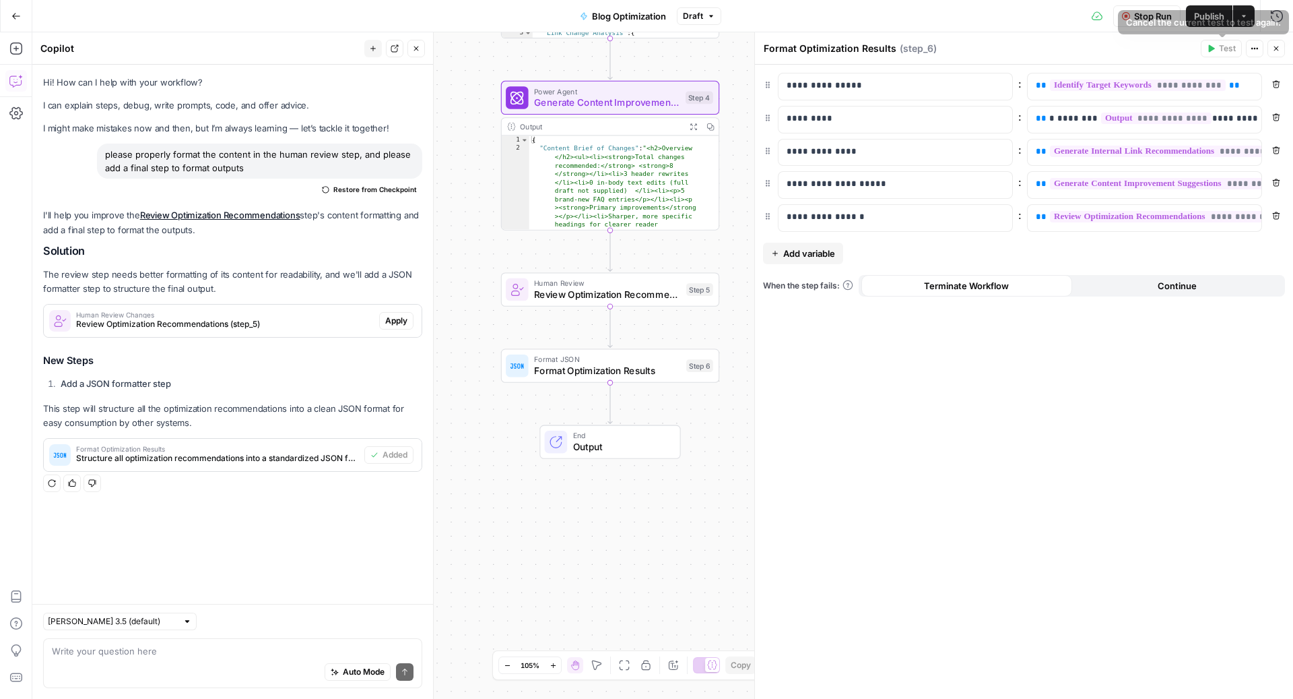
click at [1274, 47] on icon "button" at bounding box center [1276, 48] width 8 height 8
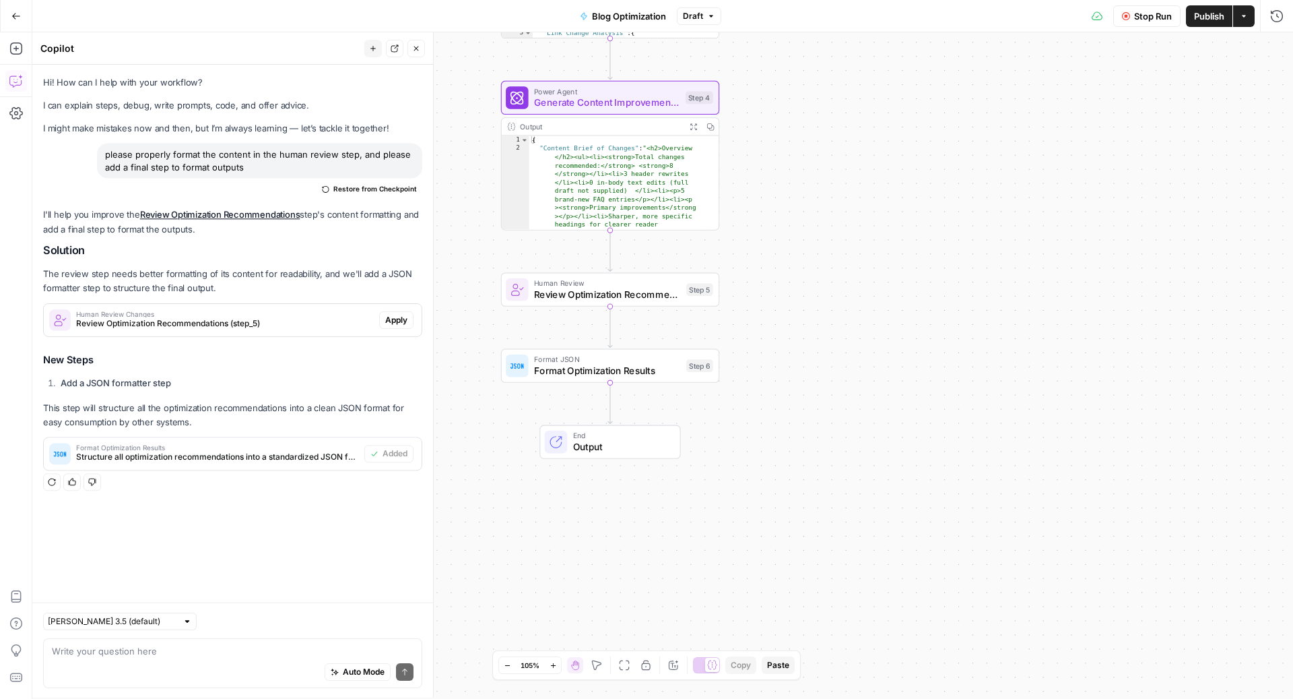
scroll to position [0, 0]
click at [626, 287] on span "Review Optimization Recommendations" at bounding box center [607, 294] width 147 height 14
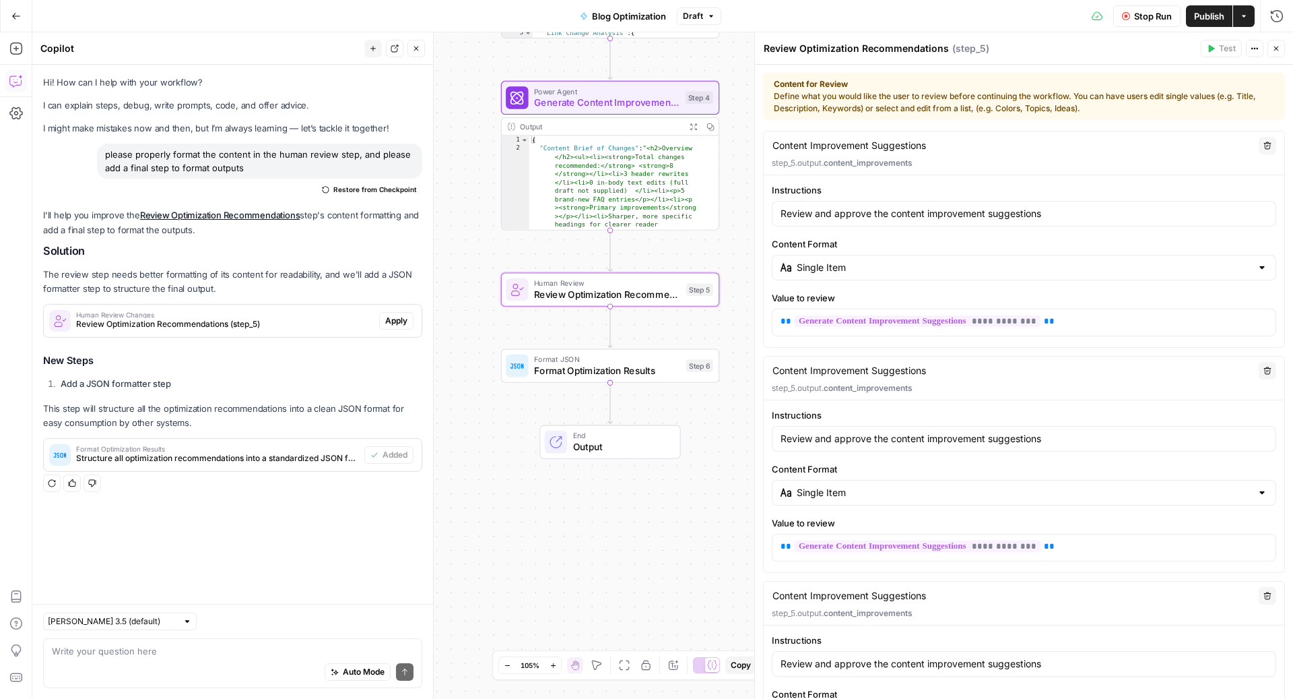
click at [414, 48] on icon "button" at bounding box center [416, 48] width 8 height 8
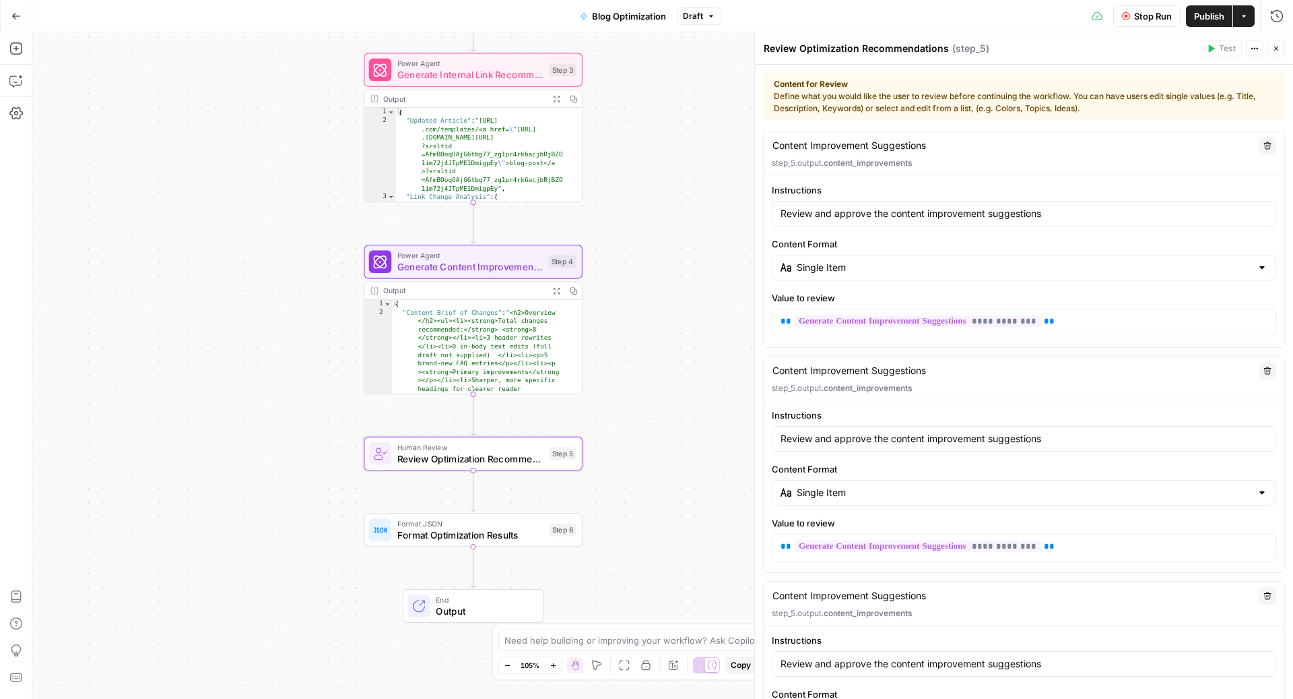
click at [1202, 17] on span "Publish" at bounding box center [1209, 15] width 30 height 13
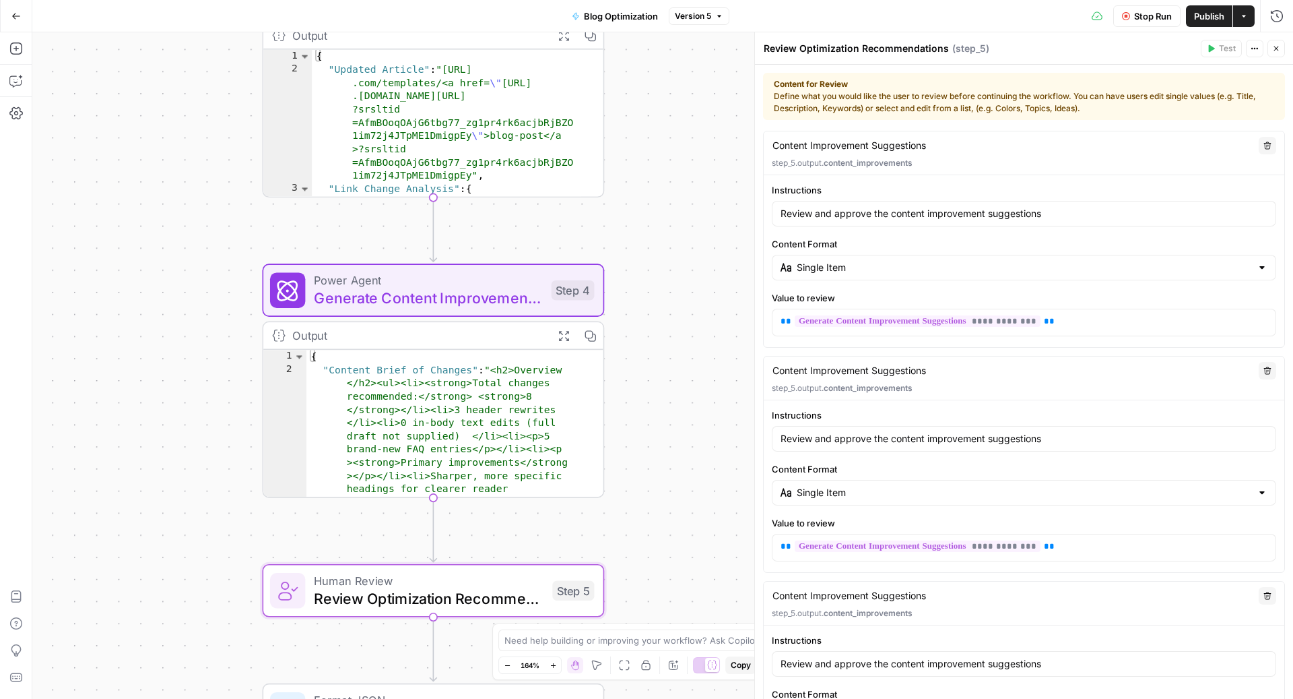
click at [1264, 366] on icon "button" at bounding box center [1268, 370] width 8 height 8
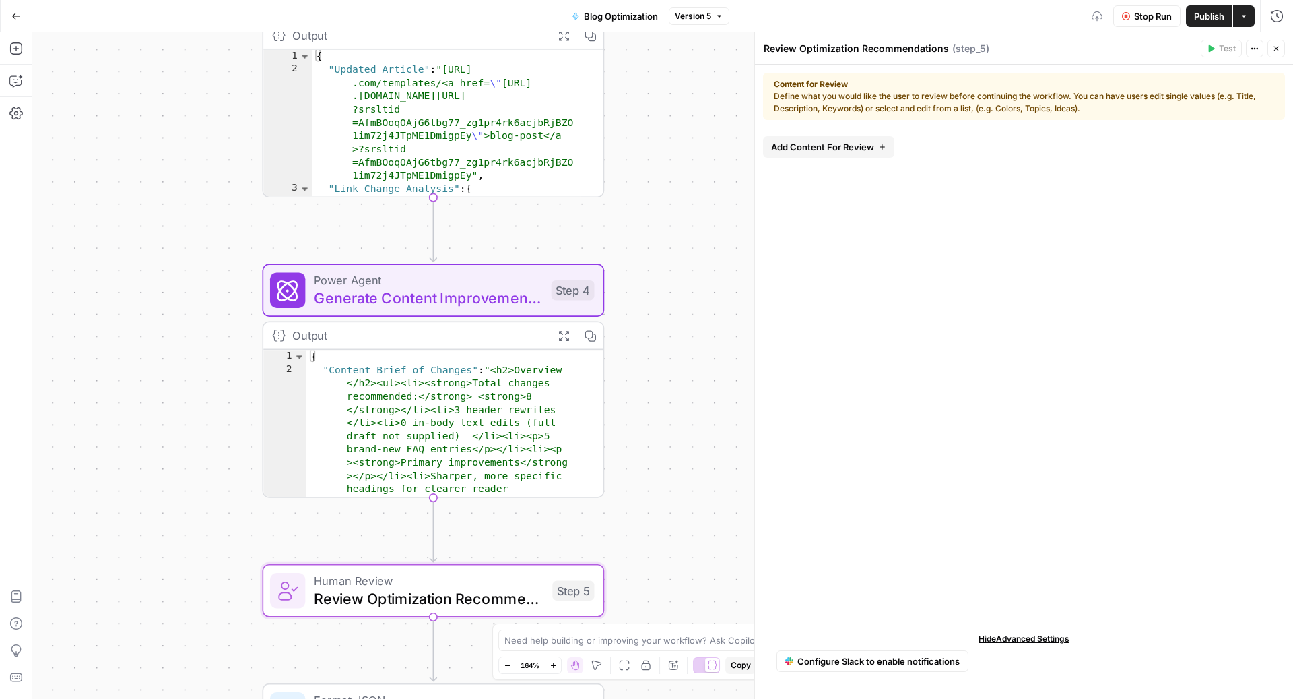
click at [864, 148] on span "Add Content For Review" at bounding box center [822, 146] width 103 height 13
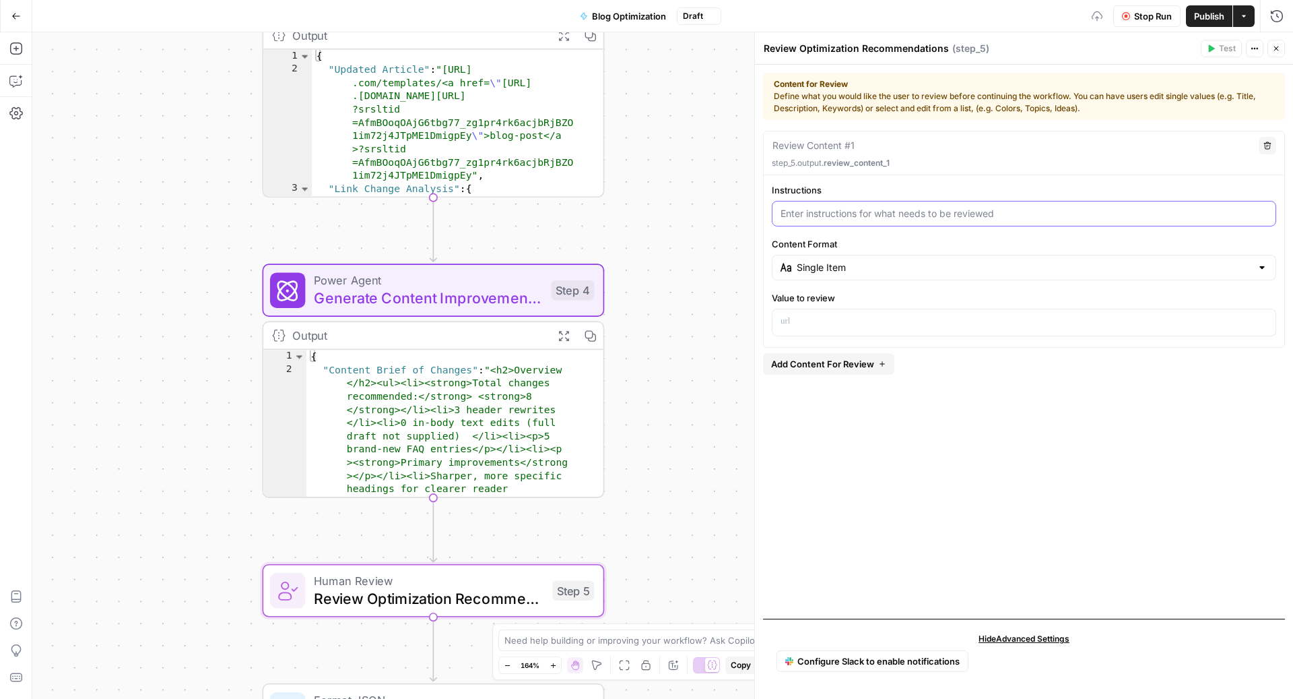
click at [874, 207] on input "Instructions" at bounding box center [1024, 213] width 487 height 13
click at [880, 210] on input "Please compare the initial page vs. the updated page" at bounding box center [1024, 213] width 487 height 13
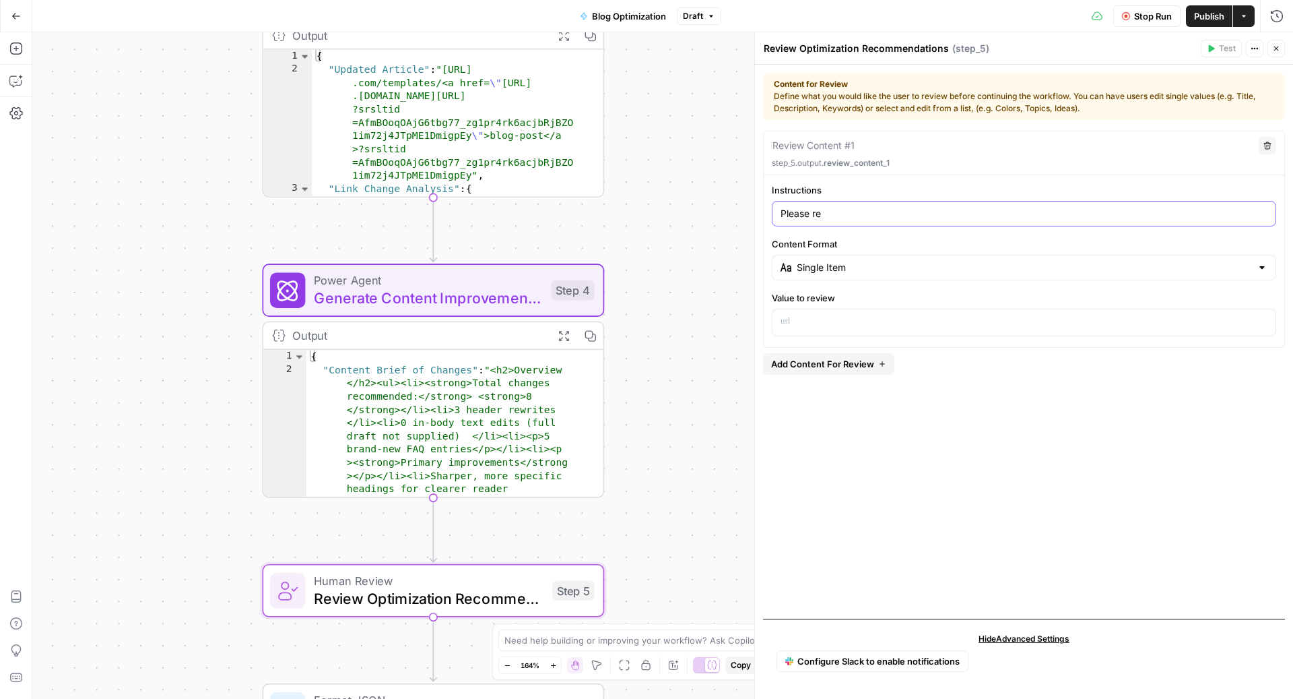
click at [838, 215] on input "Please re" at bounding box center [1024, 213] width 487 height 13
type input "Please review the content to be optimized"
click at [826, 324] on p at bounding box center [1024, 321] width 487 height 13
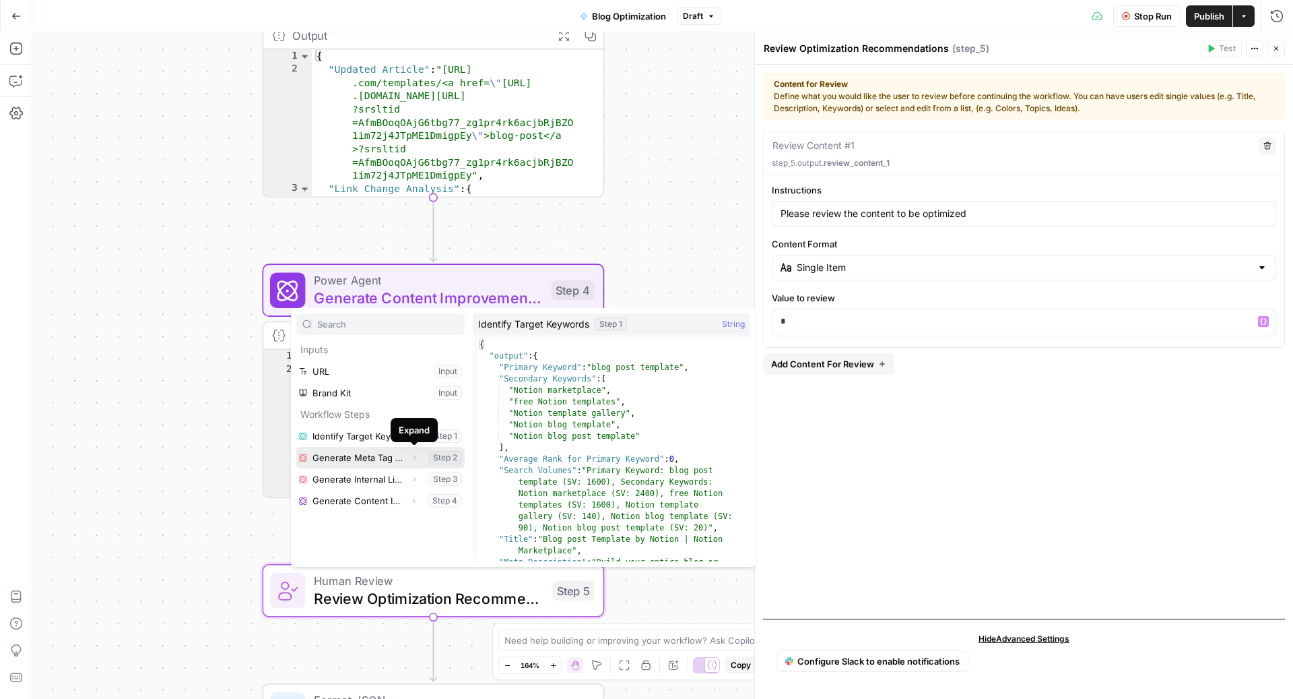
click at [416, 458] on icon "button" at bounding box center [414, 457] width 8 height 8
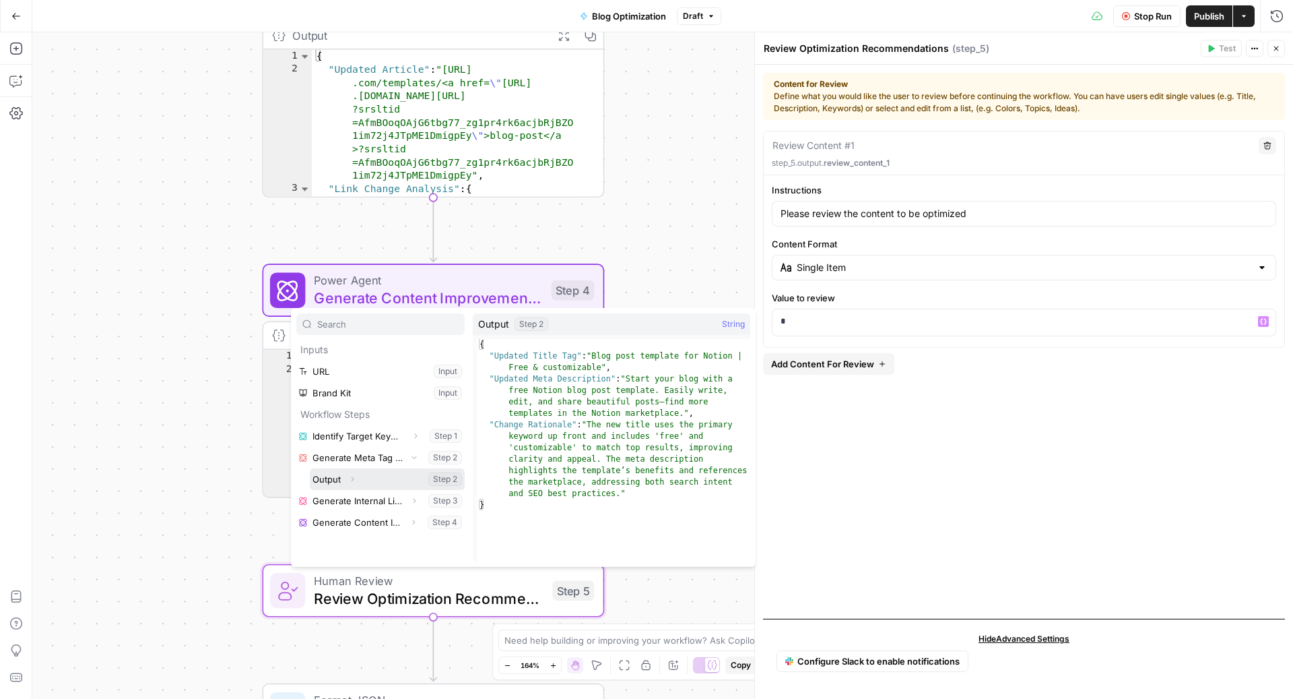
click at [353, 477] on icon "button" at bounding box center [353, 478] width 3 height 5
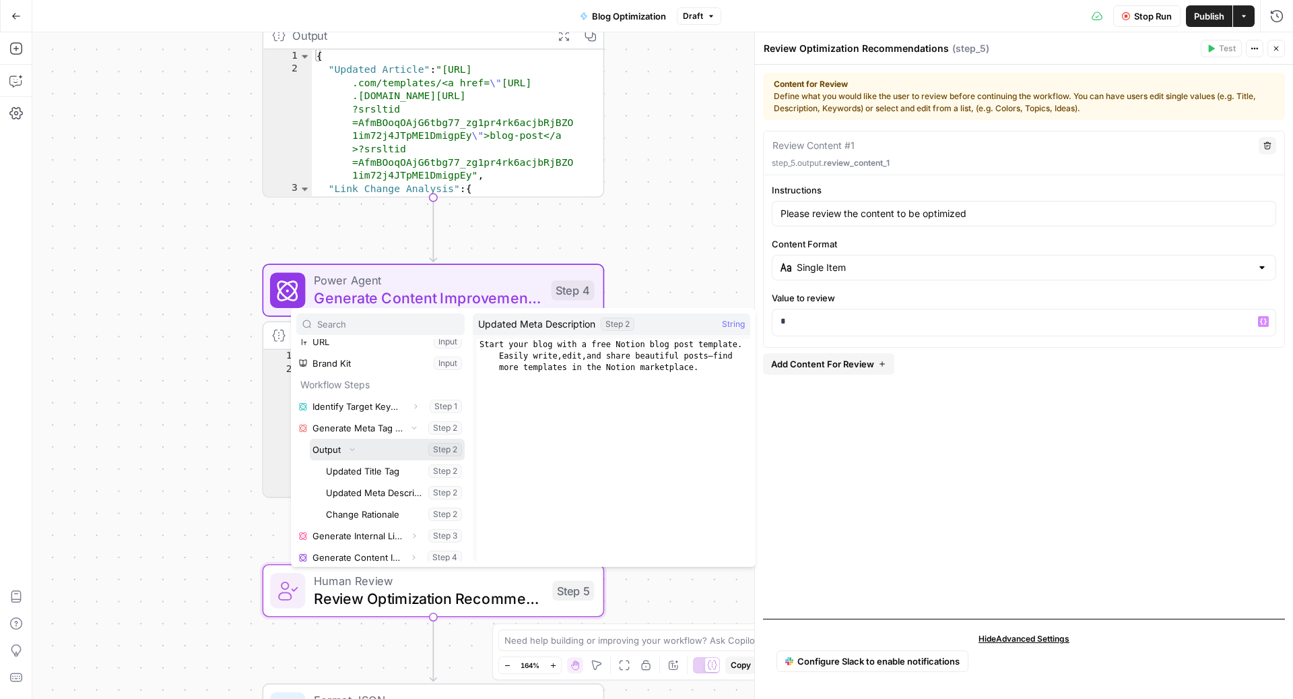
scroll to position [36, 0]
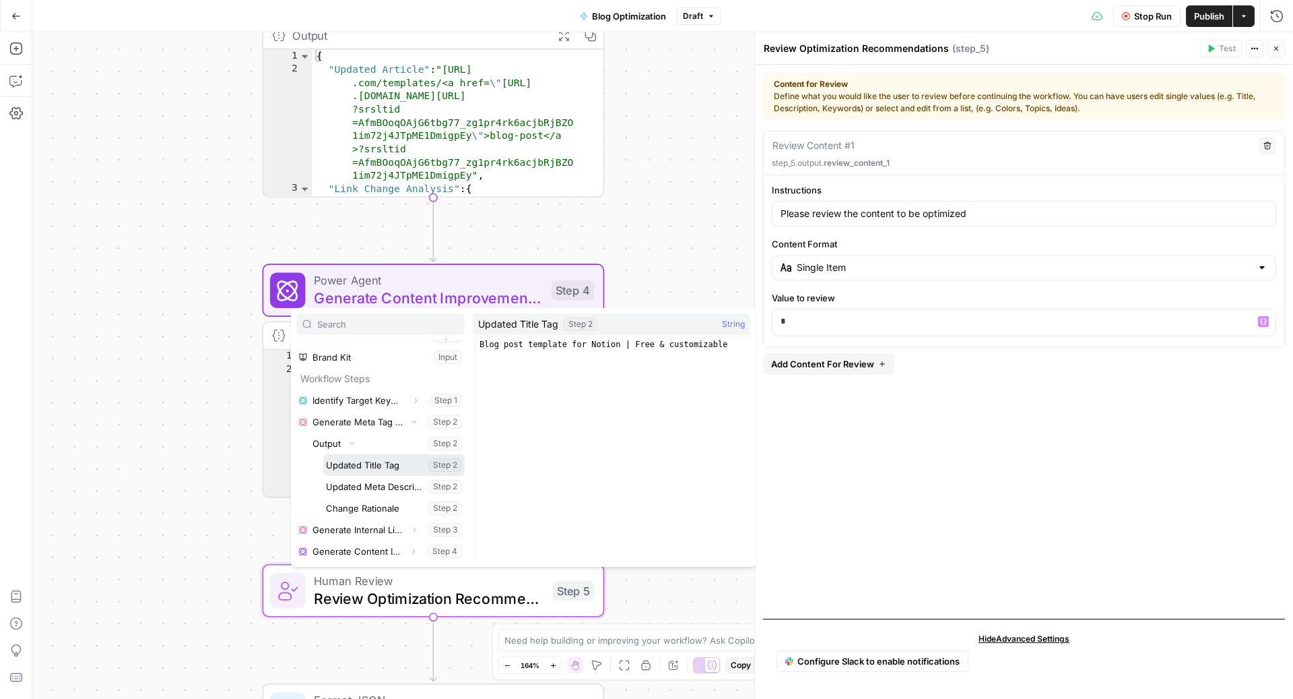
click at [379, 460] on button "Select variable Updated Title Tag" at bounding box center [393, 465] width 141 height 22
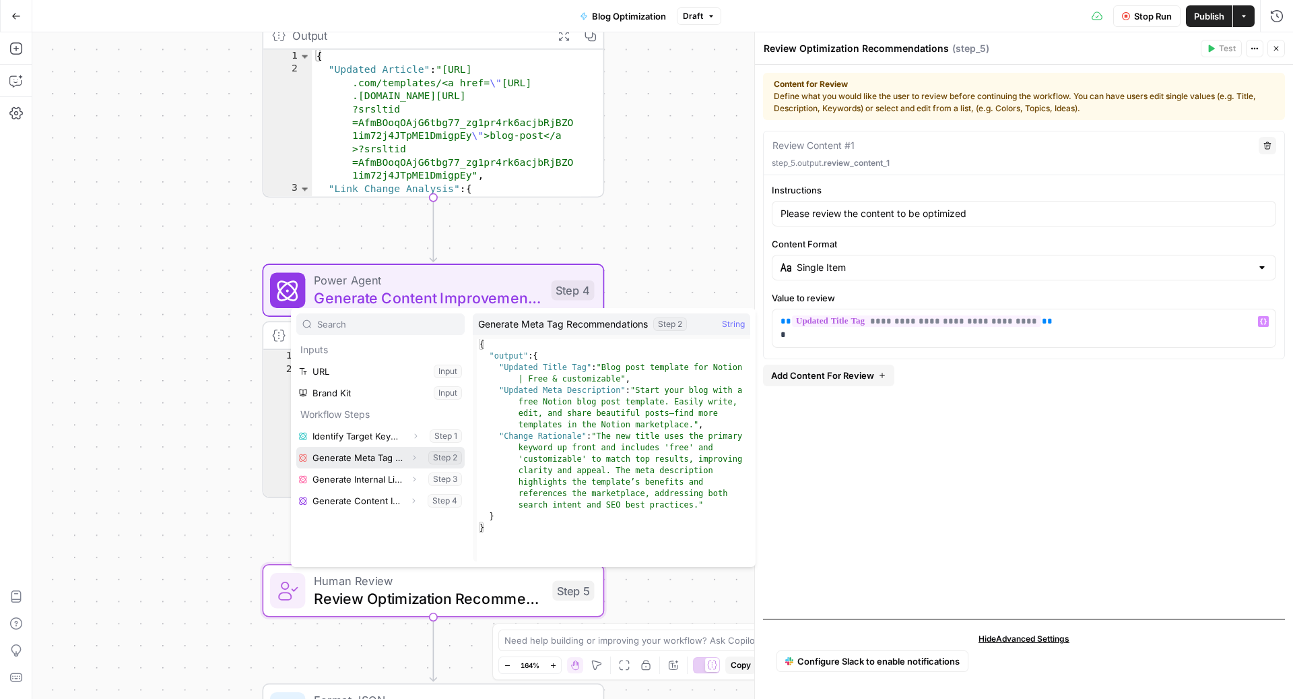
click at [416, 458] on icon "button" at bounding box center [414, 457] width 8 height 8
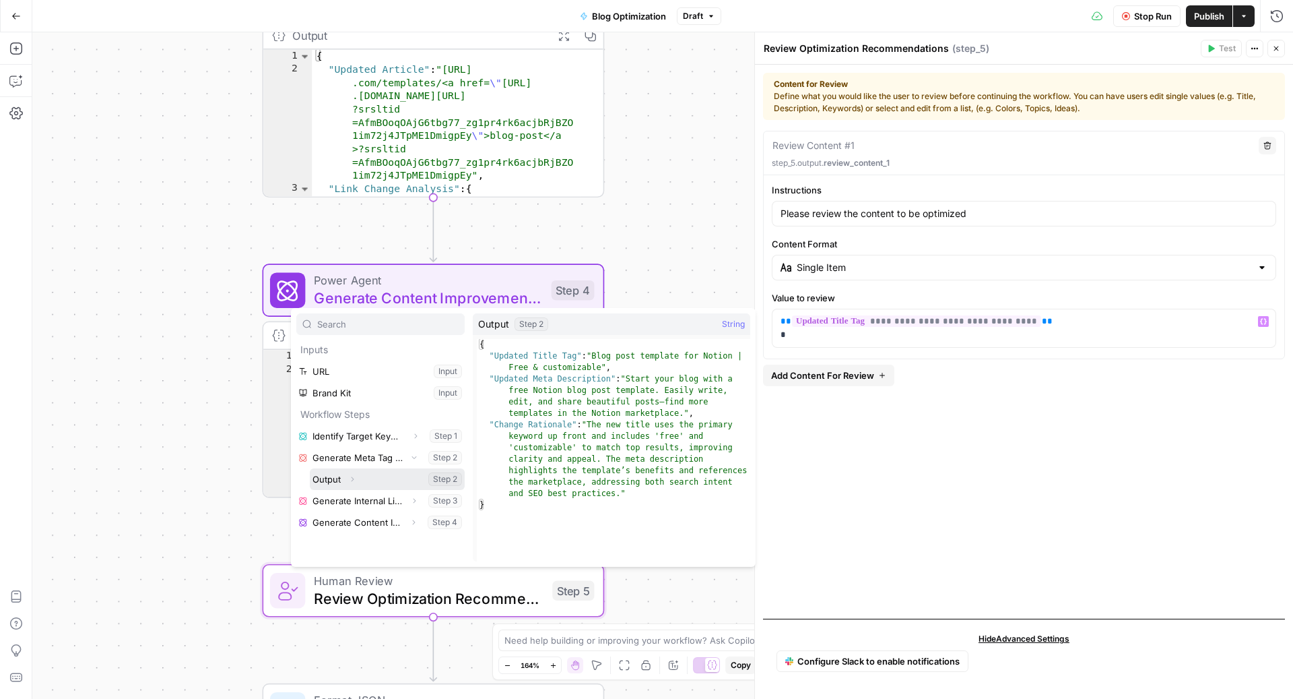
click at [354, 478] on icon "button" at bounding box center [352, 479] width 8 height 8
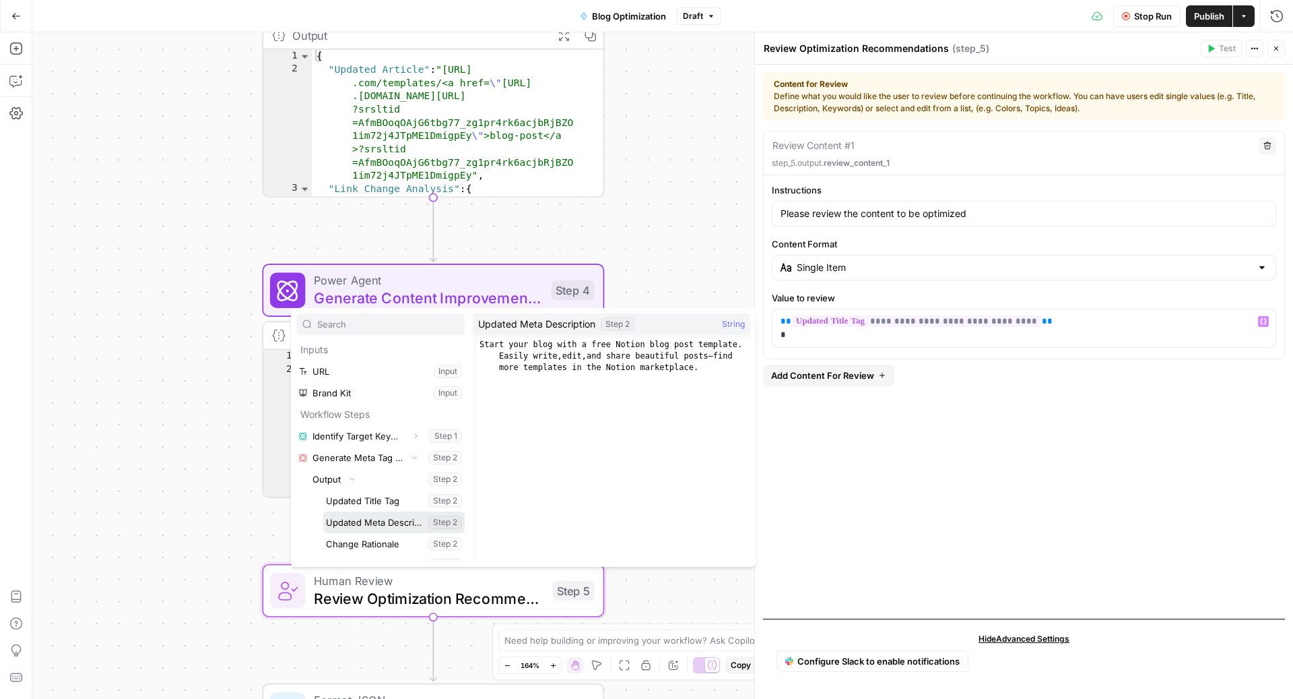
click at [385, 523] on button "Select variable Updated Meta Description" at bounding box center [393, 522] width 141 height 22
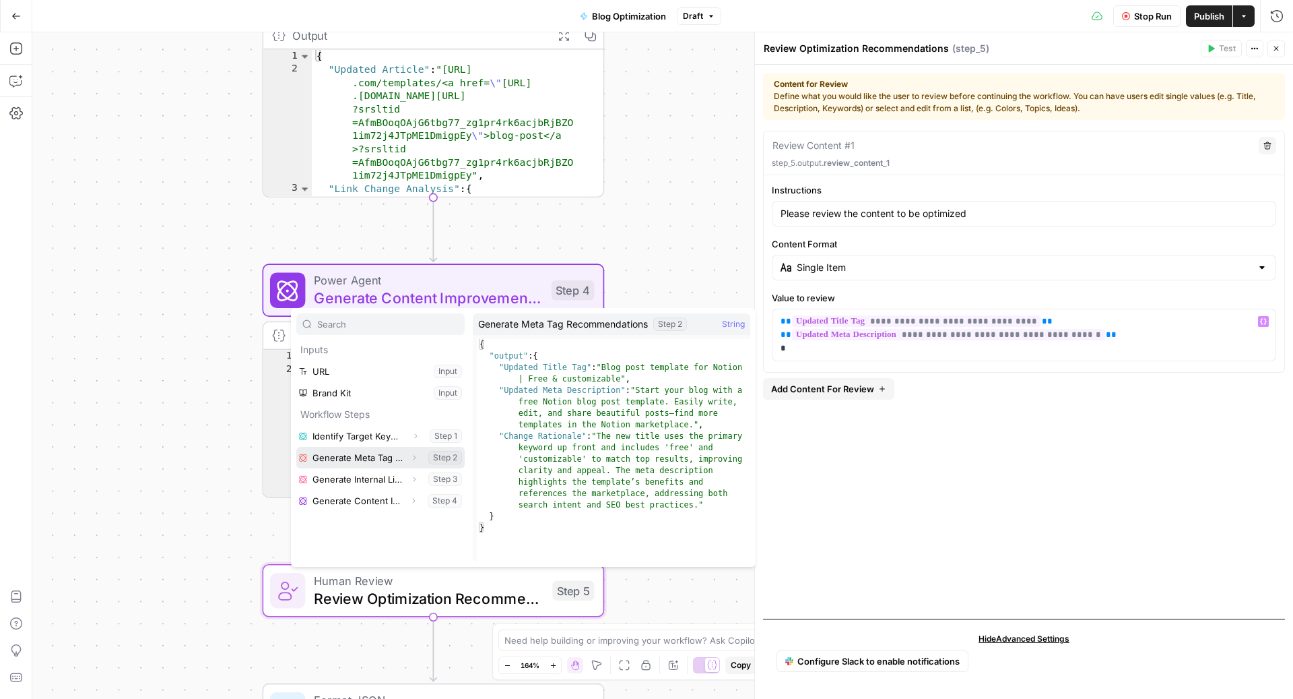
click at [413, 458] on icon "button" at bounding box center [414, 457] width 8 height 8
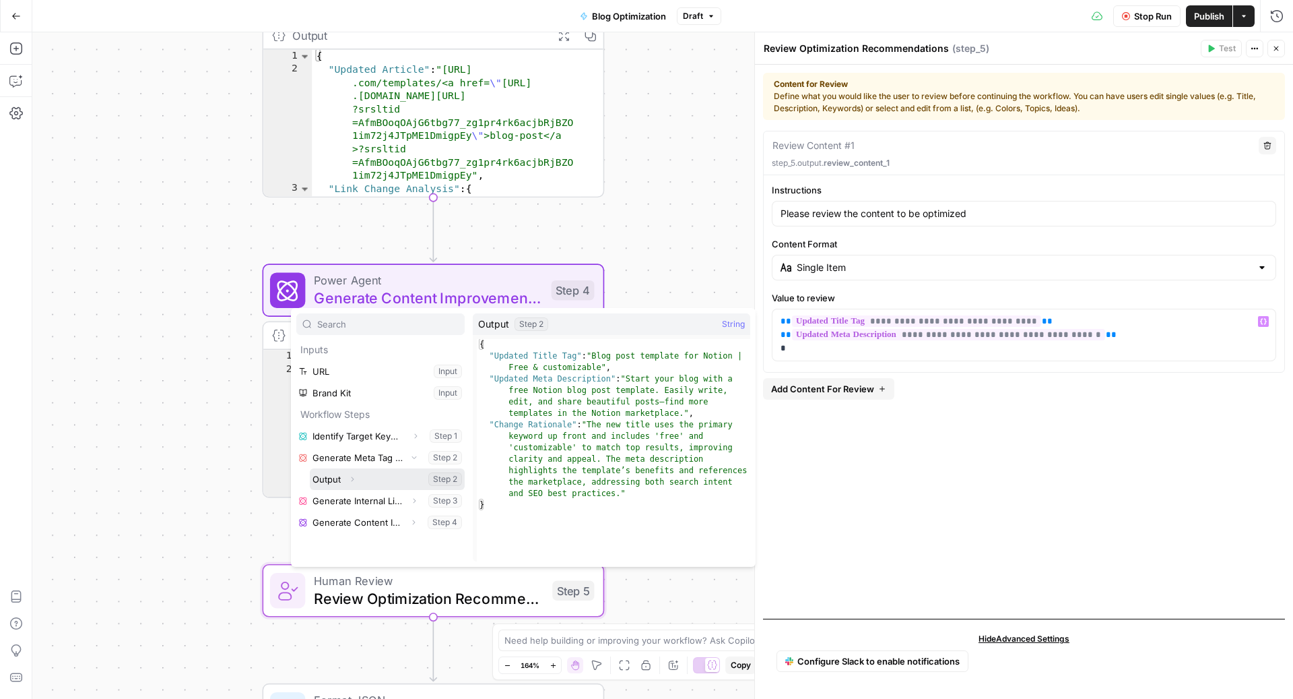
click at [352, 481] on icon "button" at bounding box center [352, 479] width 8 height 8
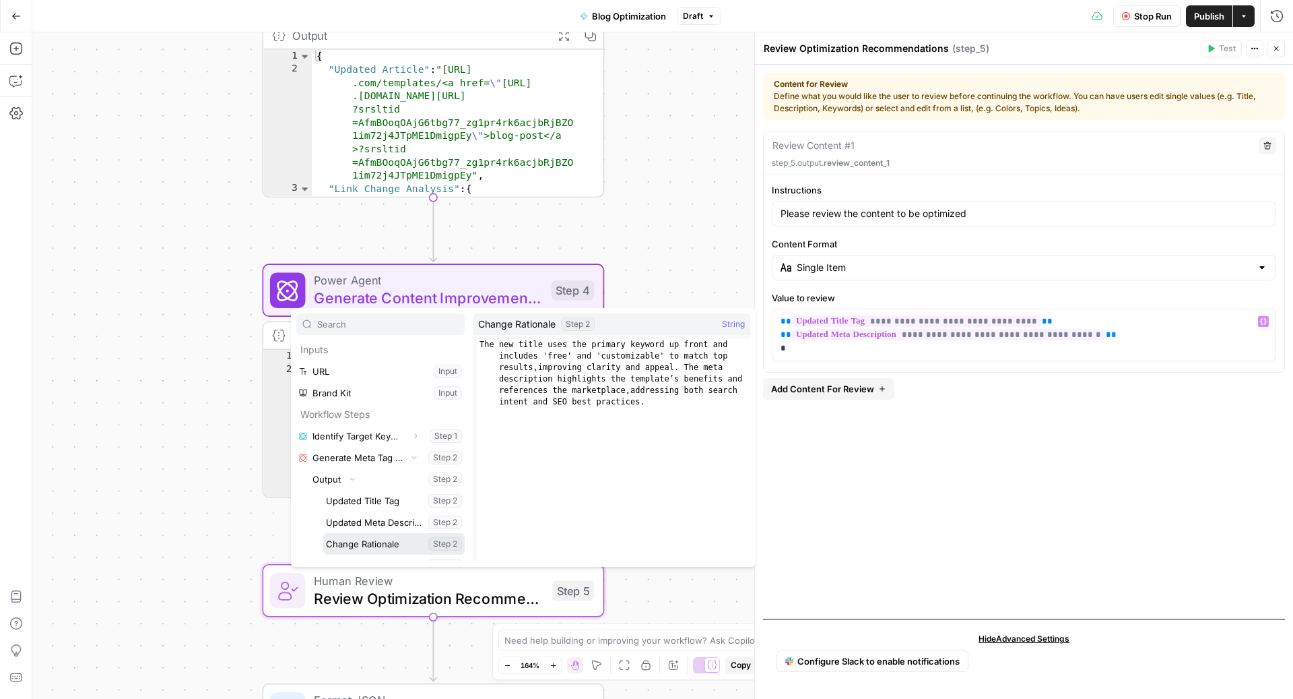
click at [397, 543] on button "Select variable Change Rationale" at bounding box center [393, 544] width 141 height 22
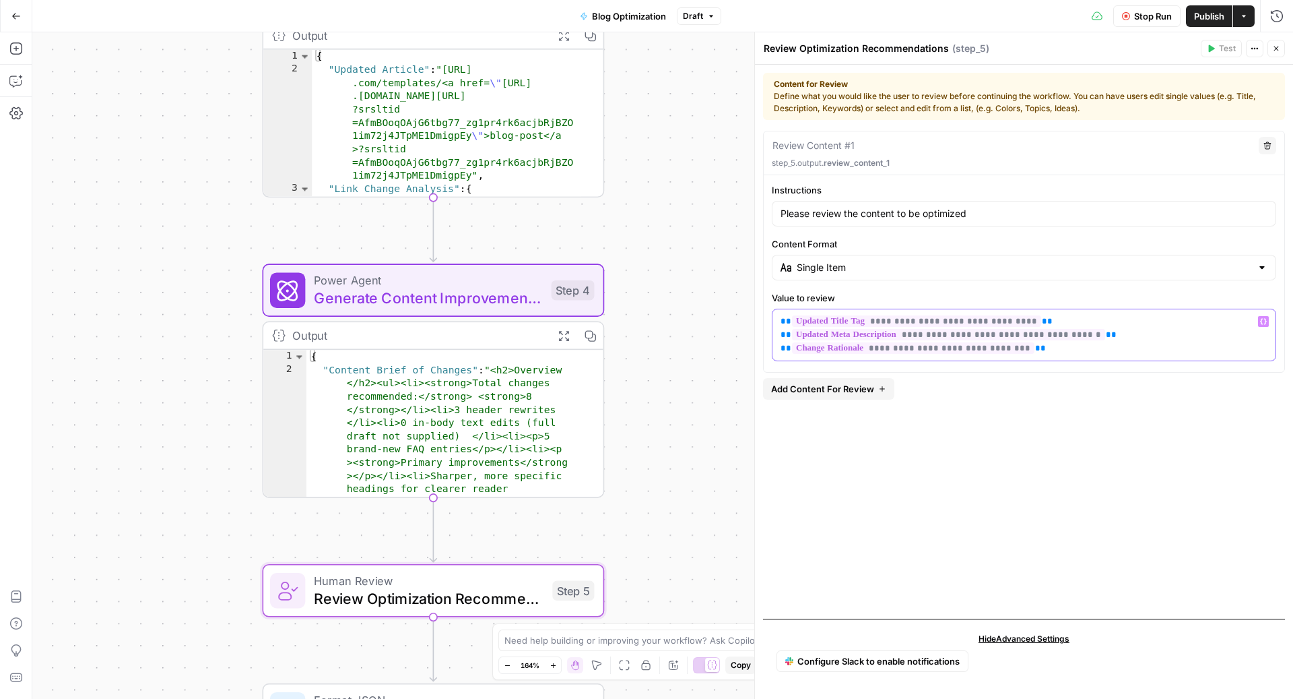
click at [778, 323] on div "**********" at bounding box center [1024, 334] width 503 height 51
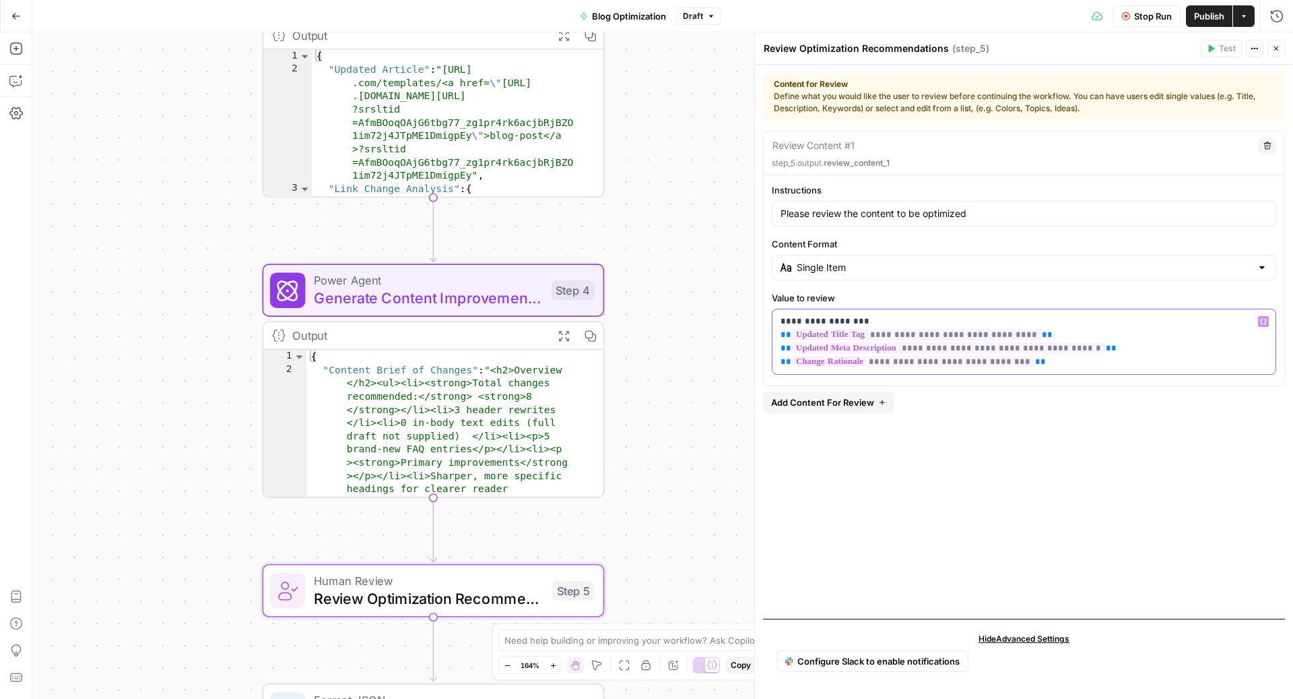
click at [779, 352] on div "**********" at bounding box center [1024, 341] width 503 height 65
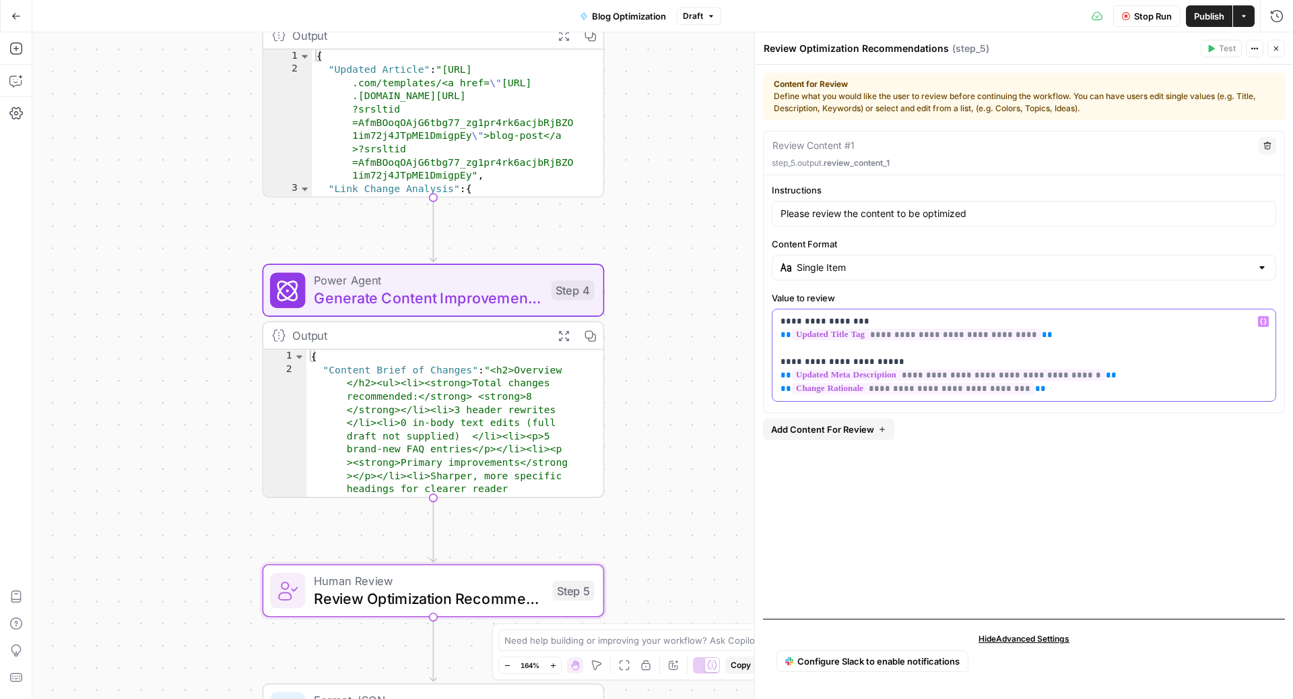
click at [781, 391] on span "**" at bounding box center [786, 388] width 11 height 9
drag, startPoint x: 1043, startPoint y: 400, endPoint x: 766, endPoint y: 403, distance: 276.9
click at [766, 403] on div "**********" at bounding box center [1024, 299] width 521 height 232
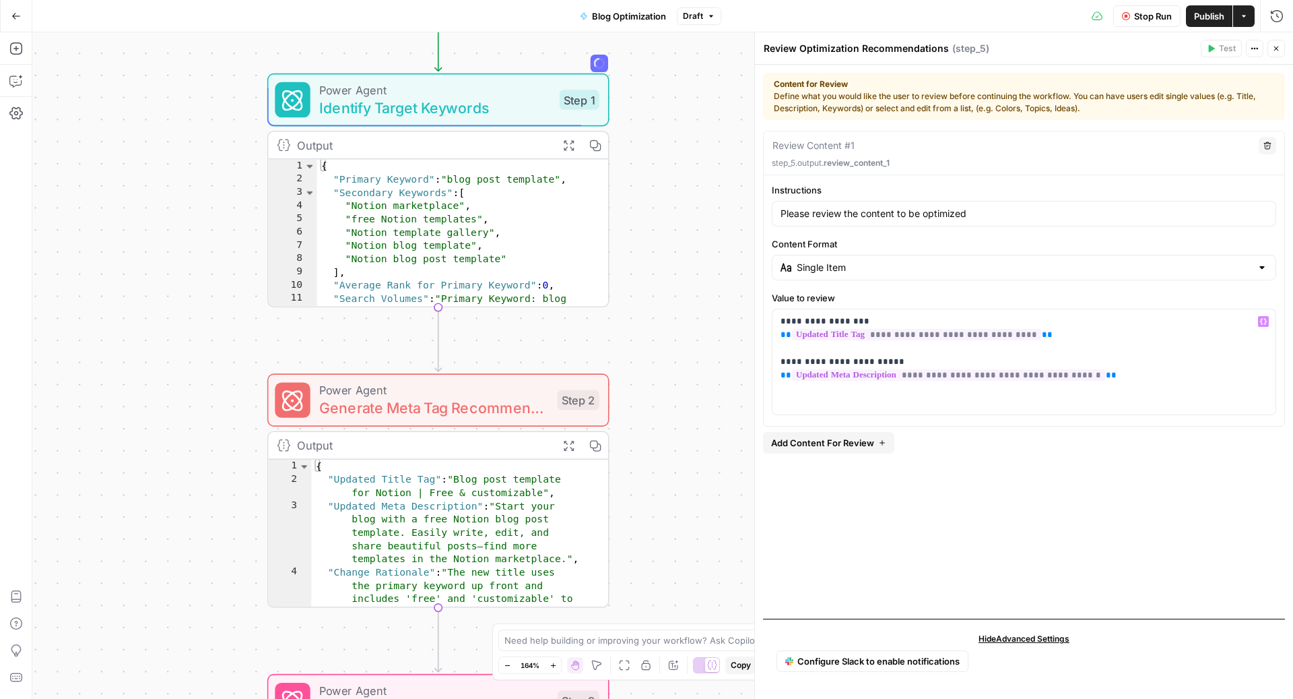
click at [471, 410] on span "Generate Meta Tag Recommendations" at bounding box center [434, 408] width 230 height 22
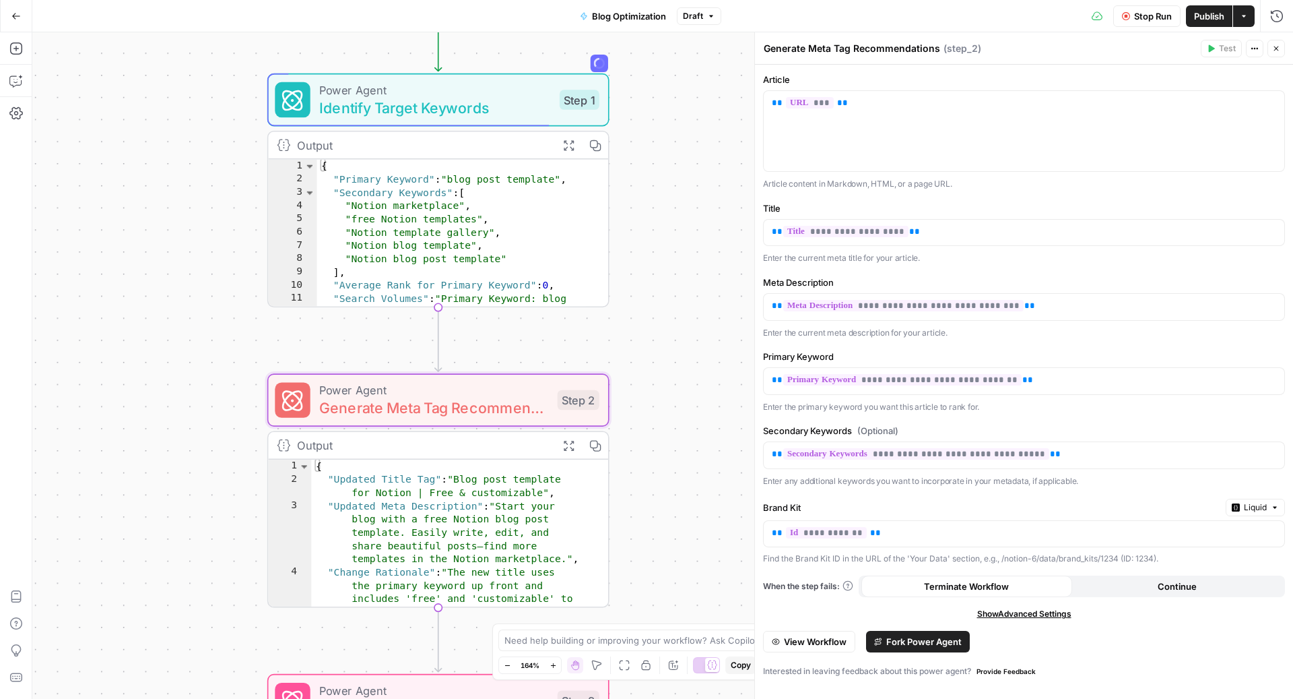
click at [874, 641] on icon "button" at bounding box center [878, 641] width 8 height 8
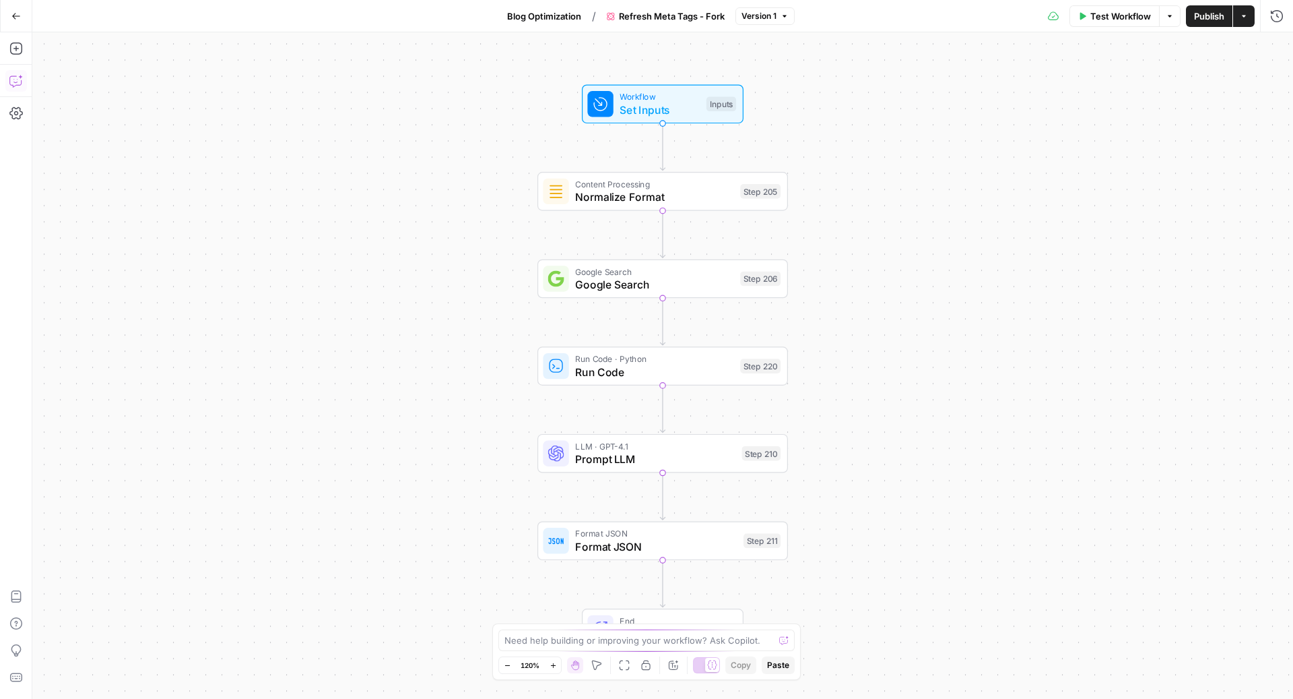
click at [12, 79] on icon "button" at bounding box center [15, 80] width 13 height 13
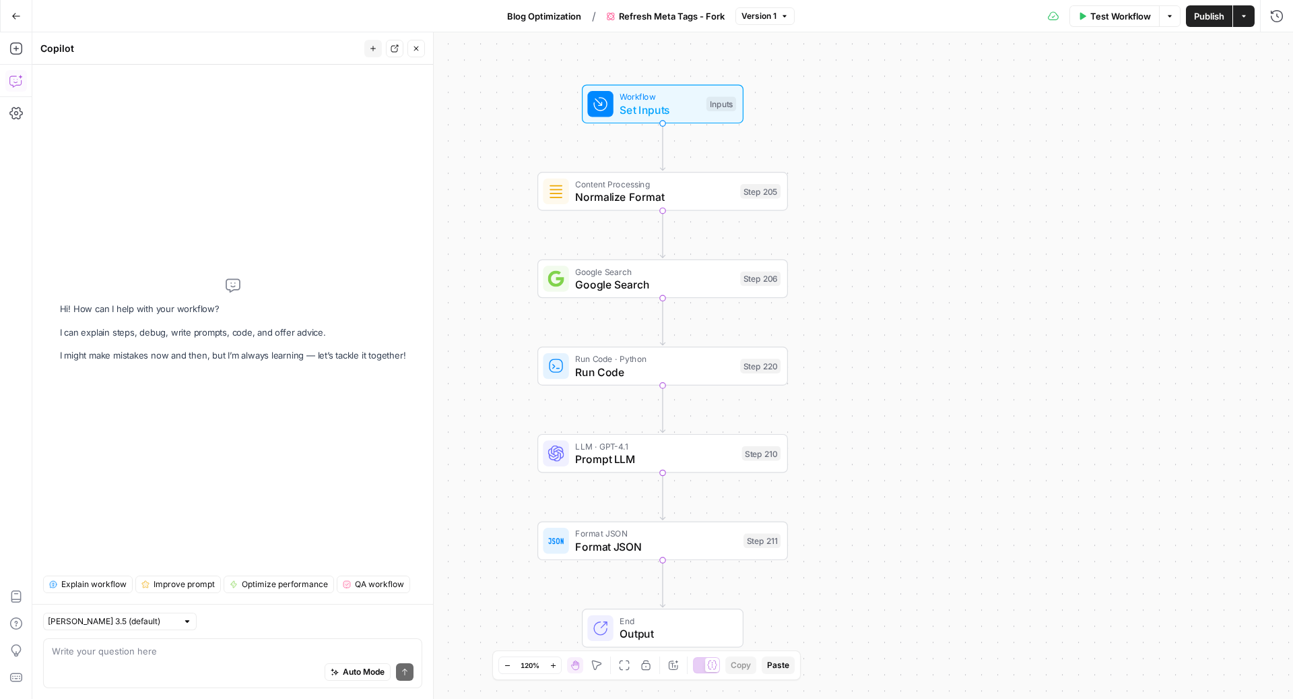
click at [224, 675] on div "Auto Mode Send" at bounding box center [233, 672] width 362 height 30
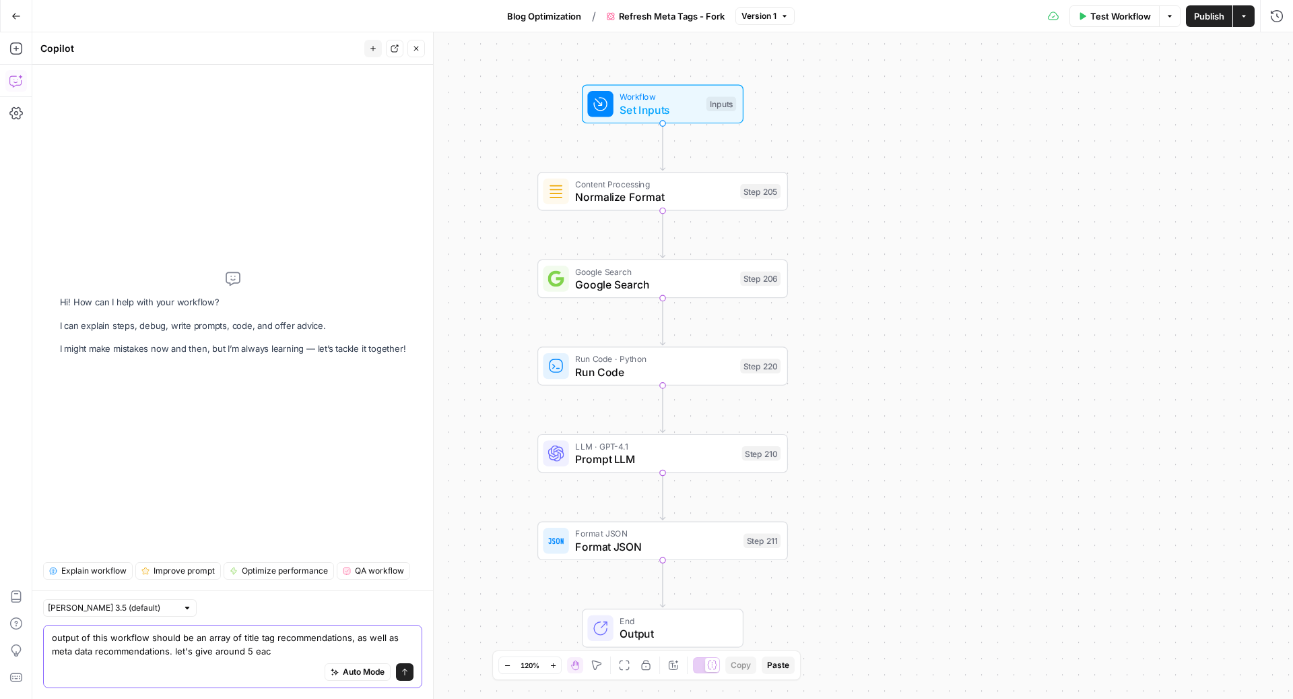
type textarea "output of this workflow should be an array of title tag recommendations, as wel…"
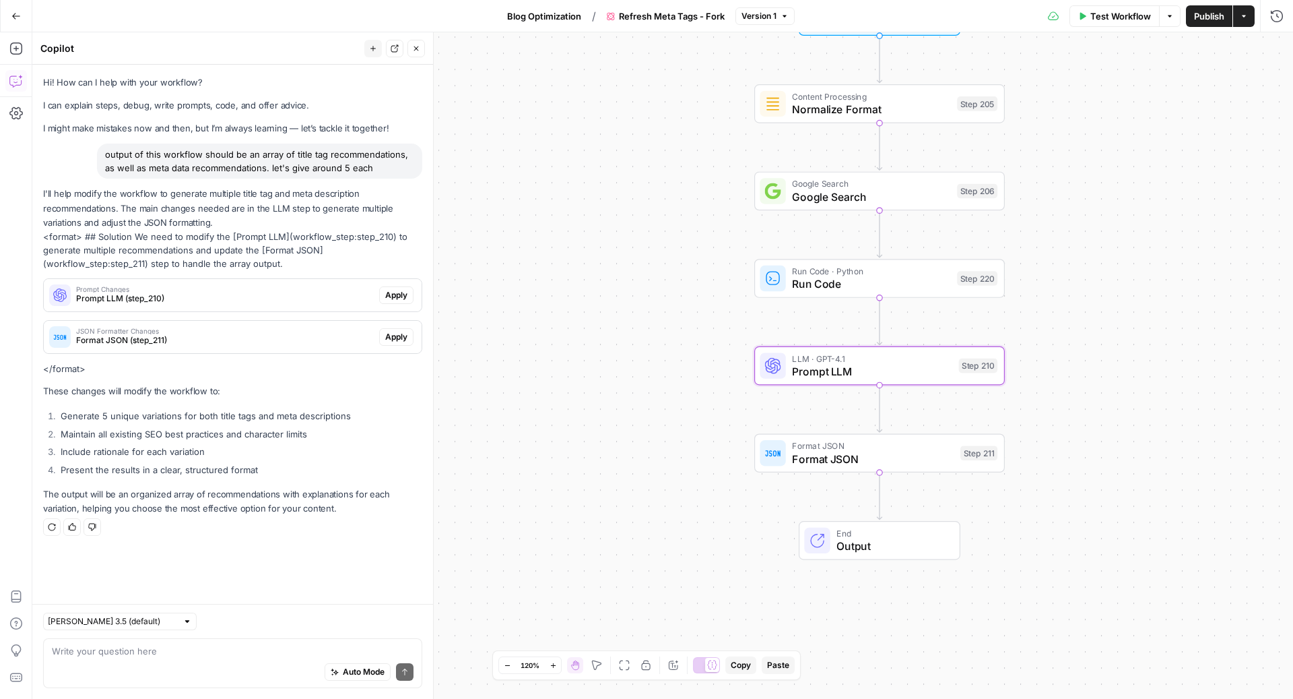
click at [404, 294] on span "Apply" at bounding box center [396, 295] width 22 height 12
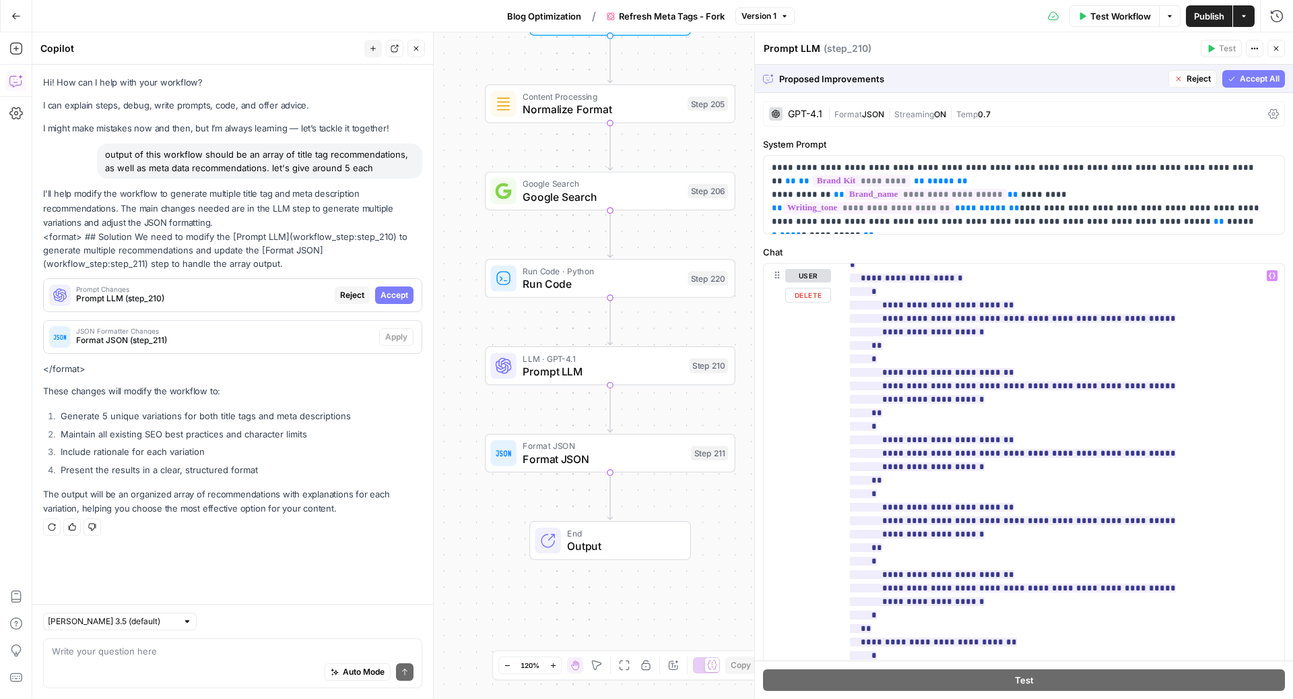
scroll to position [1334, 0]
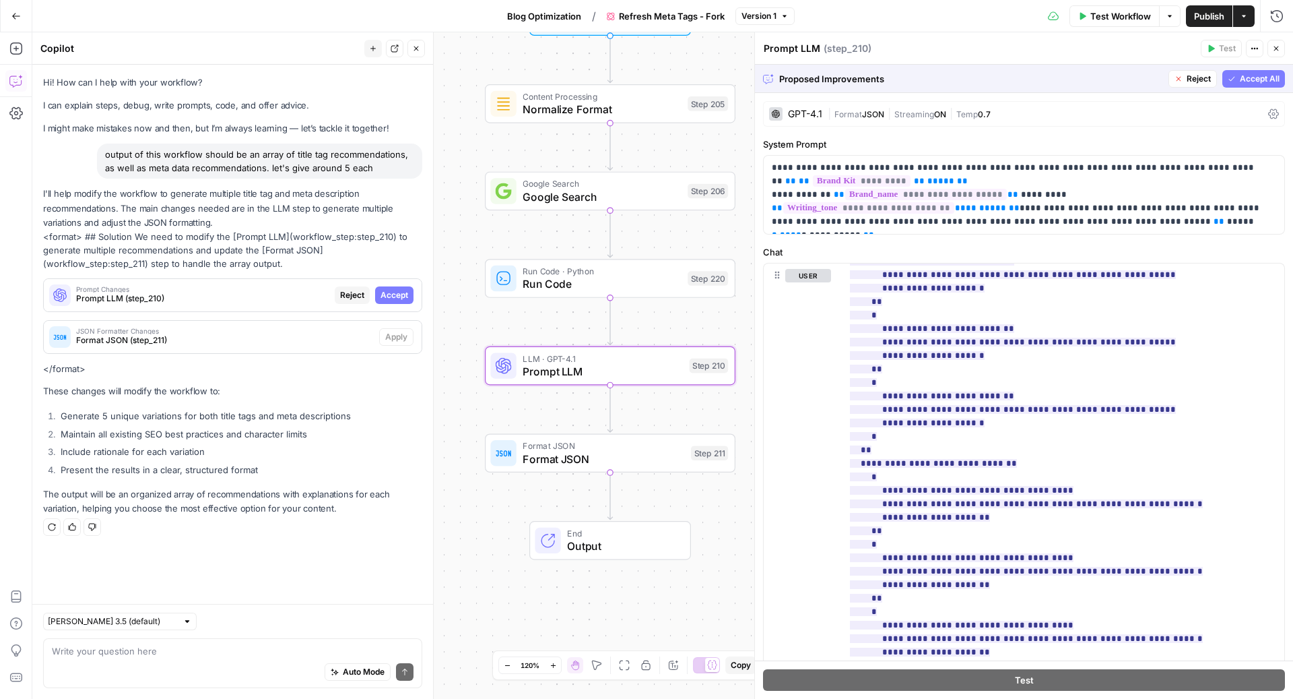
click at [401, 297] on span "Accept" at bounding box center [395, 295] width 28 height 12
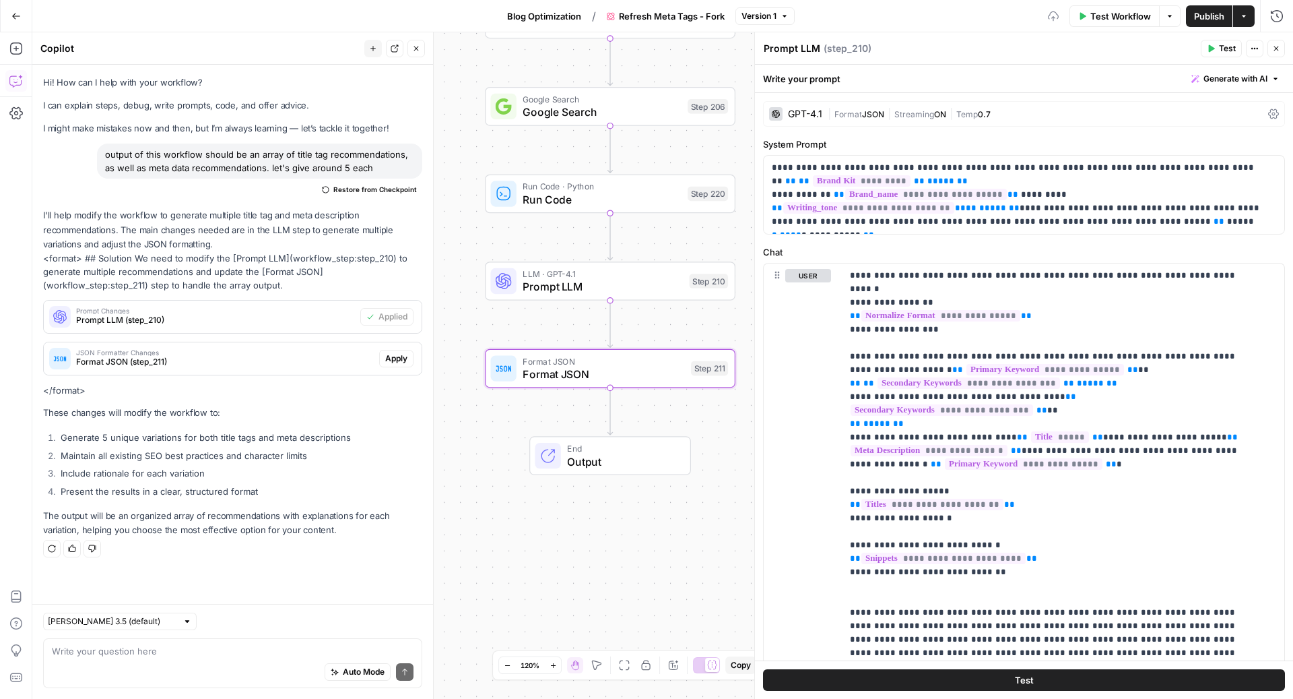
click at [406, 352] on span "Apply" at bounding box center [396, 358] width 22 height 12
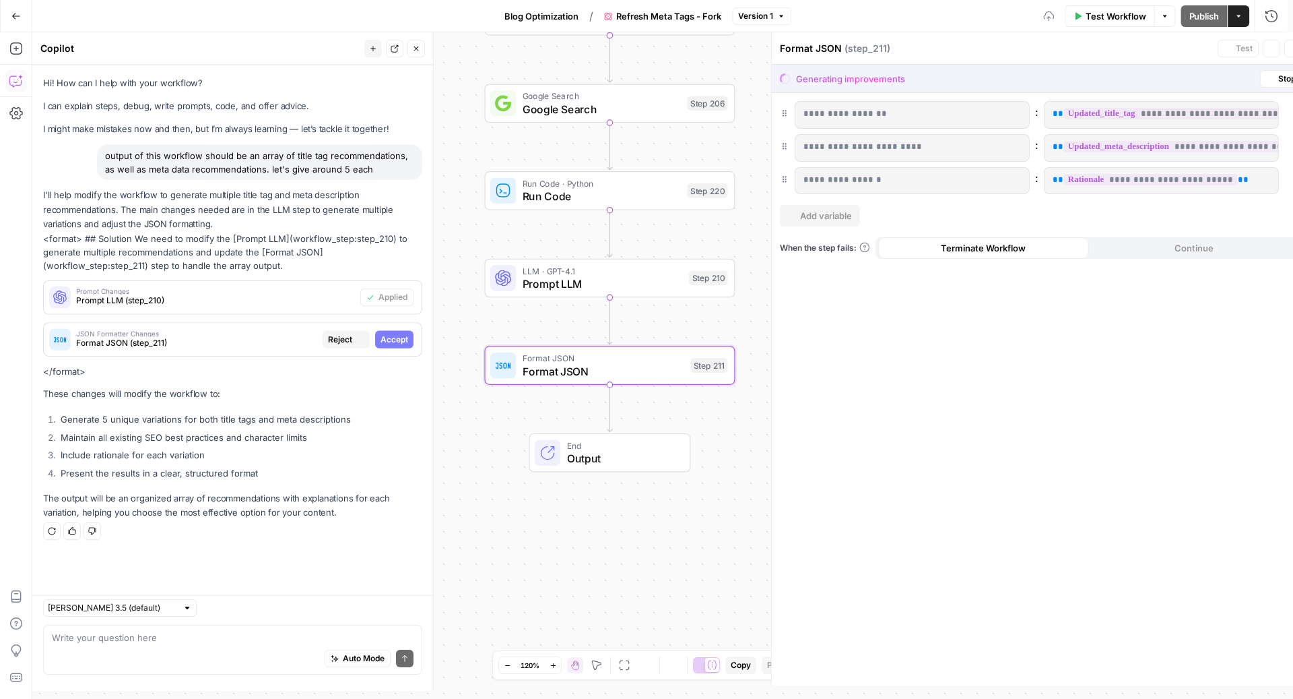
scroll to position [0, 0]
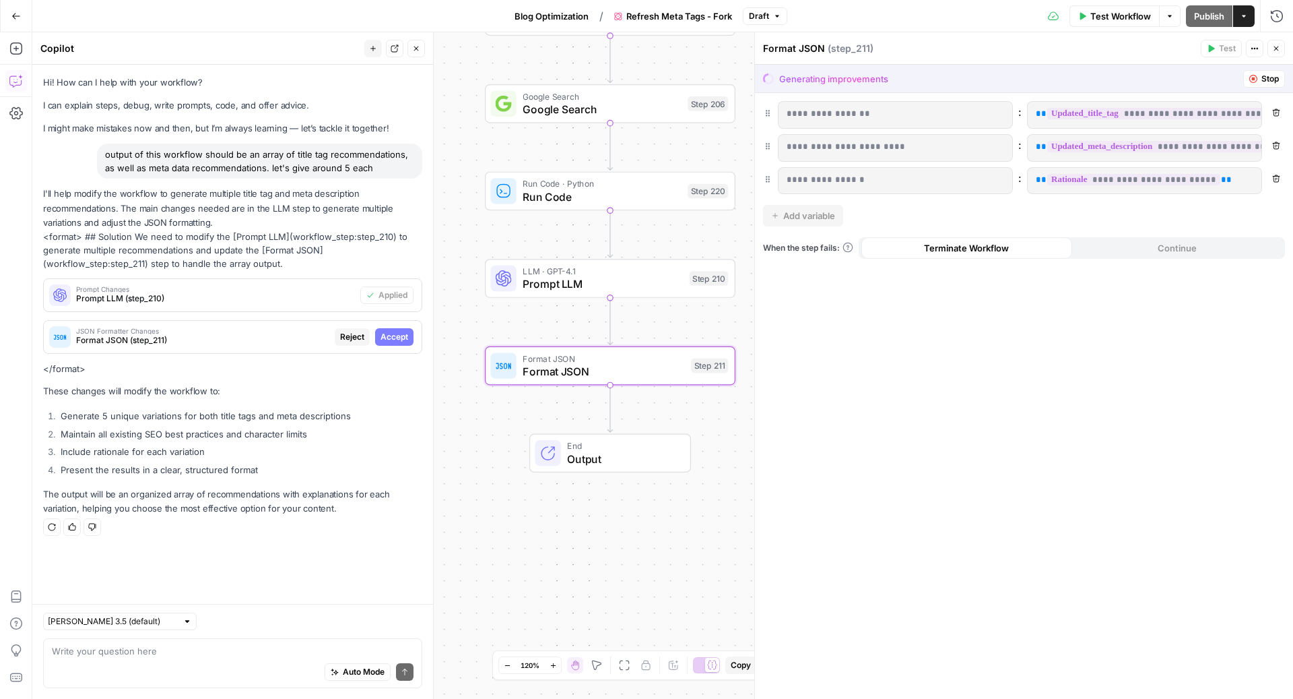
click at [395, 332] on span "Accept" at bounding box center [395, 337] width 28 height 12
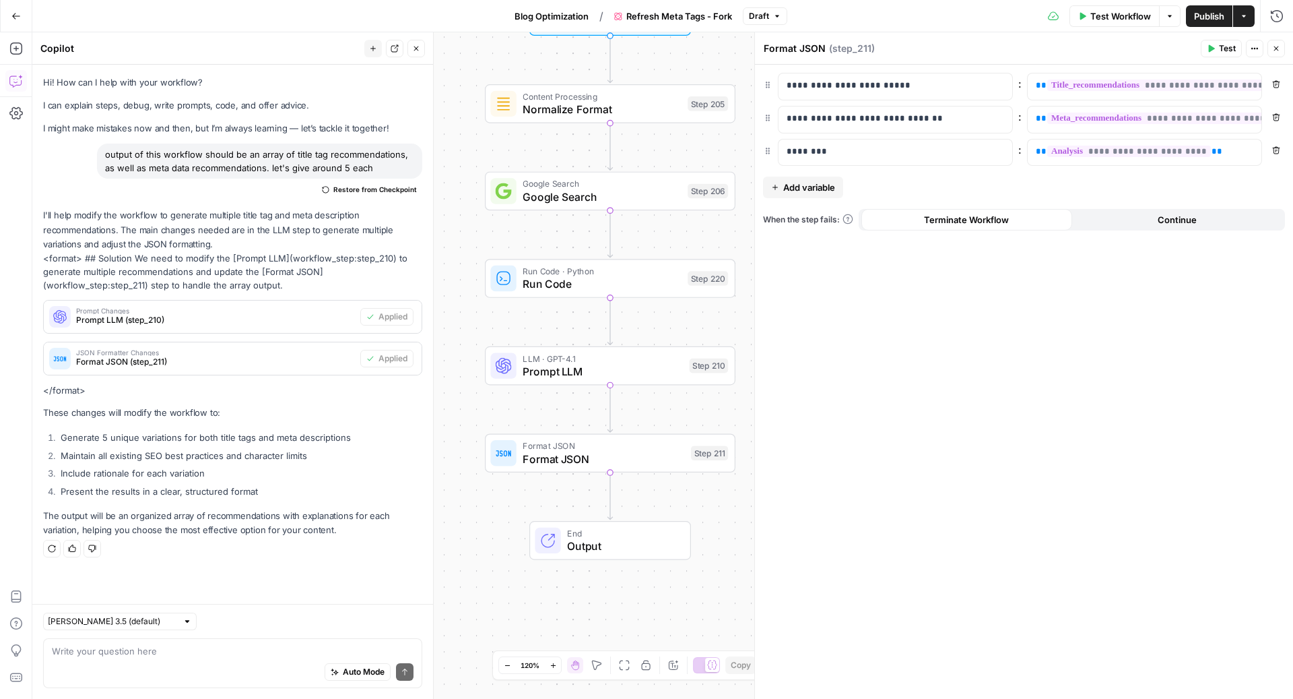
click at [1278, 46] on icon "button" at bounding box center [1276, 48] width 8 height 8
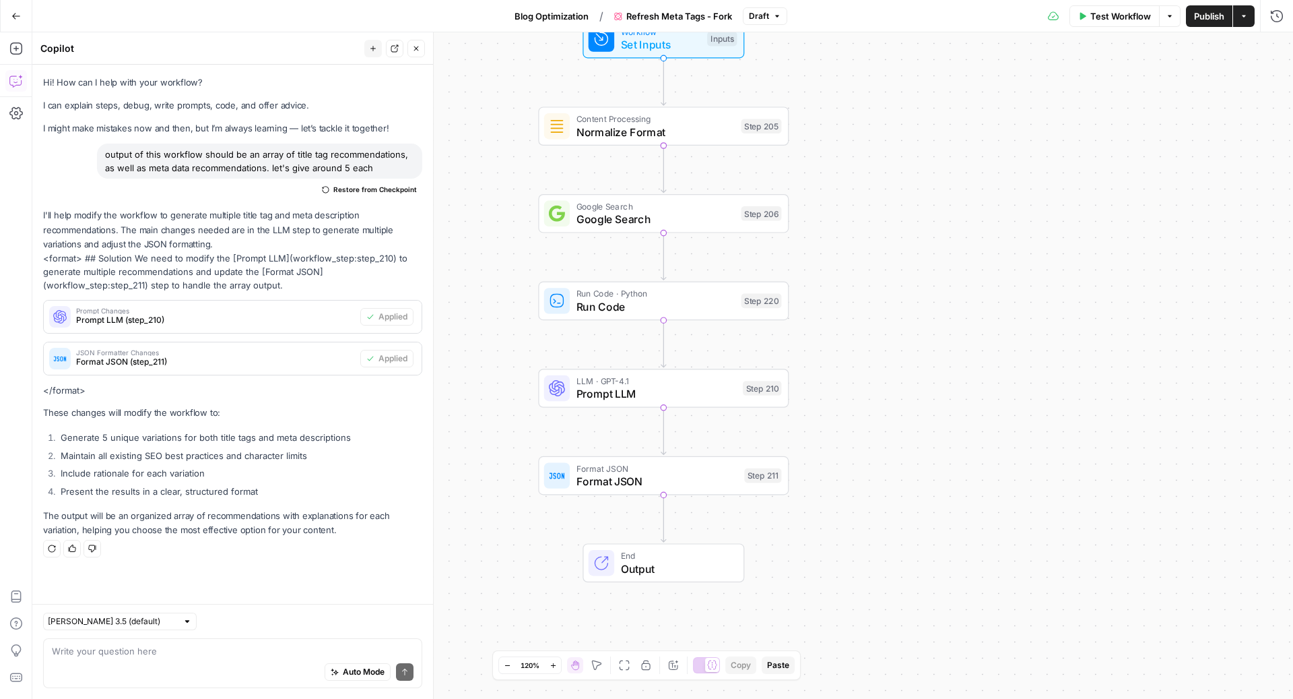
click at [1124, 19] on span "Test Workflow" at bounding box center [1121, 15] width 61 height 13
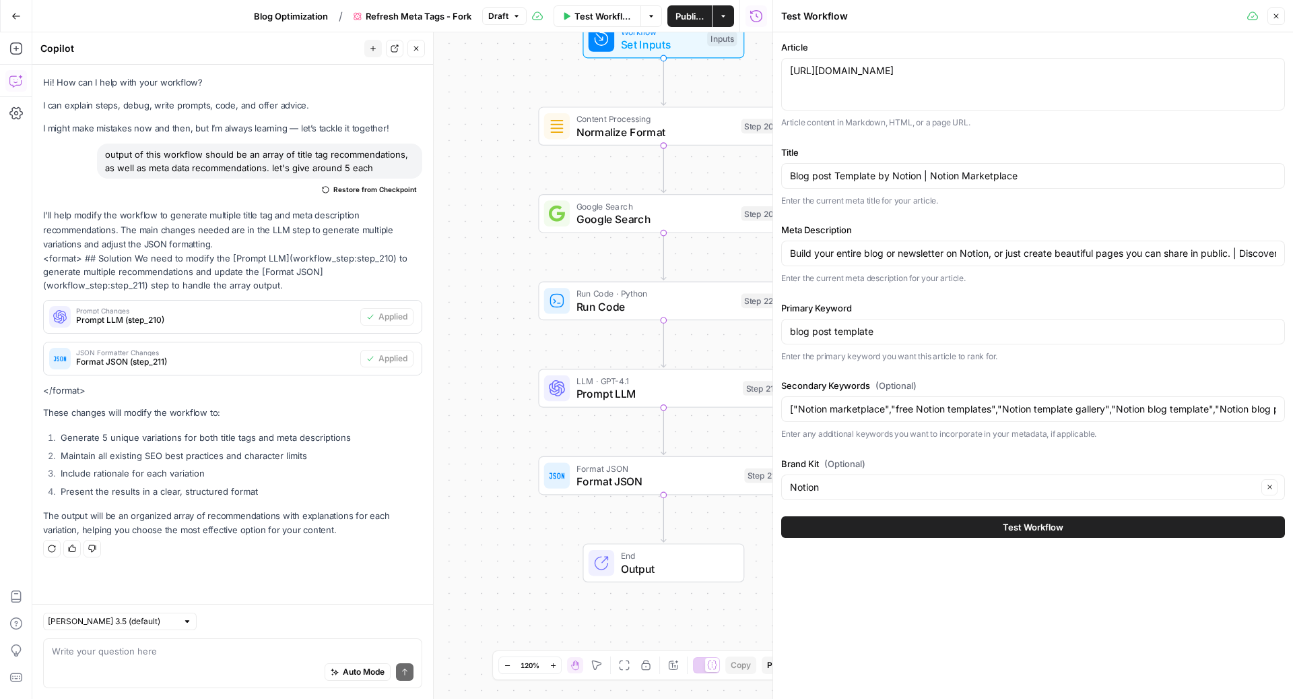
click at [1002, 531] on button "Test Workflow" at bounding box center [1033, 527] width 504 height 22
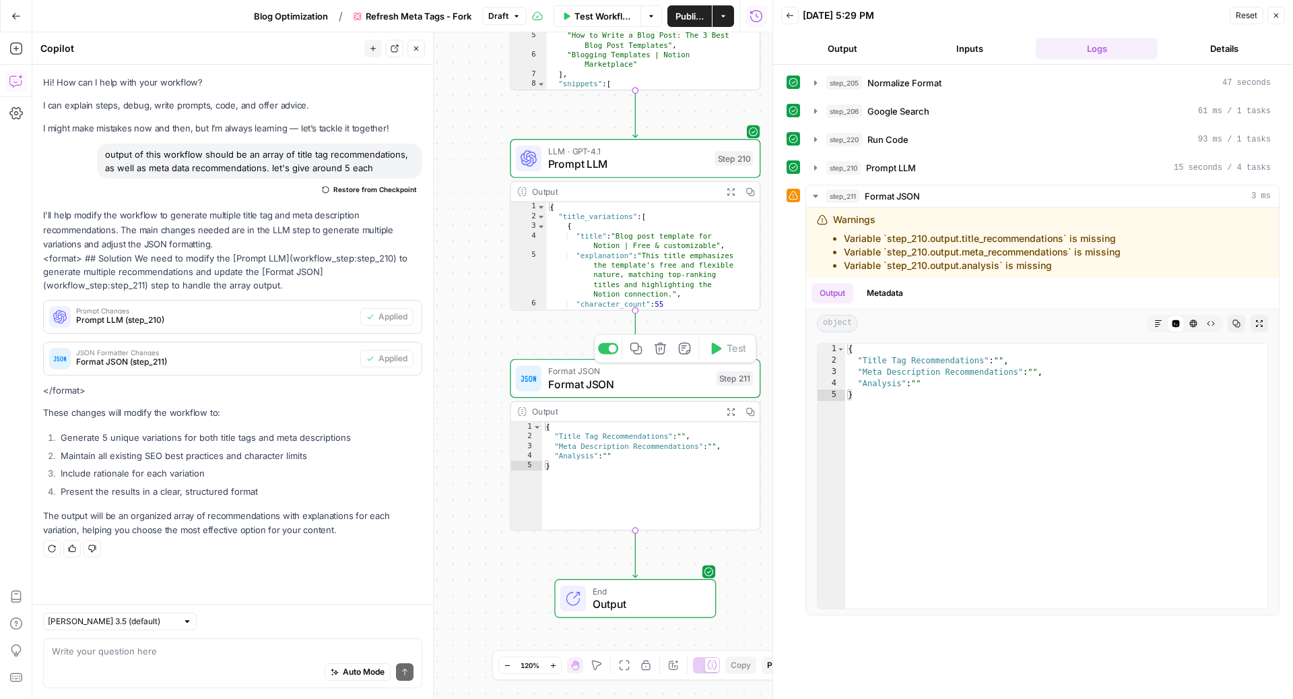
click at [583, 384] on span "Format JSON" at bounding box center [629, 384] width 162 height 16
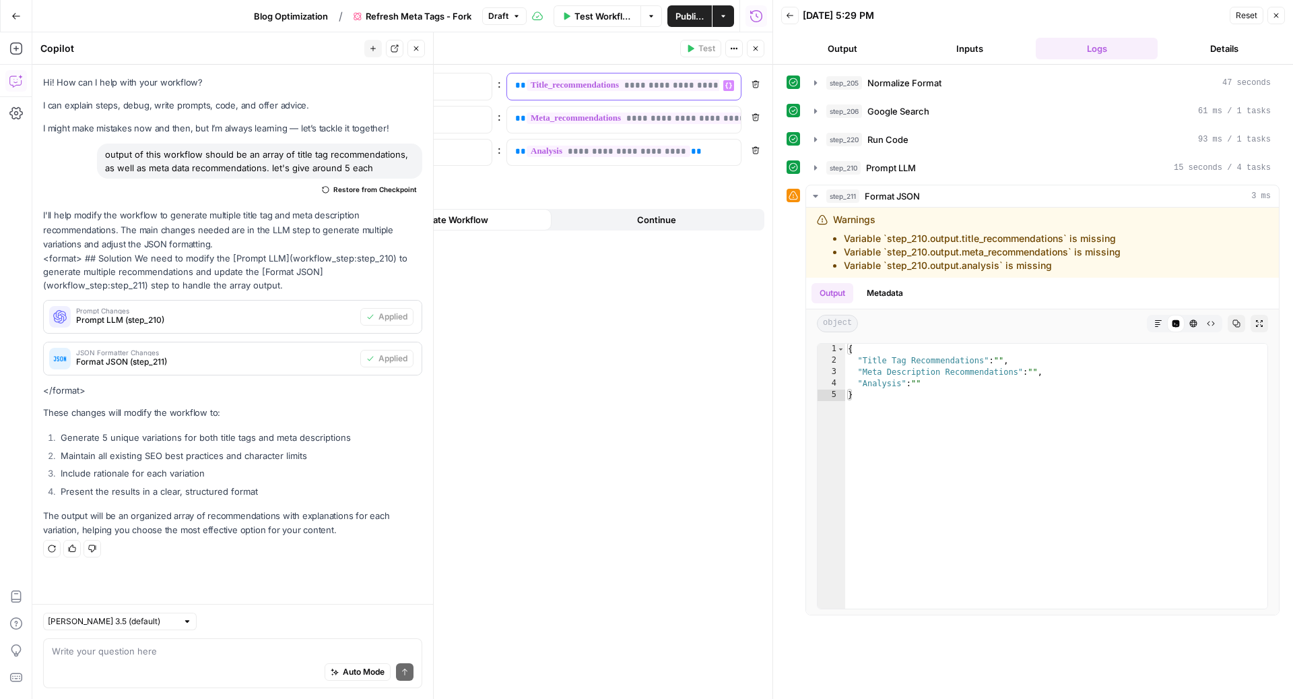
click at [686, 86] on span "**********" at bounding box center [668, 84] width 282 height 11
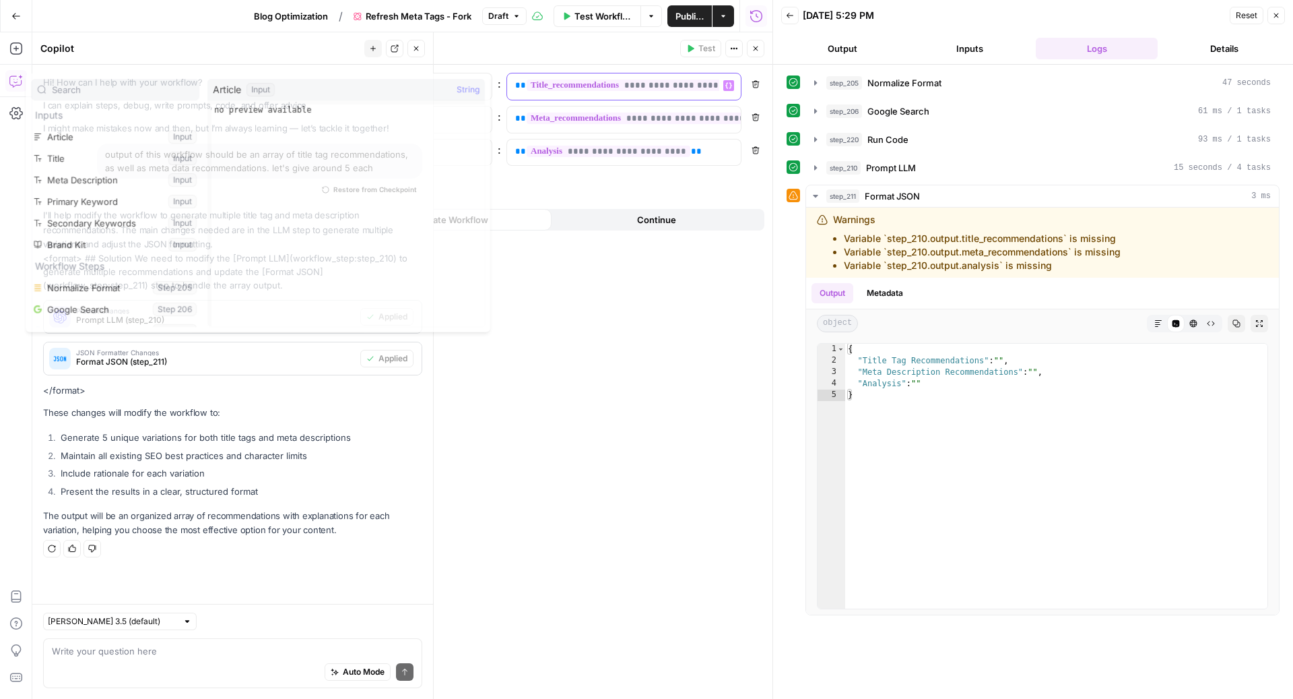
click at [686, 86] on span "**********" at bounding box center [668, 84] width 282 height 11
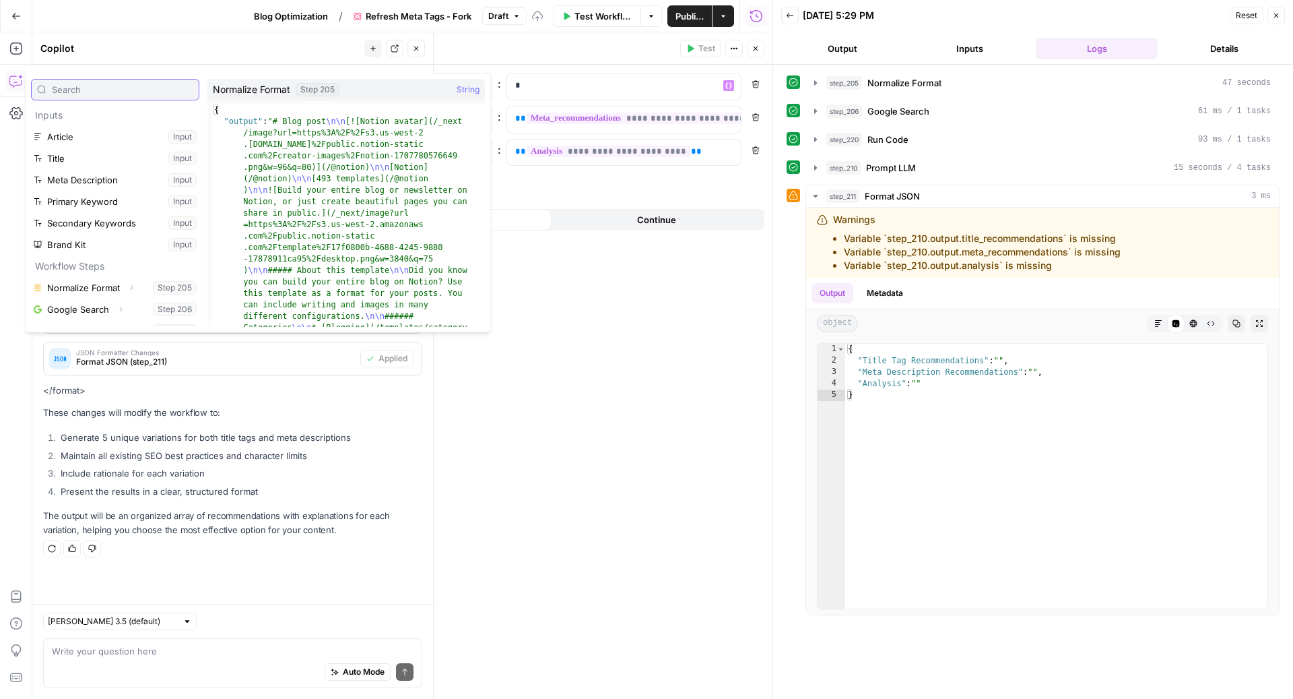
scroll to position [36, 0]
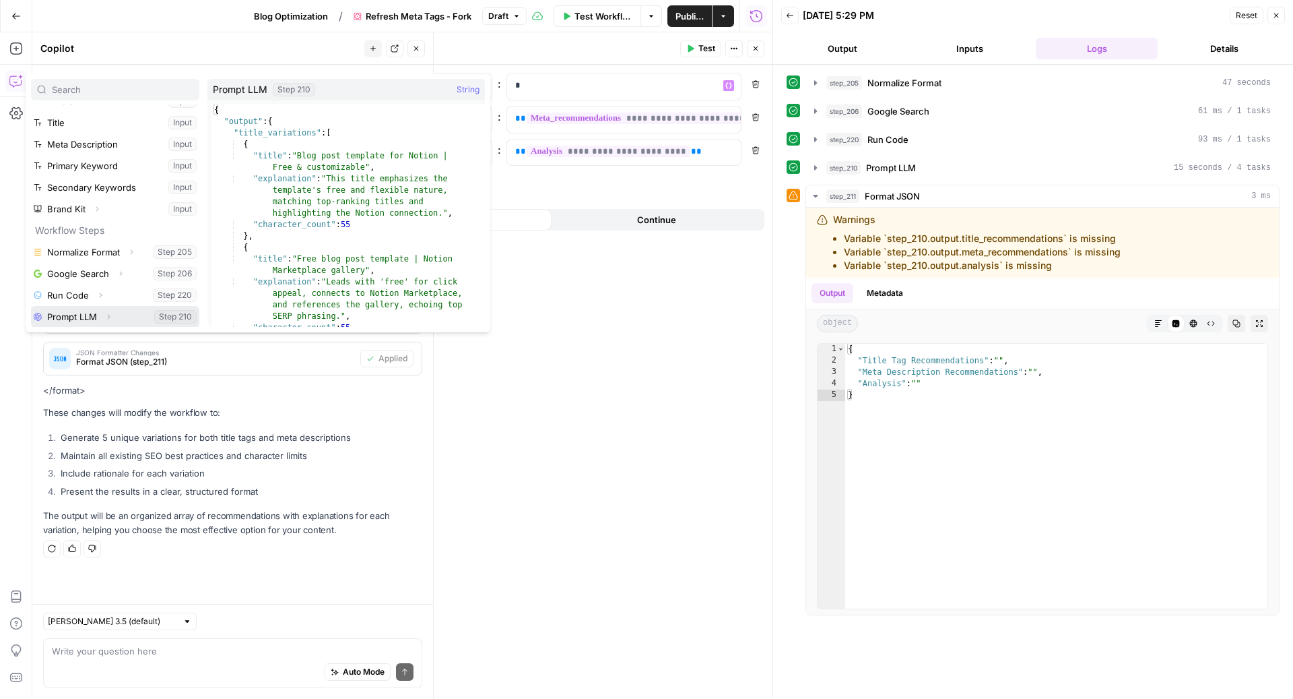
click at [112, 316] on icon "button" at bounding box center [108, 317] width 8 height 8
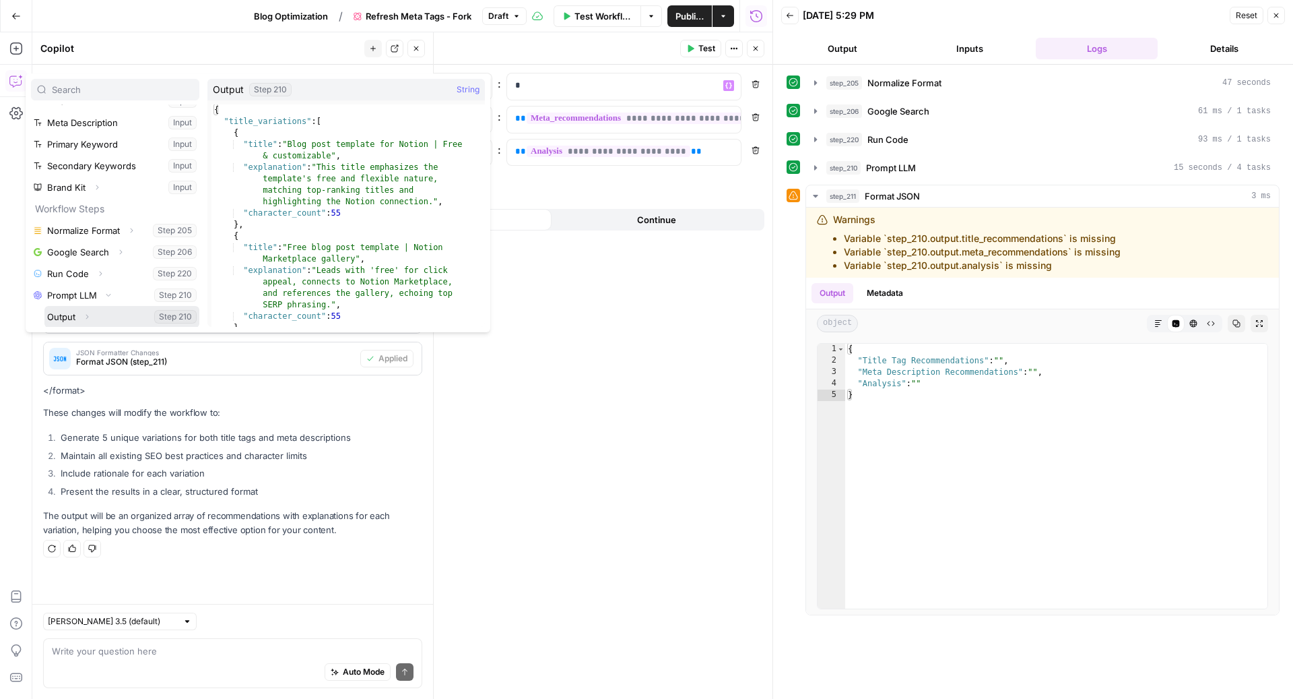
click at [87, 314] on icon "button" at bounding box center [87, 317] width 8 height 8
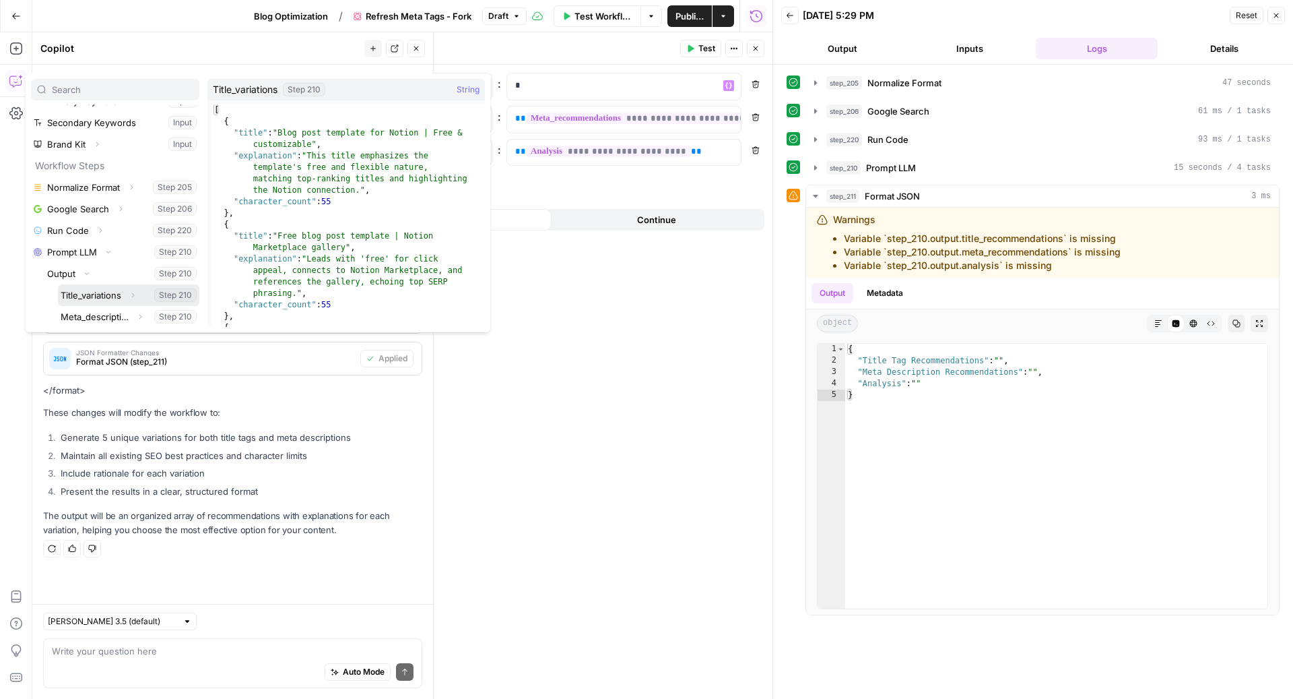
click at [97, 292] on button "Select variable Title_variations" at bounding box center [128, 295] width 141 height 22
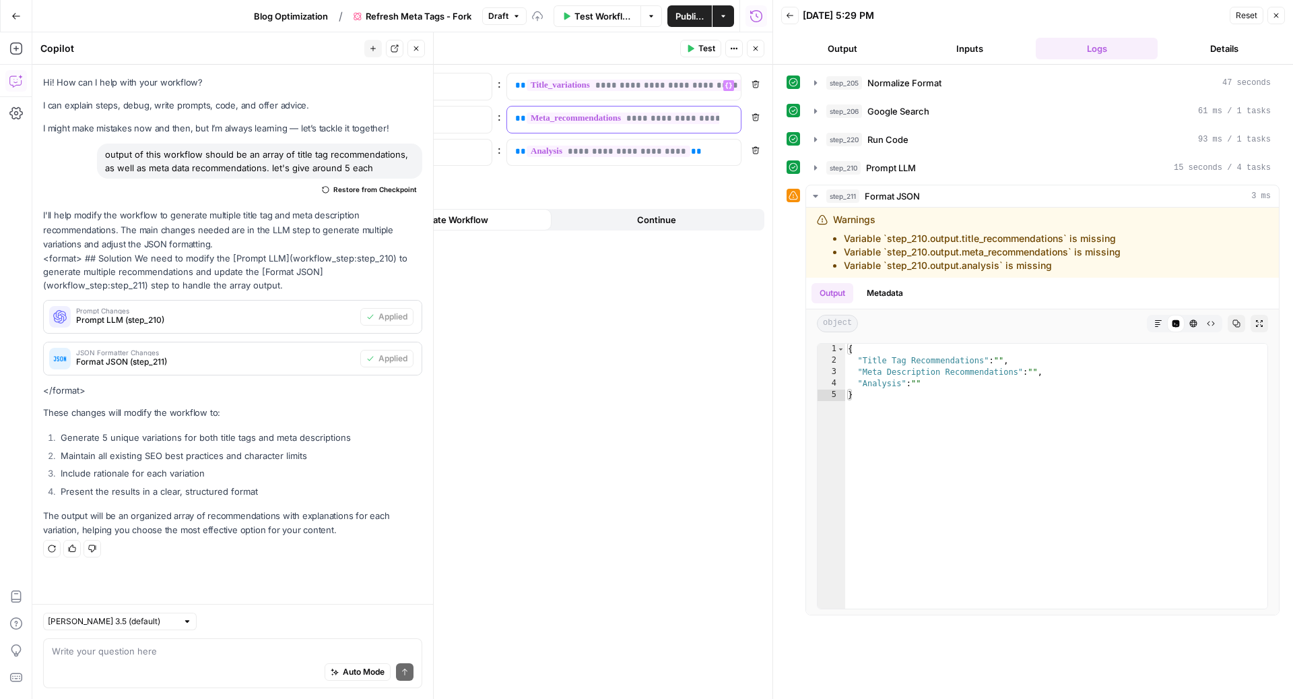
click at [630, 119] on span "**********" at bounding box center [666, 117] width 279 height 11
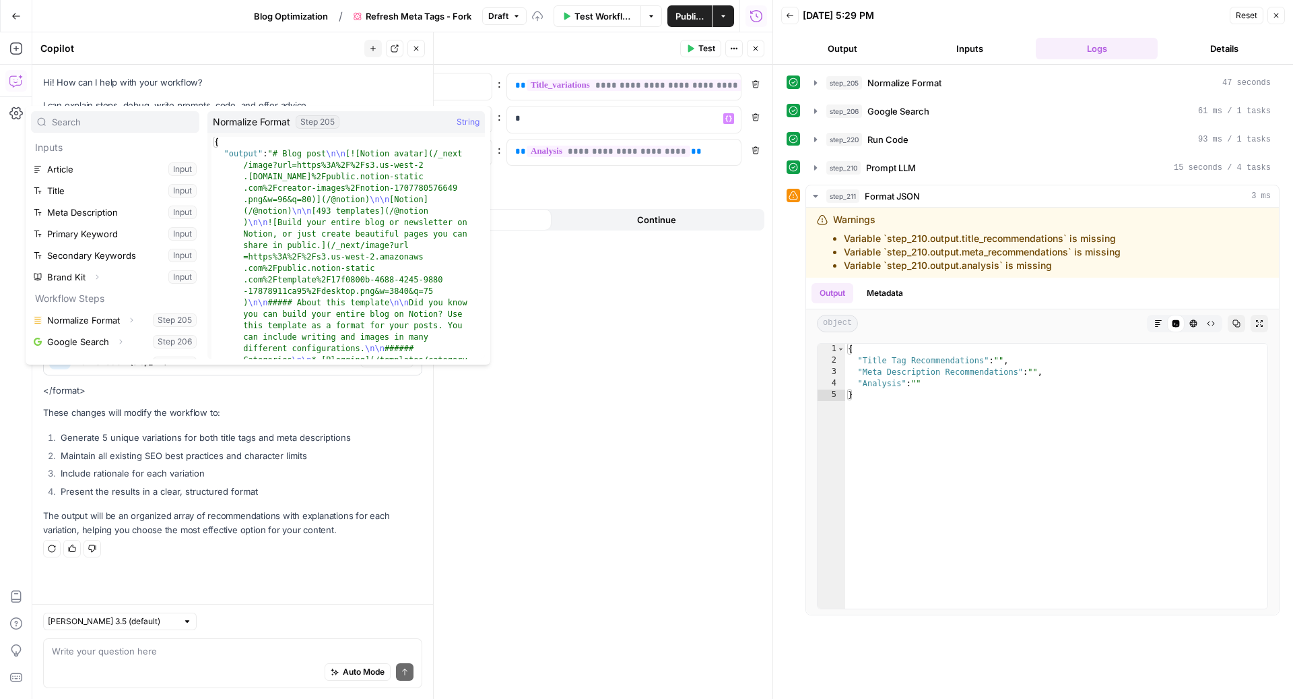
scroll to position [36, 0]
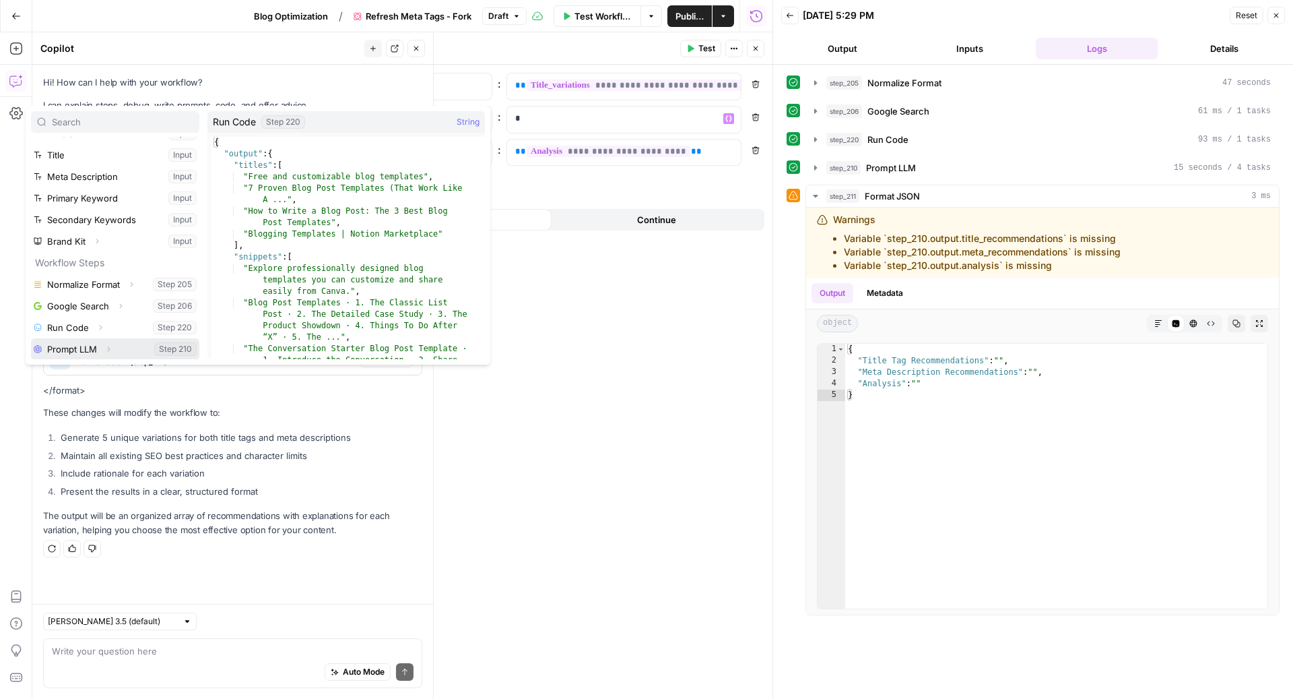
click at [108, 349] on icon "button" at bounding box center [108, 349] width 8 height 8
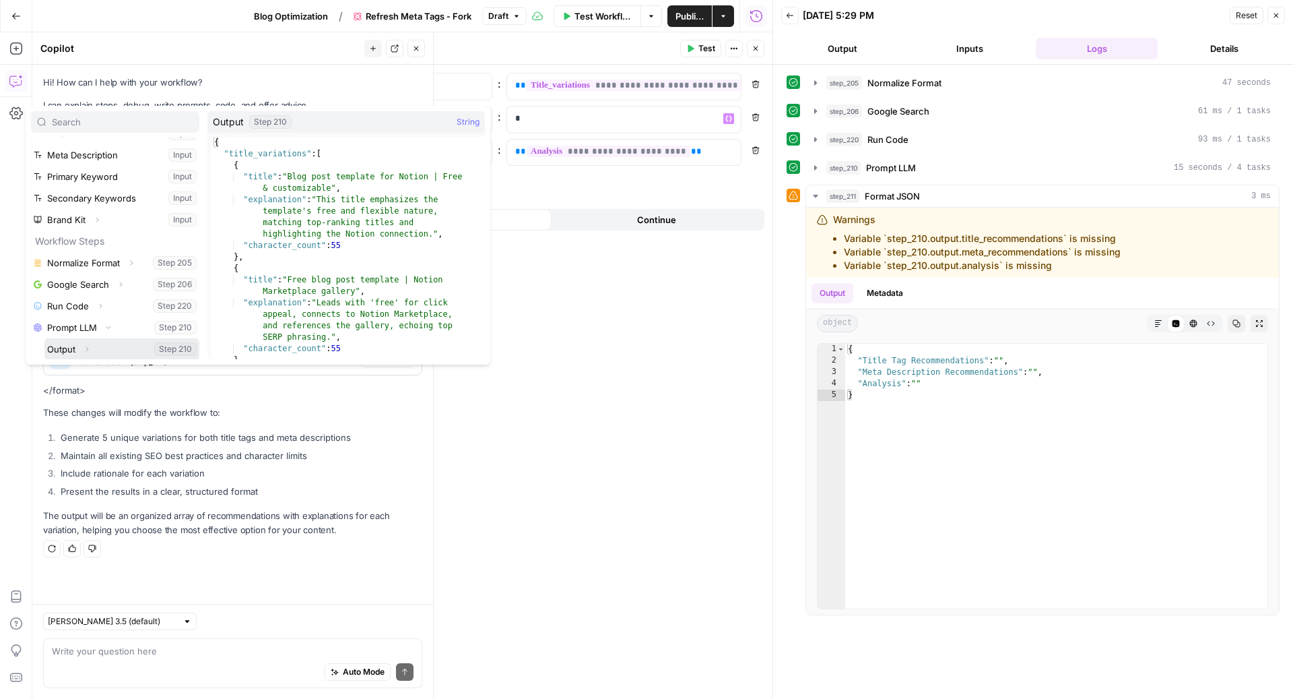
click at [90, 345] on icon "button" at bounding box center [87, 349] width 8 height 8
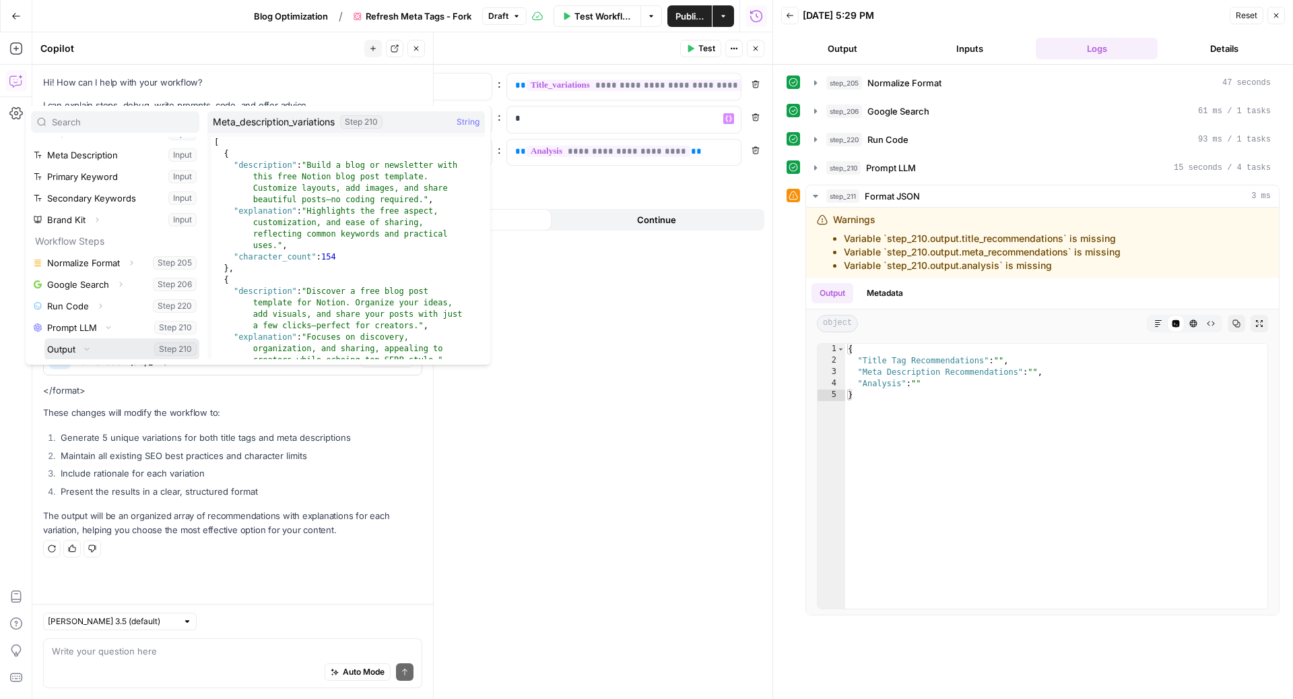
scroll to position [100, 0]
click at [95, 348] on button "Select variable Meta_description_variations" at bounding box center [128, 349] width 141 height 22
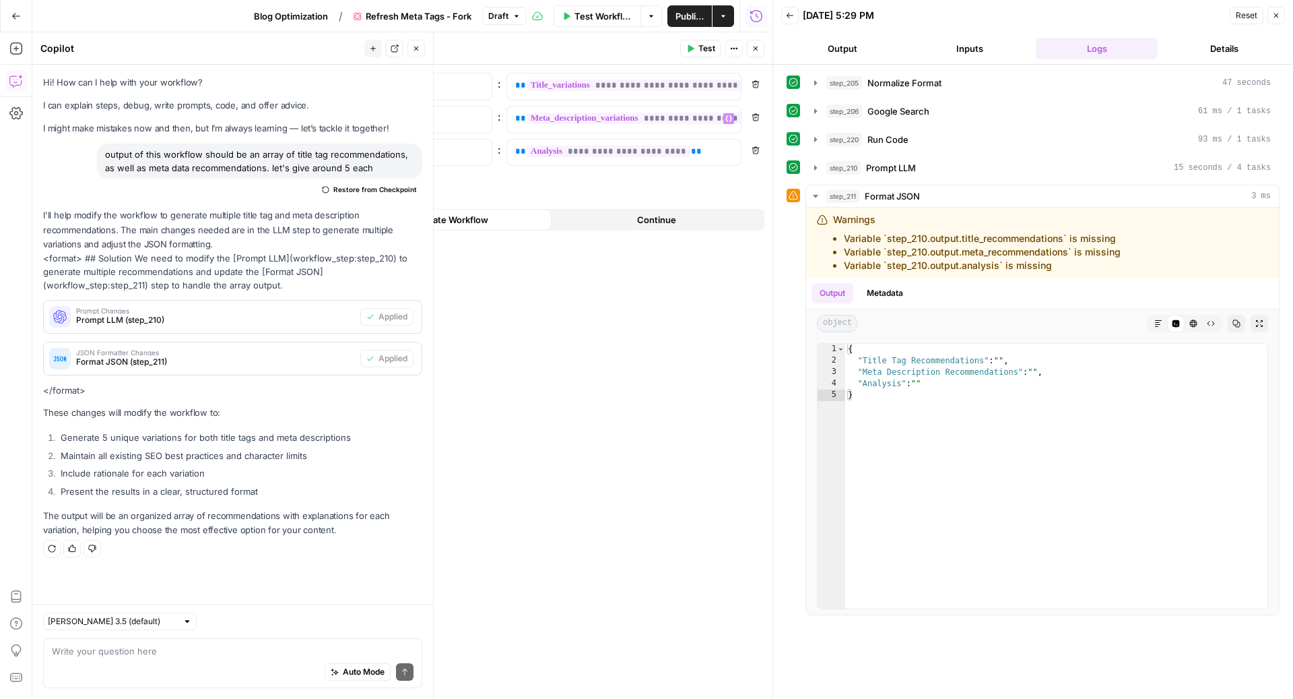
click at [759, 48] on div "Run History E" at bounding box center [756, 44] width 61 height 13
click at [761, 48] on button "Close" at bounding box center [756, 49] width 18 height 18
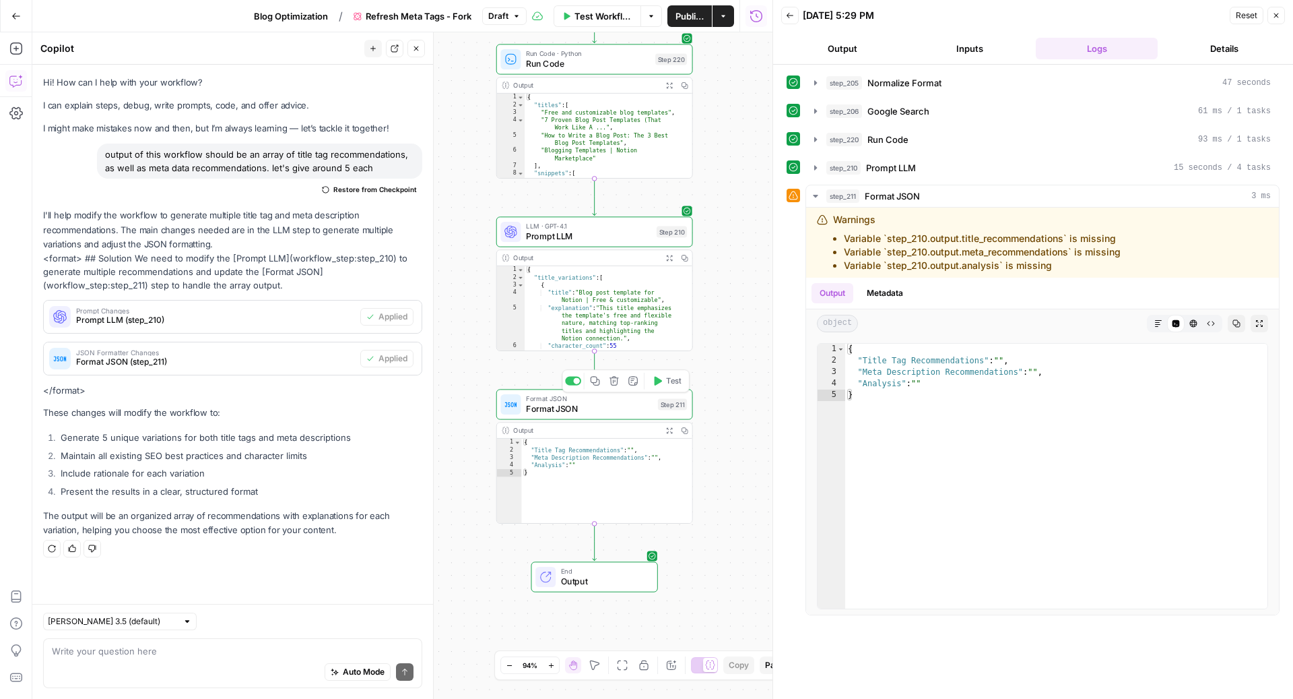
click at [672, 383] on span "Test" at bounding box center [673, 380] width 15 height 11
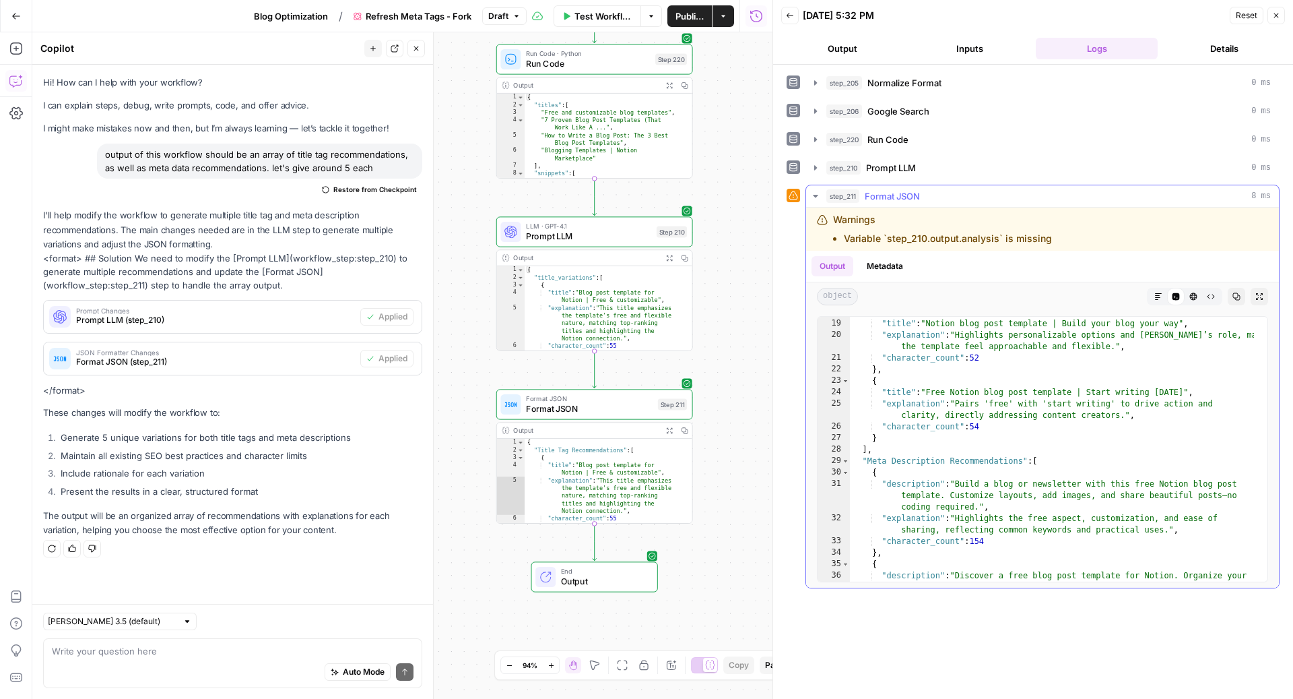
scroll to position [324, 0]
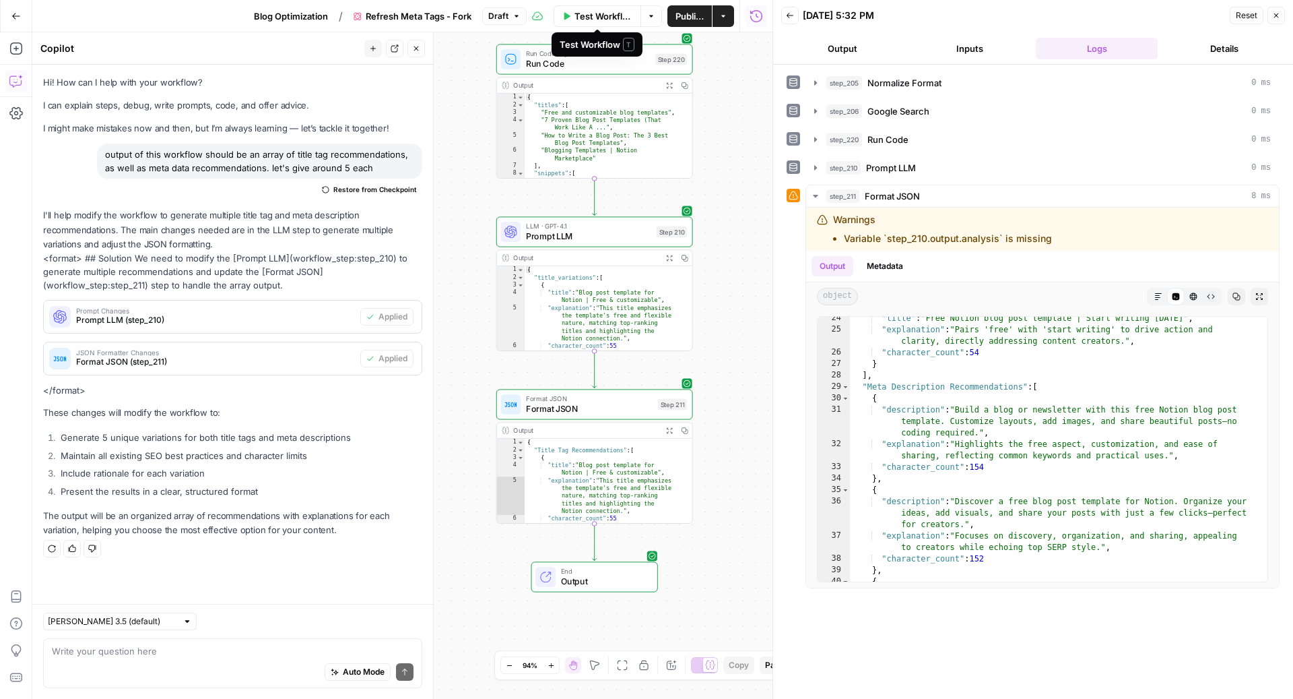
click at [689, 16] on span "Publish" at bounding box center [690, 15] width 28 height 13
click at [283, 9] on span "Blog Optimization" at bounding box center [283, 15] width 74 height 13
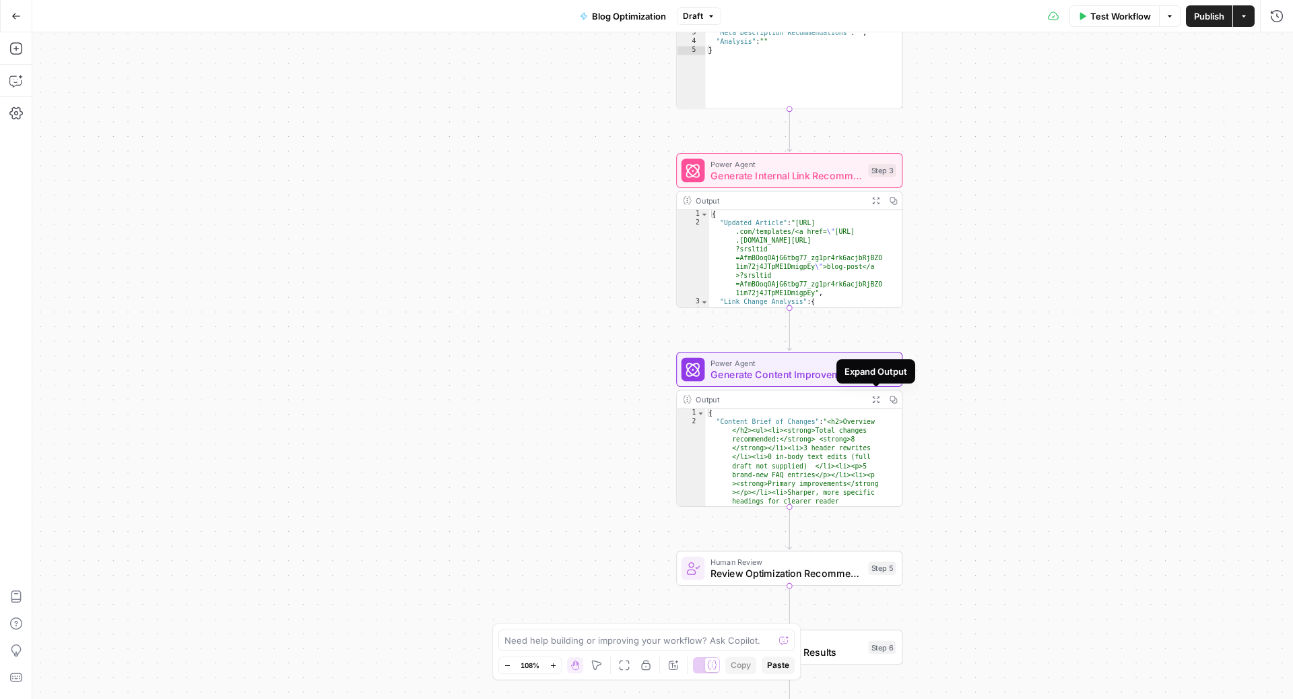
click at [869, 397] on button "Expand Output" at bounding box center [876, 400] width 18 height 18
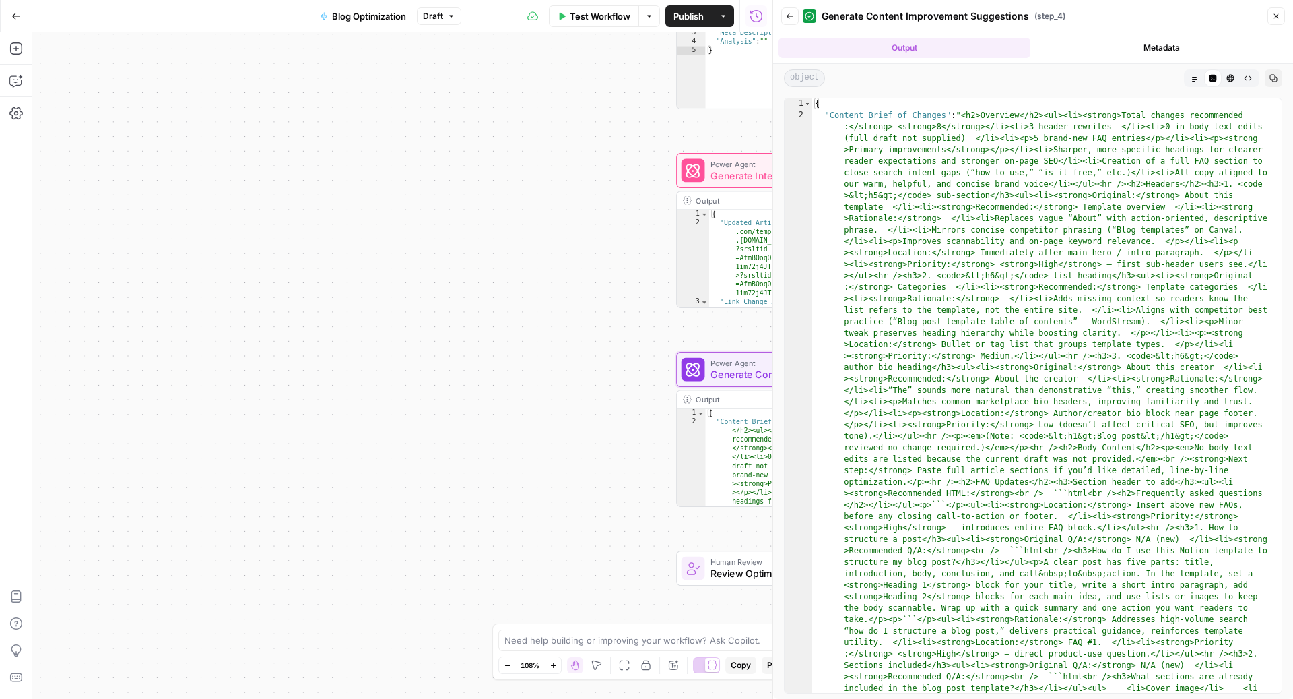
click at [1190, 76] on button "Markdown" at bounding box center [1196, 78] width 18 height 18
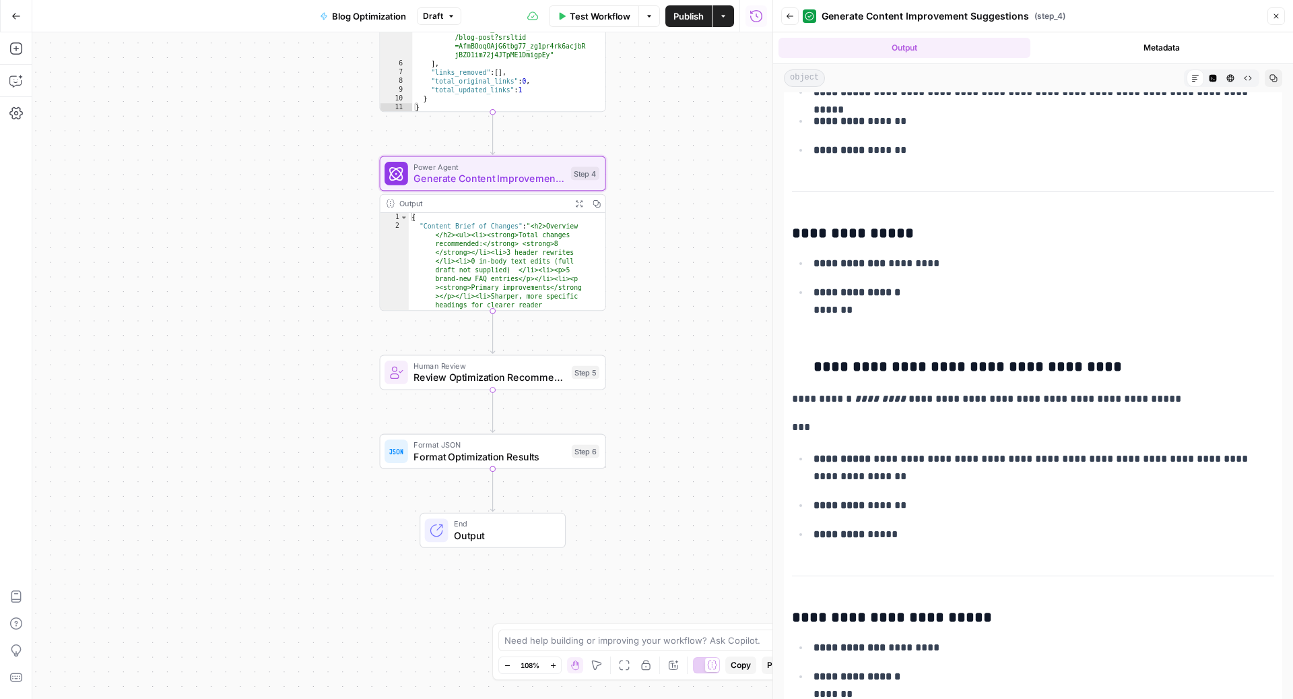
scroll to position [2704, 0]
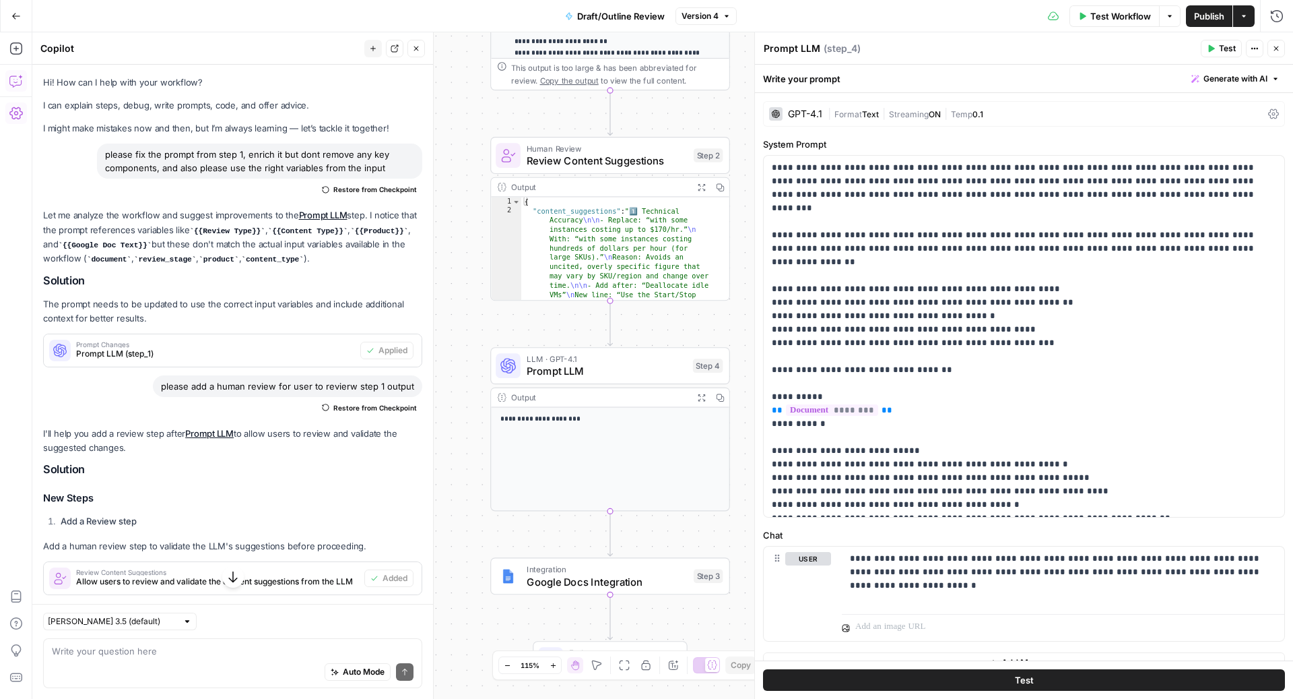
scroll to position [781, 0]
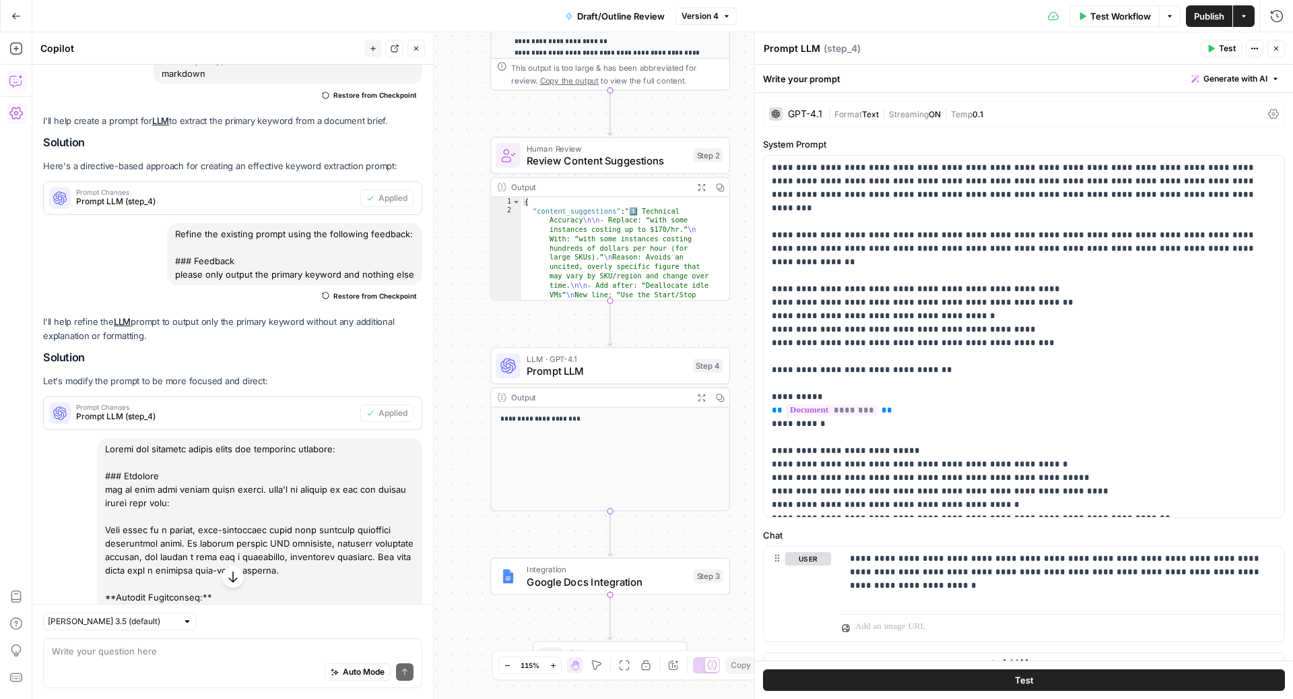
click at [113, 668] on div "Auto Mode Send" at bounding box center [233, 672] width 362 height 30
paste textarea "Refine the existing prompt using the following feedback: ### Feedback can we ma…"
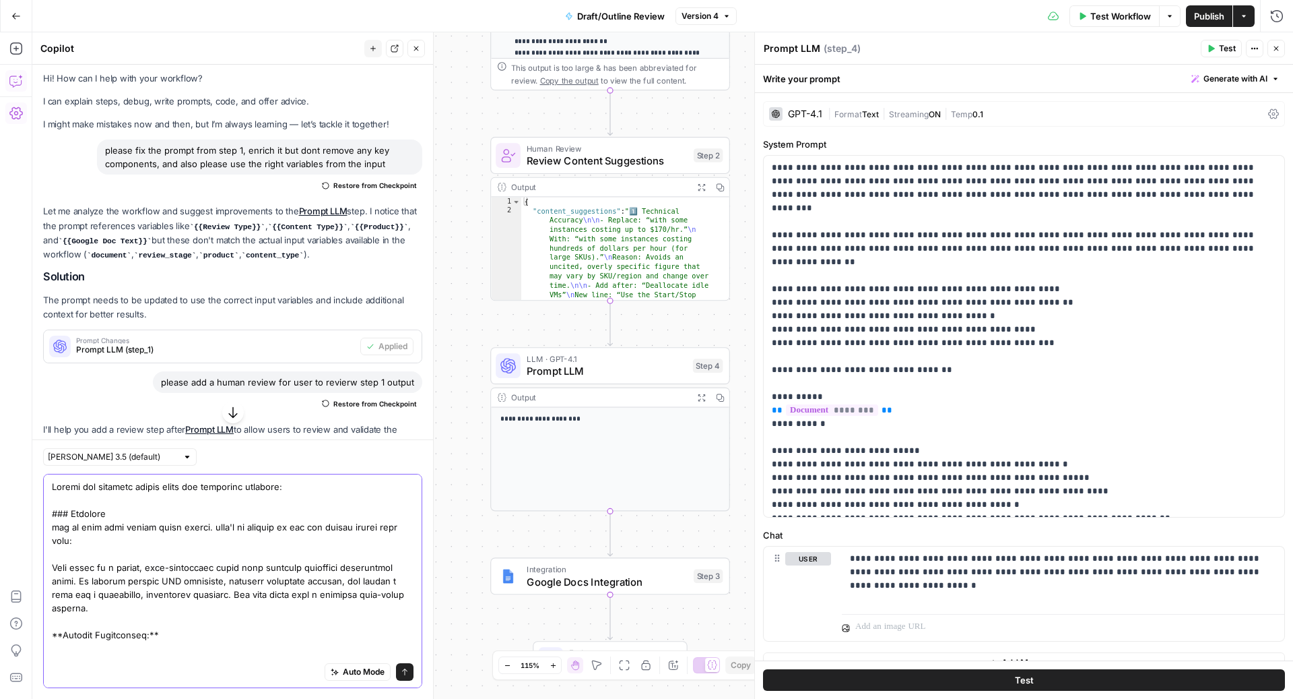
scroll to position [0, 0]
type textarea "Refine the existing step_1 prompt using the following feedback: ### Feedback ca…"
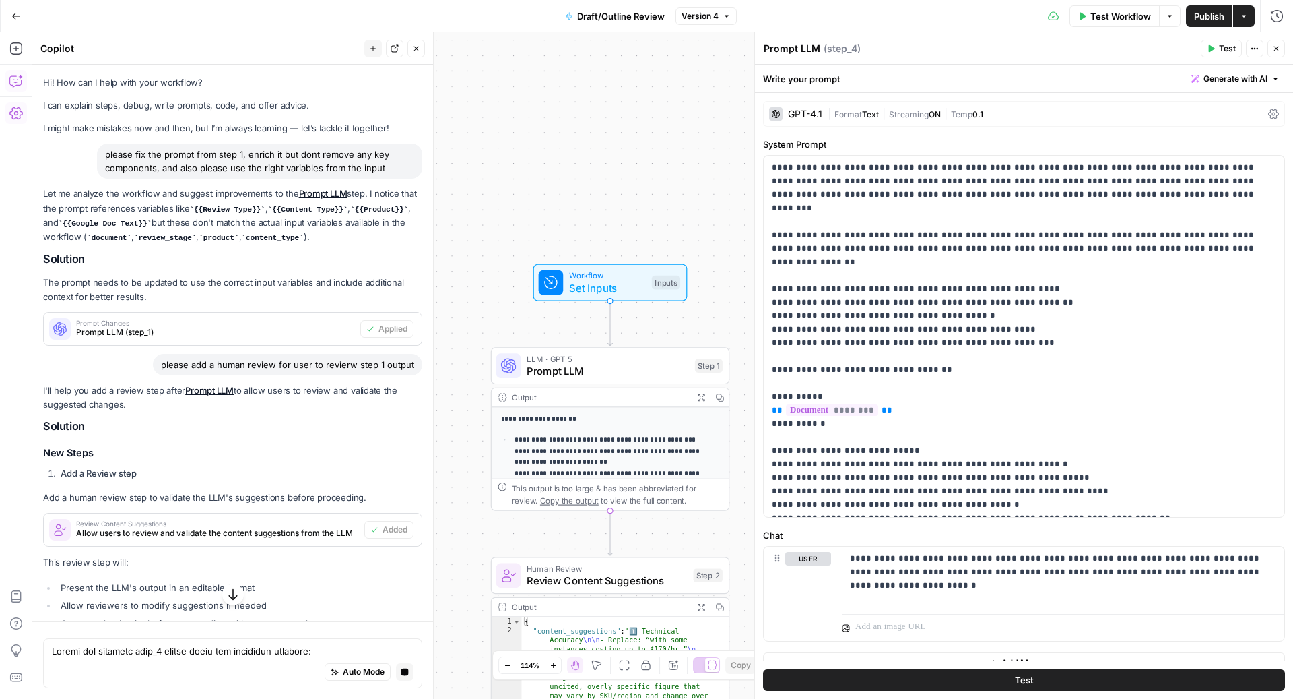
click at [1276, 53] on button "Close" at bounding box center [1277, 49] width 18 height 18
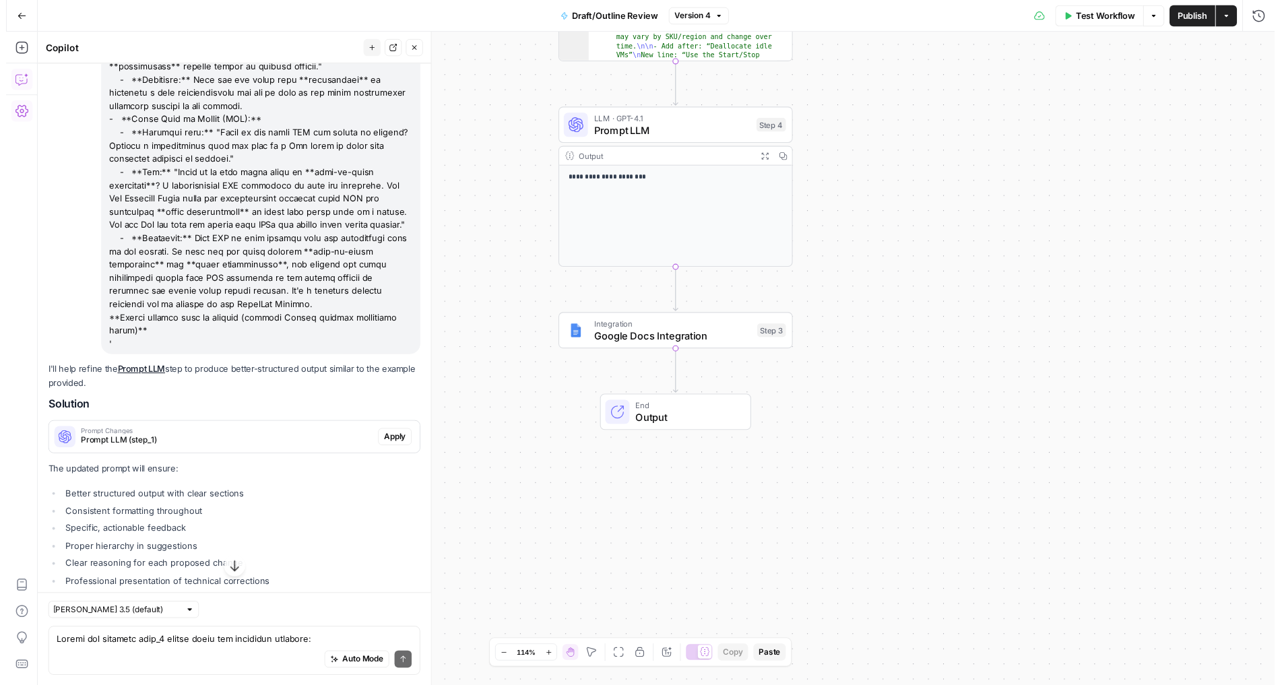
scroll to position [5464, 0]
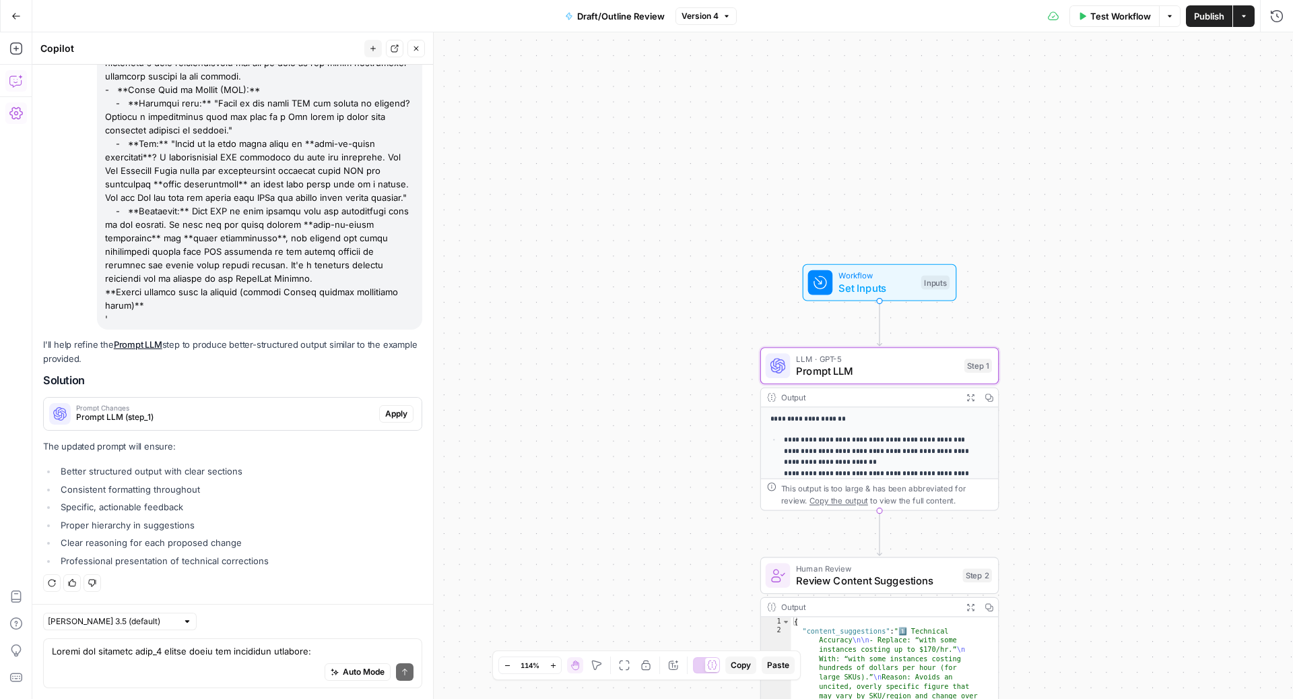
click at [385, 415] on span "Apply" at bounding box center [396, 414] width 22 height 12
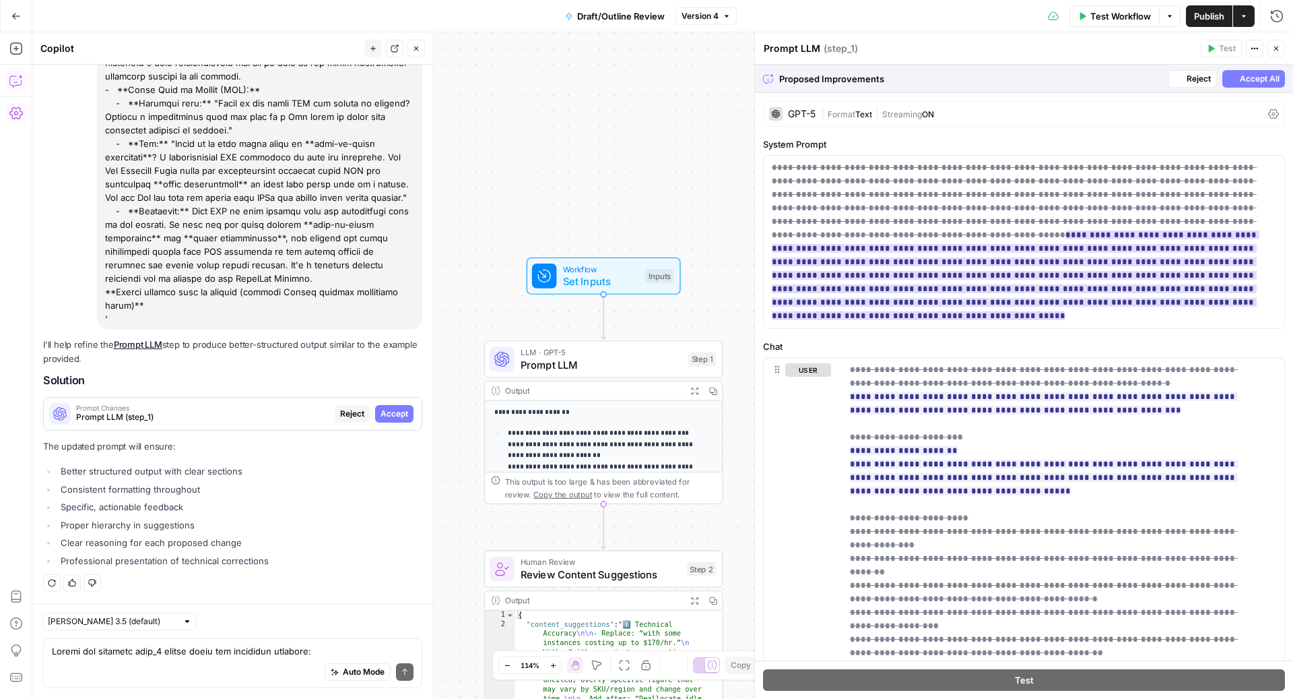
scroll to position [5378, 0]
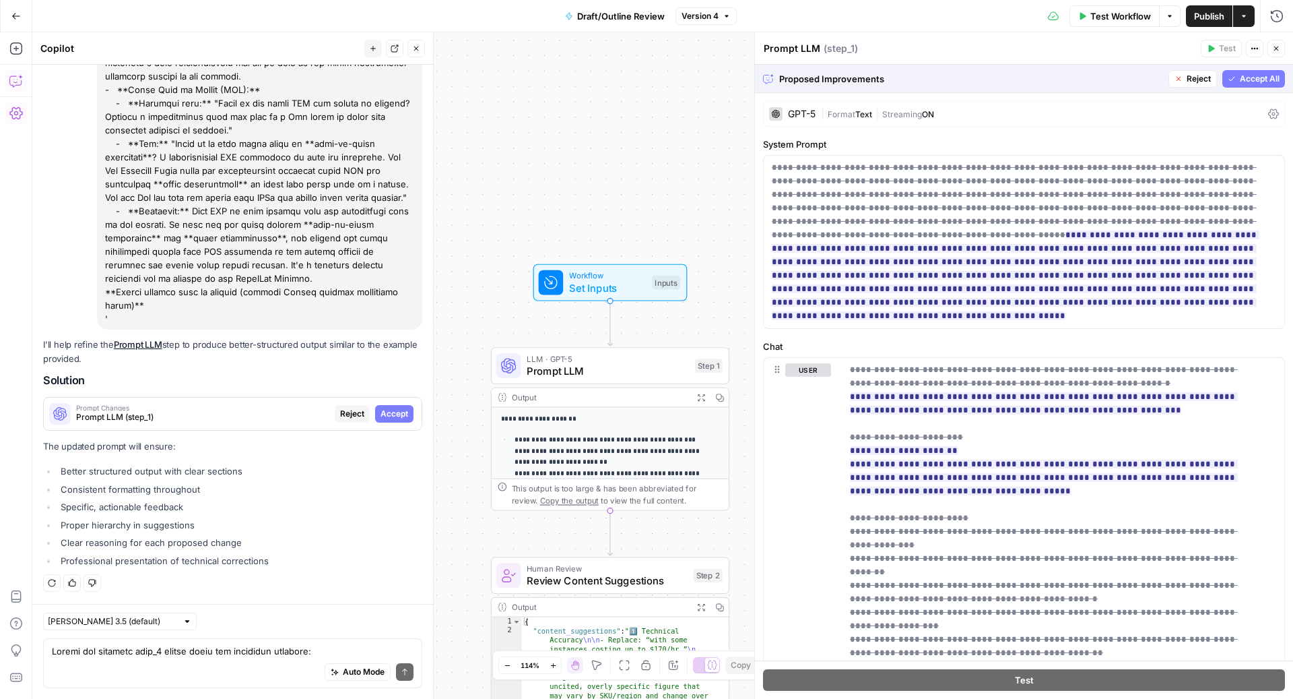
click at [1240, 79] on span "Accept All" at bounding box center [1260, 79] width 40 height 12
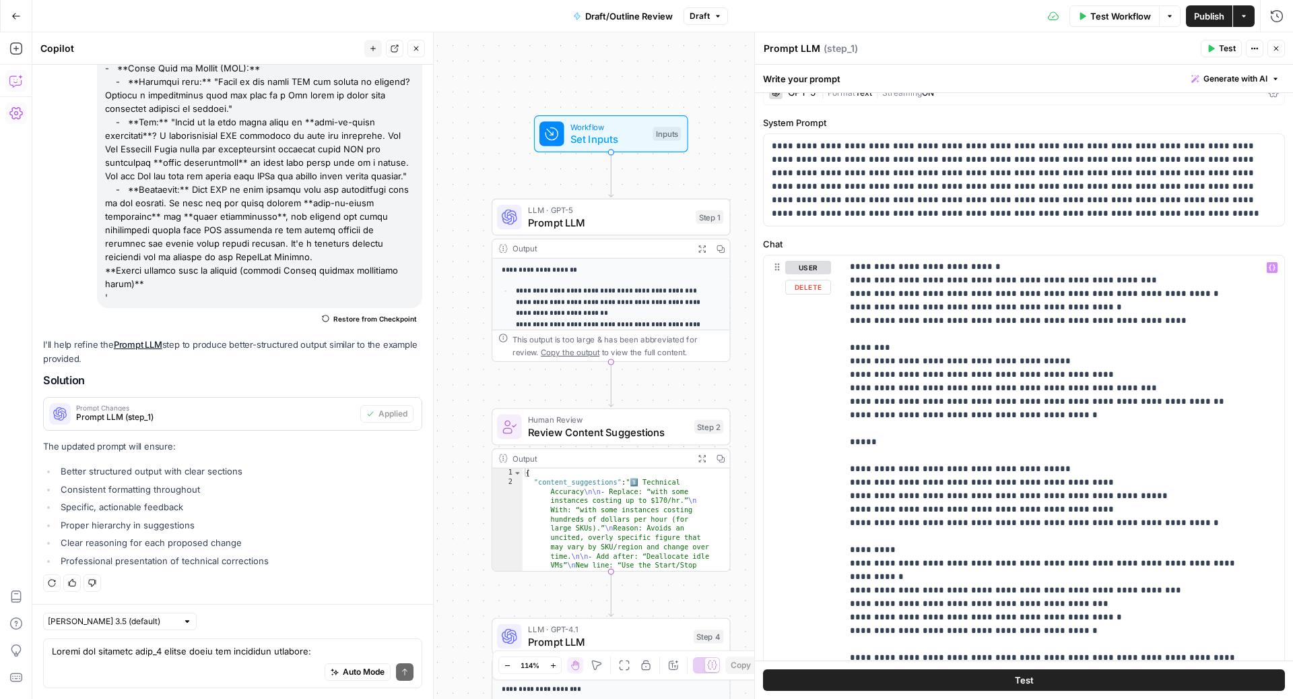
scroll to position [235, 0]
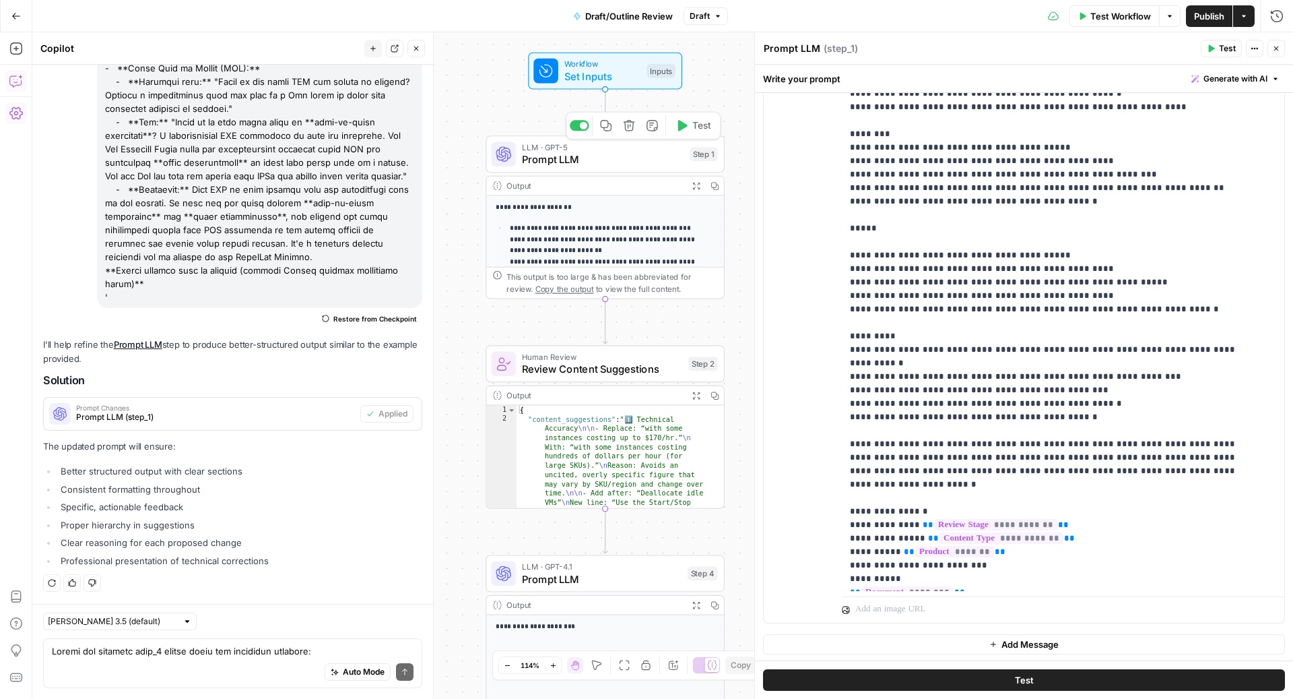
click at [693, 126] on span "Test" at bounding box center [701, 126] width 18 height 14
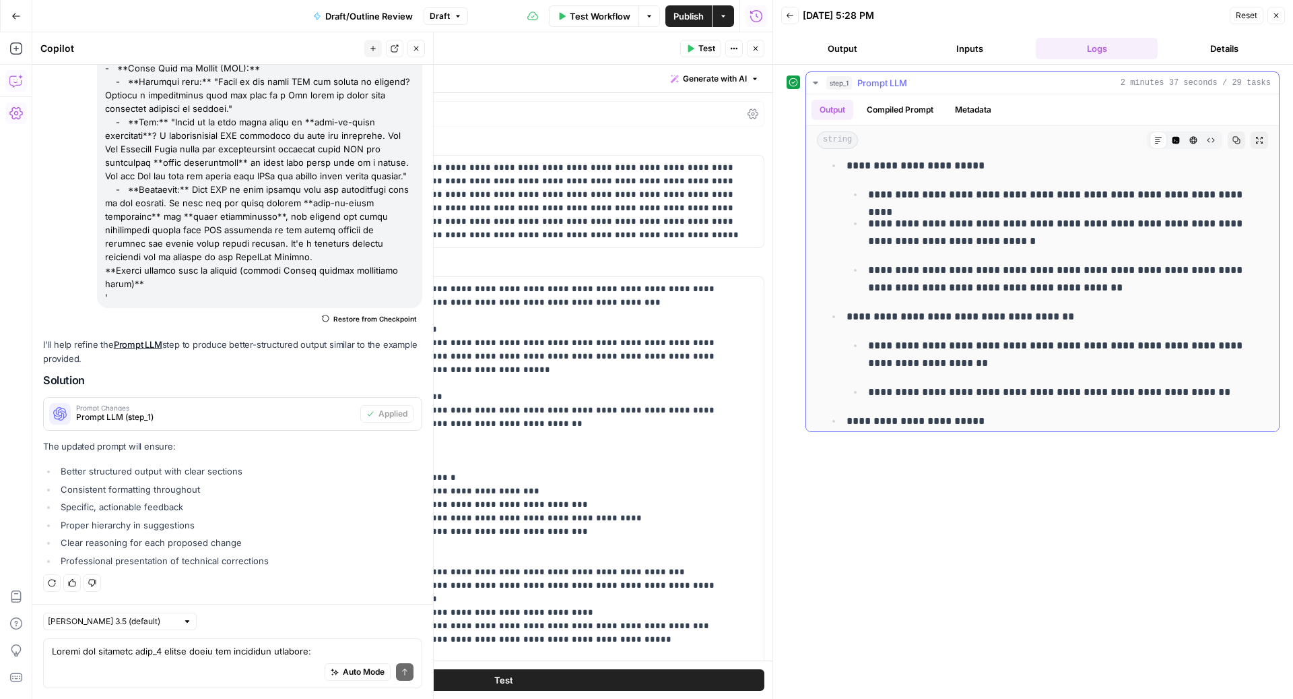
scroll to position [536, 0]
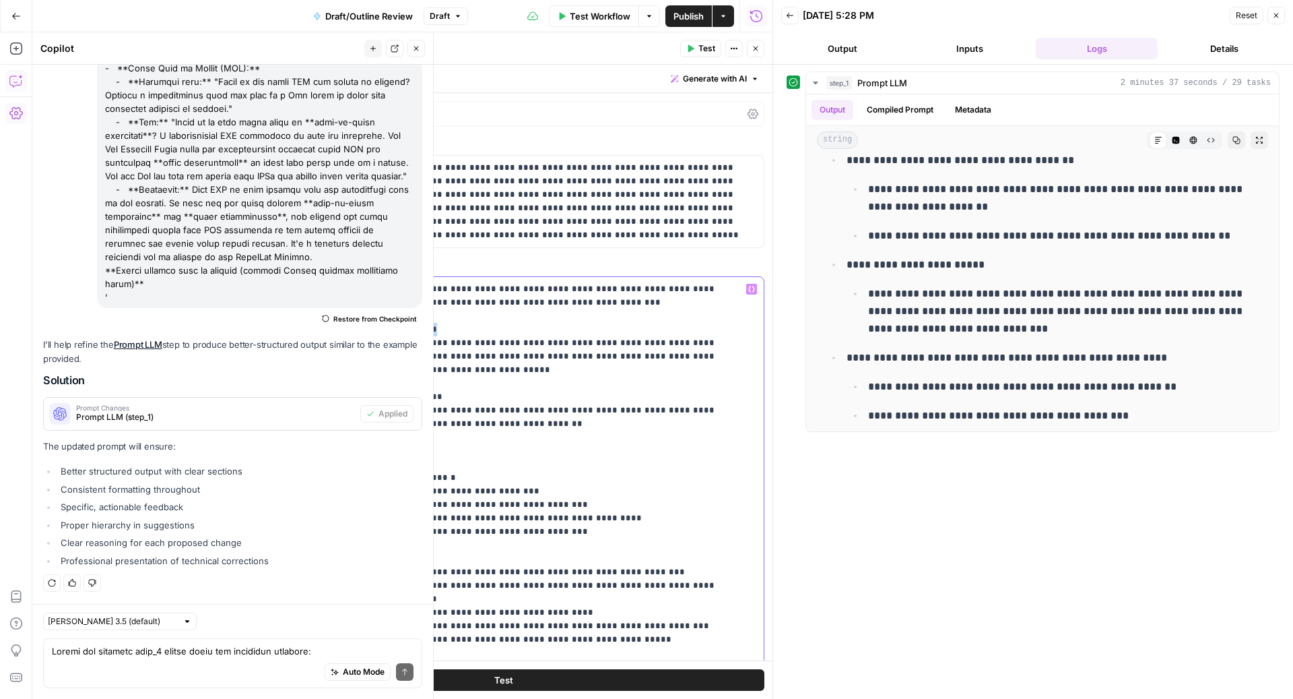
drag, startPoint x: 449, startPoint y: 329, endPoint x: 230, endPoint y: 329, distance: 218.2
click at [234, 329] on div "**********" at bounding box center [503, 365] width 539 height 666
click at [323, 346] on div "**********" at bounding box center [542, 551] width 443 height 549
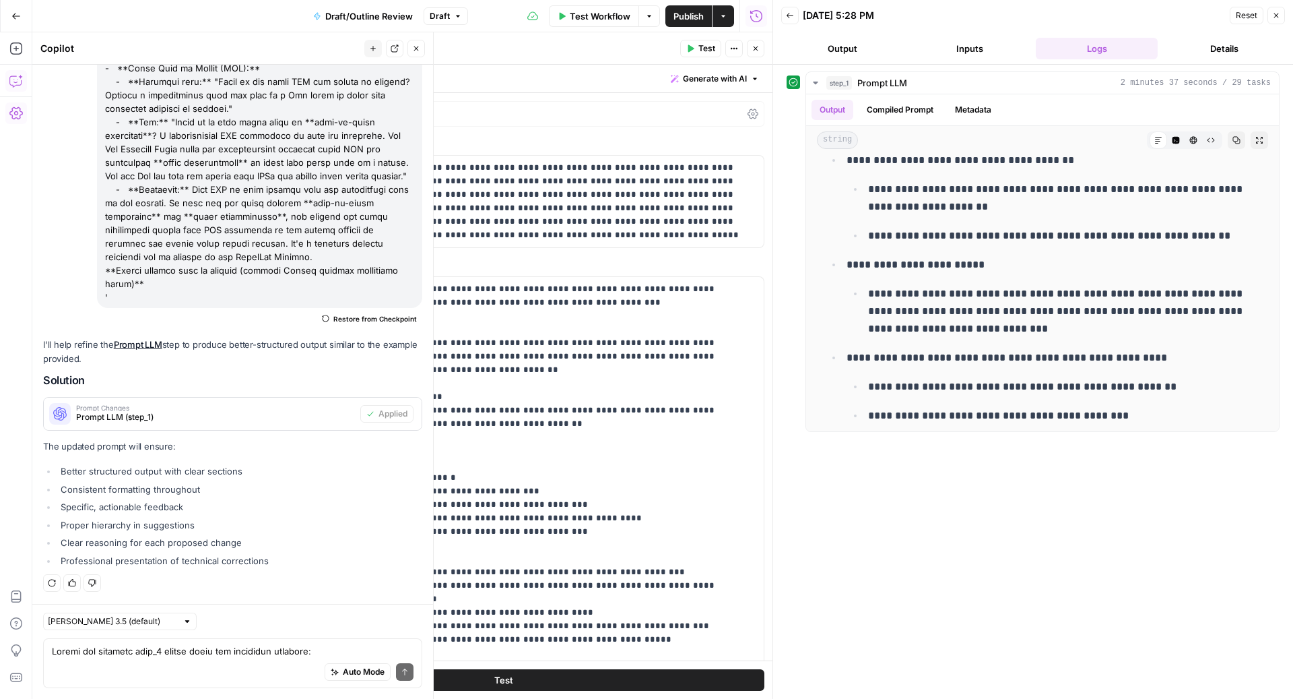
click at [317, 411] on div "**********" at bounding box center [503, 567] width 521 height 581
click at [319, 412] on div "**********" at bounding box center [503, 567] width 521 height 581
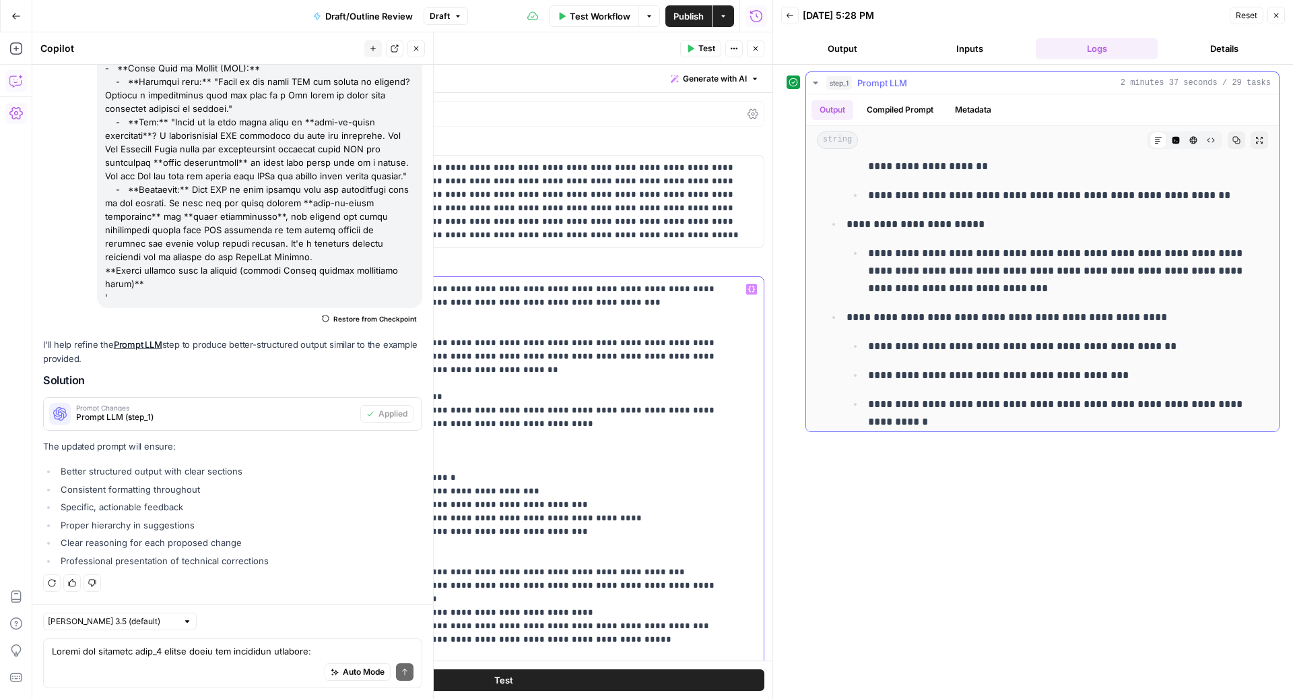
scroll to position [879, 0]
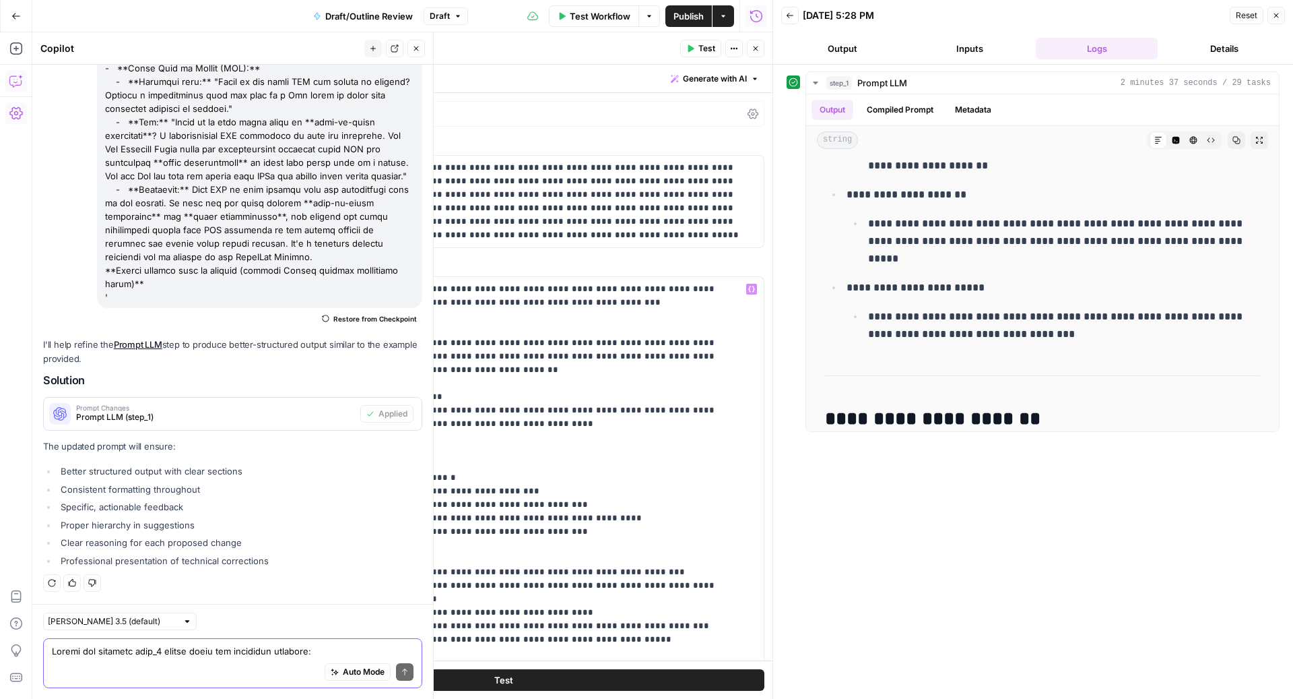
click at [166, 653] on textarea at bounding box center [233, 650] width 362 height 13
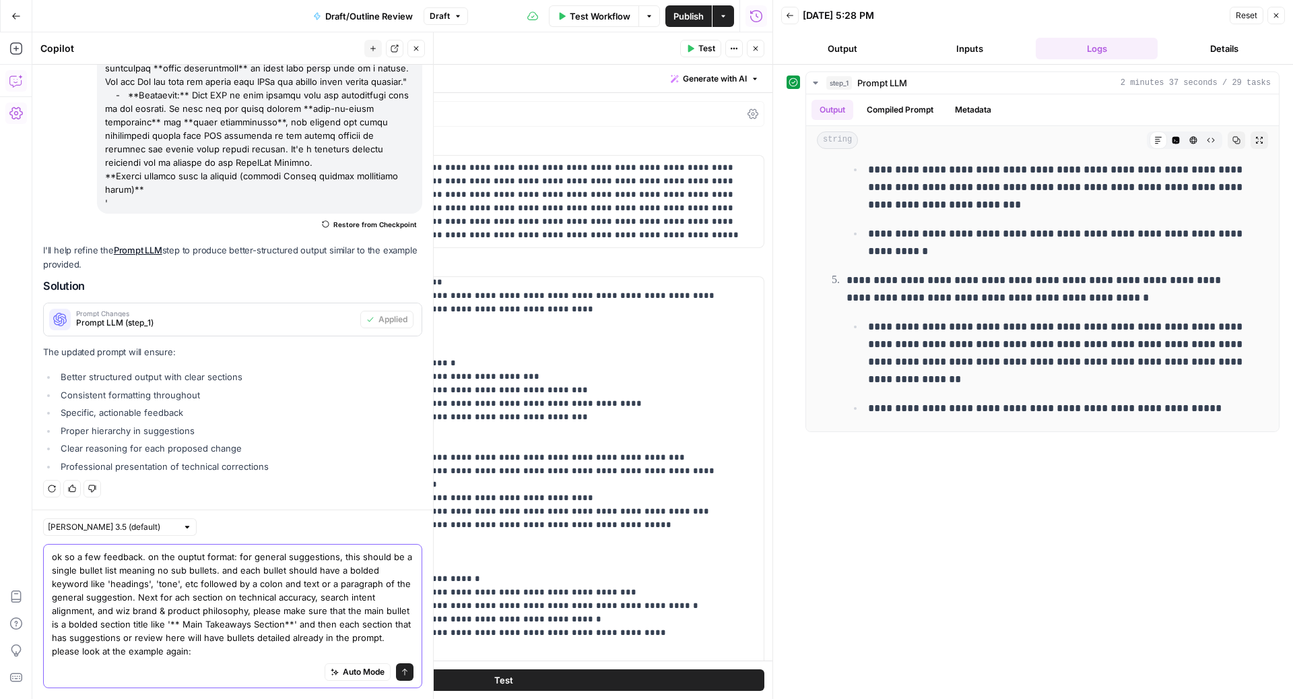
scroll to position [5615, 0]
click at [131, 672] on div "Auto Mode Send" at bounding box center [233, 672] width 362 height 30
click at [115, 661] on div "Auto Mode Send" at bounding box center [233, 672] width 362 height 30
click at [256, 634] on textarea "ok so a few feedback. on the ouptut format: for general suggestions, this shoul…" at bounding box center [233, 604] width 362 height 108
paste textarea "This draft is a strong, well-structured piece that provides excellent education…"
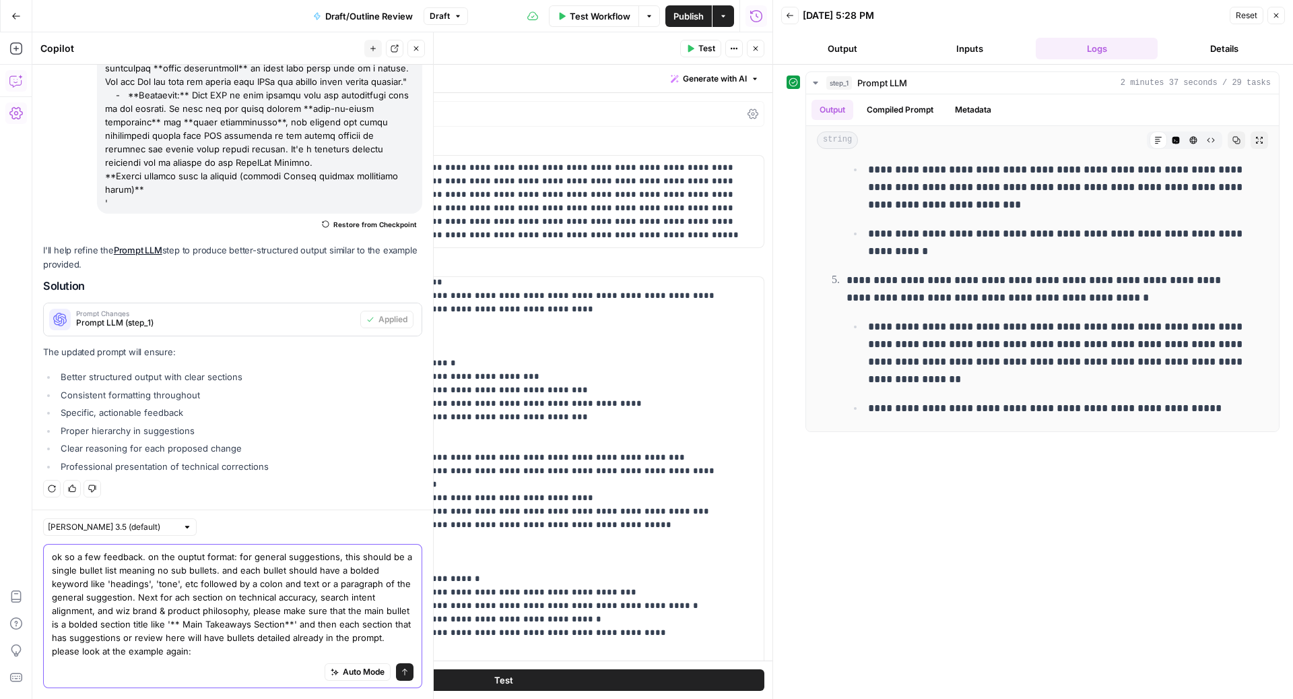
type textarea "ok so a few feedback. on the ouptut format: for general suggestions, this shoul…"
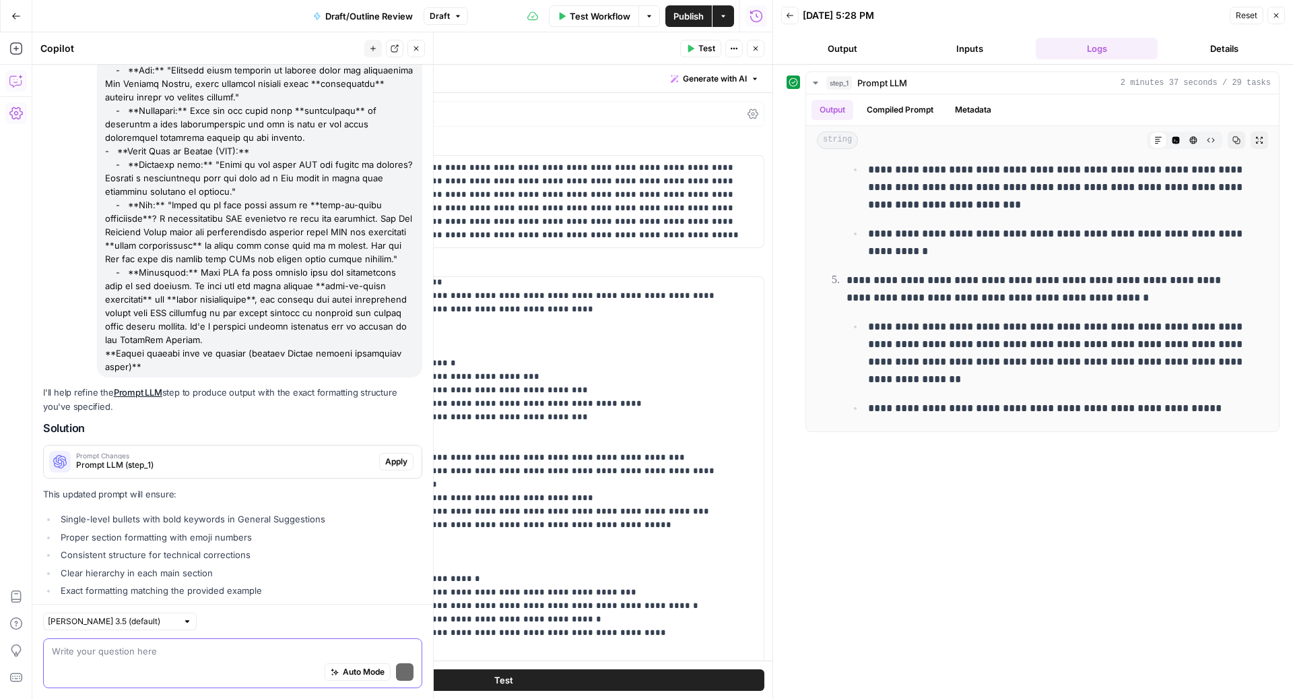
scroll to position [8024, 0]
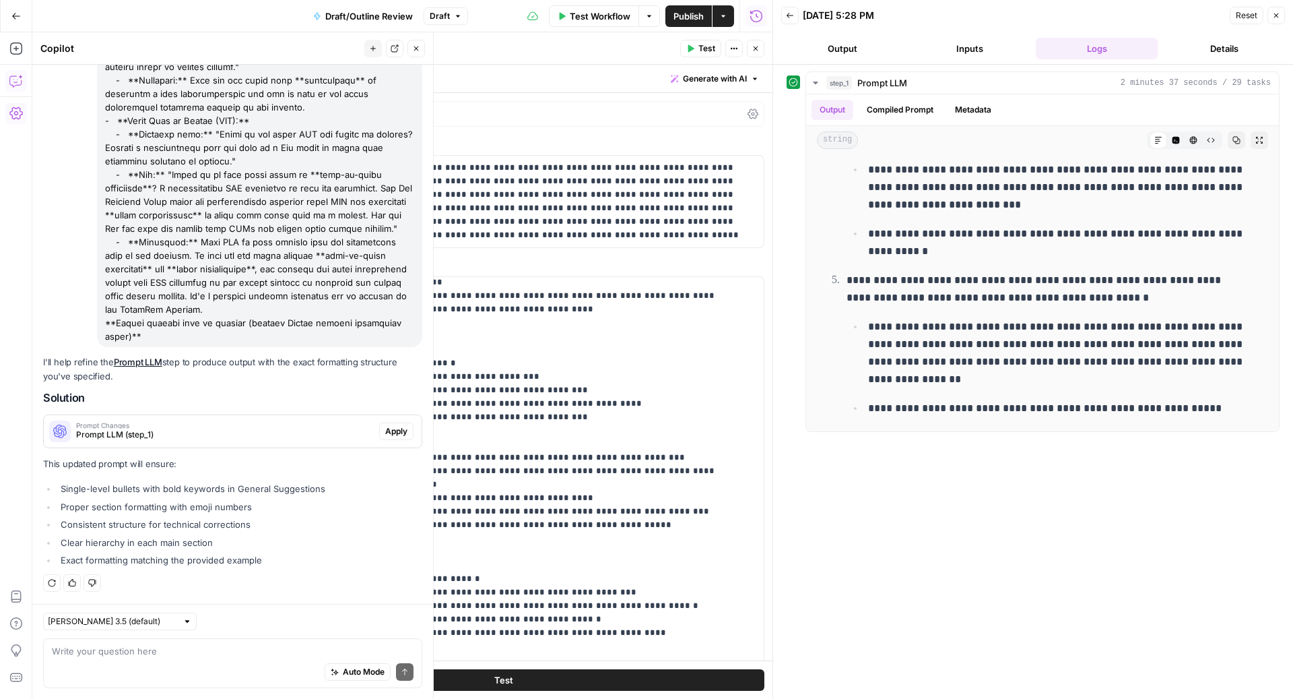
click at [391, 437] on span "Apply" at bounding box center [396, 431] width 22 height 12
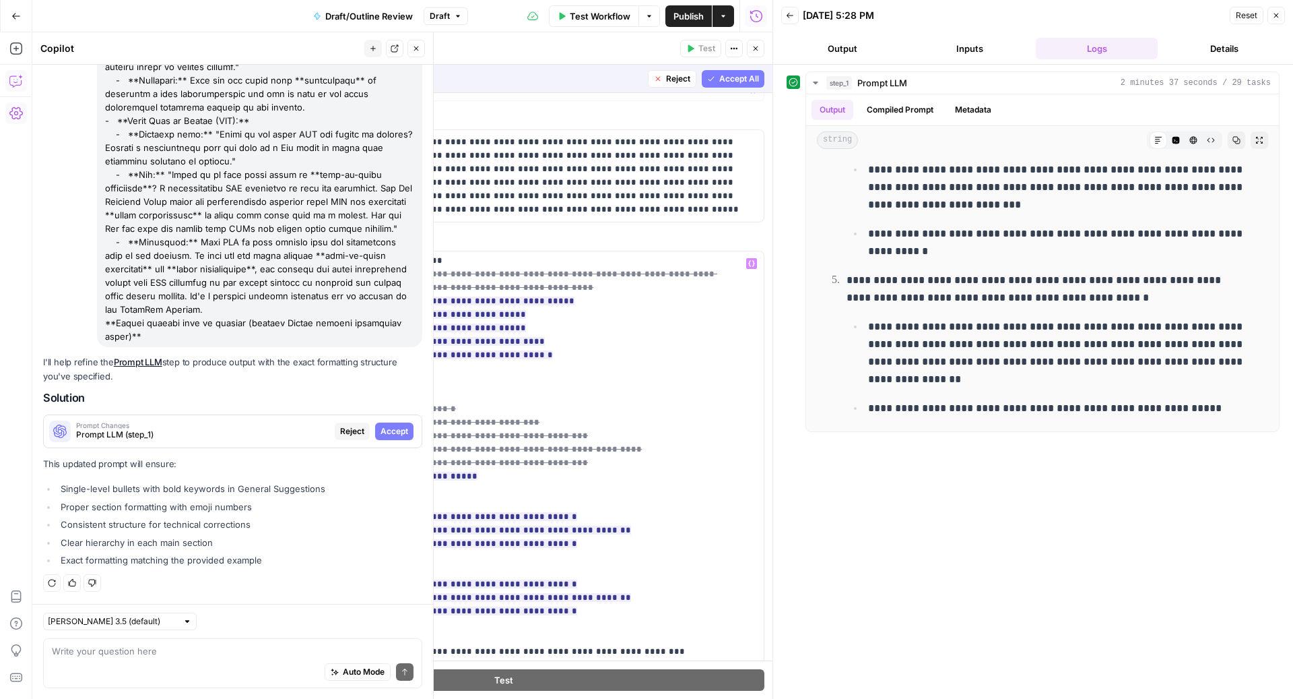
scroll to position [151, 0]
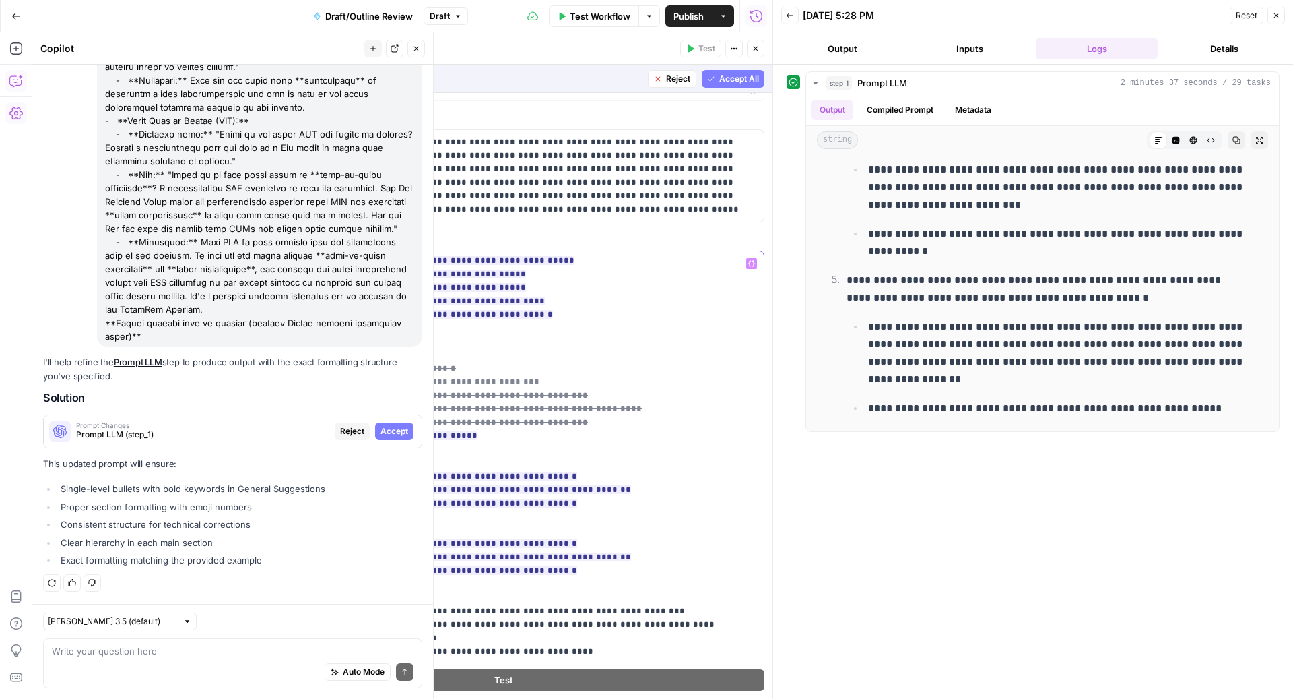
click at [523, 417] on del "**********" at bounding box center [485, 395] width 313 height 63
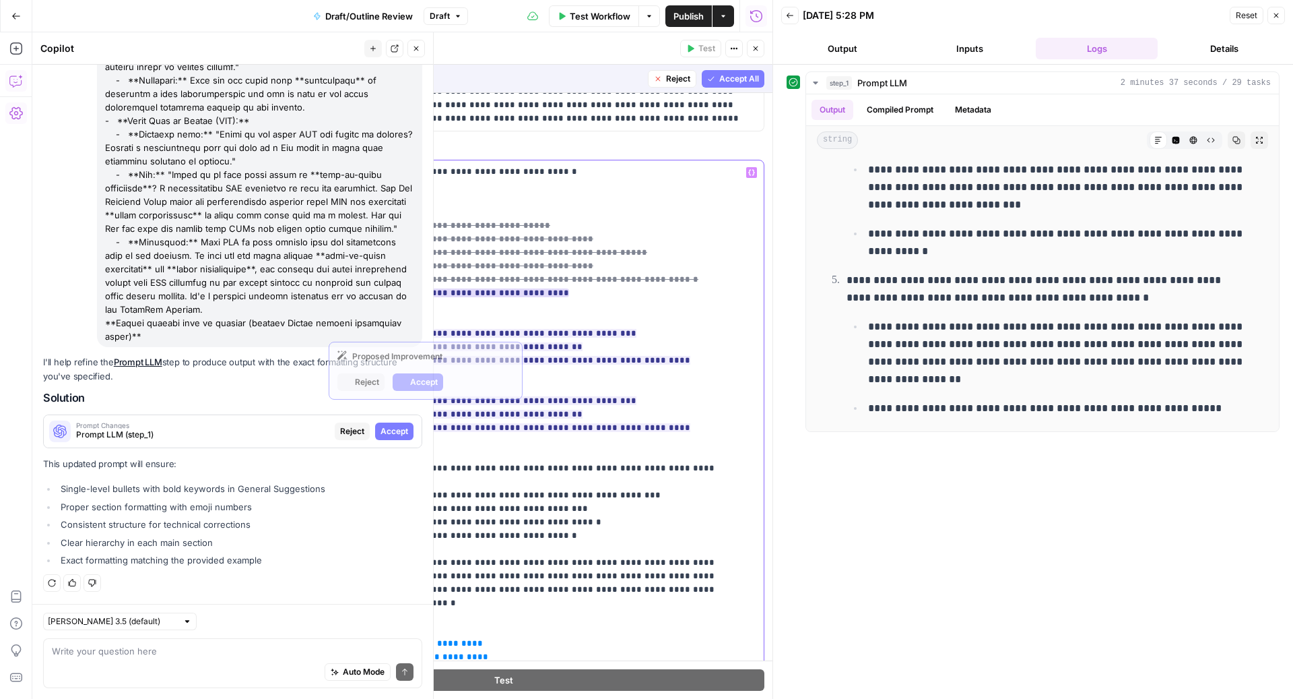
scroll to position [235, 0]
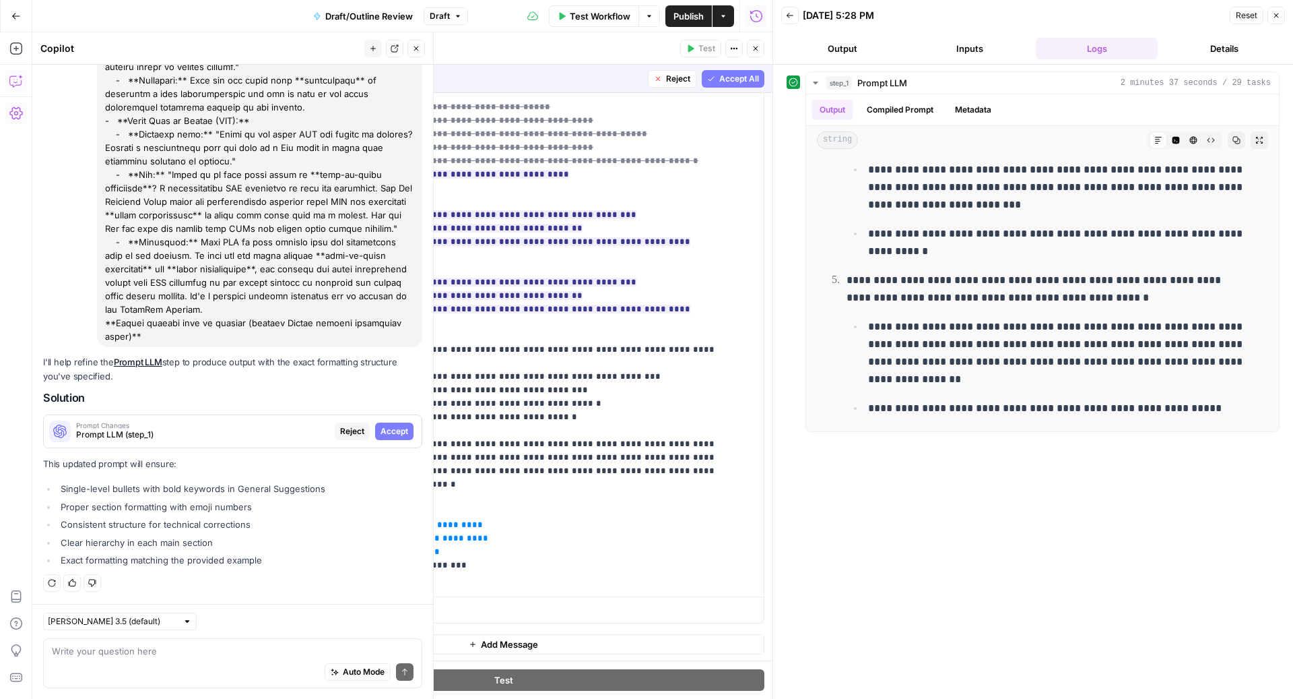
click at [719, 82] on span "Accept All" at bounding box center [739, 79] width 40 height 12
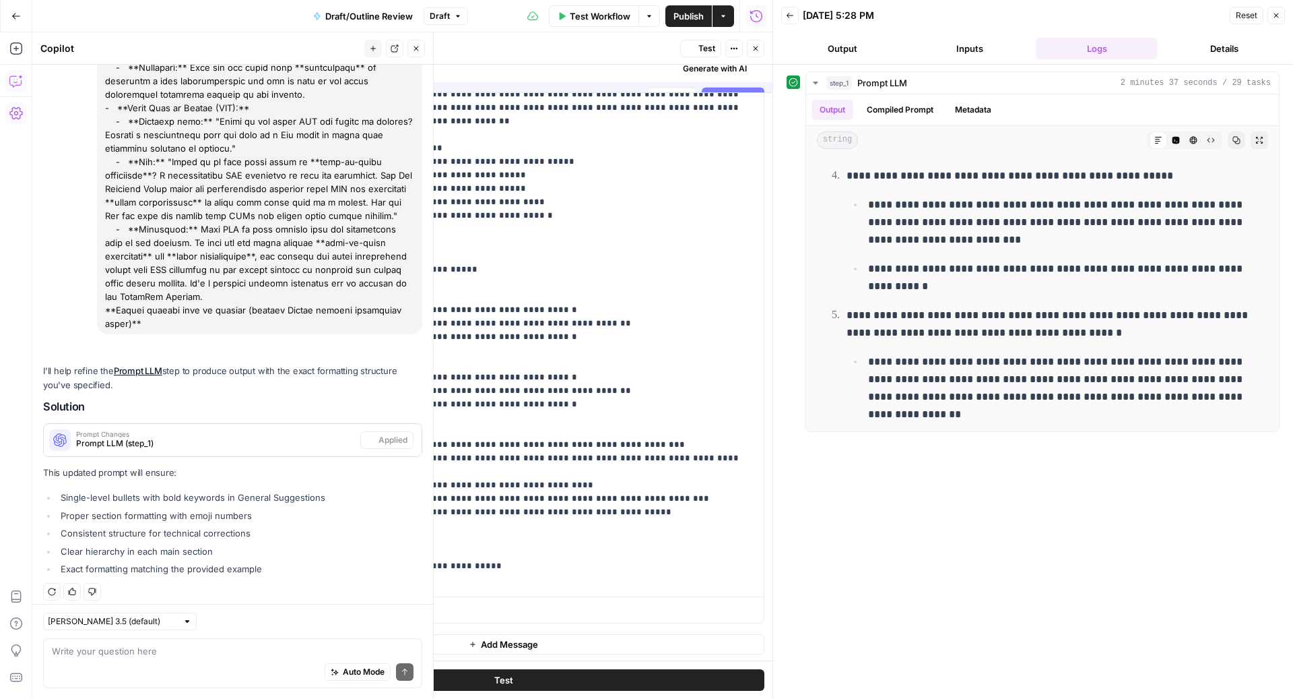
scroll to position [0, 0]
